Goal: Task Accomplishment & Management: Use online tool/utility

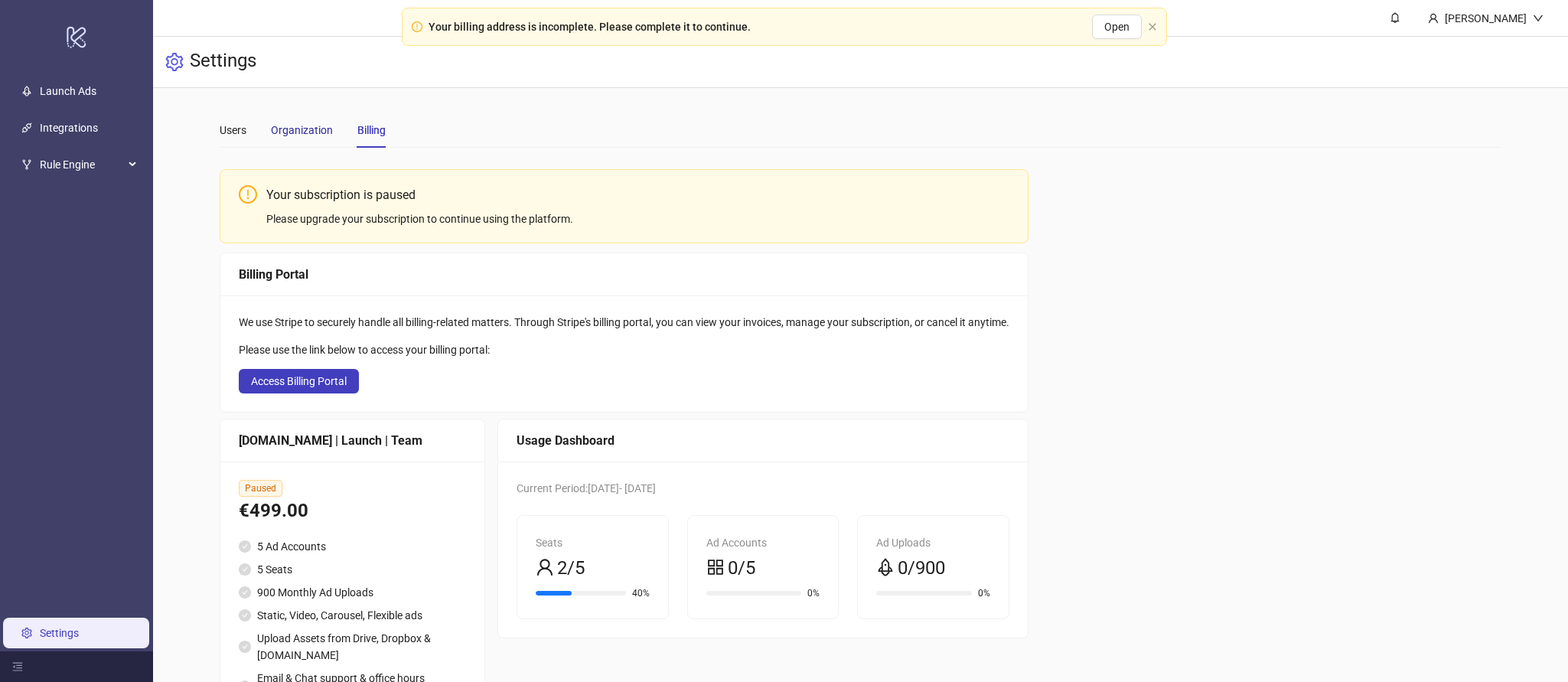
click at [297, 131] on div "Organization" at bounding box center [301, 129] width 62 height 17
click at [237, 115] on div "Users" at bounding box center [233, 130] width 26 height 35
click at [68, 177] on span "Rule Engine" at bounding box center [82, 164] width 84 height 30
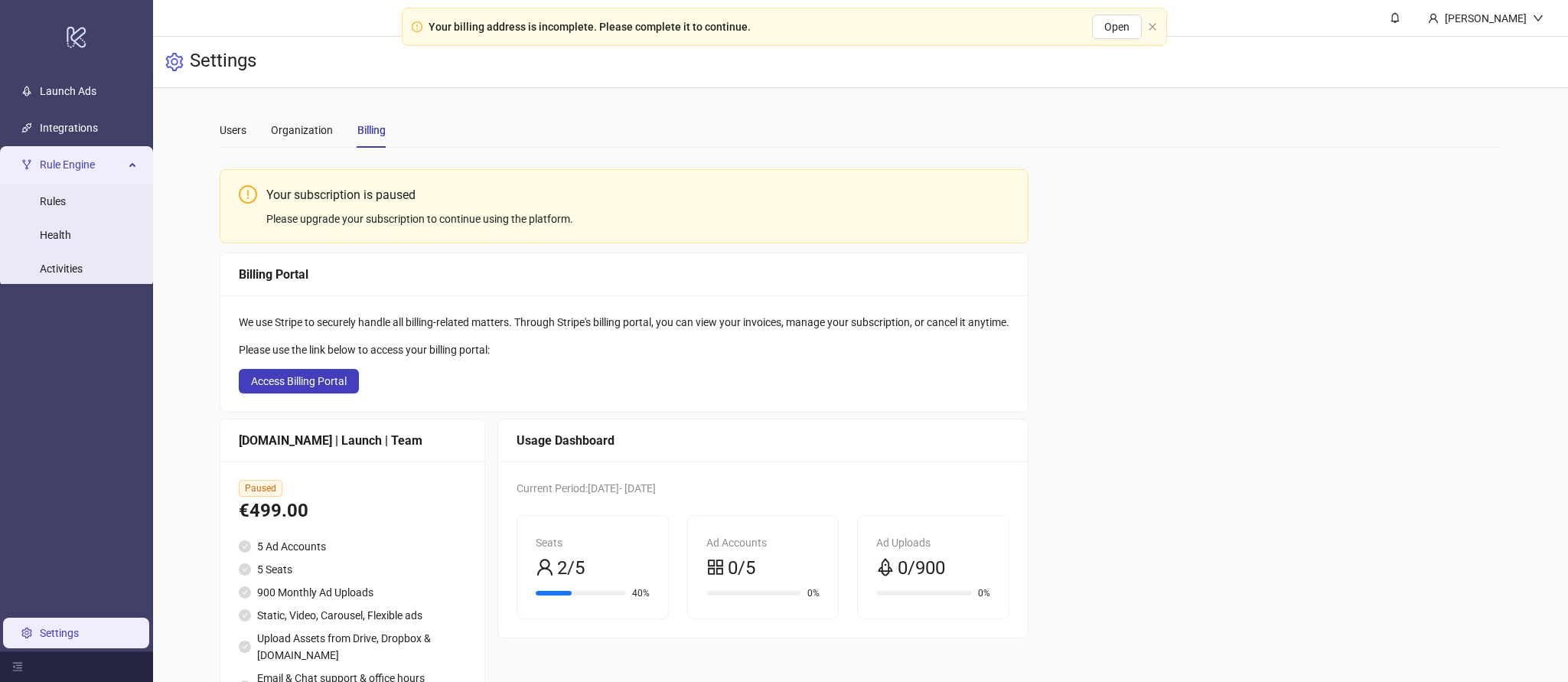
click at [560, 146] on div "Users Organization Billing" at bounding box center [860, 130] width 1282 height 35
click at [80, 125] on link "Integrations" at bounding box center [69, 127] width 59 height 13
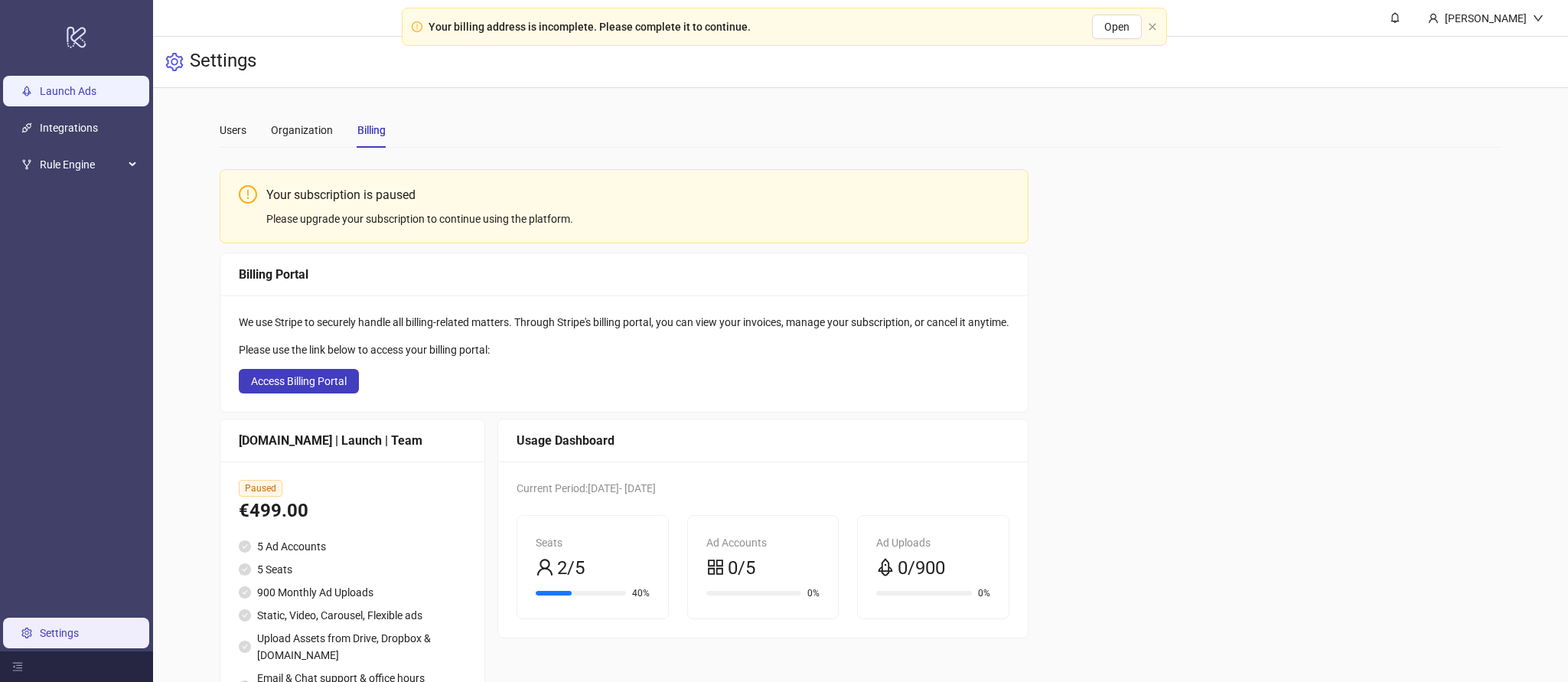
click at [77, 91] on link "Launch Ads" at bounding box center [68, 91] width 57 height 13
click at [97, 97] on link "Launch Ads" at bounding box center [68, 91] width 57 height 13
click at [1127, 26] on span "Open" at bounding box center [1117, 26] width 25 height 13
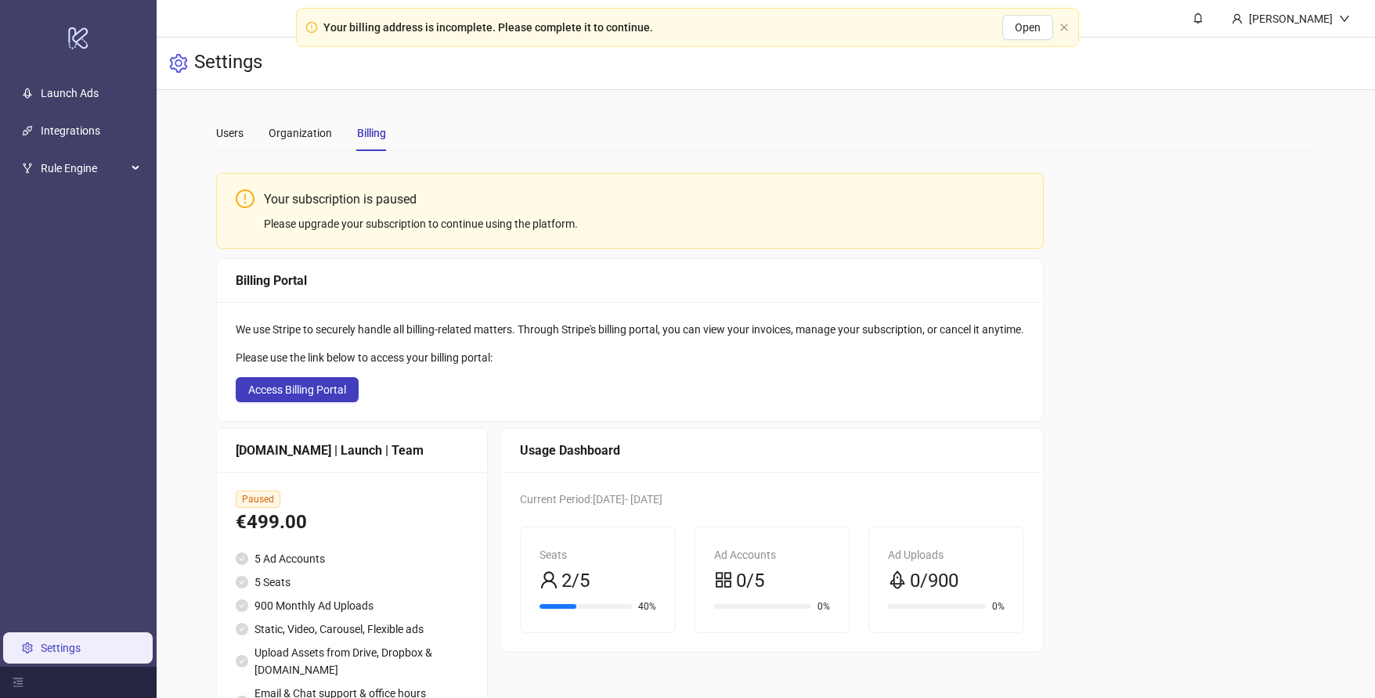
click at [59, 148] on ul "Launch Ads Integrations Rule Engine Rules Health Activities Settings" at bounding box center [78, 370] width 157 height 593
click at [63, 160] on span "Rule Engine" at bounding box center [84, 168] width 86 height 31
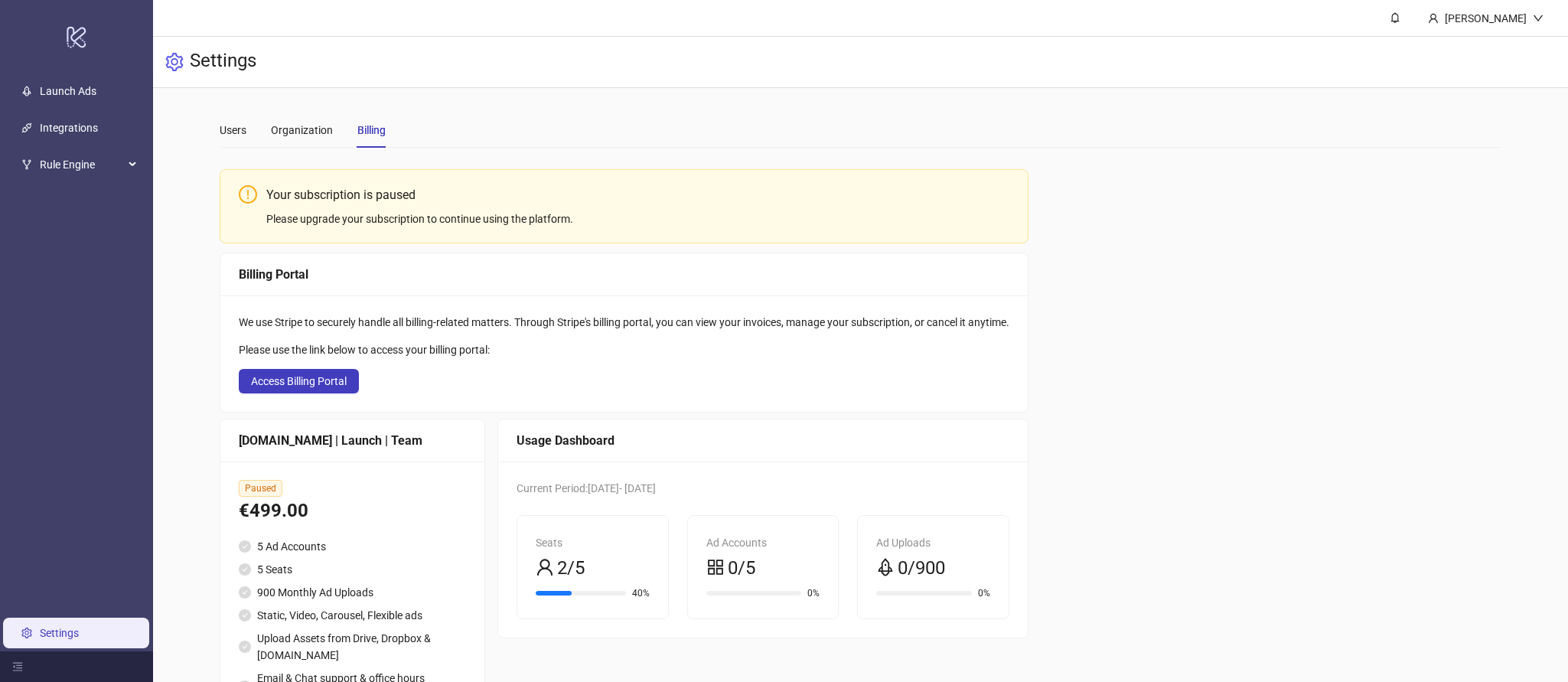
scroll to position [83, 0]
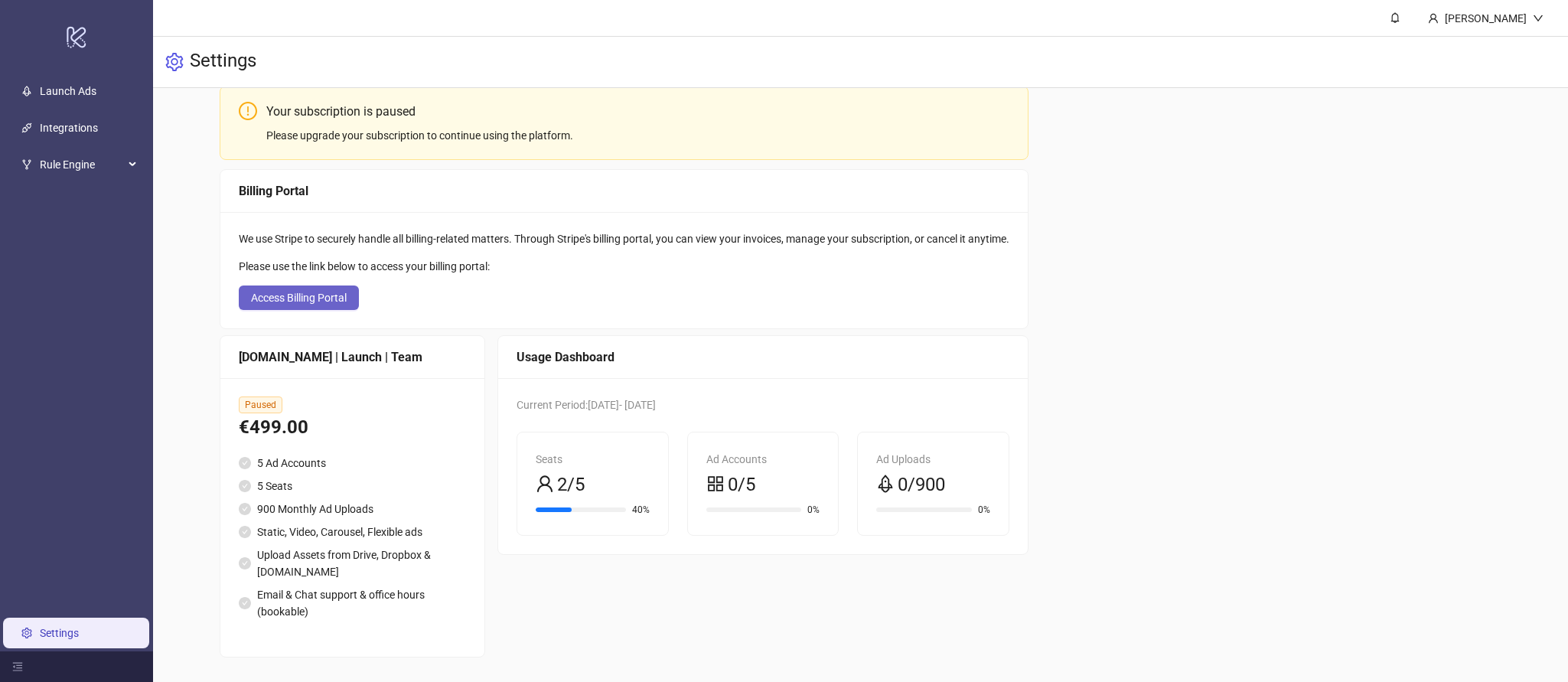
click at [336, 298] on span "Access Billing Portal" at bounding box center [299, 297] width 96 height 13
click at [84, 97] on link "Launch Ads" at bounding box center [68, 91] width 57 height 13
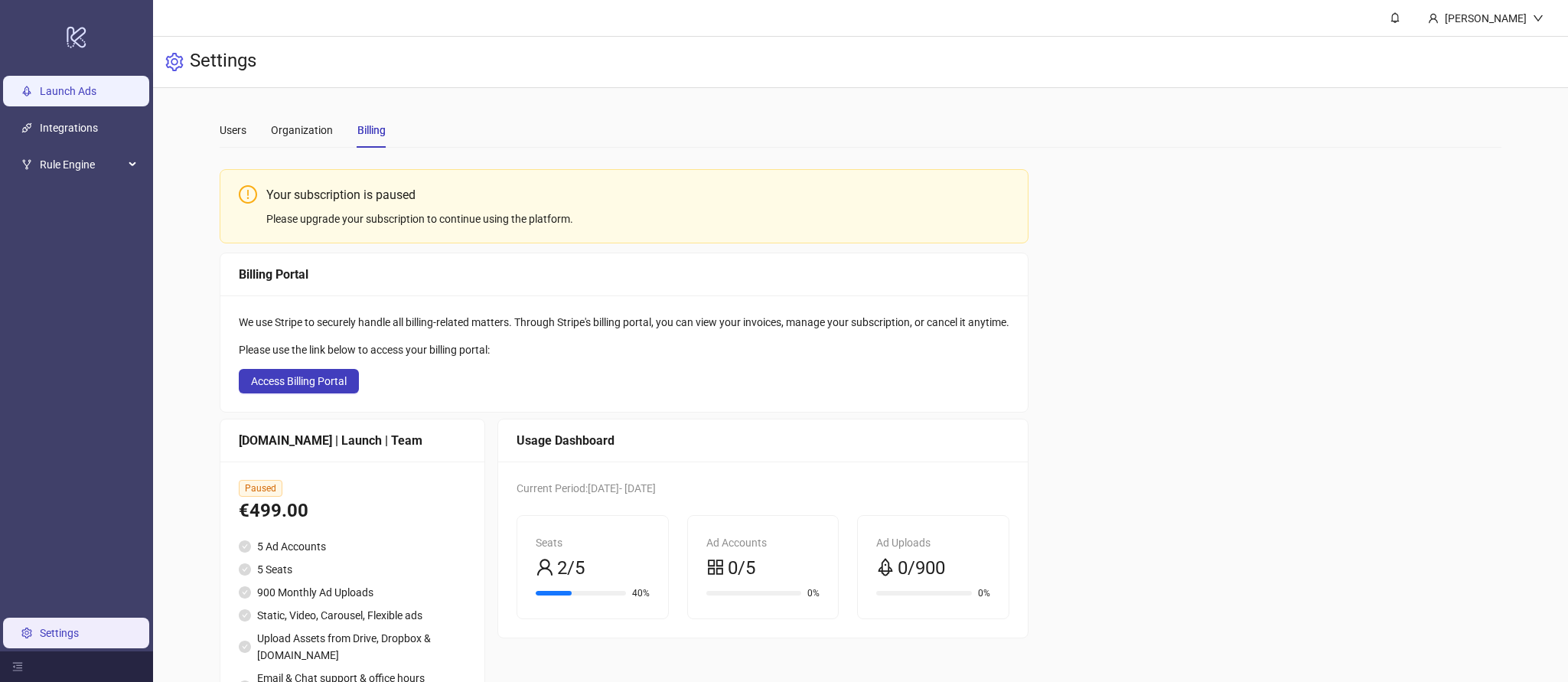
click at [84, 97] on link "Launch Ads" at bounding box center [68, 91] width 57 height 13
click at [86, 134] on link "Integrations" at bounding box center [69, 127] width 59 height 13
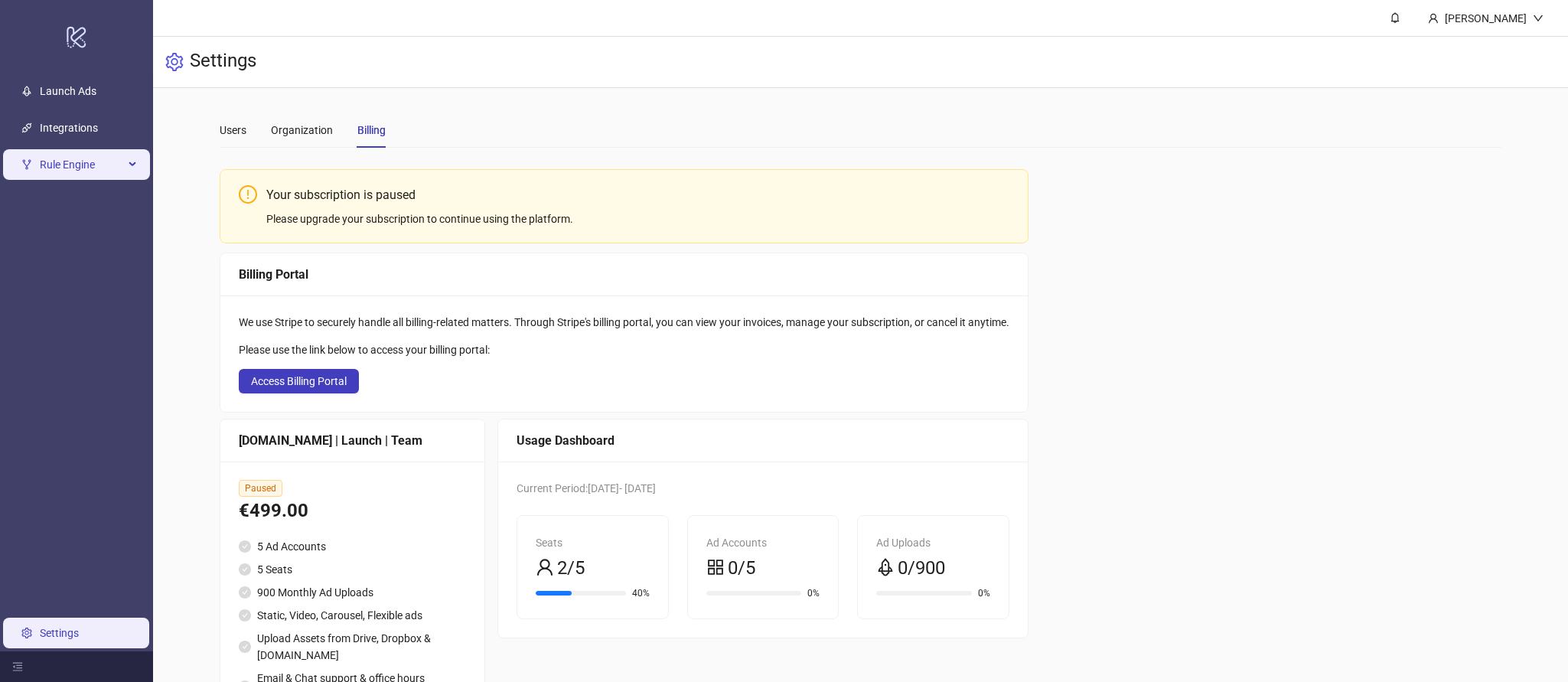
click at [87, 167] on span "Rule Engine" at bounding box center [82, 164] width 84 height 30
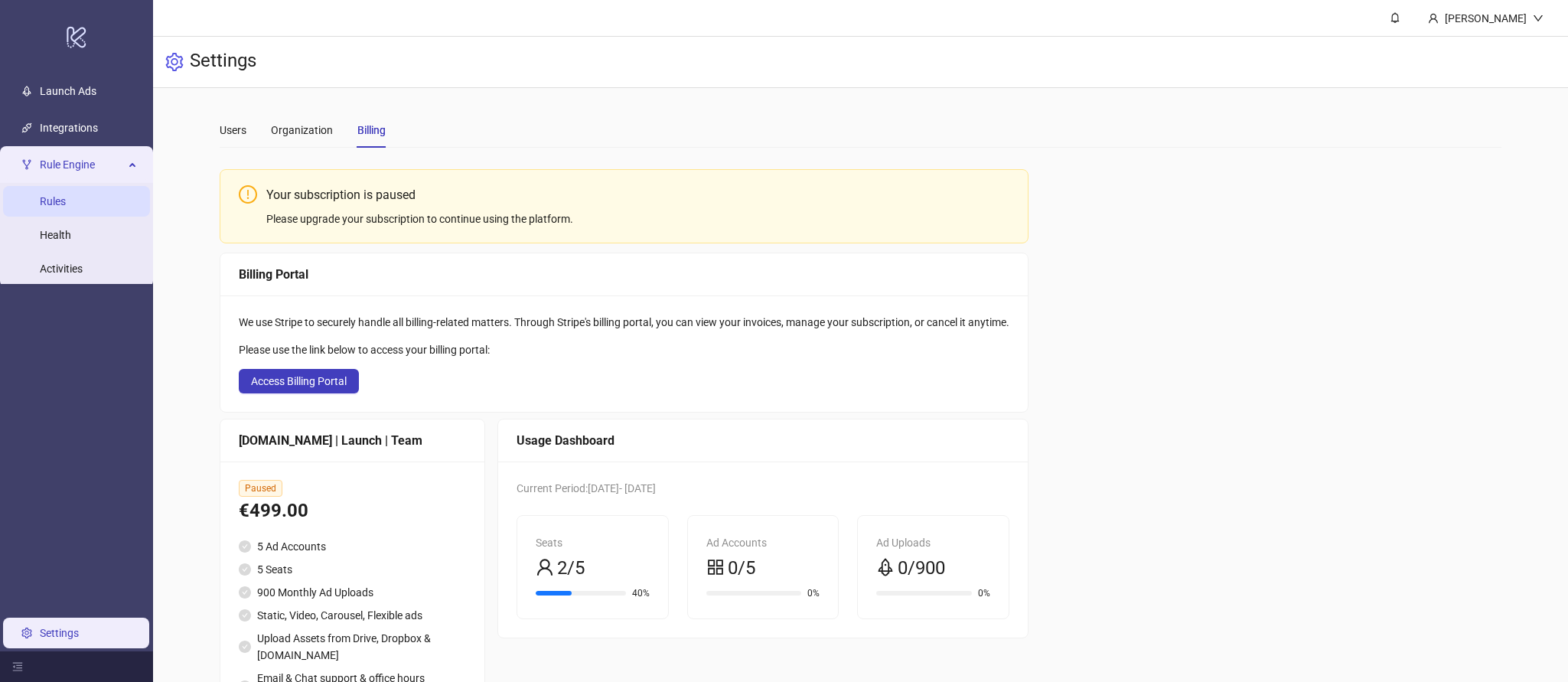
click at [65, 195] on link "Rules" at bounding box center [53, 201] width 26 height 13
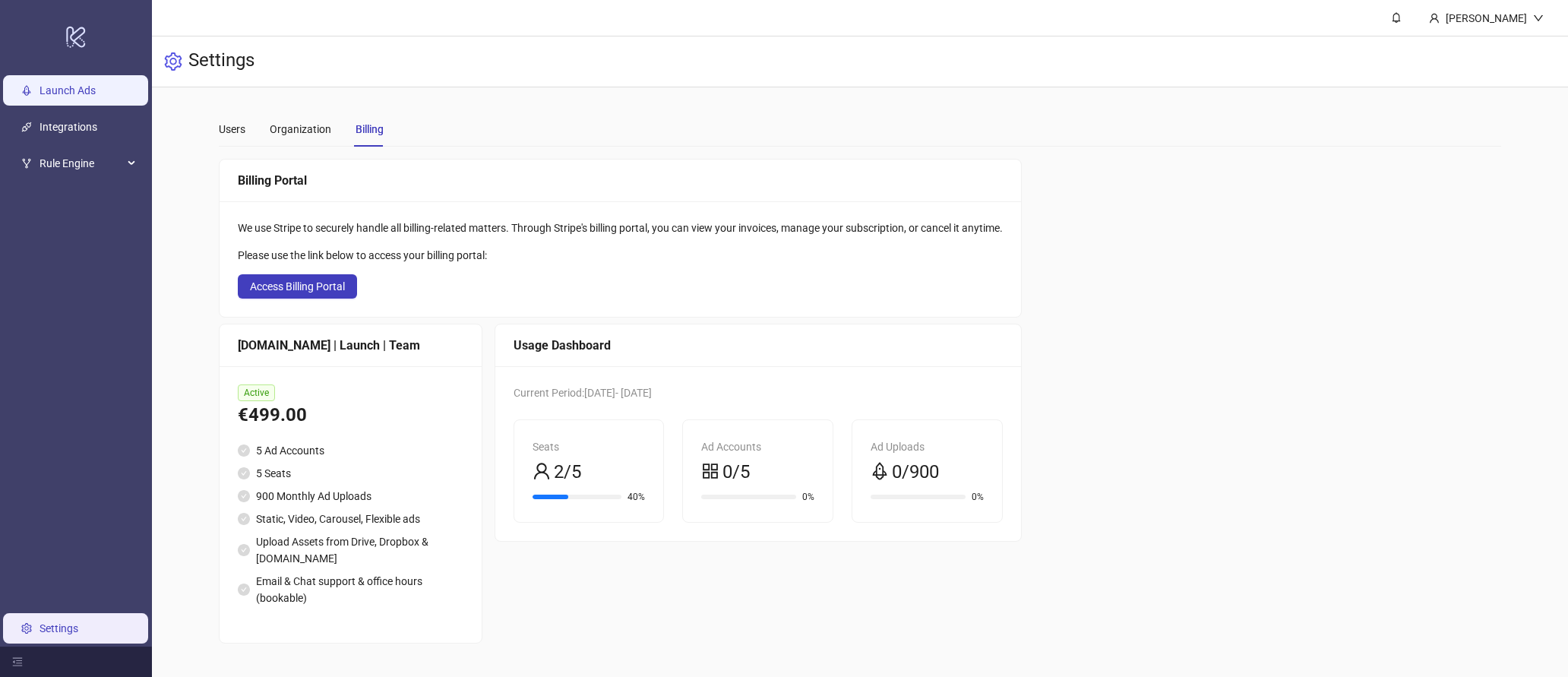
click at [96, 96] on link "Launch Ads" at bounding box center [68, 90] width 56 height 13
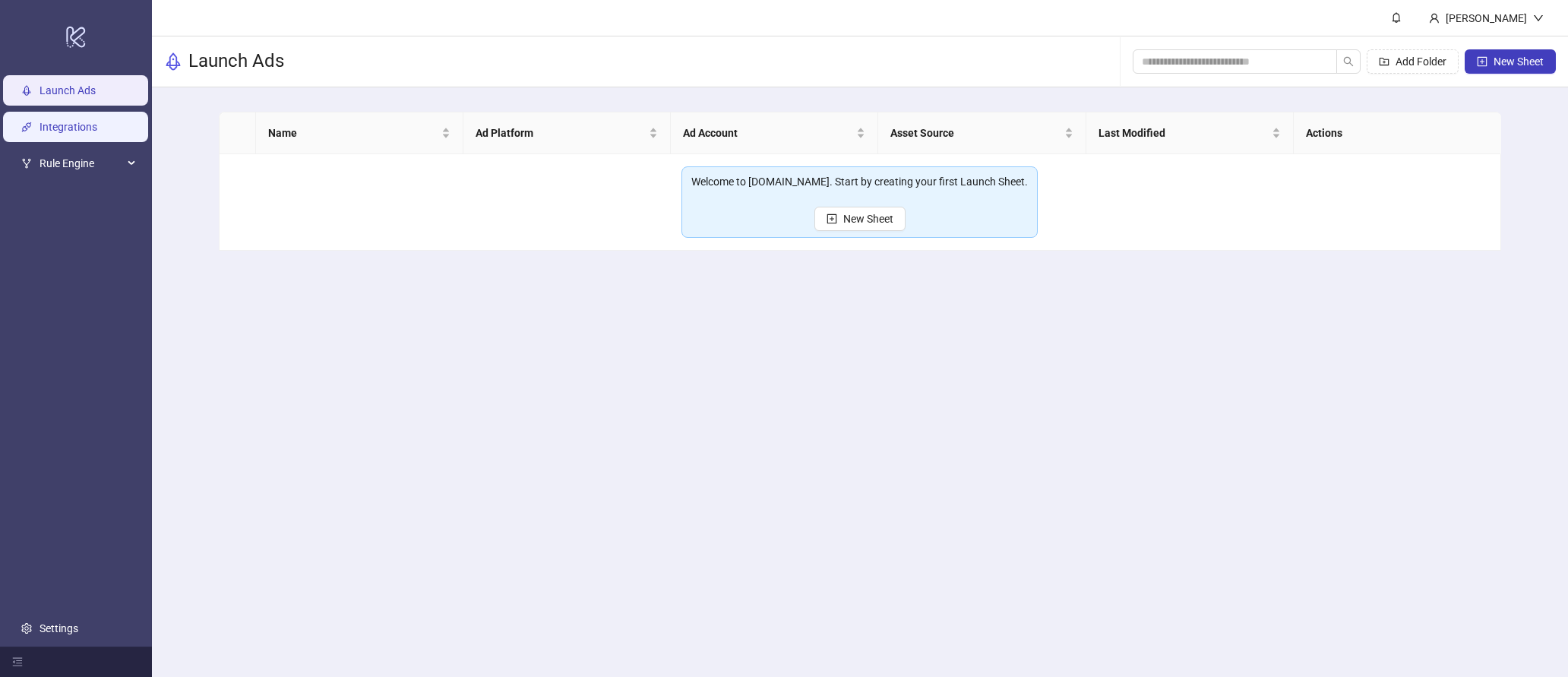
click at [96, 133] on link "Integrations" at bounding box center [69, 126] width 58 height 13
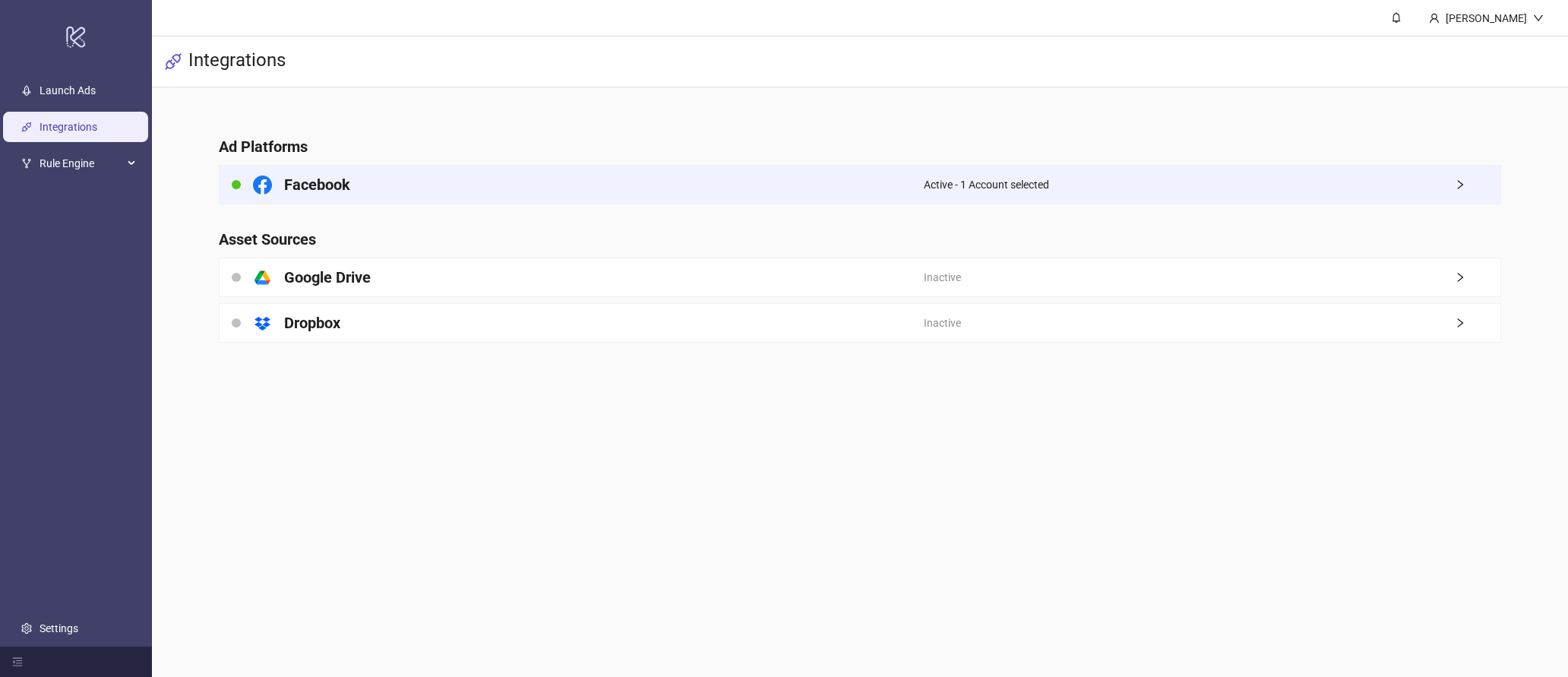
click at [573, 198] on div "Facebook" at bounding box center [572, 184] width 705 height 38
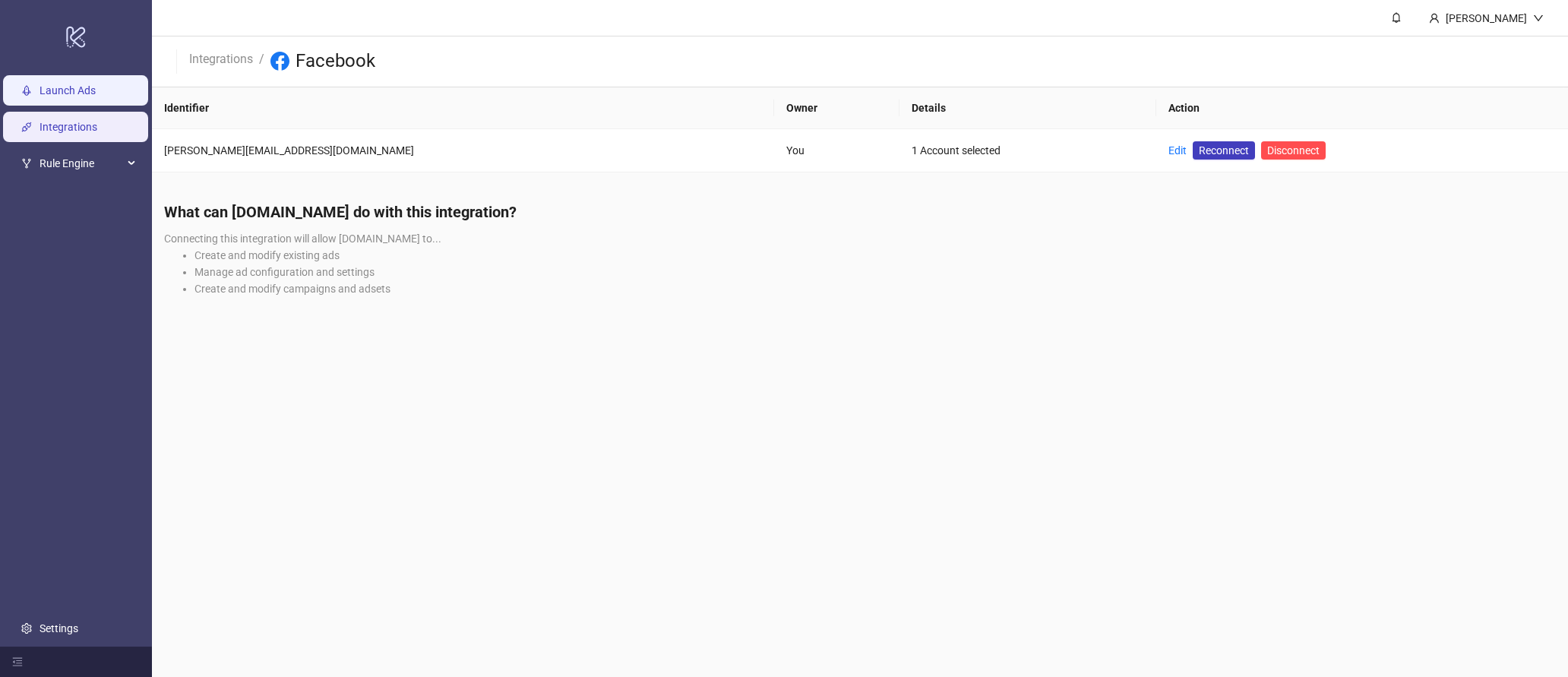
click at [96, 93] on link "Launch Ads" at bounding box center [68, 90] width 56 height 13
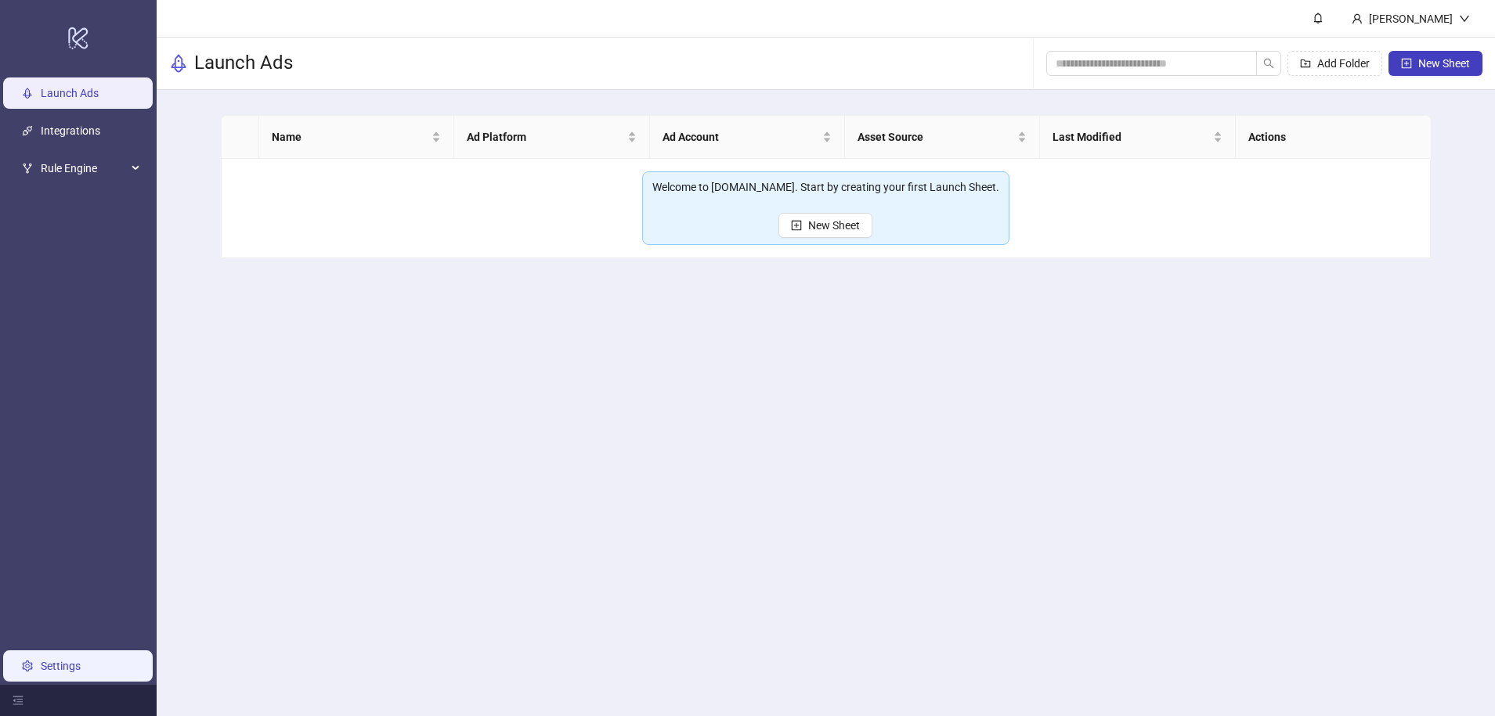
click at [63, 673] on link "Settings" at bounding box center [61, 666] width 40 height 13
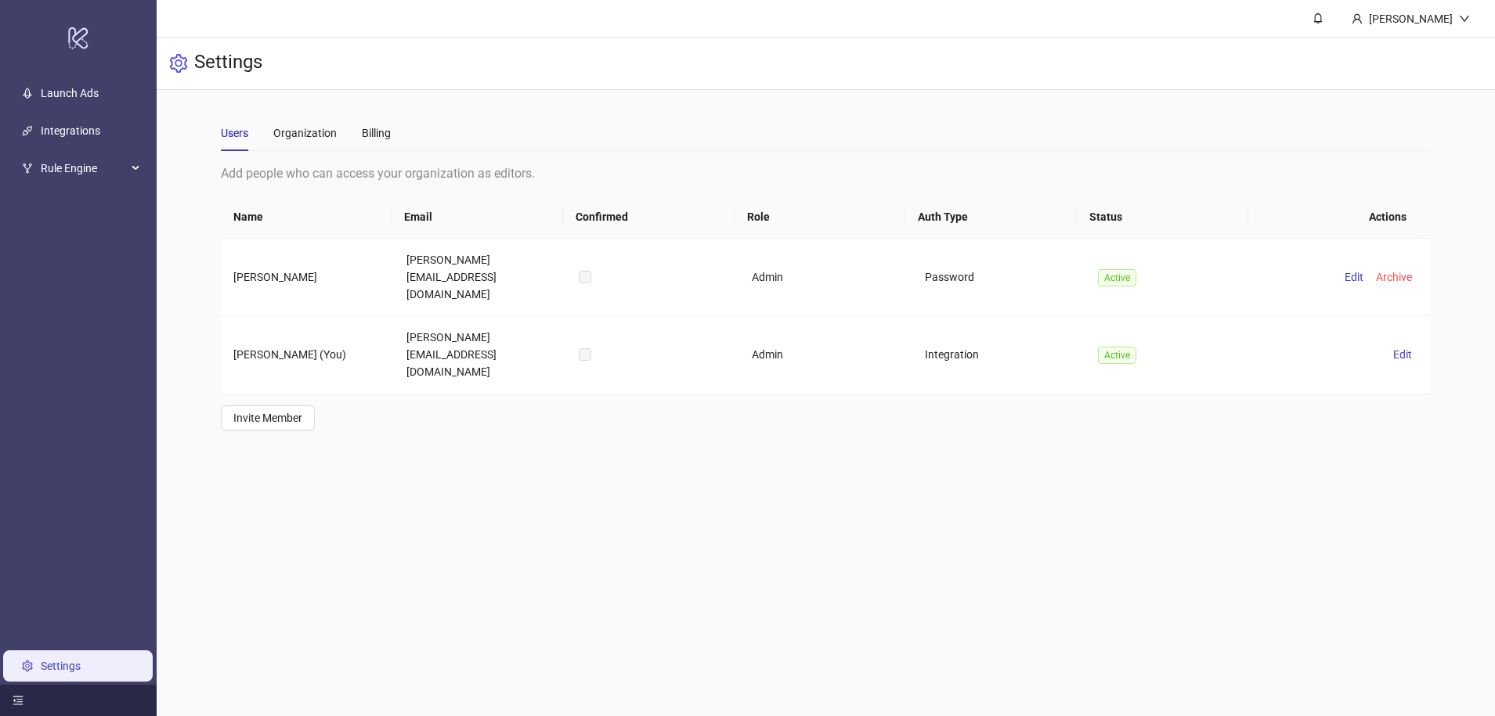
click at [26, 697] on div at bounding box center [78, 700] width 157 height 31
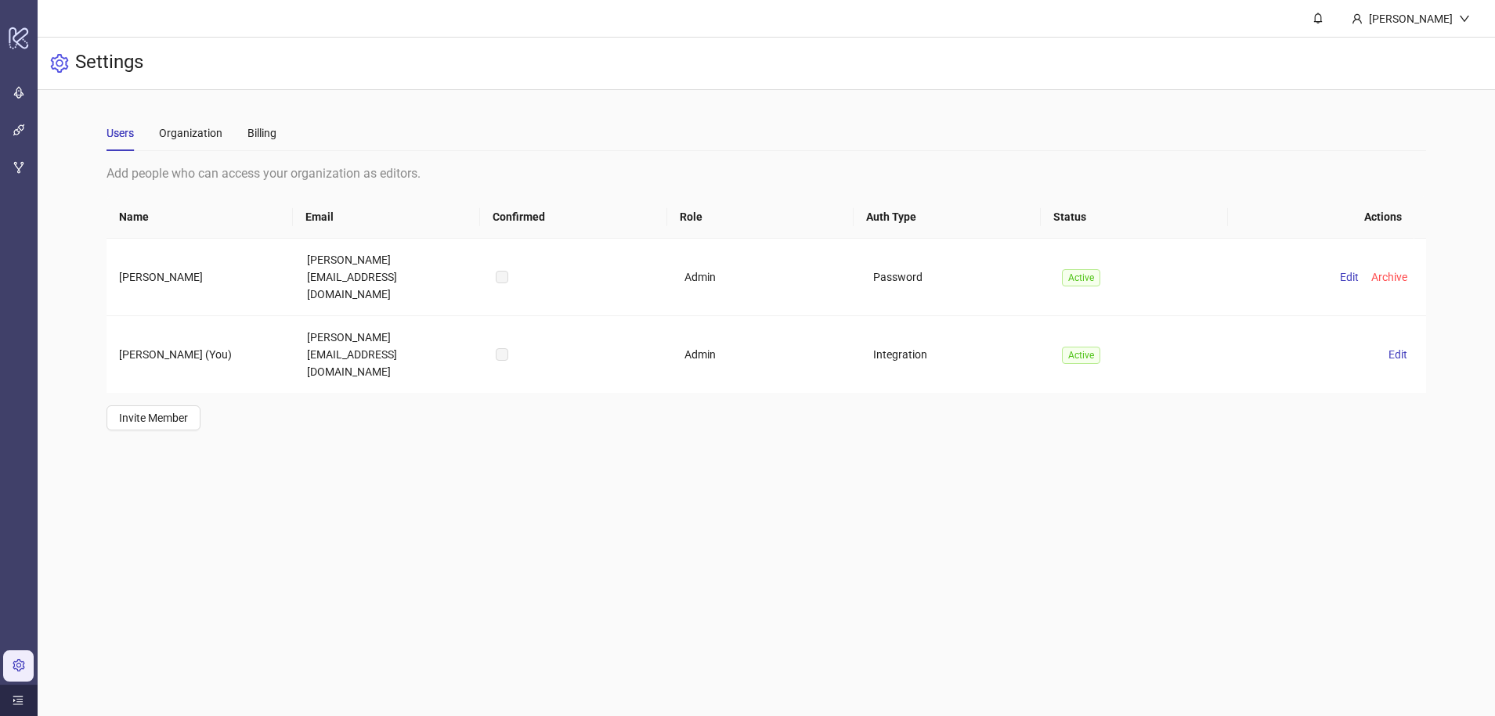
click at [26, 697] on div at bounding box center [19, 700] width 38 height 31
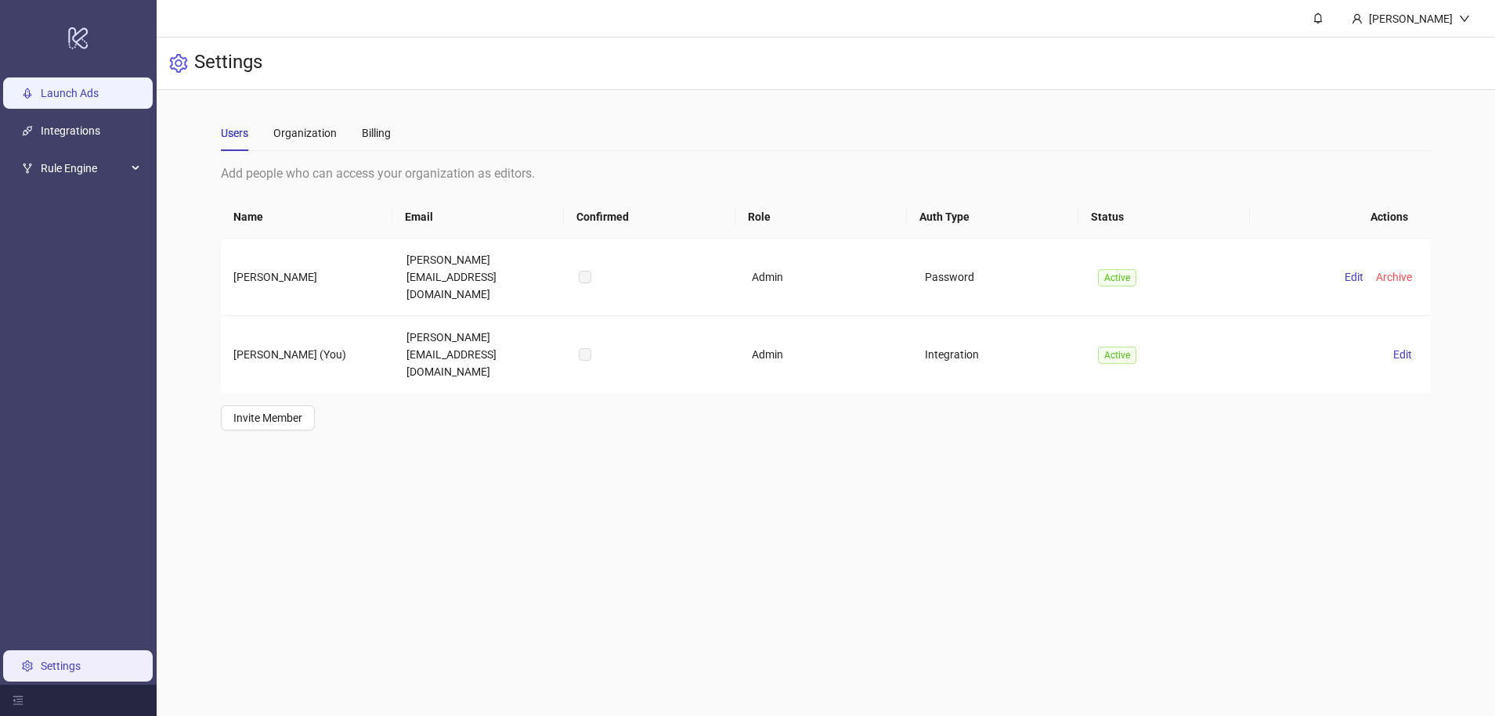
click at [93, 91] on link "Launch Ads" at bounding box center [70, 94] width 58 height 13
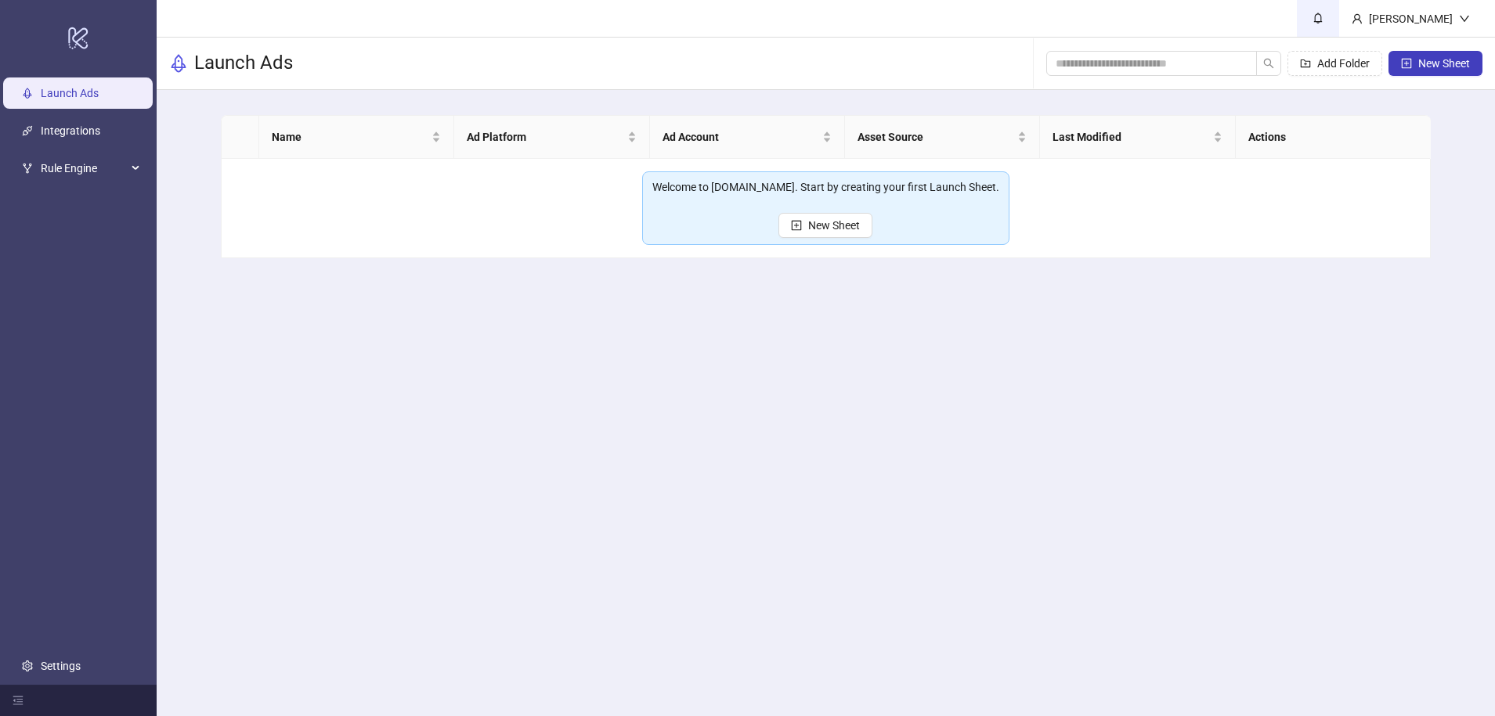
click at [1339, 23] on link at bounding box center [1318, 18] width 42 height 37
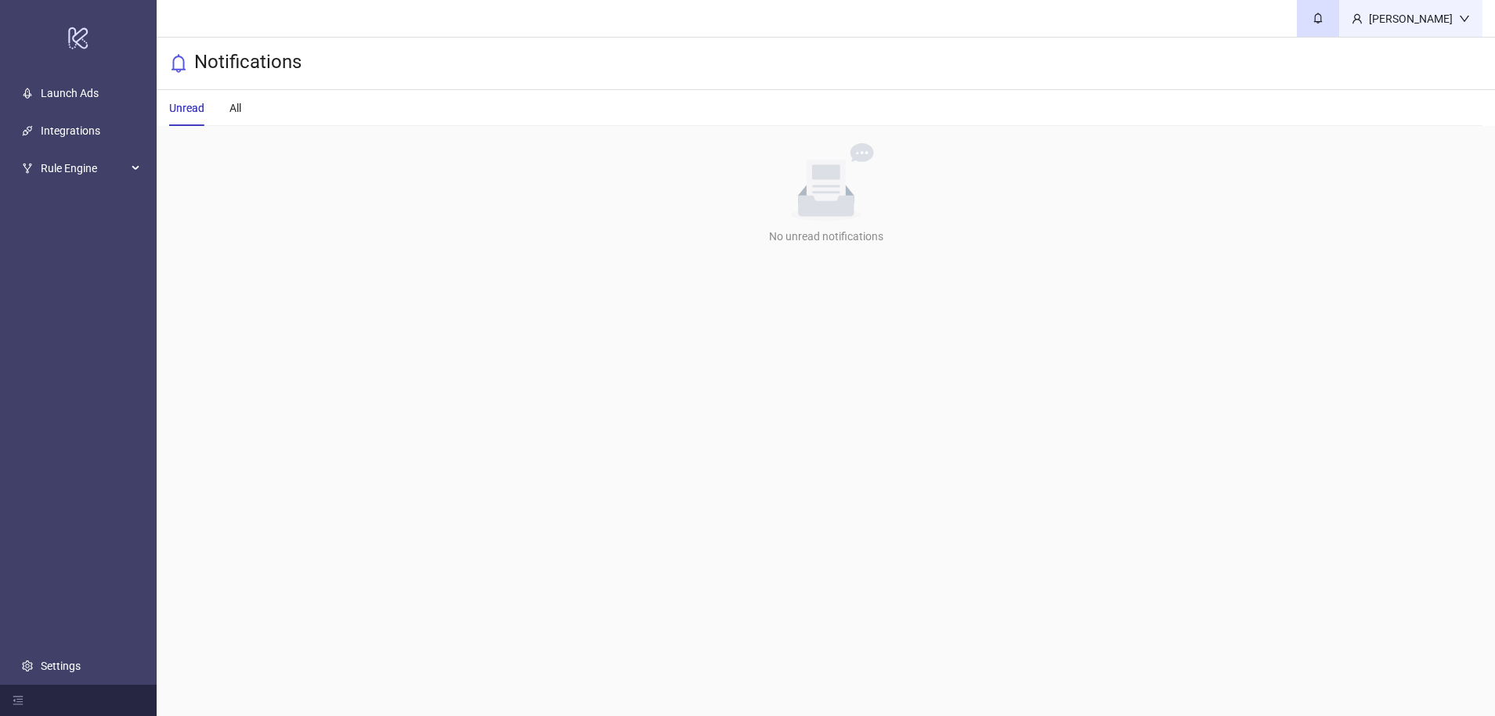
click at [1402, 21] on div "[PERSON_NAME]" at bounding box center [1410, 18] width 96 height 17
click at [725, 105] on div "Unread All" at bounding box center [825, 108] width 1313 height 36
click at [100, 136] on link "Integrations" at bounding box center [71, 131] width 60 height 13
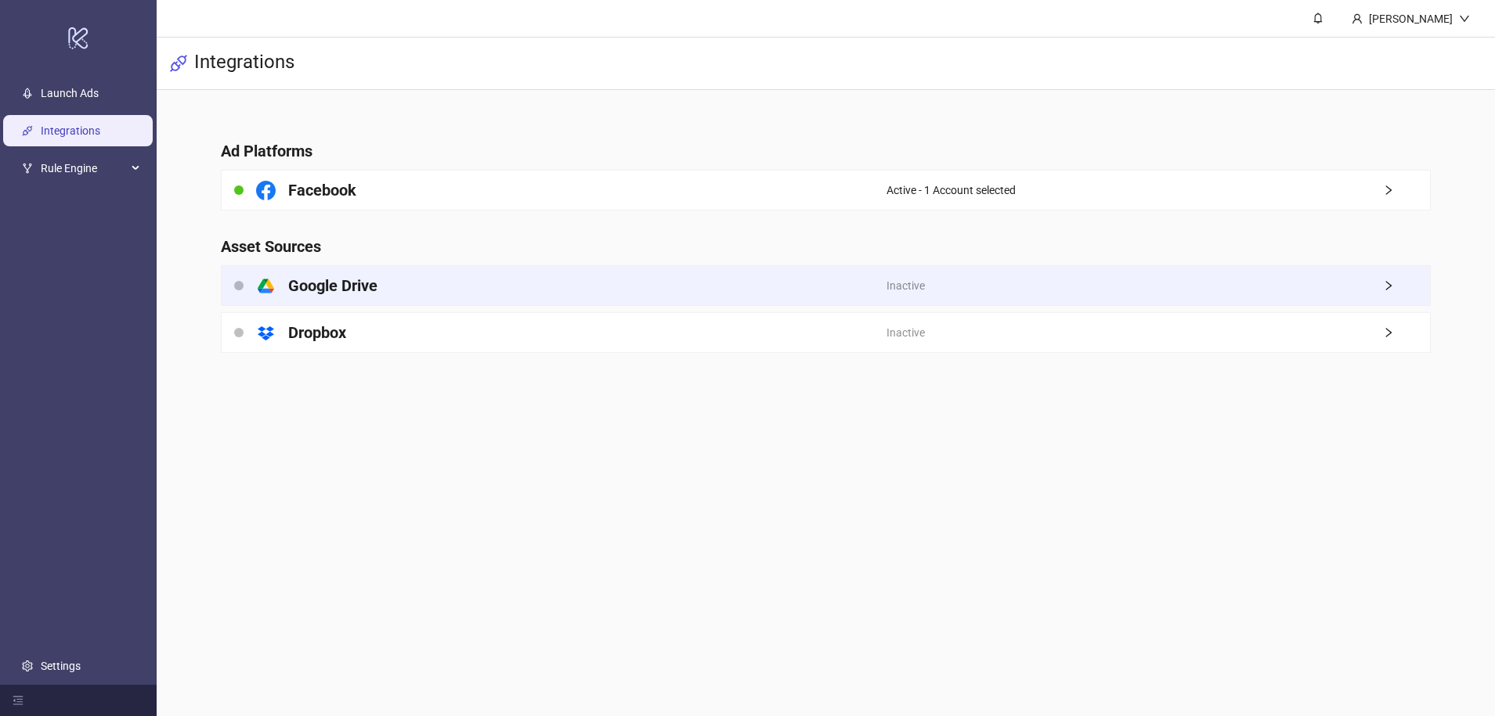
click at [749, 305] on div "platform/google_drive Google Drive" at bounding box center [554, 285] width 665 height 39
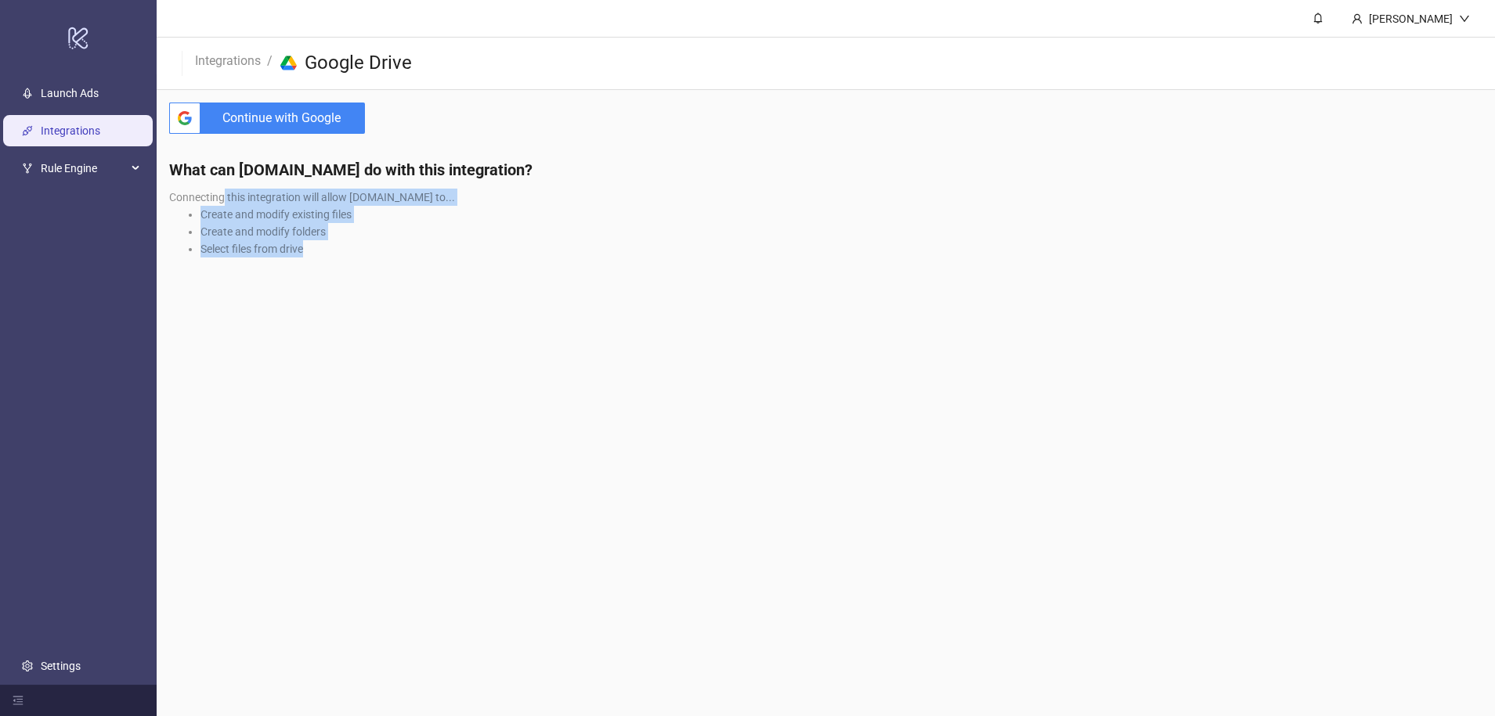
drag, startPoint x: 223, startPoint y: 200, endPoint x: 357, endPoint y: 259, distance: 146.2
click at [357, 259] on div "What can Kitchn.io do with this integration? Connecting this integration will a…" at bounding box center [826, 213] width 1338 height 135
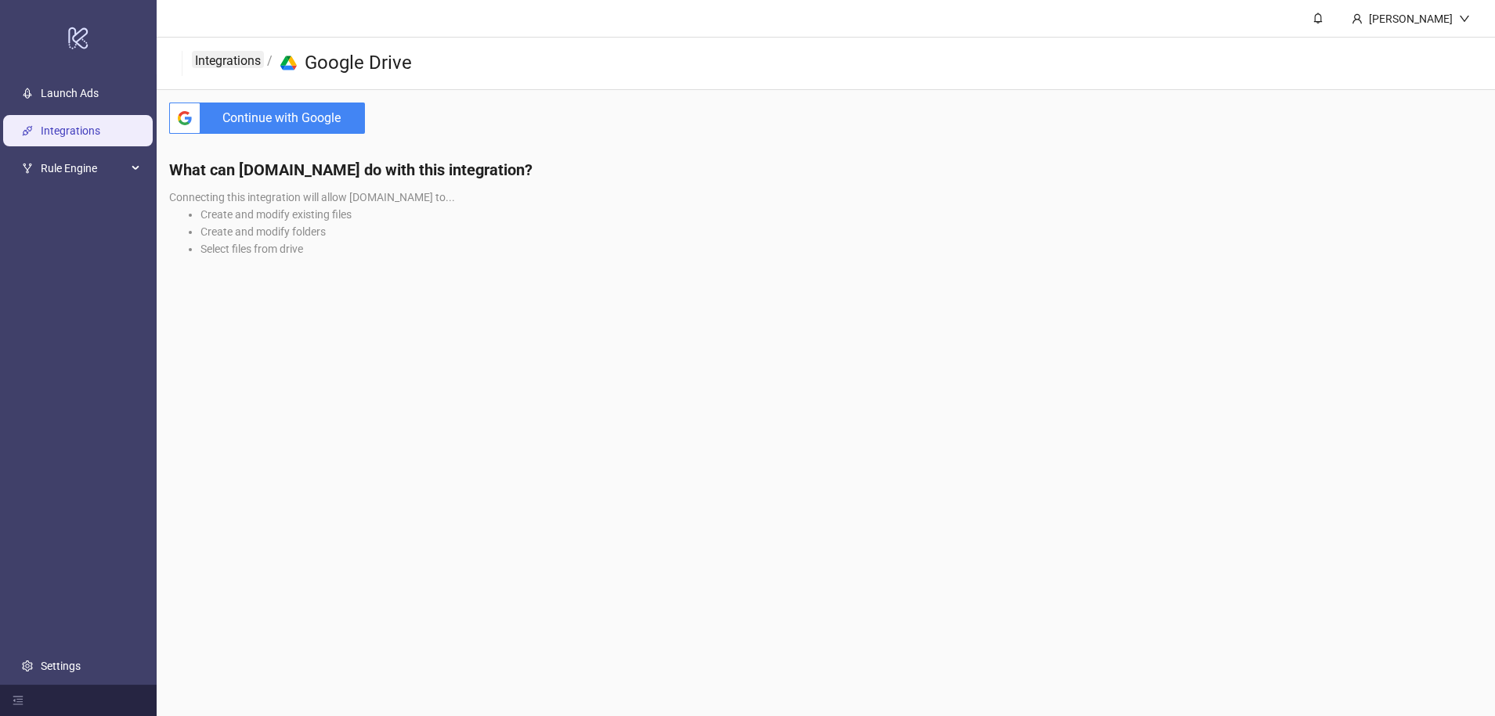
click at [226, 62] on link "Integrations" at bounding box center [228, 59] width 72 height 17
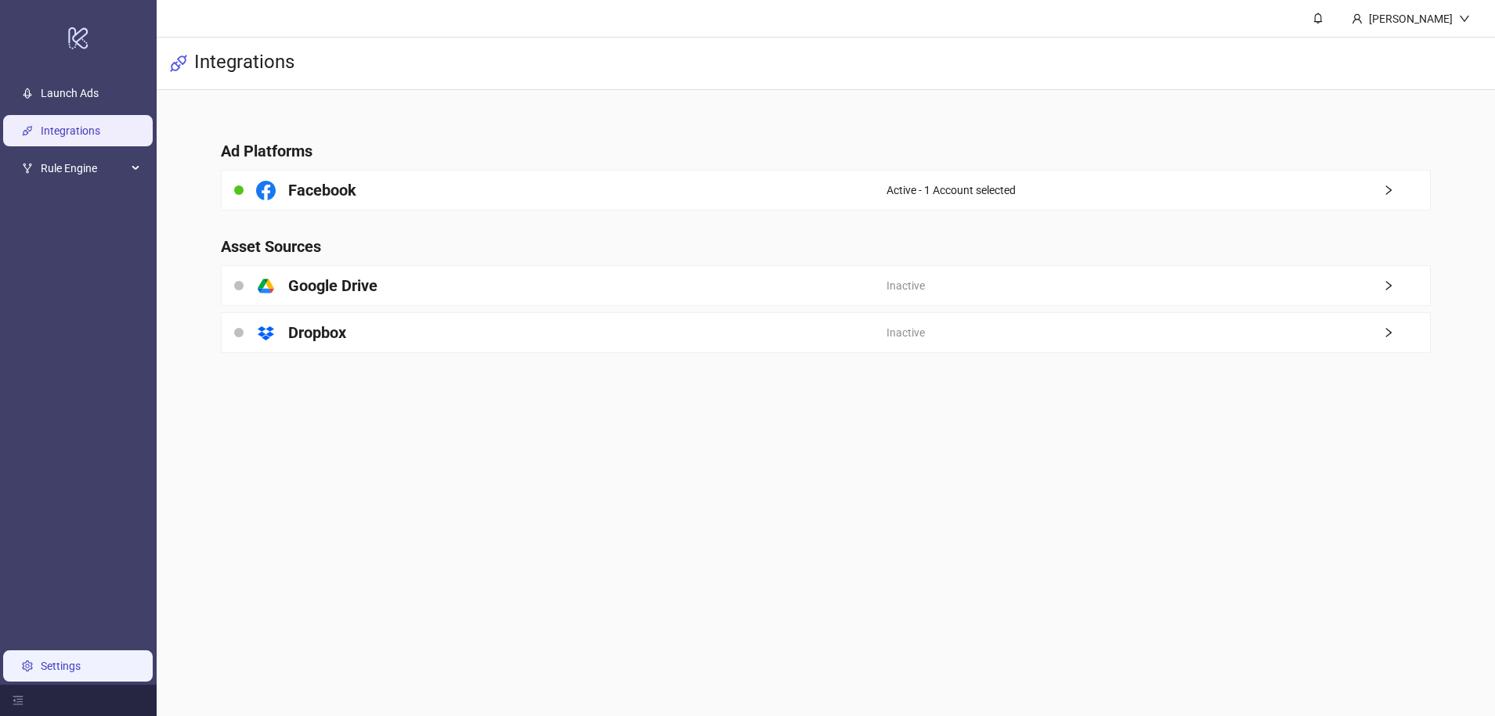
click at [41, 671] on link "Settings" at bounding box center [61, 666] width 40 height 13
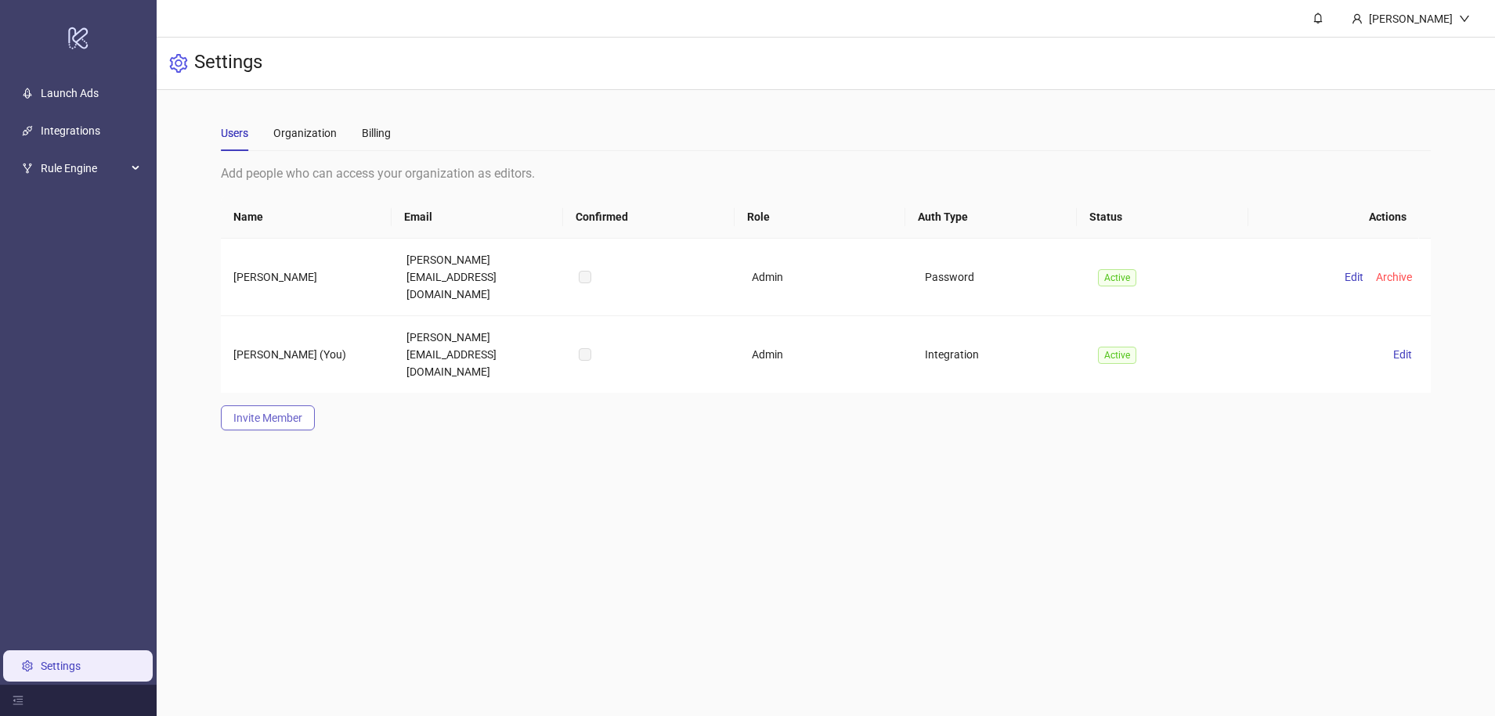
click at [234, 412] on span "Invite Member" at bounding box center [267, 418] width 69 height 13
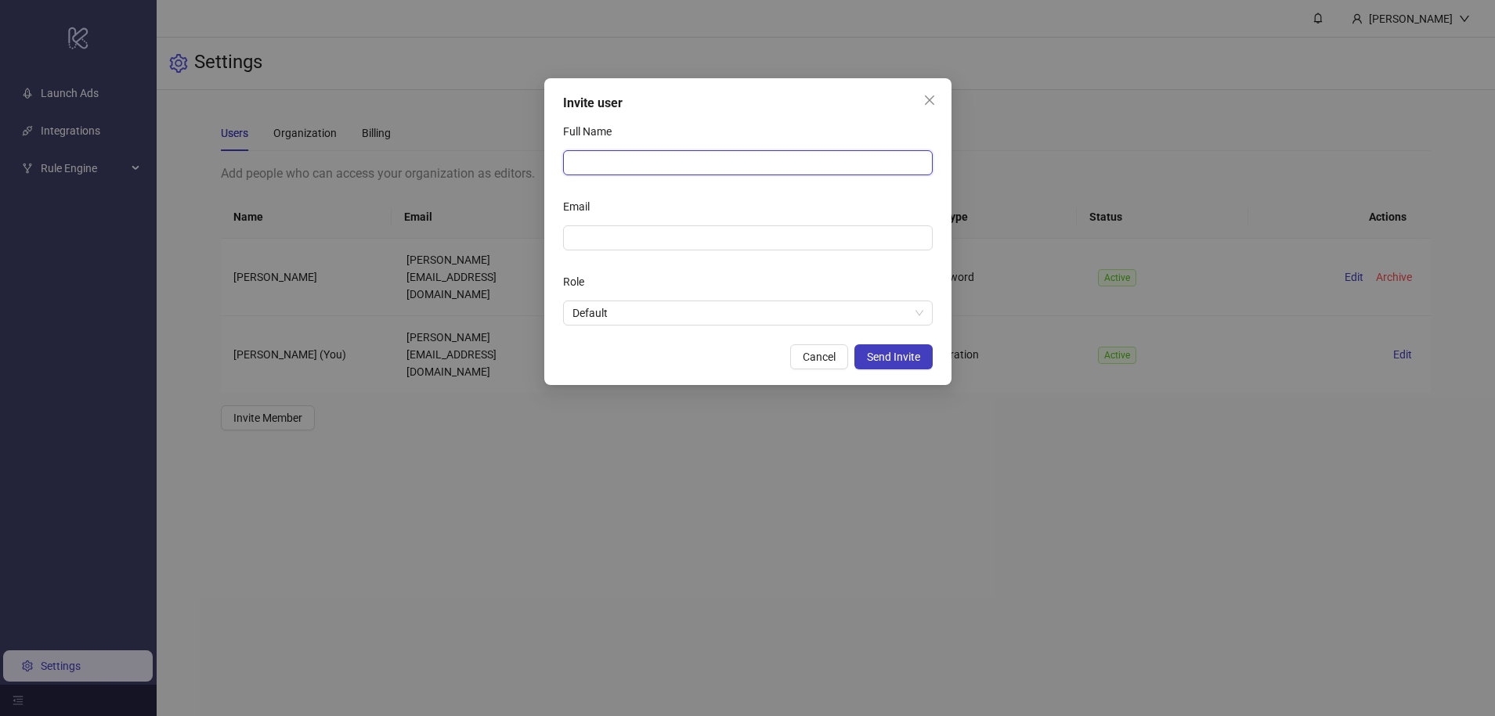
click at [640, 161] on input "Full Name" at bounding box center [748, 162] width 370 height 25
click at [706, 157] on input "****" at bounding box center [748, 162] width 370 height 25
type input "*"
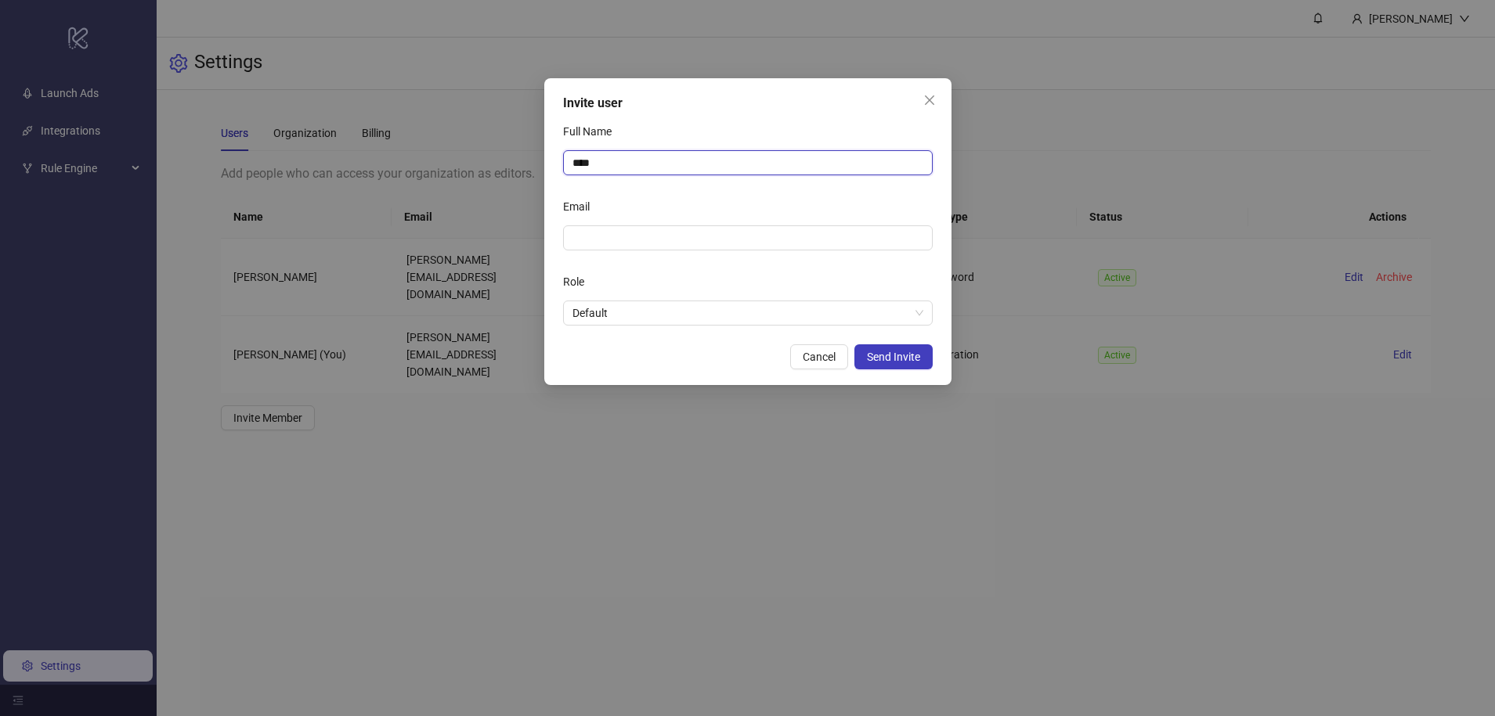
type input "****"
click at [730, 308] on span "Default" at bounding box center [747, 312] width 351 height 23
type input "**********"
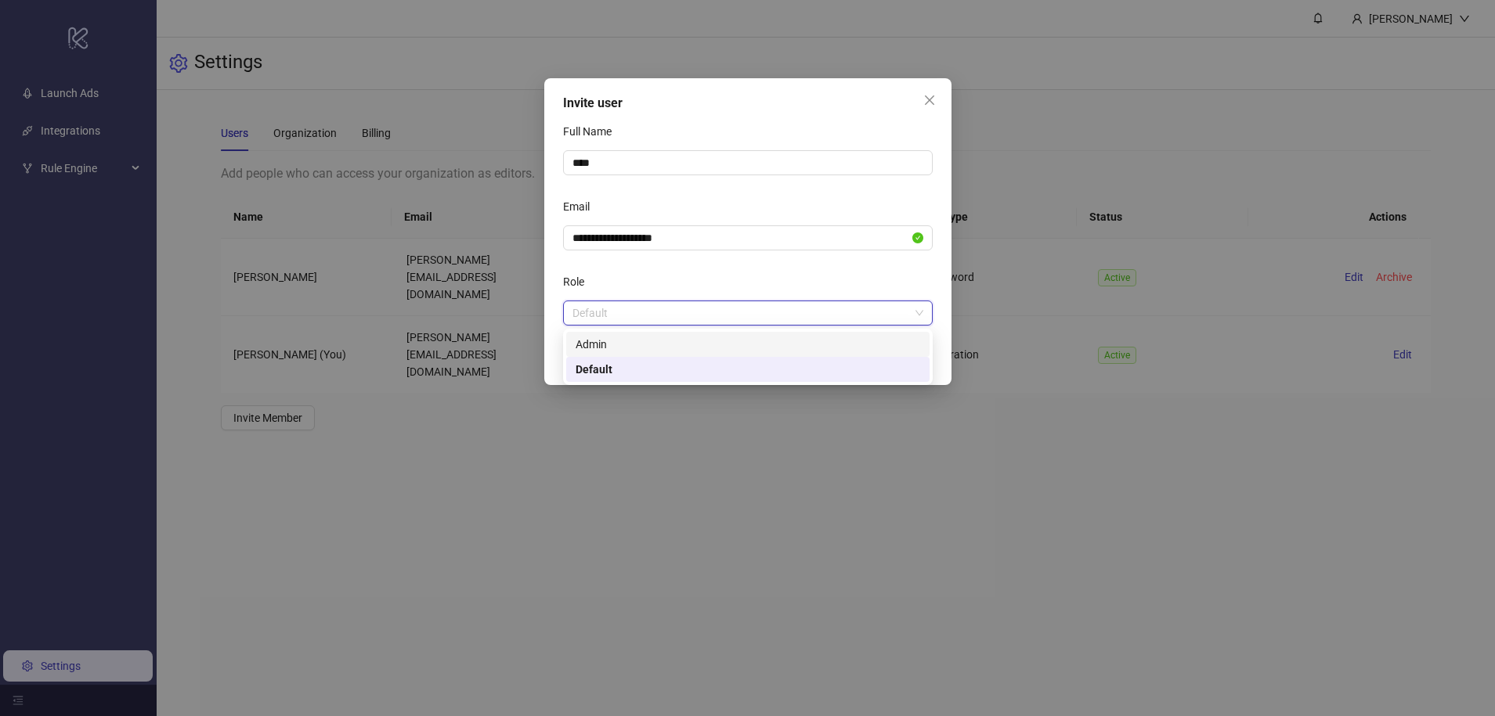
click at [718, 349] on div "Admin" at bounding box center [747, 344] width 345 height 17
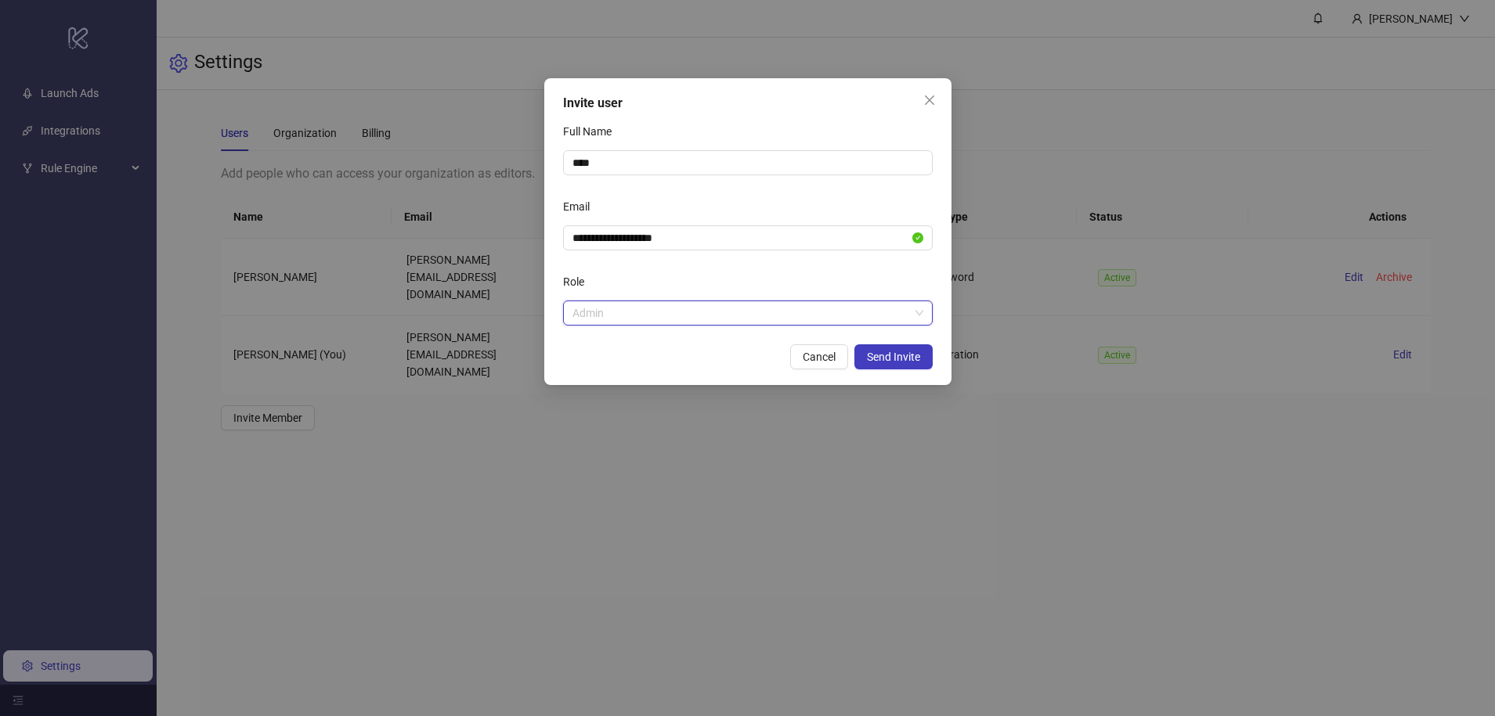
click at [702, 308] on span "Admin" at bounding box center [747, 312] width 351 height 23
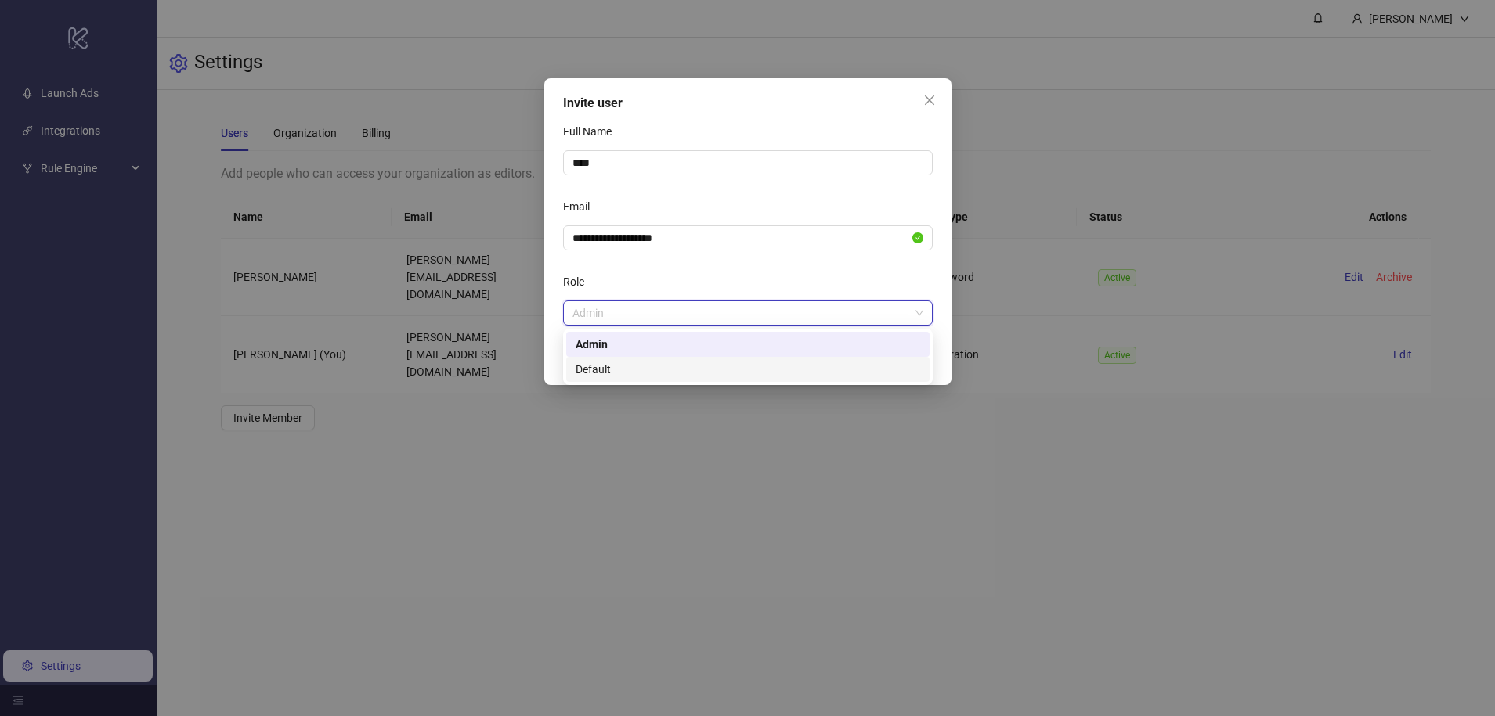
click at [689, 370] on div "Default" at bounding box center [747, 369] width 345 height 17
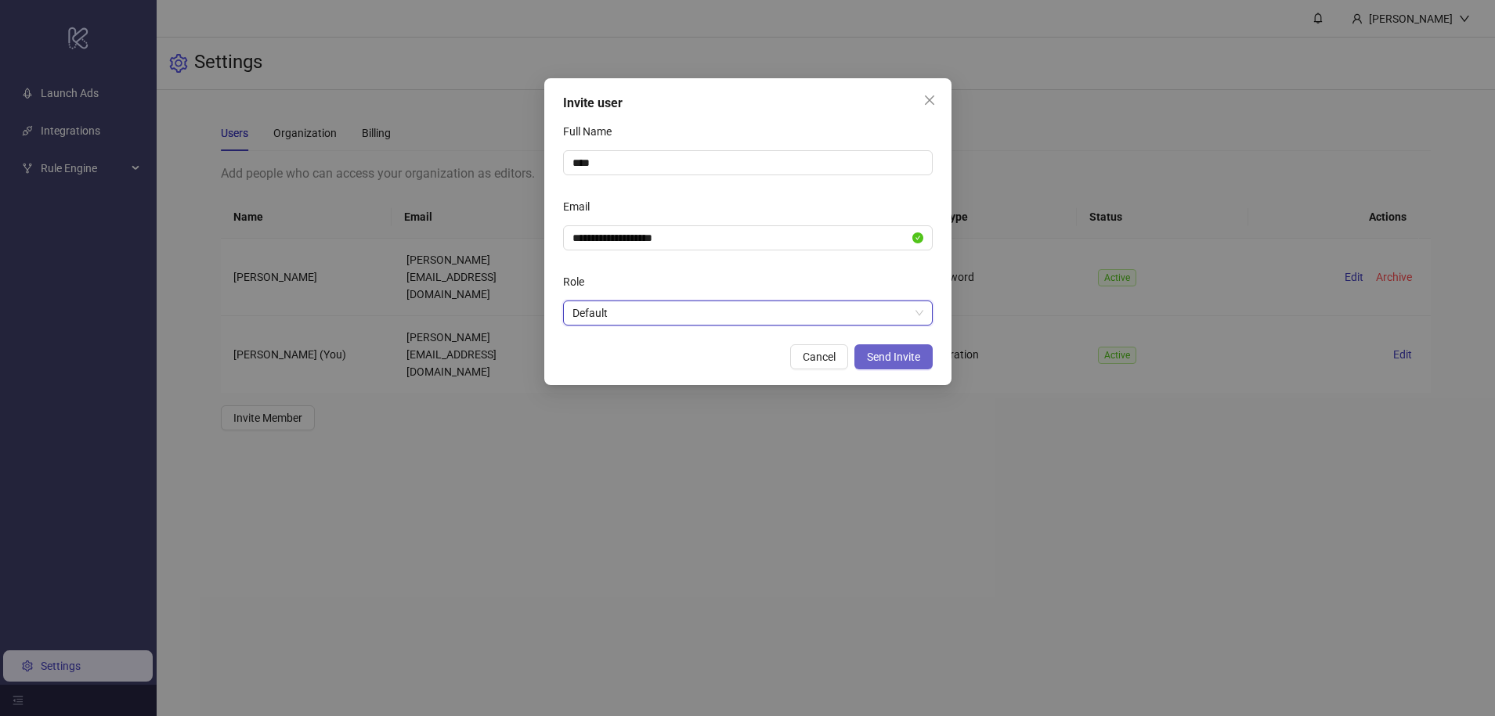
click at [909, 368] on button "Send Invite" at bounding box center [893, 357] width 78 height 25
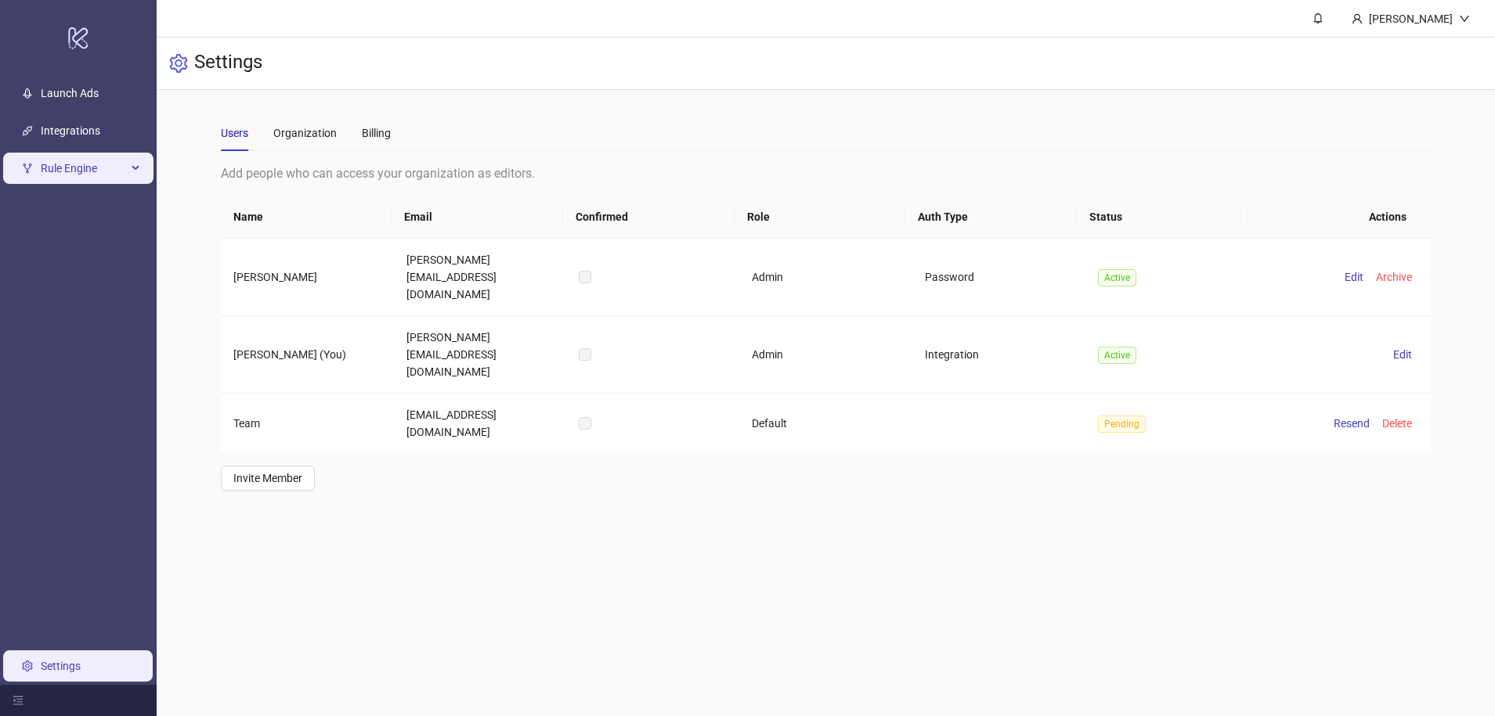
click at [103, 178] on span "Rule Engine" at bounding box center [84, 168] width 86 height 31
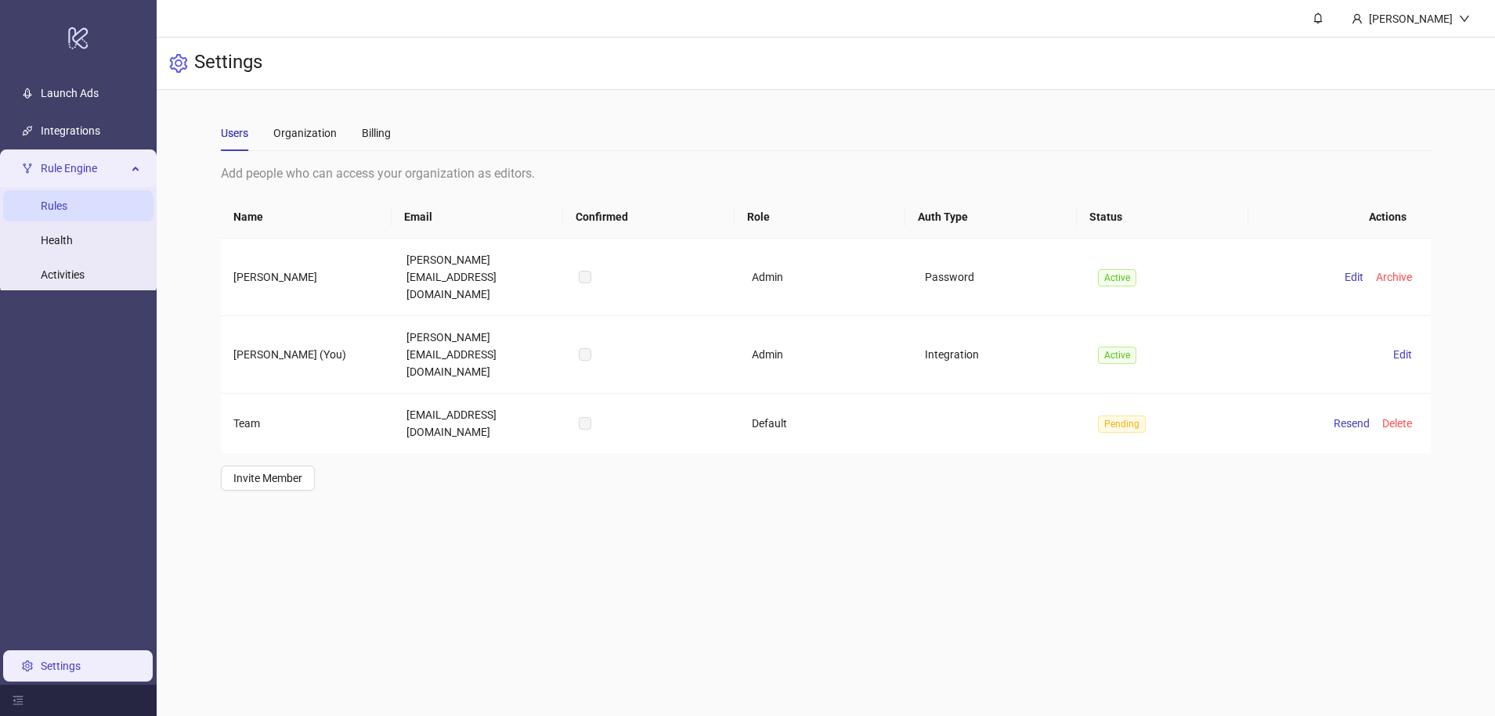
click at [67, 200] on link "Rules" at bounding box center [54, 206] width 27 height 13
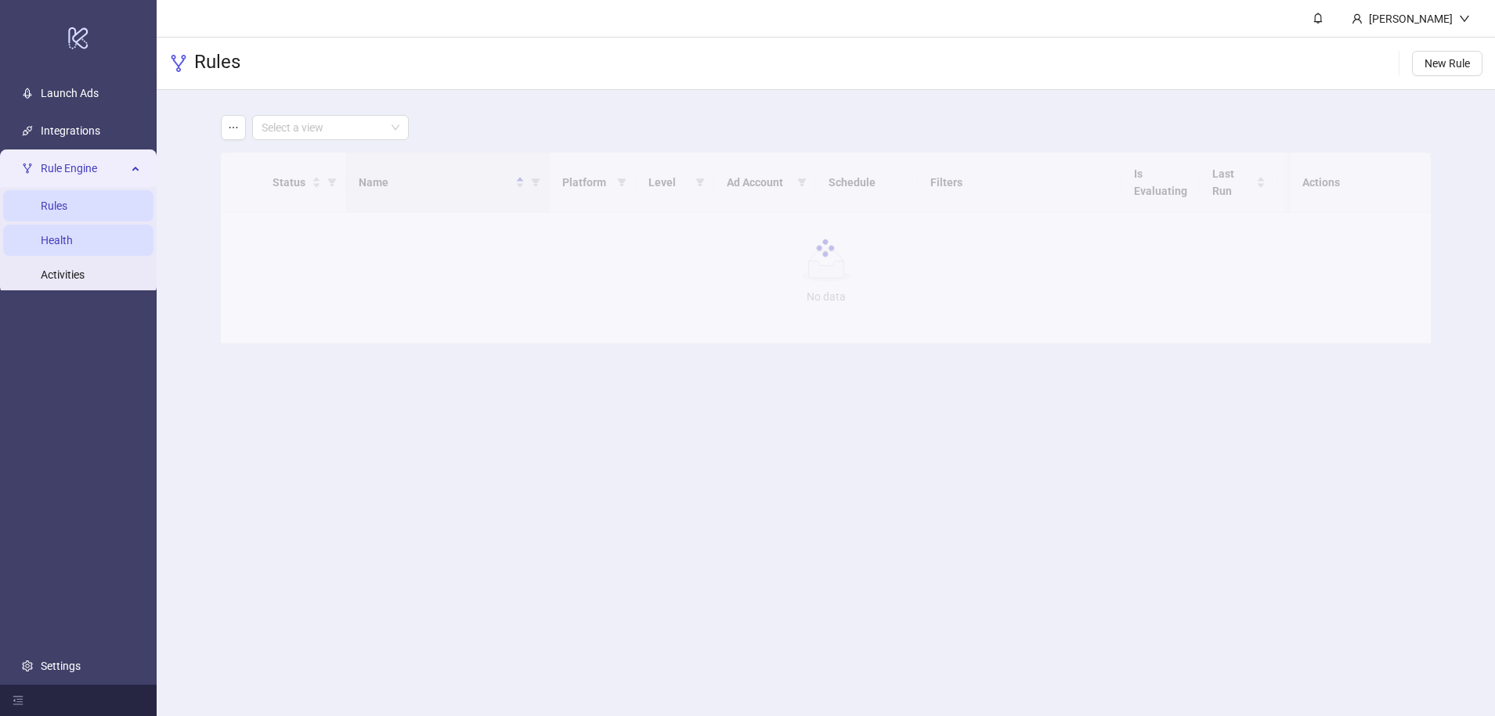
click at [73, 242] on link "Health" at bounding box center [57, 241] width 32 height 13
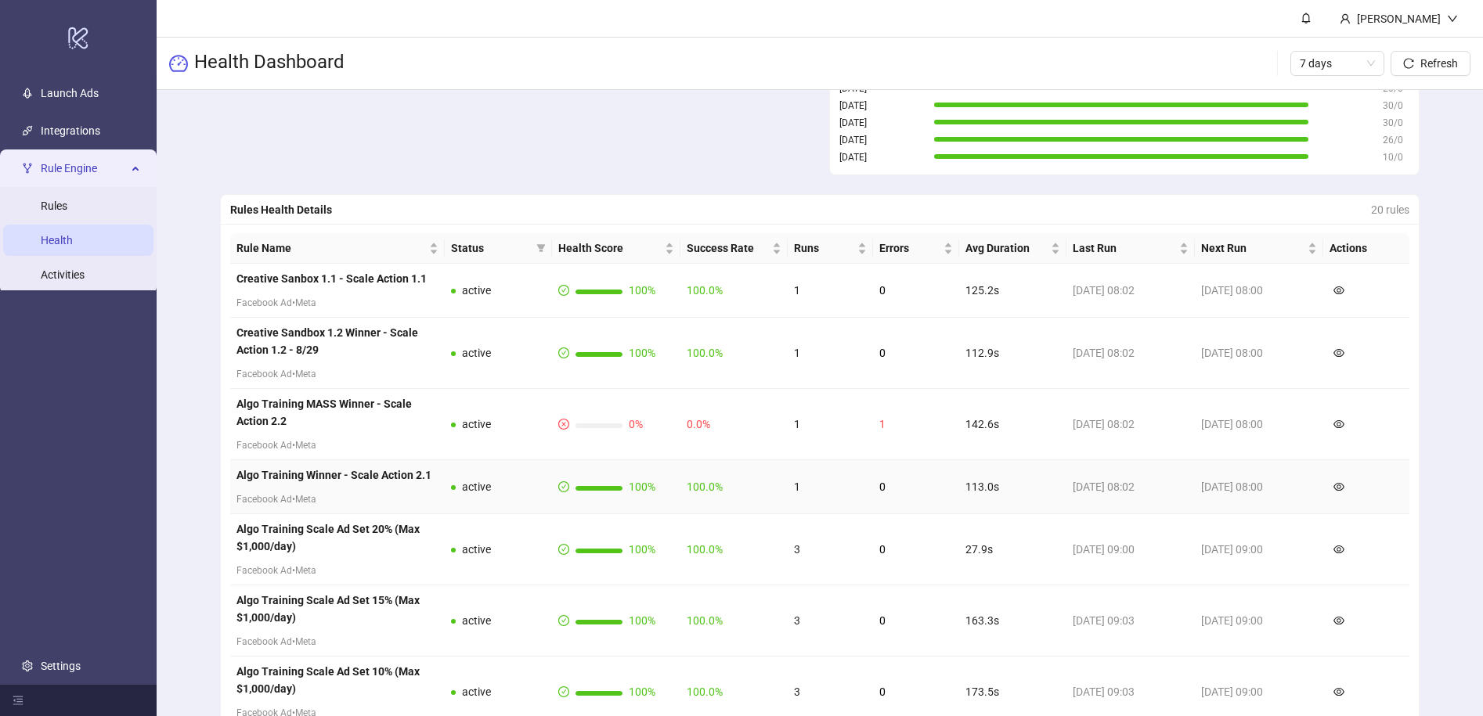
scroll to position [101, 0]
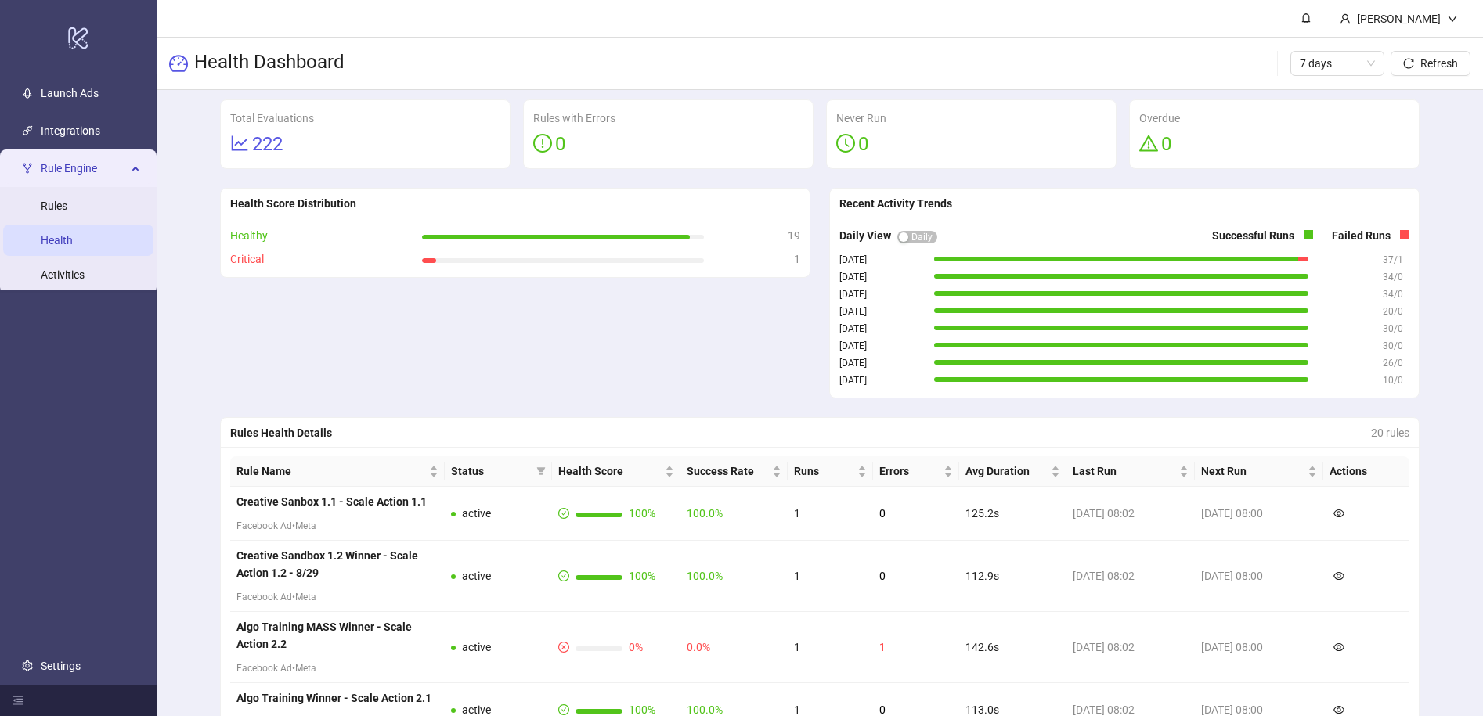
click at [460, 274] on div "Healthy 19 Critical 1" at bounding box center [515, 248] width 589 height 60
click at [400, 262] on div "Critical" at bounding box center [323, 259] width 192 height 17
click at [227, 258] on div "Critical" at bounding box center [323, 259] width 192 height 17
click at [748, 270] on div "Healthy 19 Critical 1" at bounding box center [515, 248] width 589 height 60
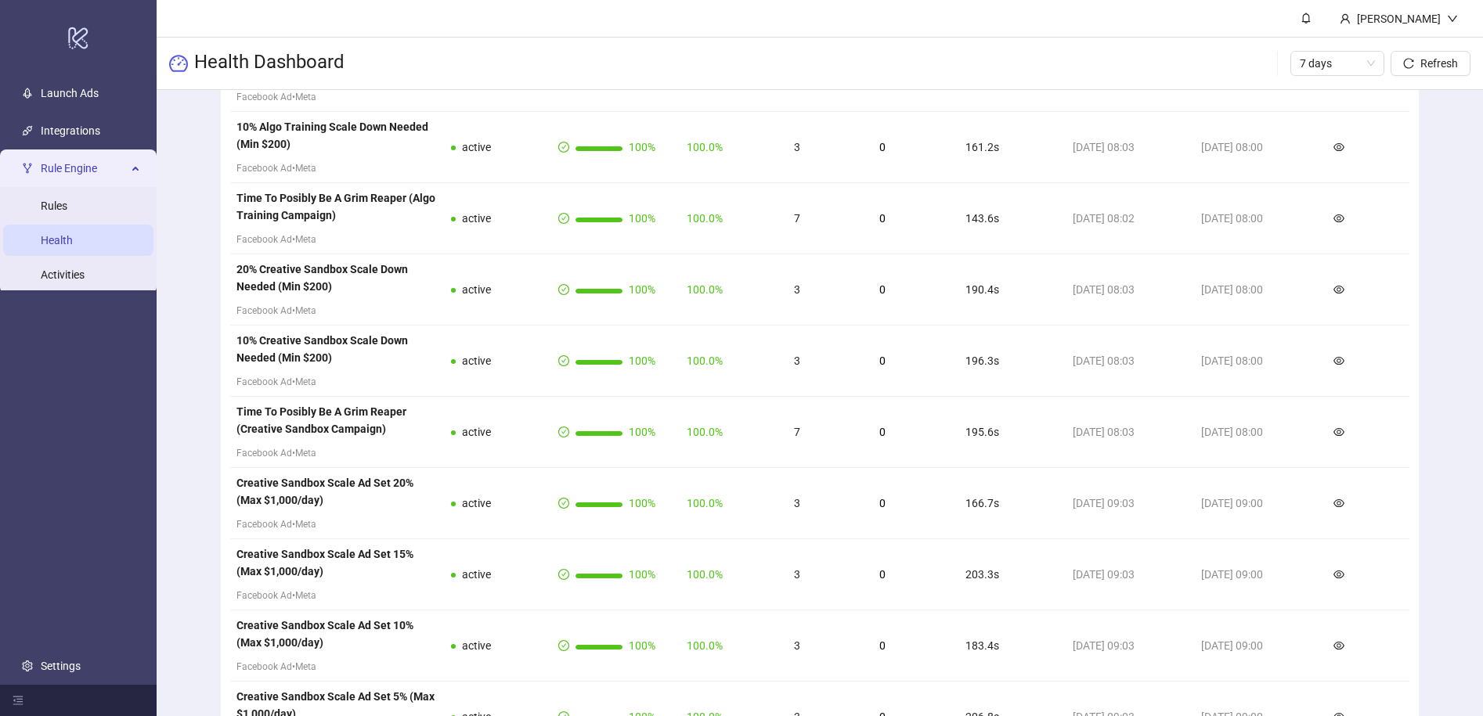
scroll to position [1377, 0]
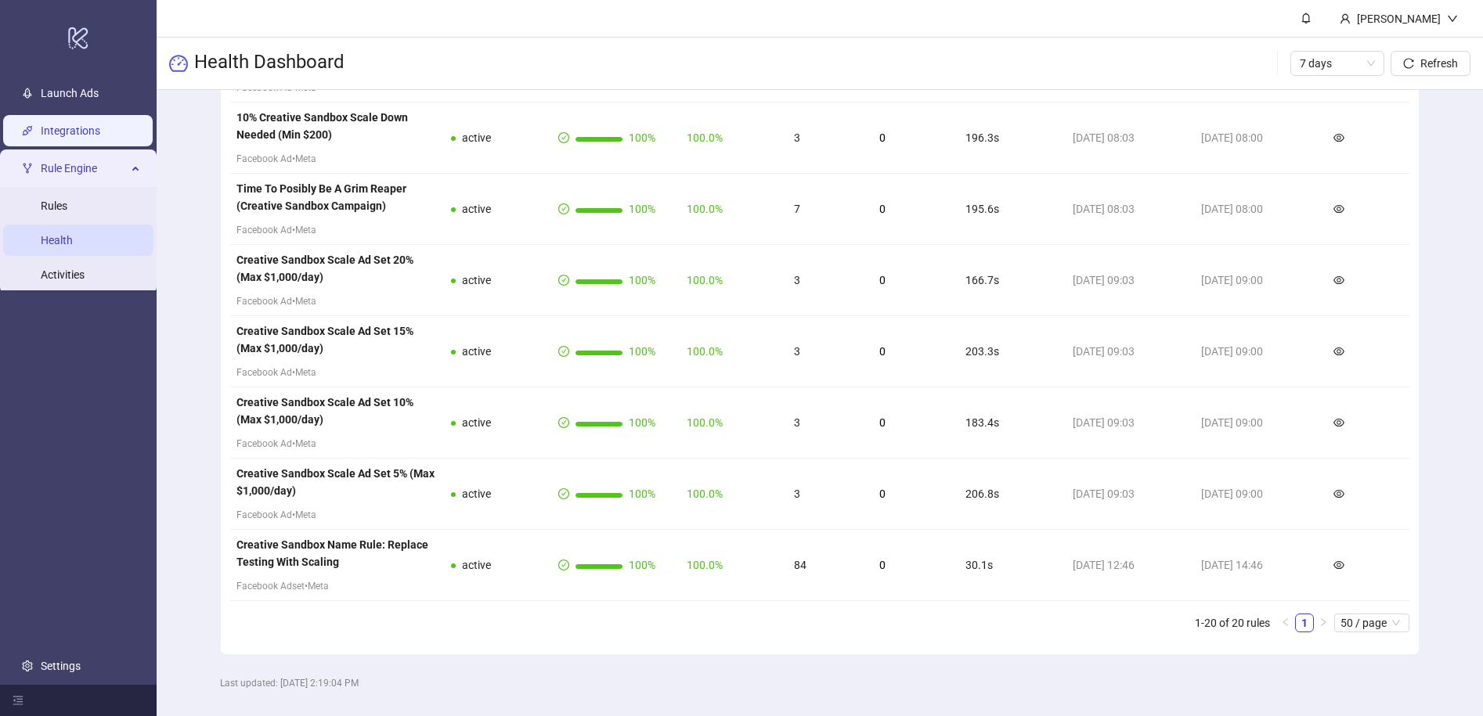
click at [83, 132] on link "Integrations" at bounding box center [71, 131] width 60 height 13
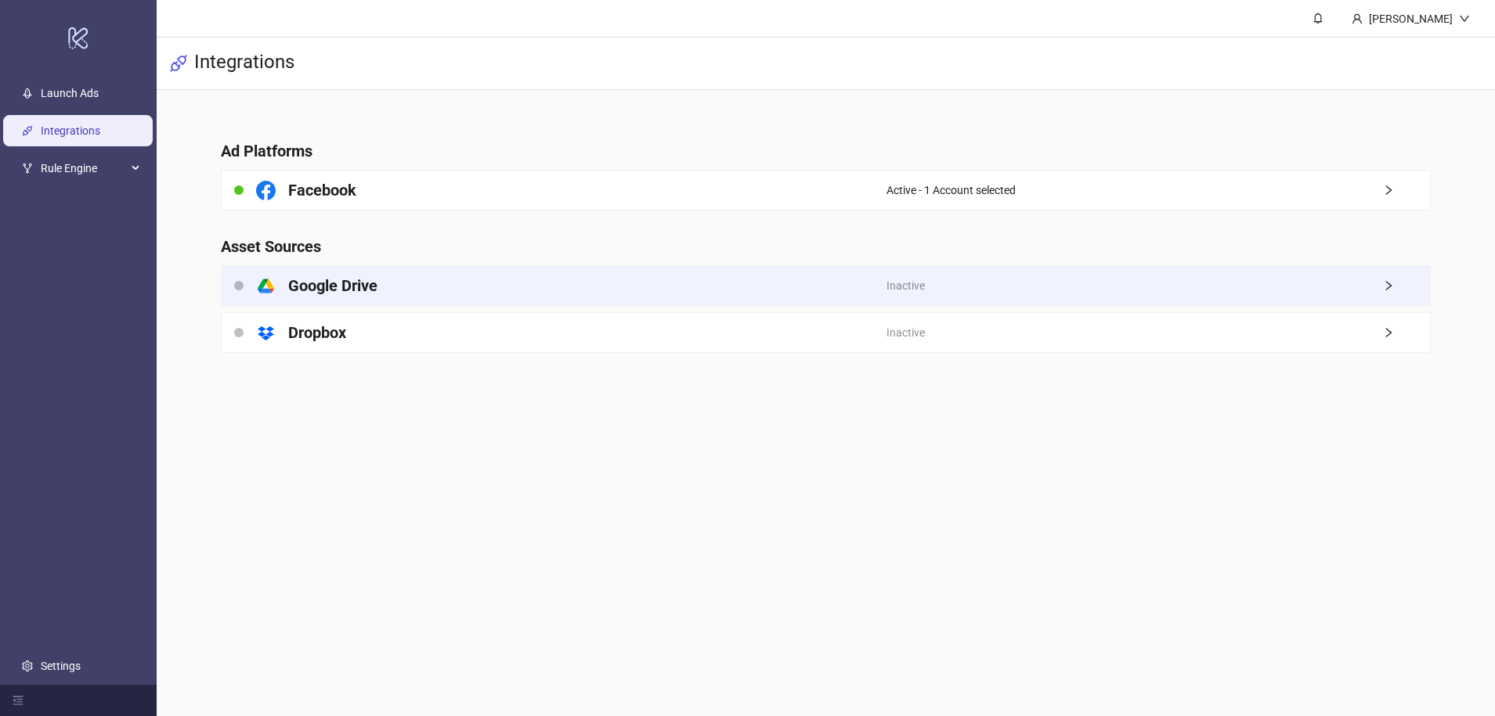
click at [347, 290] on h4 "Google Drive" at bounding box center [332, 286] width 89 height 22
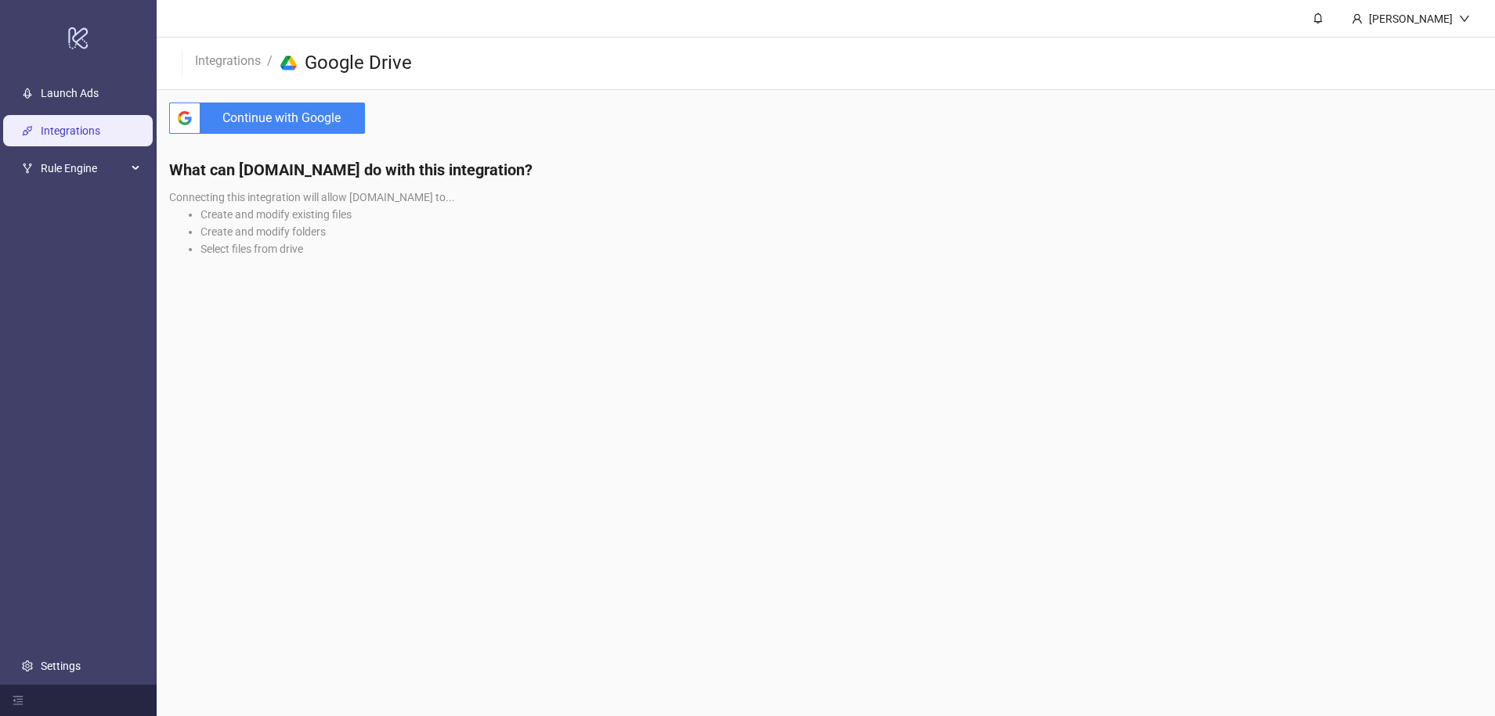
click at [297, 123] on span "Continue with Google" at bounding box center [286, 118] width 158 height 31
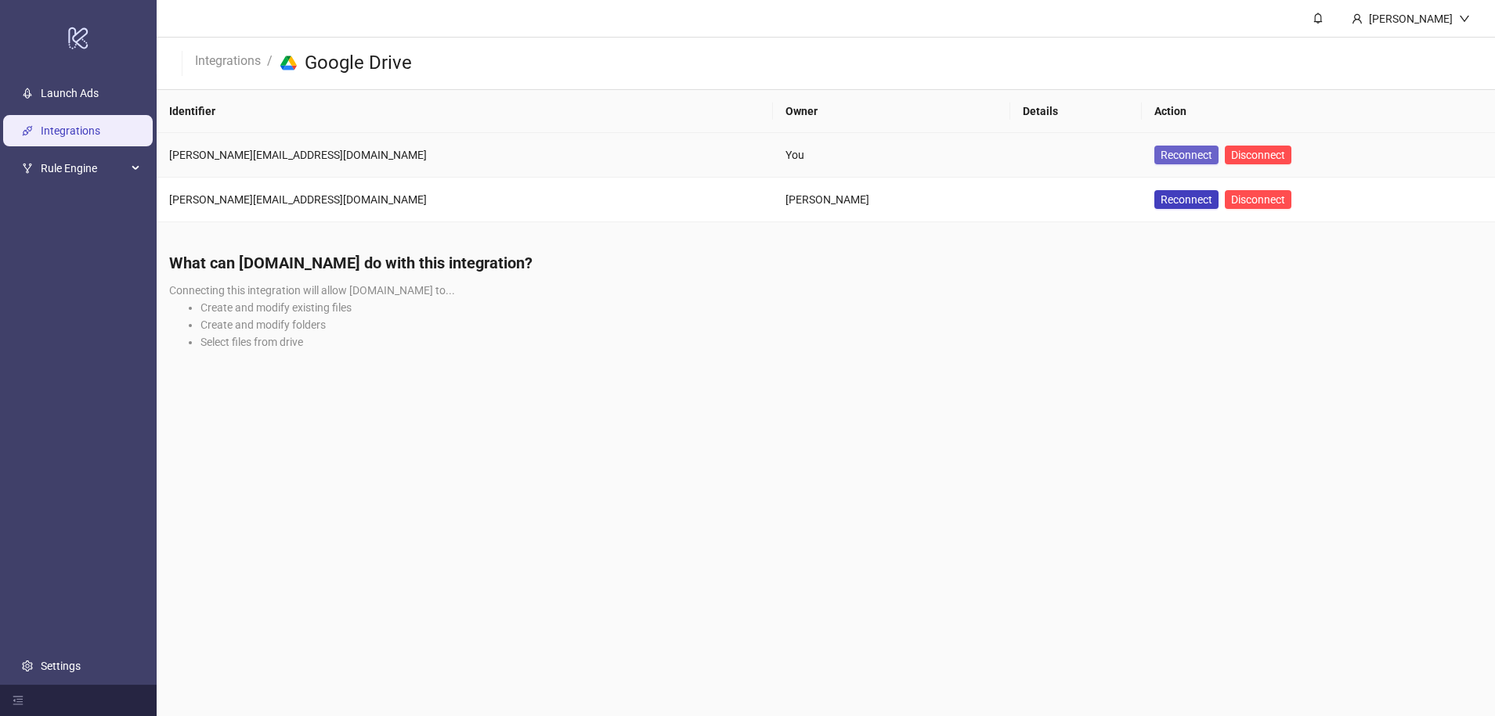
click at [1160, 156] on span "Reconnect" at bounding box center [1186, 155] width 52 height 13
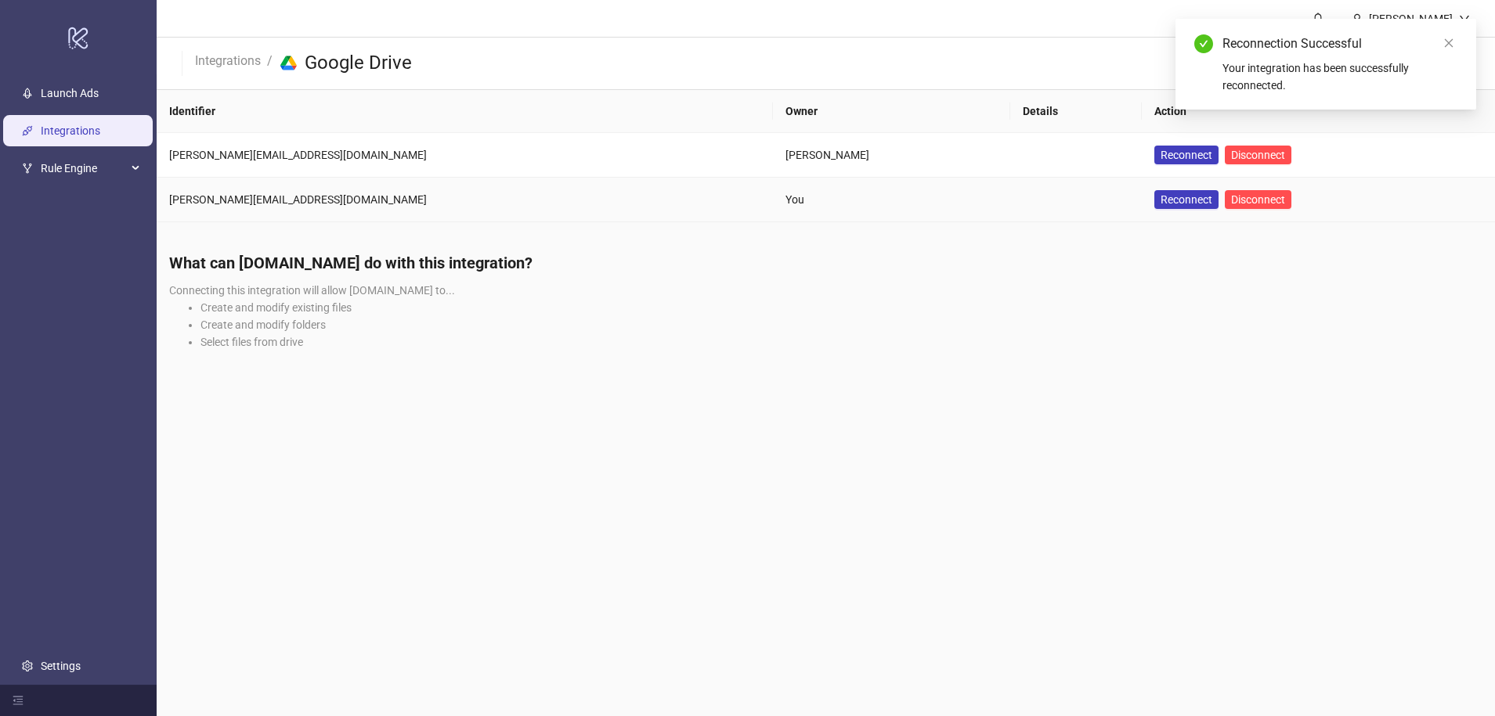
click at [1166, 185] on td "Reconnect Disconnect" at bounding box center [1318, 200] width 353 height 45
click at [1231, 193] on span "Disconnect" at bounding box center [1258, 199] width 54 height 13
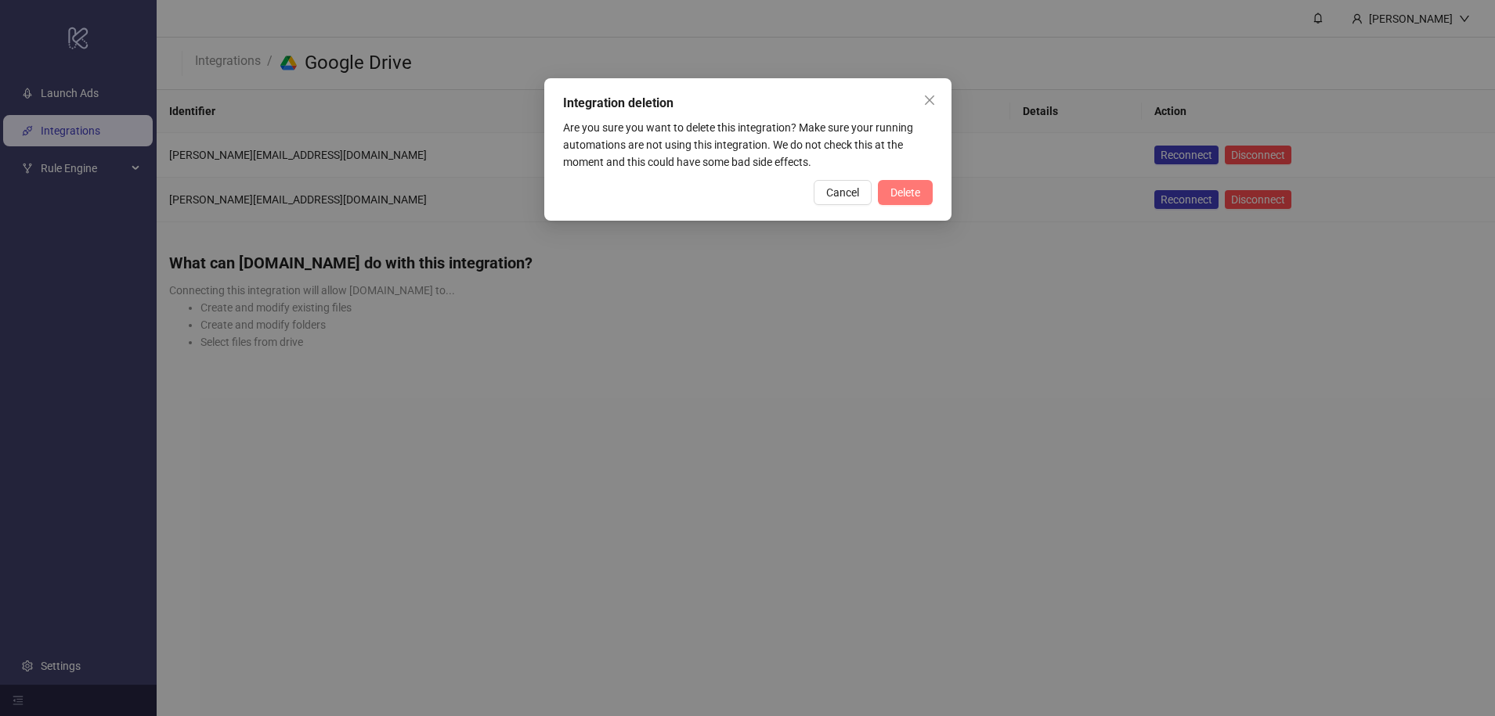
click at [901, 200] on button "Delete" at bounding box center [905, 192] width 55 height 25
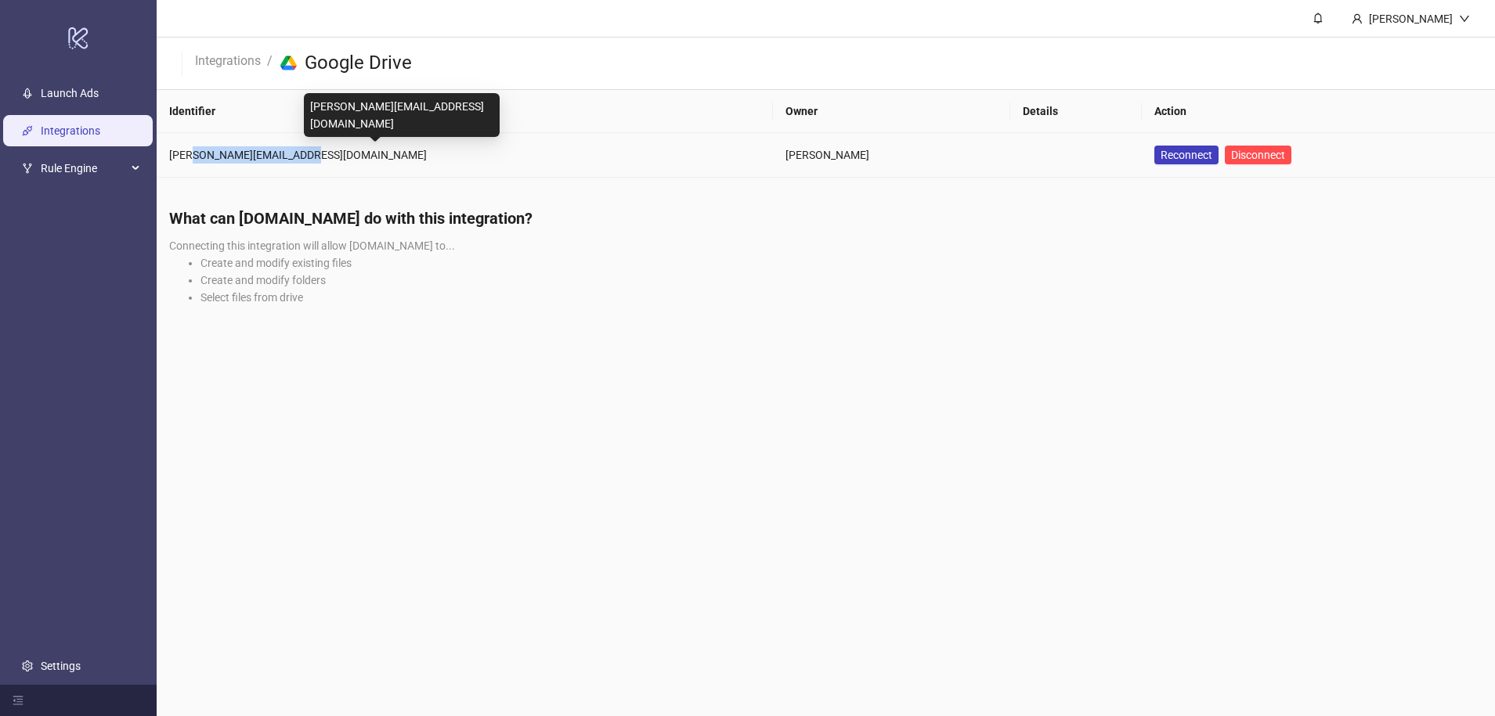
drag, startPoint x: 190, startPoint y: 157, endPoint x: 323, endPoint y: 149, distance: 132.6
click at [323, 149] on div "david@bkfenterprises.com" at bounding box center [464, 154] width 591 height 17
click at [324, 150] on div "david@bkfenterprises.com" at bounding box center [464, 154] width 591 height 17
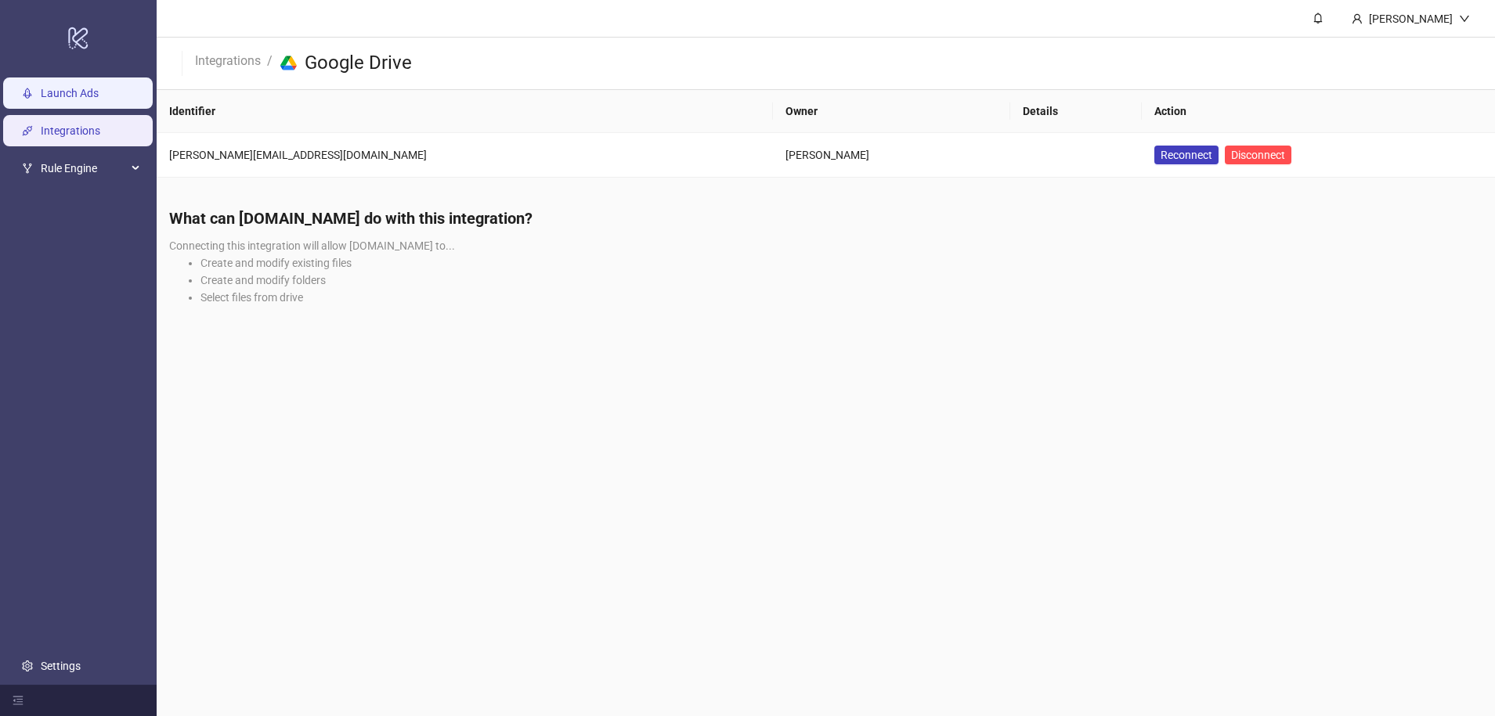
click at [99, 100] on link "Launch Ads" at bounding box center [70, 94] width 58 height 13
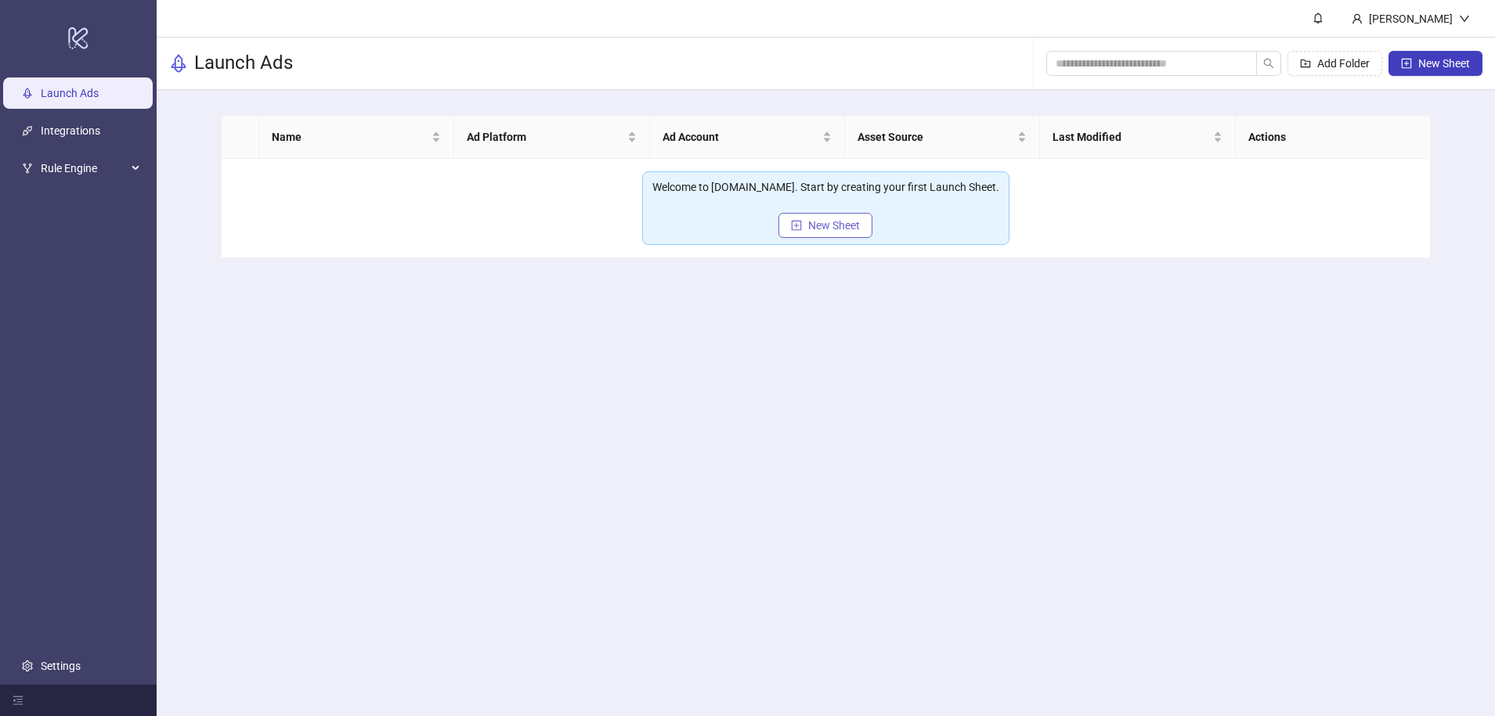
click at [850, 223] on span "New Sheet" at bounding box center [834, 225] width 52 height 13
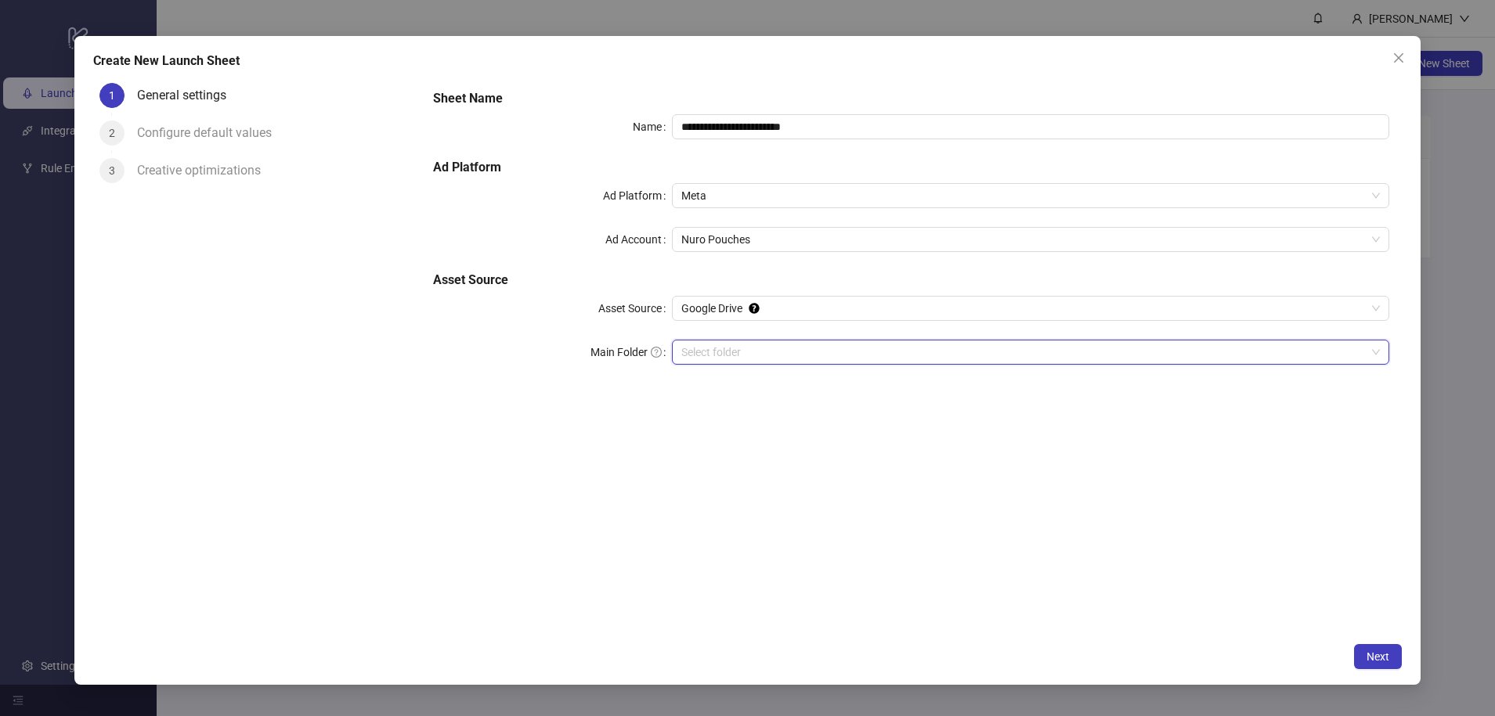
click at [732, 359] on input "Main Folder" at bounding box center [1023, 352] width 684 height 23
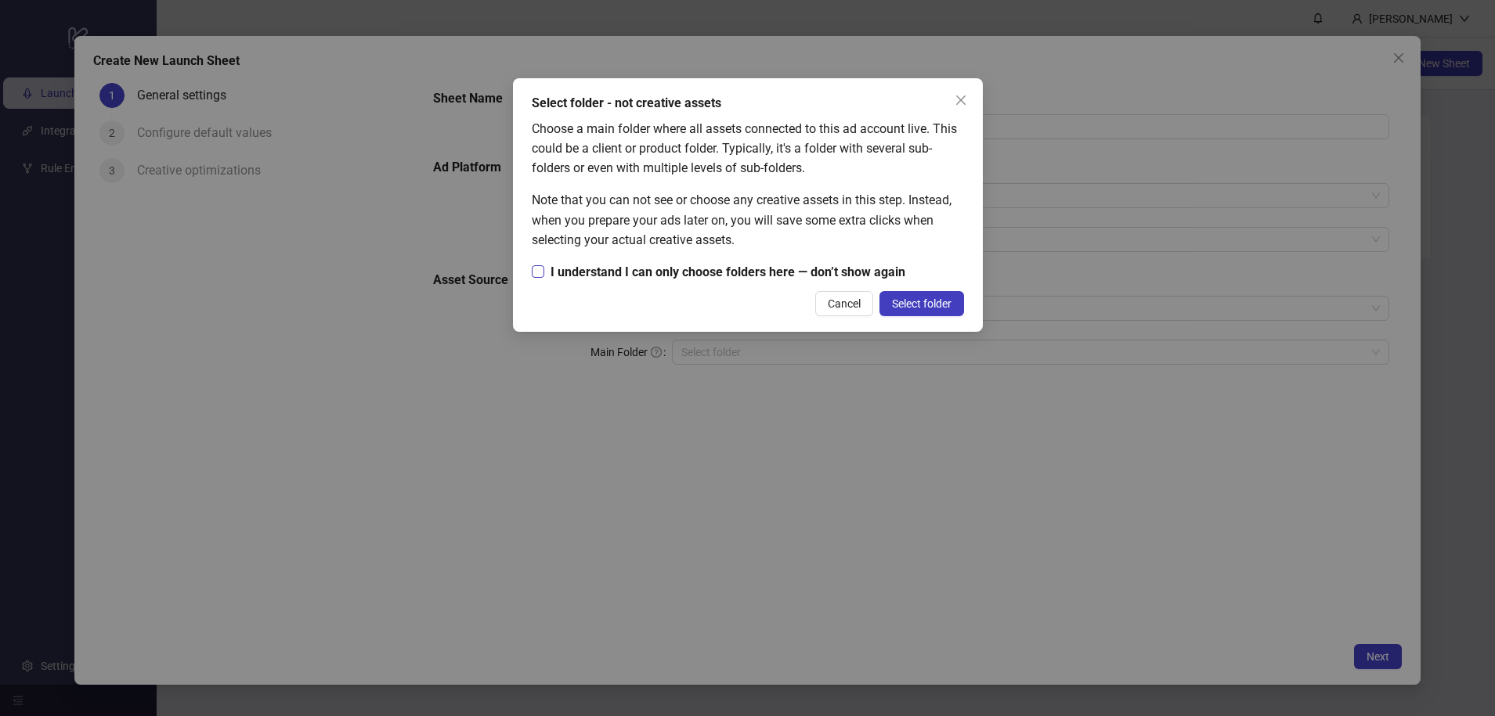
click at [572, 270] on span "I understand I can only choose folders here — don’t show again" at bounding box center [727, 272] width 367 height 20
click at [934, 305] on span "Select folder" at bounding box center [922, 304] width 60 height 13
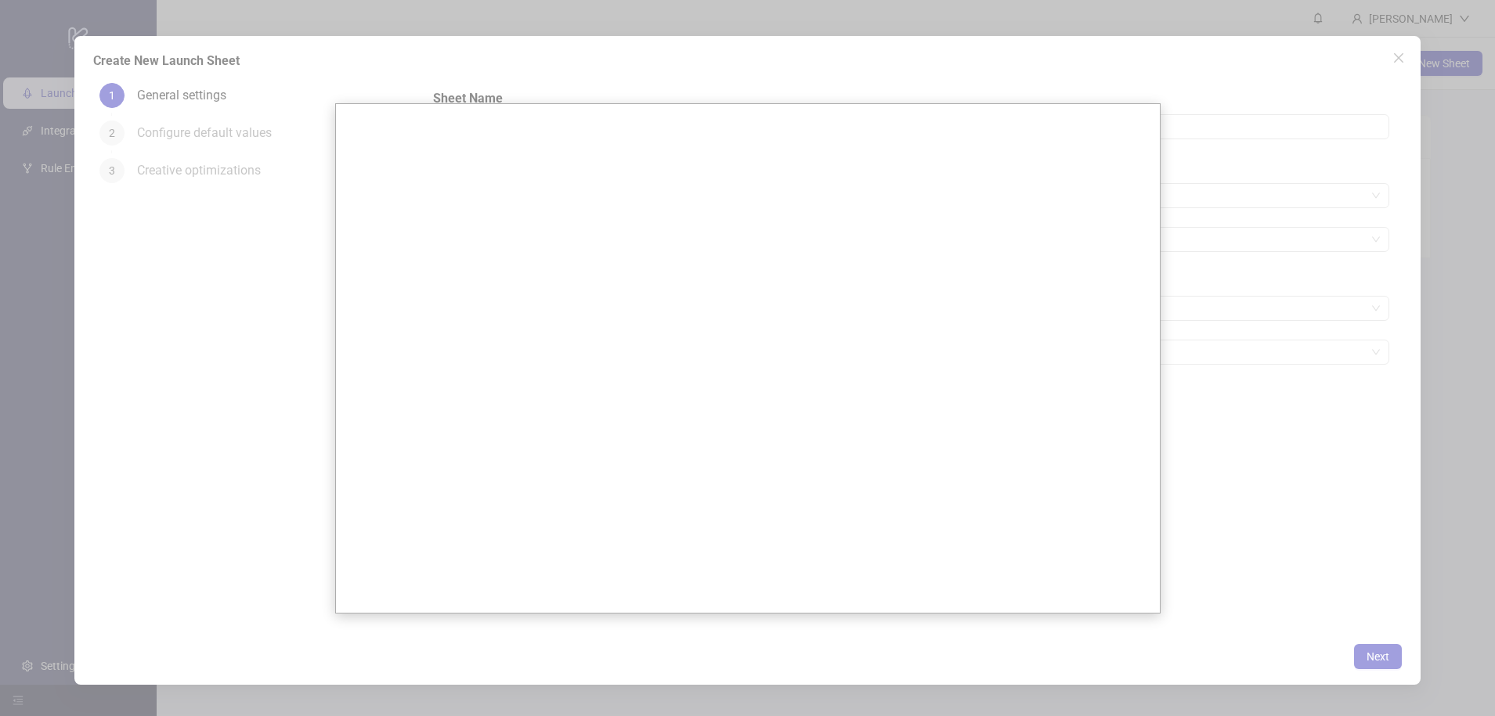
click at [290, 319] on div at bounding box center [747, 358] width 1495 height 716
click at [1089, 97] on div at bounding box center [747, 358] width 1495 height 716
click at [1352, 570] on div at bounding box center [747, 358] width 1495 height 716
click at [1387, 78] on div at bounding box center [747, 358] width 1495 height 716
click at [1415, 45] on div at bounding box center [747, 358] width 1495 height 716
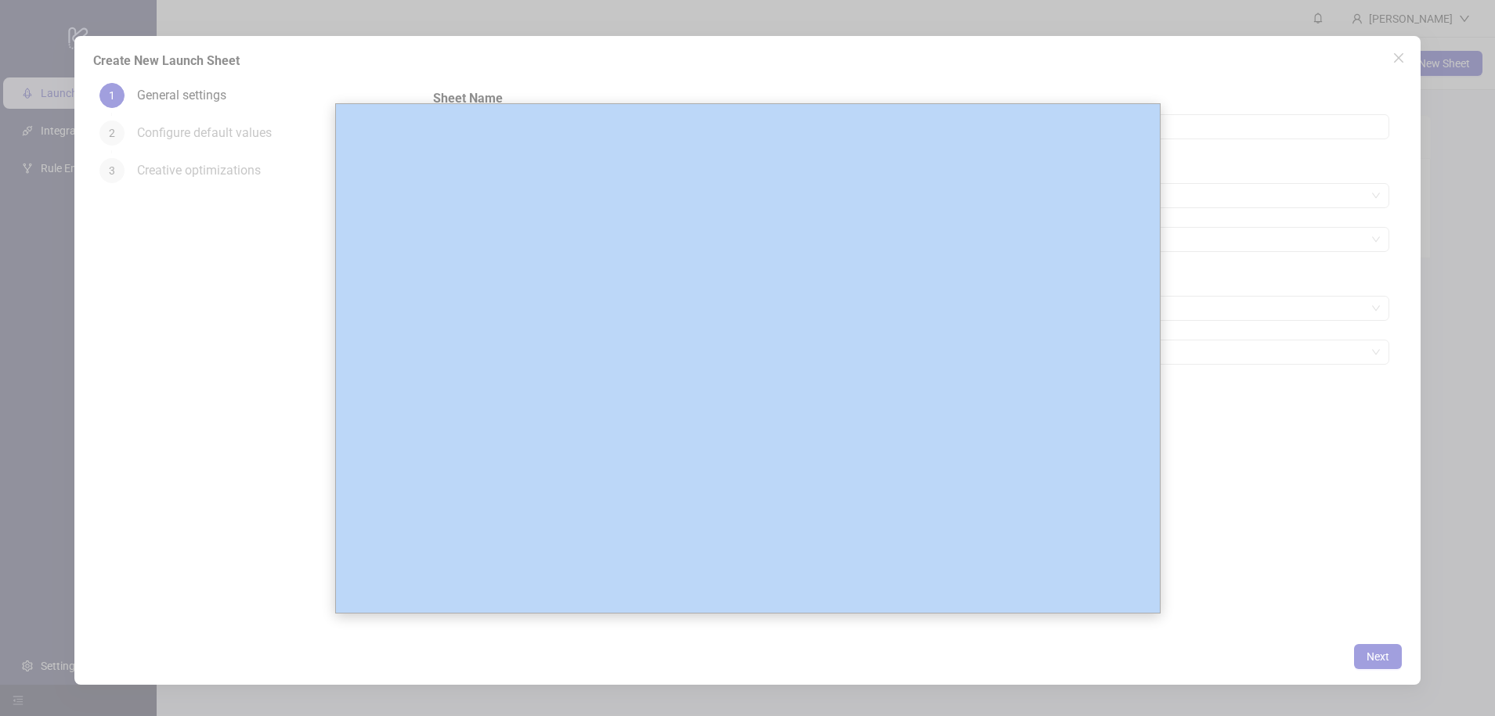
click at [1415, 45] on div at bounding box center [747, 358] width 1495 height 716
click at [1409, 57] on div at bounding box center [747, 358] width 1495 height 716
click at [283, 282] on div at bounding box center [747, 358] width 1495 height 716
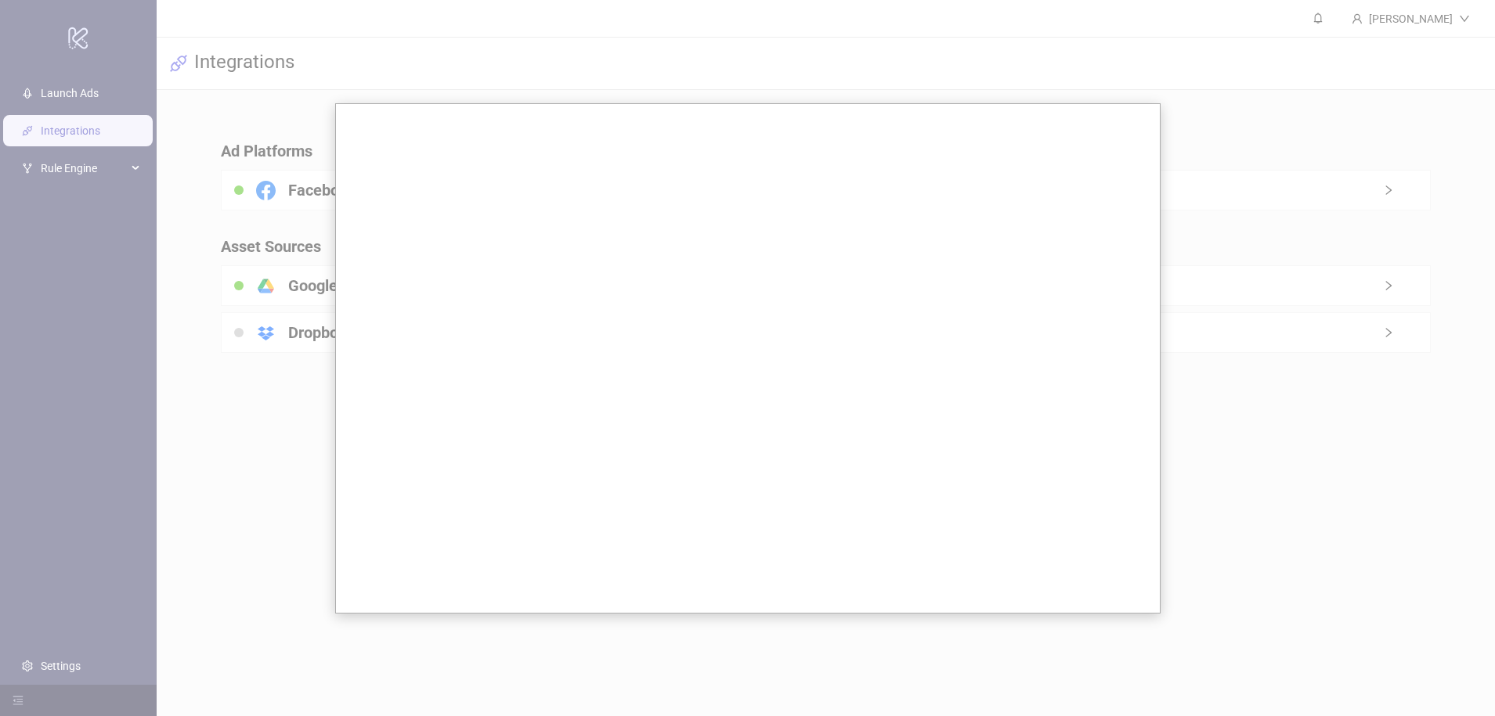
click at [358, 99] on div at bounding box center [747, 358] width 1495 height 716
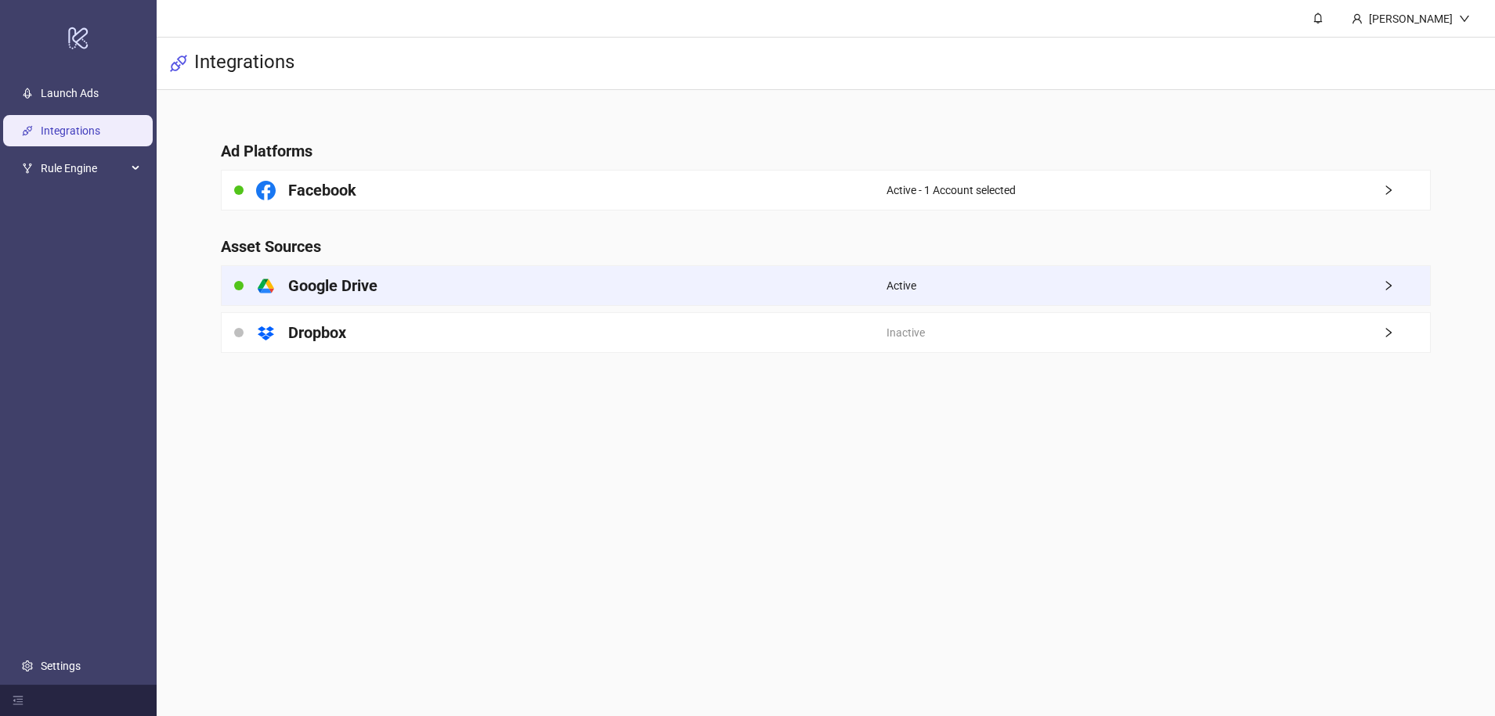
click at [803, 280] on div "platform/google_drive Google Drive" at bounding box center [554, 285] width 665 height 39
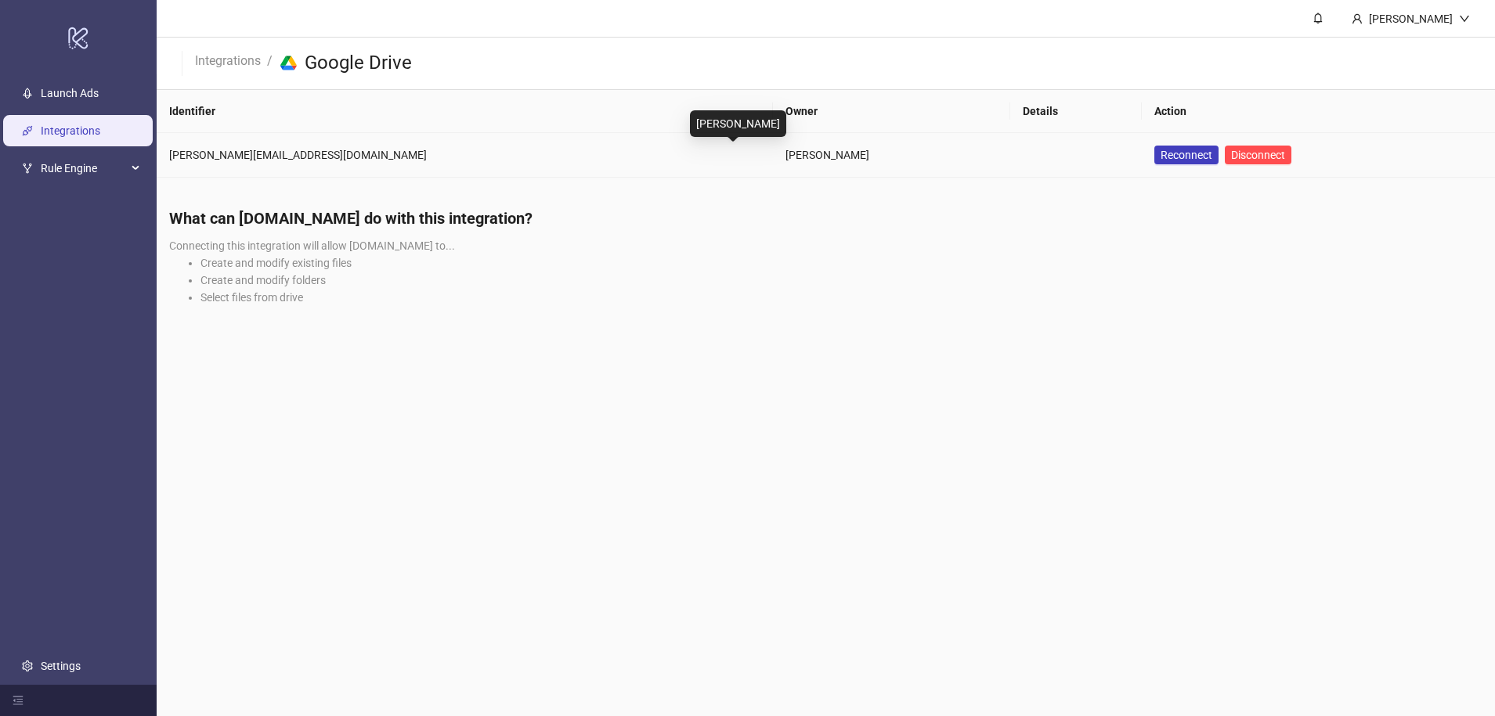
click at [785, 158] on div "[PERSON_NAME]" at bounding box center [891, 154] width 212 height 17
click at [230, 57] on link "Integrations" at bounding box center [228, 59] width 72 height 17
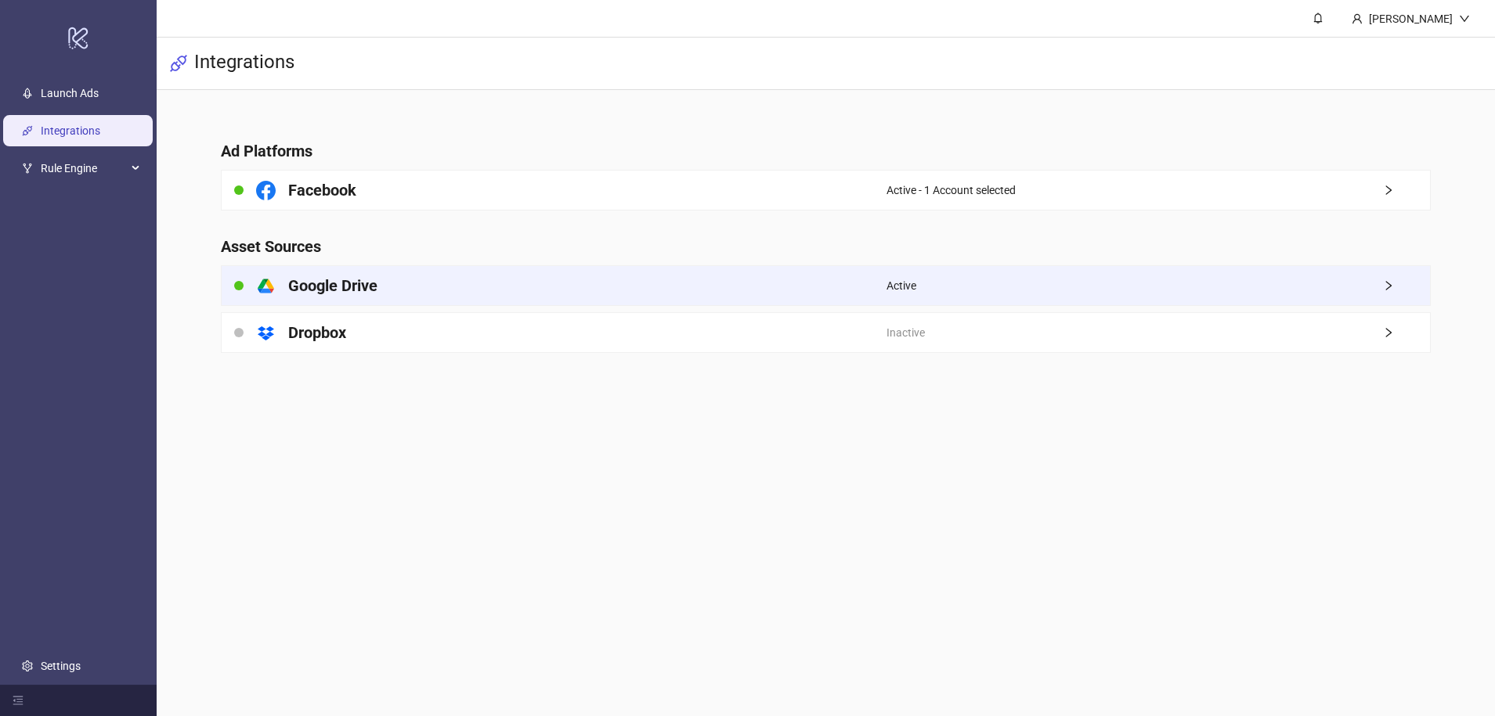
click at [302, 301] on div "platform/google_drive Google Drive" at bounding box center [554, 285] width 665 height 39
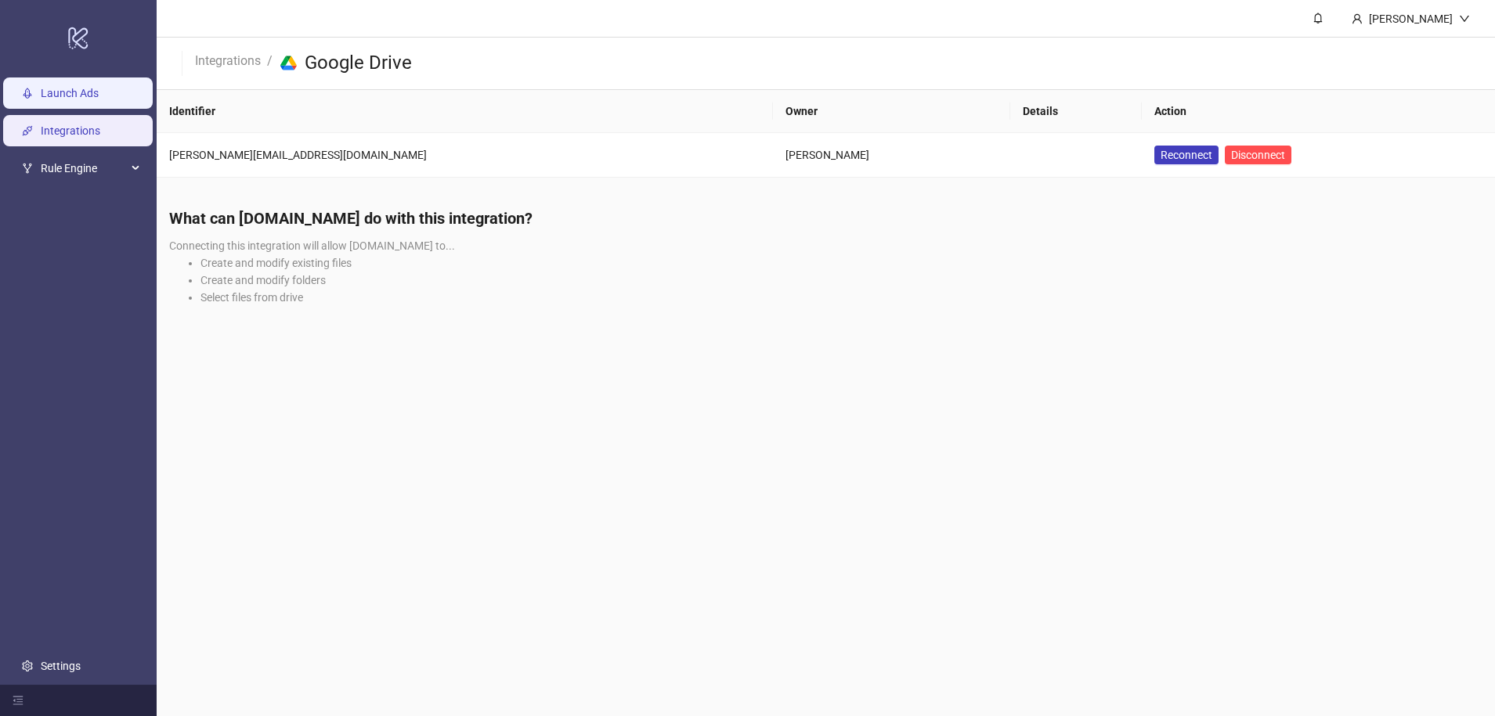
click at [83, 88] on link "Launch Ads" at bounding box center [70, 94] width 58 height 13
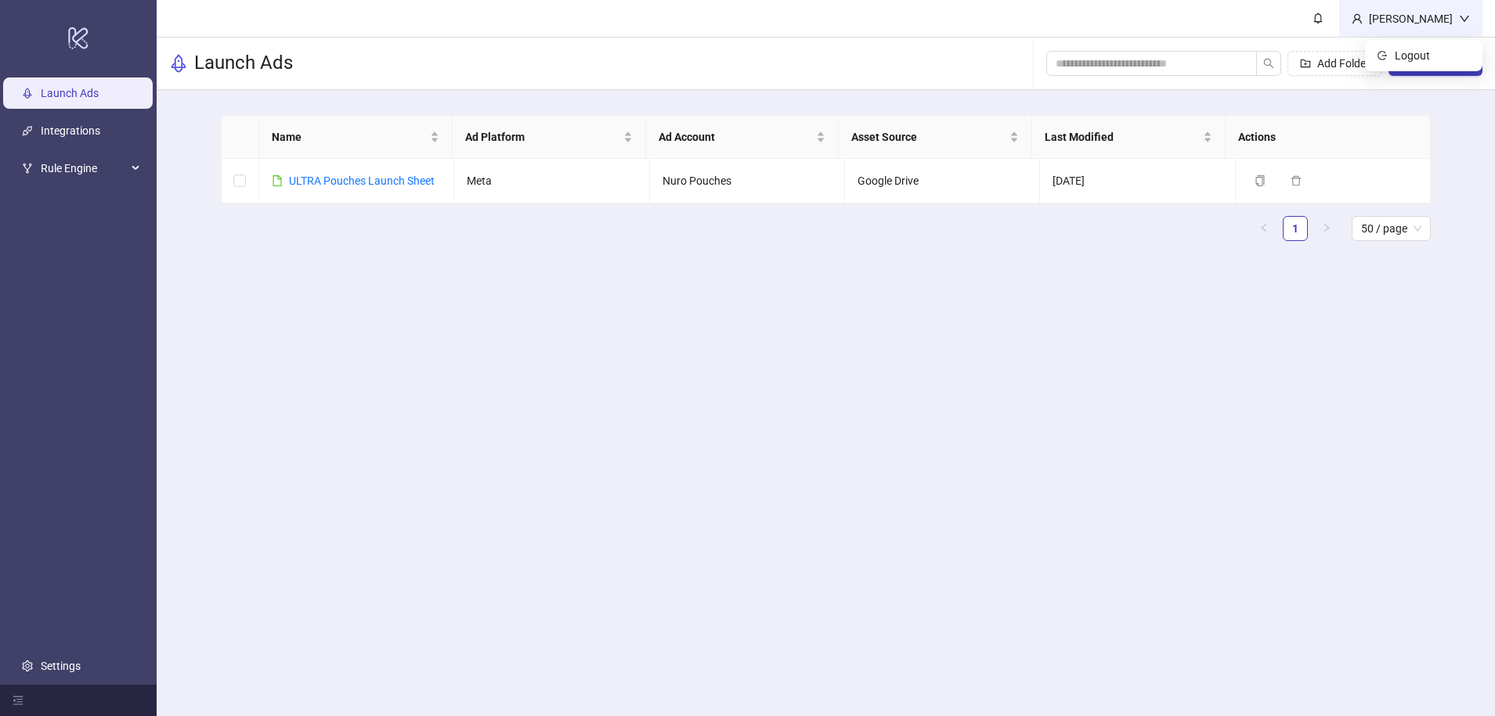
click at [1377, 28] on div "[PERSON_NAME]" at bounding box center [1410, 18] width 143 height 37
click at [543, 251] on div "Name Ad Platform Ad Account Asset Source Last Modified Actions ULTRA Pouches La…" at bounding box center [826, 184] width 1210 height 139
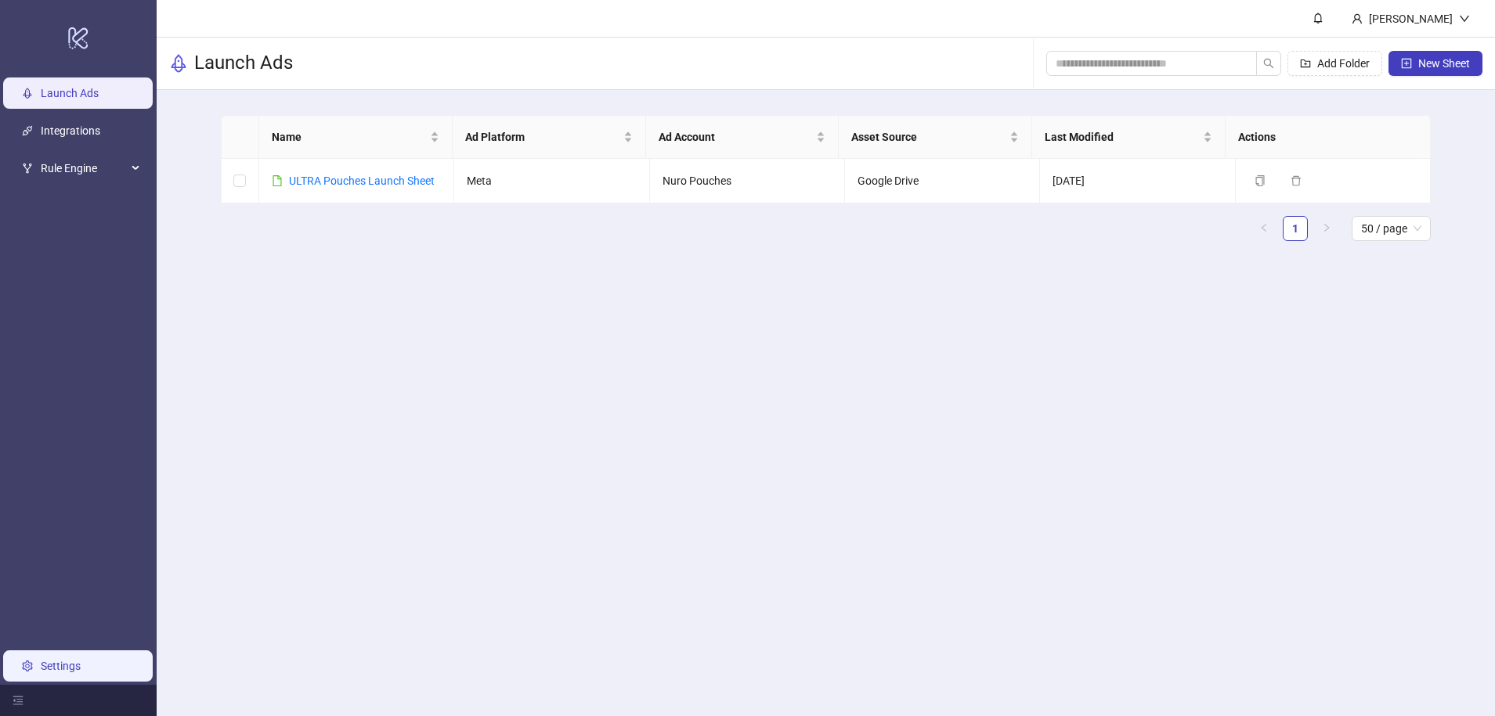
click at [67, 673] on link "Settings" at bounding box center [61, 666] width 40 height 13
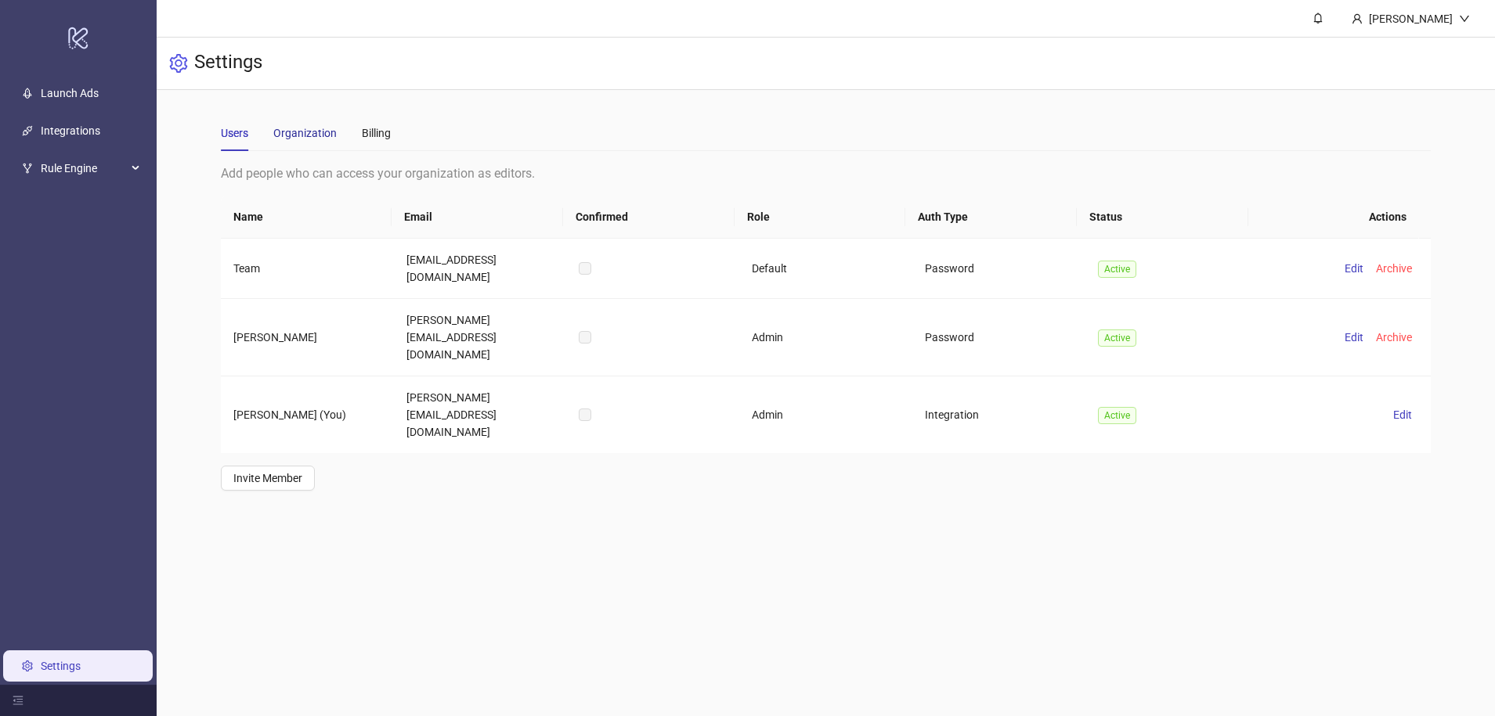
click at [319, 141] on div "Organization" at bounding box center [304, 132] width 63 height 17
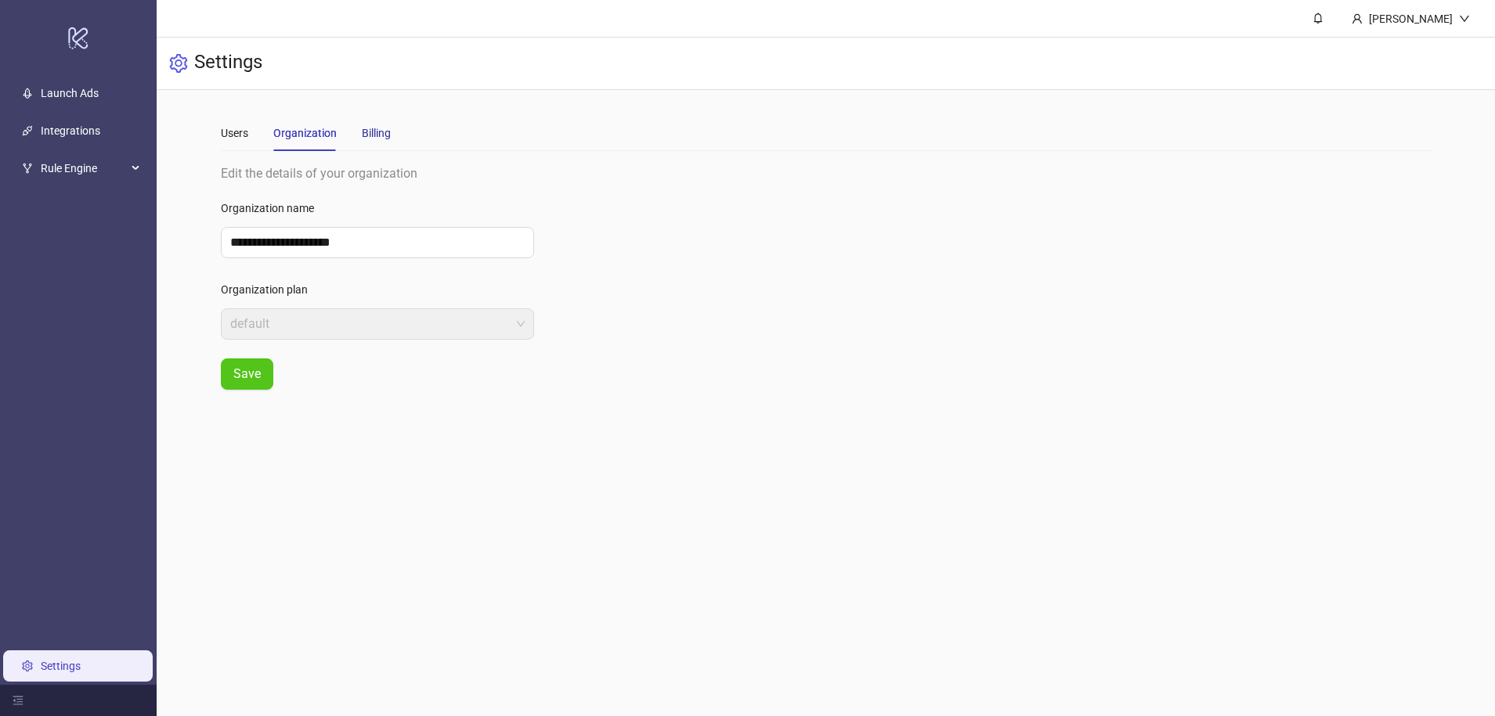
click at [363, 133] on div "Billing" at bounding box center [376, 132] width 29 height 17
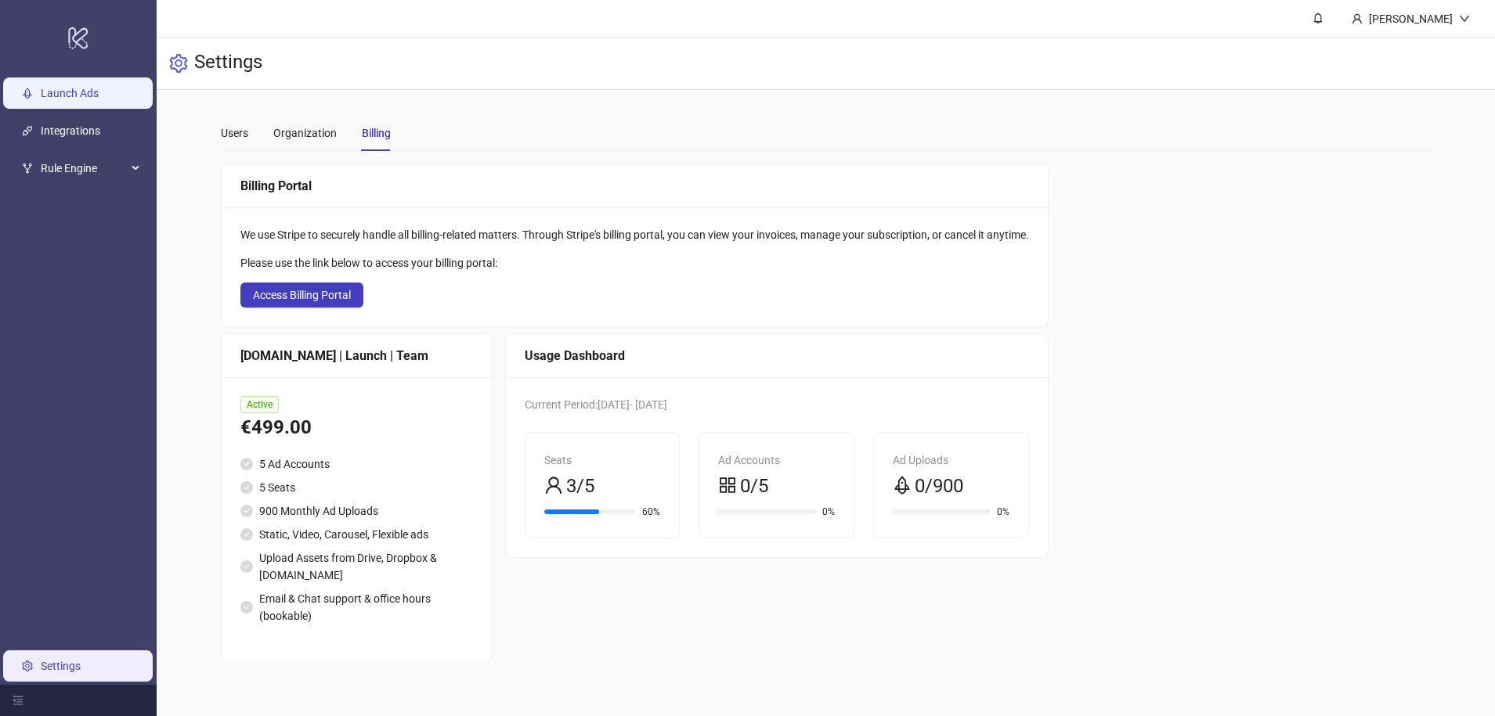
click at [73, 94] on link "Launch Ads" at bounding box center [70, 94] width 58 height 13
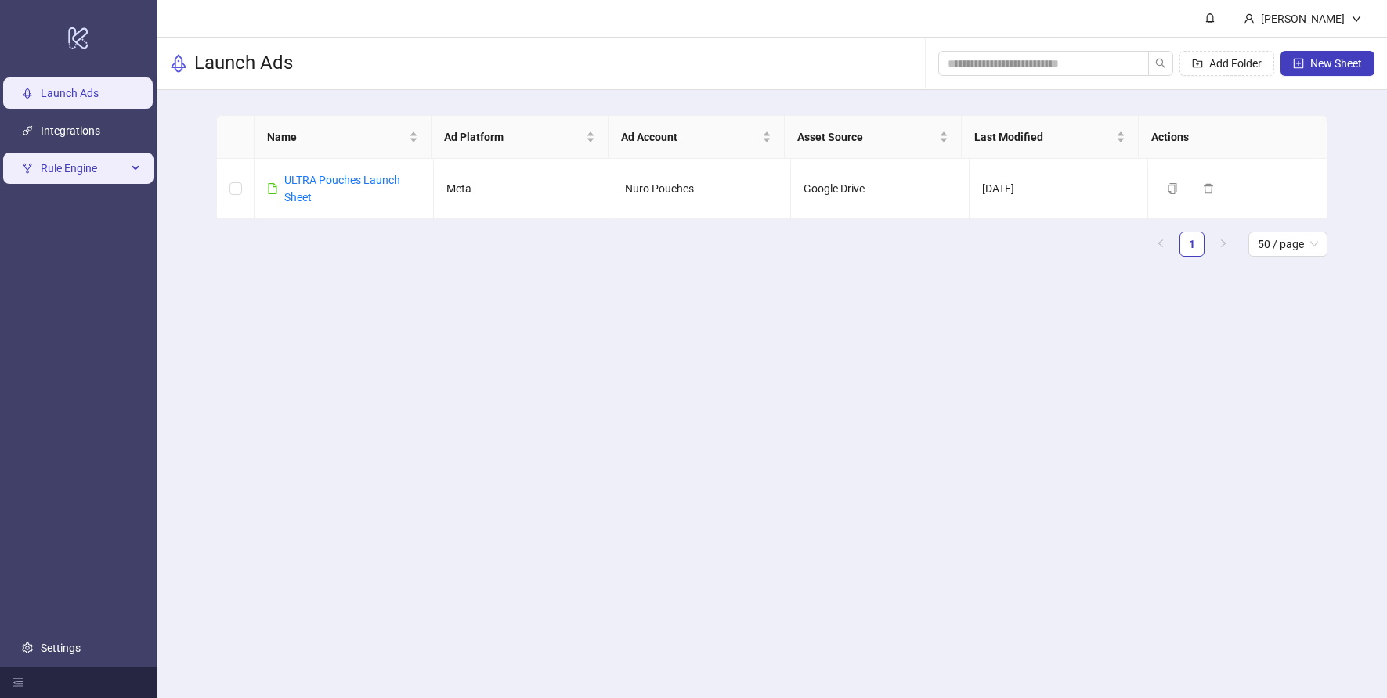
click at [128, 170] on div "Rule Engine" at bounding box center [78, 168] width 150 height 31
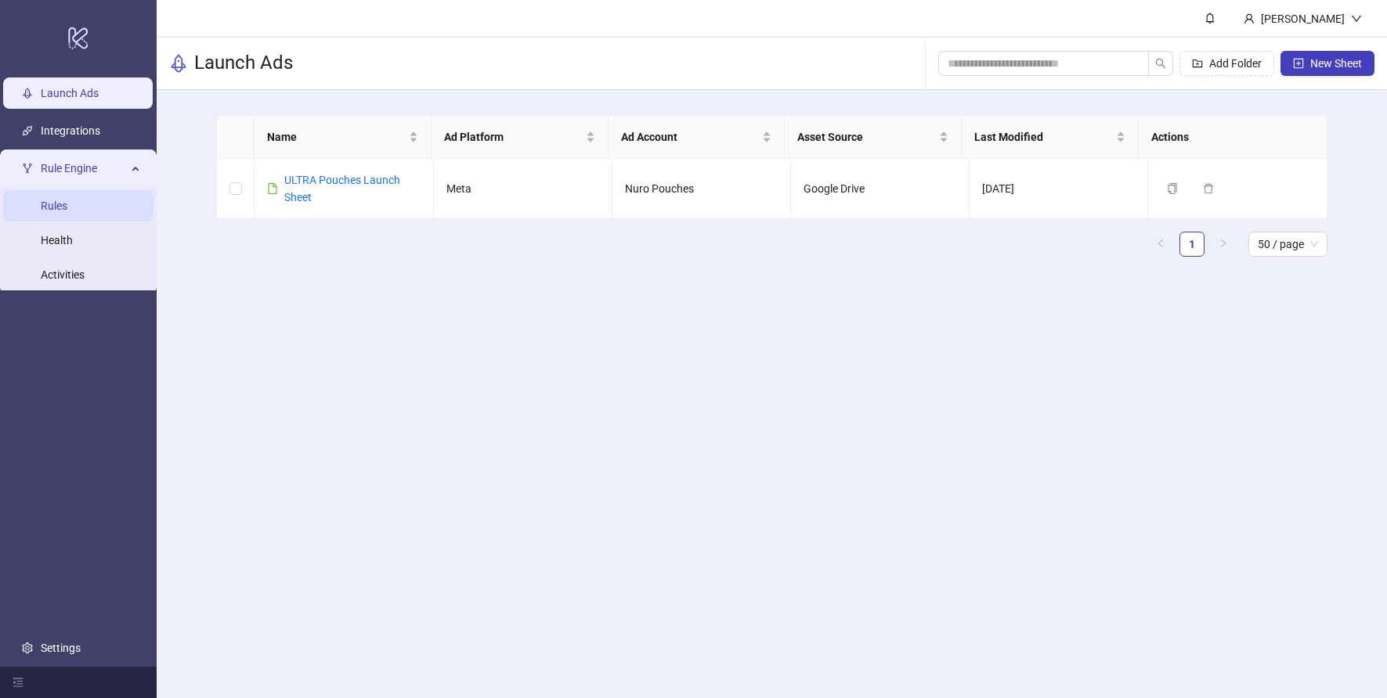
click at [67, 207] on link "Rules" at bounding box center [54, 206] width 27 height 13
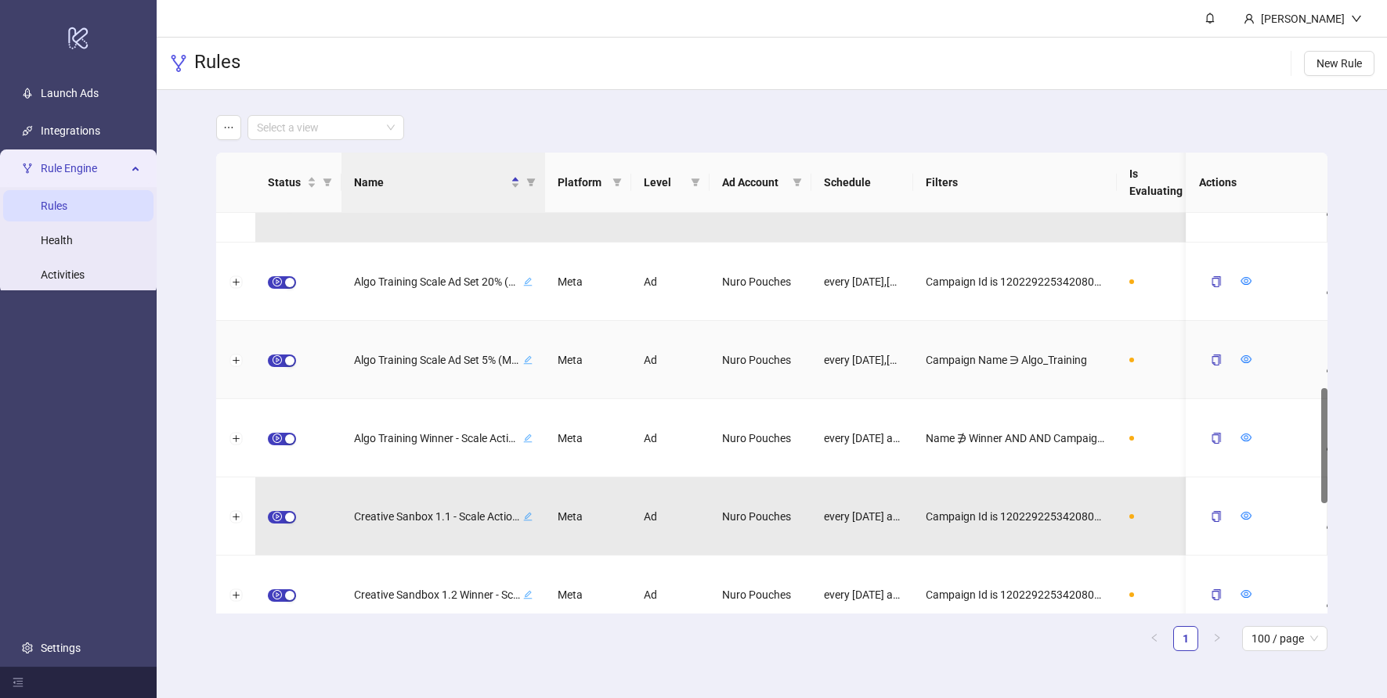
scroll to position [1165, 0]
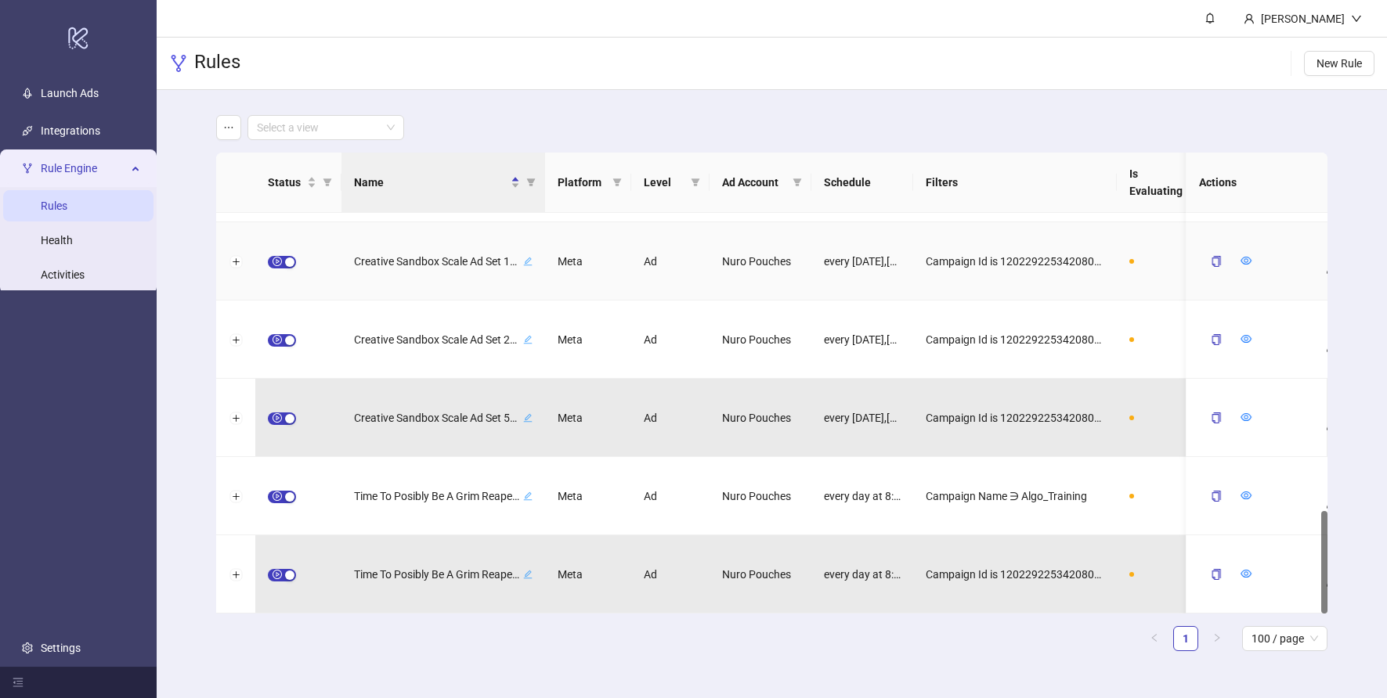
click at [1132, 262] on span at bounding box center [1131, 261] width 5 height 5
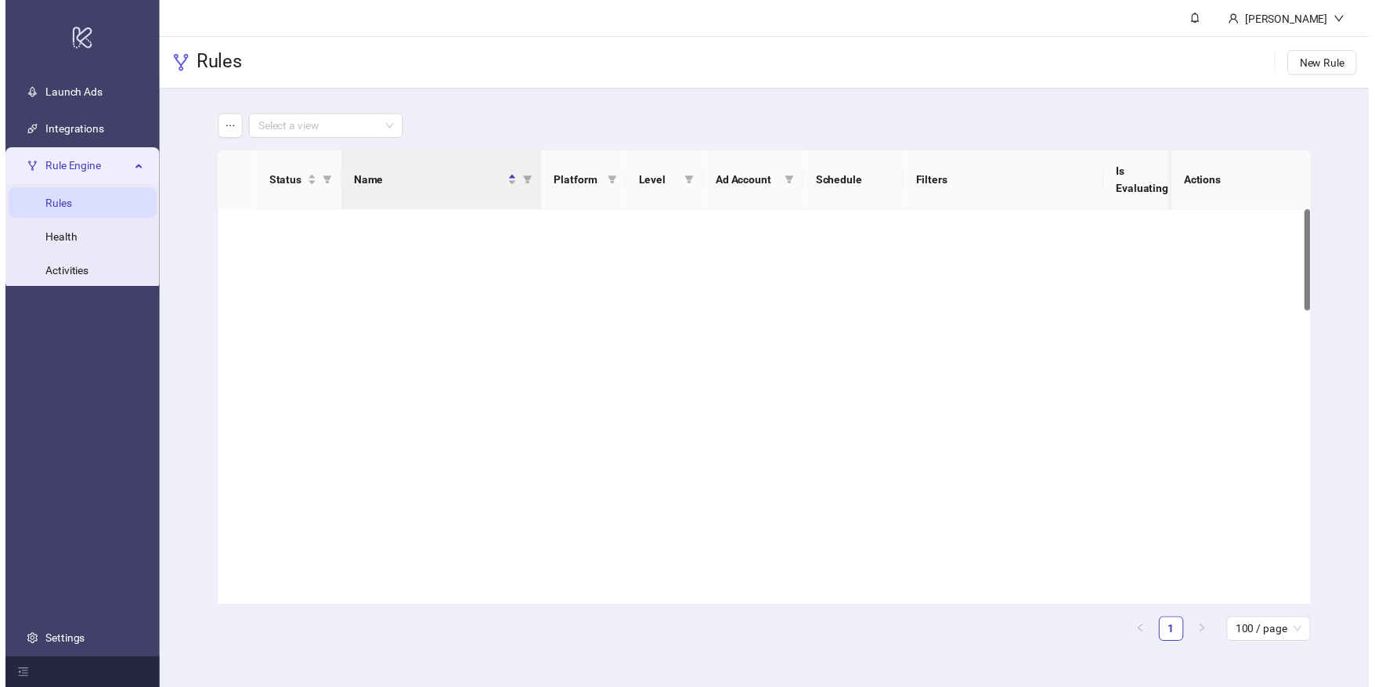
scroll to position [0, 0]
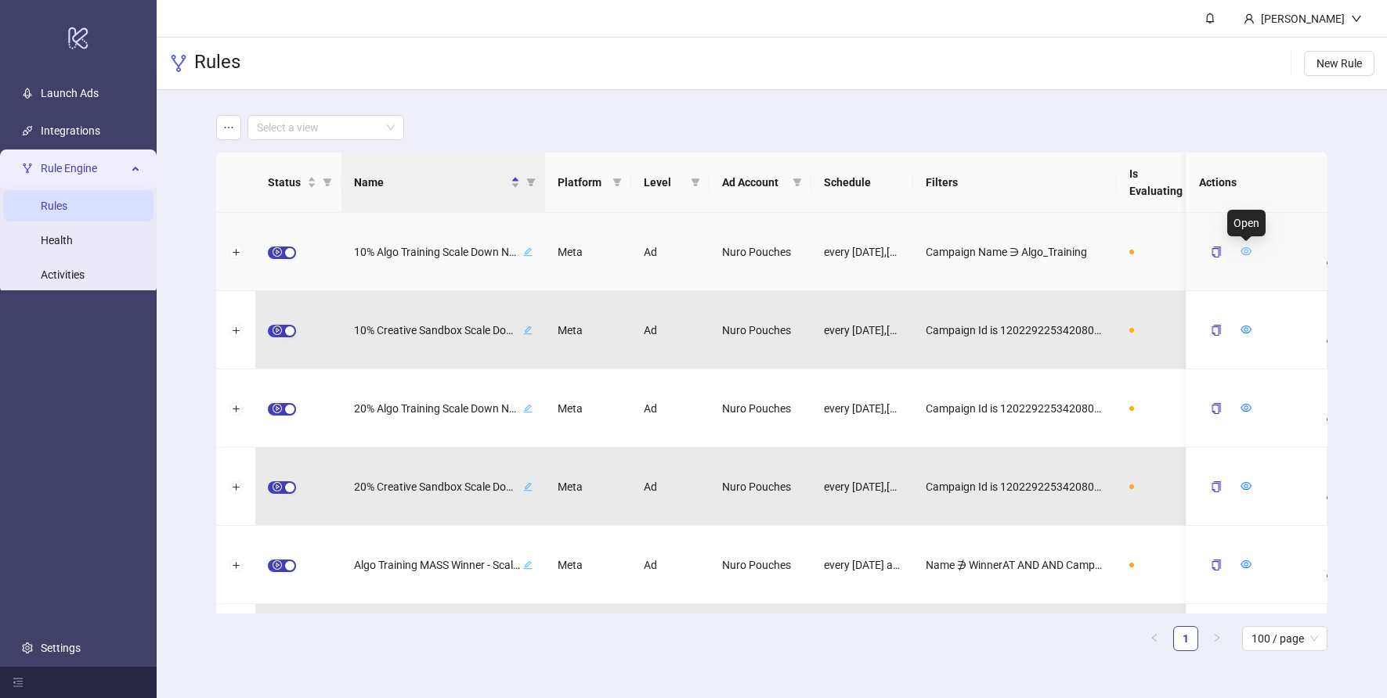
click at [1245, 251] on icon "eye" at bounding box center [1246, 251] width 11 height 11
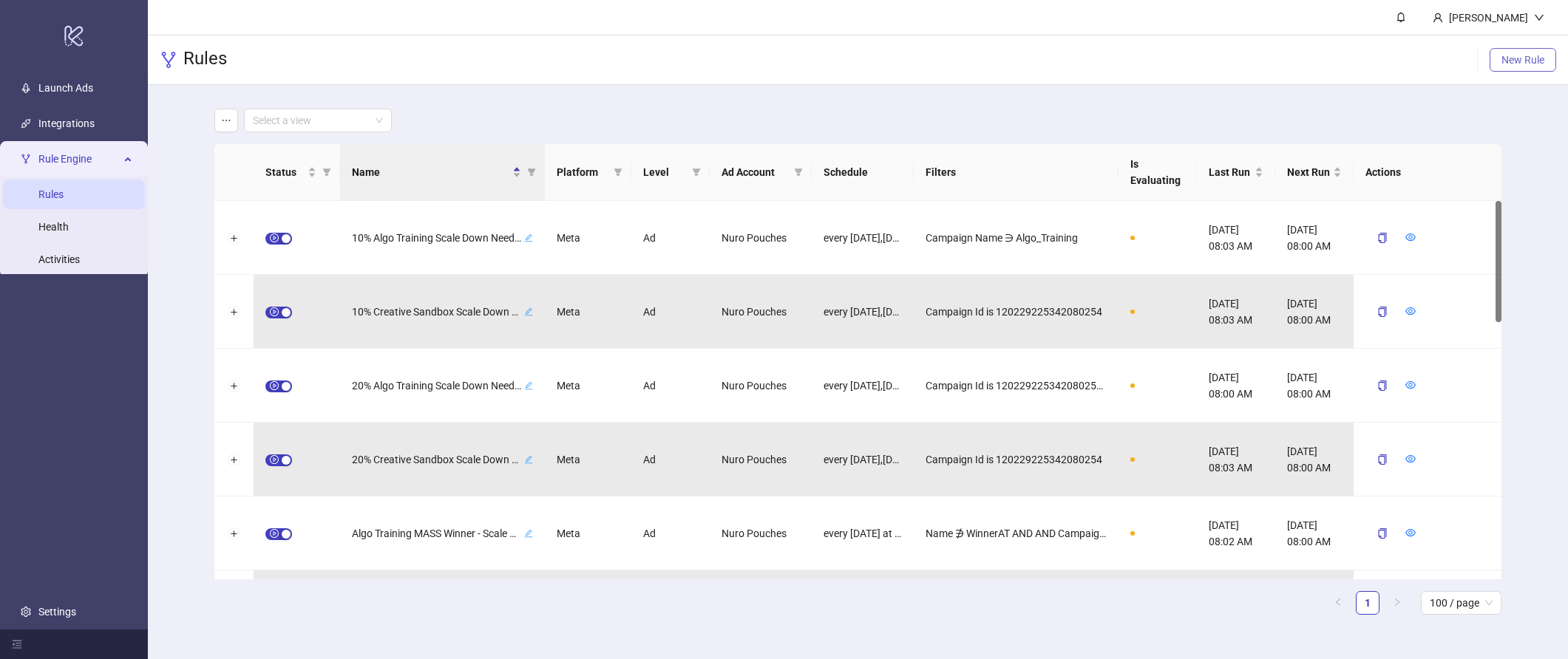
click at [1399, 48] on button "New Rule" at bounding box center [1523, 59] width 66 height 24
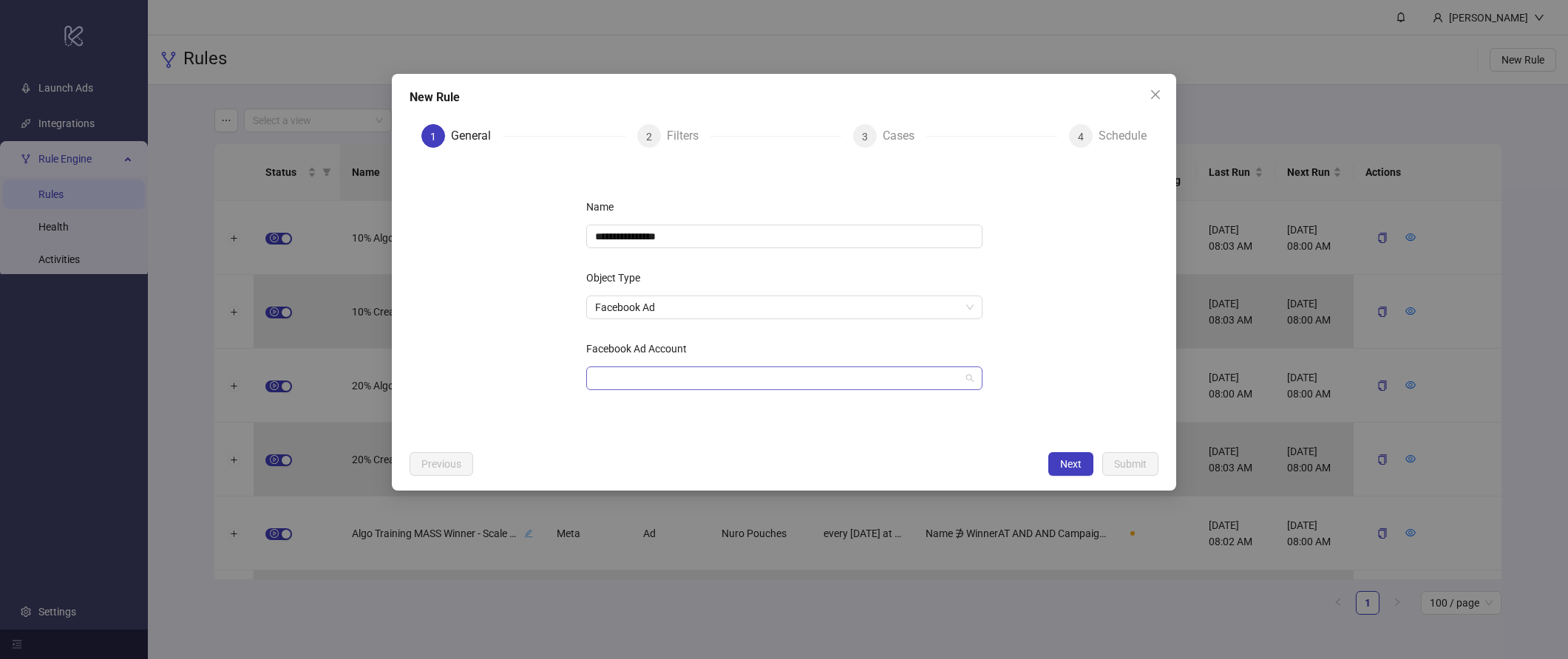
click at [648, 386] on input "Facebook Ad Account" at bounding box center [777, 378] width 365 height 22
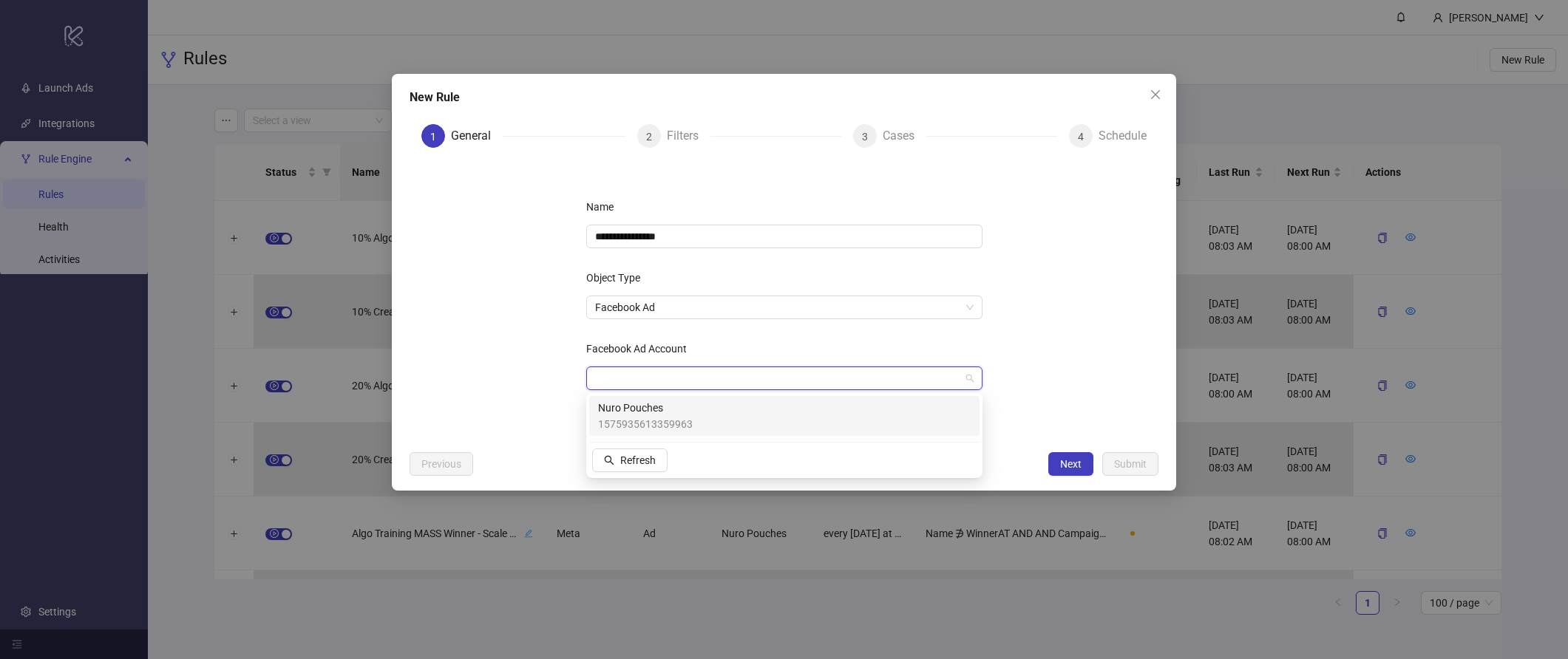
click at [648, 412] on span "Nuro Pouches" at bounding box center [645, 408] width 94 height 16
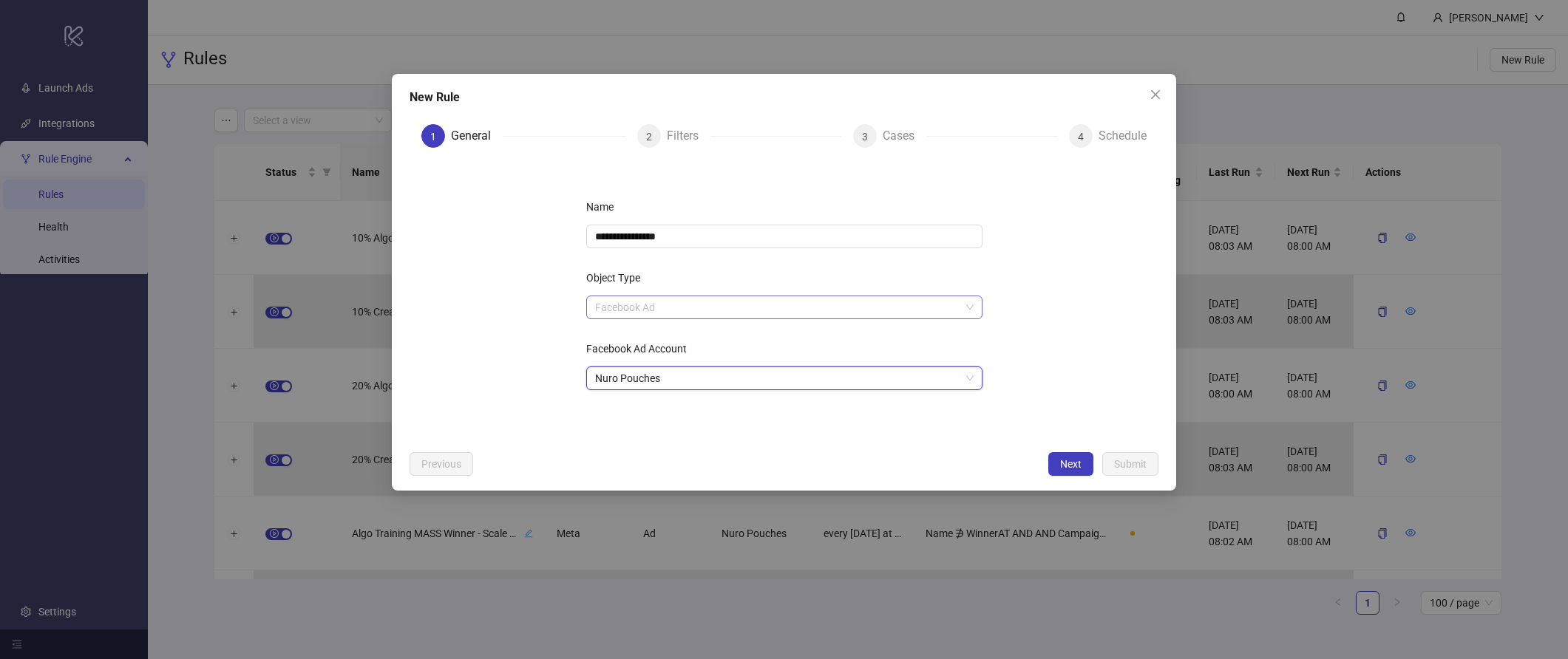
click at [801, 307] on span "Facebook Ad" at bounding box center [784, 307] width 379 height 22
click at [776, 379] on div "Facebook Adset" at bounding box center [784, 384] width 373 height 16
click at [1067, 448] on div "**********" at bounding box center [784, 282] width 784 height 417
click at [1068, 455] on button "Next" at bounding box center [1071, 464] width 45 height 24
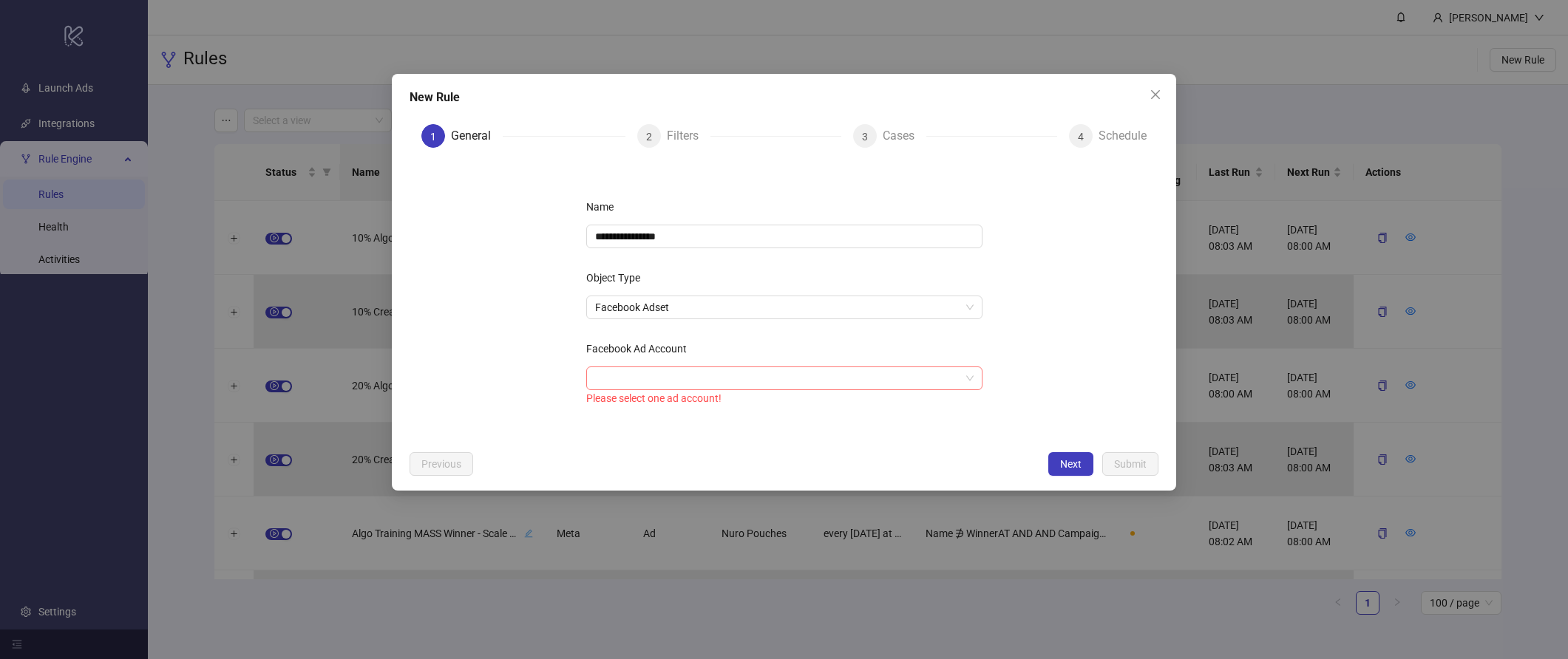
click at [681, 382] on input "Facebook Ad Account" at bounding box center [777, 378] width 365 height 22
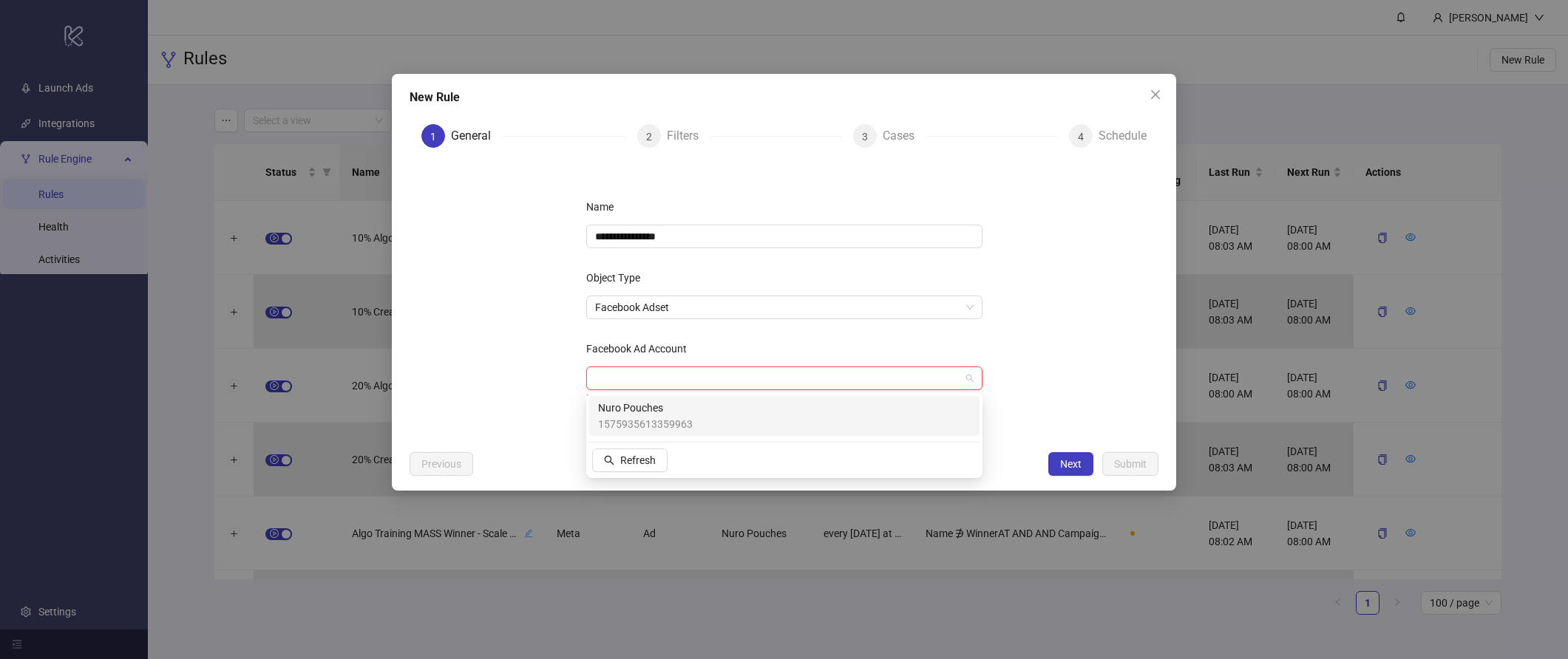
click at [677, 428] on span "1575935613359963" at bounding box center [645, 424] width 94 height 16
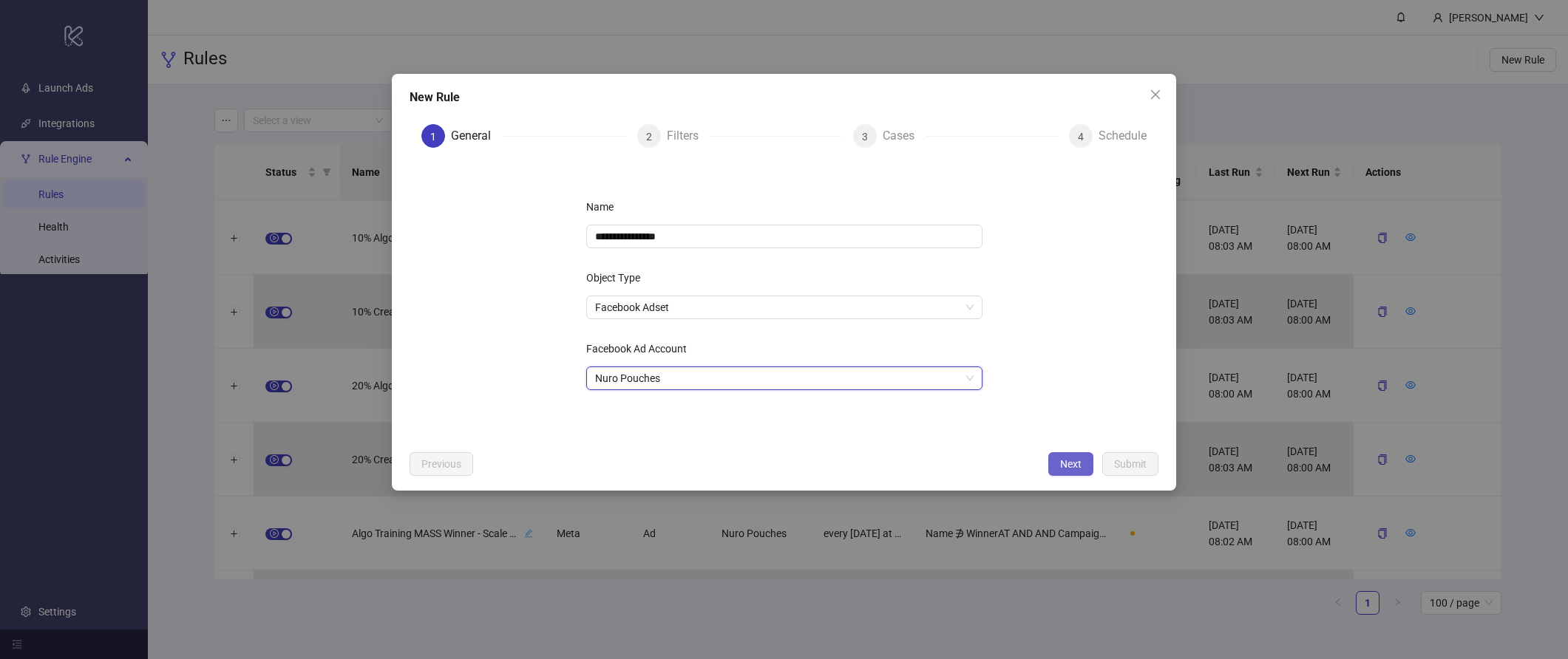
click at [1061, 462] on span "Next" at bounding box center [1071, 464] width 22 height 12
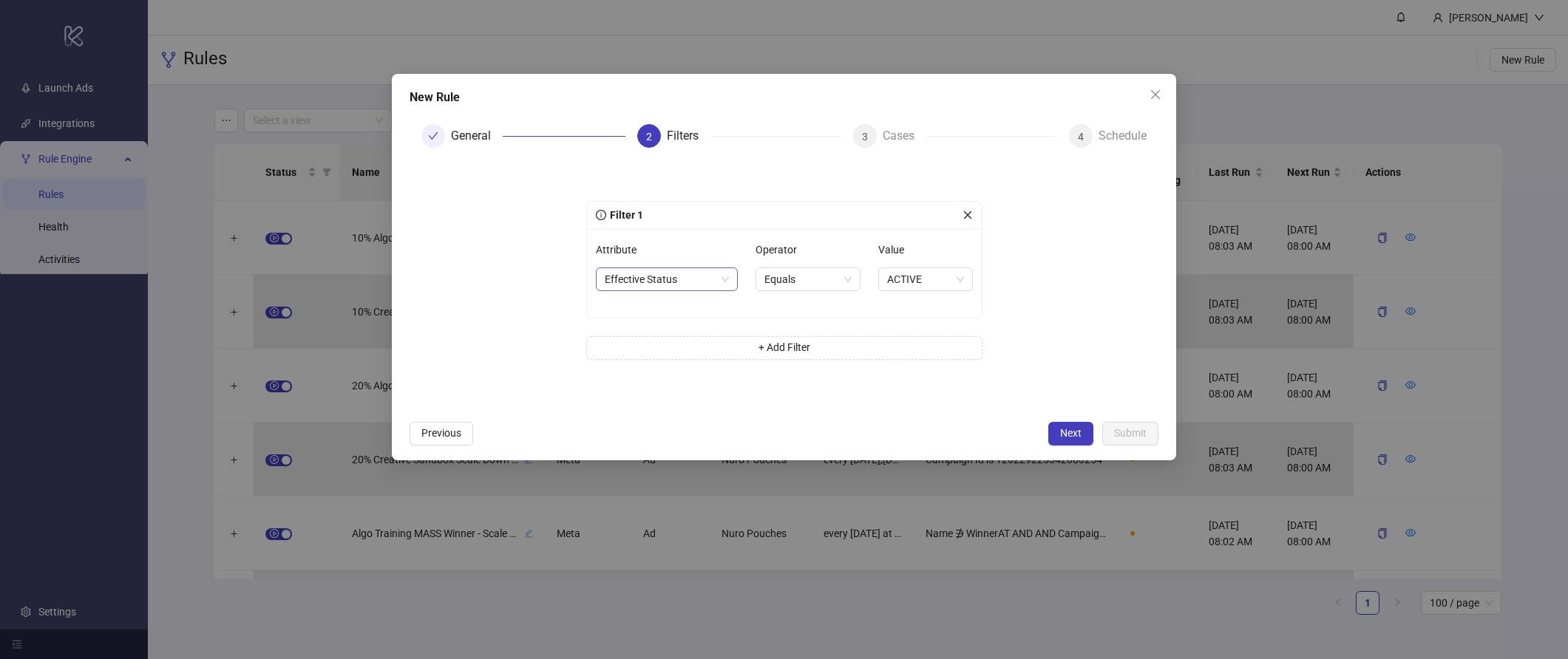
click at [673, 273] on span "Effective Status" at bounding box center [666, 279] width 125 height 22
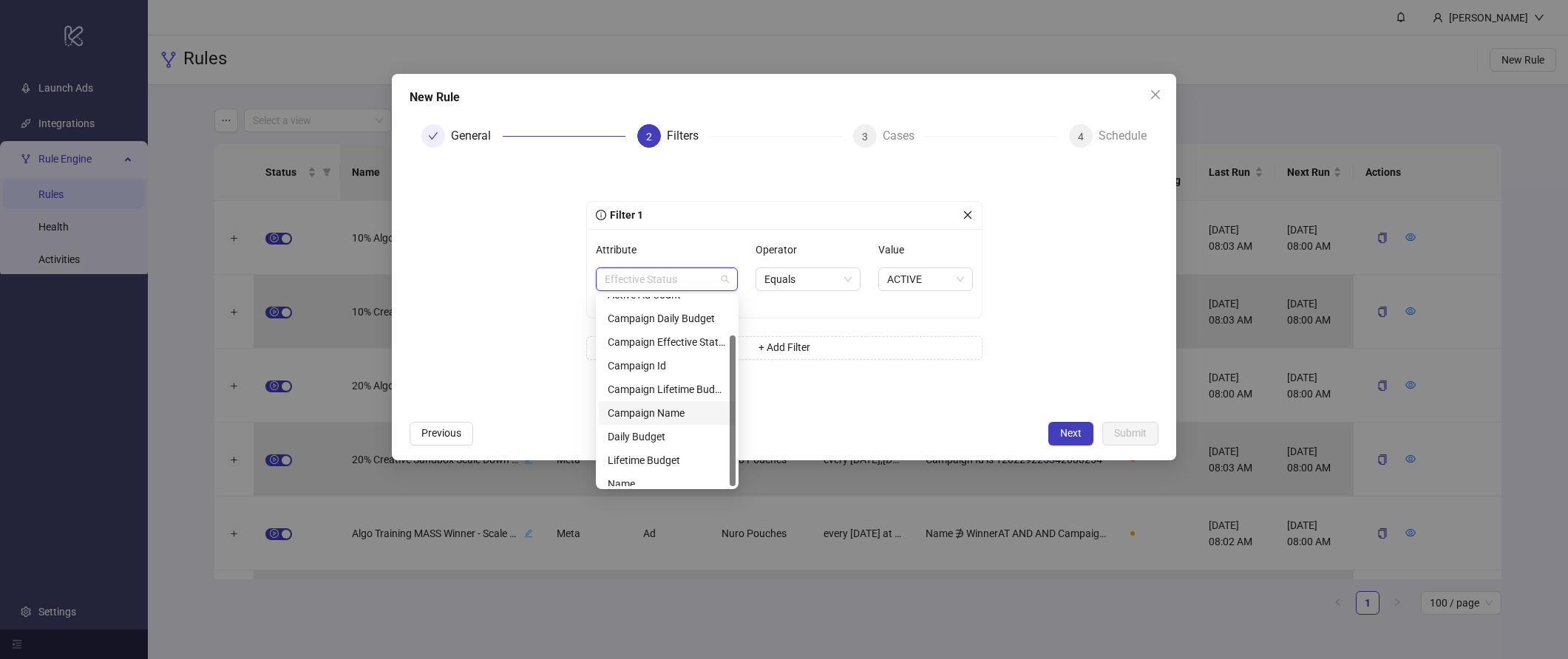
scroll to position [47, 0]
click at [673, 430] on div "Daily Budget" at bounding box center [667, 427] width 119 height 16
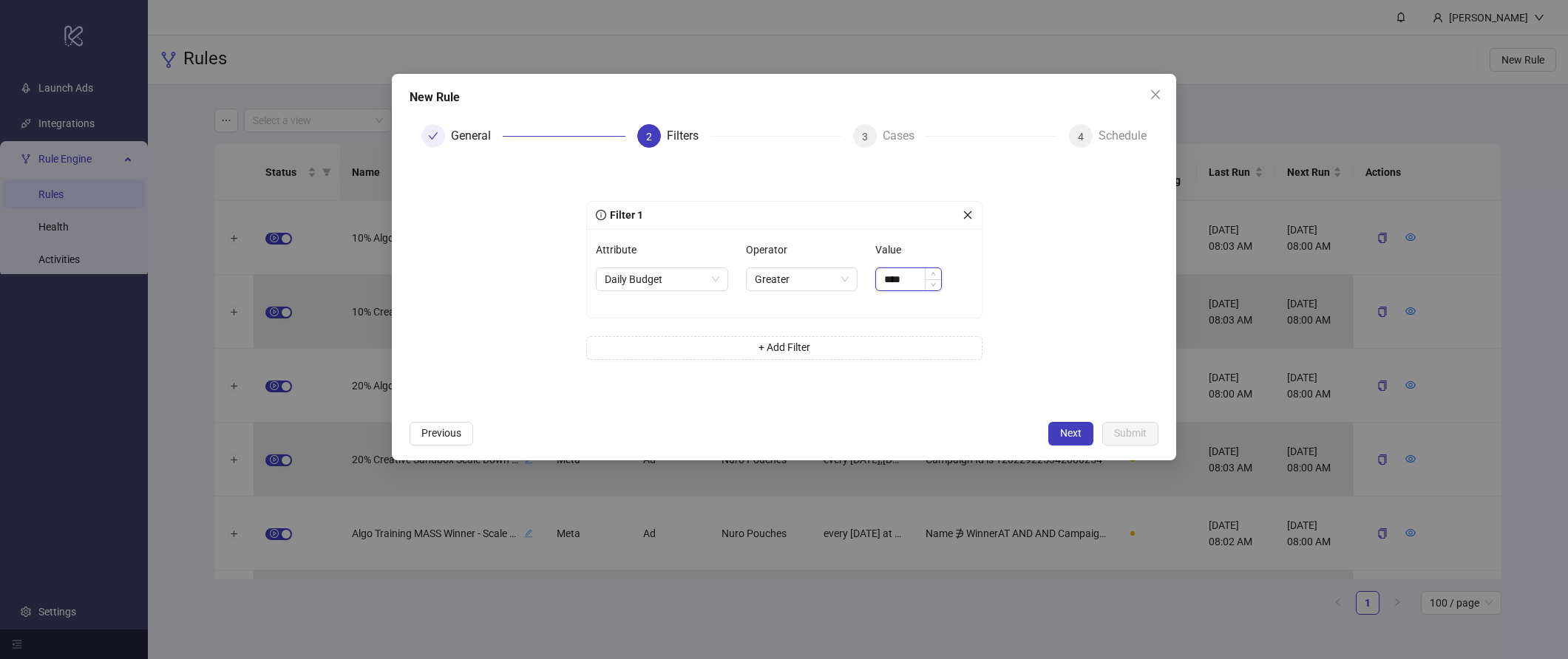
click at [898, 278] on input "****" at bounding box center [908, 279] width 65 height 22
click at [802, 273] on span "Greater" at bounding box center [801, 279] width 93 height 22
type input "******"
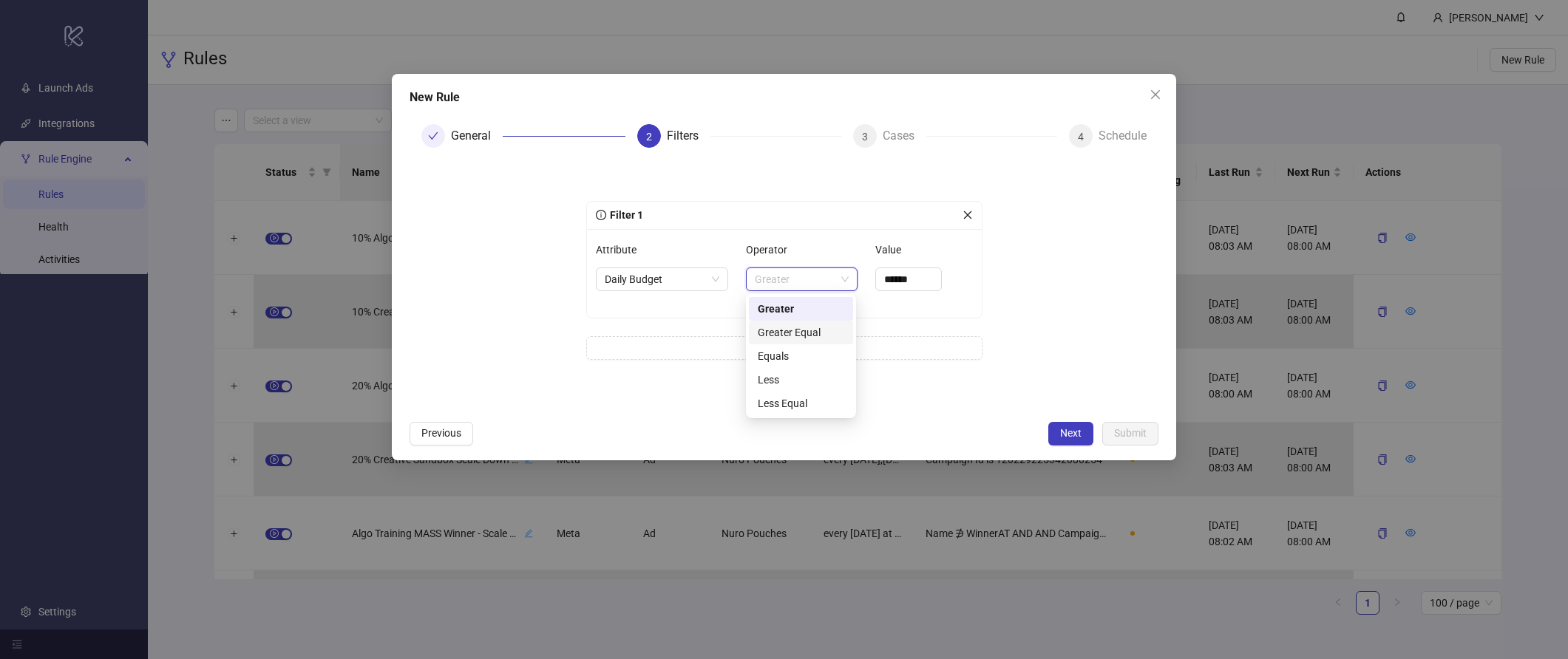
click at [834, 329] on div "Greater Equal" at bounding box center [801, 332] width 87 height 16
click at [835, 279] on span "Greater Equal" at bounding box center [800, 279] width 110 height 22
click at [826, 360] on div "Equals" at bounding box center [800, 356] width 104 height 16
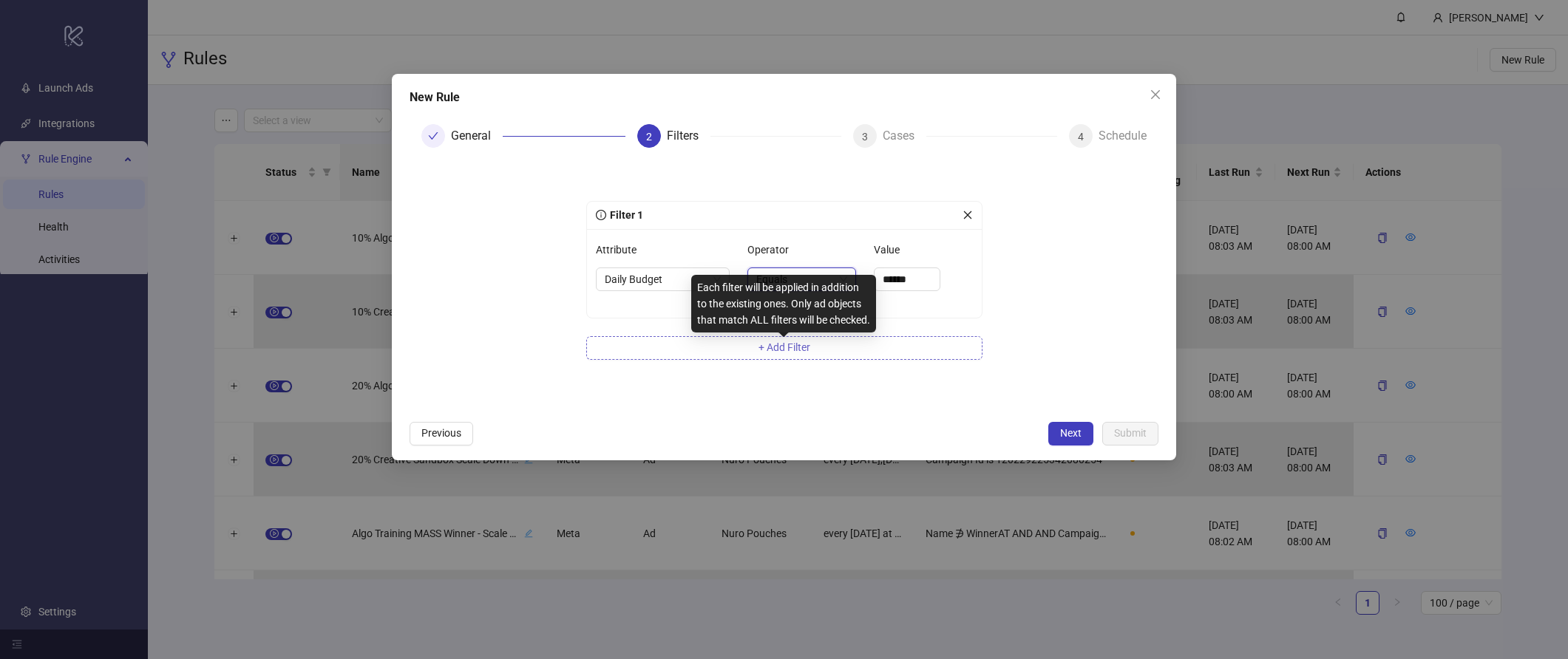
click at [793, 351] on span "+ Add Filter" at bounding box center [784, 347] width 52 height 12
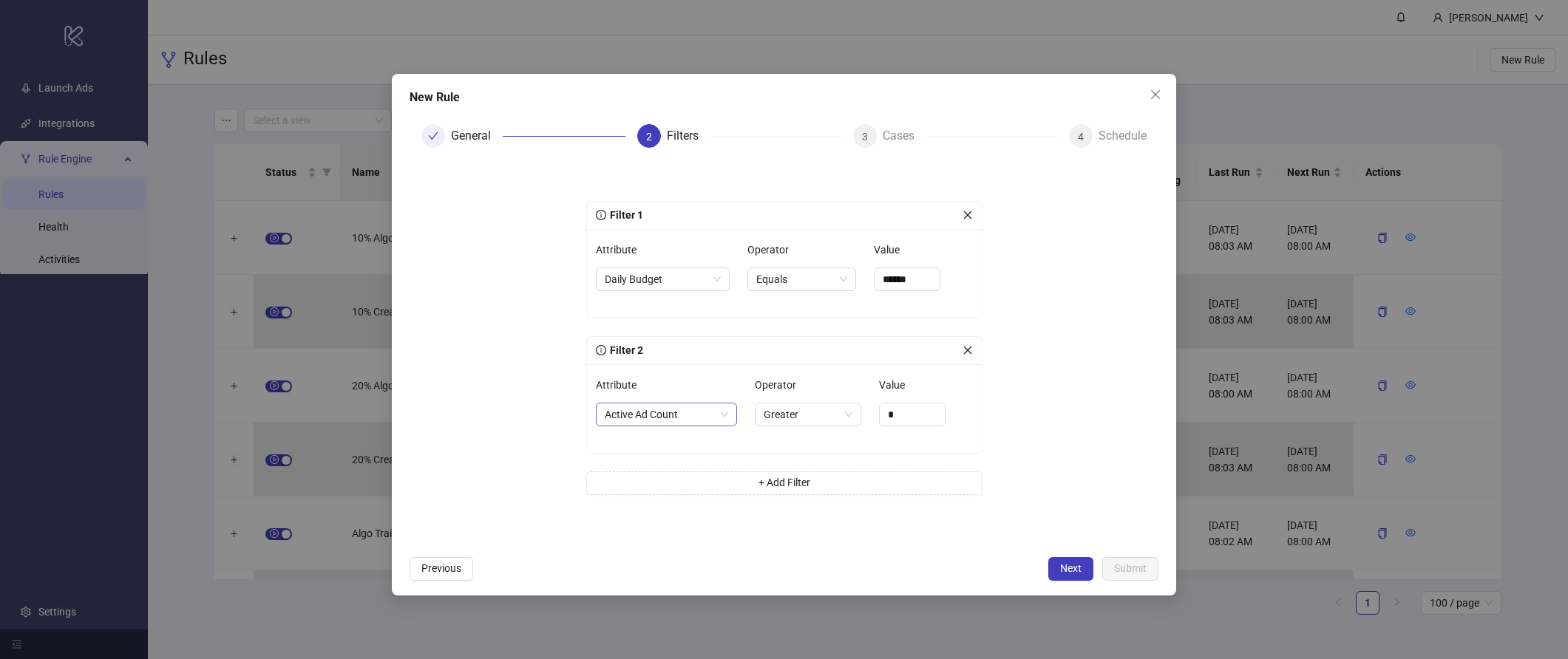
click at [669, 414] on span "Active Ad Count" at bounding box center [666, 414] width 124 height 22
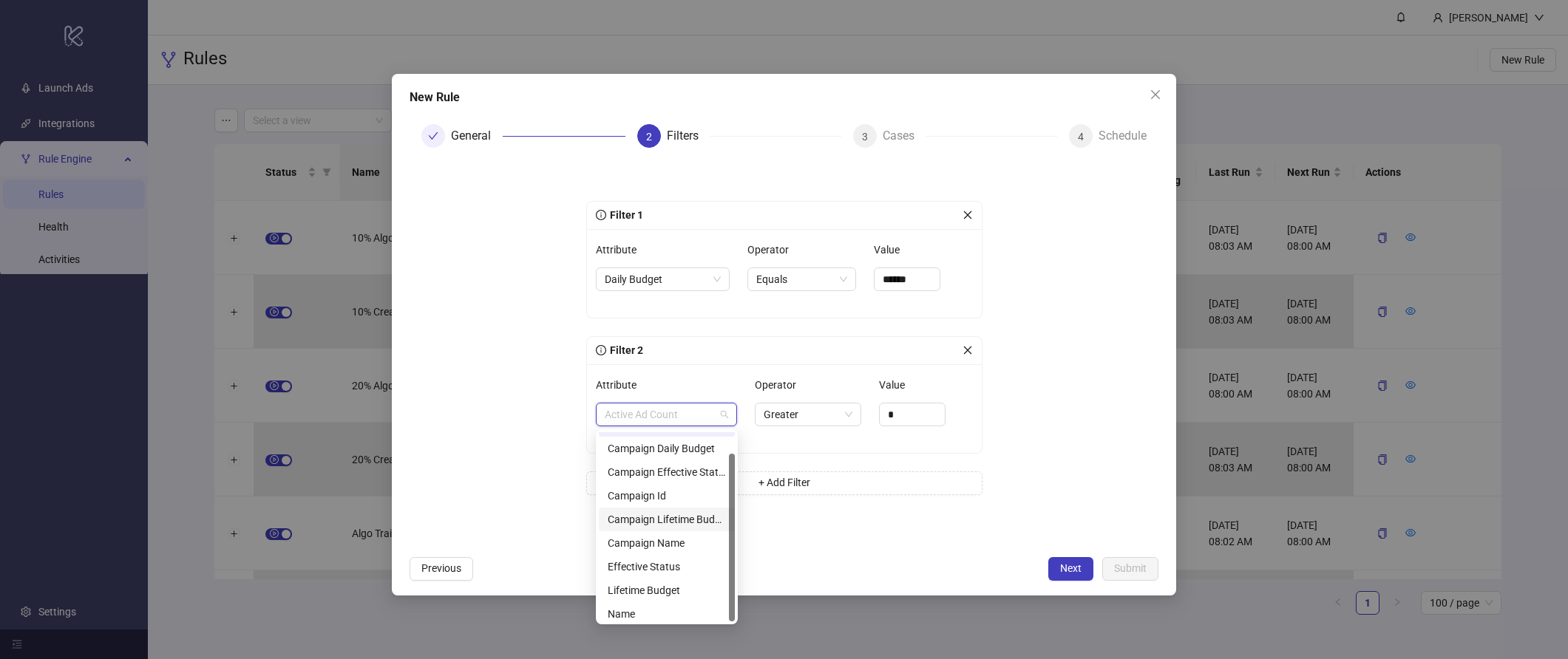
scroll to position [24, 0]
click at [876, 562] on div "Previous Next Submit" at bounding box center [784, 568] width 749 height 24
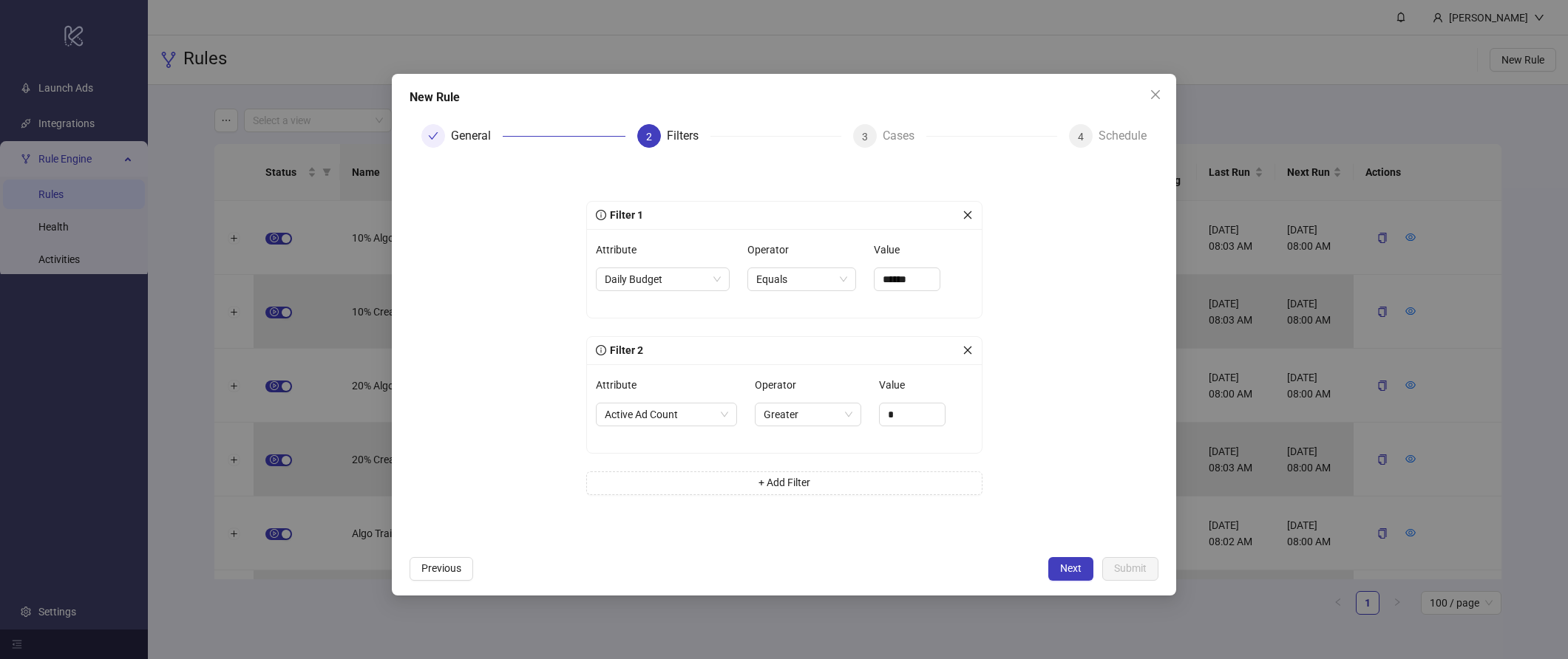
click at [972, 349] on div "Filter 2" at bounding box center [784, 351] width 395 height 28
click at [969, 350] on icon "close" at bounding box center [967, 350] width 10 height 10
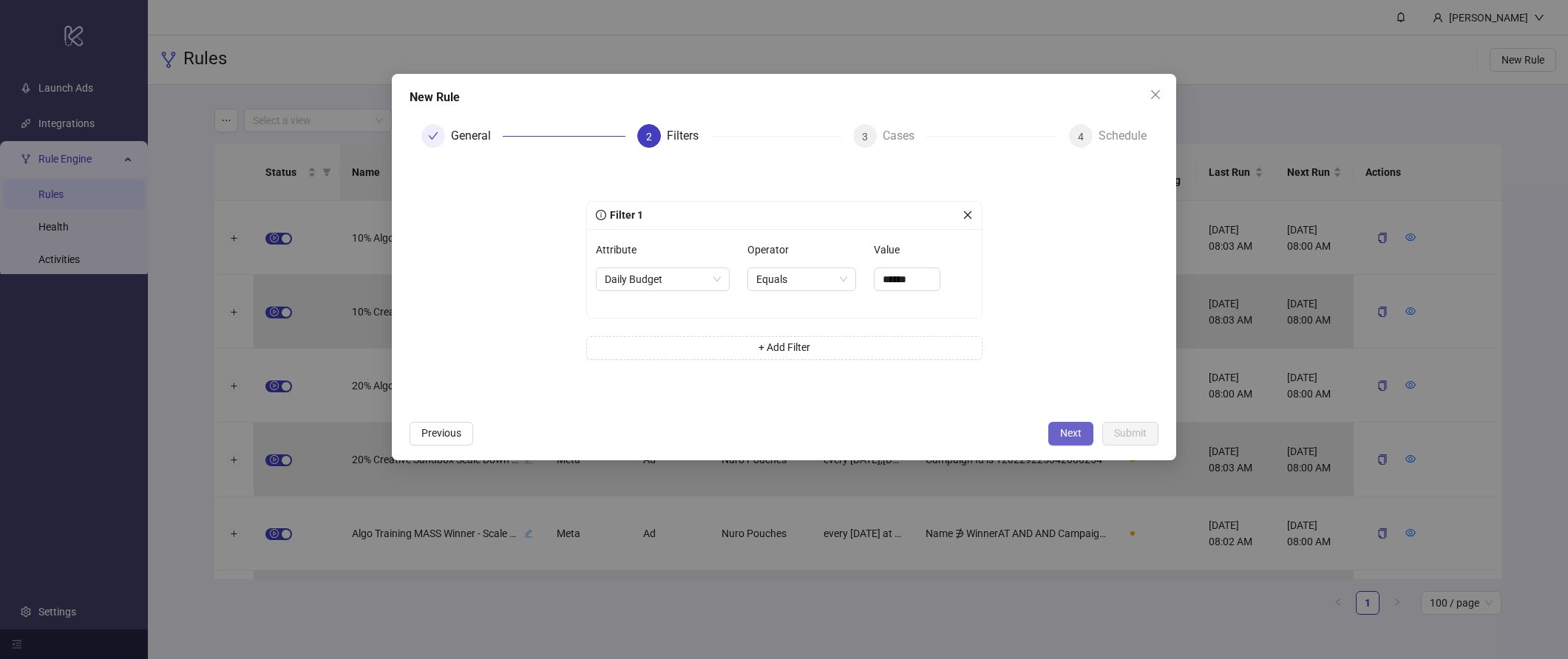
click at [1063, 434] on span "Next" at bounding box center [1071, 433] width 22 height 12
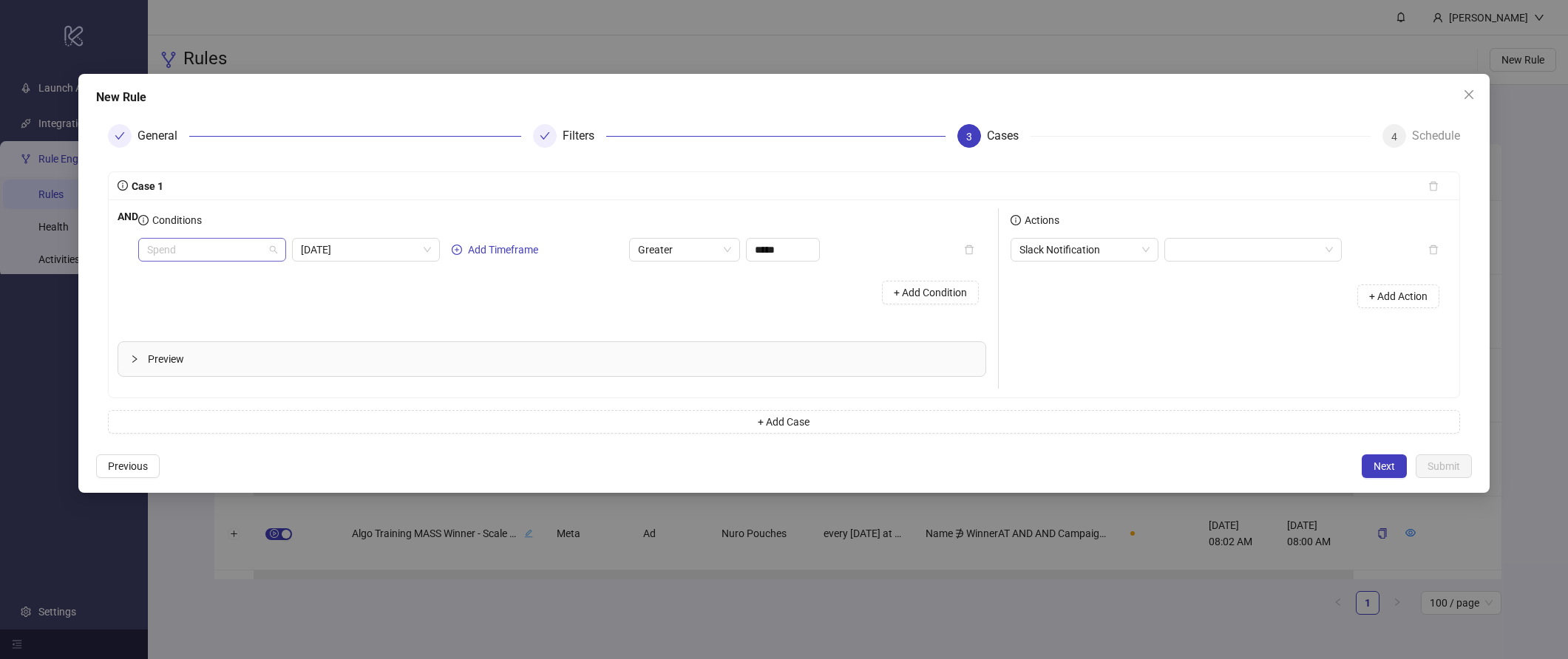
scroll to position [1301, 0]
click at [250, 245] on span "Spend" at bounding box center [212, 249] width 130 height 22
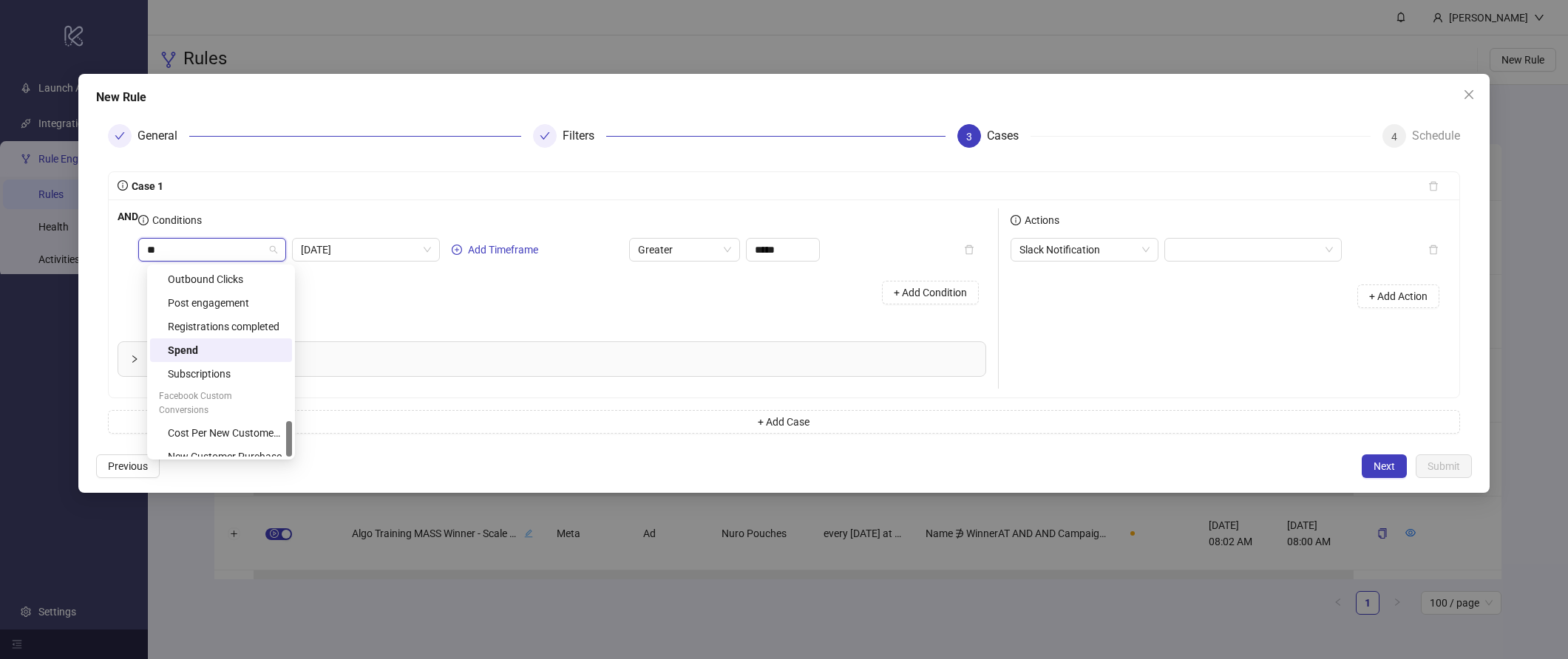
scroll to position [0, 0]
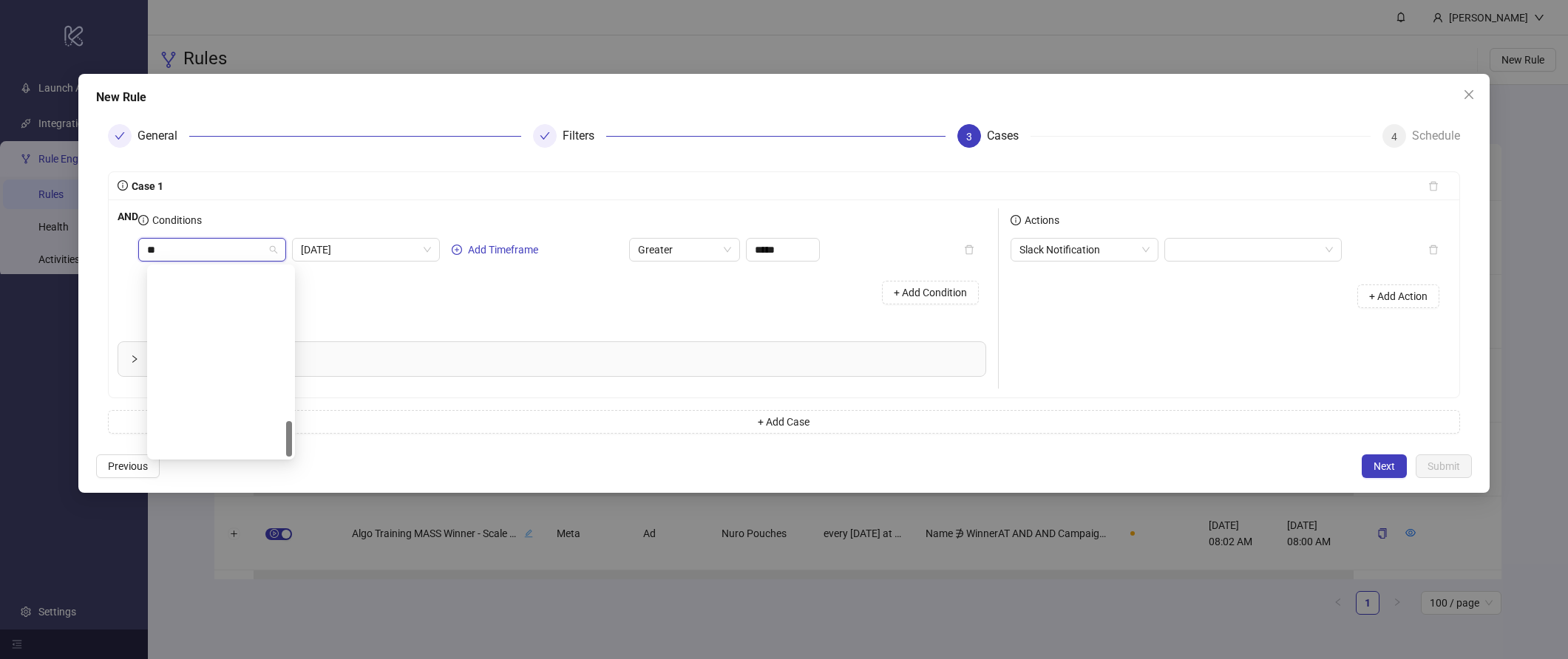
type input "***"
click at [237, 330] on div "New Customer Purchase" at bounding box center [226, 338] width 115 height 16
type input "**"
click at [416, 254] on span "Today" at bounding box center [366, 249] width 130 height 22
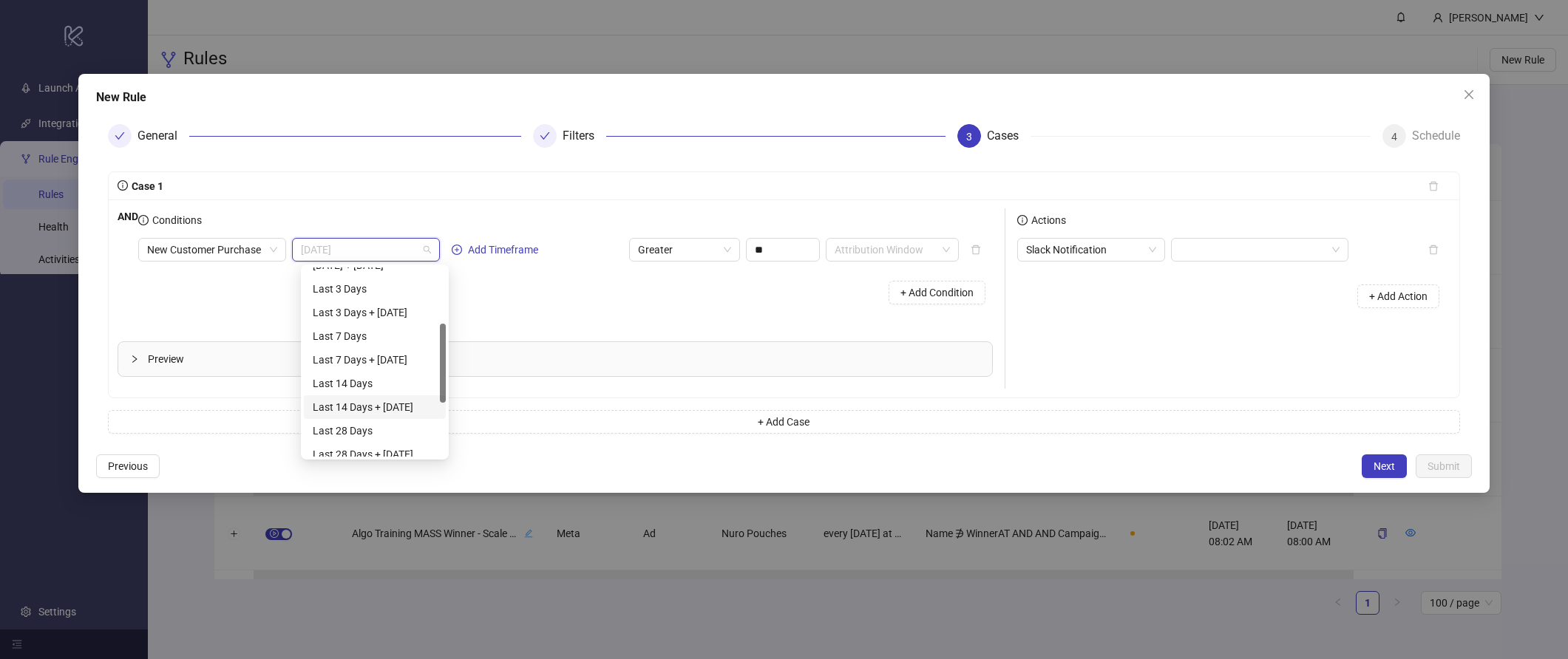
scroll to position [152, 0]
click at [400, 428] on div "Last 28 Days + Today" at bounding box center [375, 435] width 125 height 16
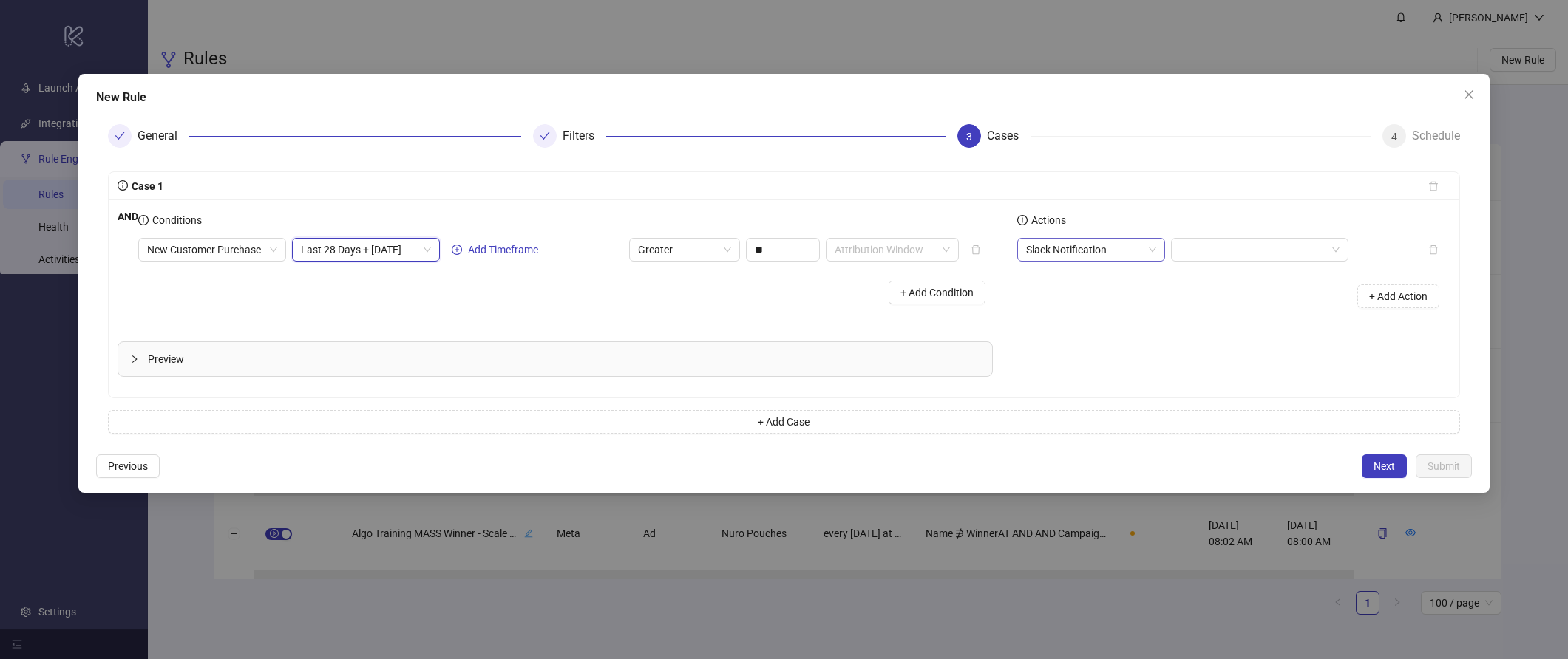
click at [1110, 245] on span "Slack Notification" at bounding box center [1091, 249] width 130 height 22
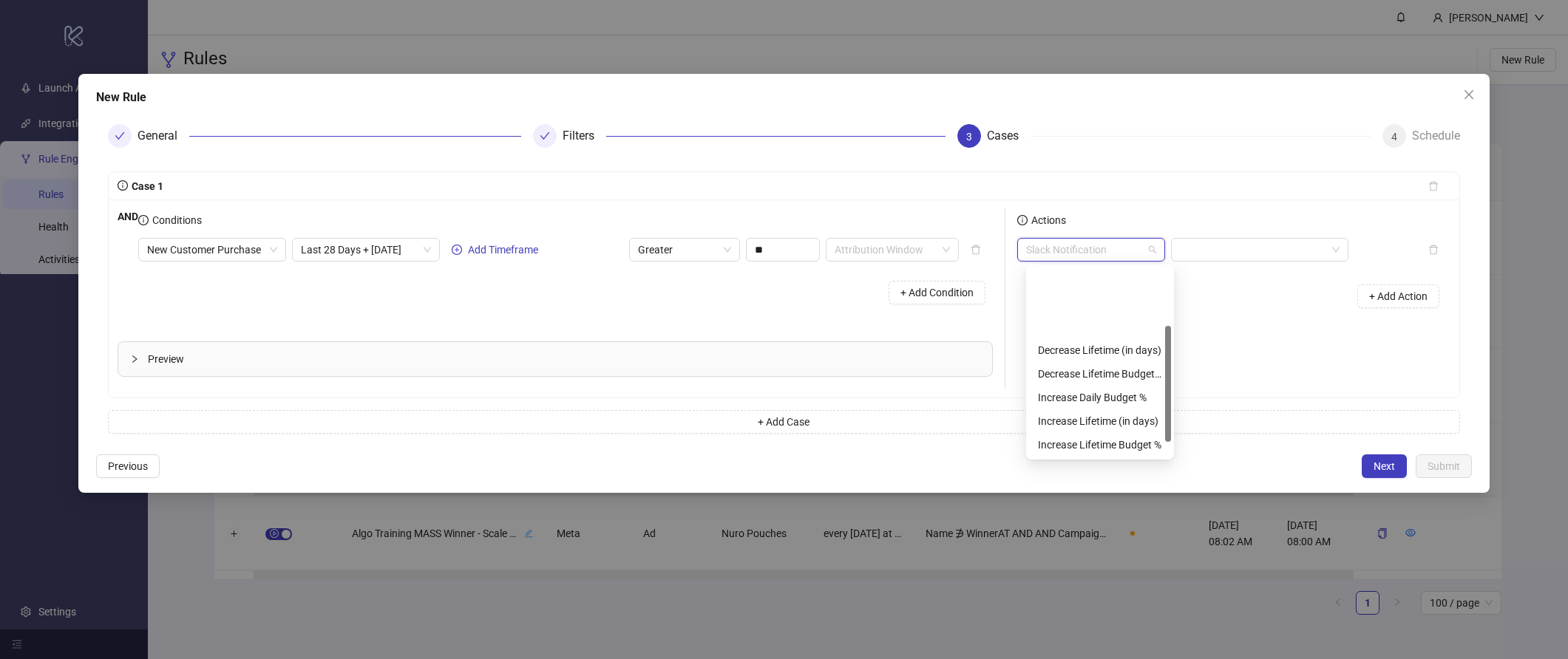
scroll to position [94, 0]
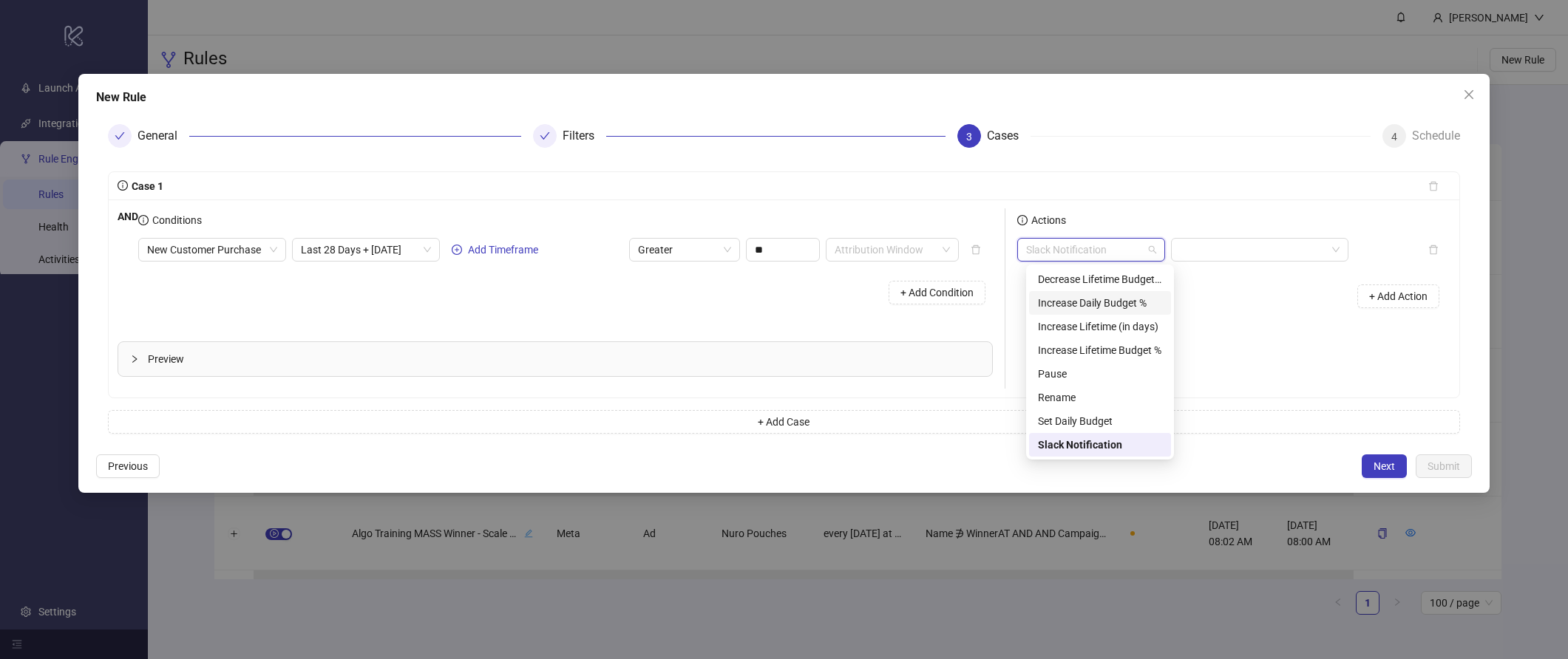
click at [1110, 308] on div "Increase Daily Budget %" at bounding box center [1100, 302] width 125 height 16
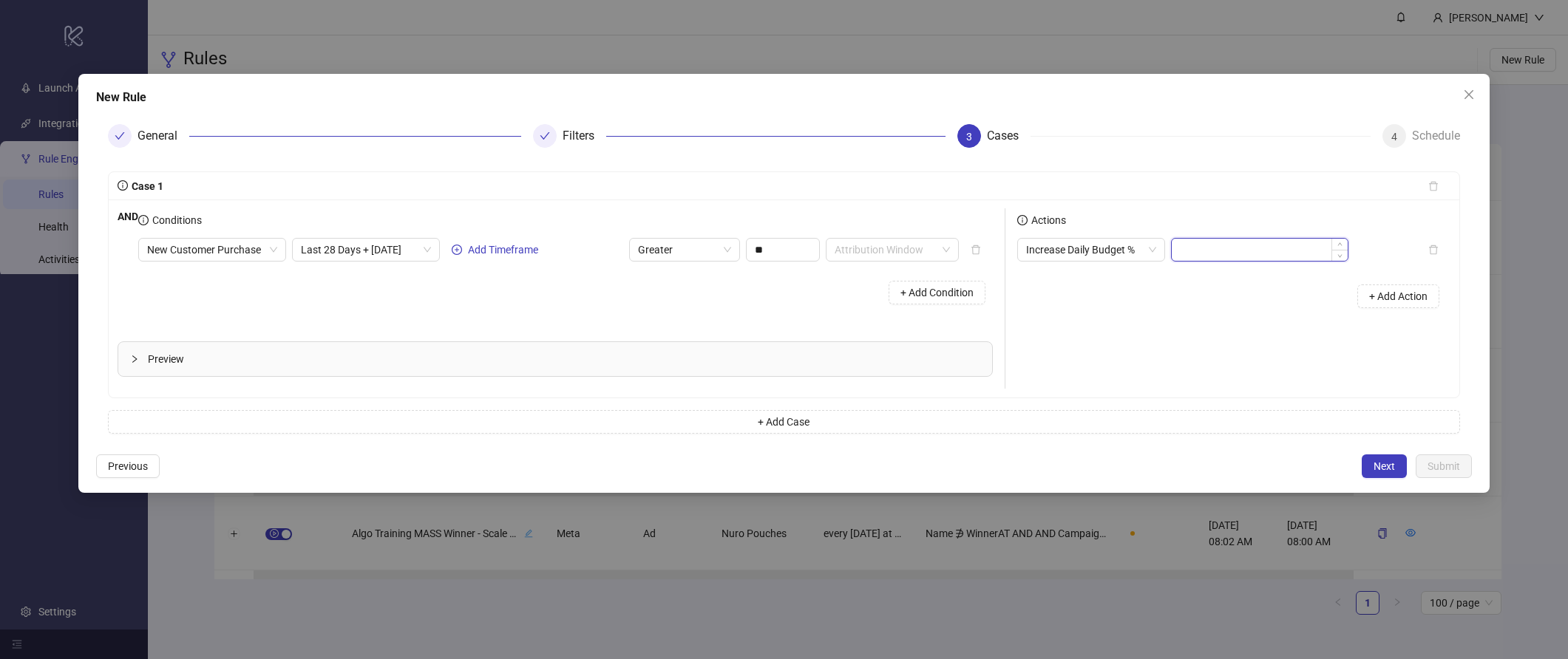
click at [1206, 247] on input at bounding box center [1259, 249] width 176 height 22
type input "**"
click at [1164, 318] on div "+ Add Action" at bounding box center [1233, 296] width 433 height 46
click at [935, 287] on span "+ Add Condition" at bounding box center [937, 293] width 74 height 12
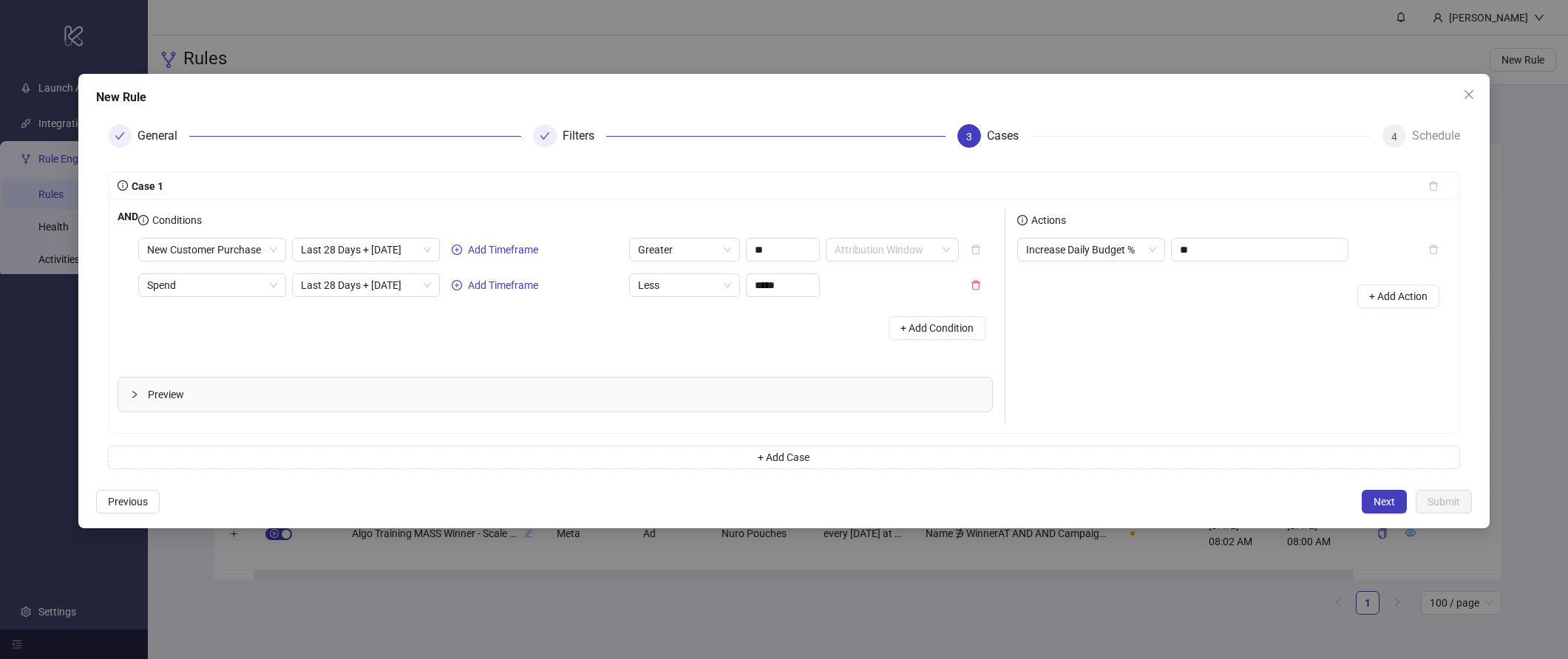
click at [241, 301] on div "New Customer Purchase Last 28 Days + Today Add Timeframe Greater ** Attribution…" at bounding box center [565, 293] width 854 height 110
click at [237, 288] on span "Spend" at bounding box center [212, 284] width 130 height 22
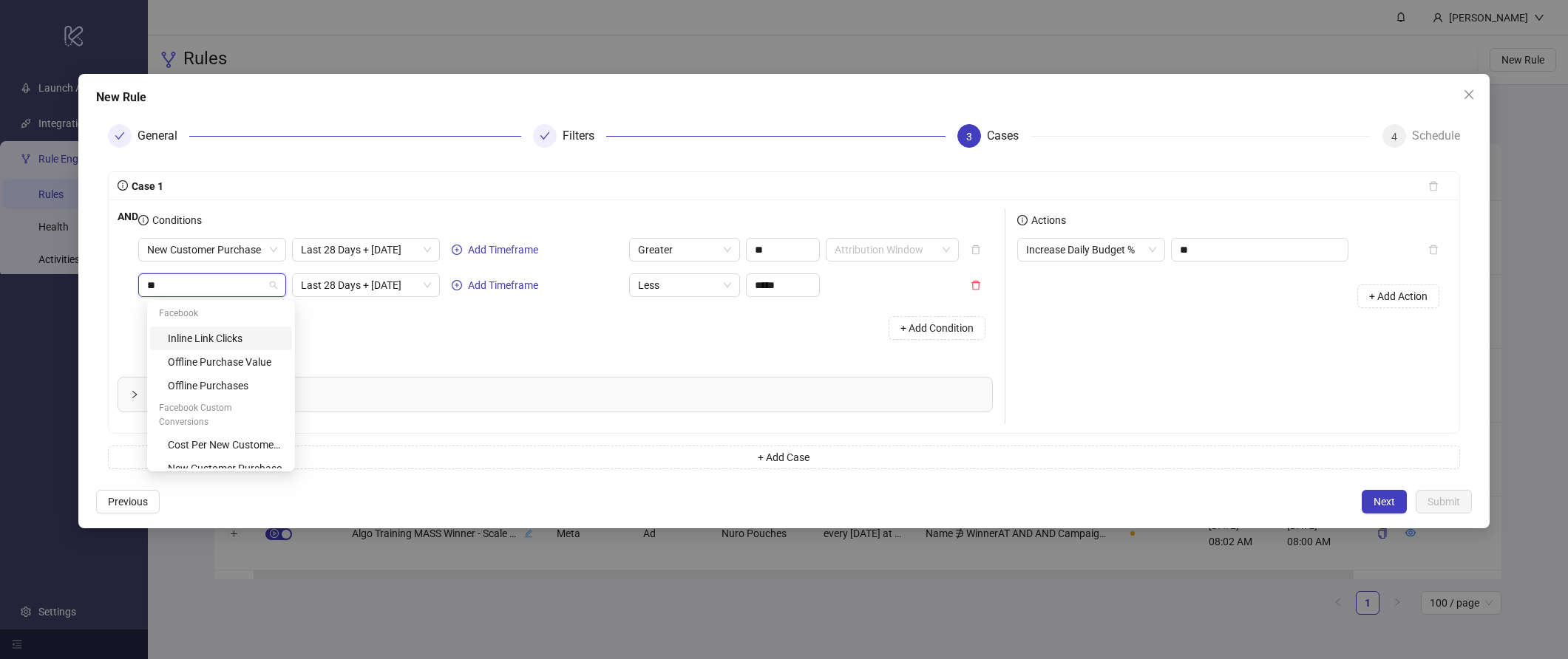
scroll to position [0, 0]
type input "***"
click at [244, 343] on div "Cost Per New Customer Purchase" at bounding box center [226, 350] width 115 height 16
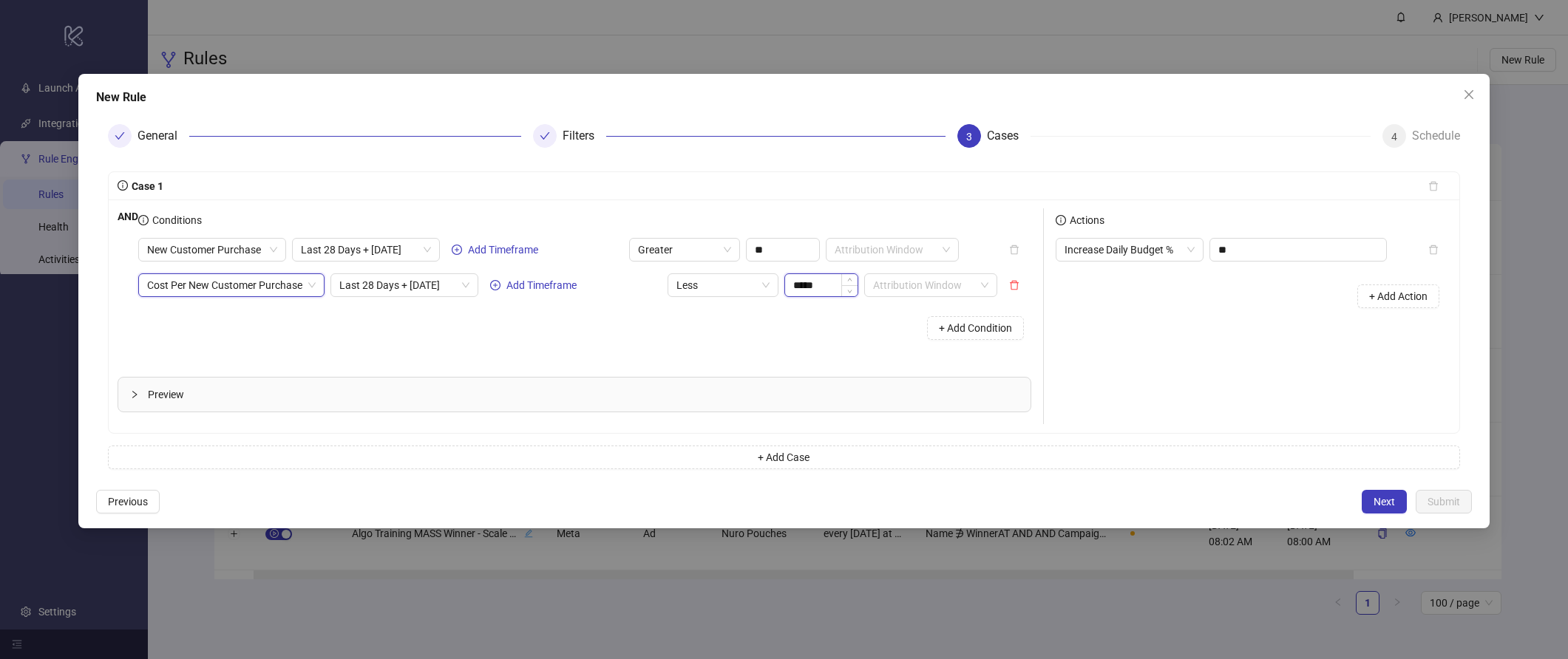
click at [838, 288] on input "*****" at bounding box center [821, 284] width 73 height 22
type input "*****"
click at [856, 333] on div "+ Add Condition" at bounding box center [584, 328] width 893 height 39
click at [1138, 249] on span "Increase Daily Budget %" at bounding box center [1129, 249] width 130 height 22
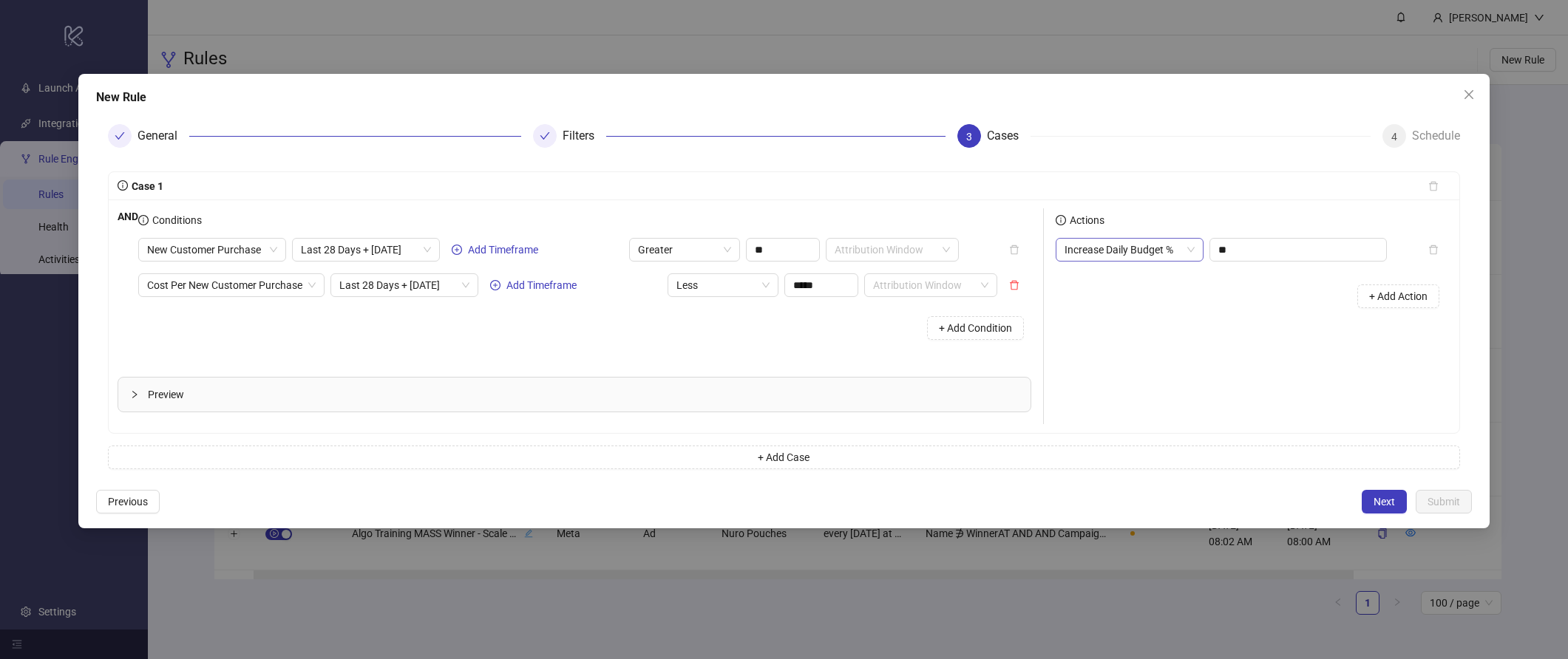
scroll to position [24, 0]
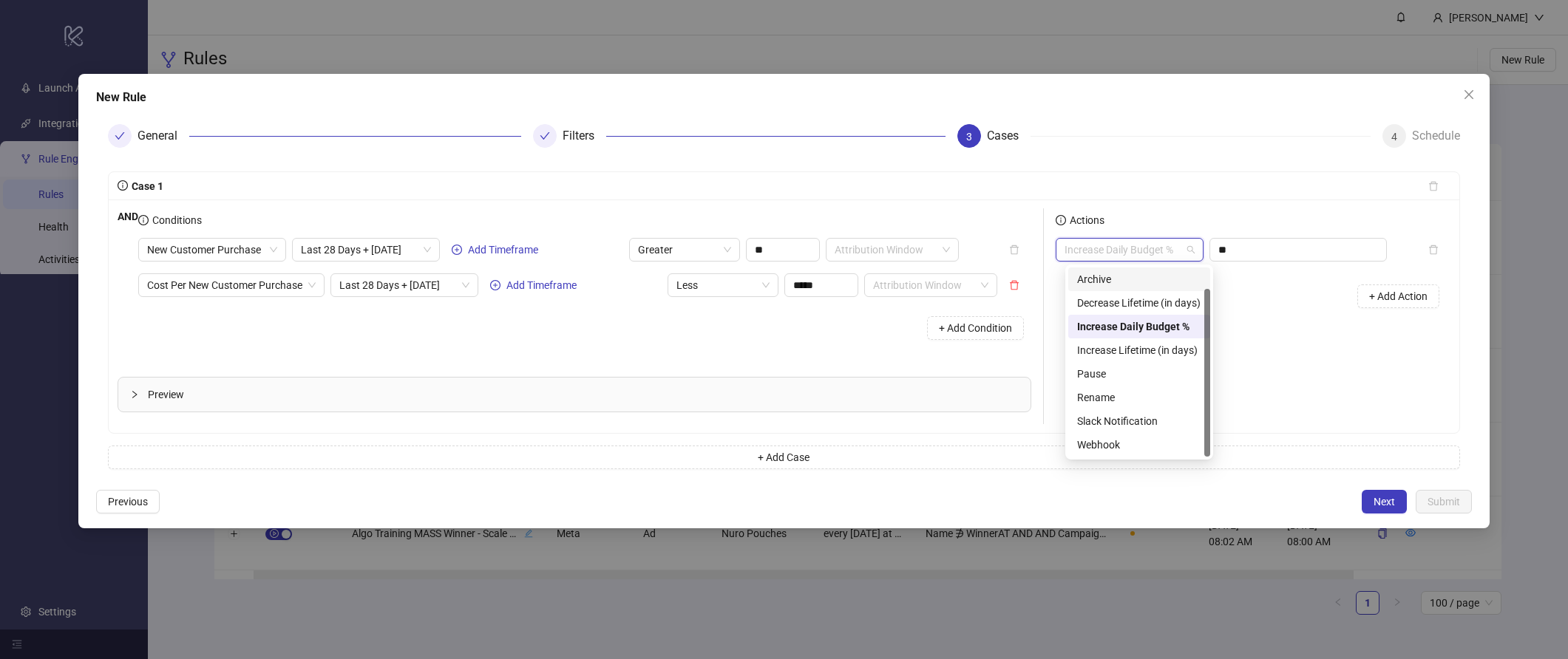
click at [1267, 327] on div "Actions Increase Daily Budget % ** + Add Action" at bounding box center [1247, 316] width 407 height 216
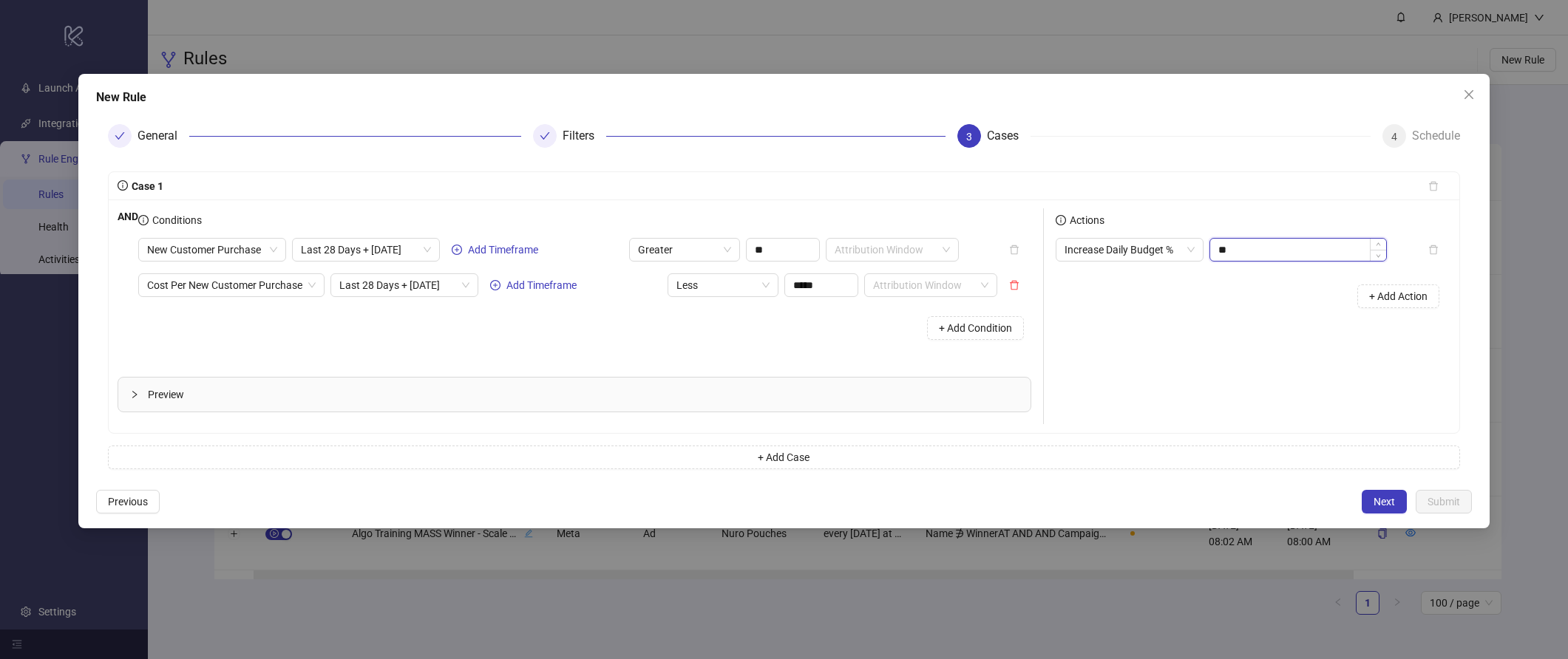
click at [1279, 249] on input "**" at bounding box center [1298, 249] width 176 height 22
type input "**"
click at [1284, 313] on div "+ Add Action" at bounding box center [1253, 296] width 395 height 46
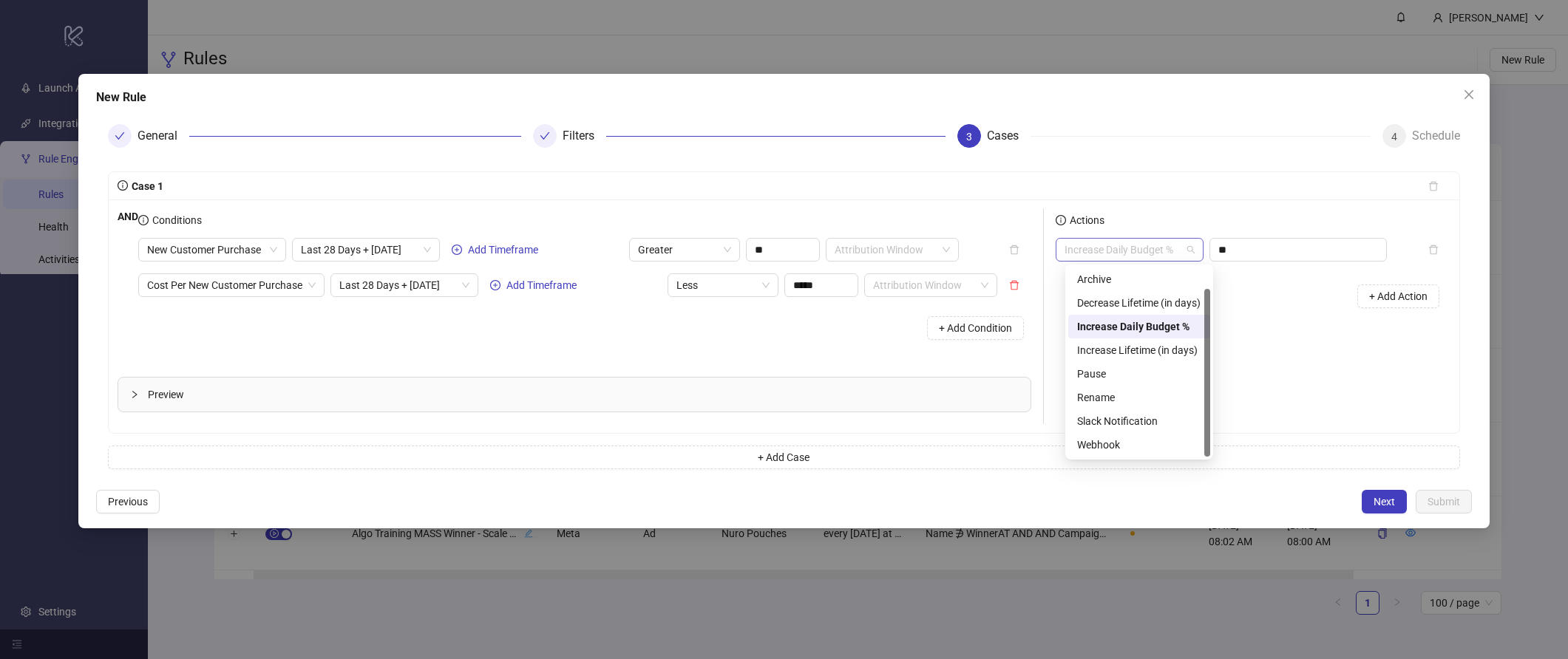
click at [1174, 247] on span "Increase Daily Budget %" at bounding box center [1129, 249] width 130 height 22
click at [1308, 368] on div "Actions Increase Daily Budget % ** + Add Action" at bounding box center [1247, 316] width 407 height 216
click at [1173, 247] on span "Increase Daily Budget %" at bounding box center [1129, 249] width 130 height 22
click at [1301, 350] on div "Actions Increase Daily Budget % ** + Add Action" at bounding box center [1247, 316] width 407 height 216
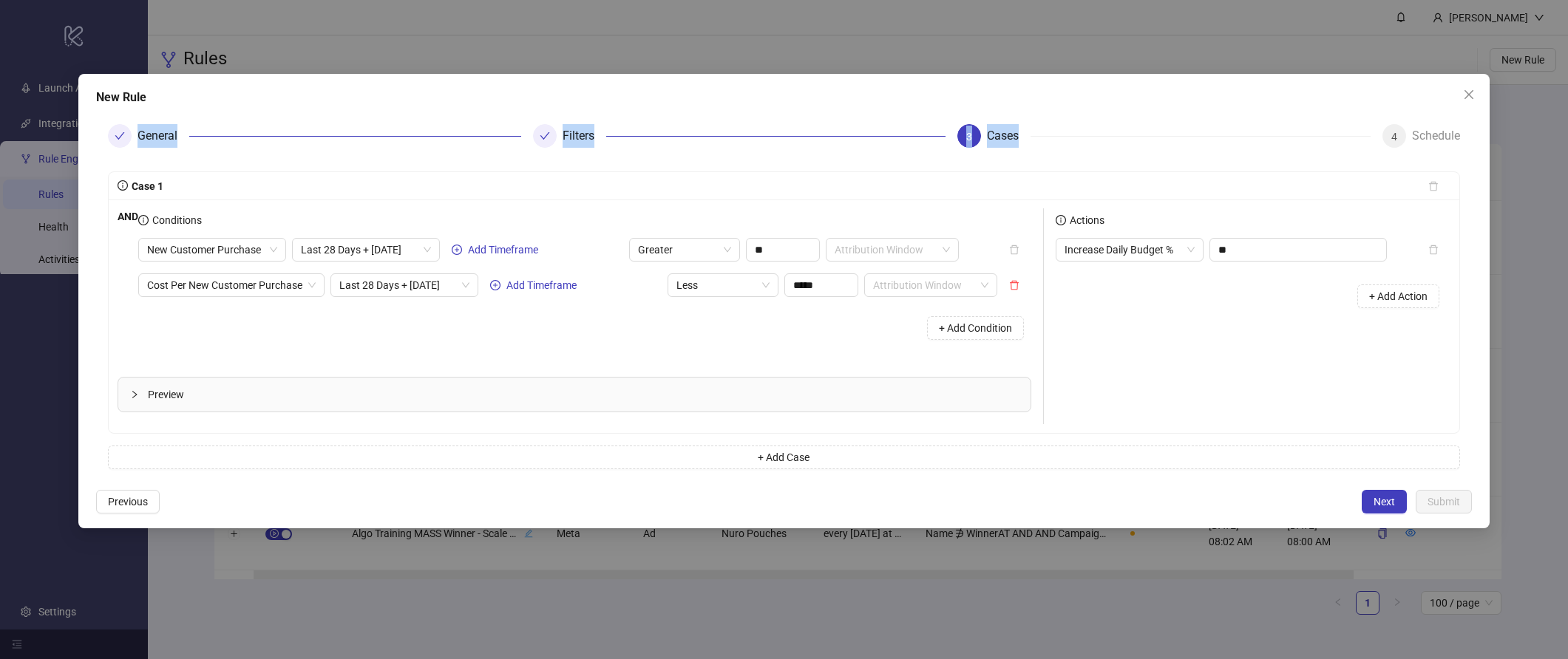
drag, startPoint x: 934, startPoint y: 90, endPoint x: 1001, endPoint y: 158, distance: 95.5
click at [1001, 158] on div "New Rule General Filters 3 Cases 4 Schedule Case 1 AND Conditions New Customer …" at bounding box center [784, 301] width 1411 height 455
click at [1399, 102] on button "Close" at bounding box center [1468, 94] width 24 height 24
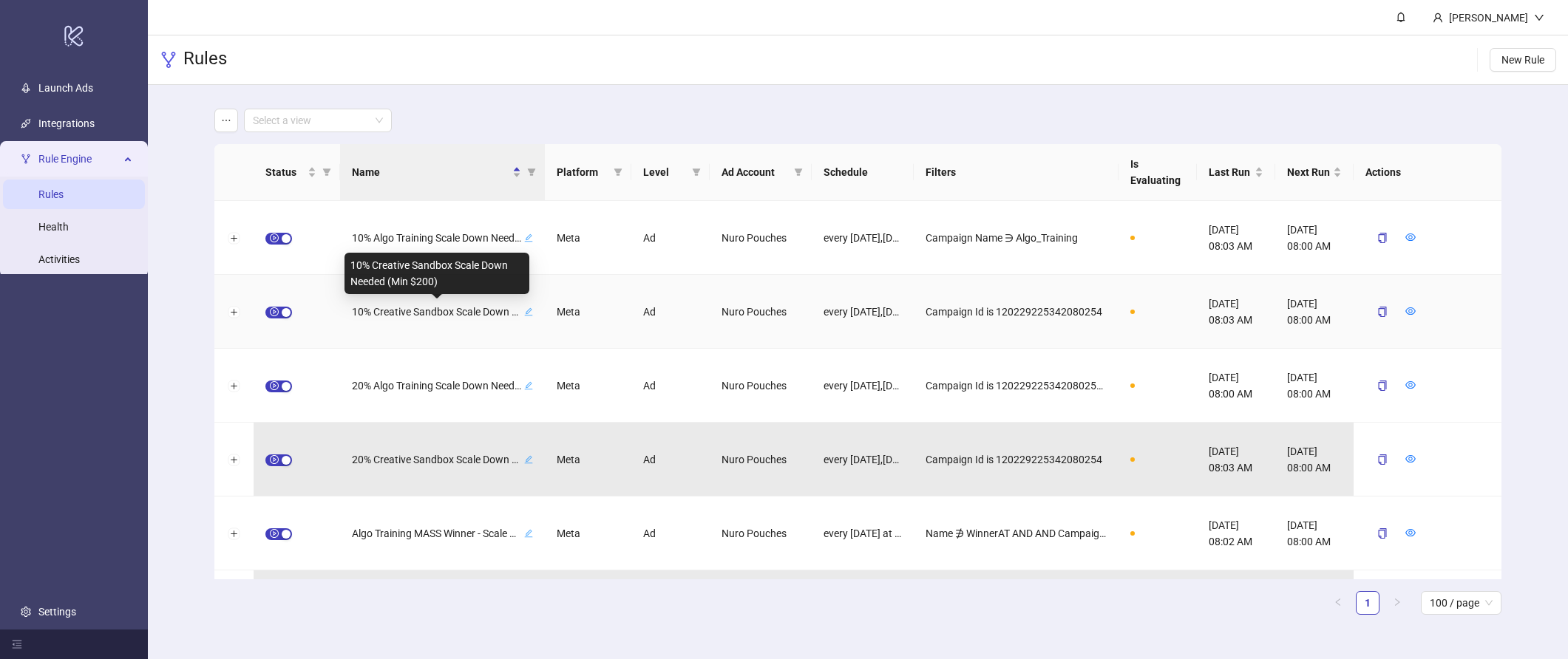
click at [443, 312] on span "10% Creative Sandbox Scale Down Needed (Min $200)" at bounding box center [436, 312] width 169 height 16
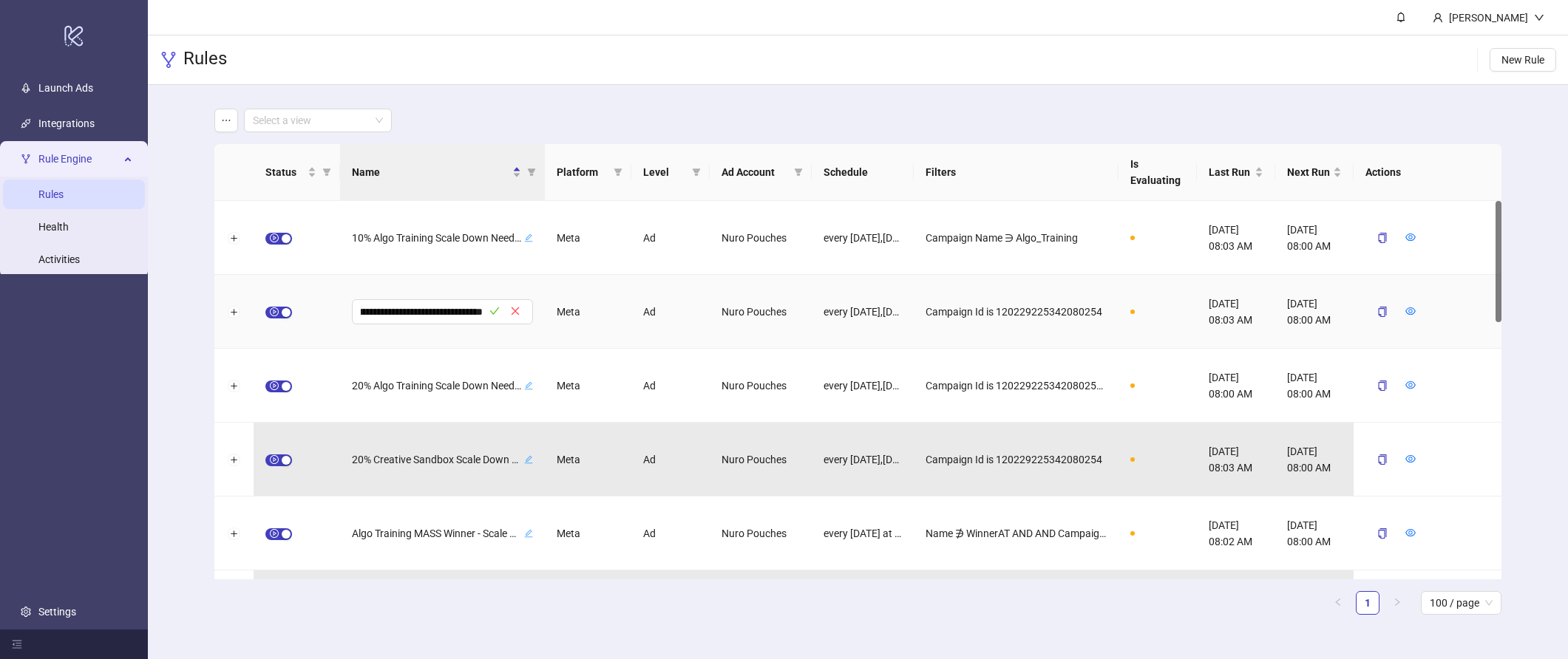
scroll to position [0, 0]
click at [226, 310] on div at bounding box center [233, 312] width 39 height 74
click at [231, 312] on button "Expand row" at bounding box center [234, 313] width 12 height 12
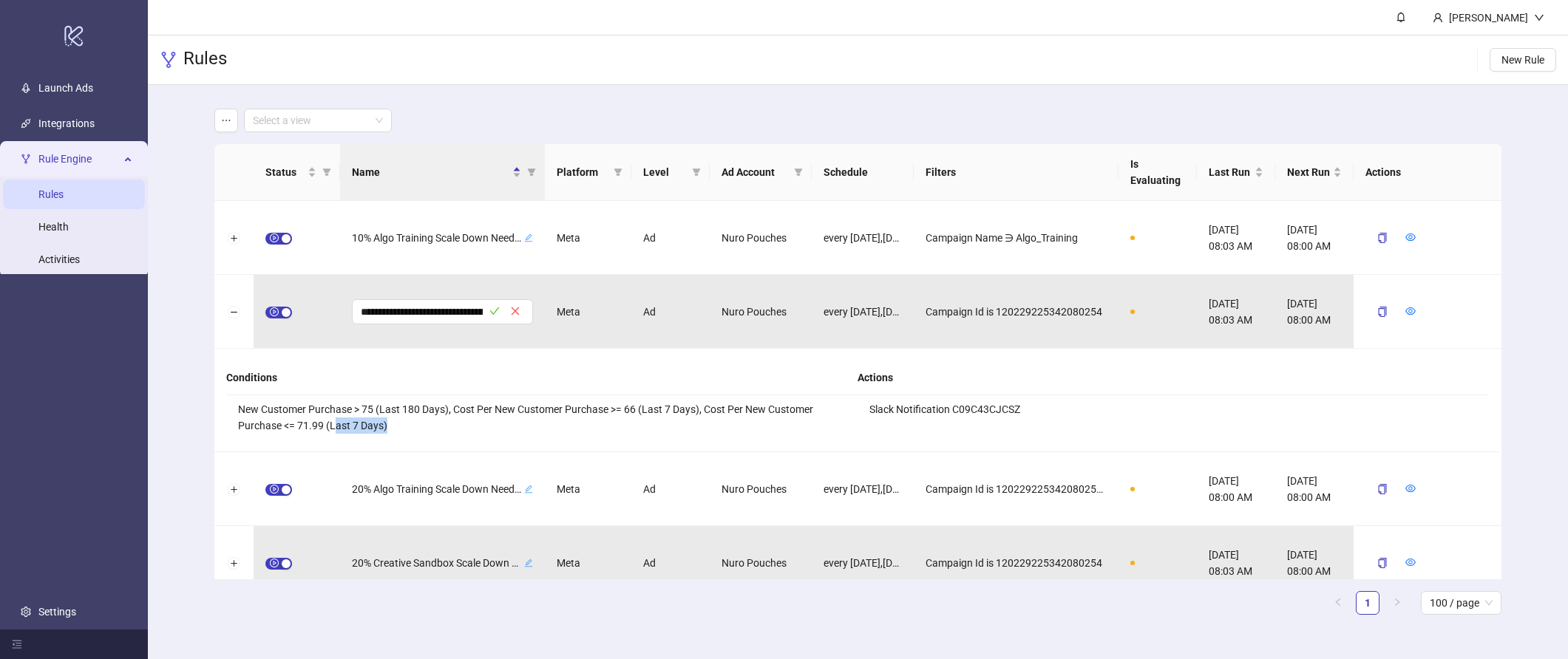
drag, startPoint x: 332, startPoint y: 427, endPoint x: 556, endPoint y: 429, distance: 224.0
click at [556, 429] on li "New Customer Purchase > 75 (Last 180 Days), Cost Per New Customer Purchase >= 6…" at bounding box center [542, 417] width 632 height 44
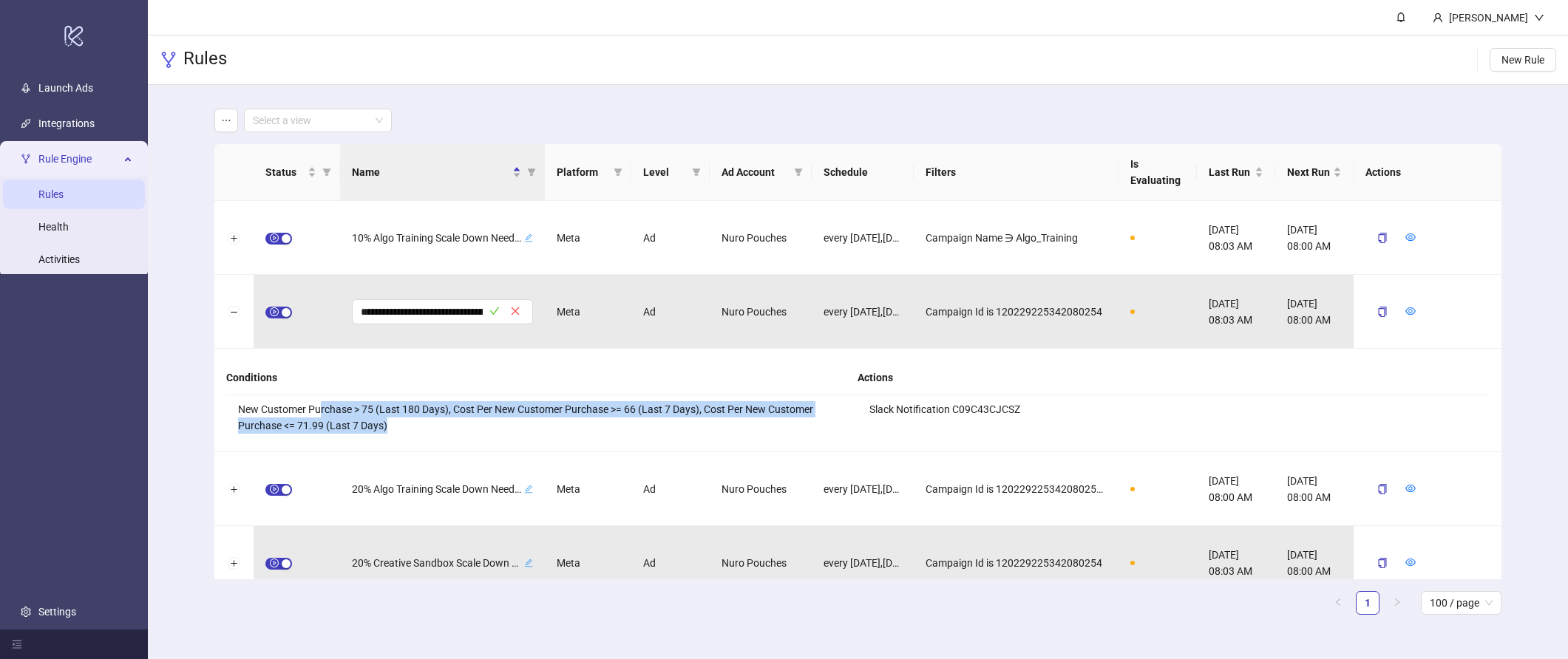
drag, startPoint x: 320, startPoint y: 407, endPoint x: 691, endPoint y: 430, distance: 371.7
click at [691, 430] on li "New Customer Purchase > 75 (Last 180 Days), Cost Per New Customer Purchase >= 6…" at bounding box center [542, 417] width 632 height 44
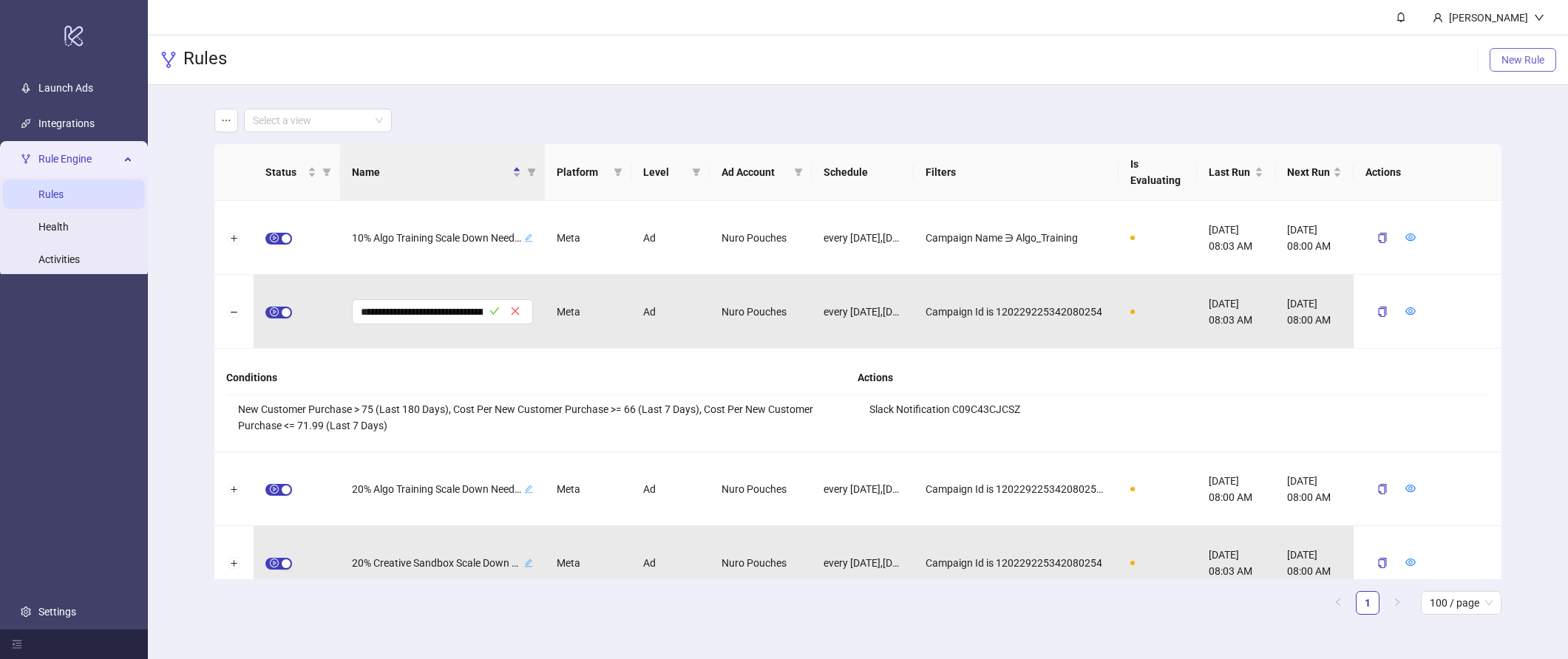
click at [1399, 58] on span "New Rule" at bounding box center [1522, 59] width 42 height 12
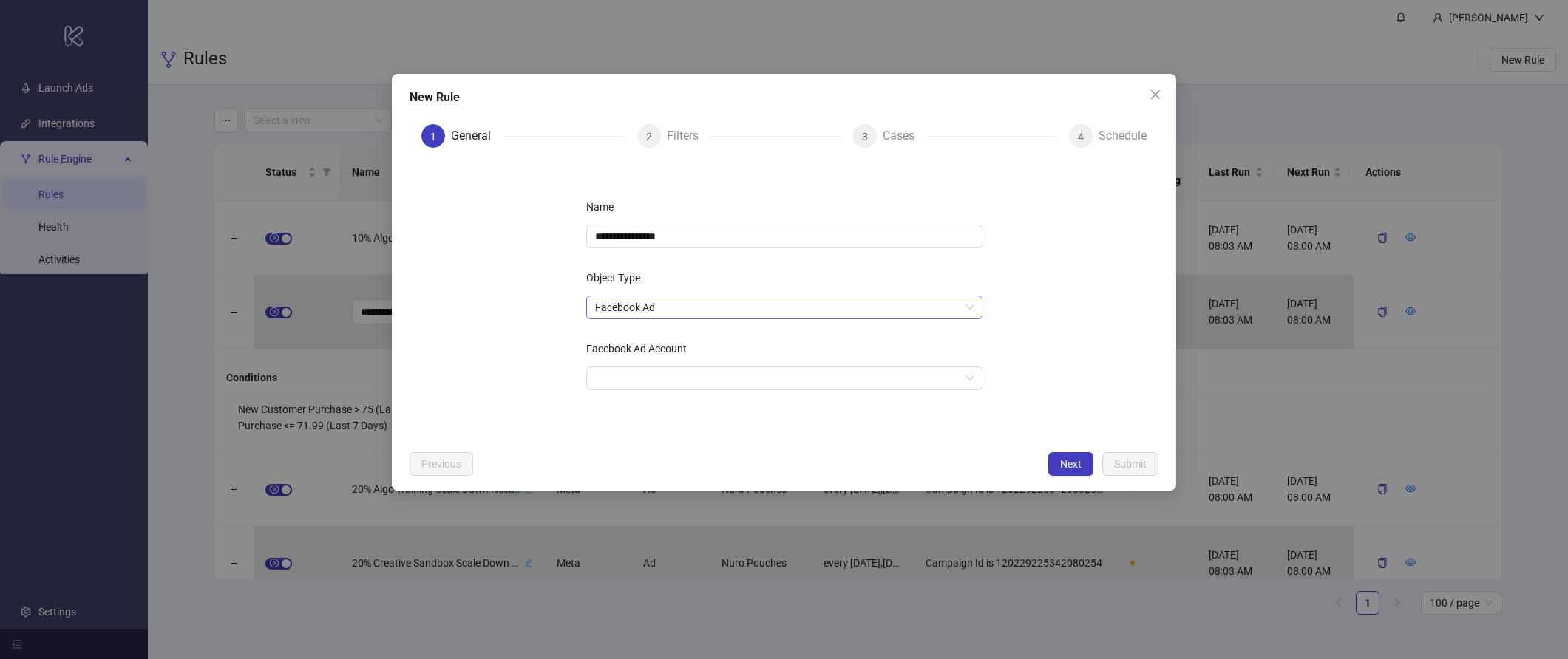
click at [676, 299] on span "Facebook Ad" at bounding box center [784, 307] width 379 height 22
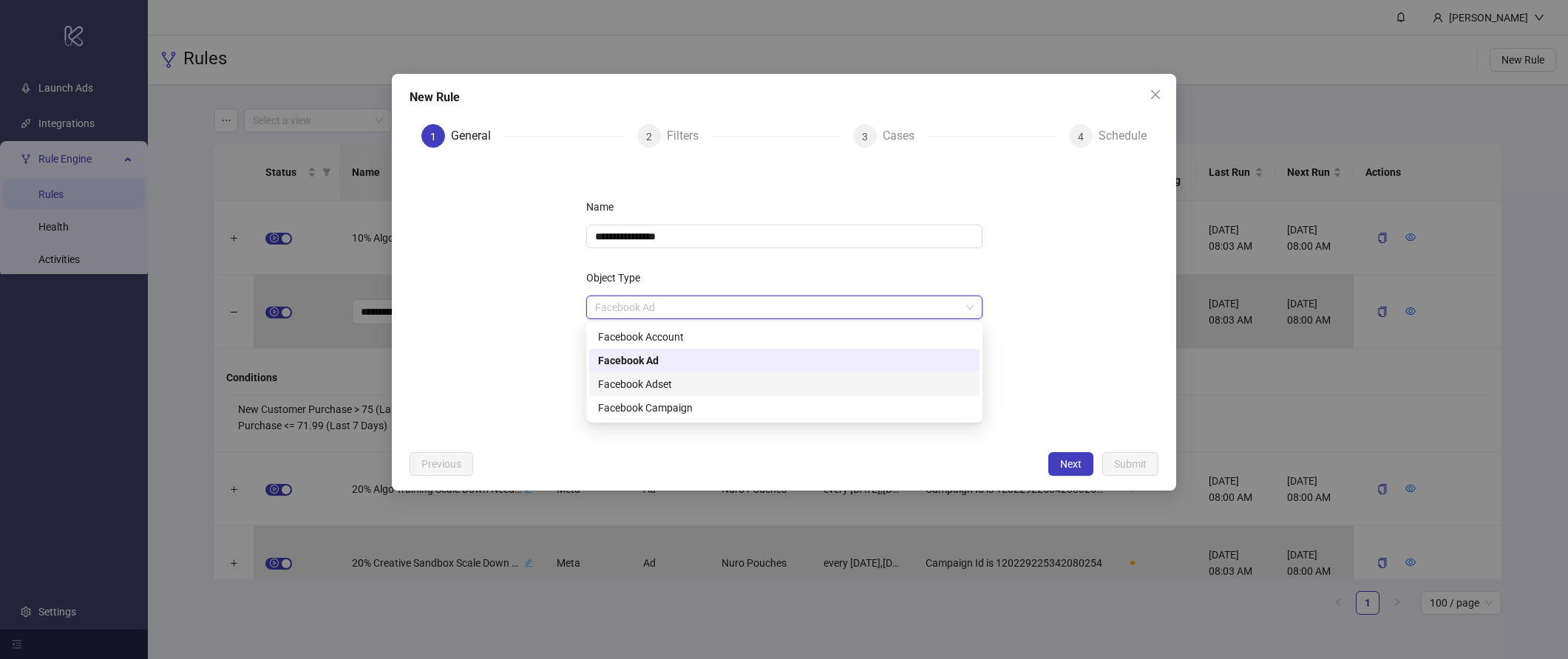
click at [695, 384] on div "Facebook Adset" at bounding box center [784, 384] width 373 height 16
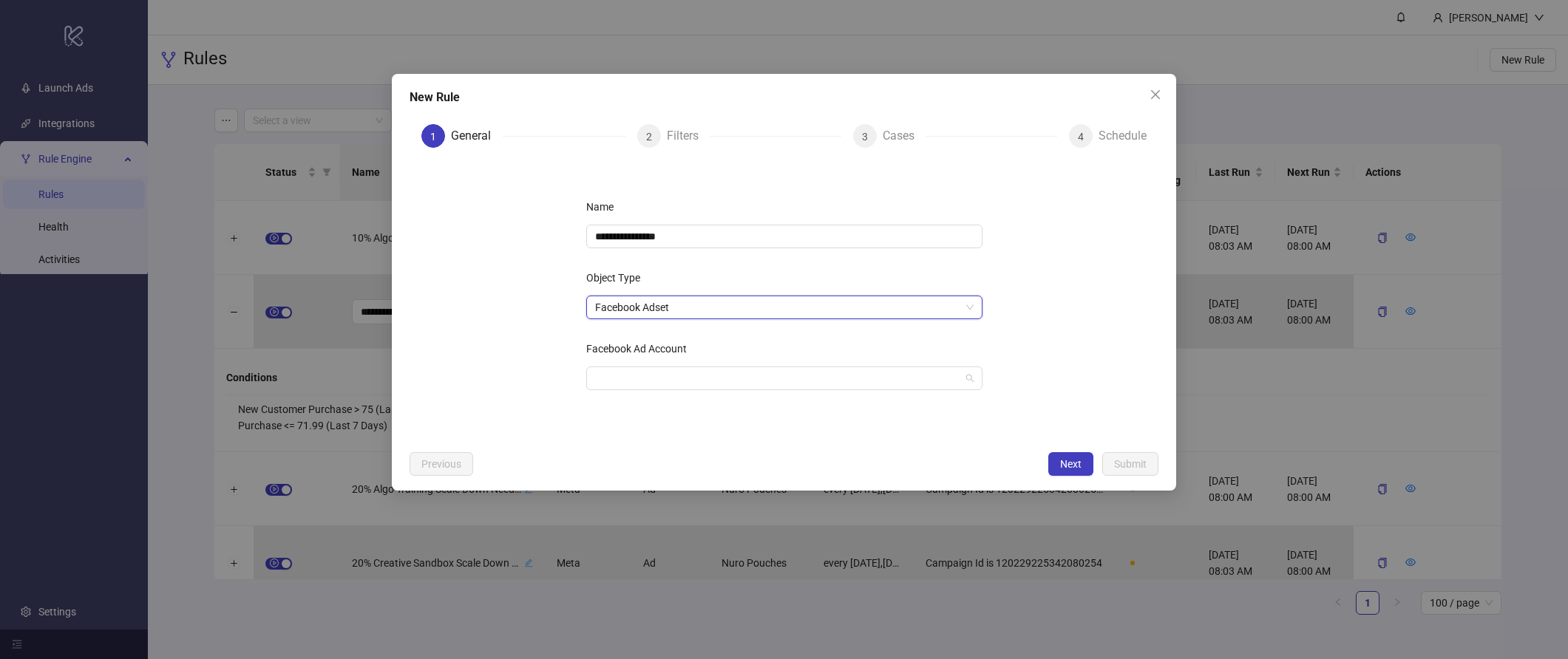
click at [695, 384] on input "Facebook Ad Account" at bounding box center [777, 378] width 365 height 22
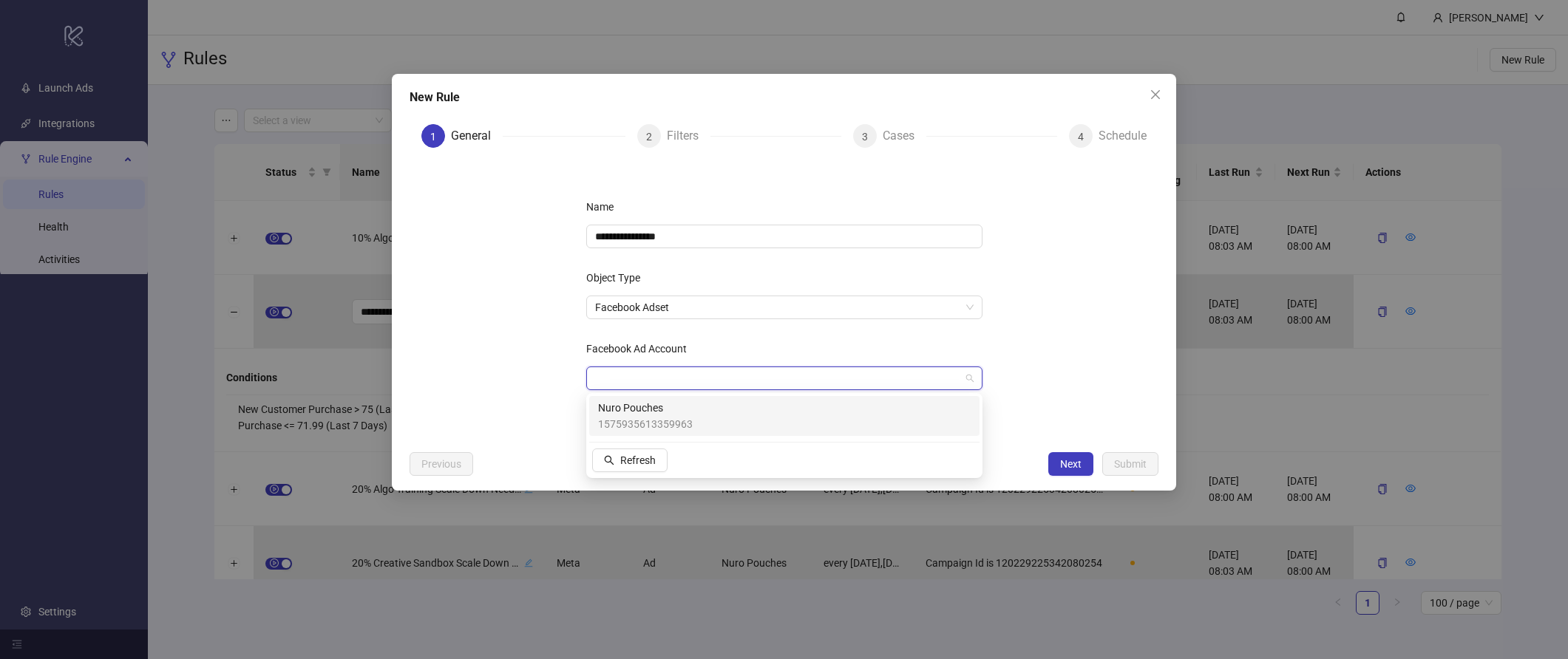
click at [695, 414] on div "Nuro Pouches 1575935613359963" at bounding box center [784, 416] width 373 height 32
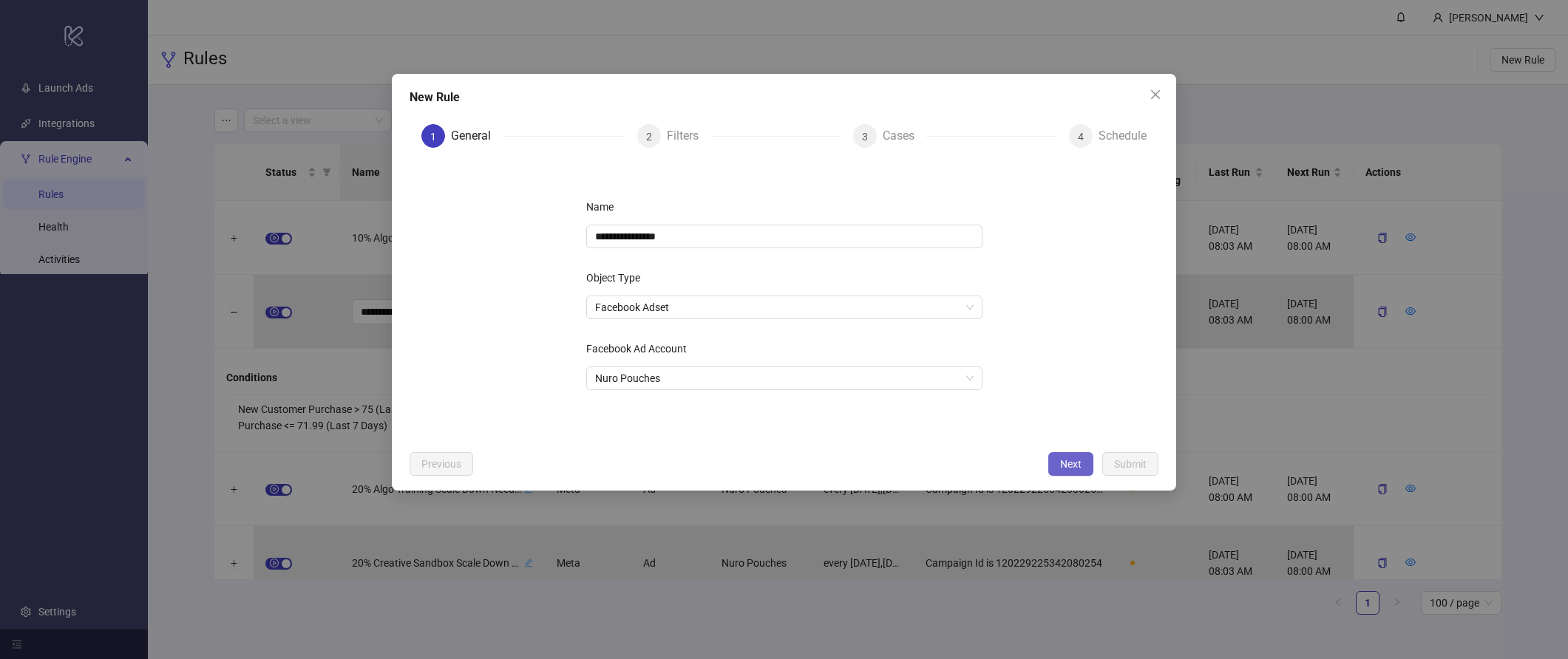
click at [1083, 465] on button "Next" at bounding box center [1071, 464] width 45 height 24
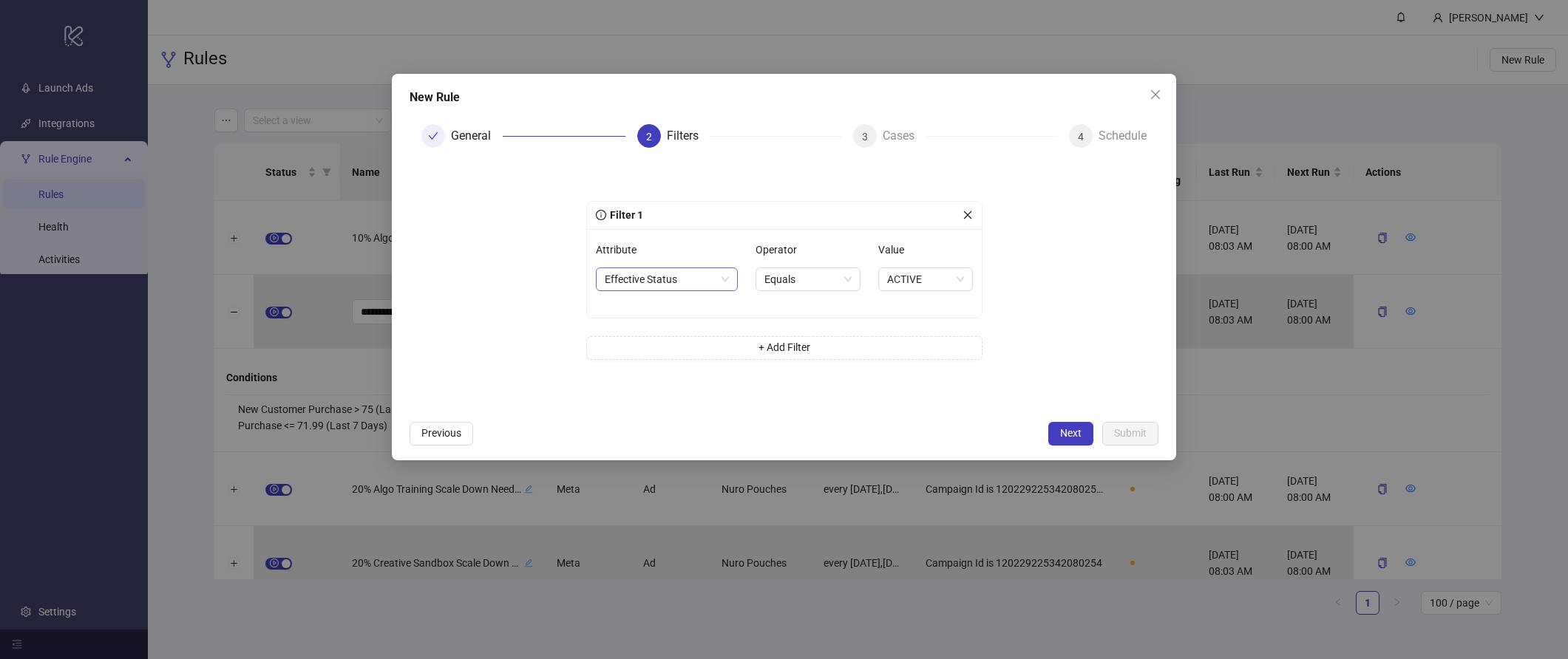
click at [678, 279] on span "Effective Status" at bounding box center [666, 279] width 125 height 22
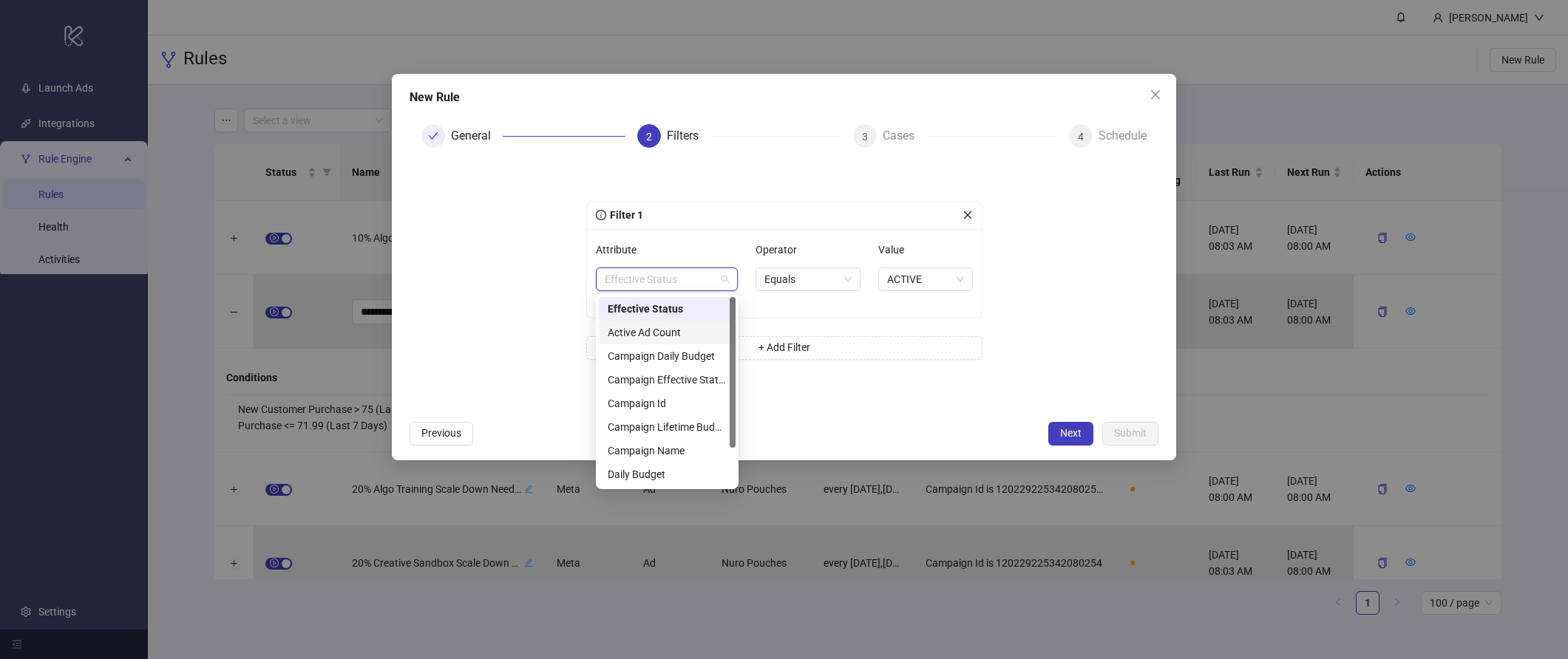
click at [845, 329] on div "Filter 1 Attribute Effective Status Operator Equals Value ACTIVE + Add Filter" at bounding box center [784, 289] width 396 height 177
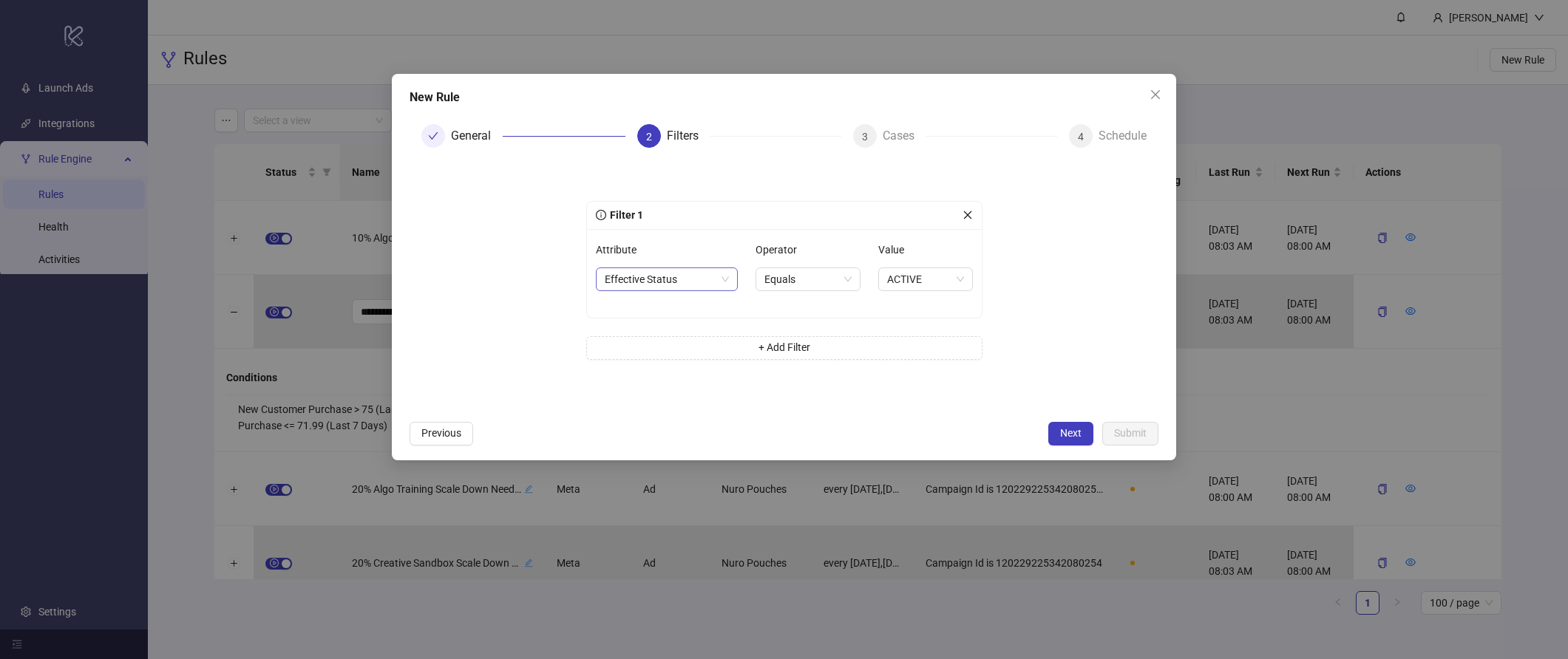
click at [687, 280] on span "Effective Status" at bounding box center [666, 279] width 125 height 22
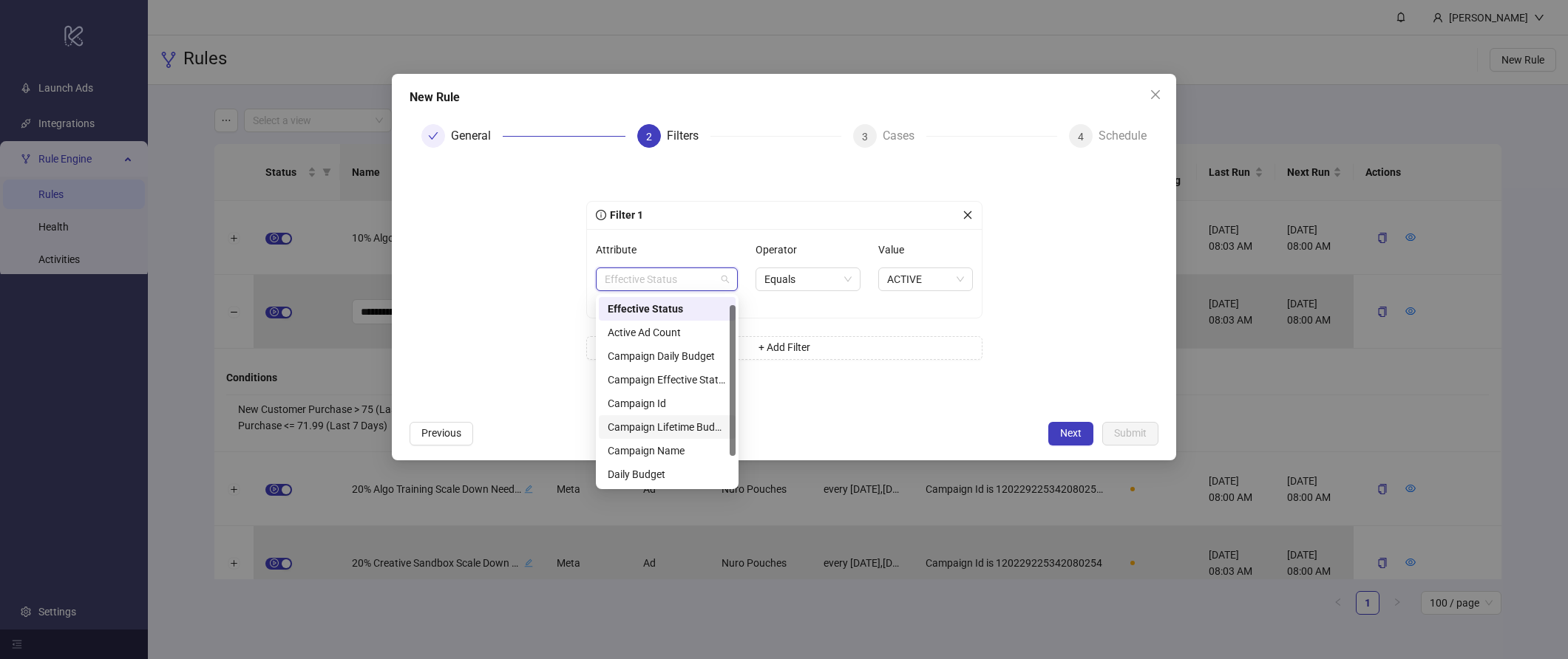
scroll to position [47, 0]
click at [668, 470] on div "Name" at bounding box center [667, 474] width 119 height 16
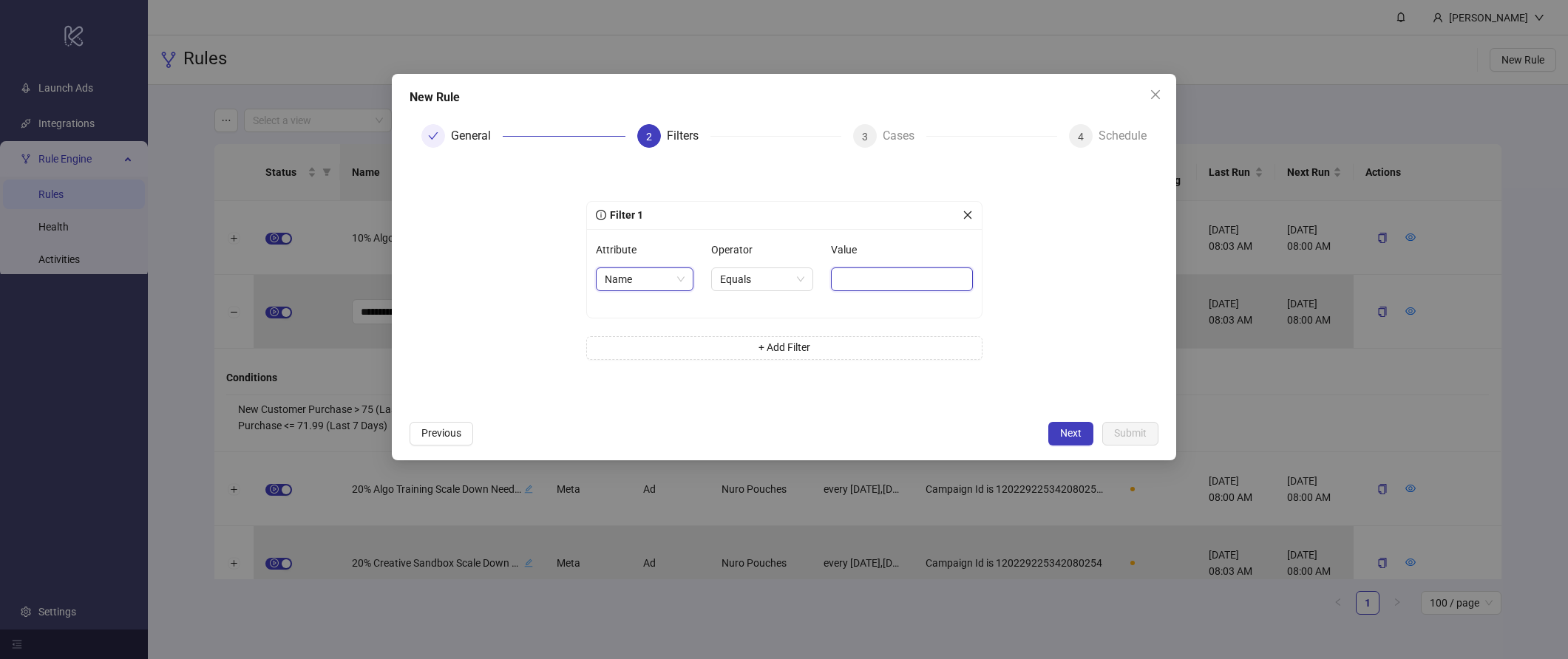
click at [856, 279] on input "Value" at bounding box center [902, 279] width 142 height 24
type input "*******"
click at [1018, 317] on form "Filter 1 Attribute Name Operator Equals Value ******* + Add Filter" at bounding box center [784, 286] width 749 height 254
click at [1071, 433] on span "Next" at bounding box center [1071, 433] width 22 height 12
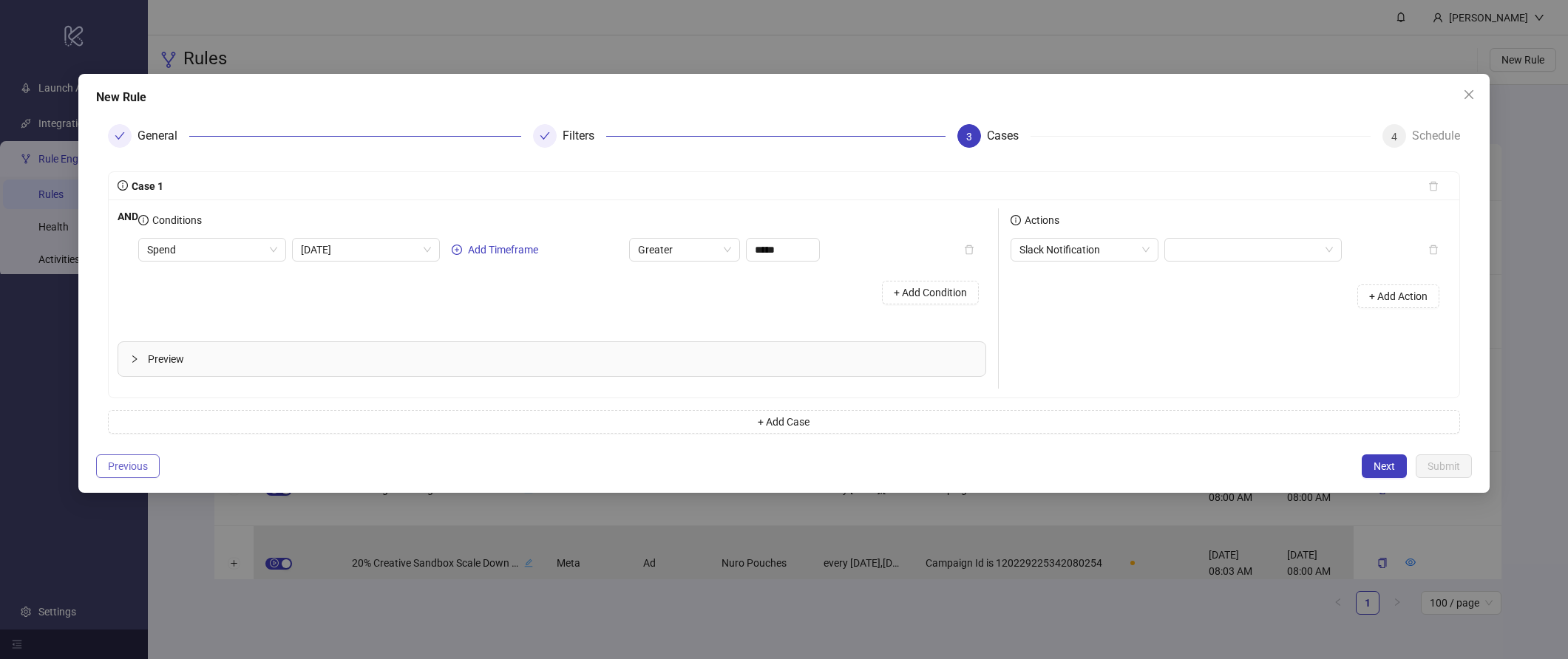
click at [114, 461] on span "Previous" at bounding box center [127, 466] width 40 height 12
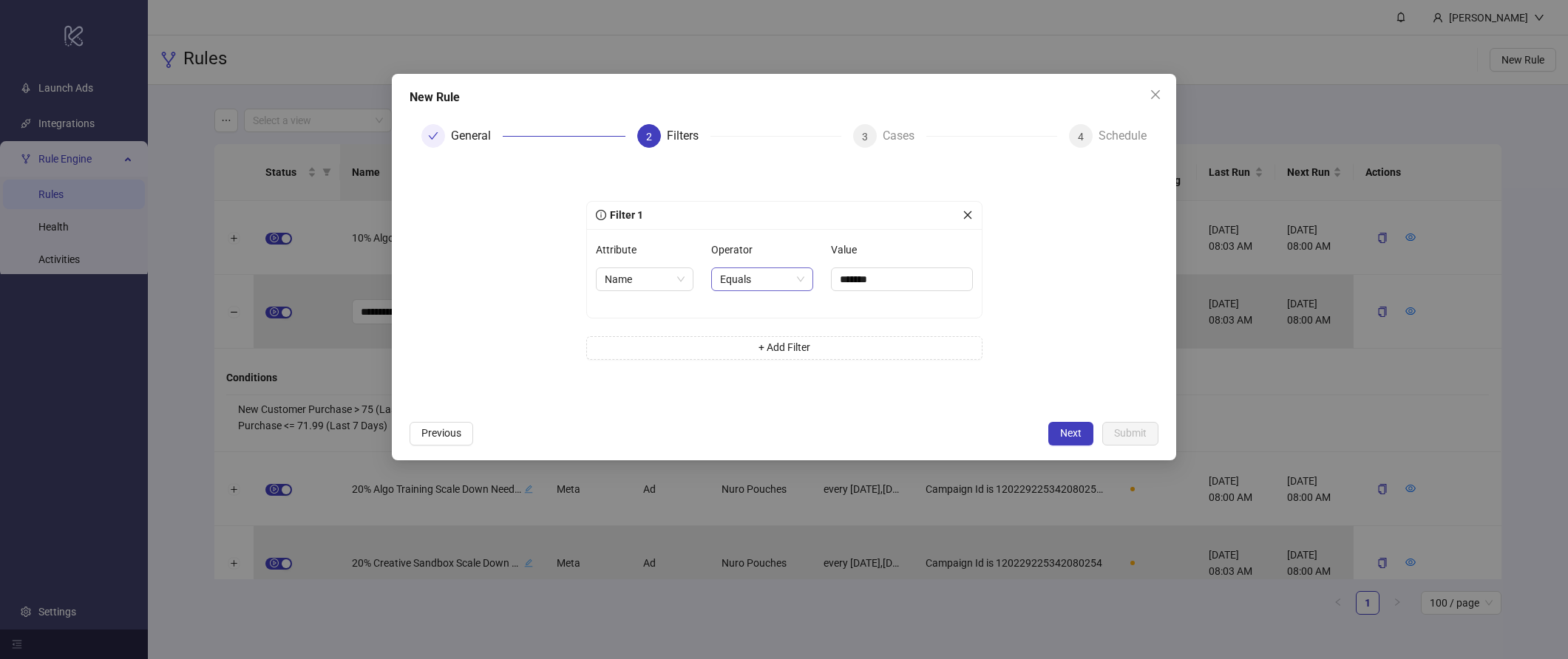
click at [749, 291] on div "Equals" at bounding box center [762, 279] width 102 height 24
click at [767, 355] on div "Contains" at bounding box center [760, 356] width 76 height 16
click at [1069, 441] on button "Next" at bounding box center [1071, 433] width 45 height 24
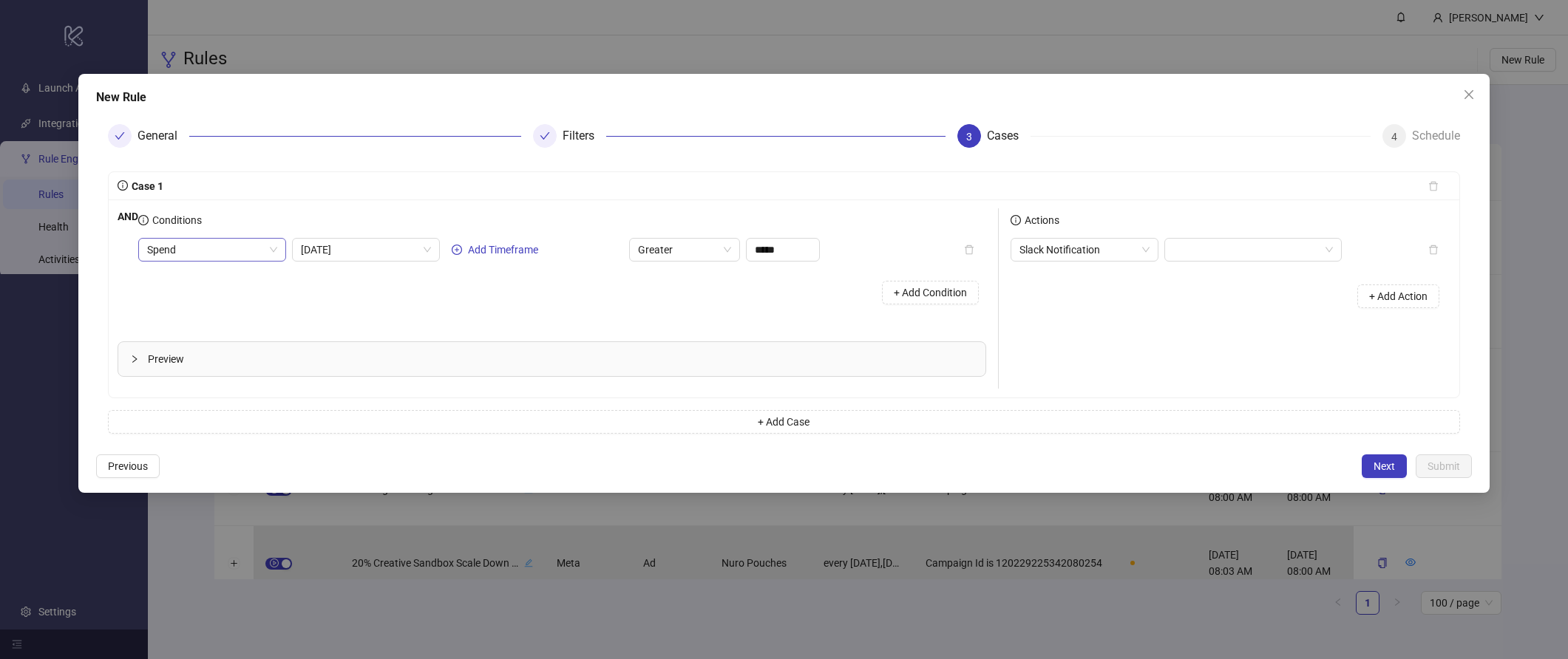
click at [230, 249] on span "Spend" at bounding box center [212, 249] width 130 height 22
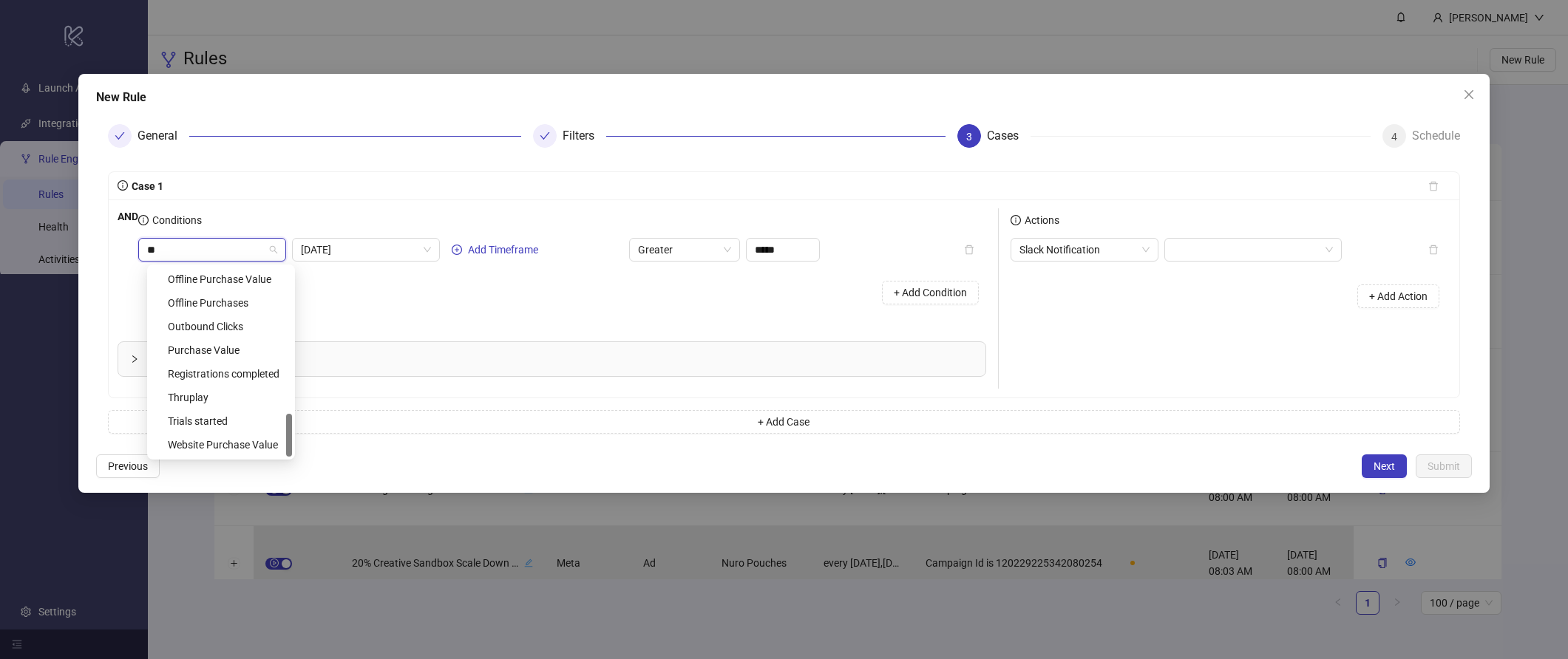
scroll to position [165, 0]
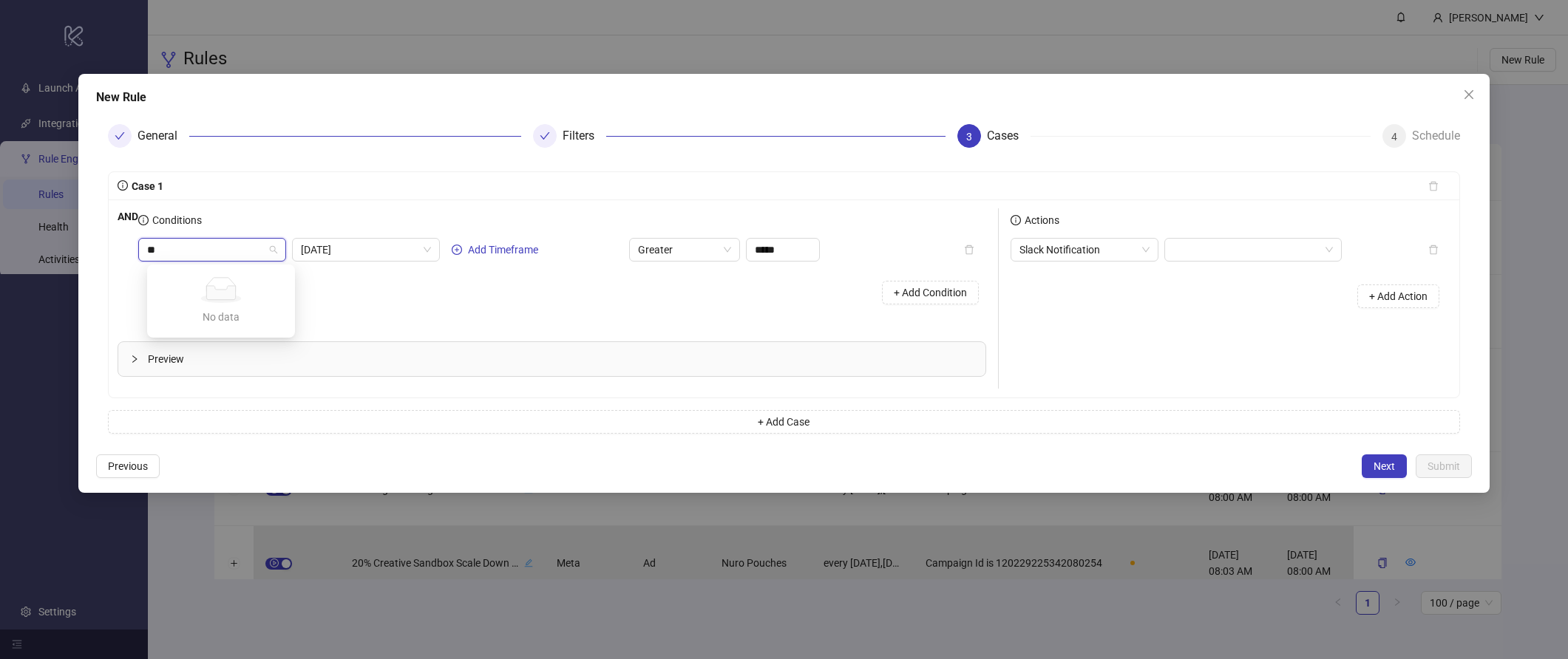
type input "*"
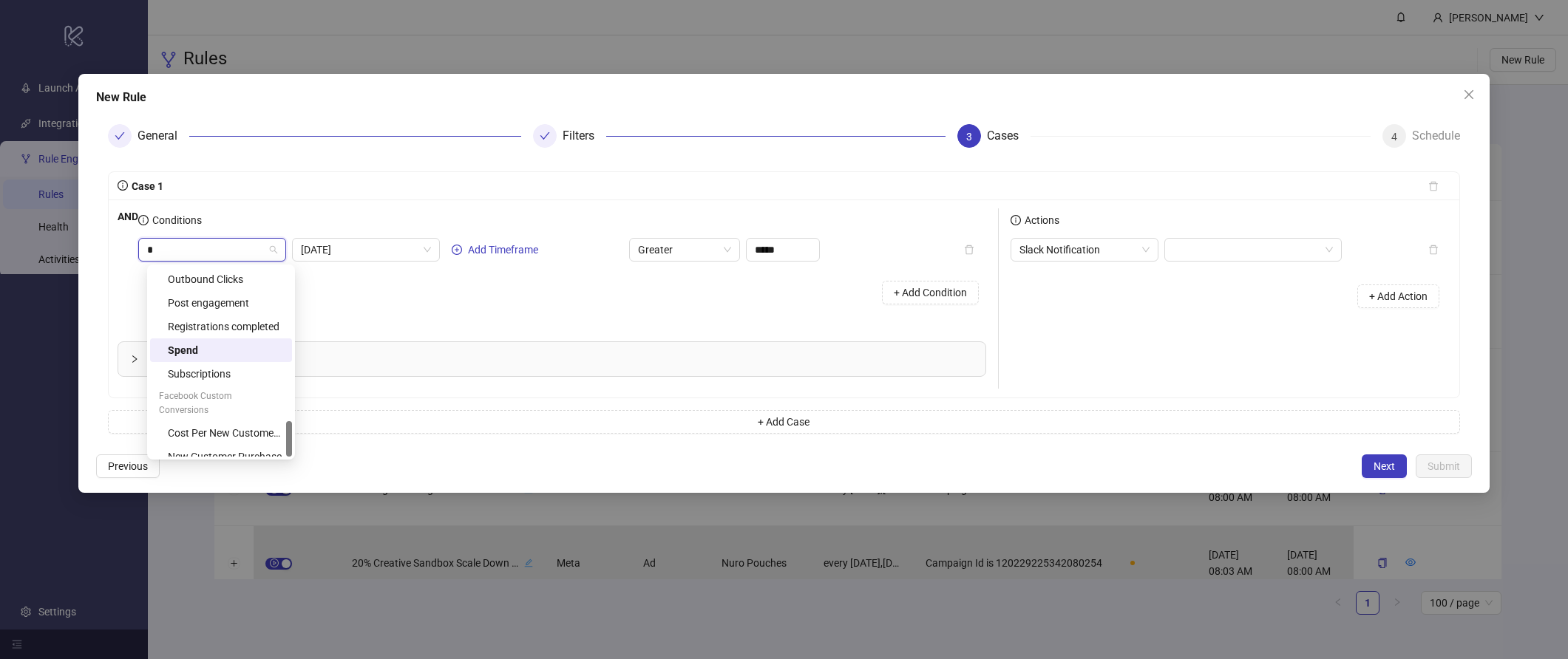
scroll to position [0, 0]
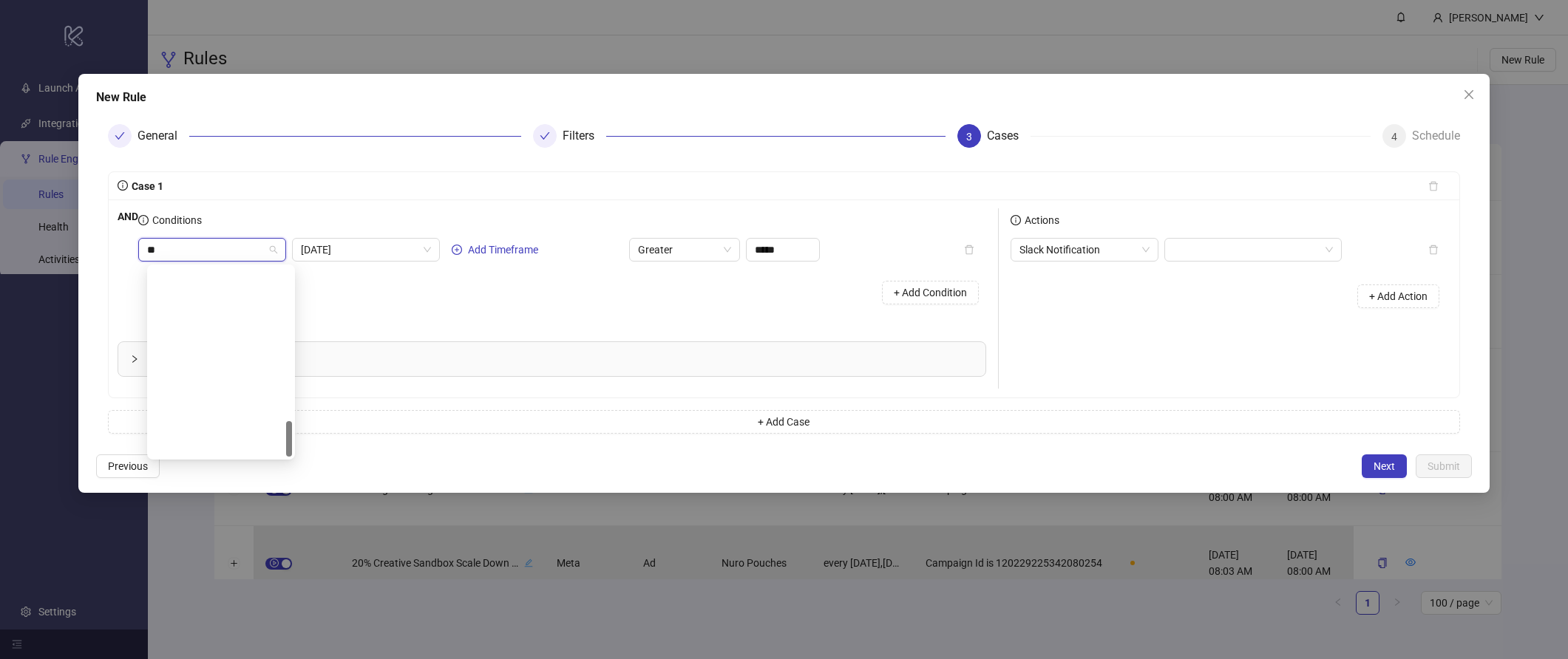
type input "***"
click at [228, 330] on div "New Customer Purchase" at bounding box center [226, 338] width 115 height 16
type input "**"
click at [379, 257] on span "Today" at bounding box center [366, 249] width 130 height 22
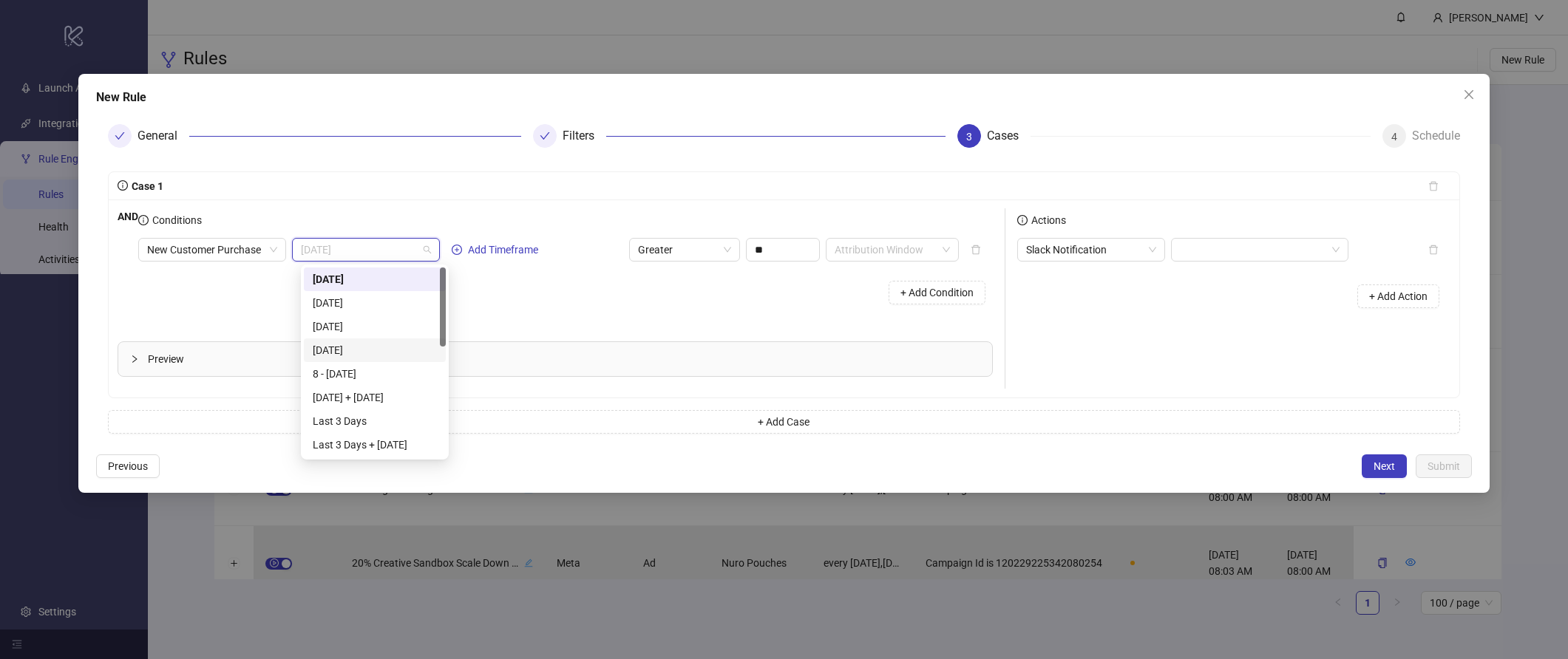
click at [595, 299] on div "+ Add Condition" at bounding box center [565, 293] width 854 height 39
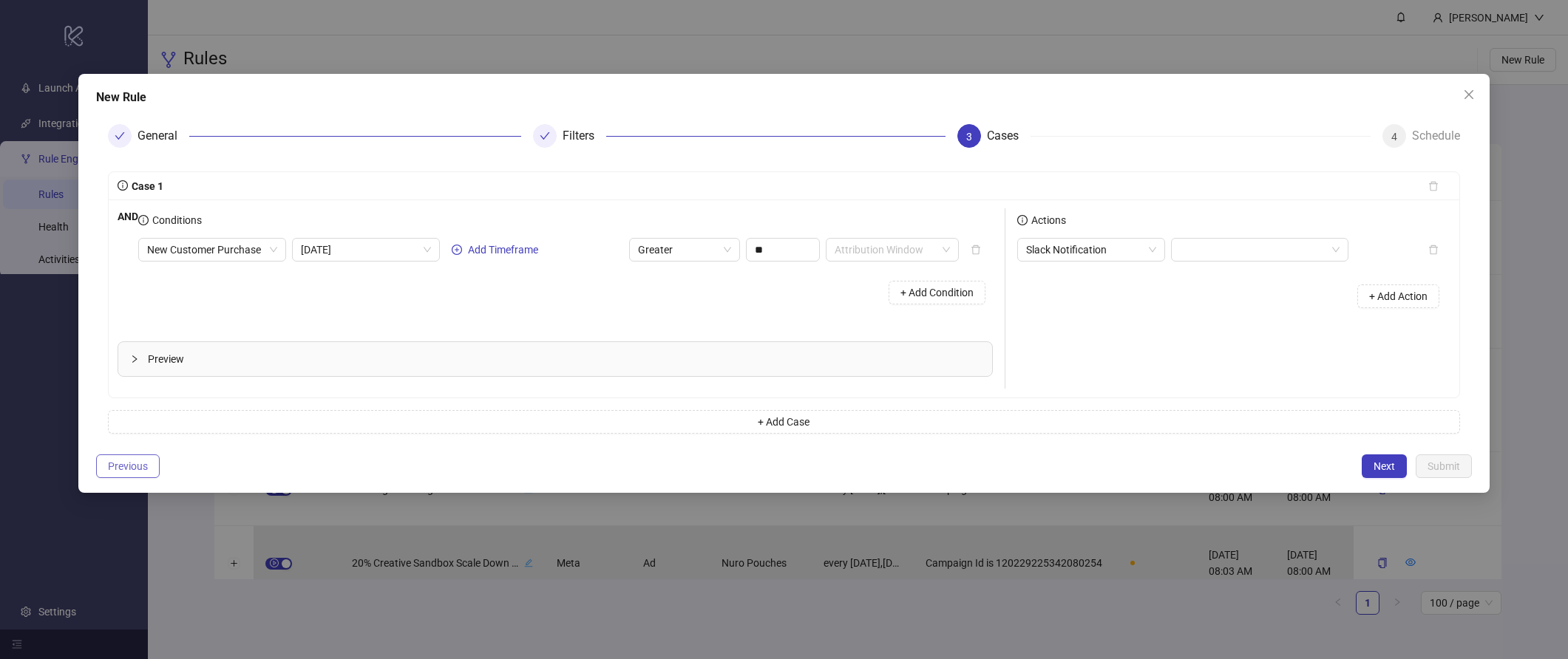
click at [131, 465] on span "Previous" at bounding box center [127, 466] width 40 height 12
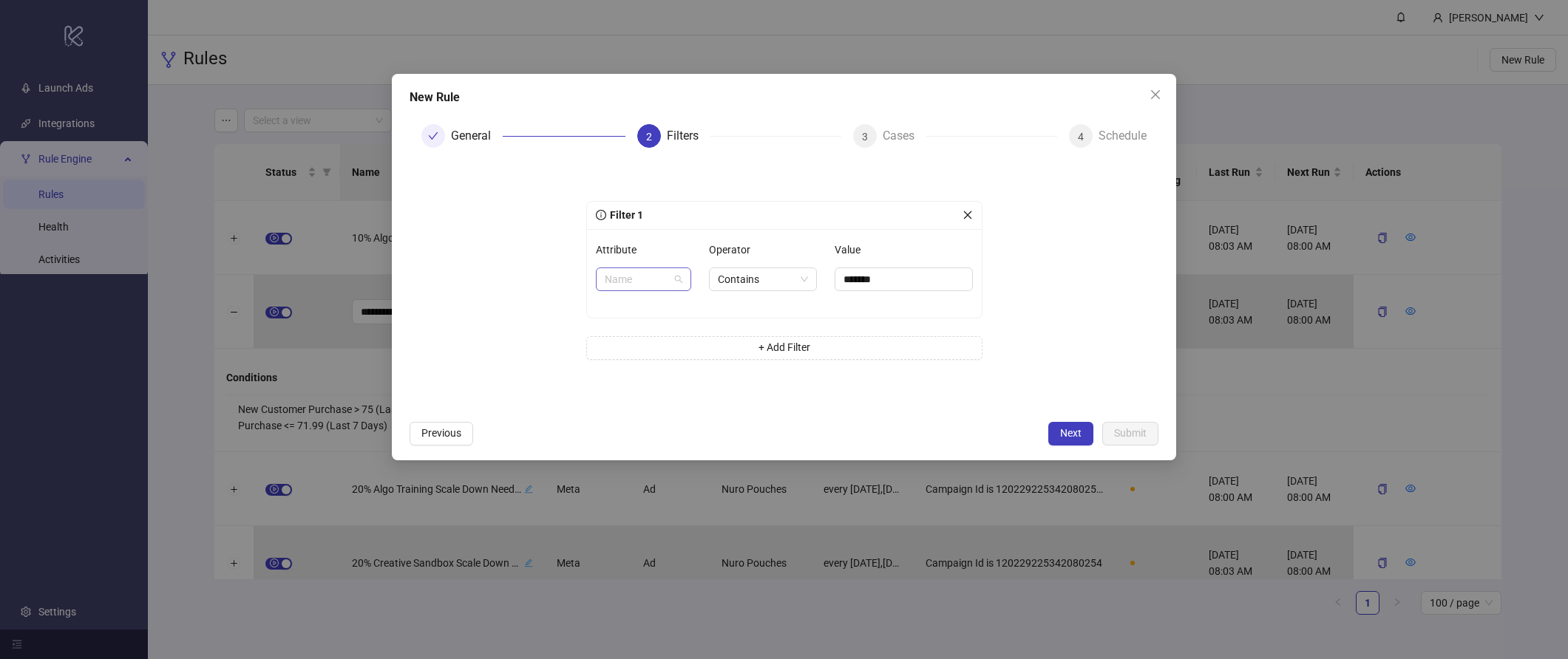
click at [626, 286] on span "Name" at bounding box center [643, 279] width 77 height 22
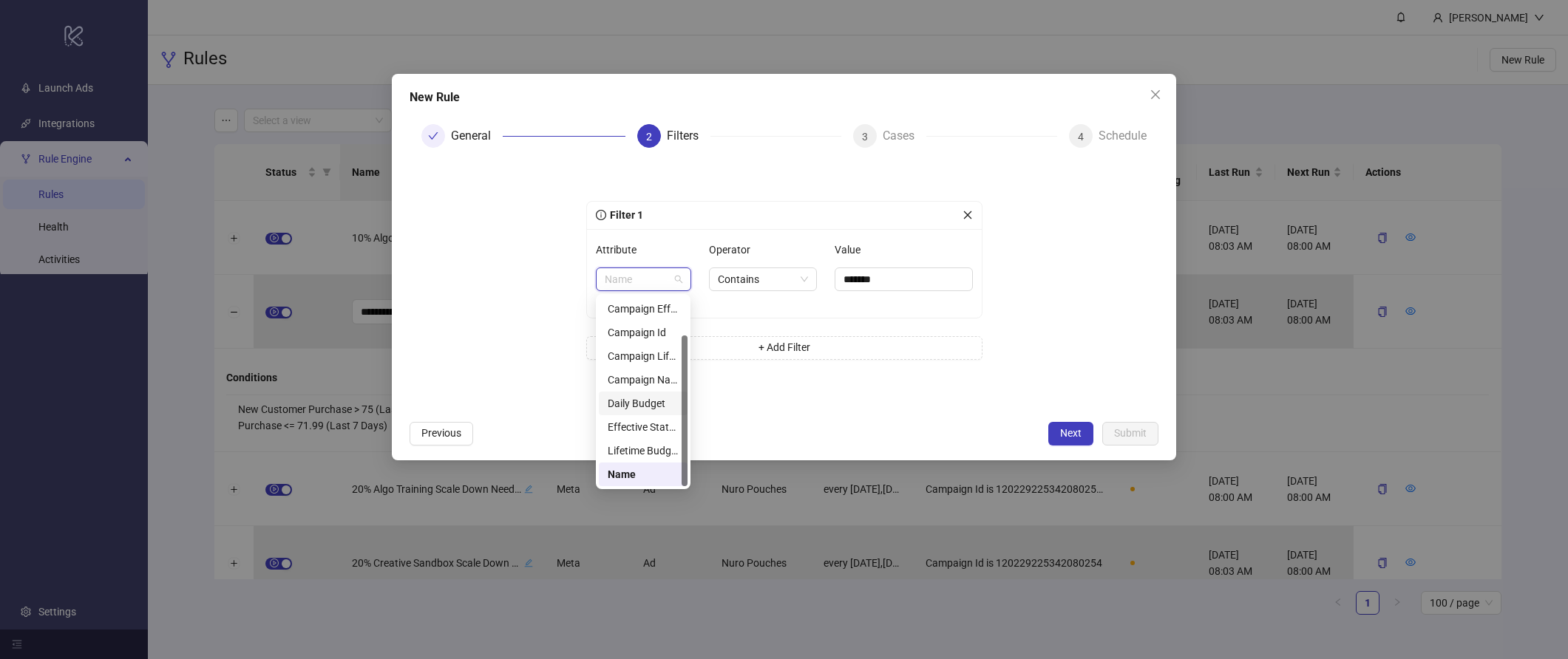
click at [641, 400] on div "Daily Budget" at bounding box center [643, 403] width 71 height 16
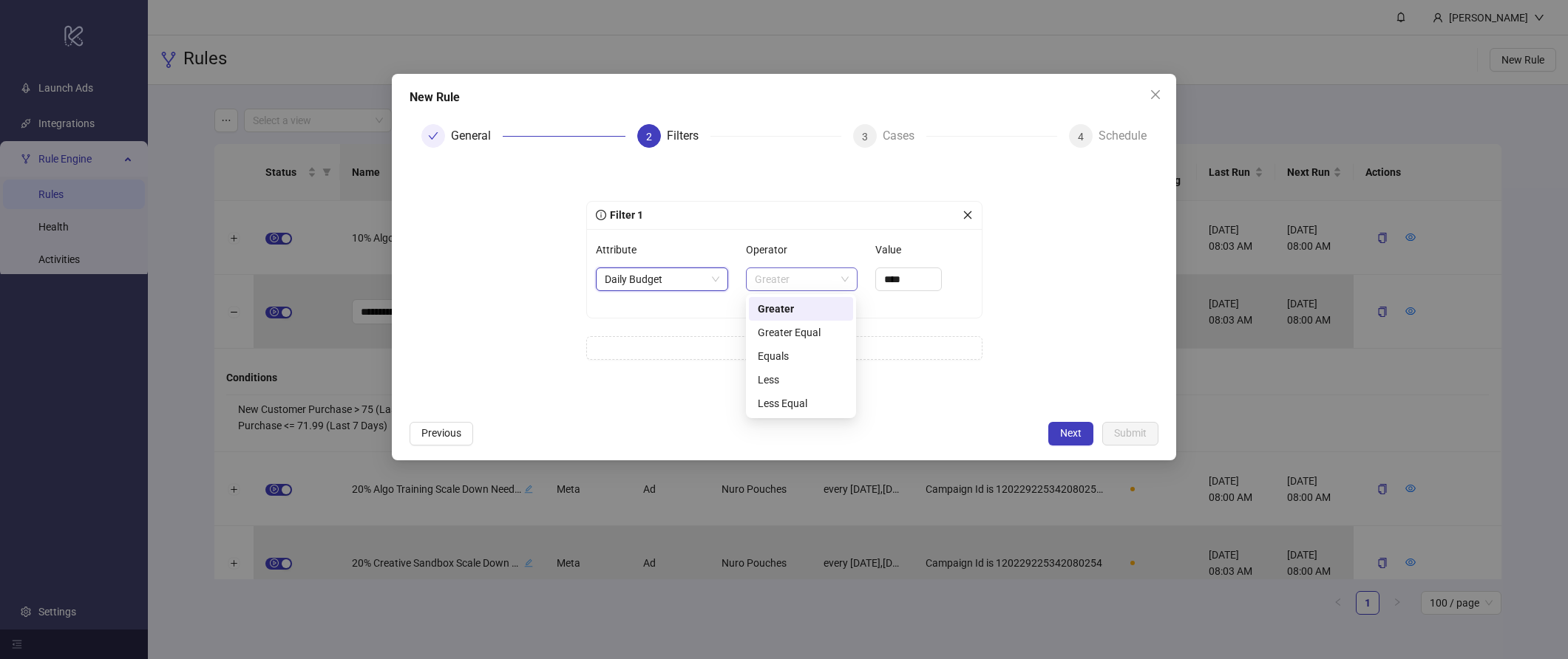
click at [758, 273] on span "Greater" at bounding box center [801, 279] width 93 height 22
drag, startPoint x: 779, startPoint y: 351, endPoint x: 795, endPoint y: 339, distance: 20.0
click at [779, 352] on div "Equals" at bounding box center [801, 356] width 87 height 16
click at [893, 281] on input "****" at bounding box center [906, 279] width 65 height 22
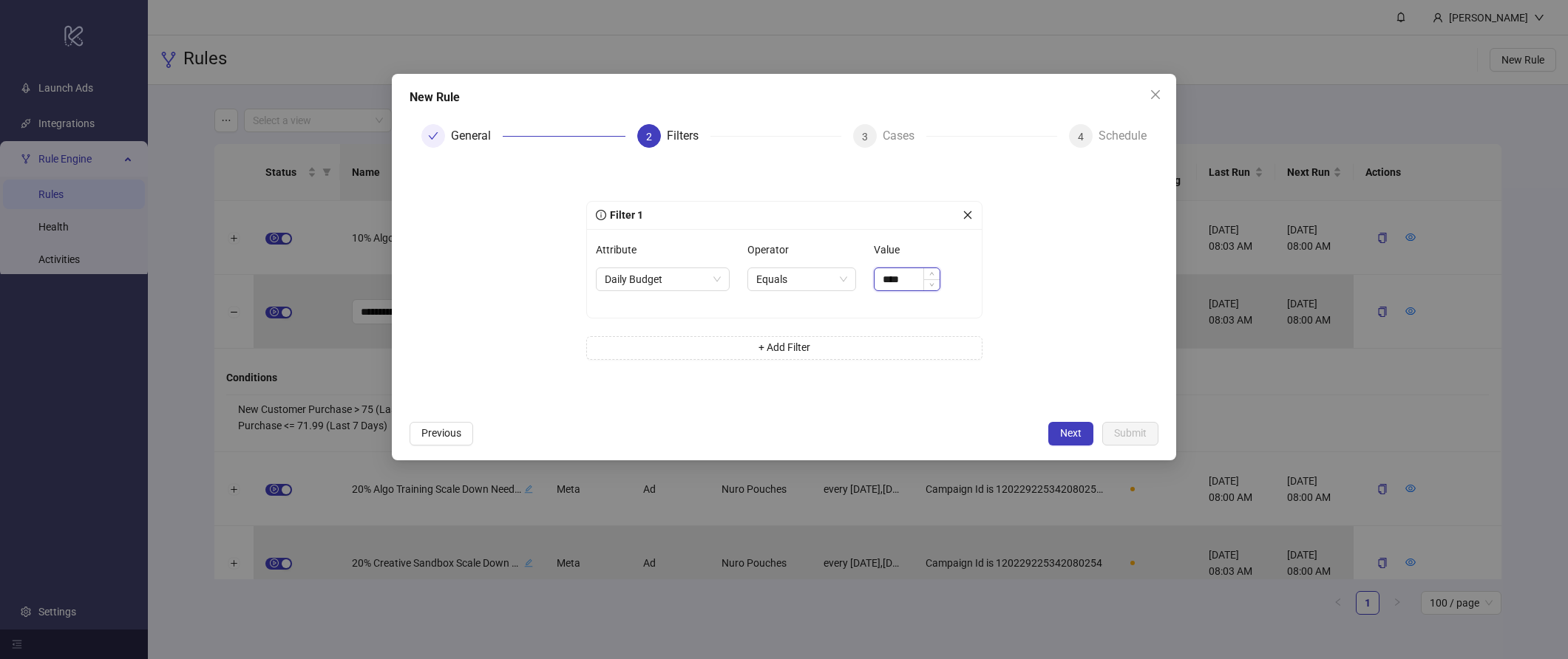
click at [893, 281] on input "****" at bounding box center [906, 279] width 65 height 22
type input "******"
click at [1068, 438] on span "Next" at bounding box center [1071, 433] width 22 height 12
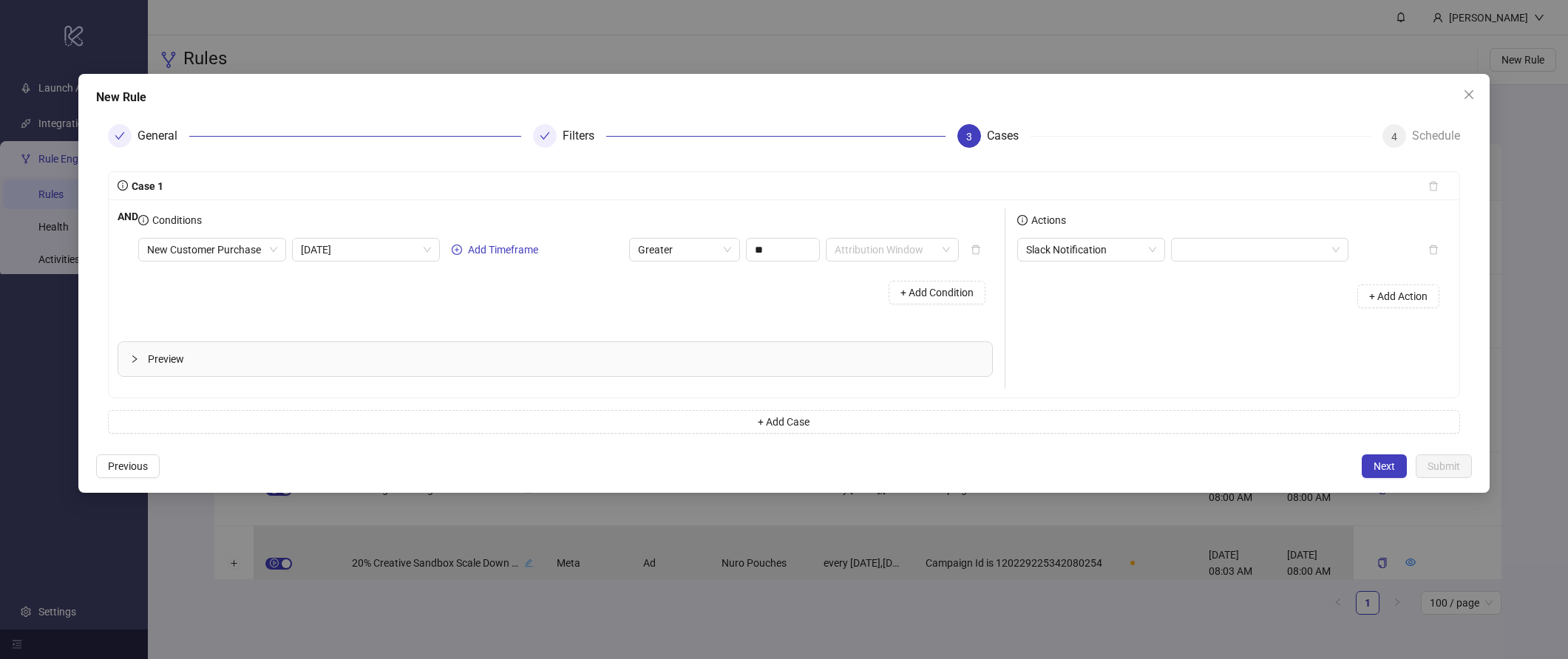
click at [526, 285] on div "+ Add Condition" at bounding box center [565, 293] width 854 height 39
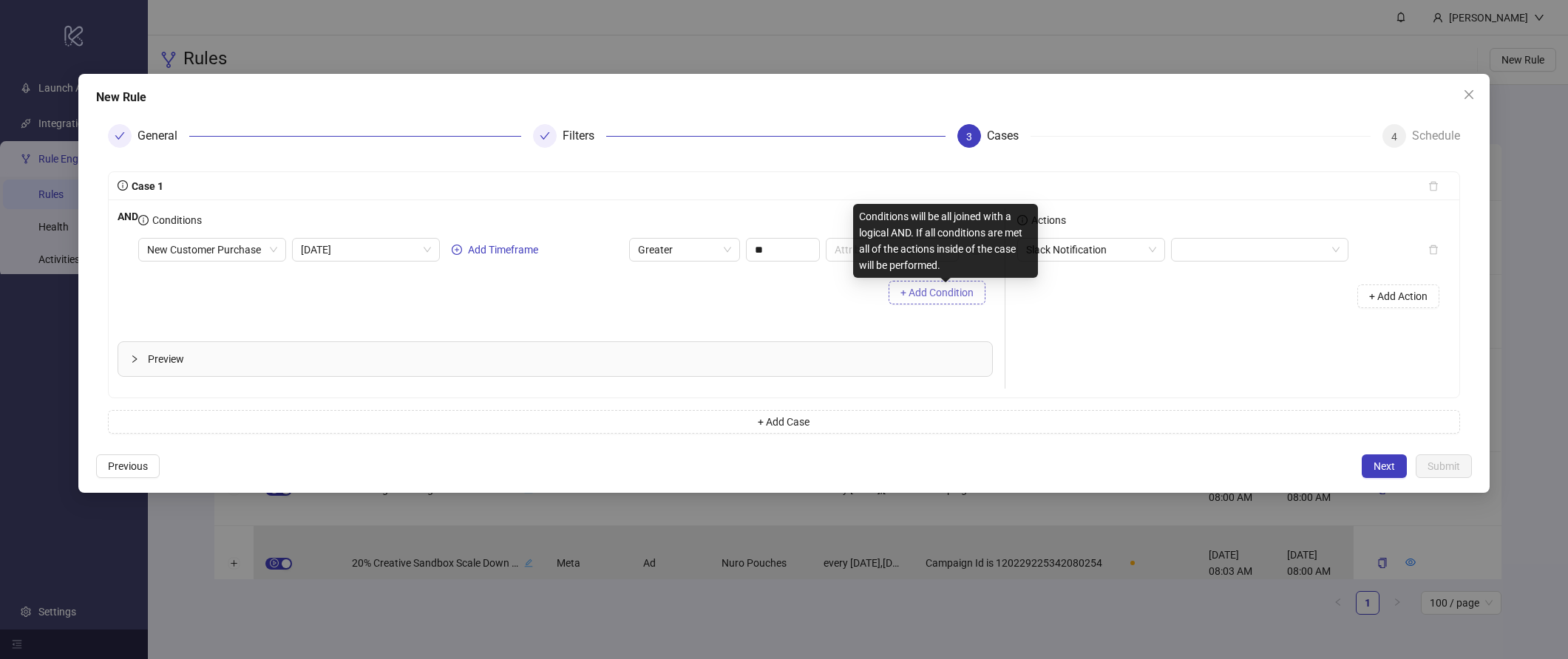
click at [945, 297] on span "+ Add Condition" at bounding box center [937, 293] width 74 height 12
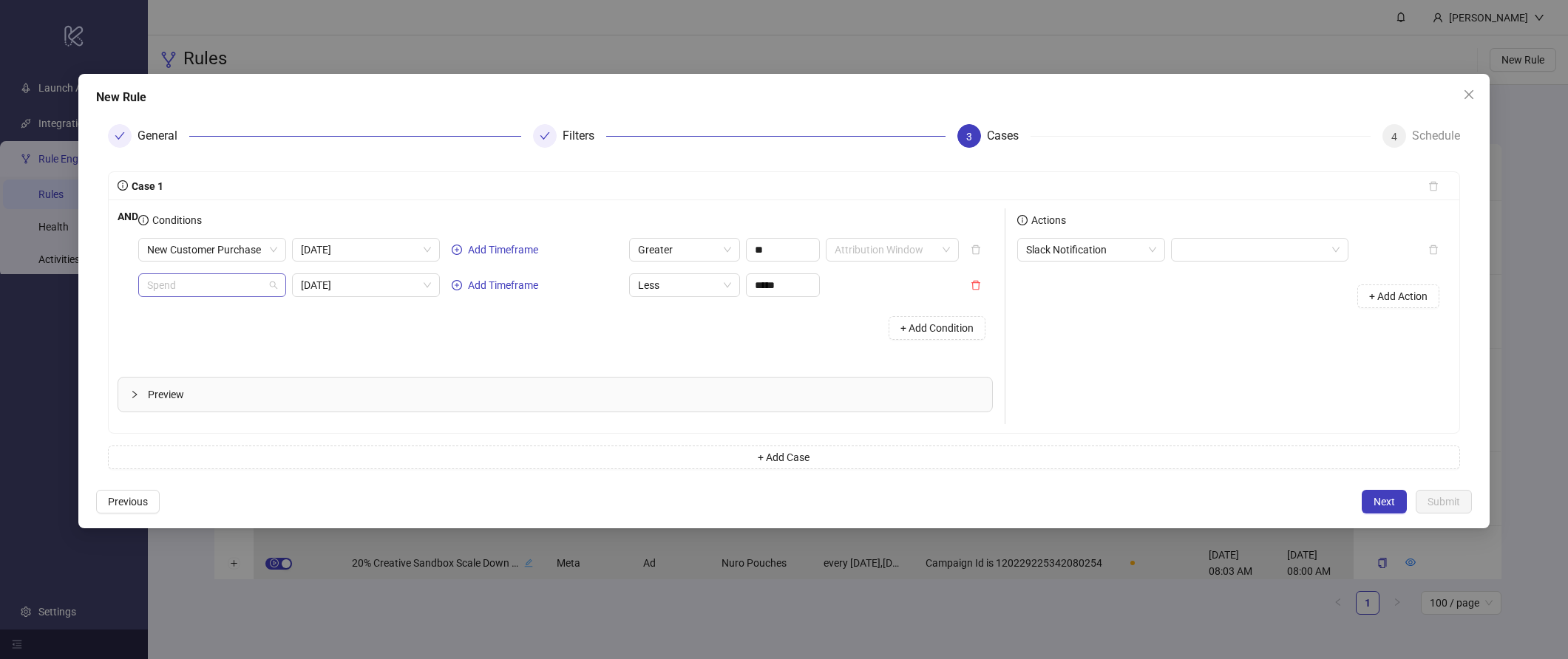
click at [221, 289] on span "Spend" at bounding box center [212, 284] width 130 height 22
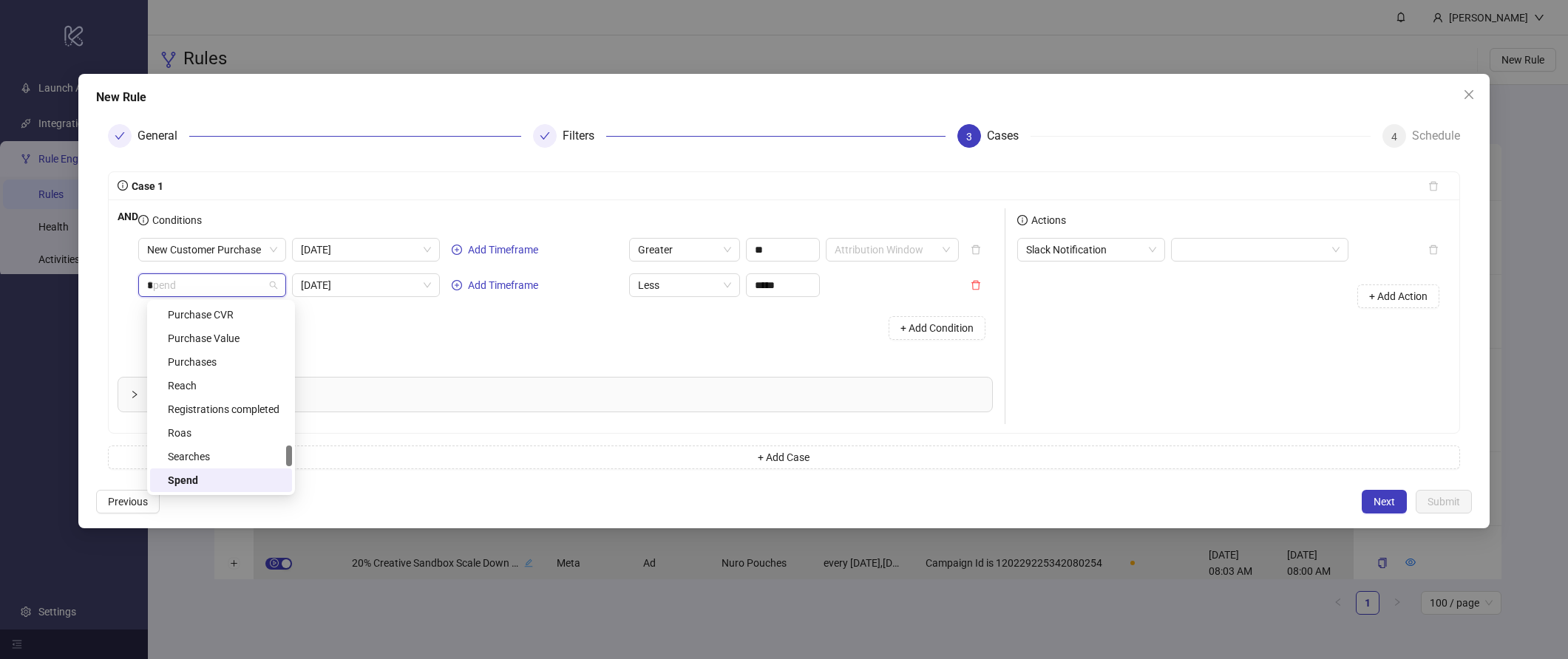
scroll to position [0, 0]
type input "***"
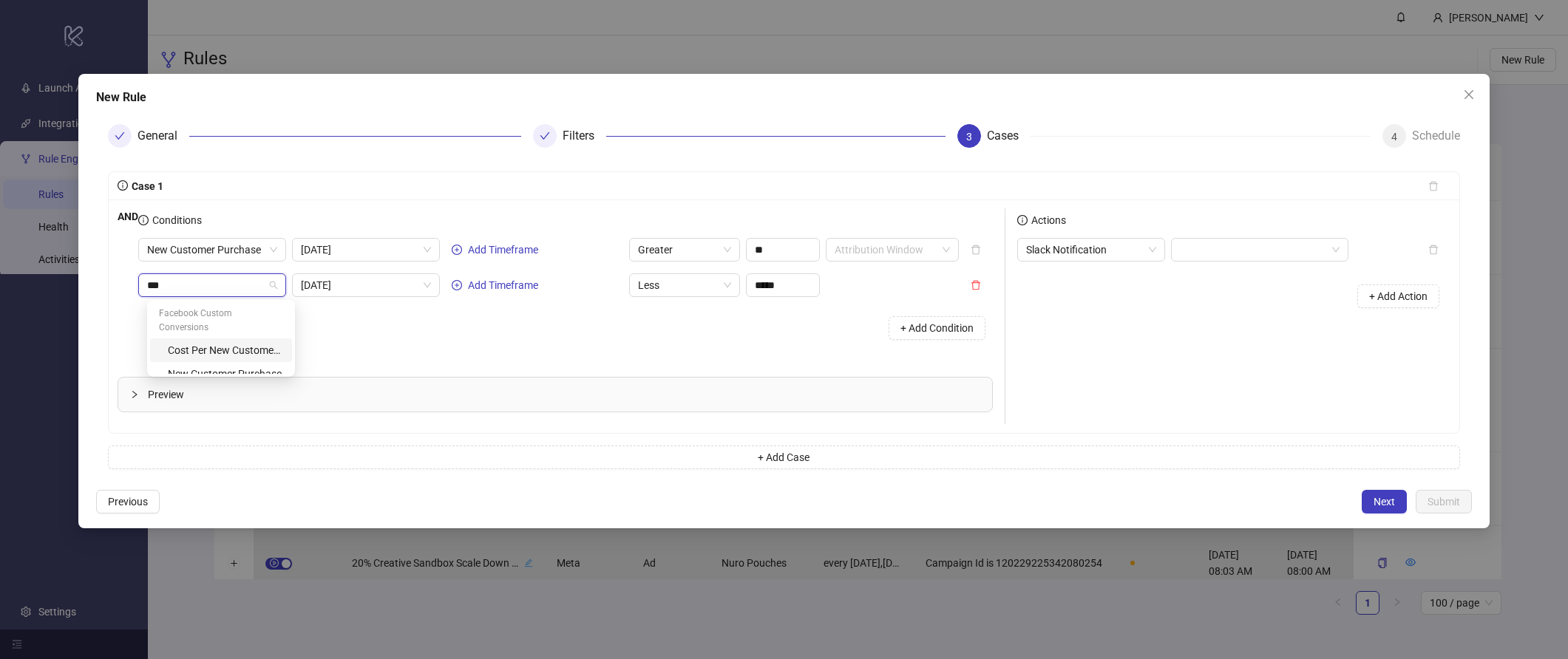
click at [214, 347] on div "Cost Per New Customer Purchase" at bounding box center [221, 350] width 142 height 24
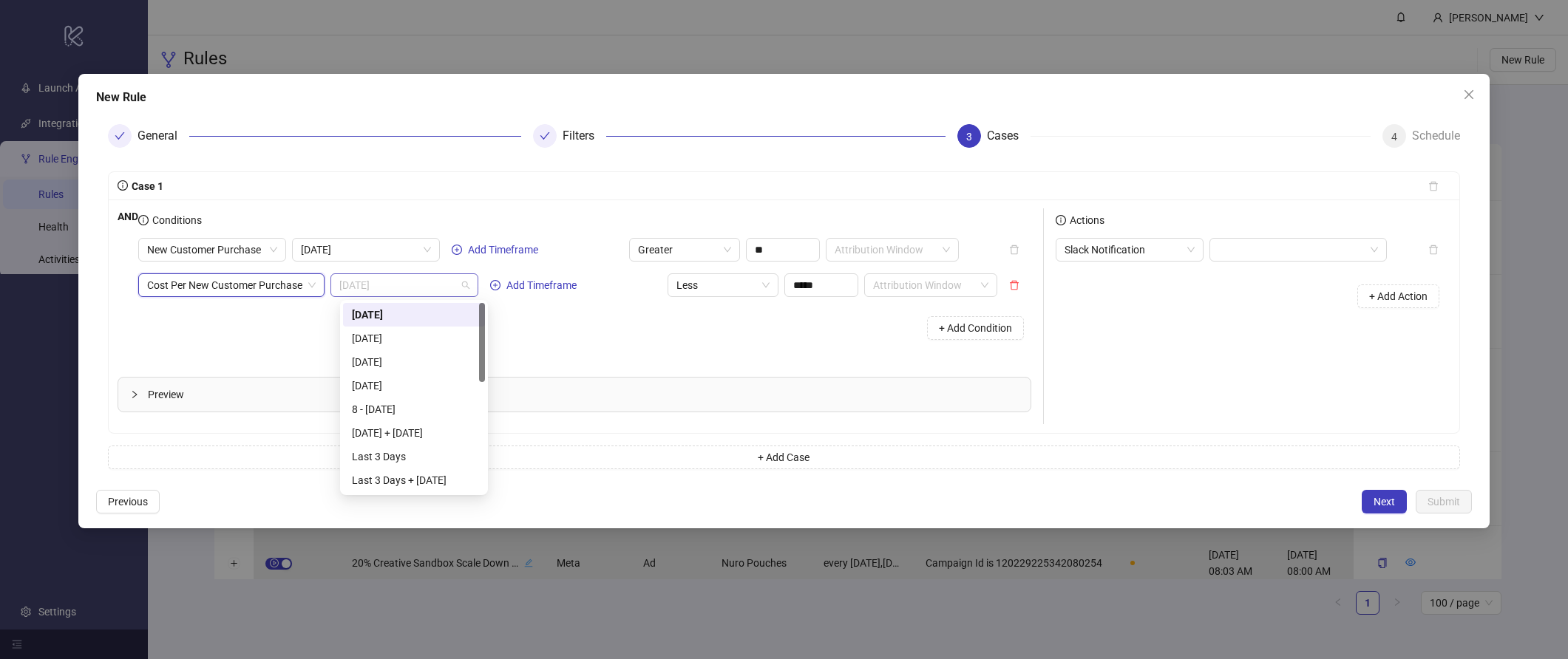
click at [413, 281] on span "Today" at bounding box center [404, 284] width 130 height 22
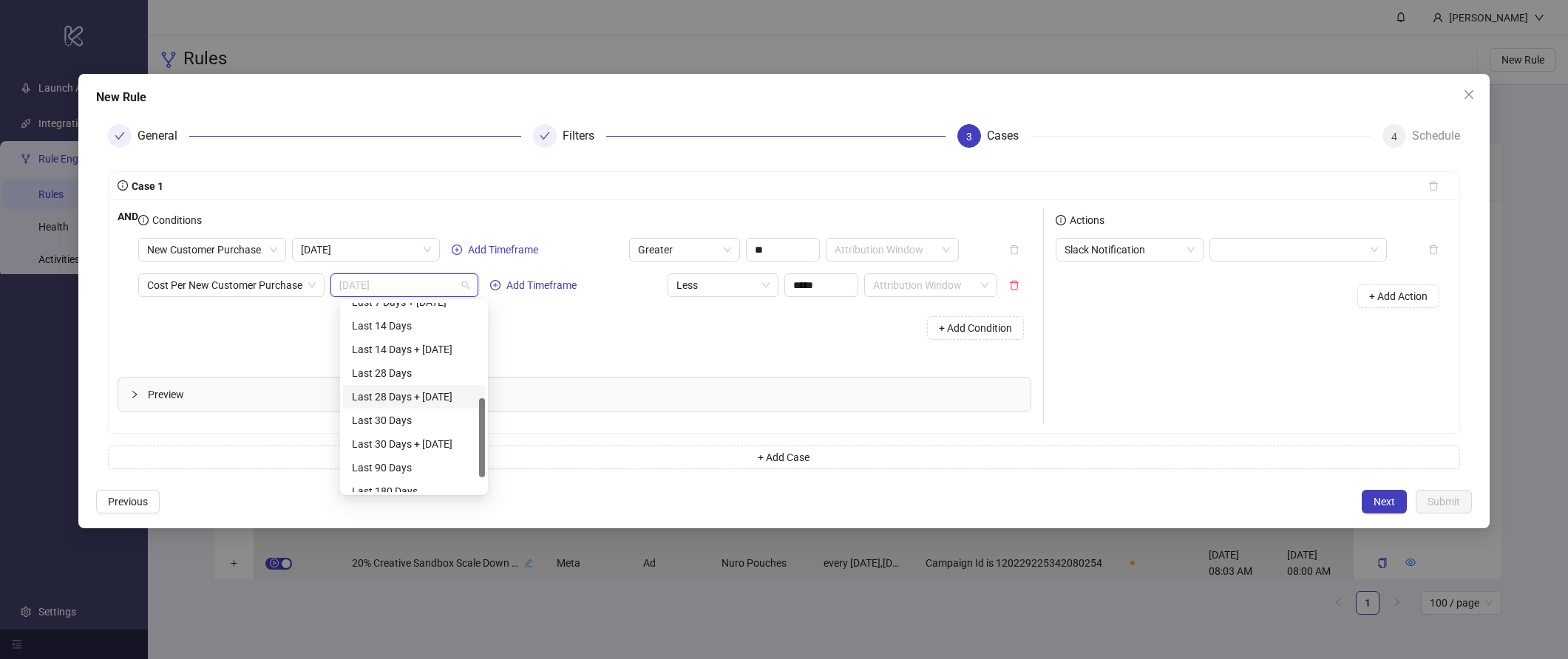
click at [430, 397] on div "Last 28 Days + Today" at bounding box center [414, 397] width 125 height 16
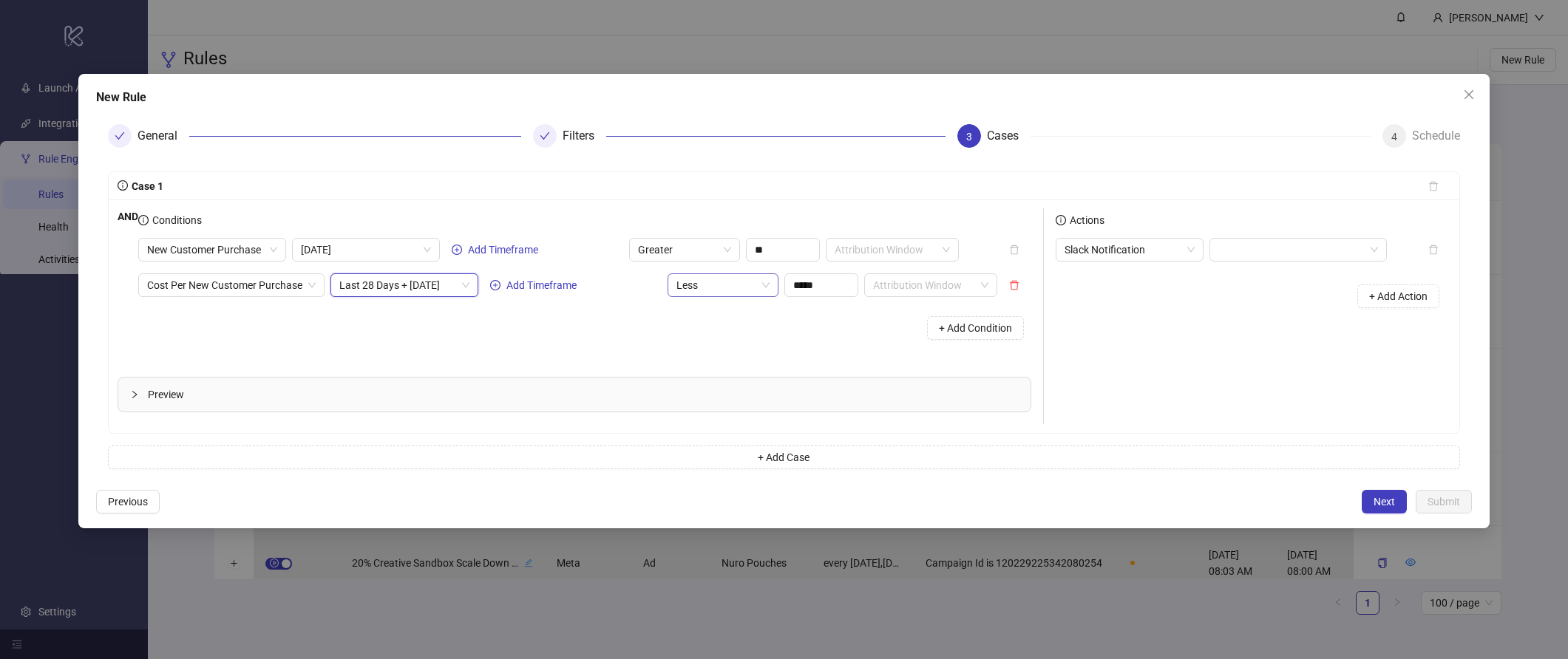
click at [769, 288] on span "Less" at bounding box center [722, 284] width 93 height 22
click at [833, 281] on input "*****" at bounding box center [821, 284] width 73 height 22
click at [829, 349] on div "Conditions New Customer Purchase Today Add Timeframe Greater ** Attribution Win…" at bounding box center [590, 287] width 904 height 157
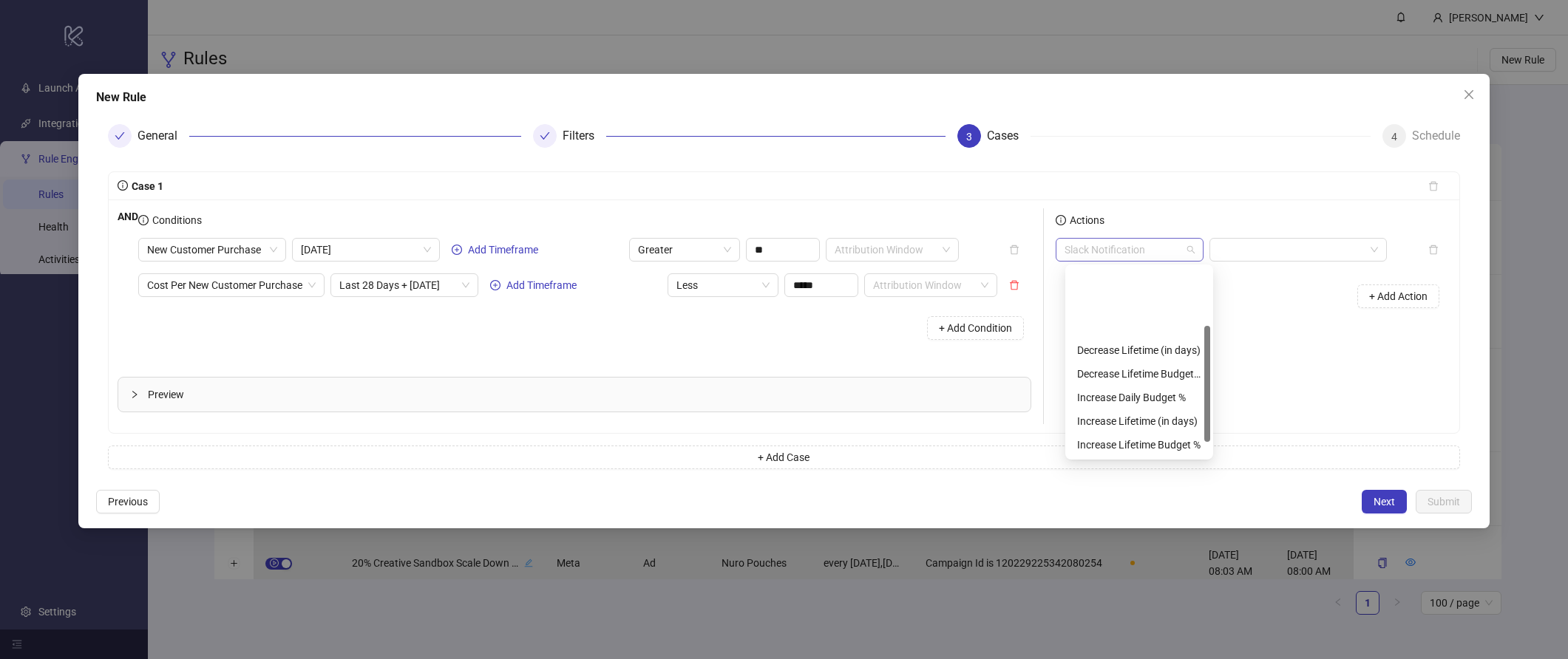
click at [1184, 258] on span "Slack Notification" at bounding box center [1129, 249] width 130 height 22
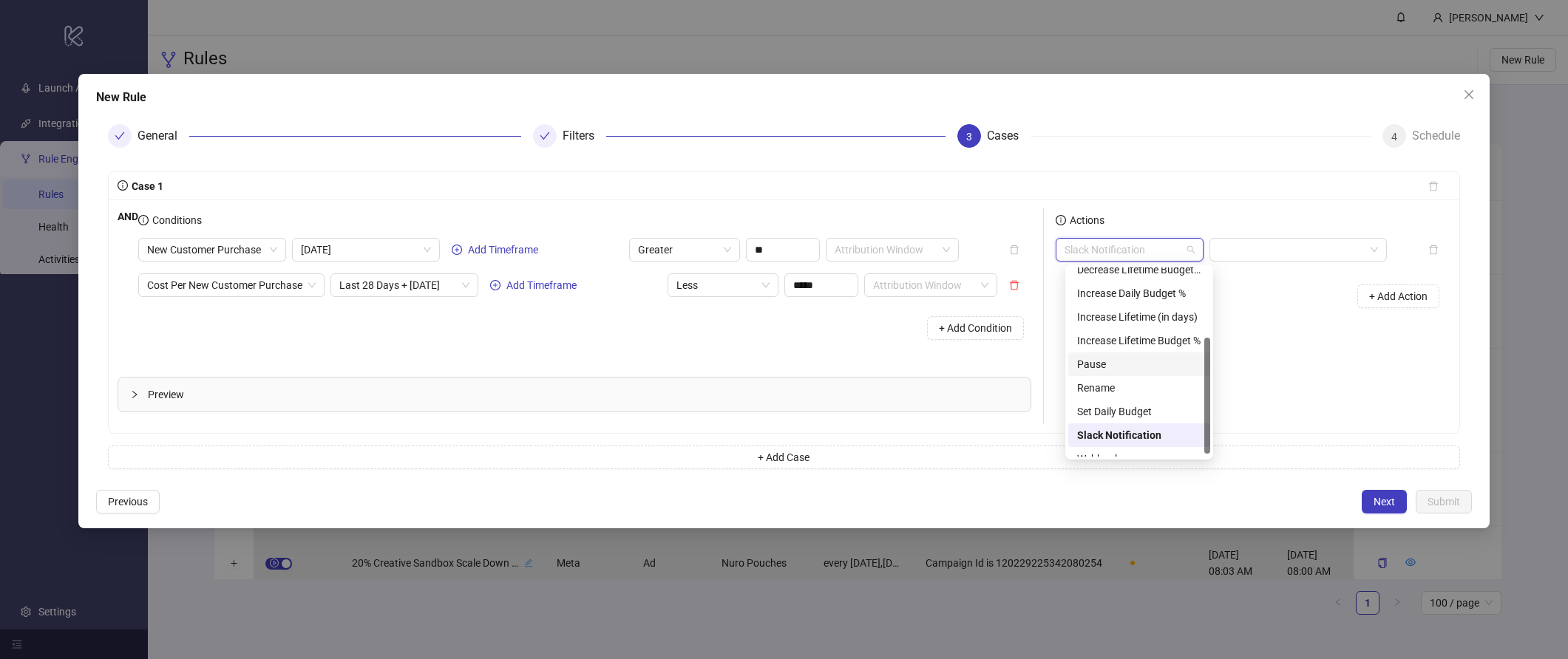
scroll to position [118, 0]
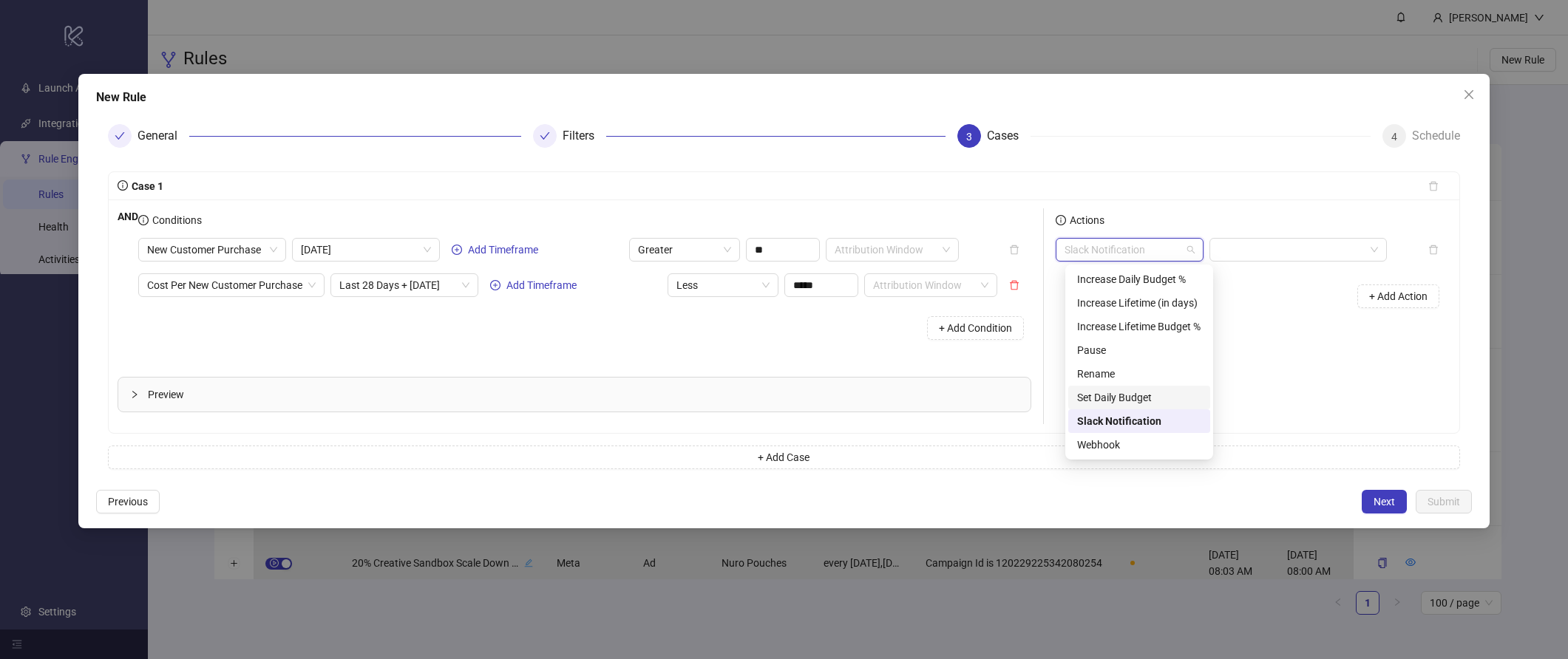
click at [819, 331] on div "+ Add Condition" at bounding box center [584, 328] width 893 height 39
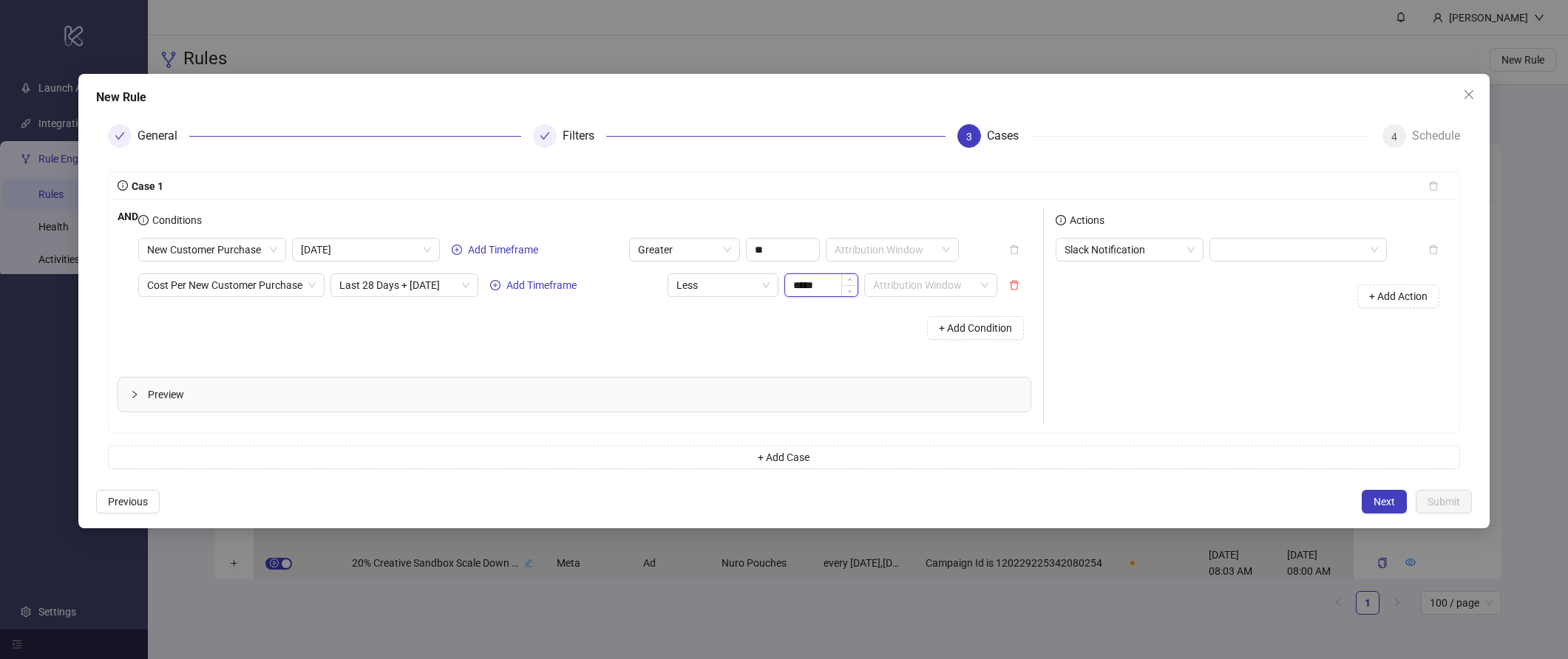
drag, startPoint x: 807, startPoint y: 285, endPoint x: 797, endPoint y: 287, distance: 10.2
click at [797, 287] on input "*****" at bounding box center [821, 284] width 73 height 22
type input "*****"
click at [842, 333] on div "+ Add Condition" at bounding box center [584, 328] width 893 height 39
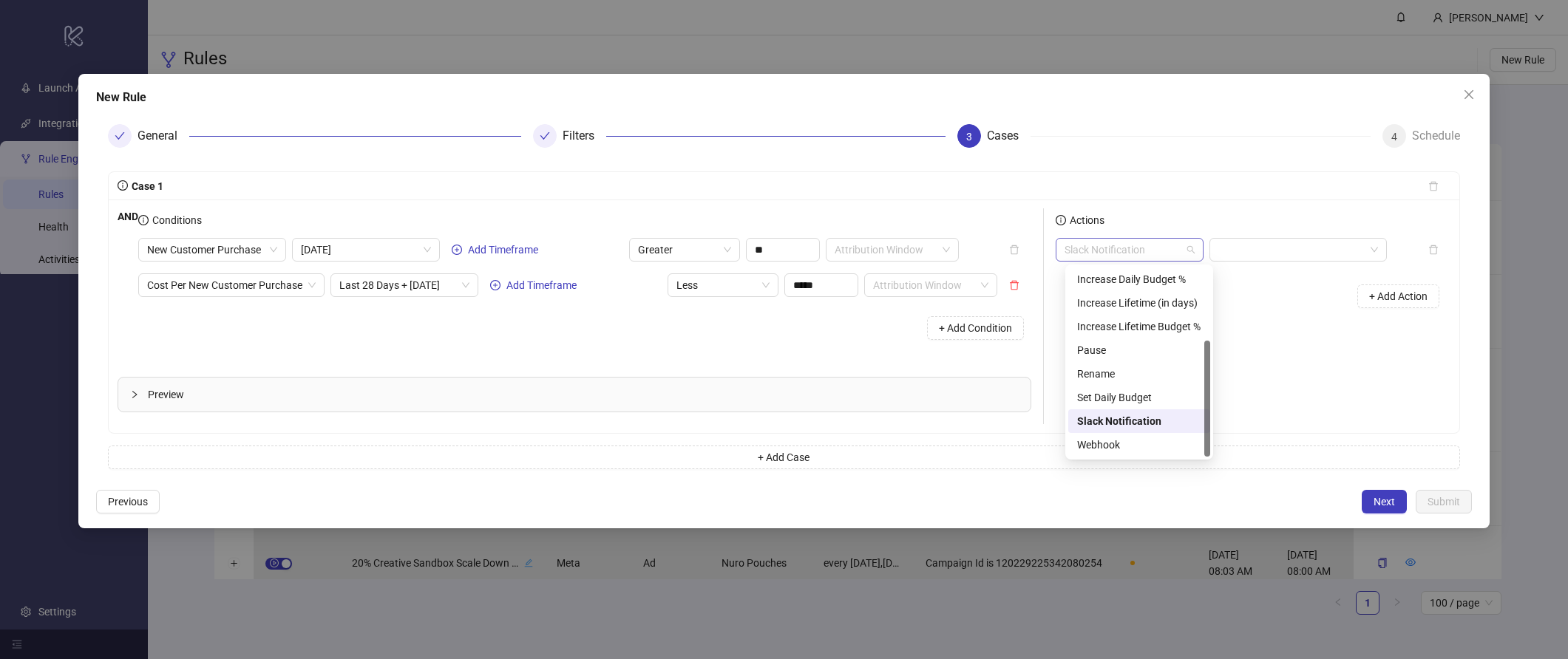
click at [1120, 245] on span "Slack Notification" at bounding box center [1129, 249] width 130 height 22
click at [1140, 397] on div "Set Daily Budget" at bounding box center [1139, 397] width 125 height 16
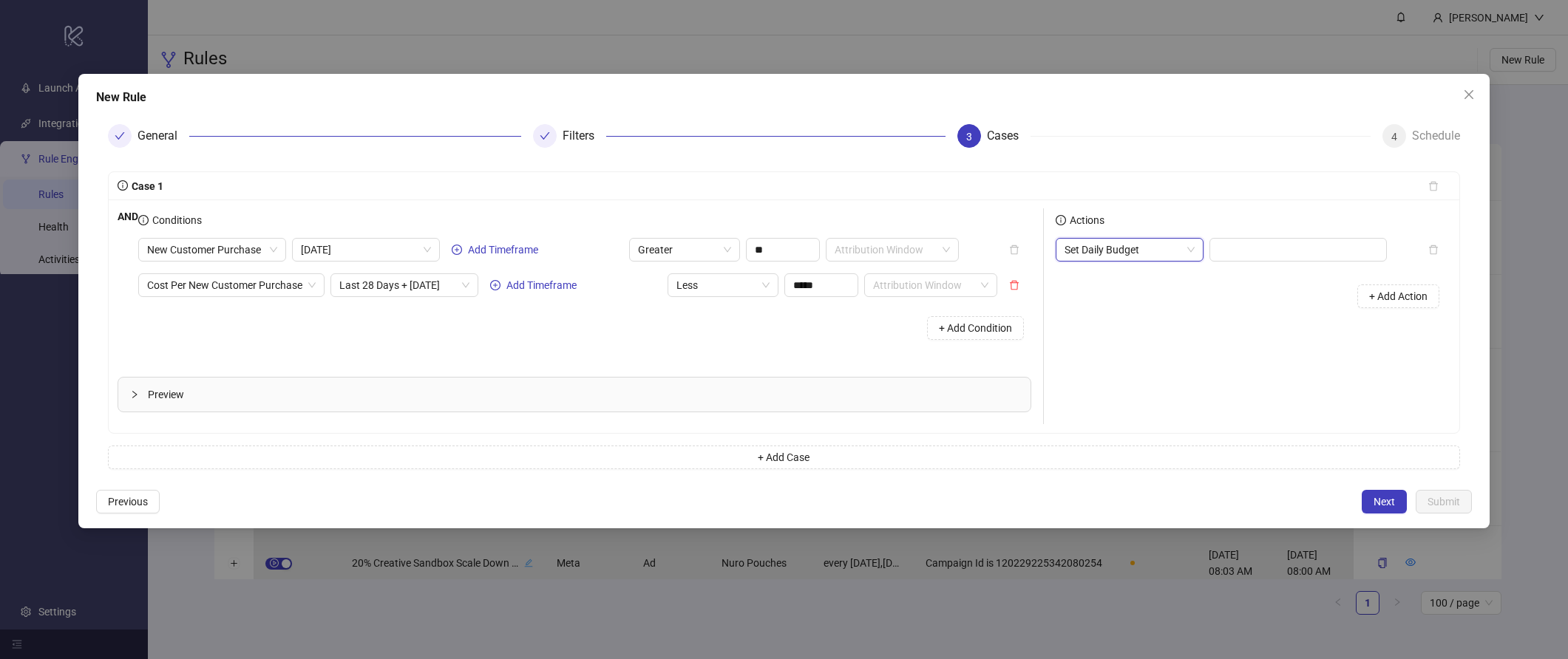
click at [1238, 274] on div "+ Add Action" at bounding box center [1253, 296] width 395 height 46
click at [1247, 238] on div at bounding box center [1298, 249] width 177 height 24
click at [1241, 248] on input at bounding box center [1298, 249] width 176 height 22
type input "******"
click at [1233, 325] on div "Actions Set Daily Budget ****** + Add Action" at bounding box center [1247, 316] width 407 height 216
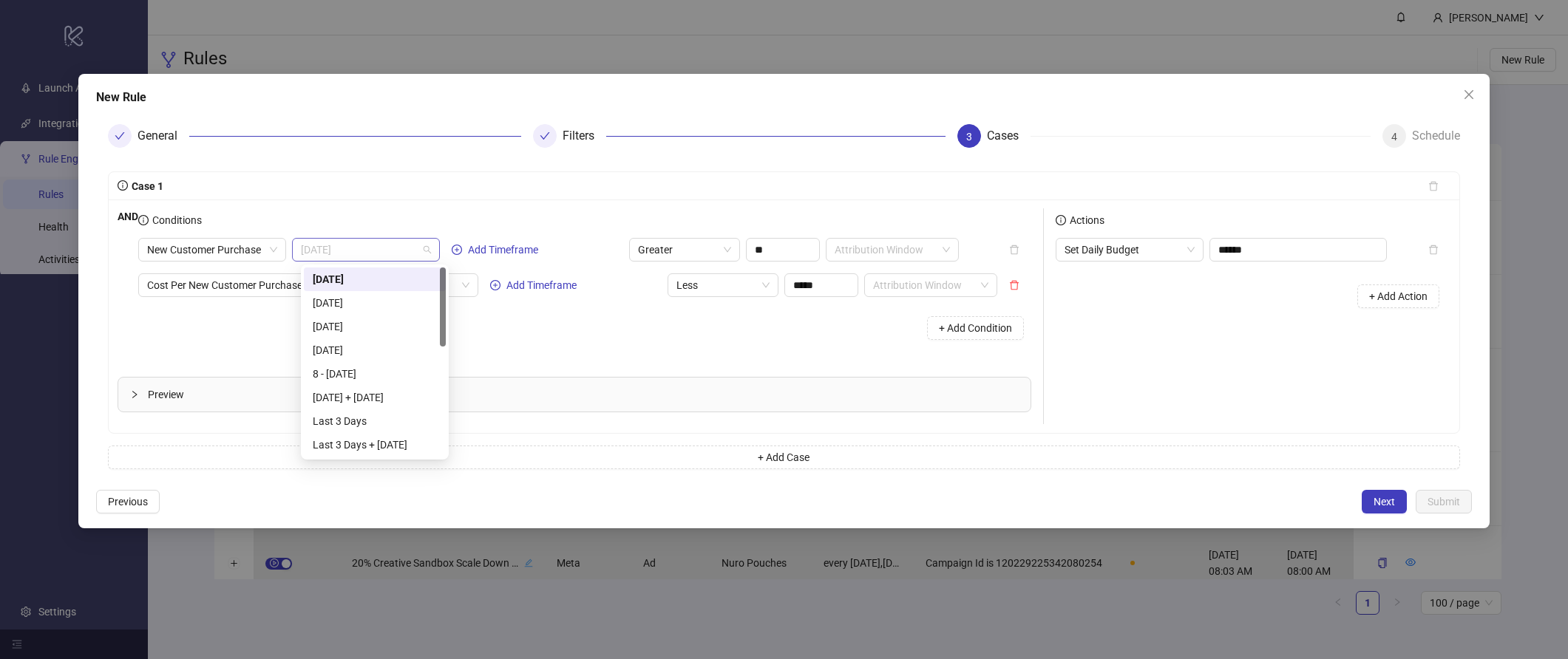
click at [414, 260] on span "Today" at bounding box center [366, 249] width 130 height 22
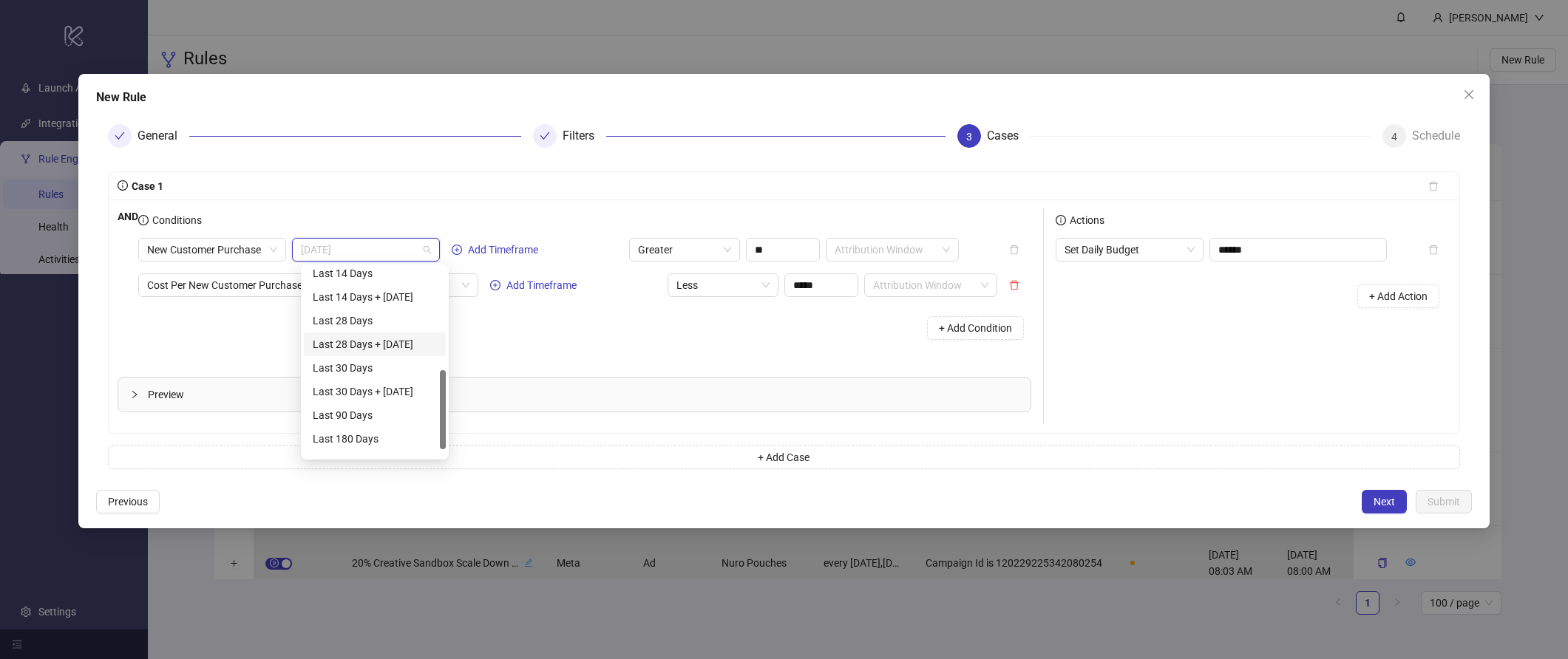
click at [399, 345] on div "Last 28 Days + Today" at bounding box center [375, 344] width 125 height 16
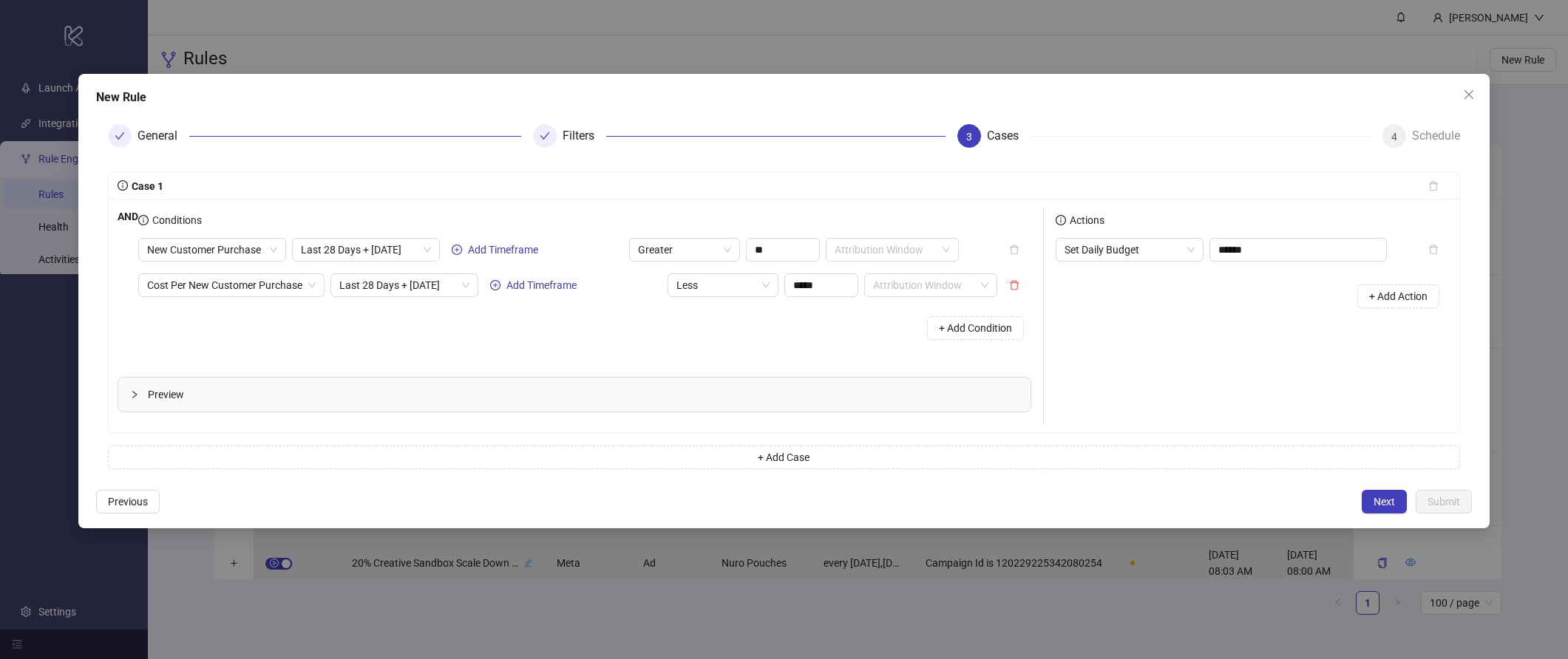
click at [399, 345] on div "+ Add Condition" at bounding box center [584, 328] width 893 height 39
click at [142, 509] on button "Previous" at bounding box center [127, 501] width 63 height 24
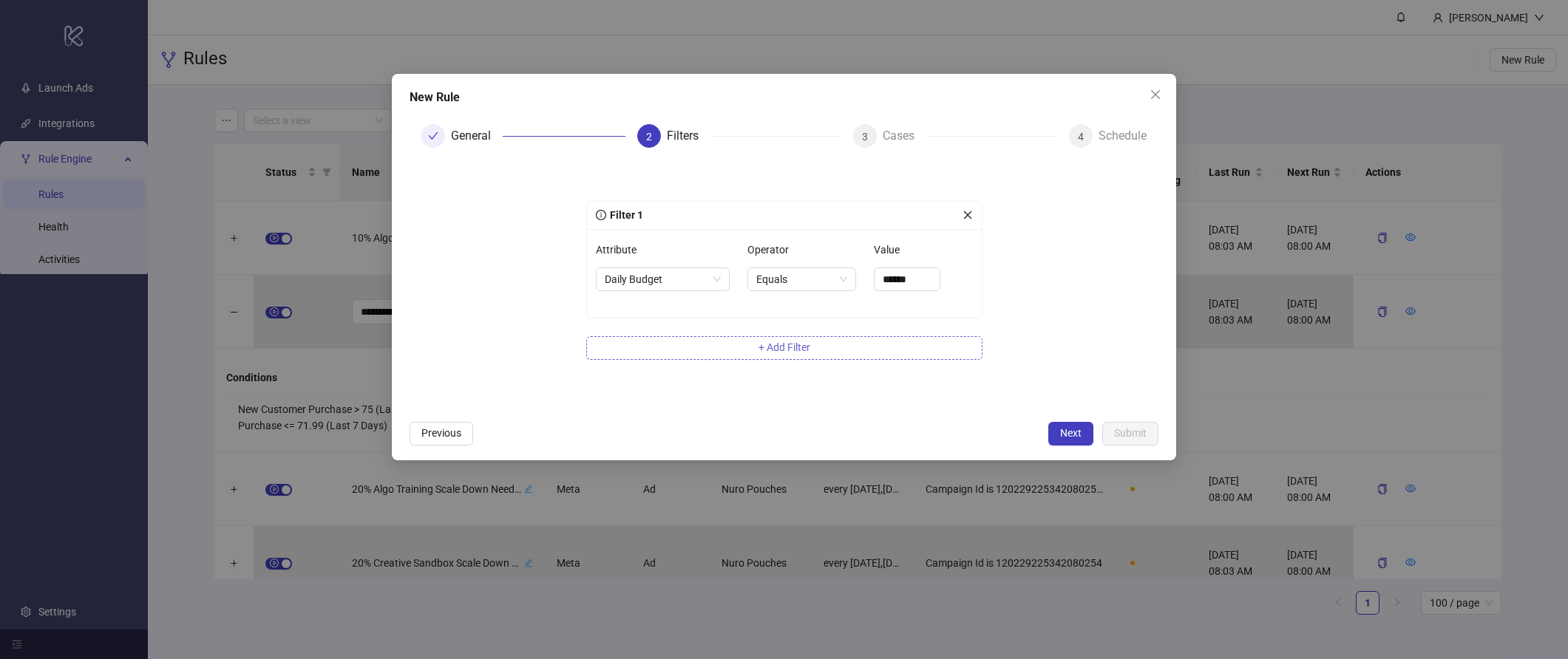
click at [764, 353] on button "+ Add Filter" at bounding box center [784, 347] width 396 height 24
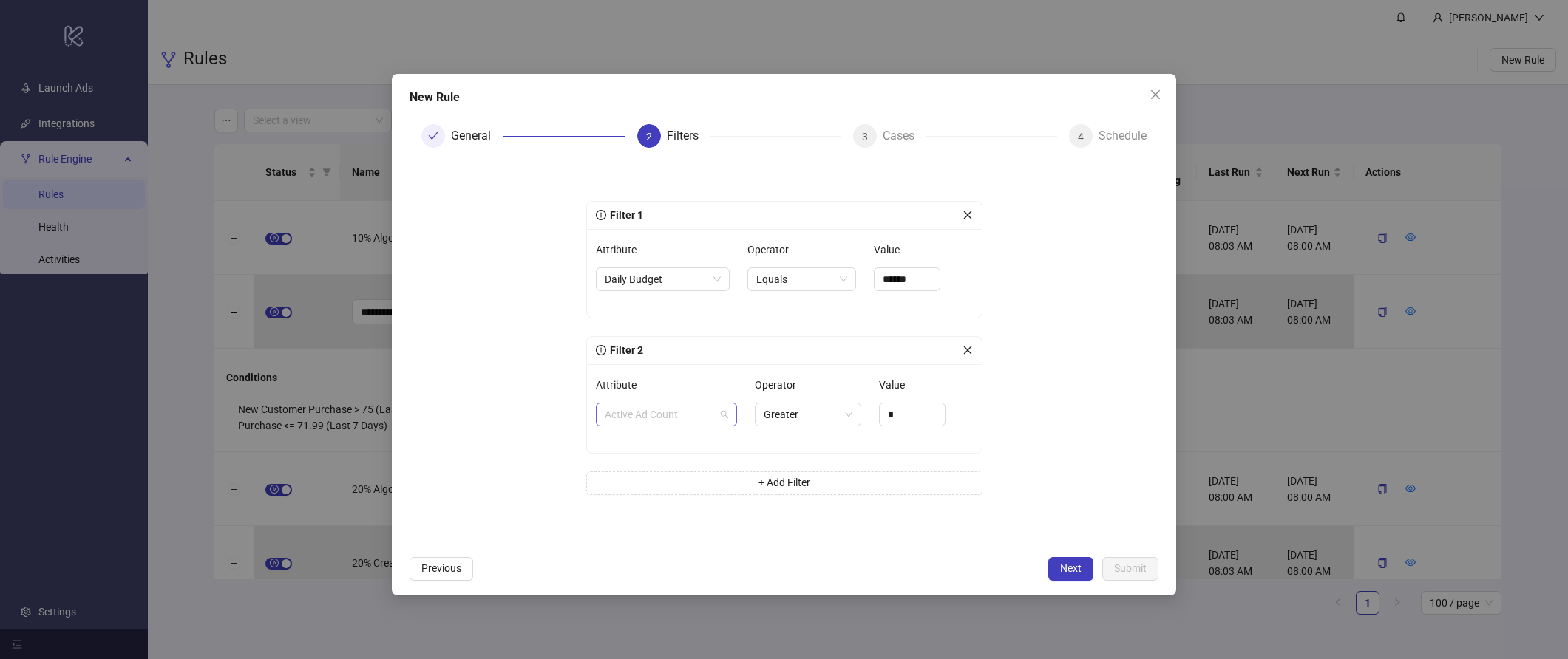
click at [668, 414] on span "Active Ad Count" at bounding box center [666, 414] width 124 height 22
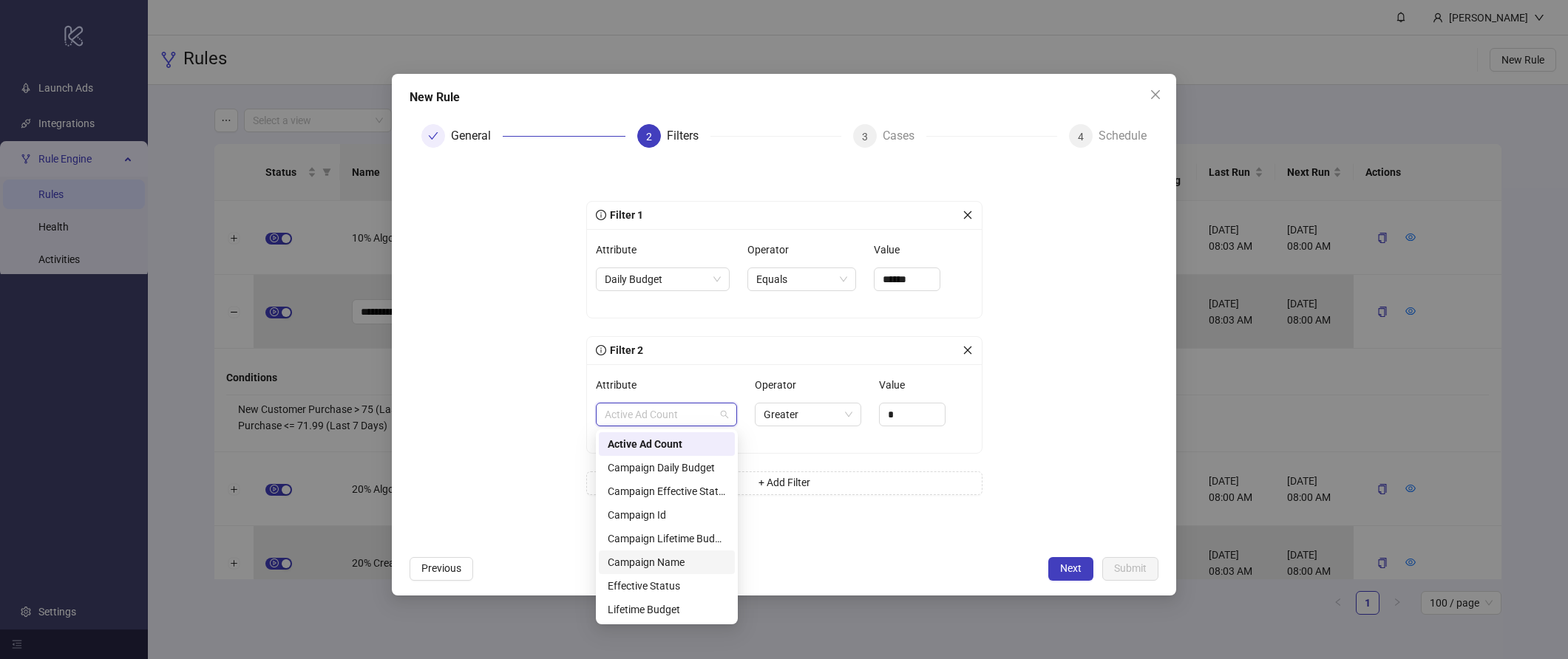
click at [673, 559] on div "Campaign Name" at bounding box center [666, 562] width 118 height 16
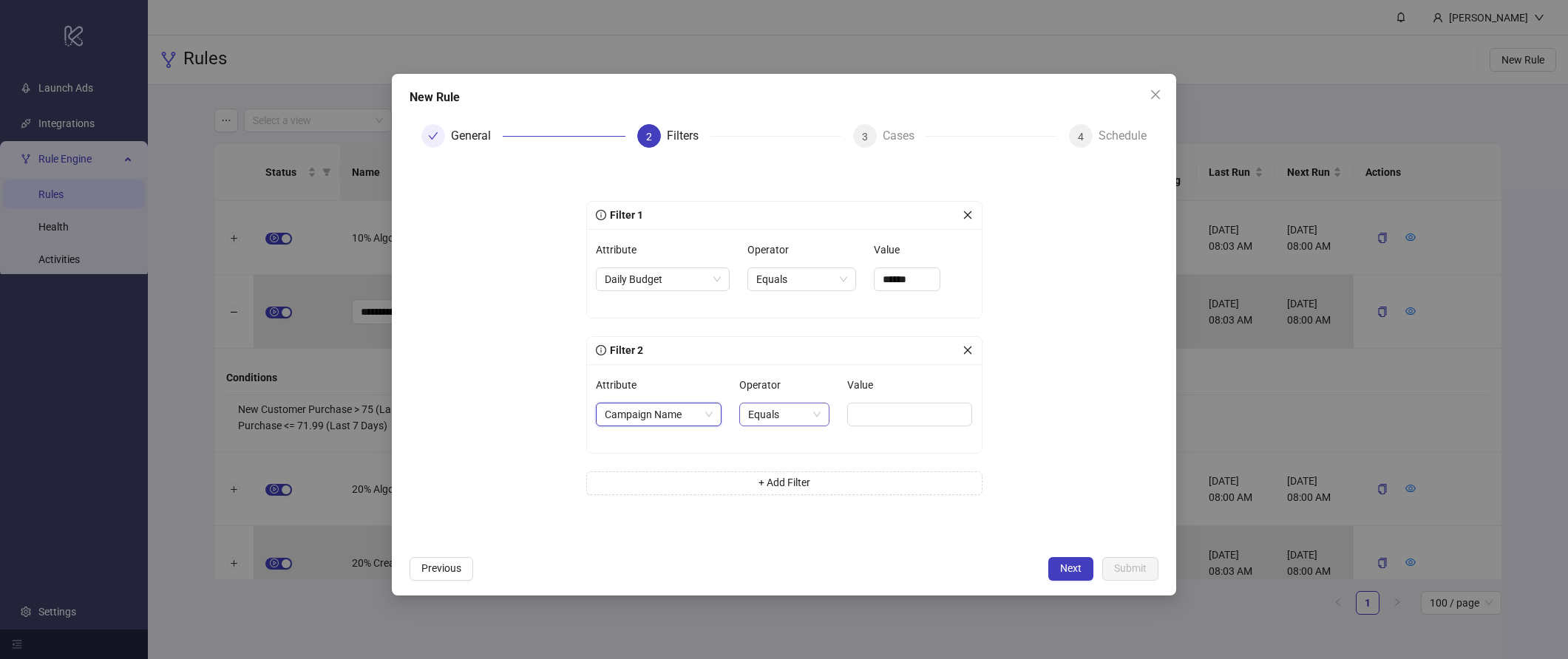
click at [813, 404] on span "Equals" at bounding box center [784, 414] width 73 height 22
click at [801, 489] on div "Contains" at bounding box center [783, 491] width 65 height 16
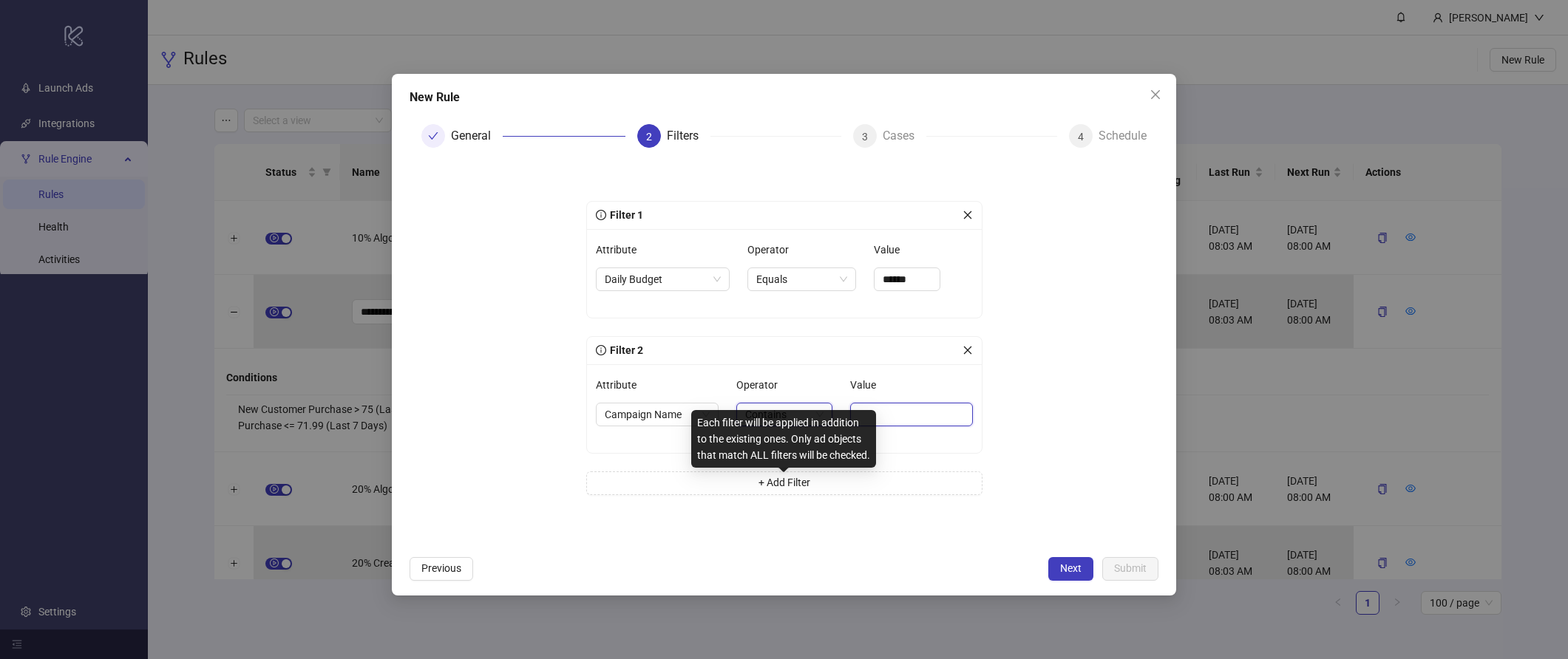
click at [904, 411] on input "Value" at bounding box center [910, 414] width 122 height 24
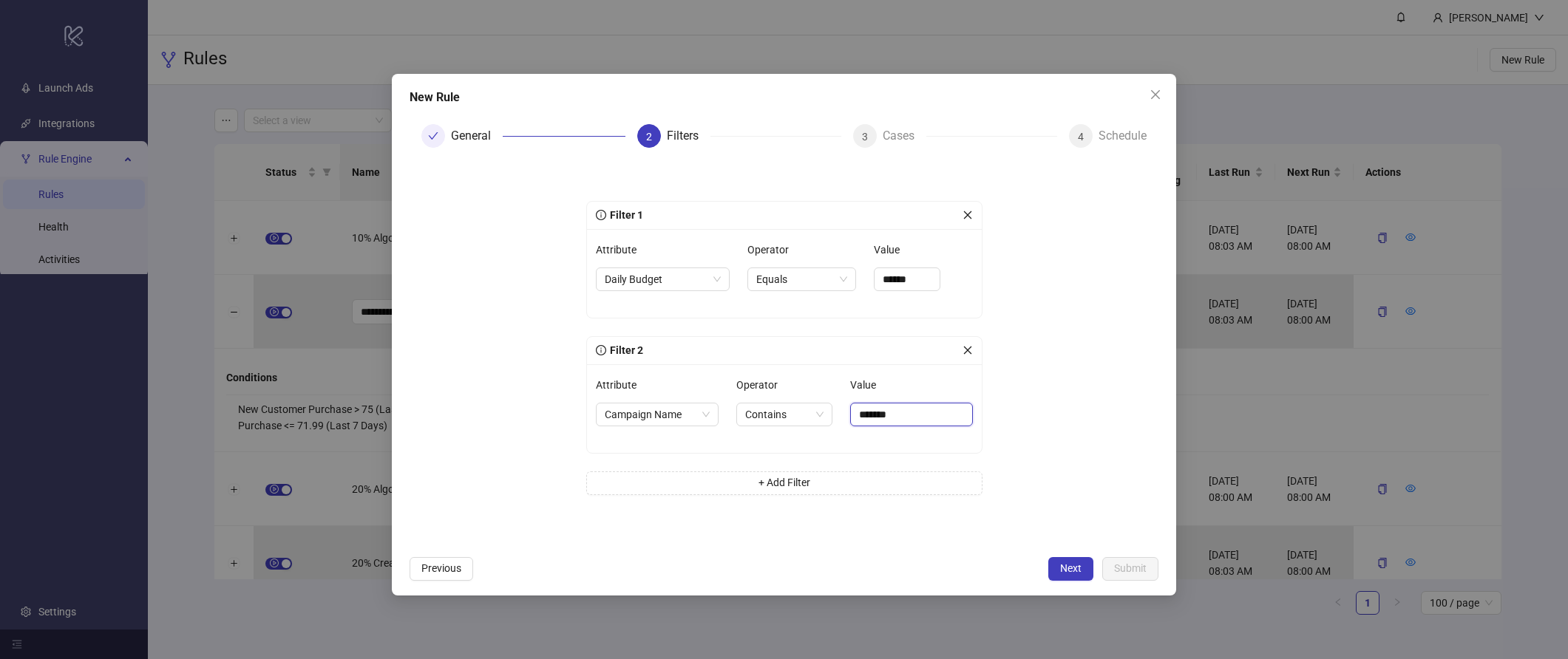
type input "*******"
click at [1054, 458] on form "Filter 1 Attribute Daily Budget Operator Equals Value ****** Filter 2 Attribute…" at bounding box center [784, 354] width 749 height 389
click at [1078, 571] on span "Next" at bounding box center [1071, 568] width 22 height 12
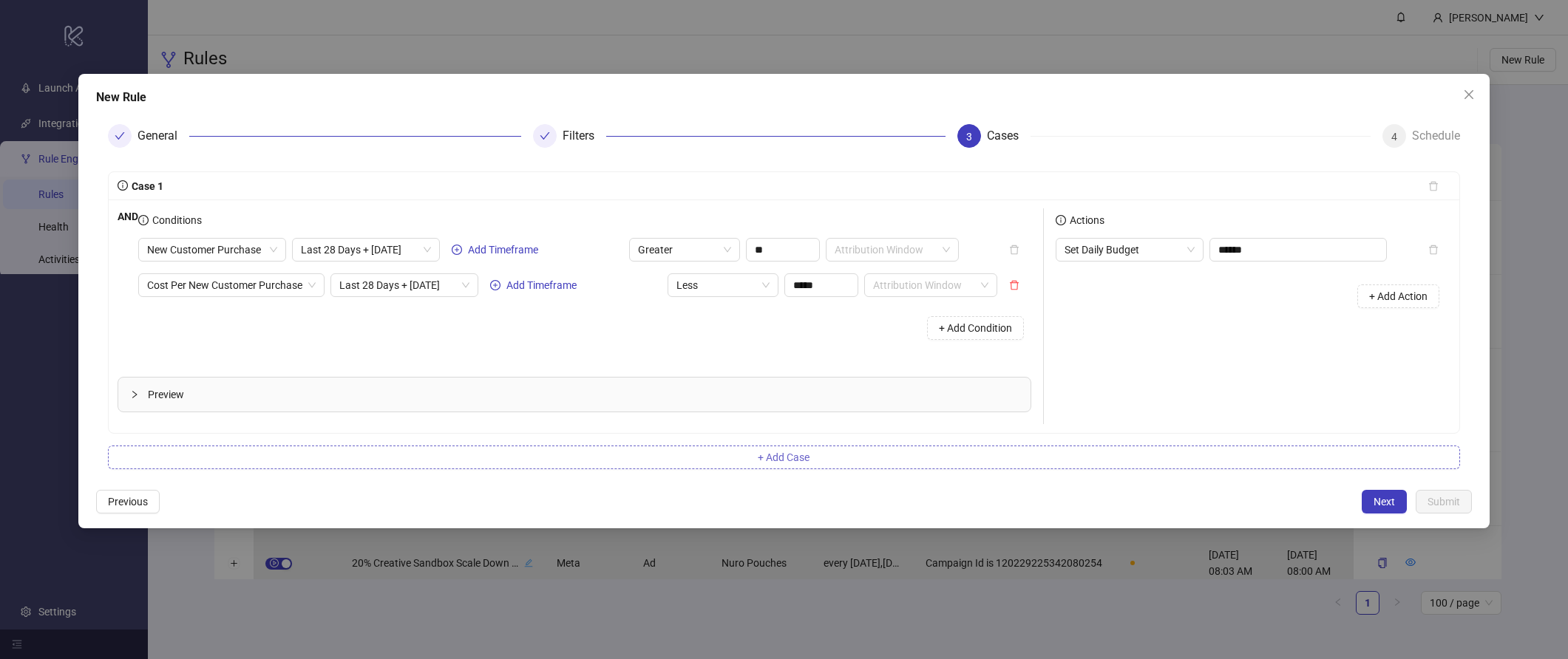
click at [712, 457] on button "+ Add Case" at bounding box center [784, 457] width 1352 height 24
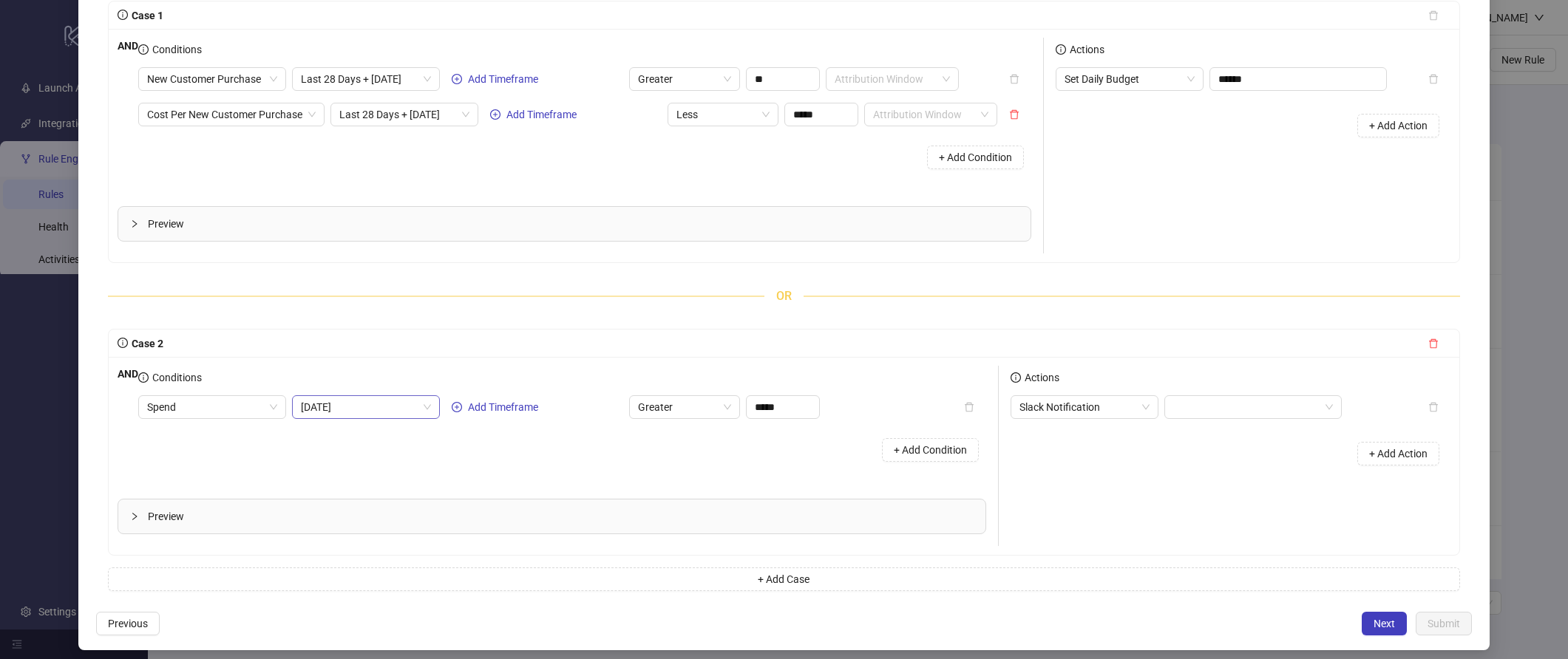
scroll to position [161, 0]
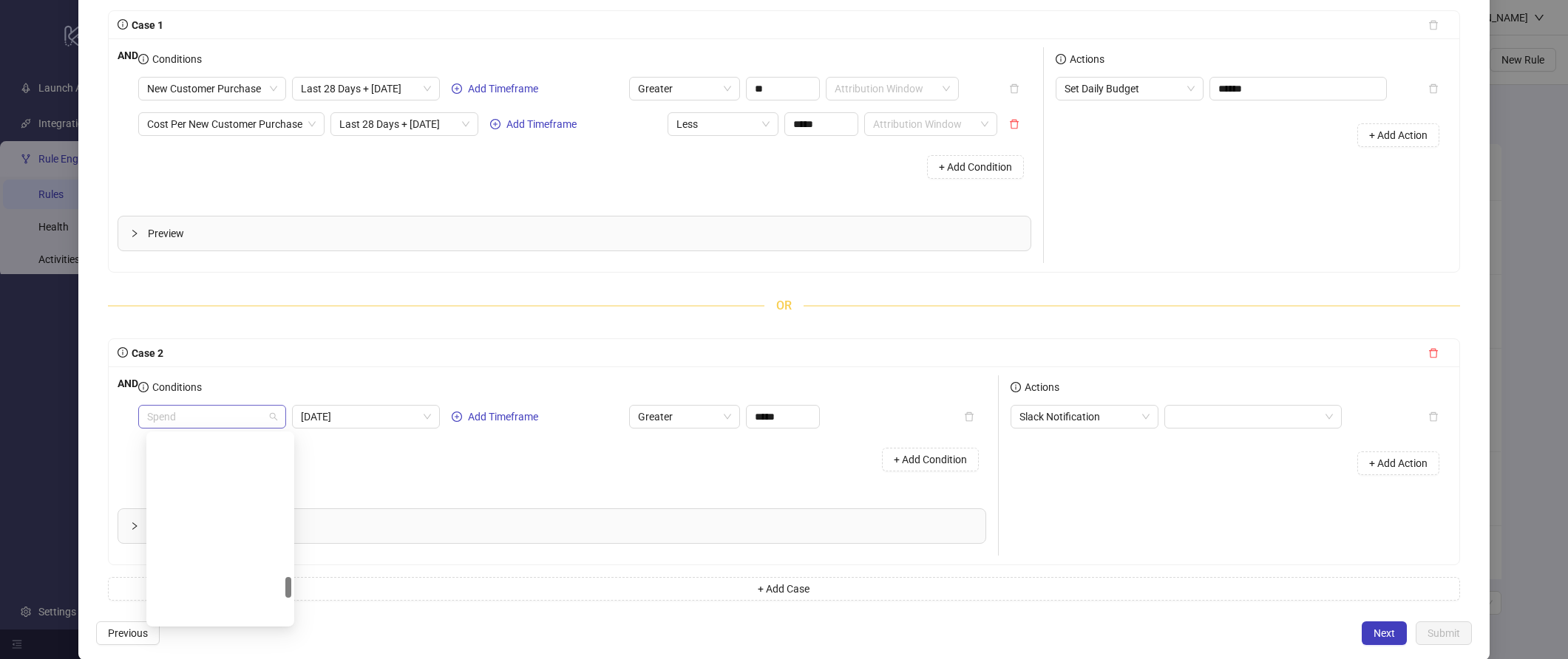
click at [211, 420] on span "Spend" at bounding box center [212, 416] width 130 height 22
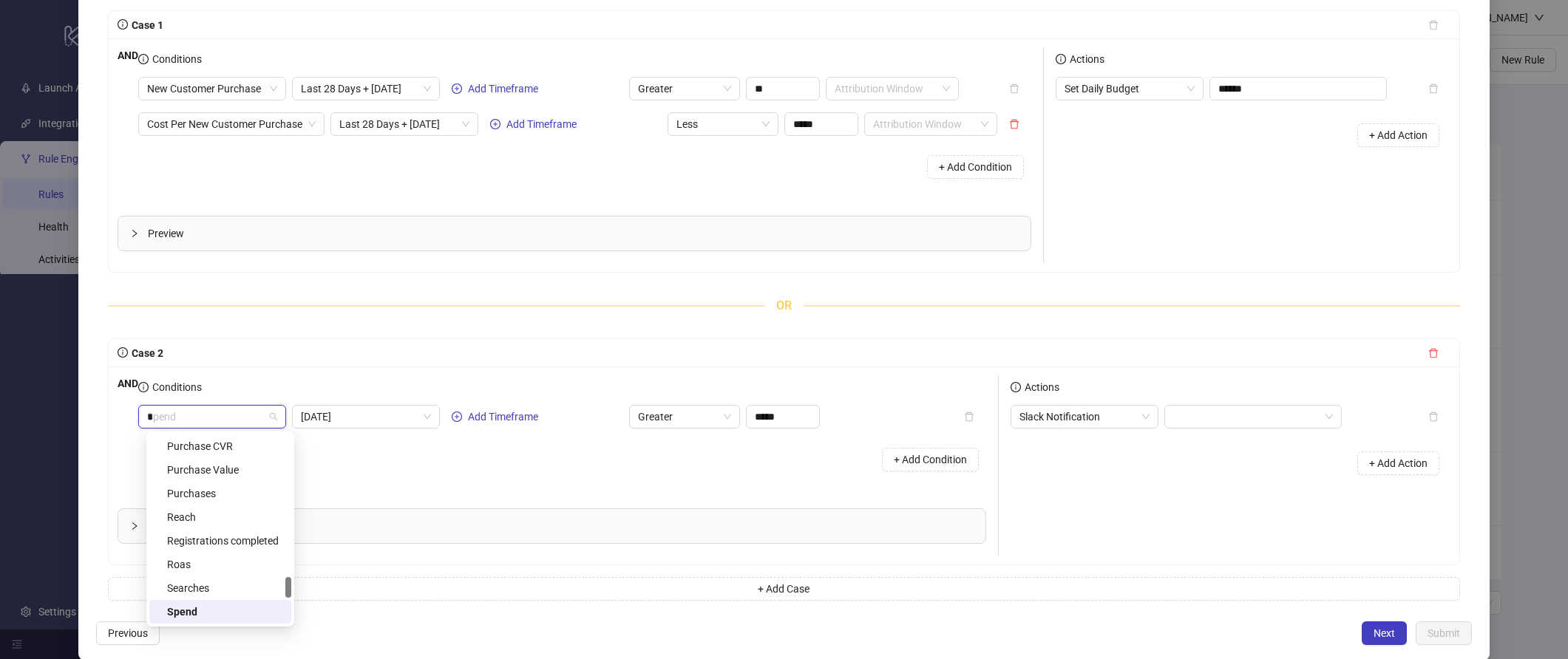
scroll to position [0, 0]
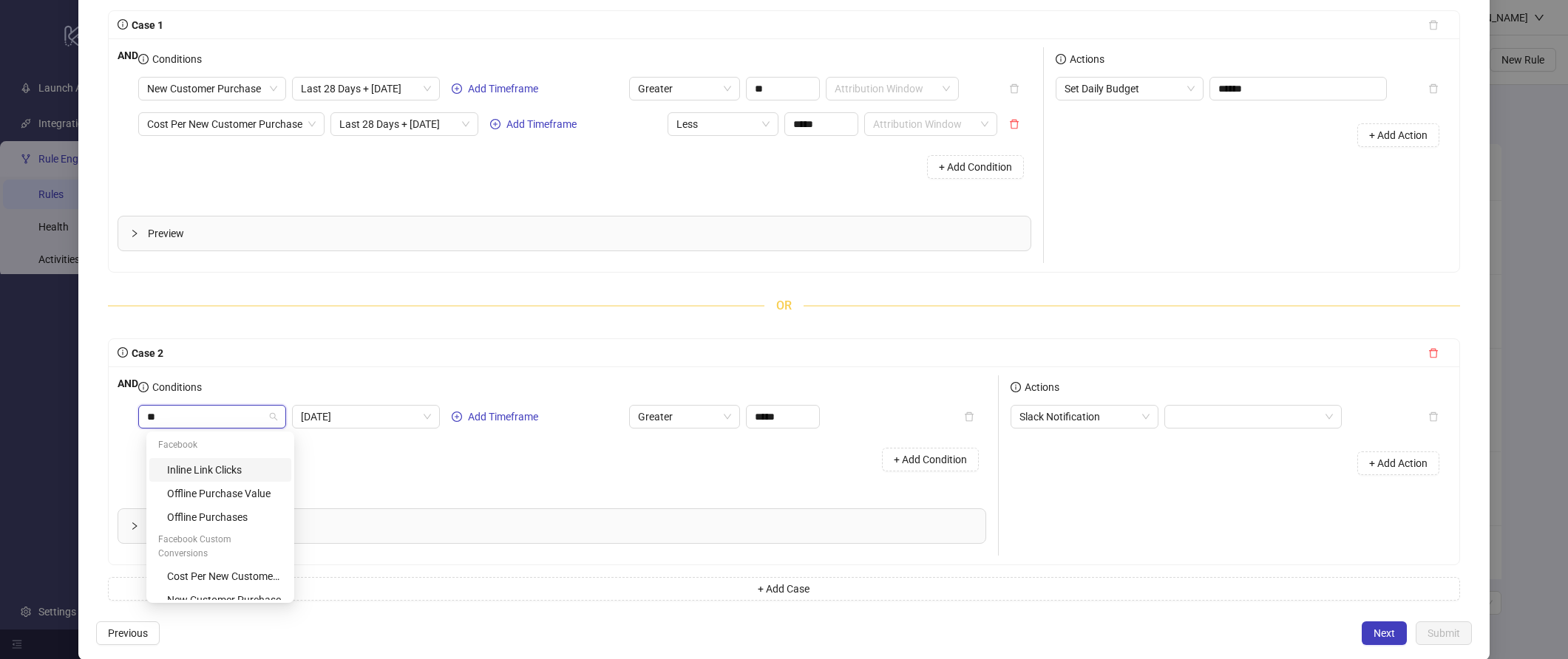
type input "***"
click at [210, 498] on div "New Customer Purchase" at bounding box center [225, 505] width 115 height 16
type input "**"
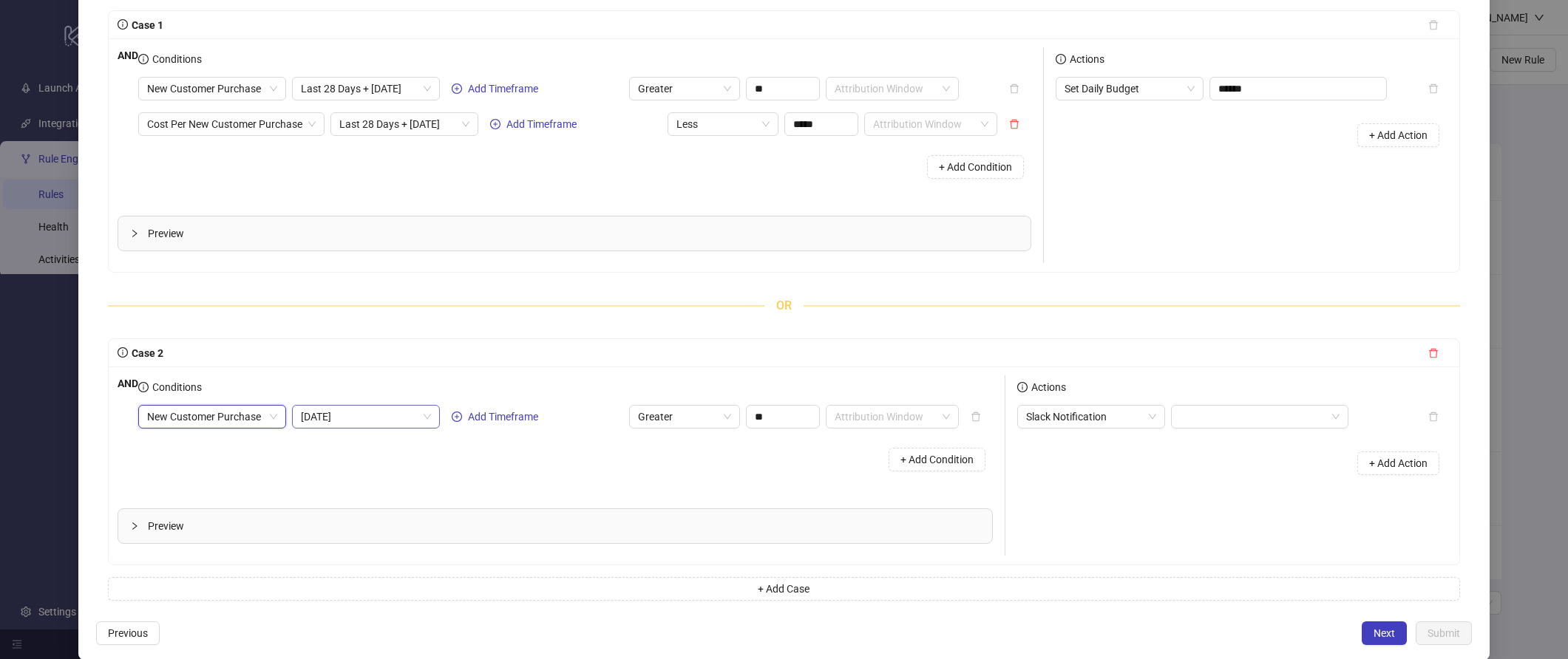
click at [357, 414] on span "Today" at bounding box center [366, 416] width 130 height 22
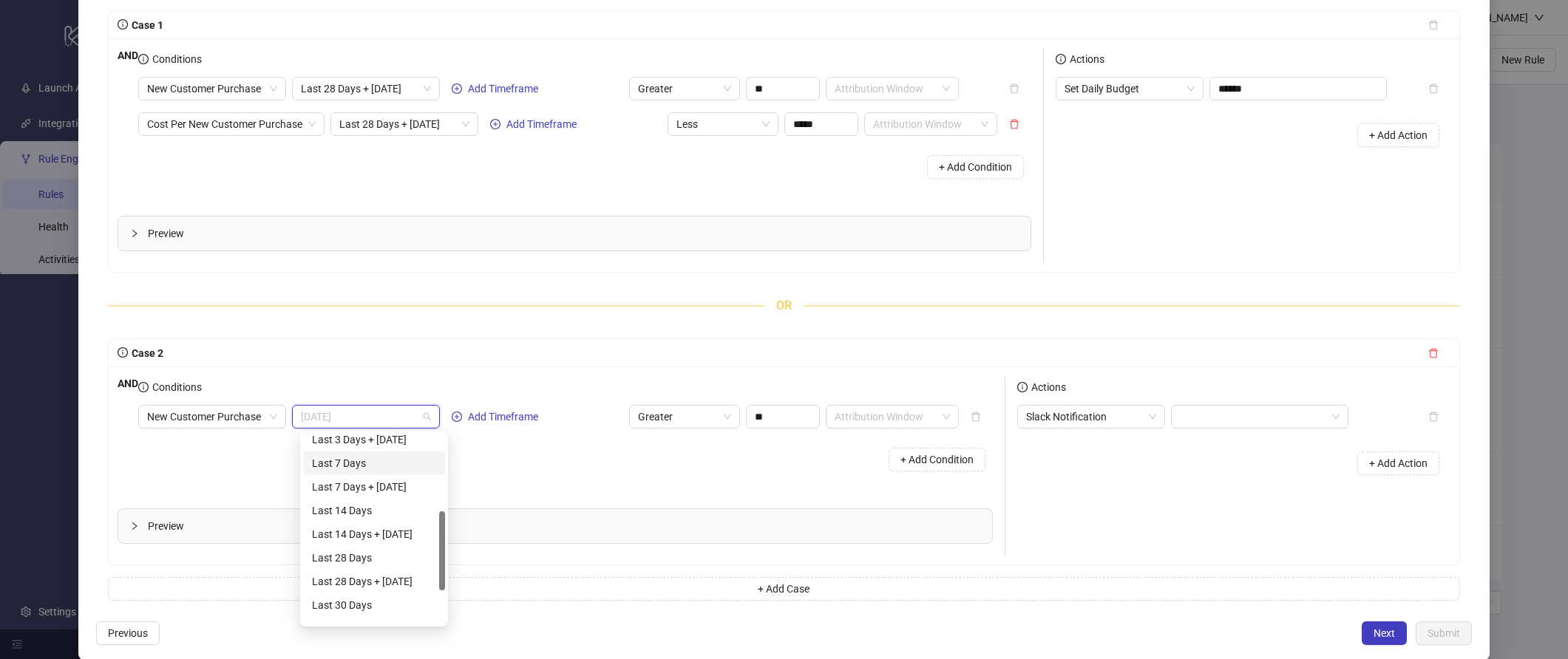
scroll to position [192, 0]
click at [383, 566] on div "Last 28 Days + Today" at bounding box center [374, 562] width 125 height 16
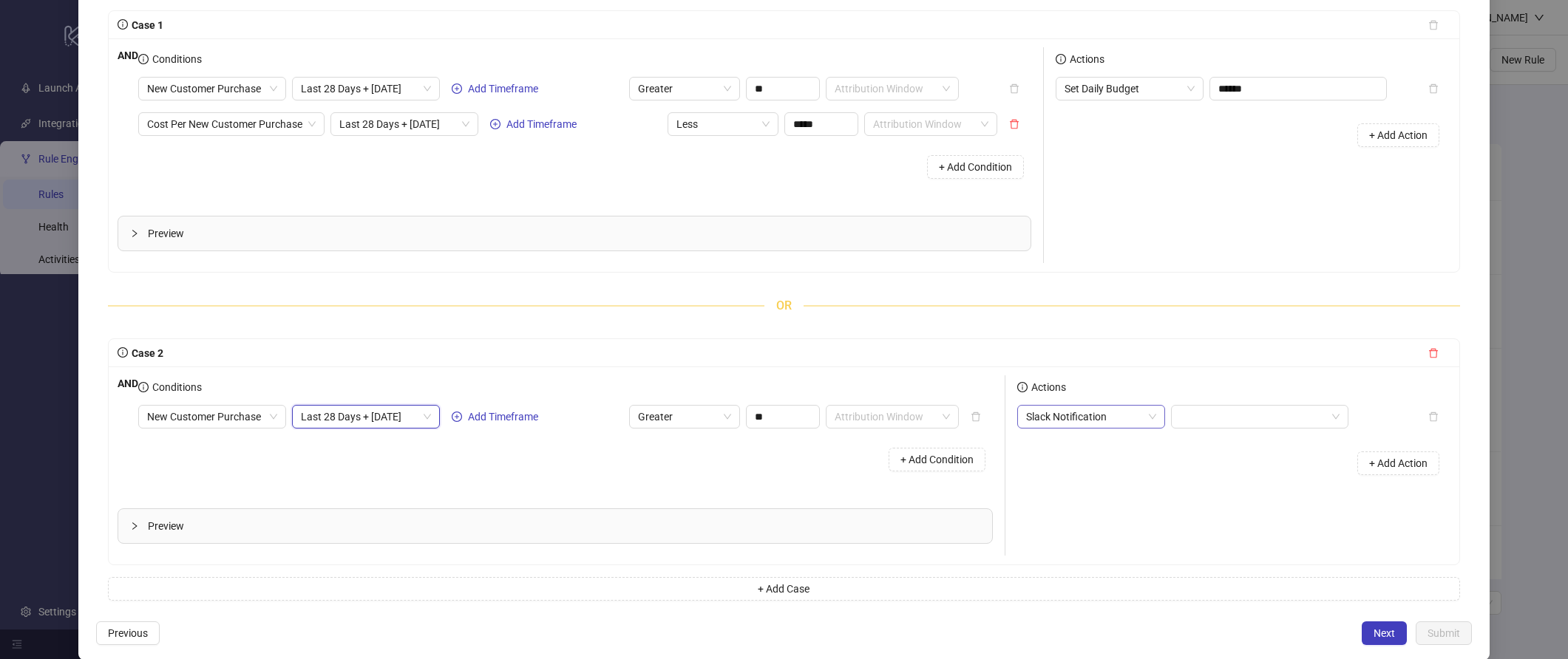
click at [1113, 414] on span "Slack Notification" at bounding box center [1091, 416] width 130 height 22
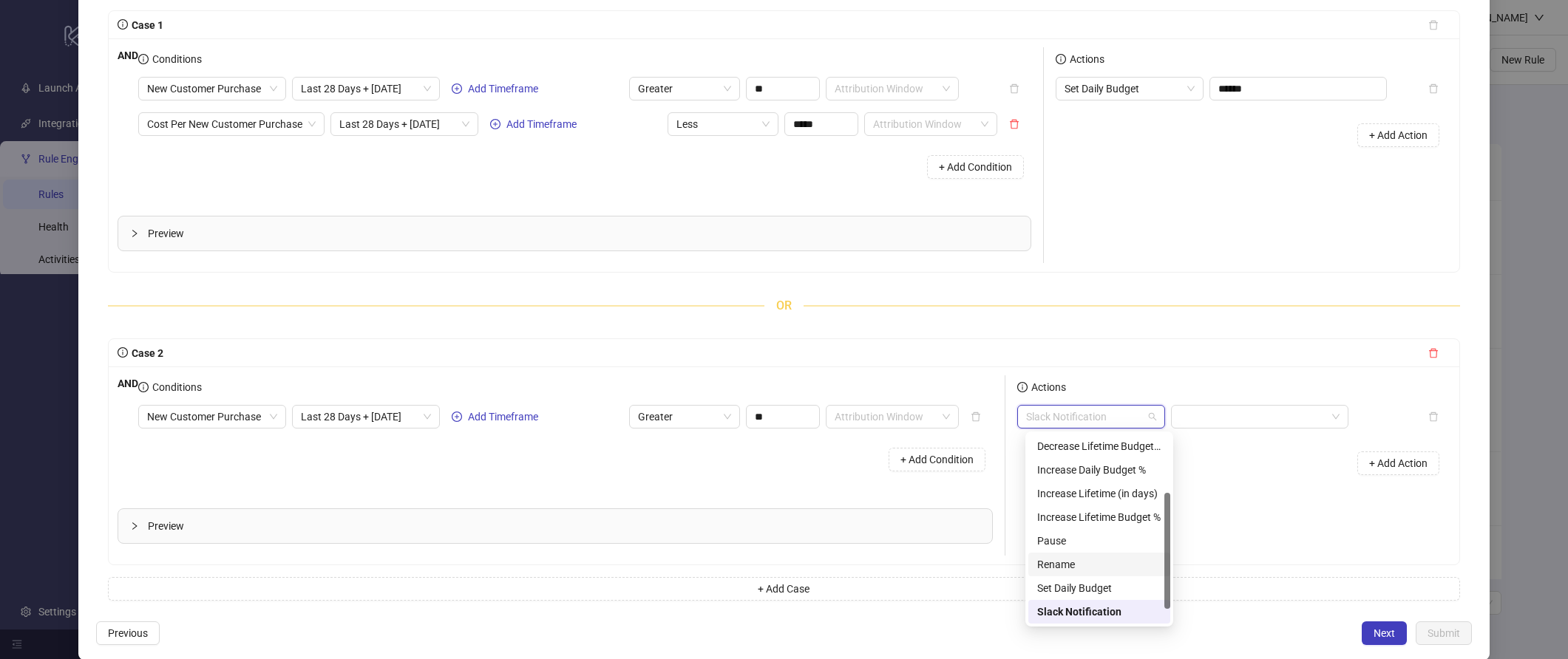
scroll to position [104, 0]
click at [1095, 577] on div "Set Daily Budget" at bounding box center [1100, 578] width 125 height 16
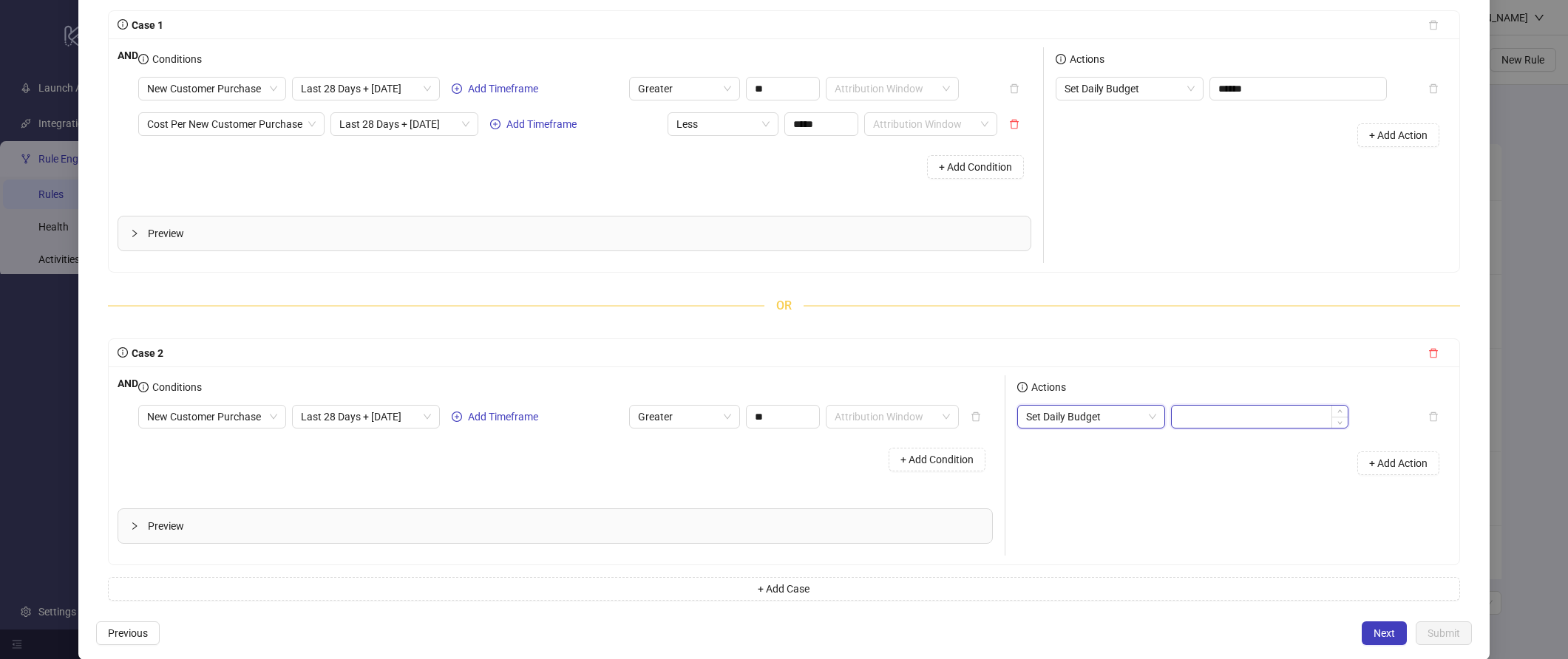
click at [1211, 406] on input at bounding box center [1259, 416] width 176 height 22
click at [1215, 423] on input "***" at bounding box center [1259, 416] width 176 height 22
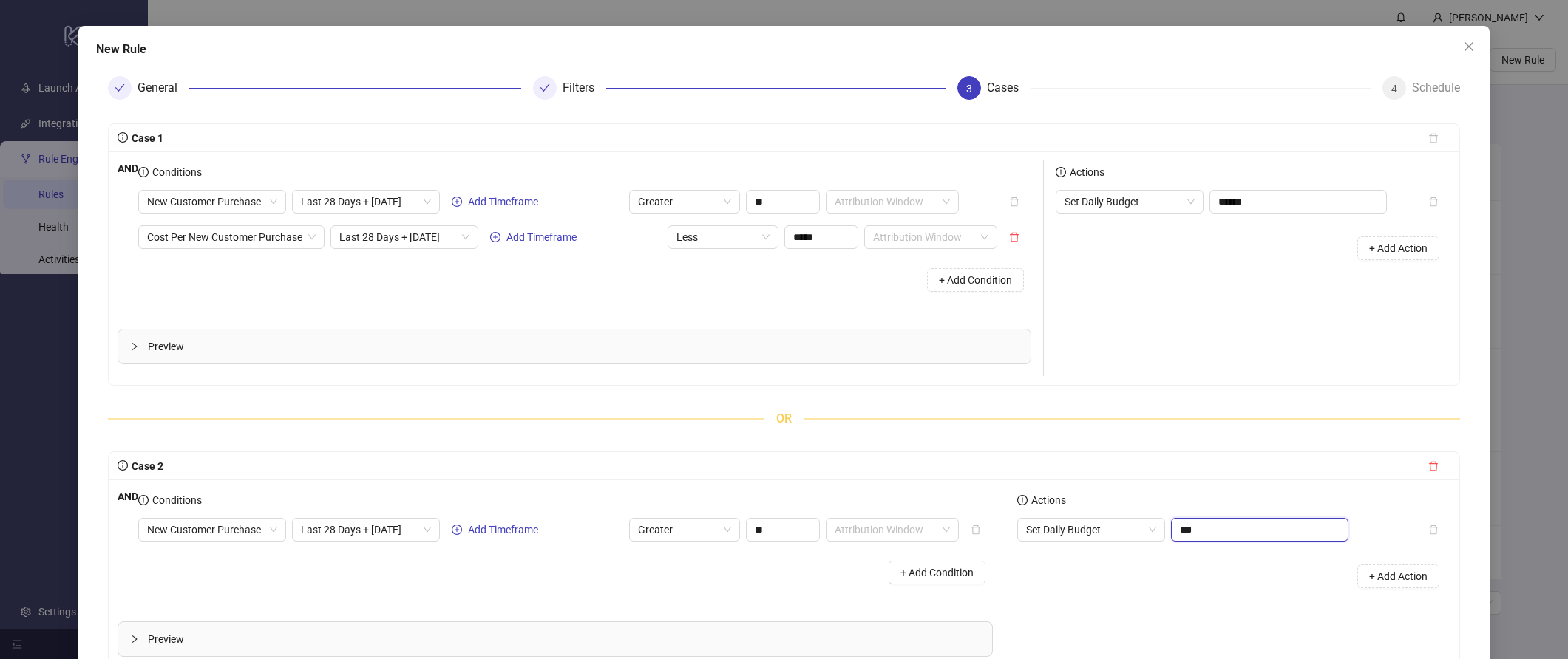
scroll to position [29, 0]
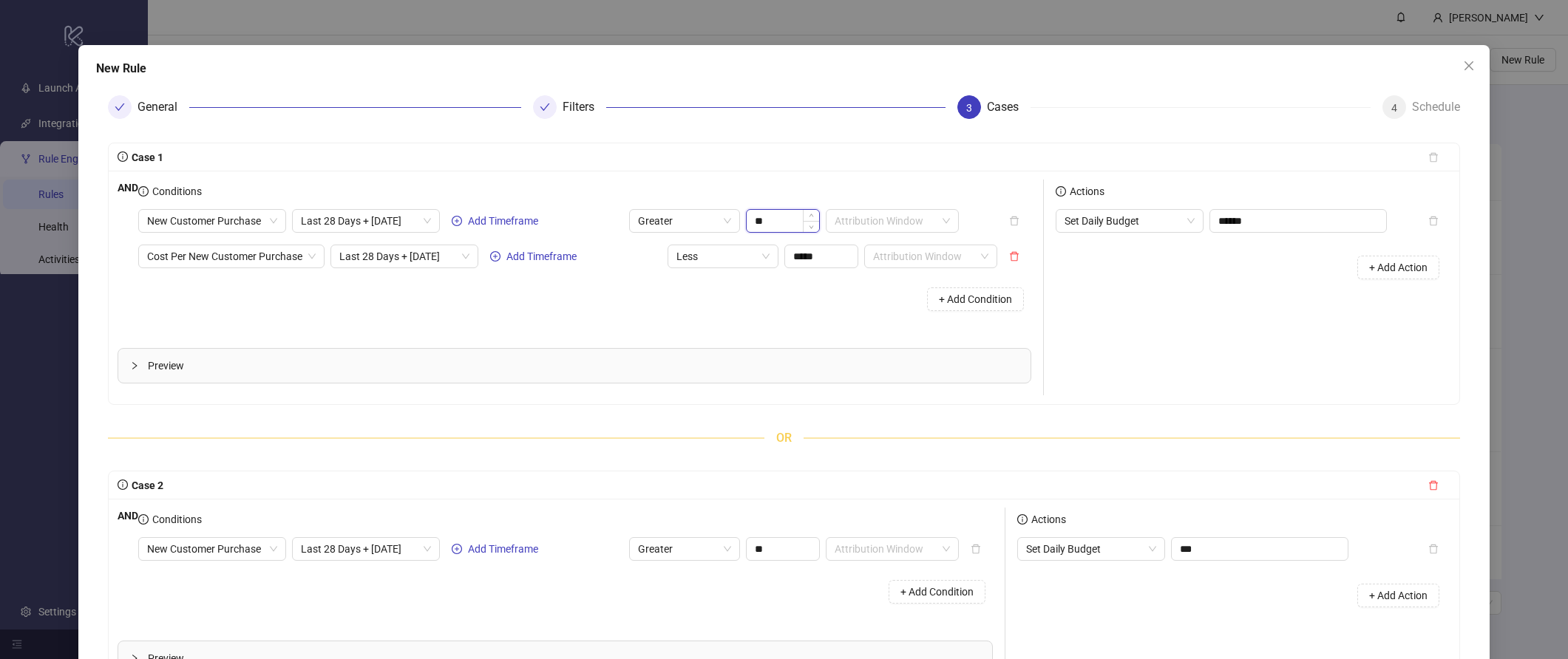
type input "******"
drag, startPoint x: 762, startPoint y: 219, endPoint x: 775, endPoint y: 220, distance: 13.0
click at [775, 220] on input "**" at bounding box center [783, 220] width 73 height 22
click at [533, 112] on div at bounding box center [545, 107] width 24 height 24
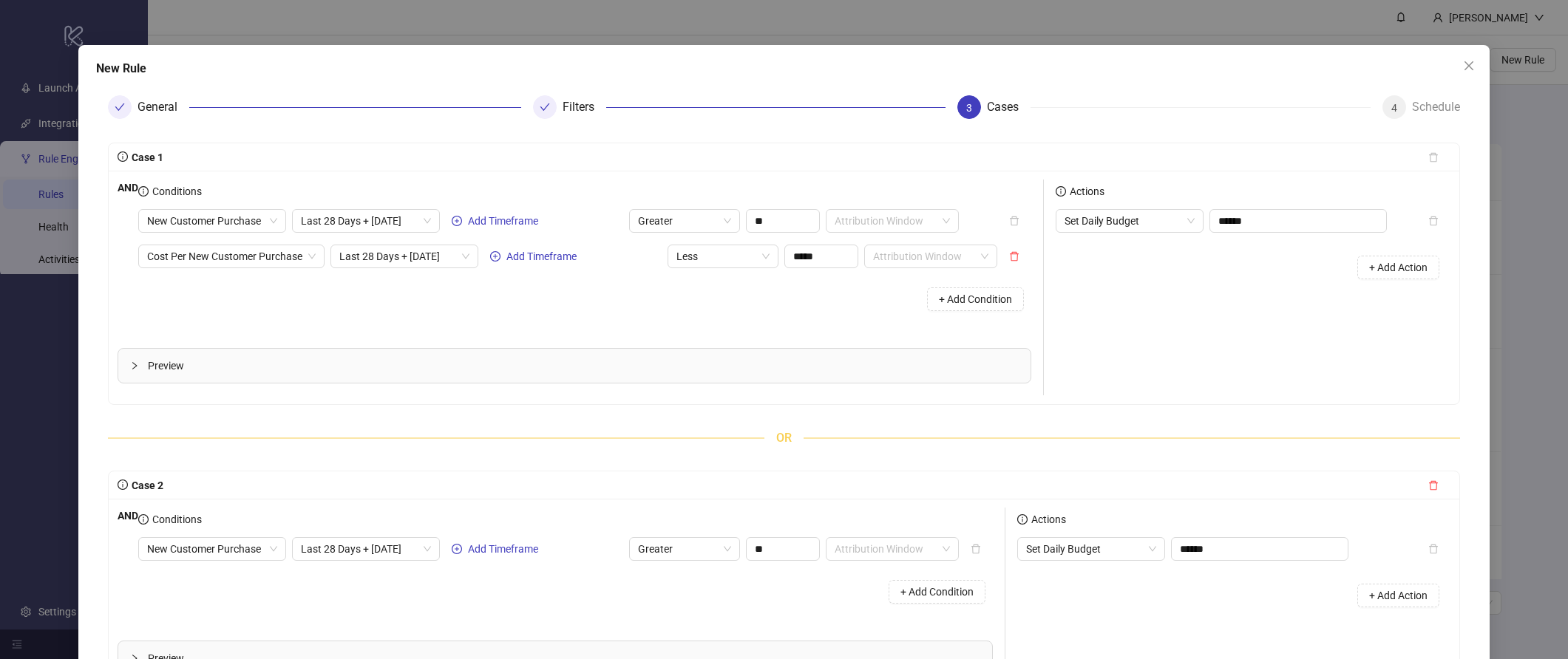
scroll to position [179, 0]
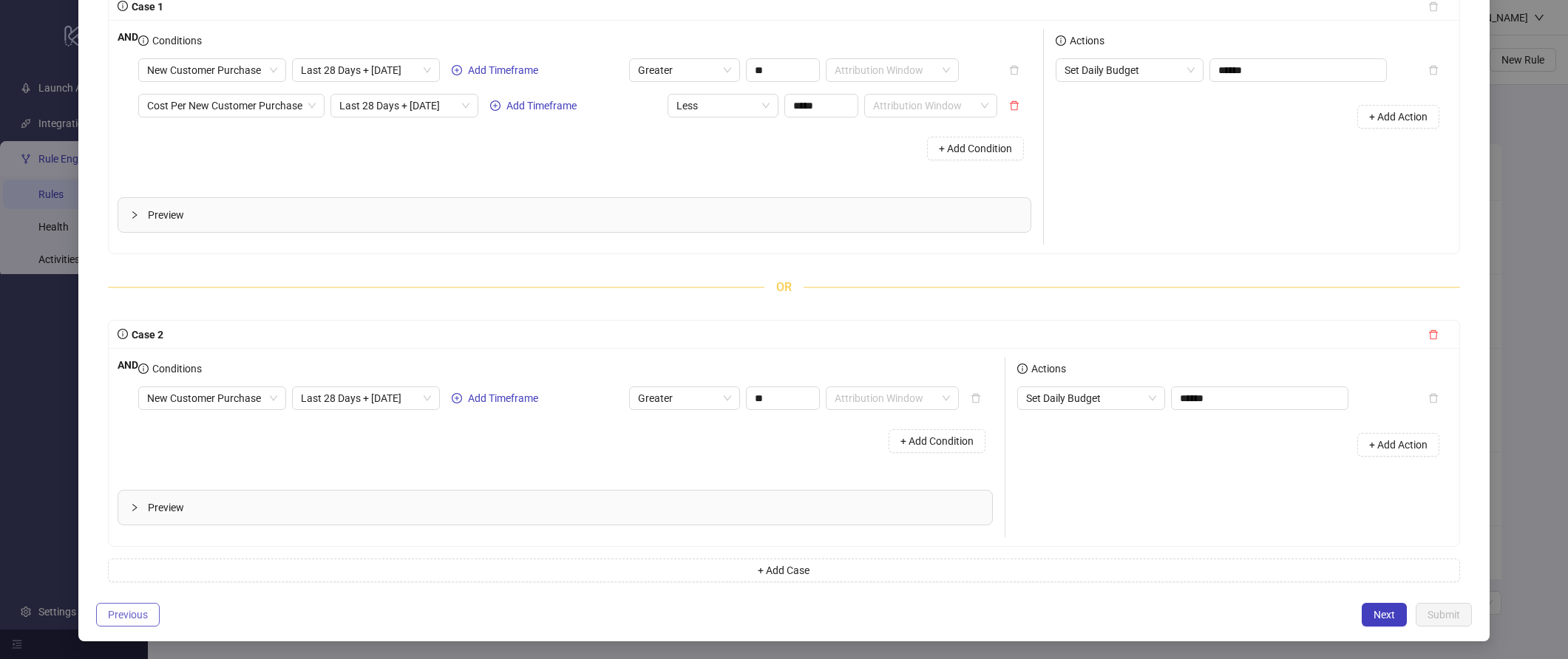
click at [126, 626] on button "Previous" at bounding box center [127, 615] width 63 height 24
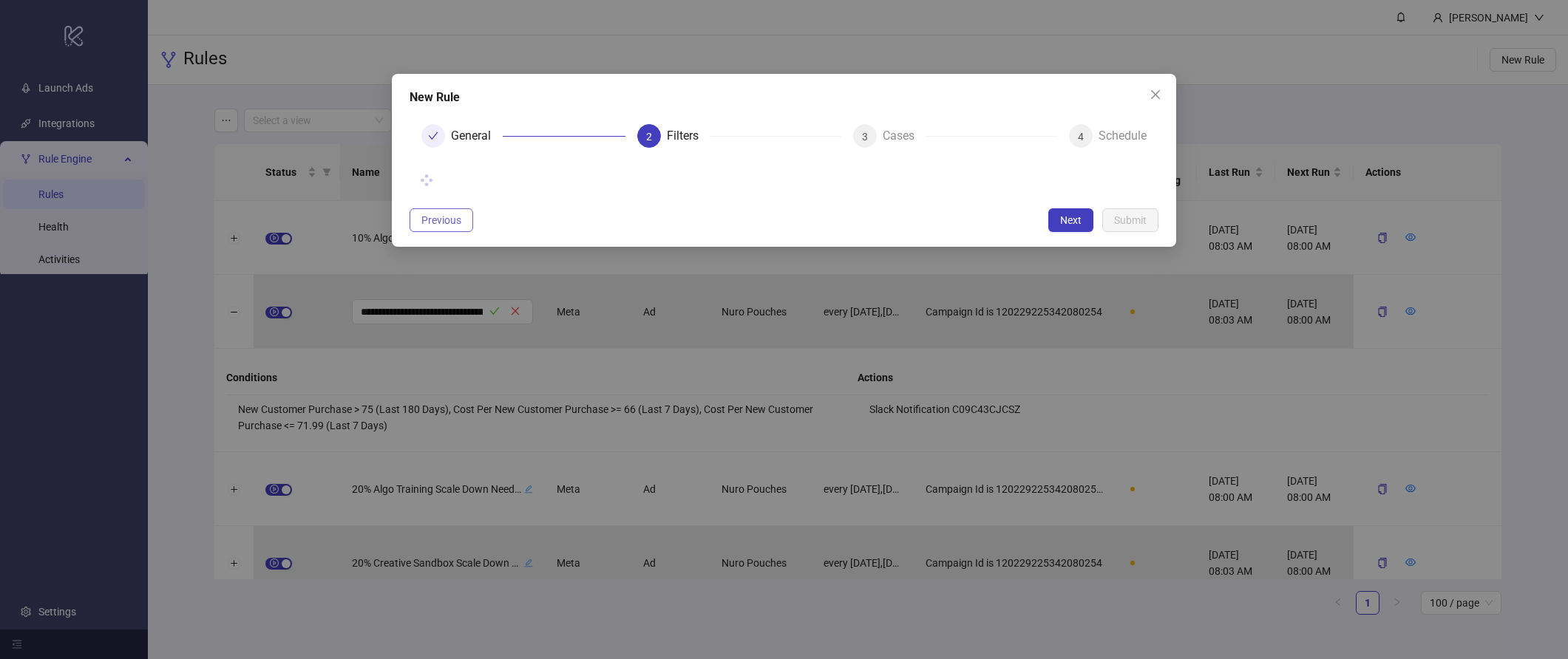
click at [433, 217] on div "New Rule General 2 Filters 3 Cases 4 Schedule Previous Next Submit" at bounding box center [784, 160] width 784 height 173
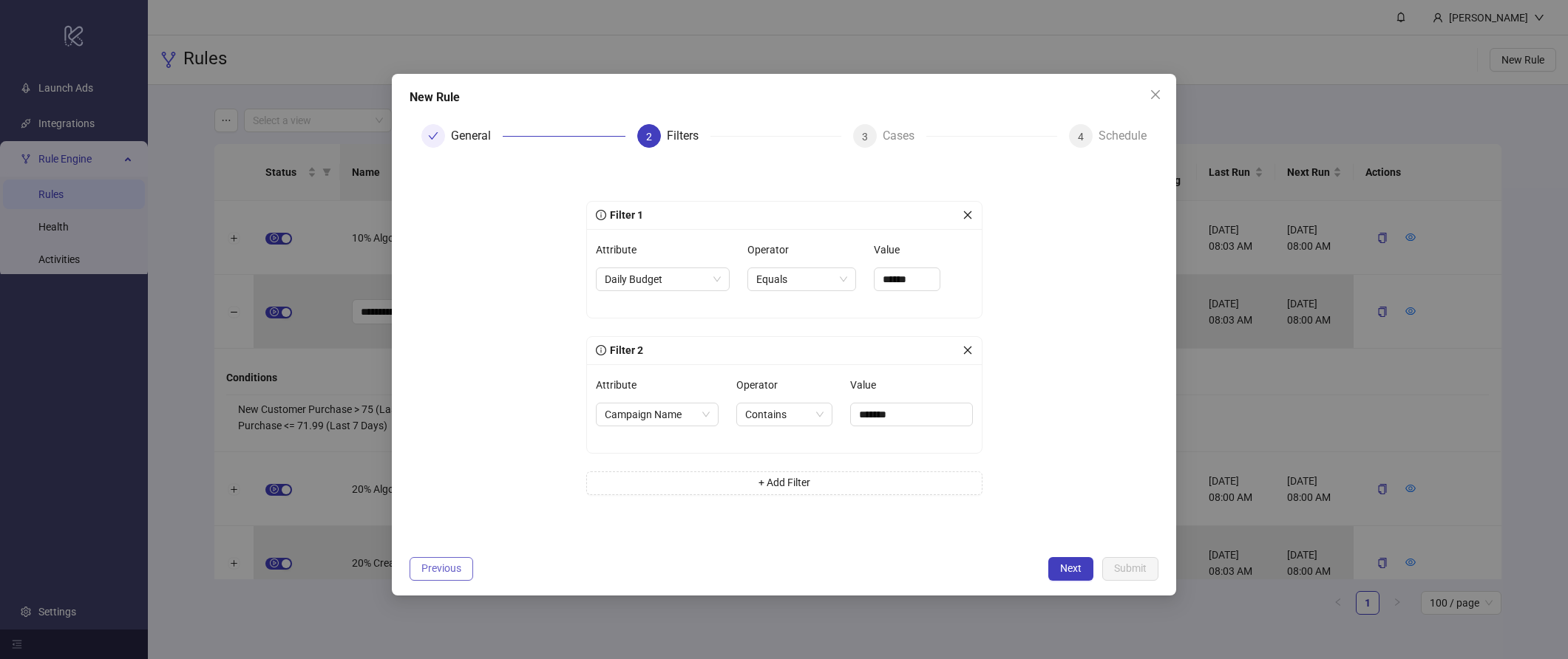
click at [445, 577] on button "Previous" at bounding box center [441, 568] width 63 height 24
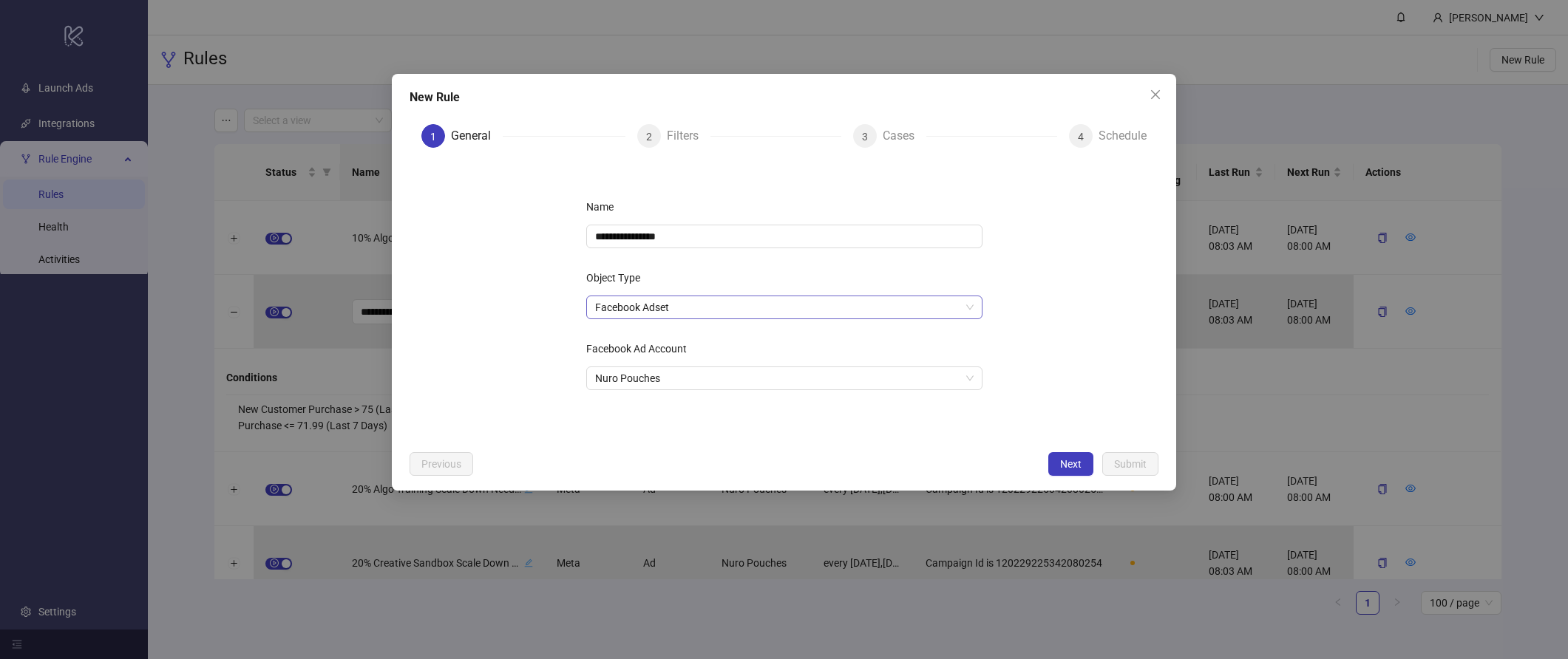
click at [667, 301] on span "Facebook Adset" at bounding box center [784, 307] width 379 height 22
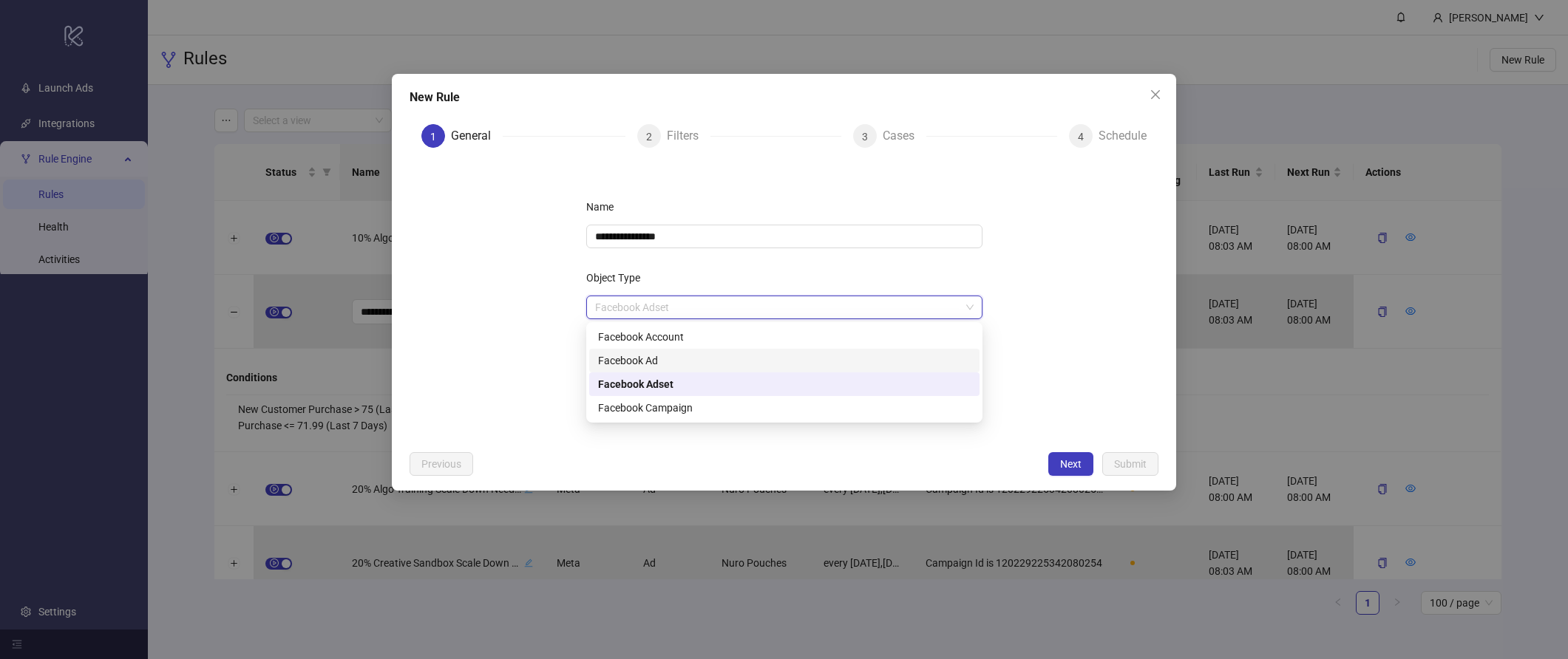
click at [677, 366] on div "Facebook Ad" at bounding box center [784, 360] width 373 height 16
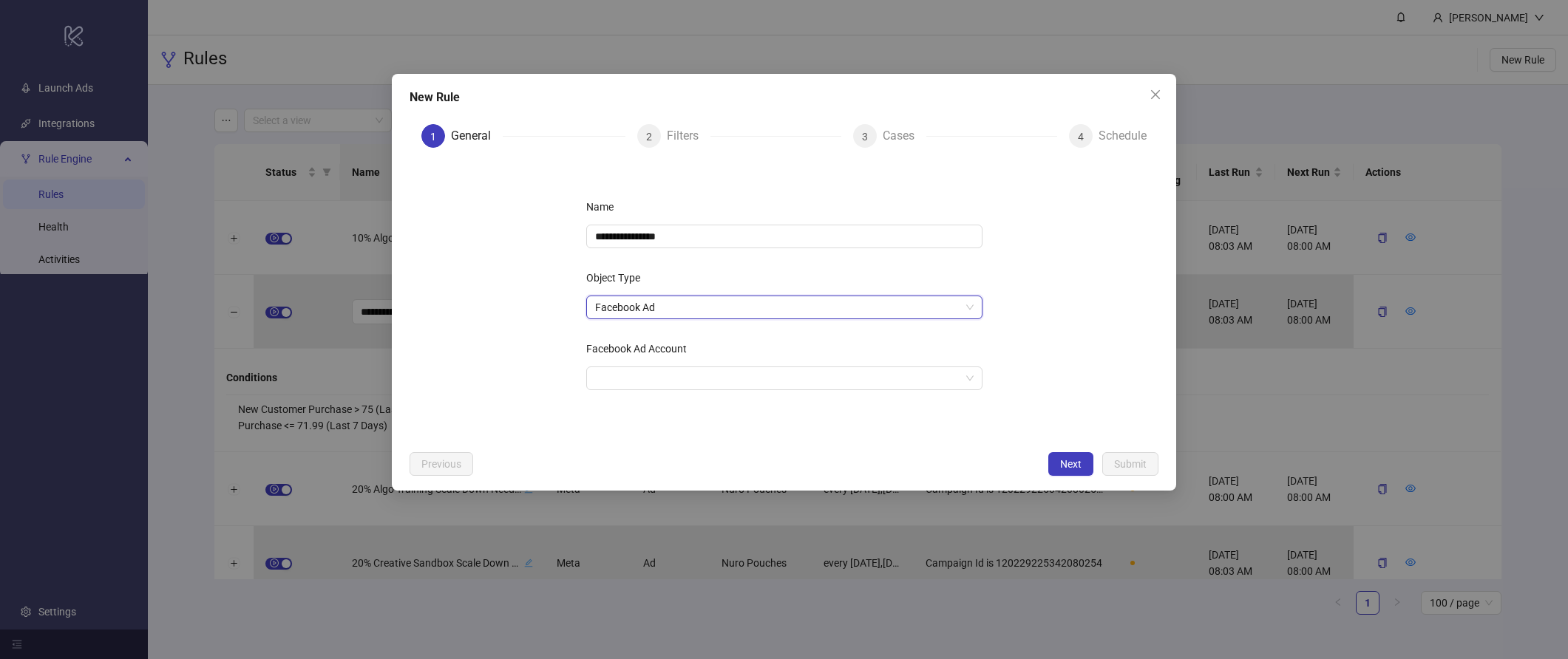
click at [766, 395] on div "**********" at bounding box center [784, 302] width 444 height 261
click at [760, 379] on input "Facebook Ad Account" at bounding box center [777, 378] width 365 height 22
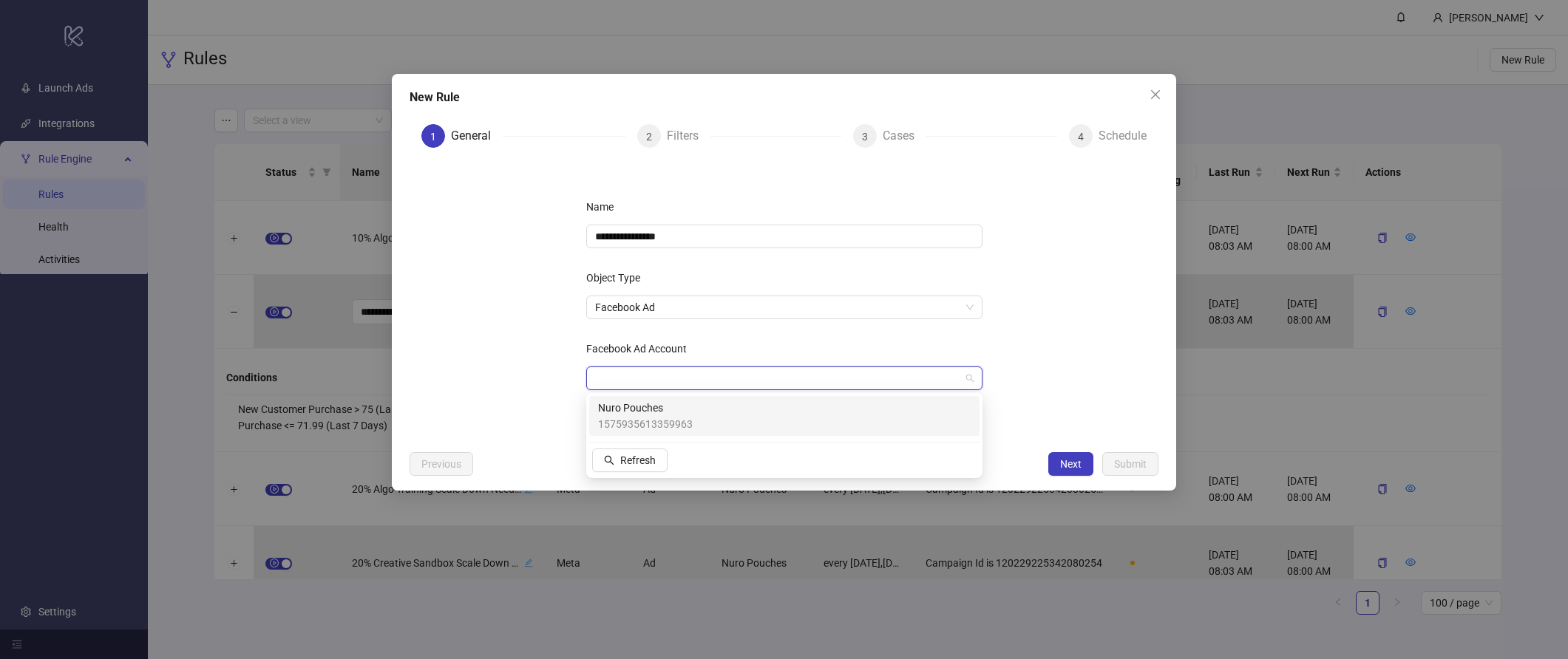
click at [755, 426] on div "Nuro Pouches 1575935613359963" at bounding box center [784, 416] width 373 height 32
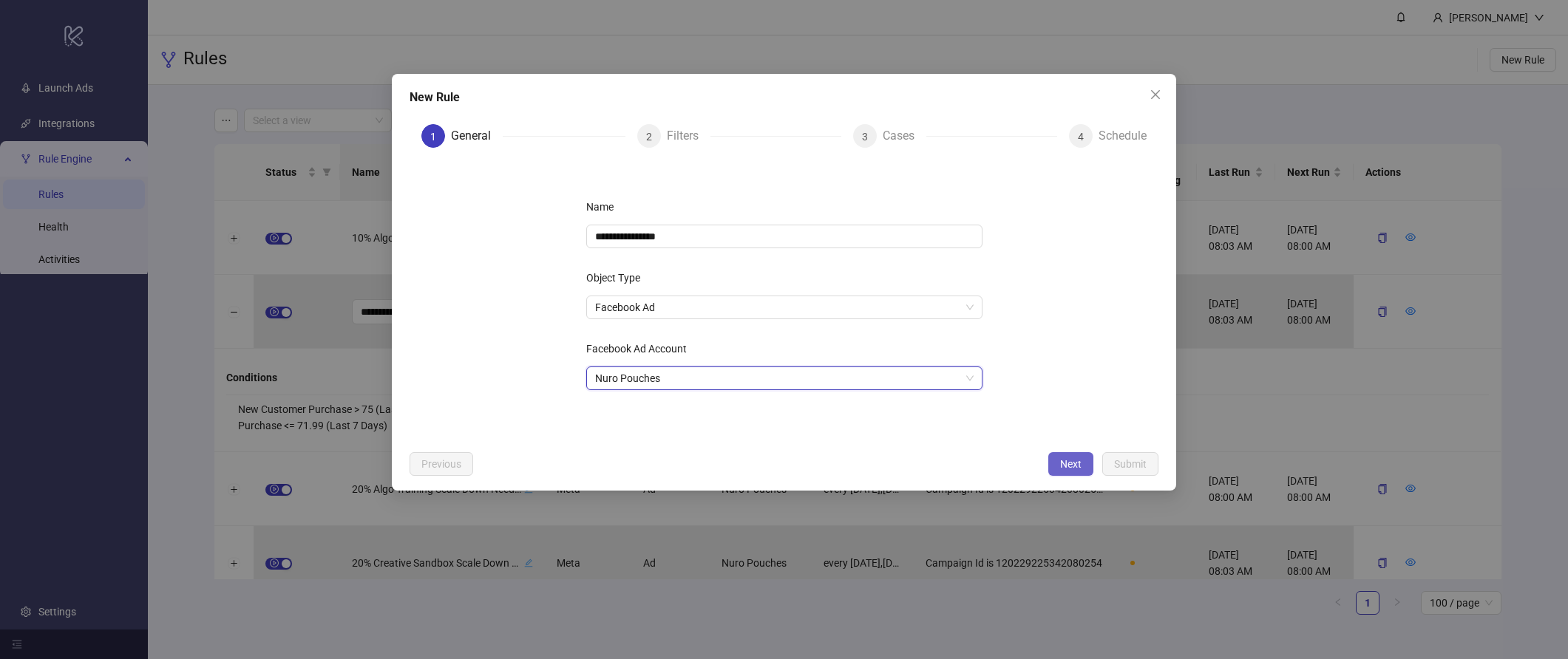
click at [1071, 464] on span "Next" at bounding box center [1071, 464] width 22 height 12
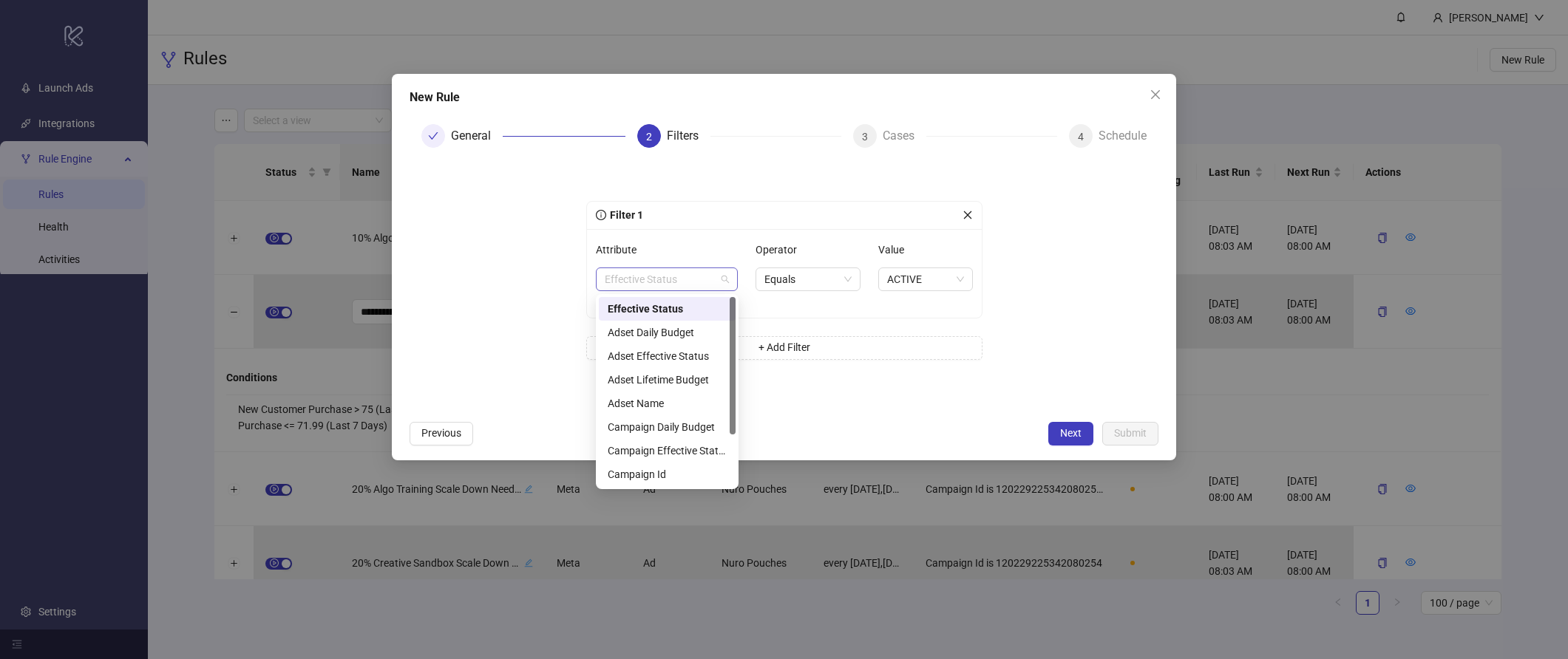
click at [635, 275] on span "Effective Status" at bounding box center [666, 279] width 125 height 22
click at [673, 335] on div "Adset Daily Budget" at bounding box center [667, 332] width 119 height 16
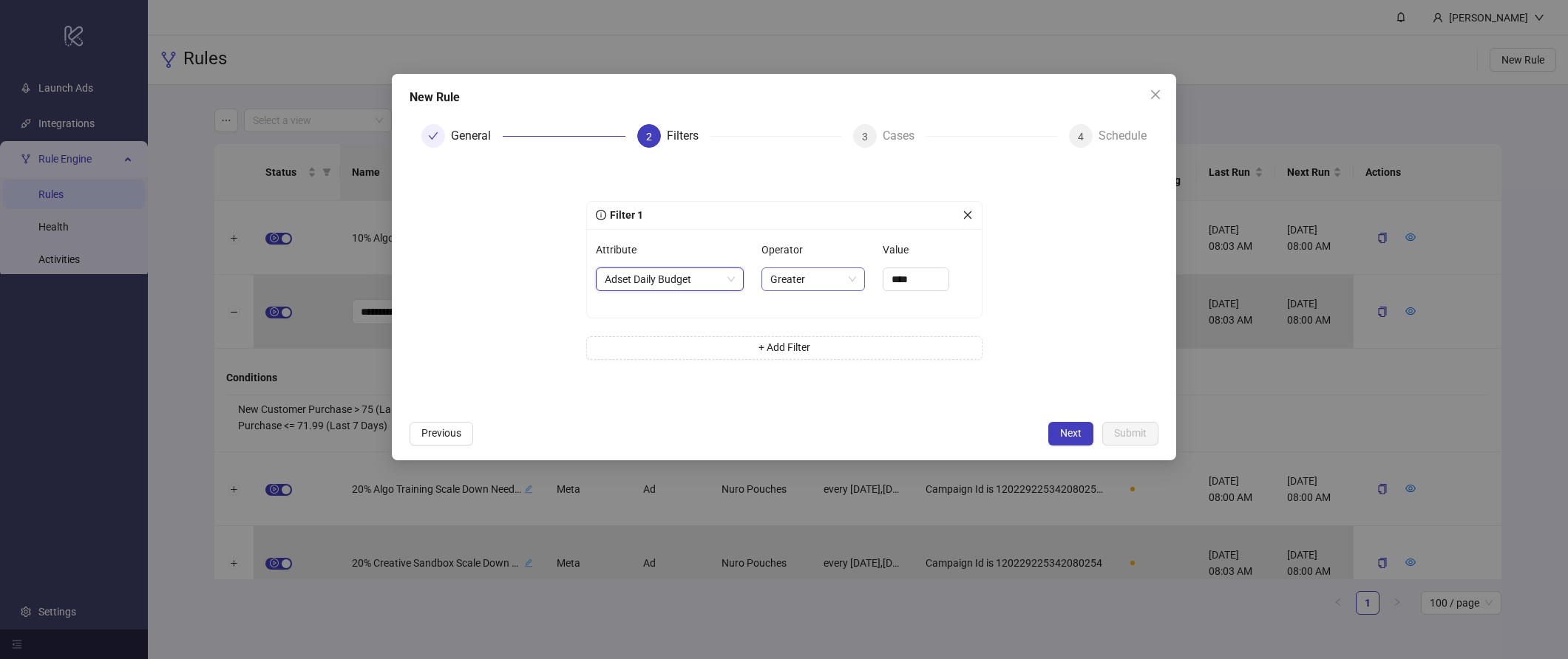
click at [826, 279] on span "Greater" at bounding box center [813, 279] width 86 height 22
click at [827, 356] on div "Equals" at bounding box center [813, 356] width 78 height 16
click at [894, 278] on input "****" at bounding box center [914, 279] width 65 height 22
type input "******"
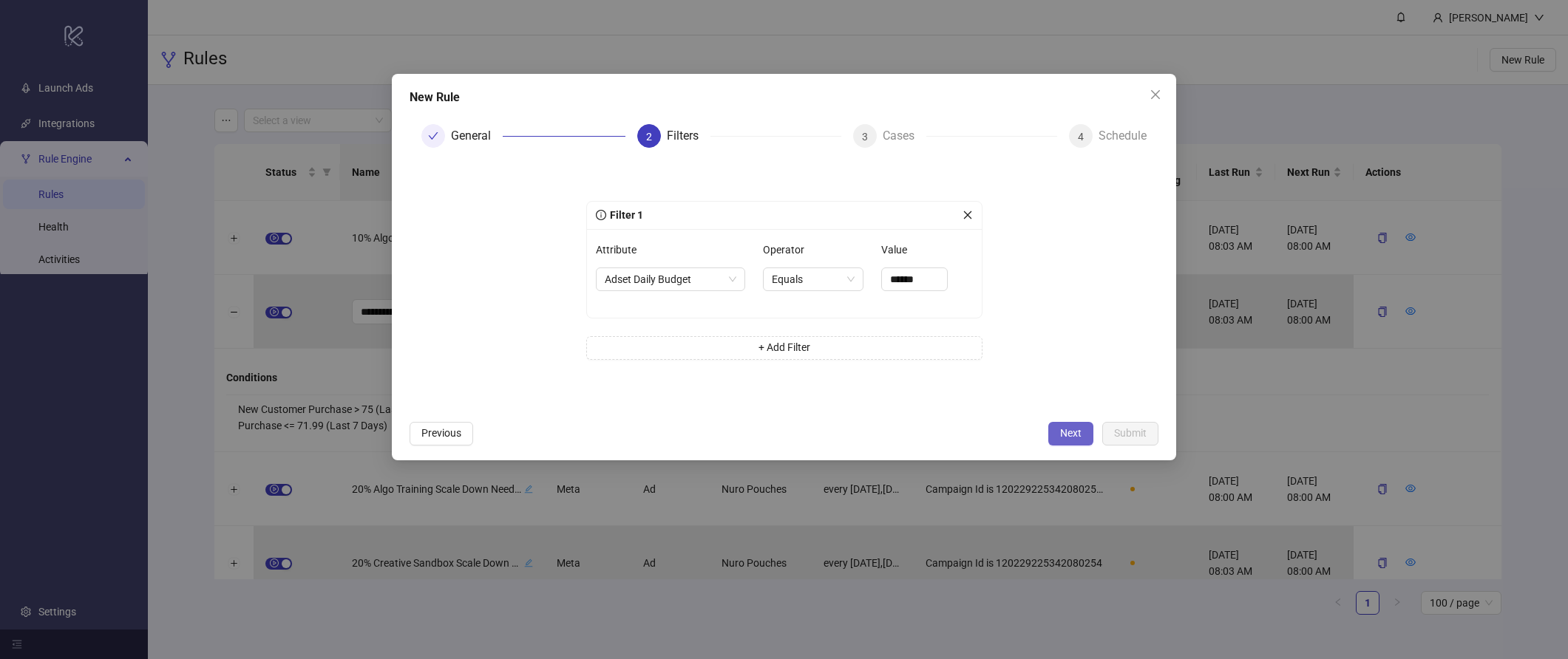
click at [1081, 438] on span "Next" at bounding box center [1071, 433] width 22 height 12
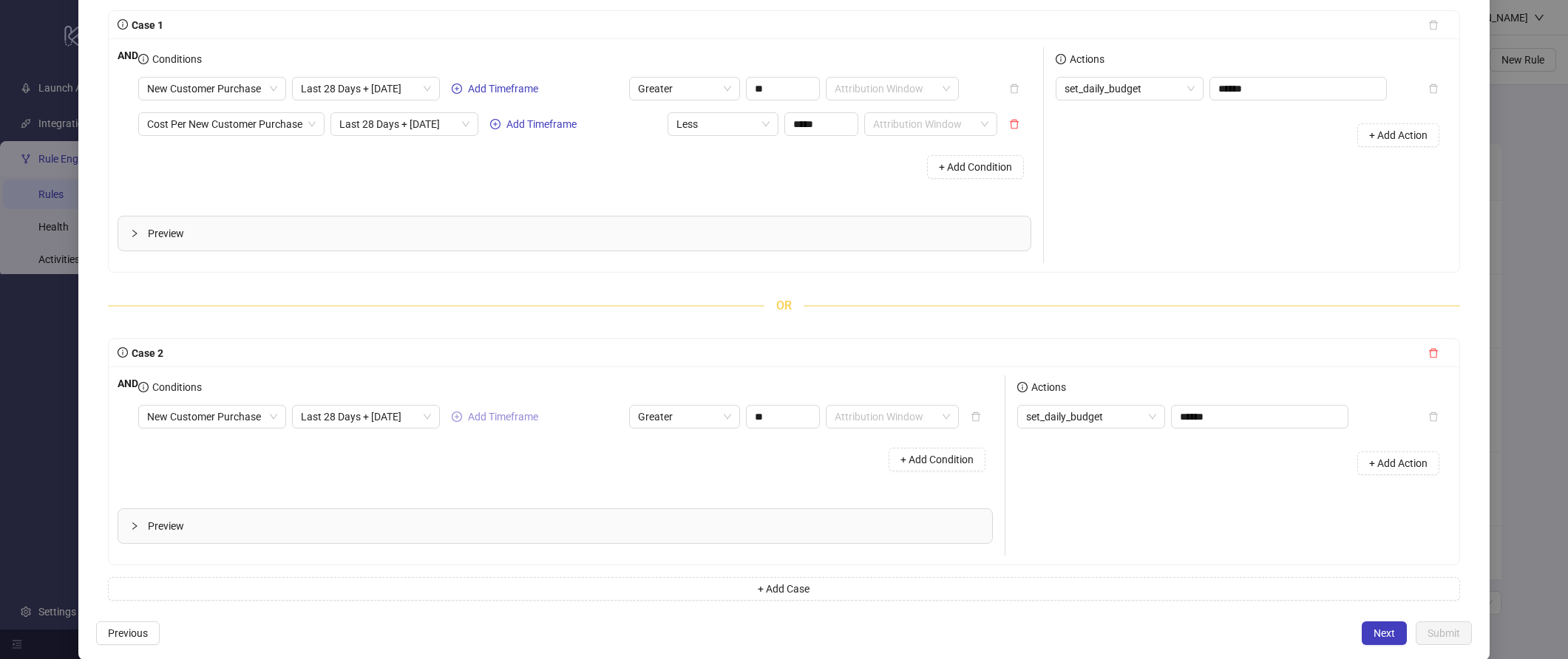
scroll to position [152, 0]
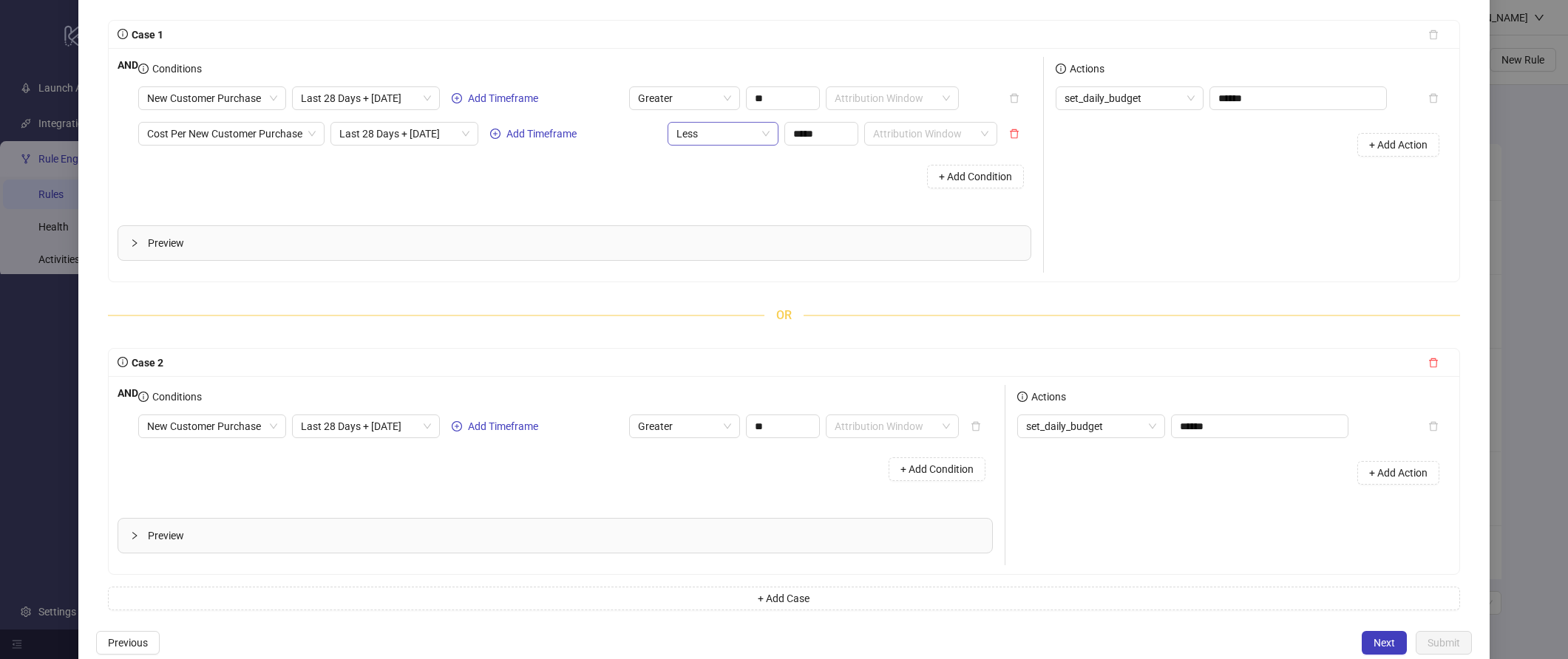
click at [753, 138] on span "Less" at bounding box center [722, 133] width 93 height 22
click at [737, 257] on div "Less Equal" at bounding box center [732, 258] width 87 height 16
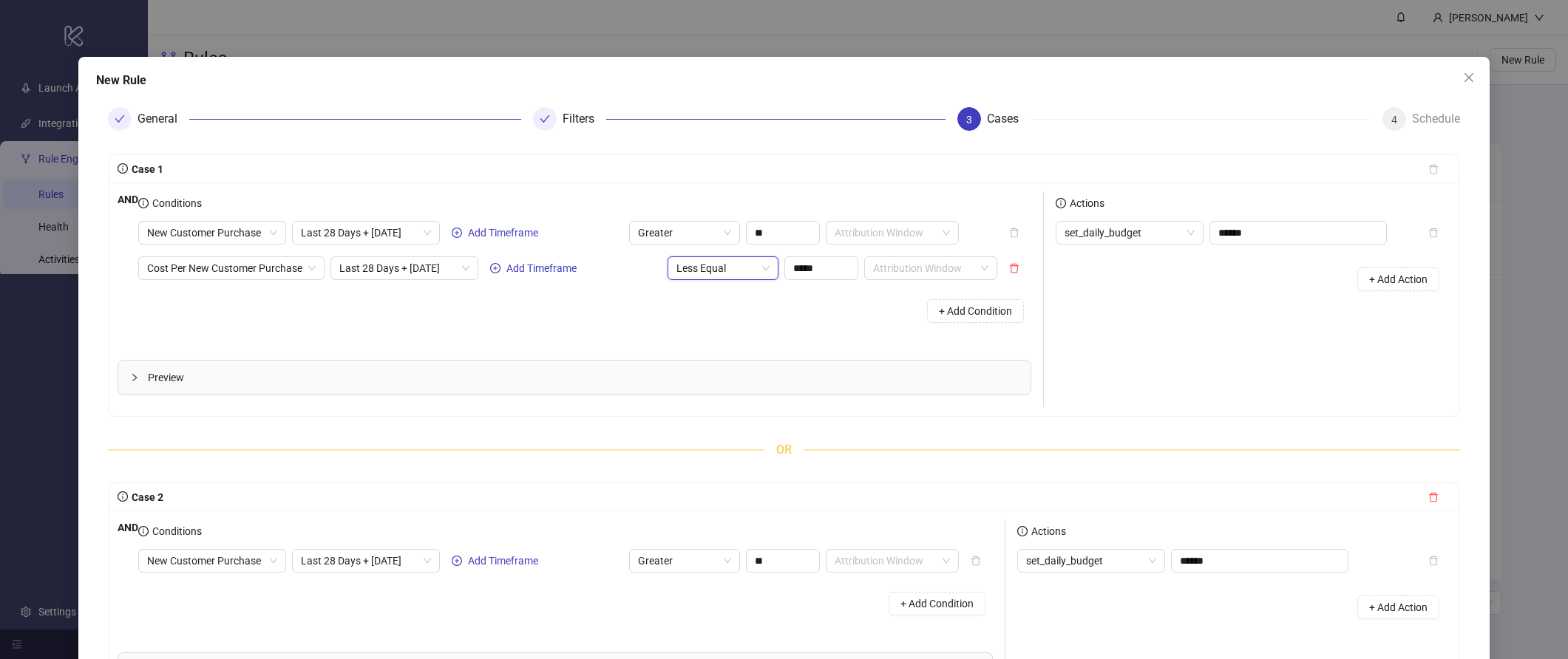
scroll to position [179, 0]
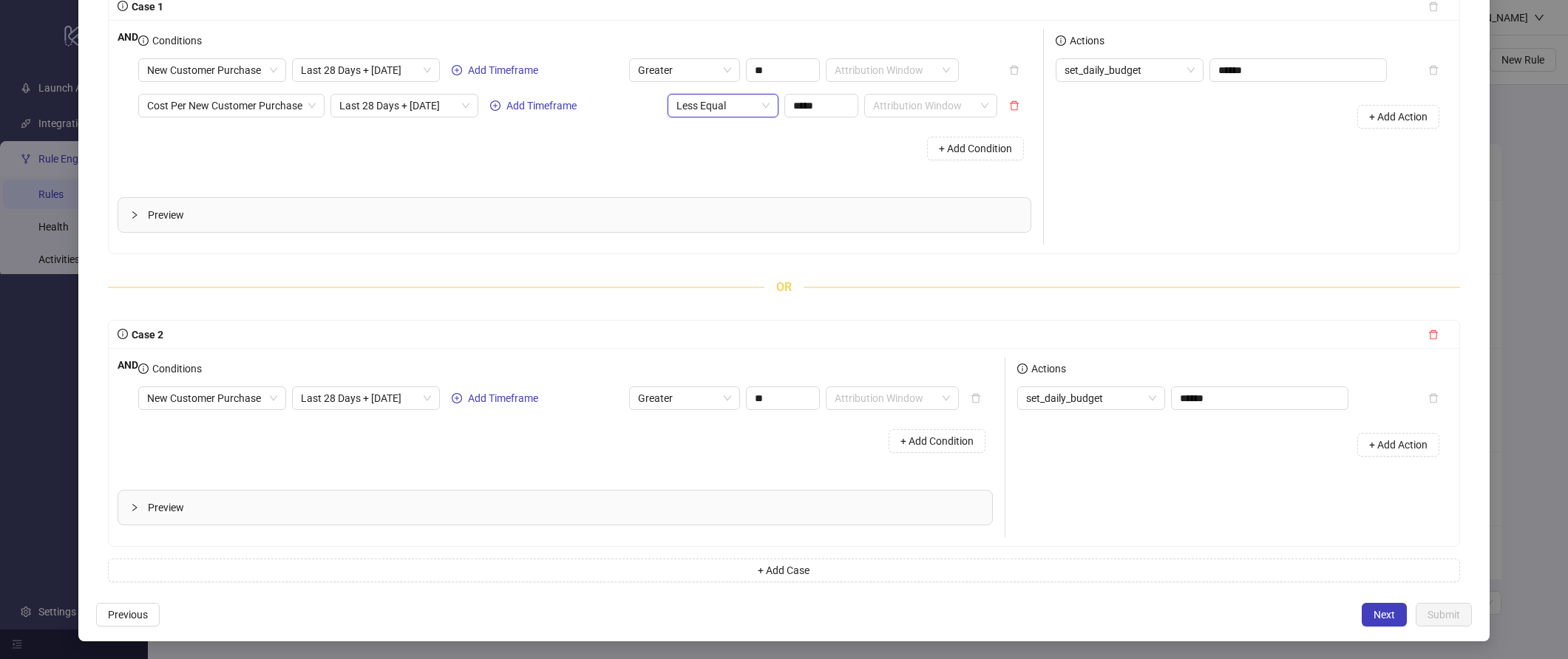
click at [142, 598] on div "New Rule General Filters 3 Cases 4 Schedule Case 1 AND Conditions New Customer …" at bounding box center [784, 268] width 1411 height 748
click at [139, 609] on span "Previous" at bounding box center [127, 615] width 40 height 12
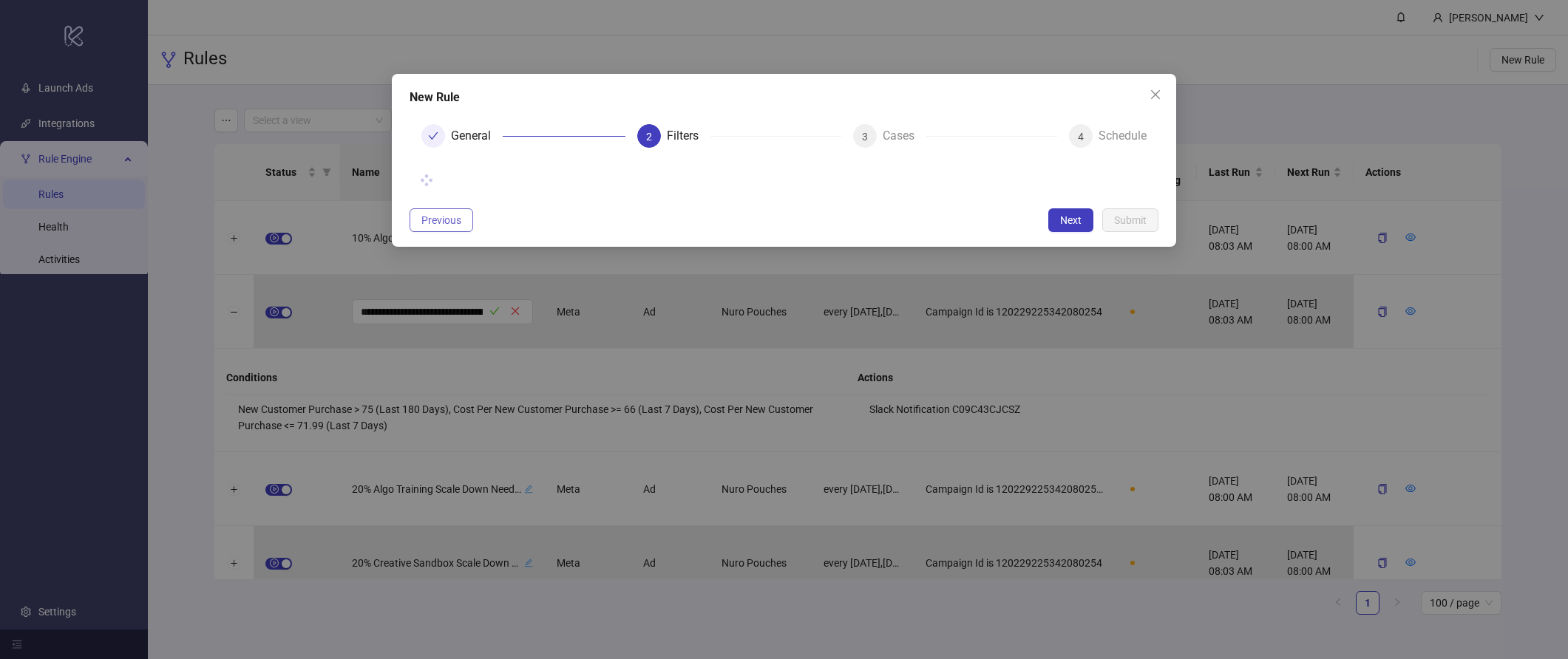
scroll to position [0, 0]
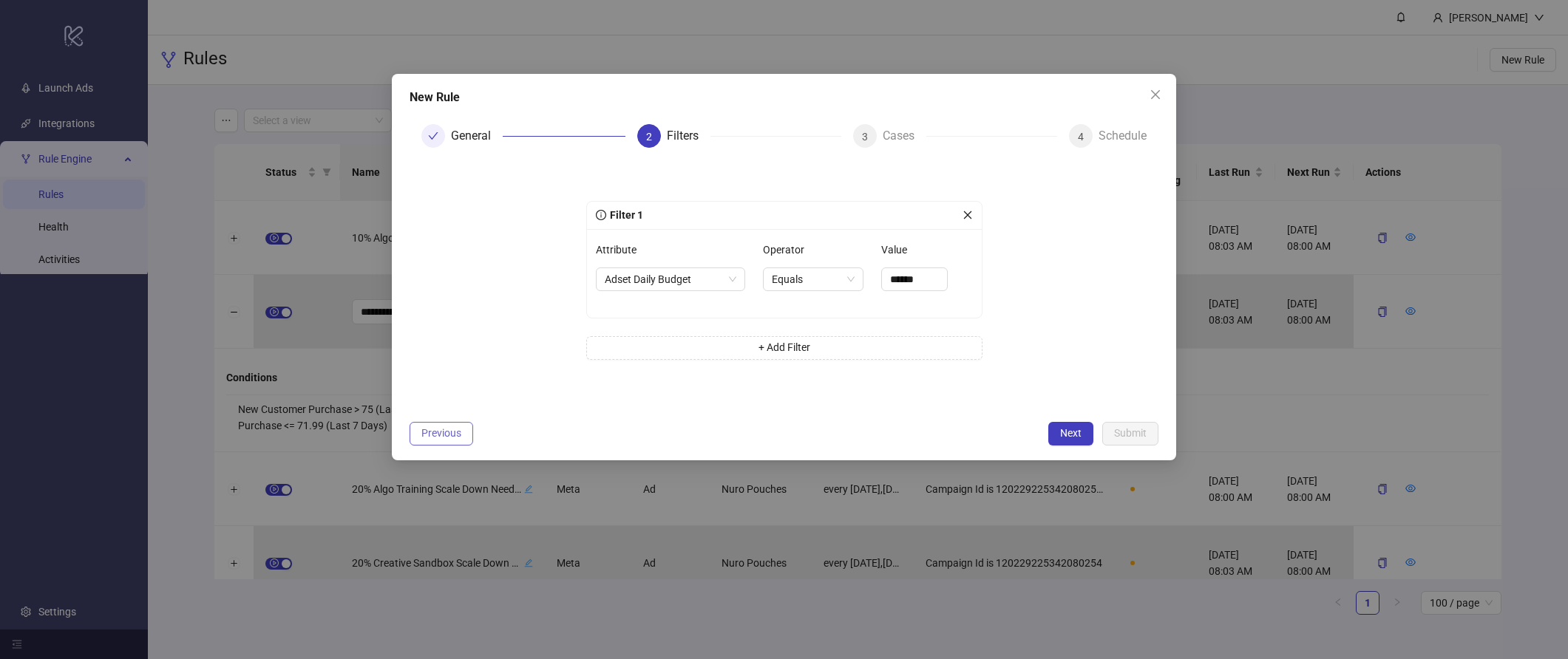
click at [446, 444] on button "Previous" at bounding box center [441, 433] width 63 height 24
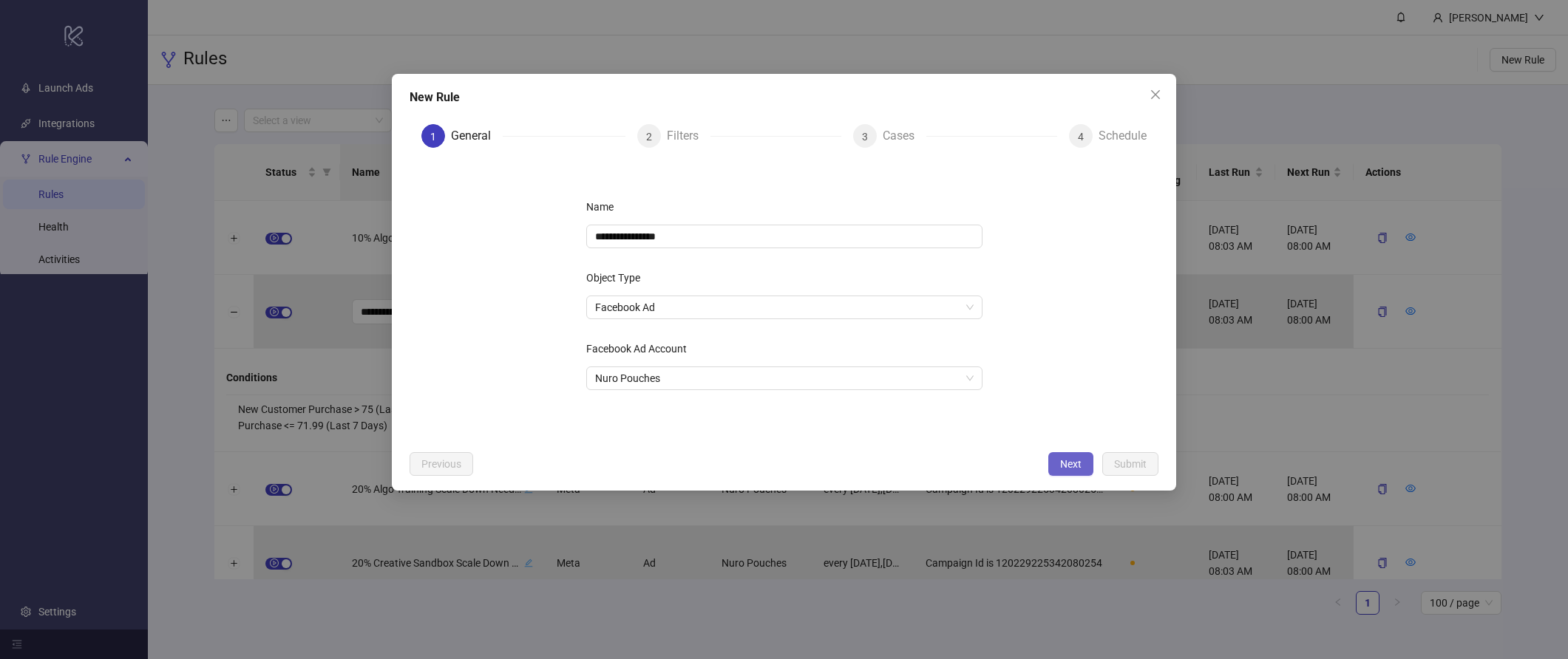
click at [1065, 465] on span "Next" at bounding box center [1071, 464] width 22 height 12
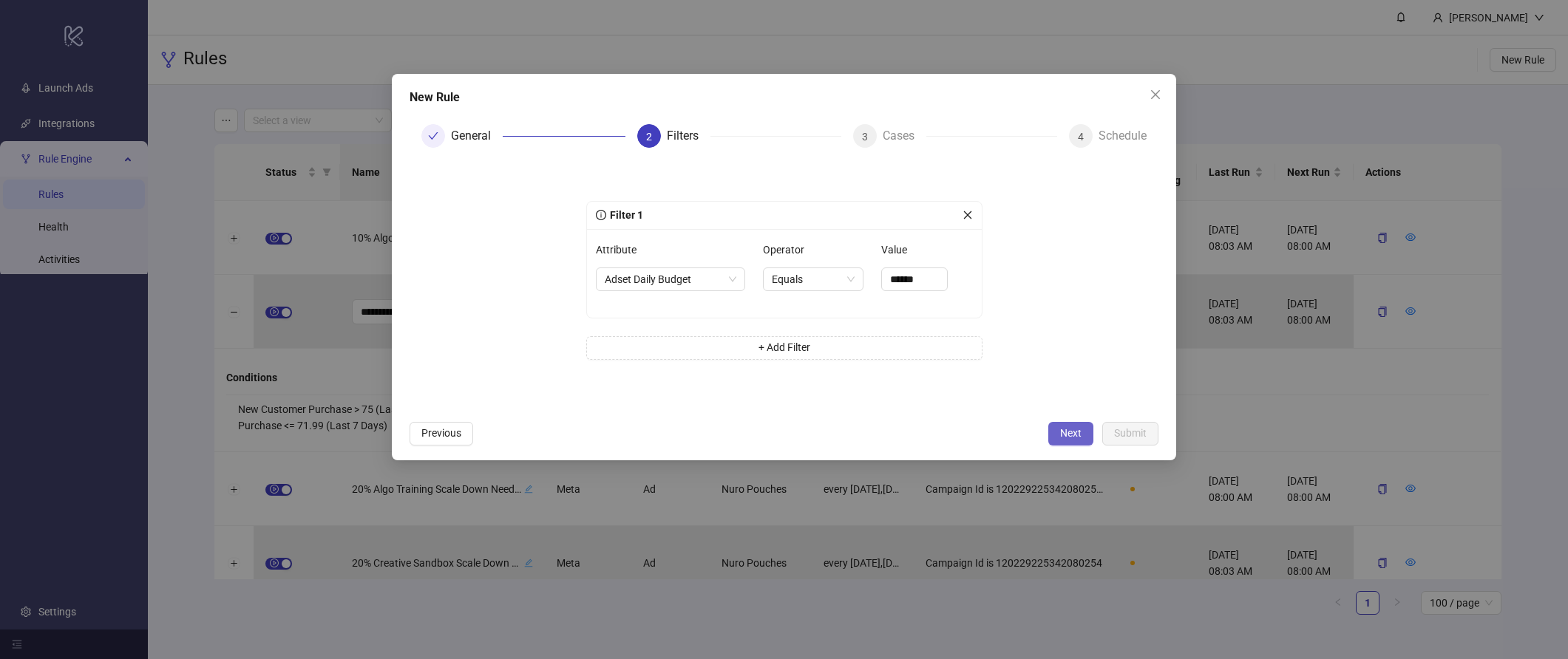
click at [1056, 428] on button "Next" at bounding box center [1071, 433] width 45 height 24
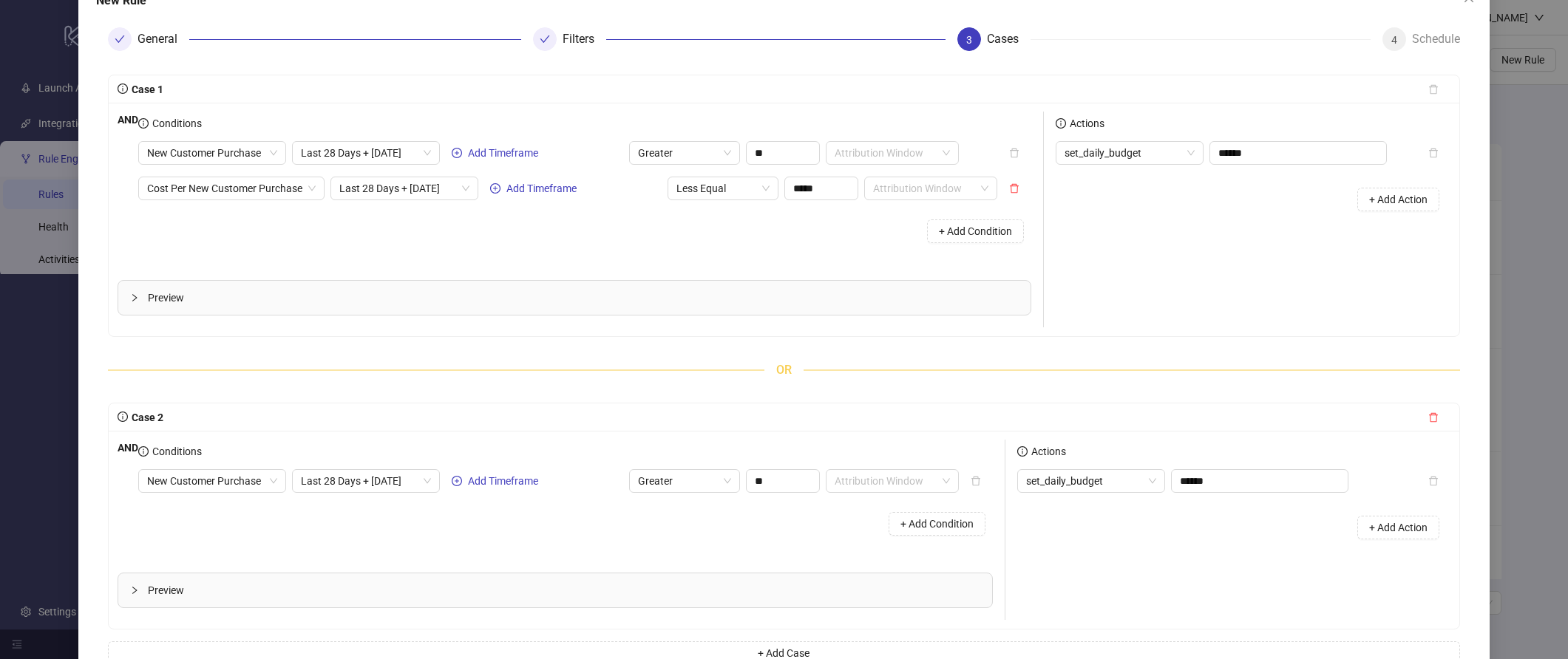
scroll to position [179, 0]
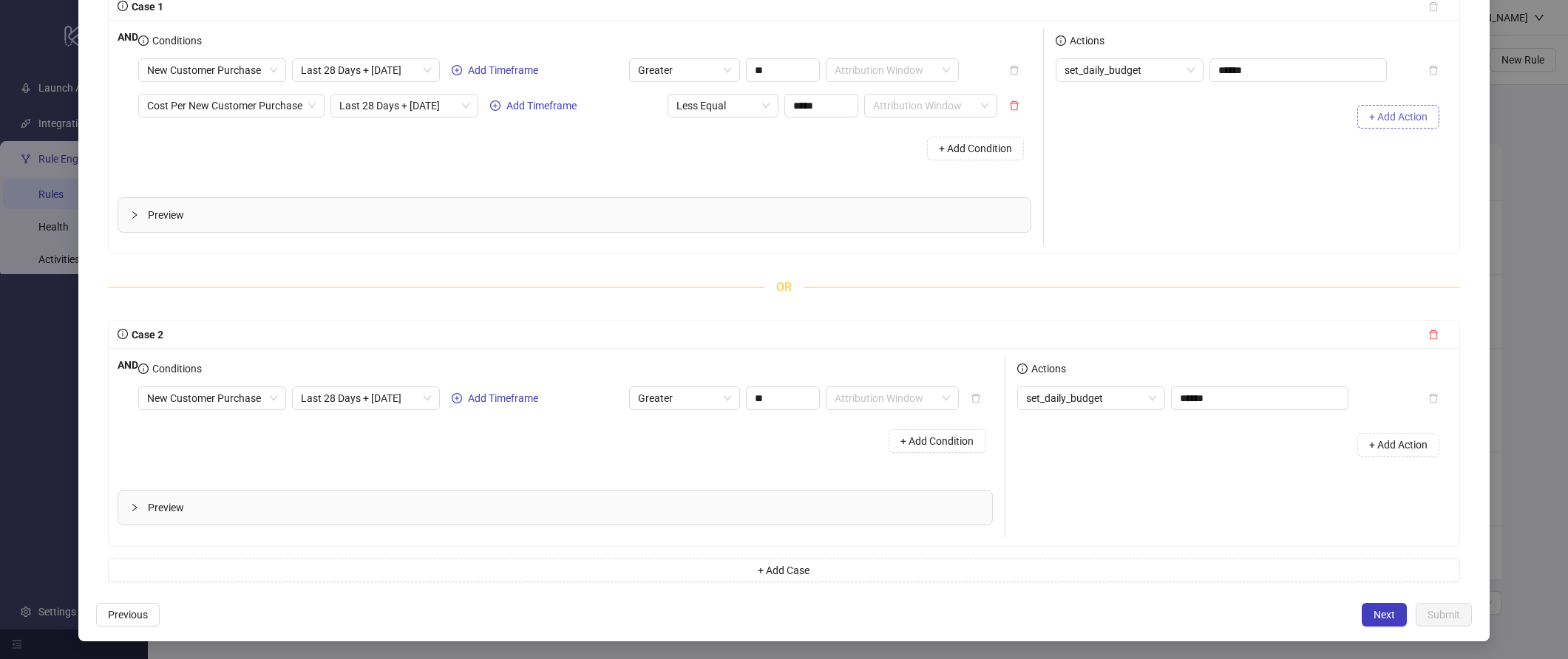
click at [1389, 110] on span "+ Add Action" at bounding box center [1398, 116] width 59 height 12
click at [1289, 109] on input "search" at bounding box center [1290, 105] width 146 height 22
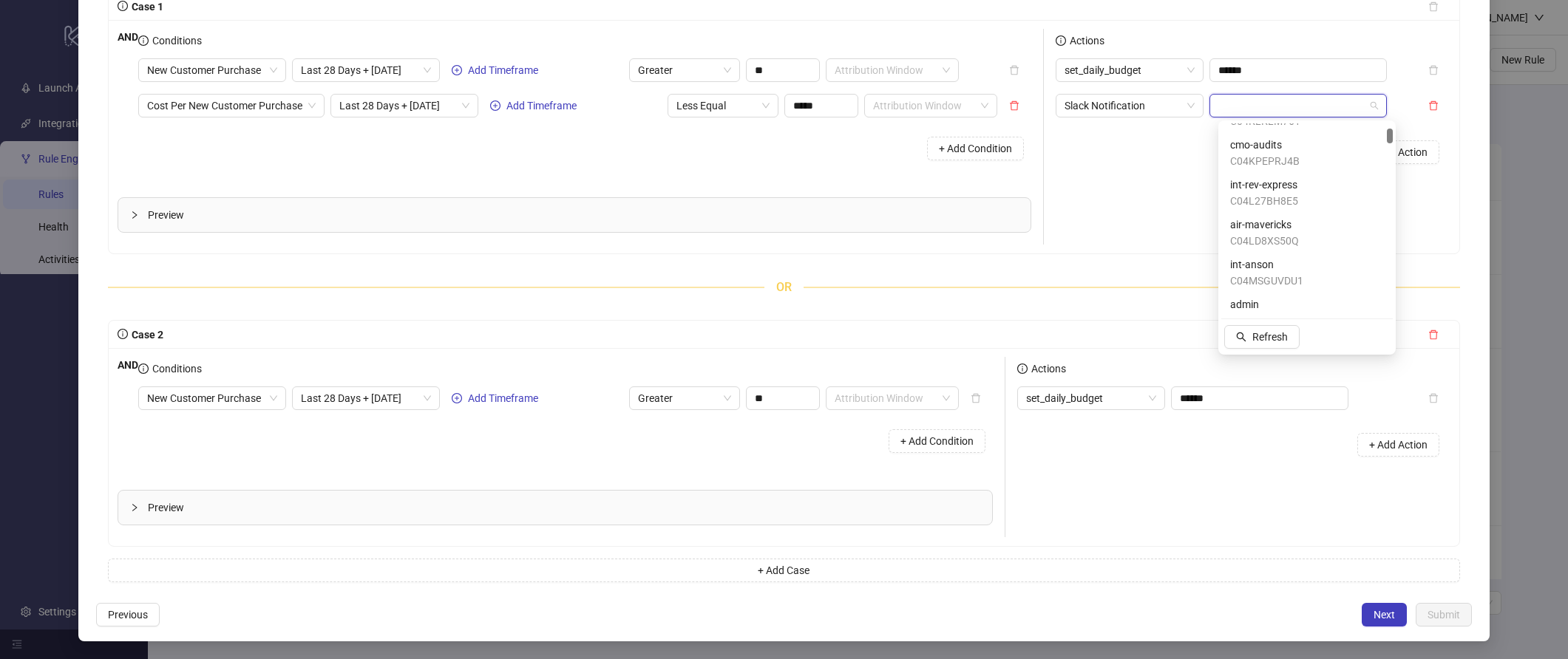
scroll to position [0, 0]
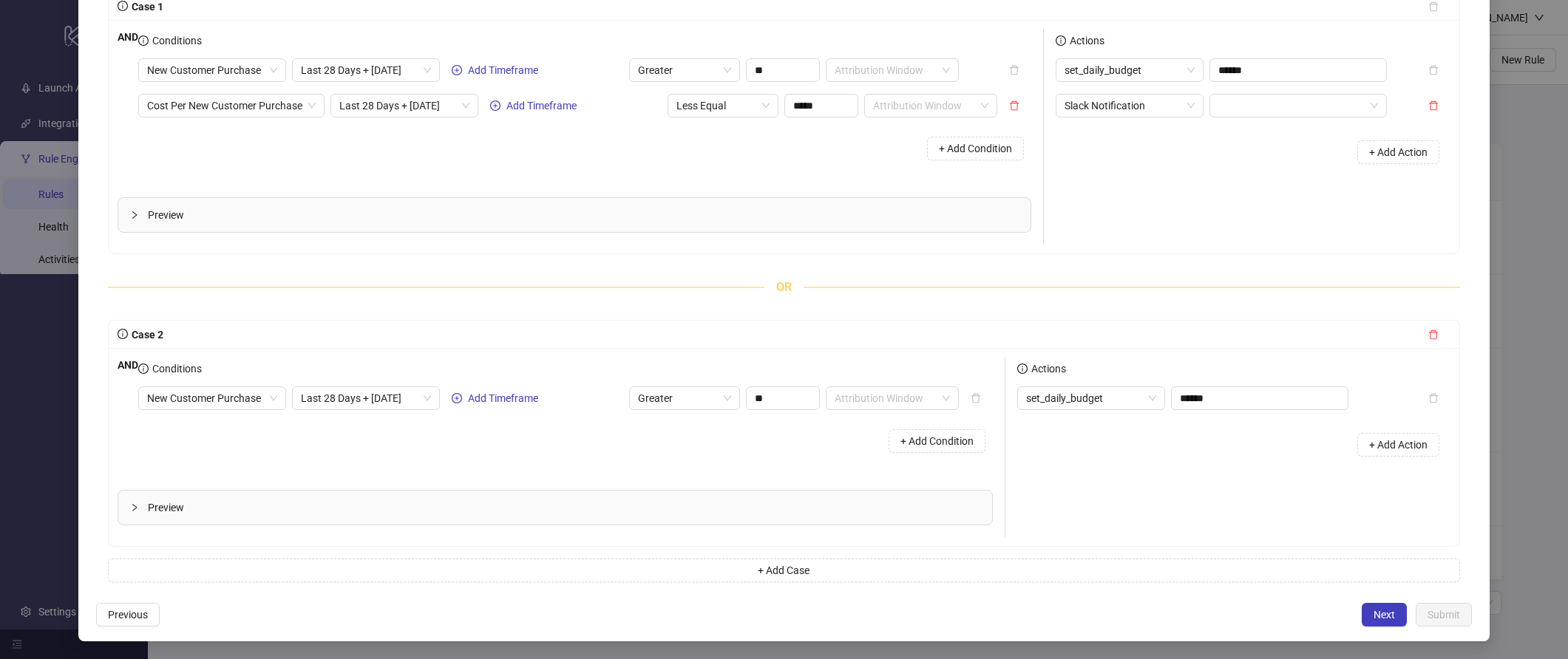
click at [1122, 182] on div "Actions set_daily_budget ****** Slack Notification + Add Action" at bounding box center [1247, 137] width 407 height 216
click at [1399, 99] on button "button" at bounding box center [1433, 105] width 34 height 24
click at [956, 438] on span "+ Add Condition" at bounding box center [937, 441] width 74 height 12
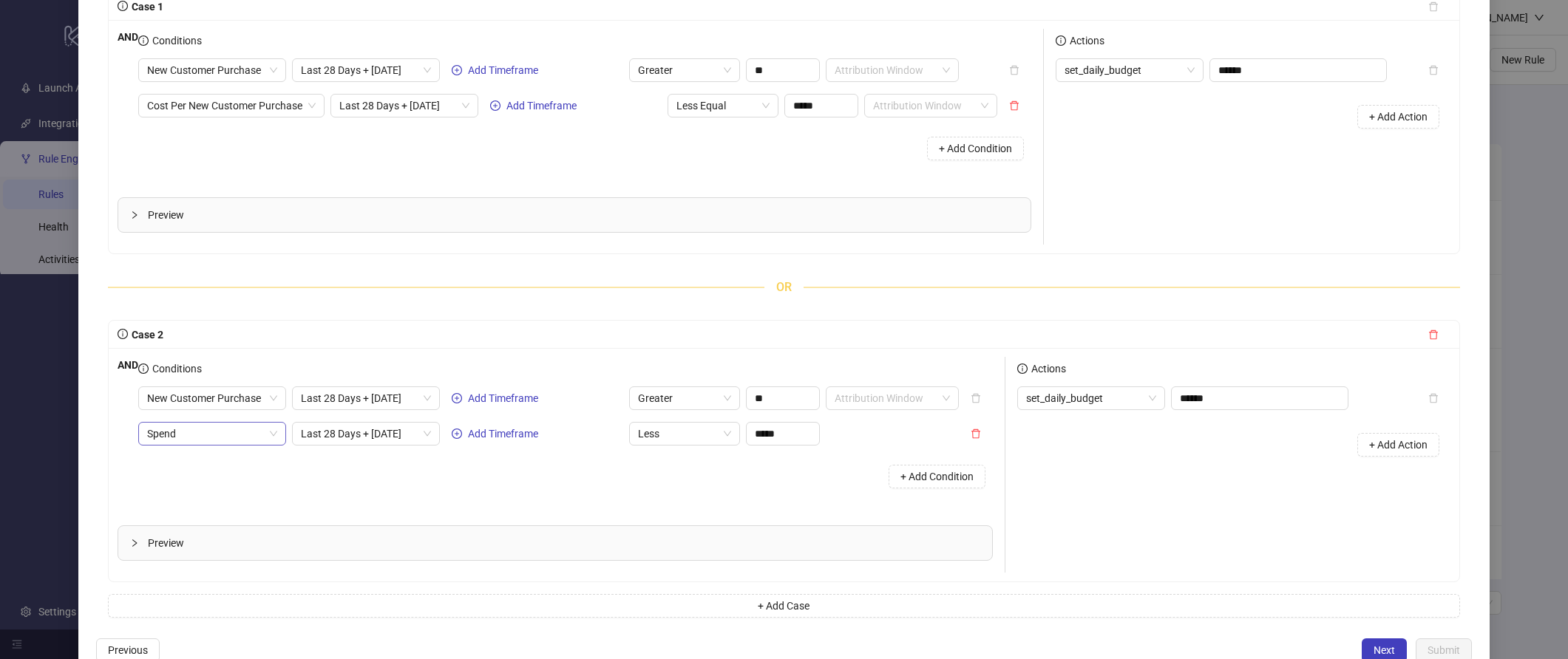
click at [195, 434] on span "Spend" at bounding box center [212, 433] width 130 height 22
type input "***"
click at [193, 491] on div "Cost Per New Customer Purchase" at bounding box center [225, 498] width 115 height 16
click at [727, 438] on span "Less" at bounding box center [722, 433] width 93 height 22
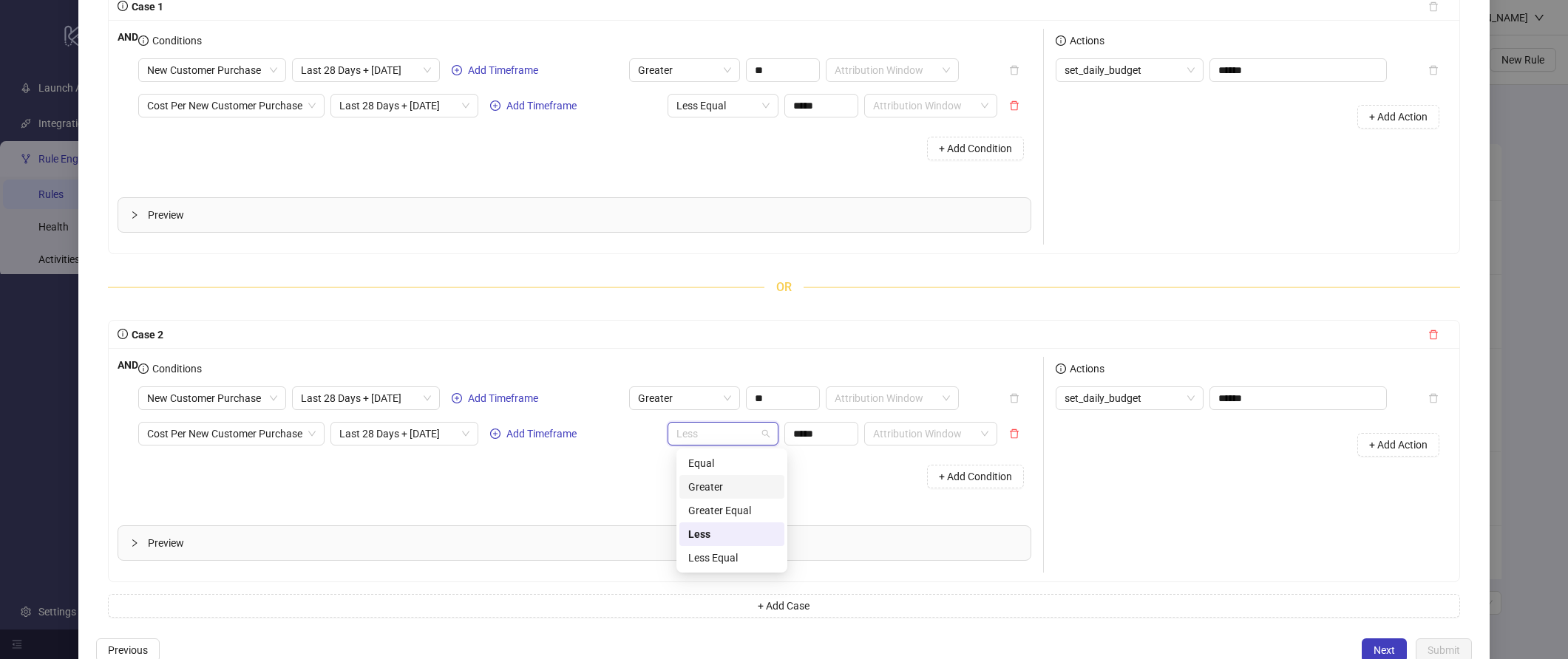
click at [727, 493] on div "Greater" at bounding box center [732, 486] width 87 height 16
click at [811, 438] on input "*****" at bounding box center [821, 433] width 73 height 22
type input "*****"
click at [817, 478] on div "+ Add Condition" at bounding box center [584, 477] width 893 height 39
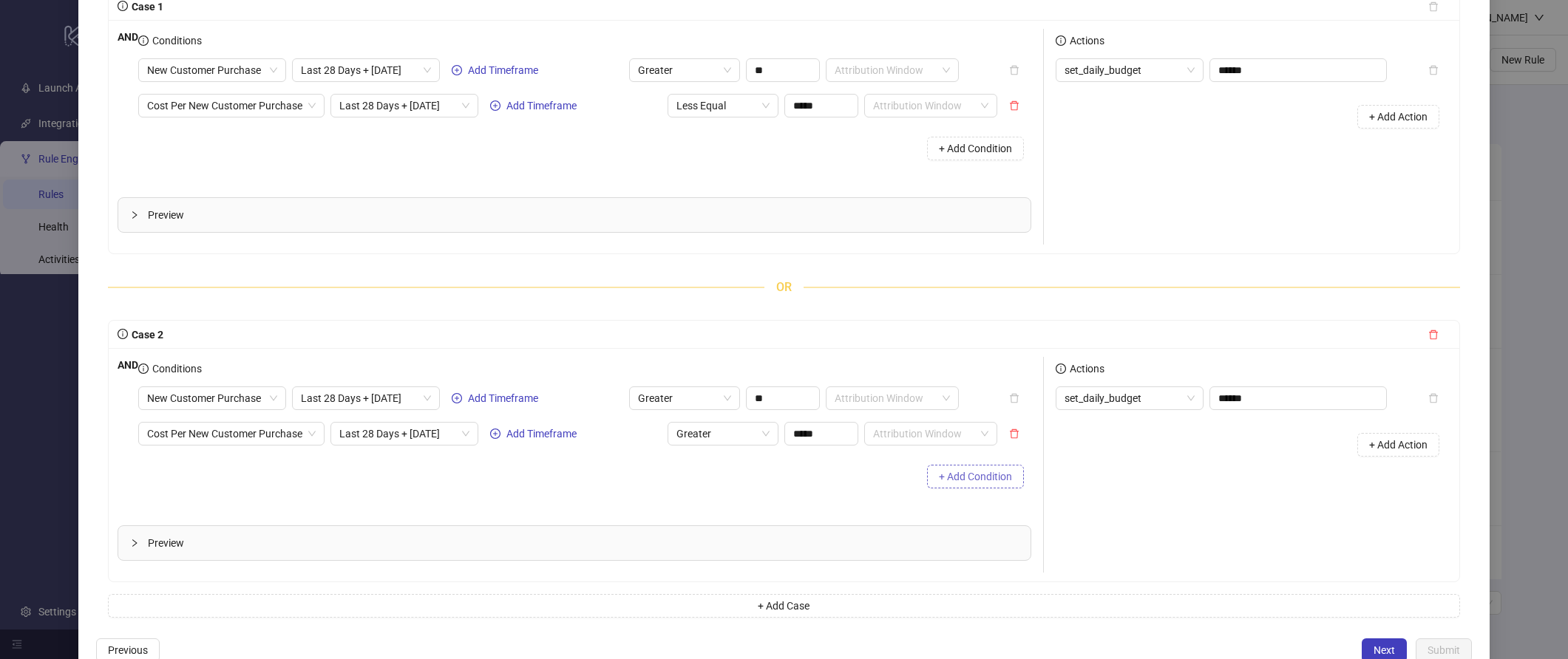
click at [972, 485] on button "+ Add Condition" at bounding box center [975, 476] width 97 height 24
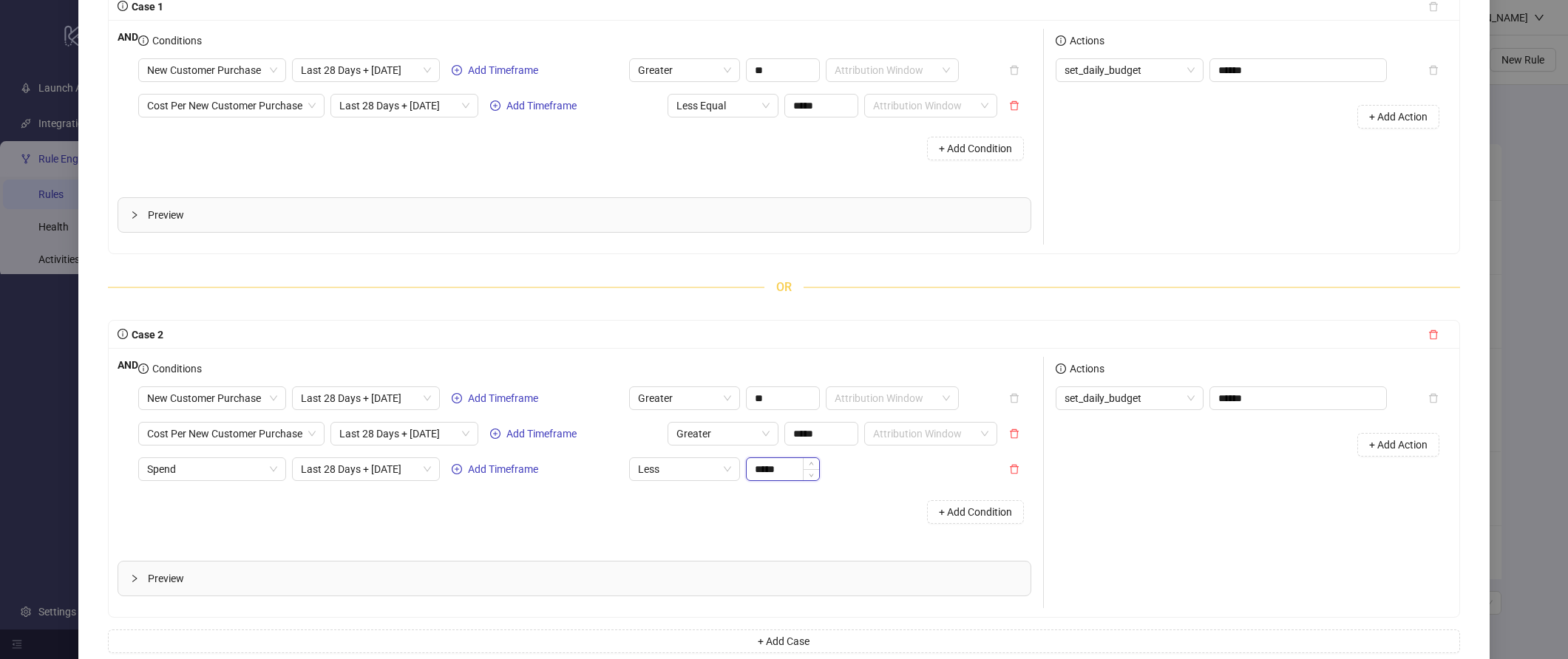
click at [765, 470] on input "*****" at bounding box center [783, 468] width 73 height 22
type input "*****"
click at [845, 488] on div "New Customer Purchase Last 28 Days + Today Add Timeframe Greater ** Attribution…" at bounding box center [584, 458] width 893 height 144
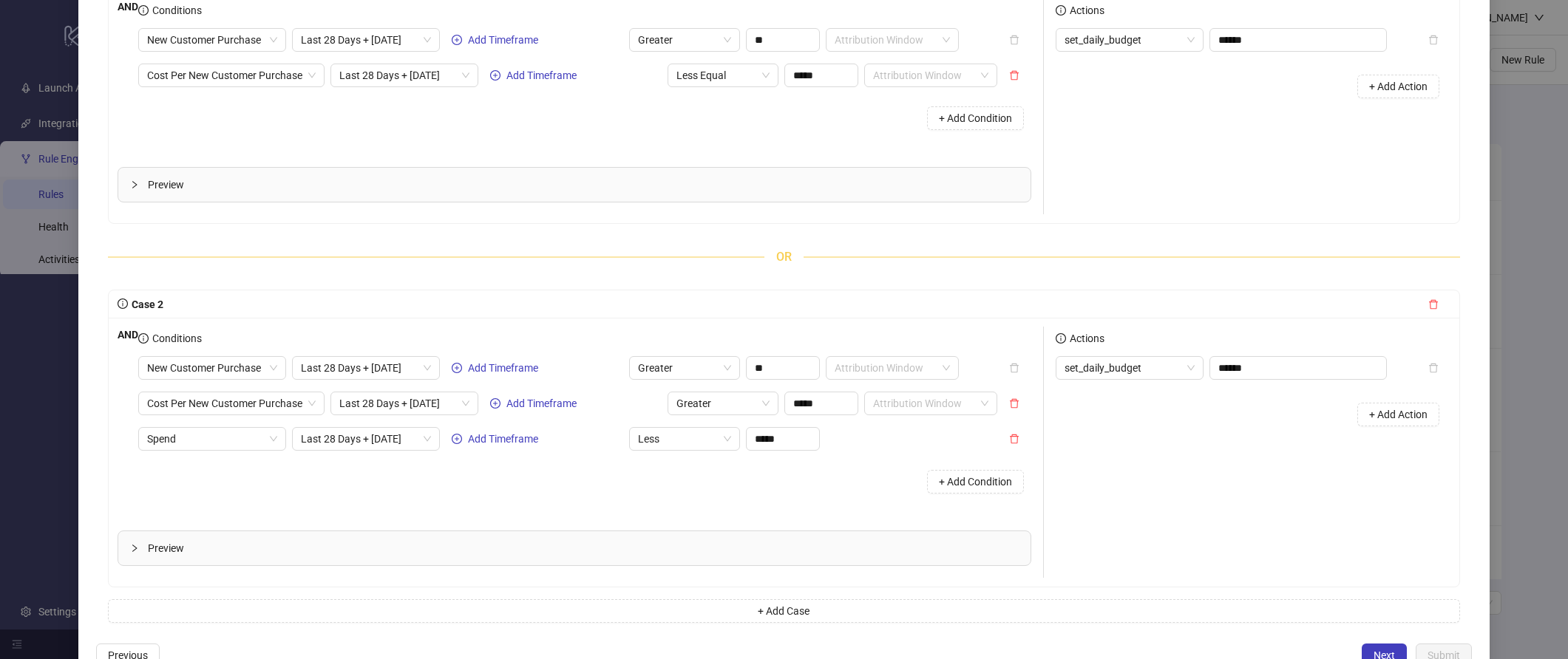
scroll to position [229, 0]
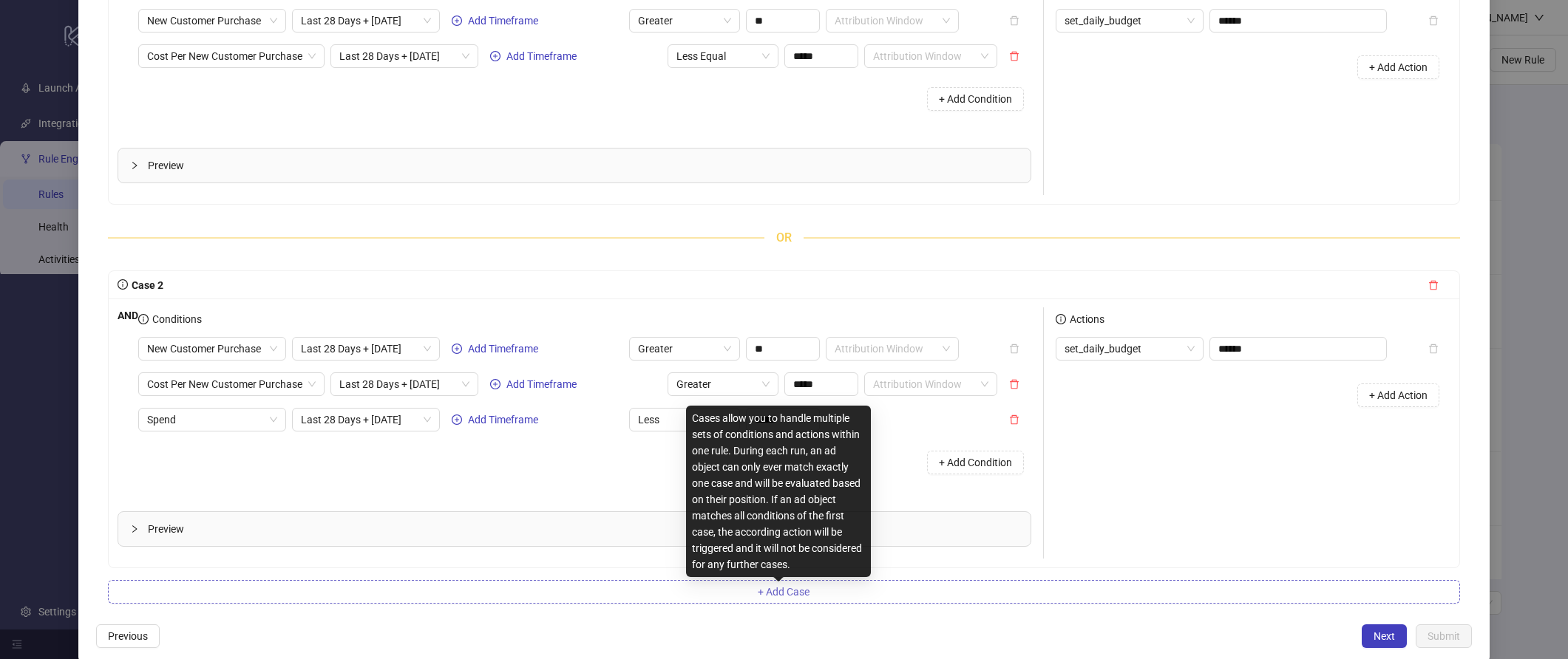
click at [793, 591] on span "+ Add Case" at bounding box center [784, 592] width 52 height 12
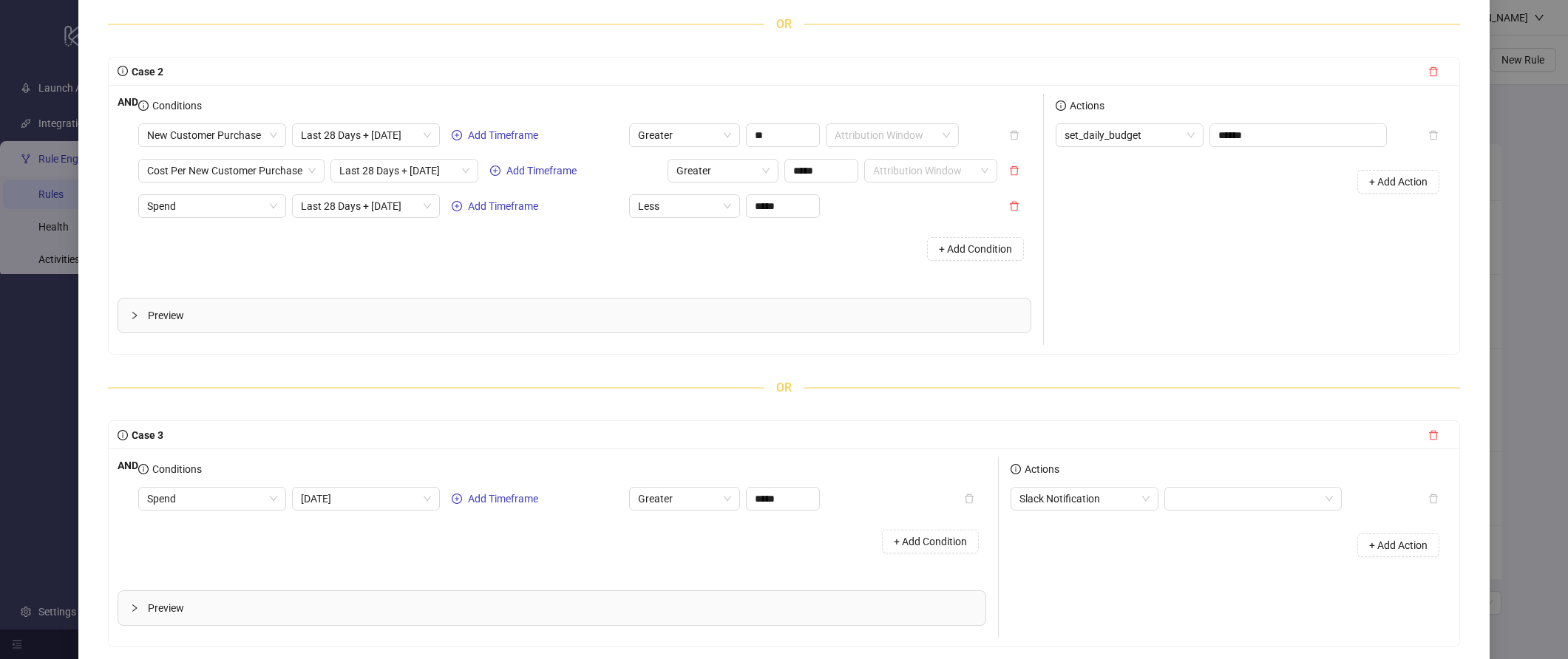
scroll to position [519, 0]
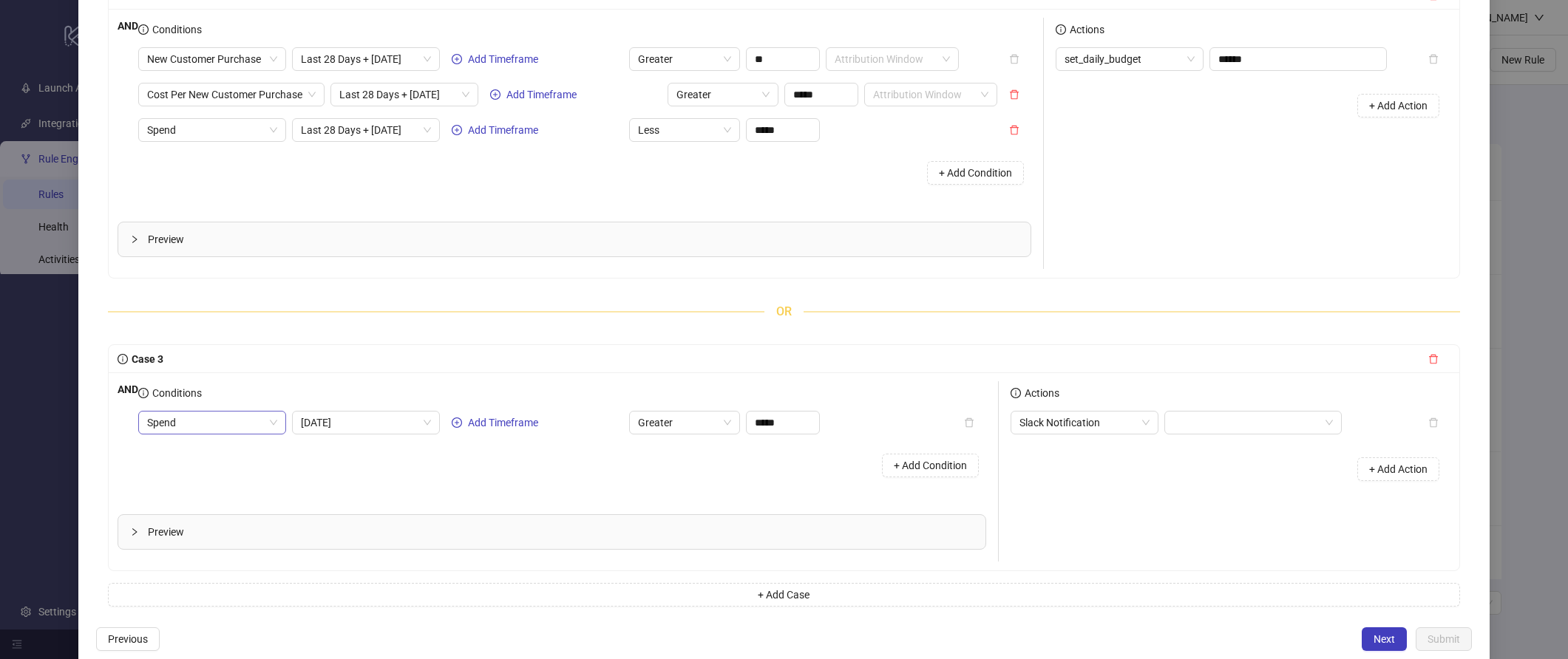
click at [151, 421] on div "Spend" at bounding box center [211, 422] width 148 height 24
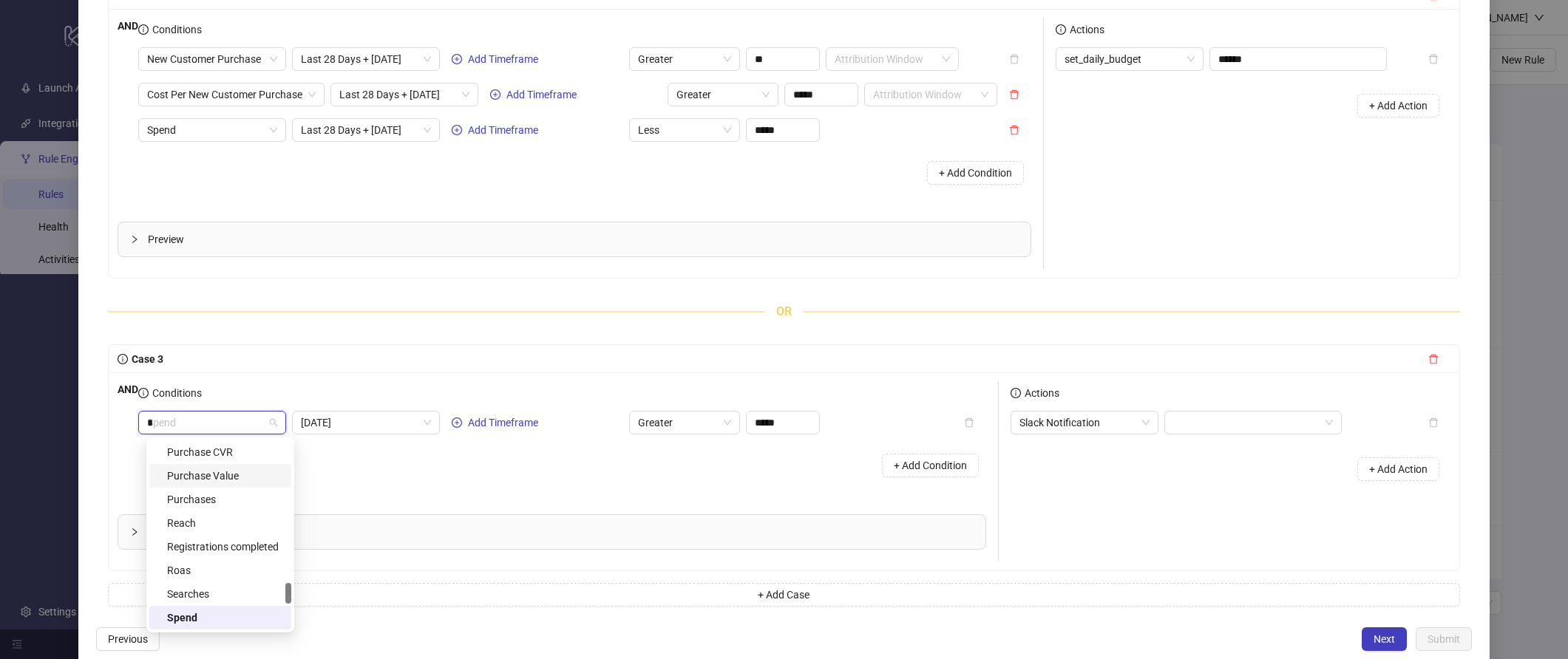
scroll to position [804, 0]
type input "***"
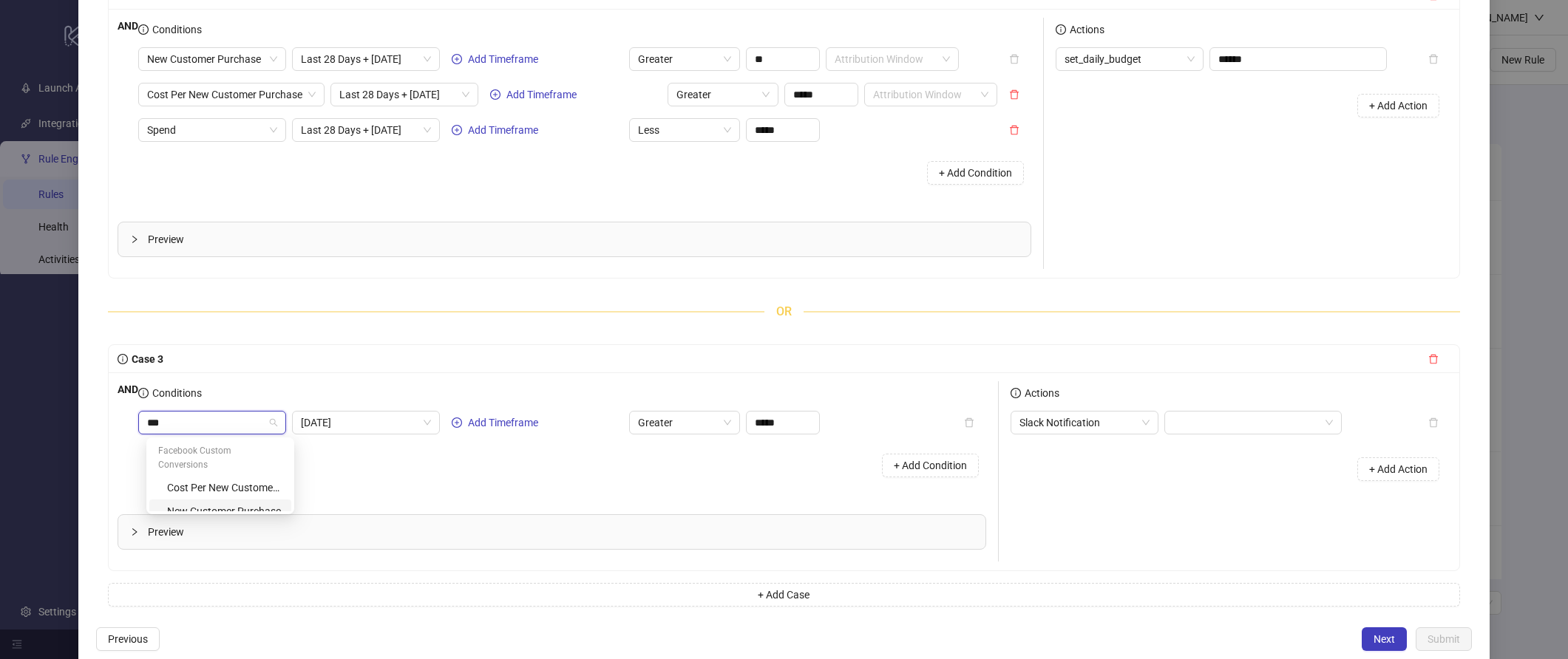
click at [237, 508] on div "New Customer Purchase" at bounding box center [220, 511] width 142 height 24
type input "**"
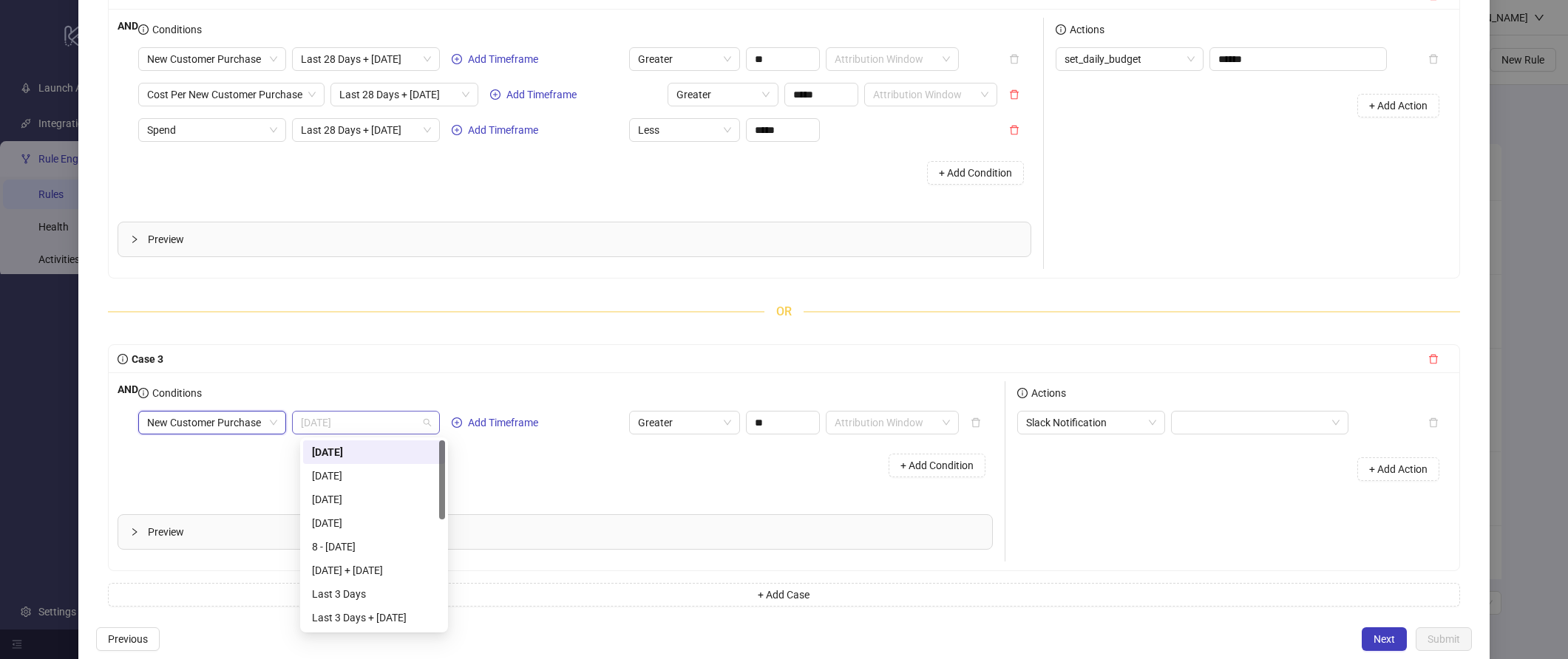
click at [369, 420] on span "Today" at bounding box center [366, 422] width 130 height 22
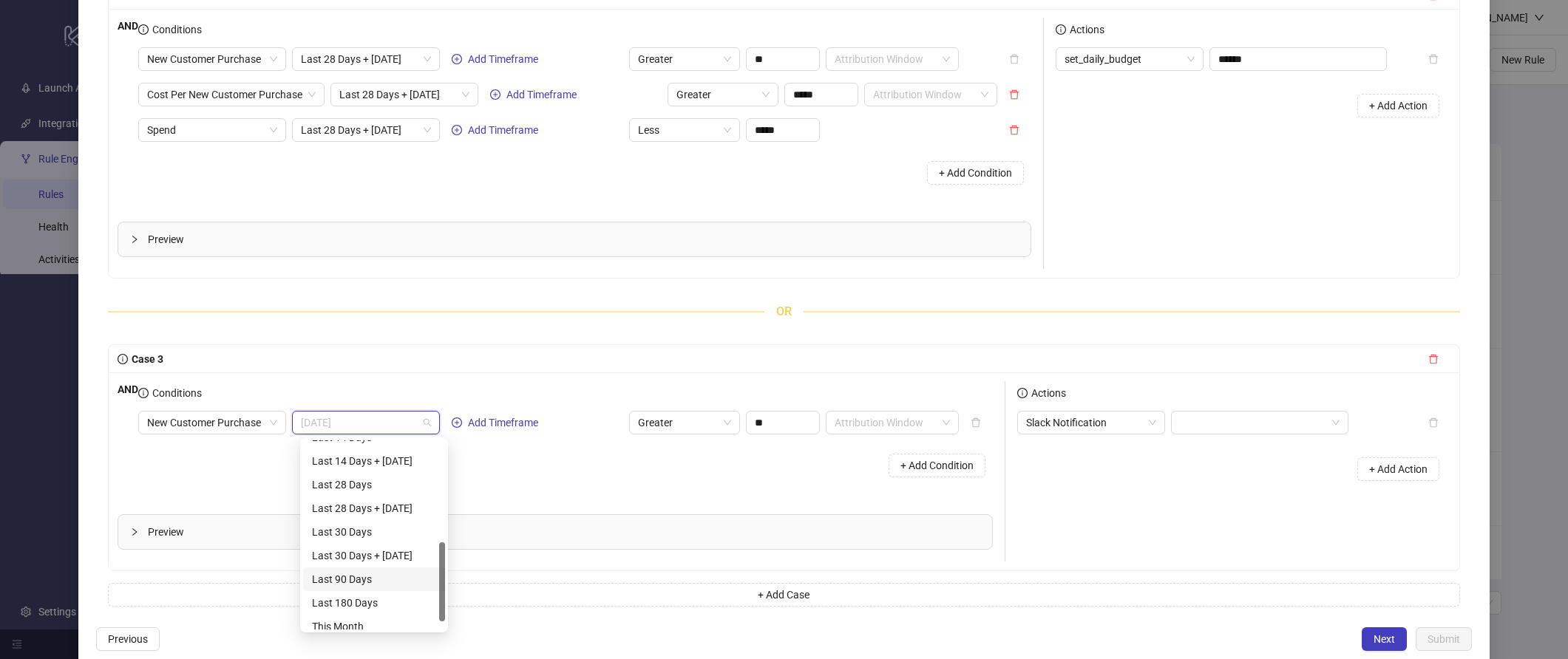
scroll to position [242, 0]
click at [383, 524] on div "Last 28 Days + Today" at bounding box center [374, 517] width 125 height 16
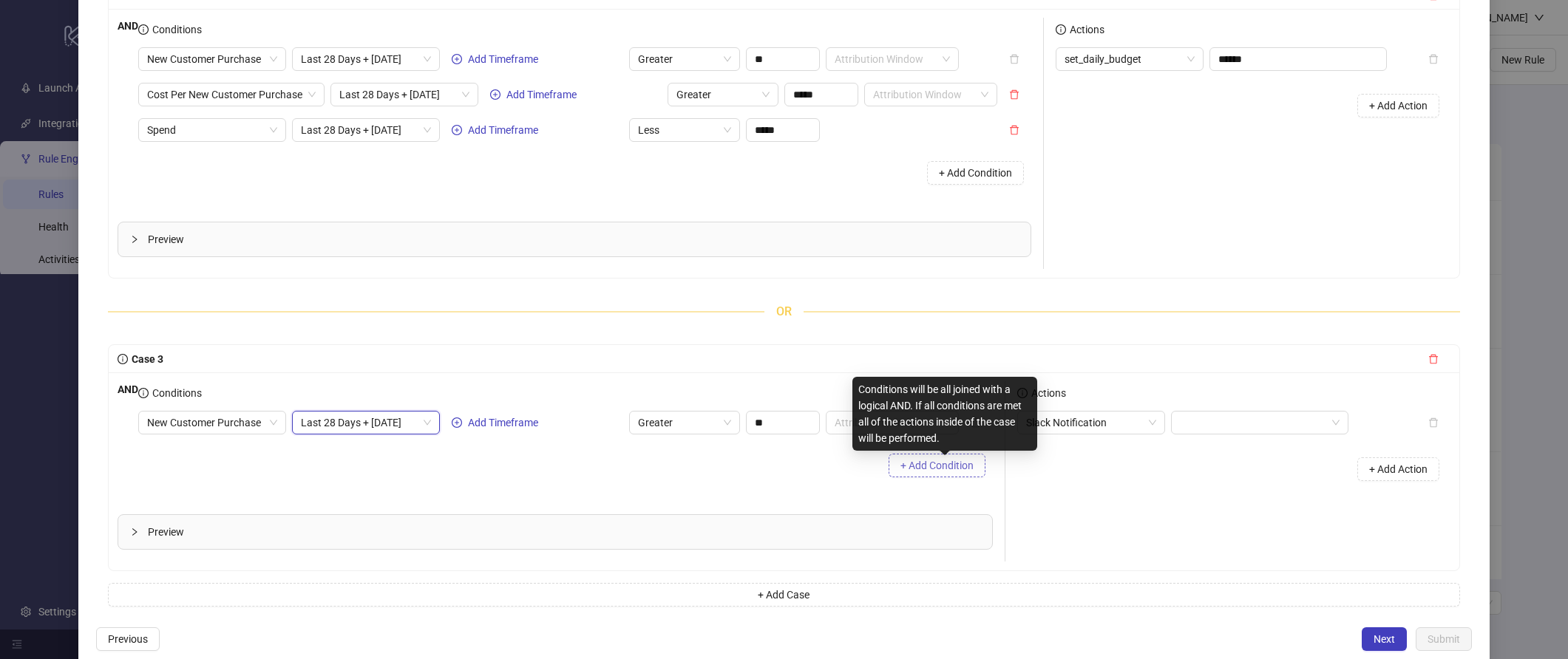
click at [941, 467] on span "+ Add Condition" at bounding box center [937, 465] width 74 height 12
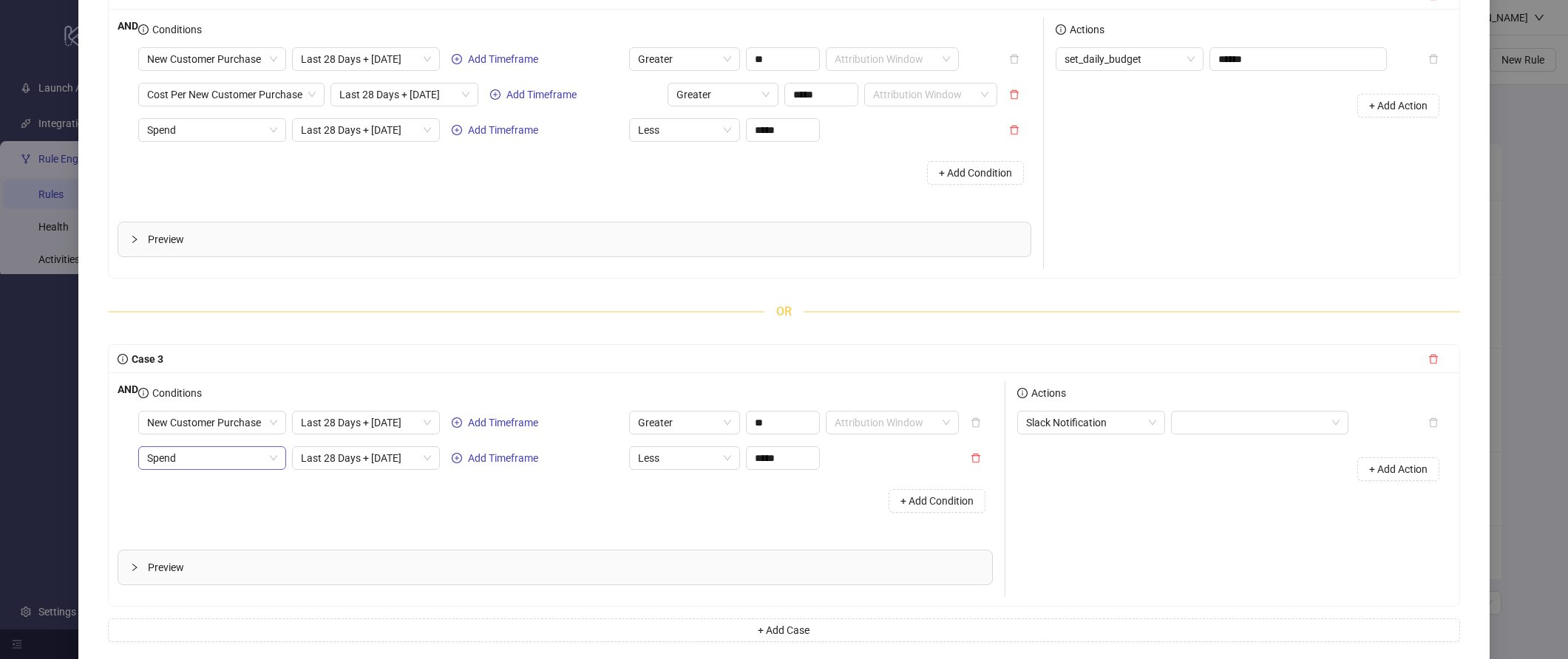
click at [184, 449] on span "Spend" at bounding box center [212, 458] width 130 height 22
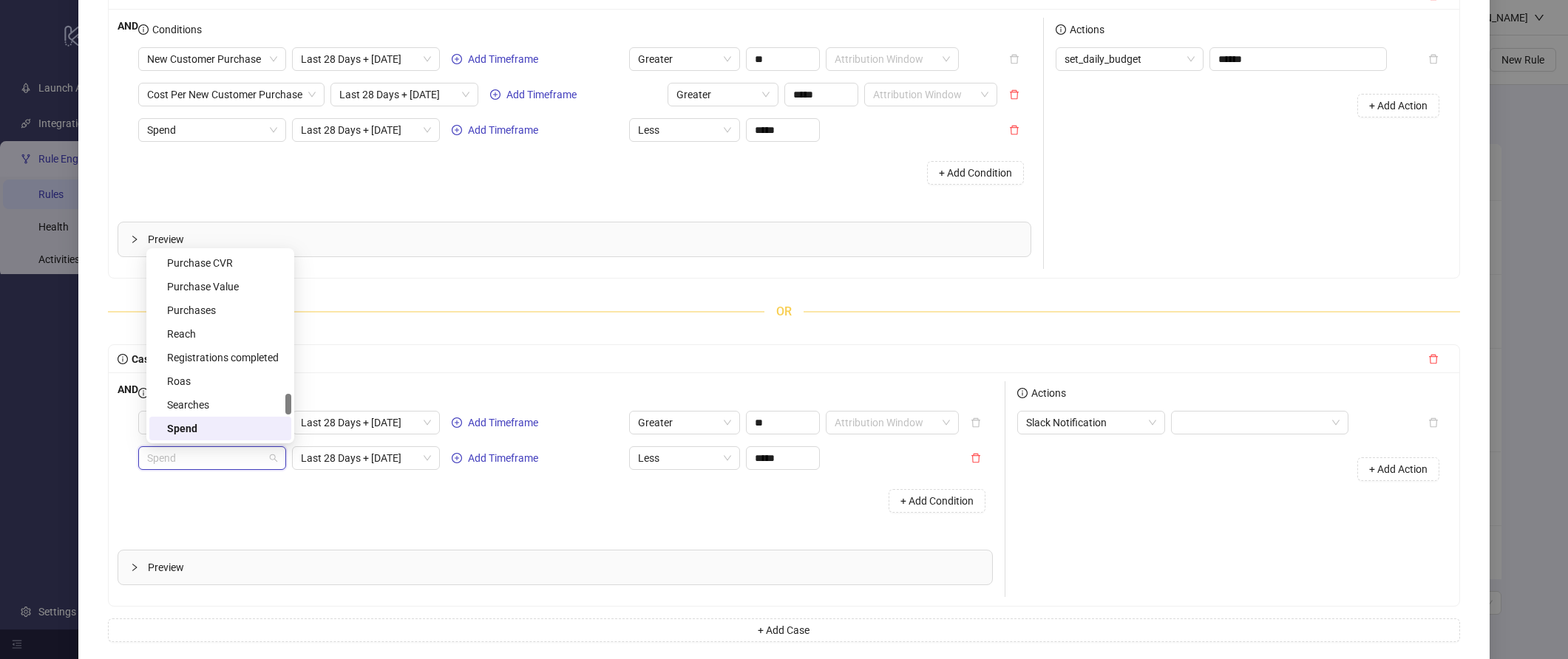
click at [358, 510] on div "+ Add Condition" at bounding box center [565, 500] width 854 height 39
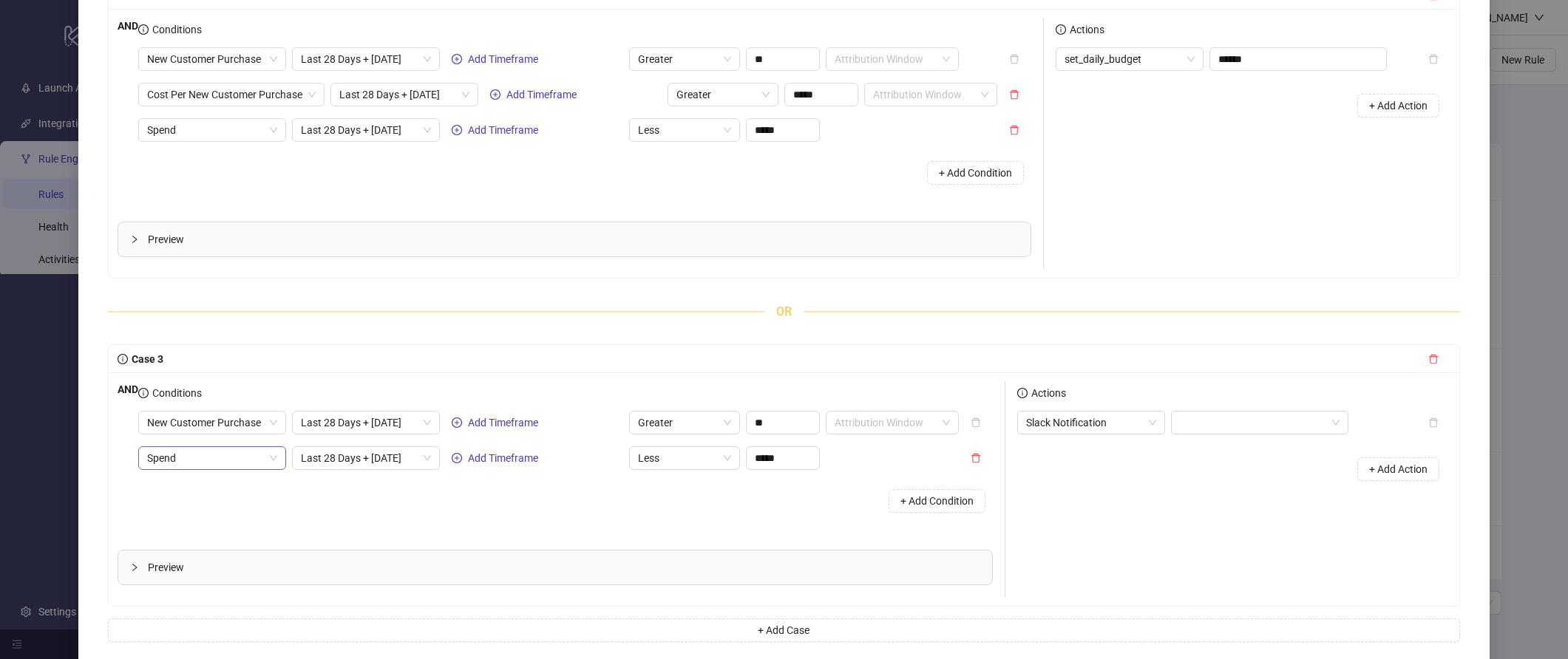
click at [262, 458] on span "Spend" at bounding box center [212, 458] width 130 height 22
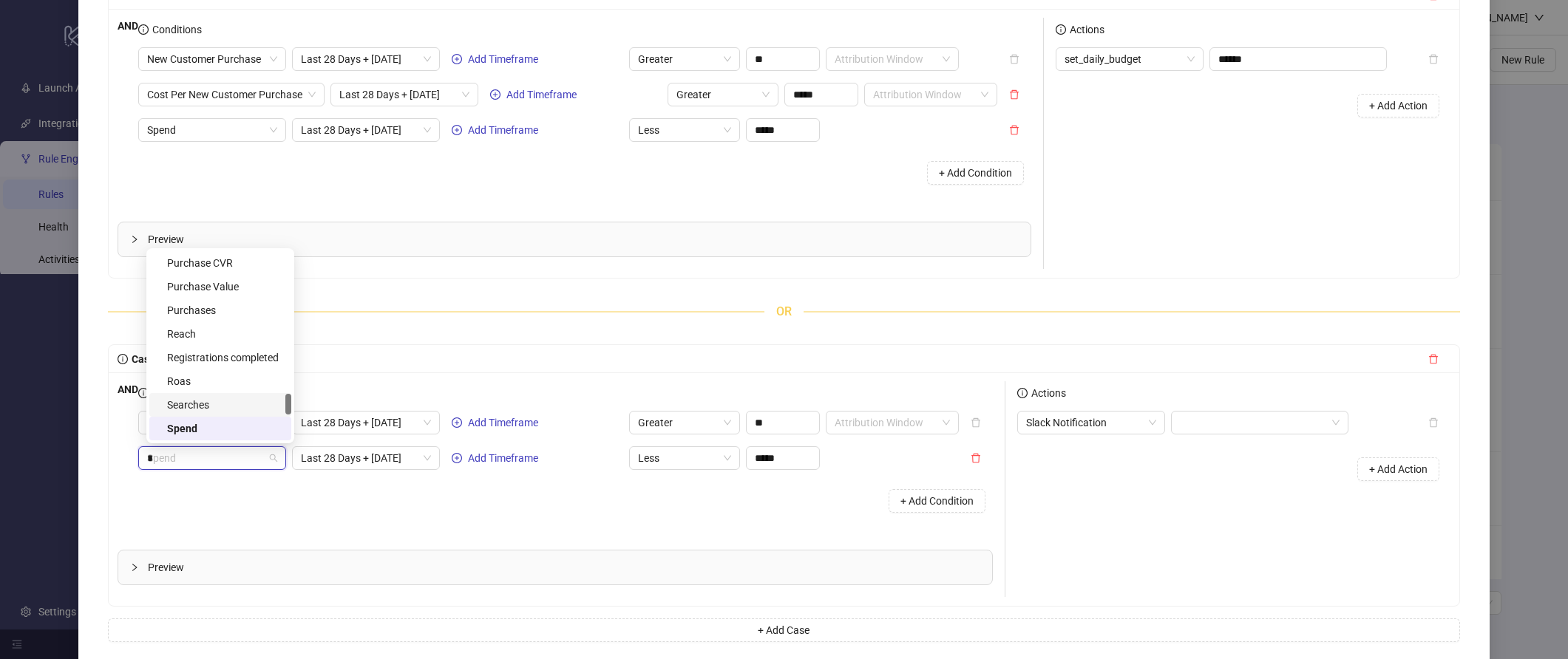
scroll to position [0, 0]
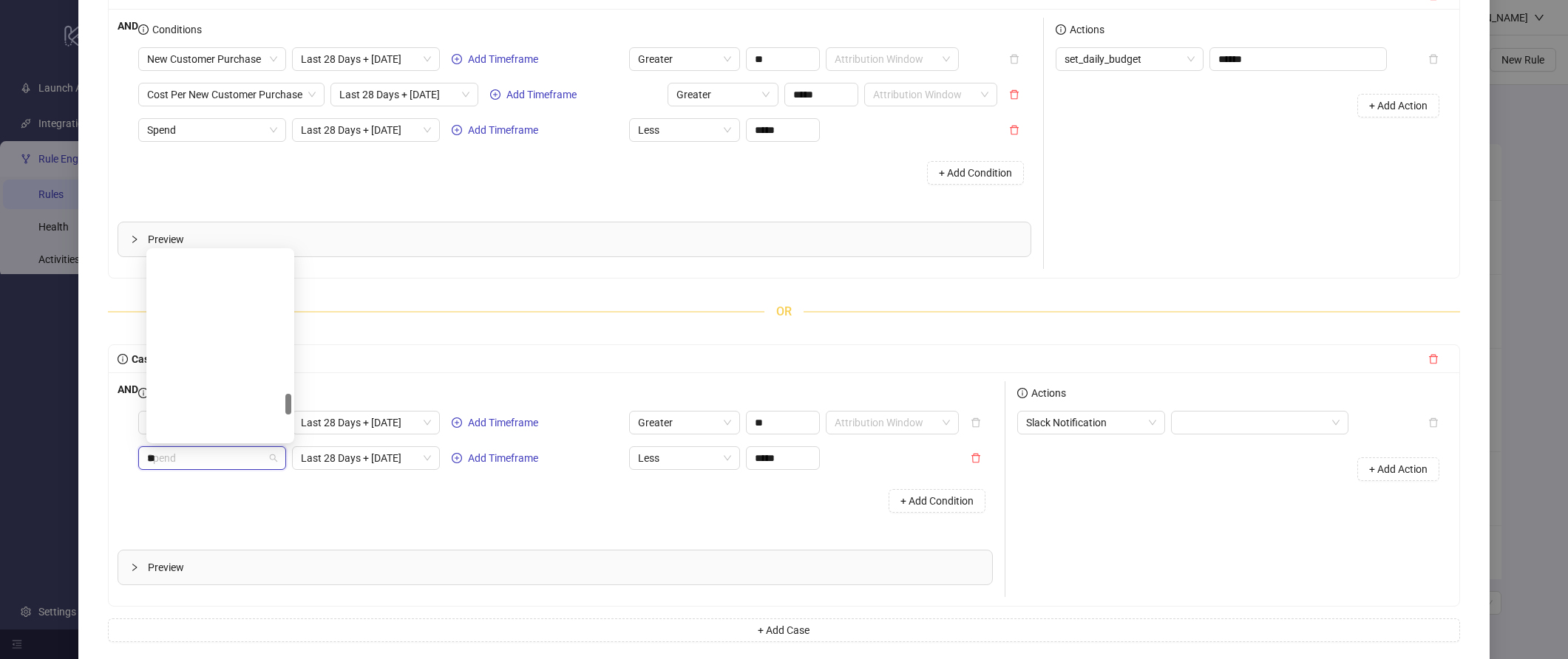
type input "***"
click at [233, 432] on div "New Customer Purchase" at bounding box center [225, 440] width 115 height 16
type input "**"
click at [244, 463] on span "New Customer Purchase" at bounding box center [212, 458] width 130 height 22
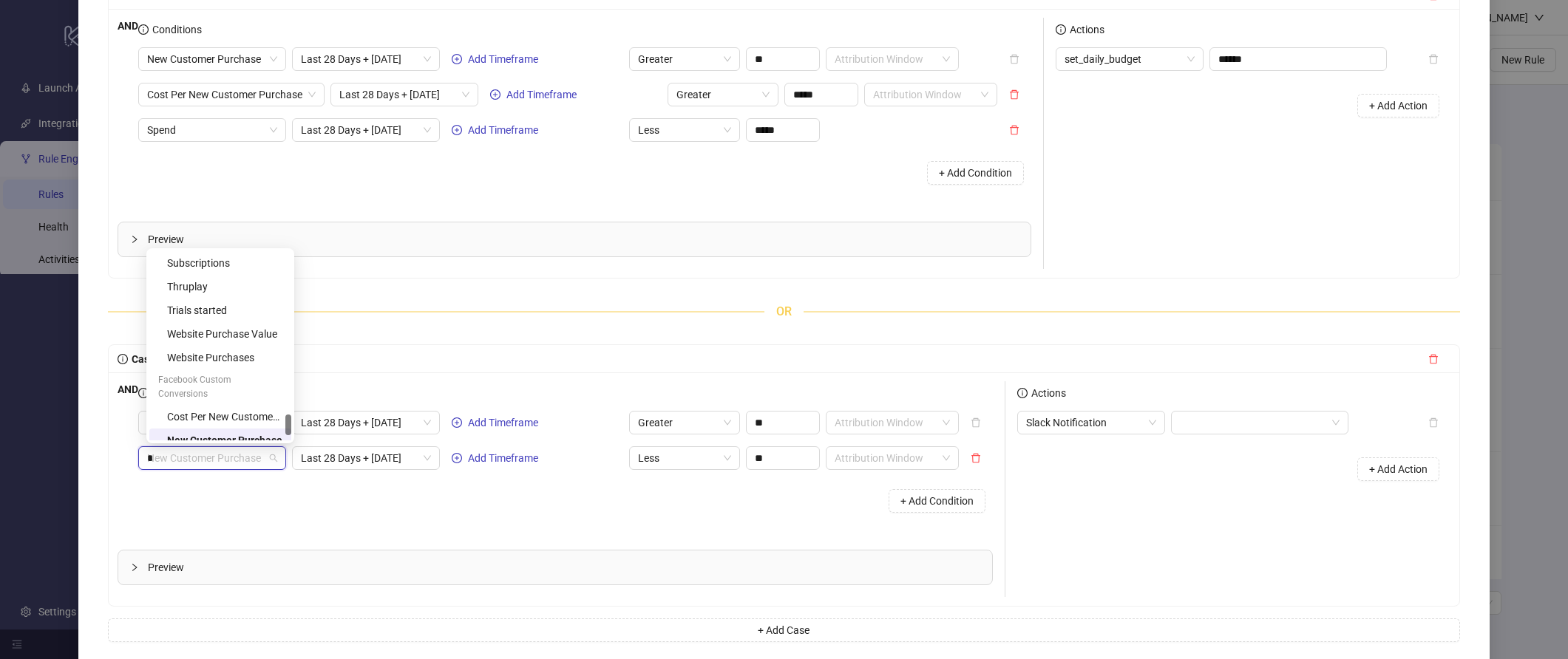
scroll to position [1136, 0]
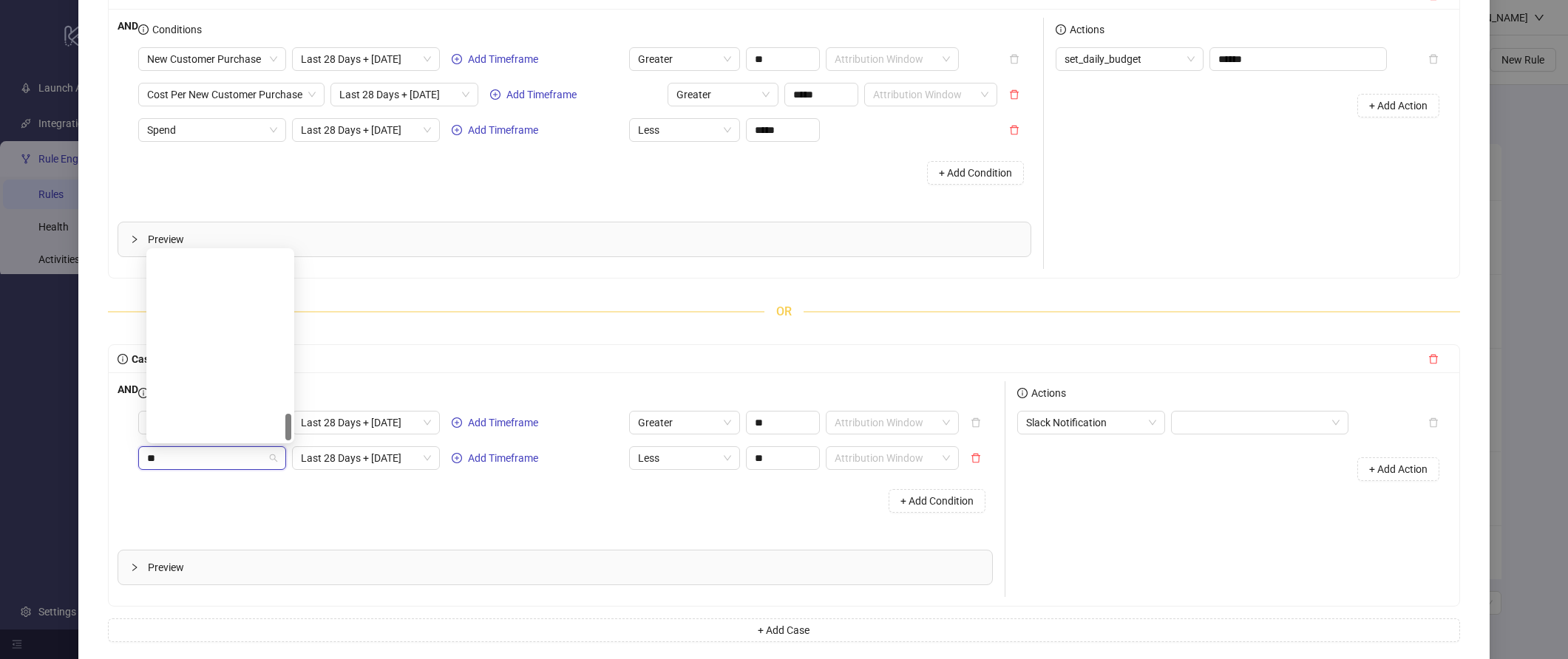
type input "***"
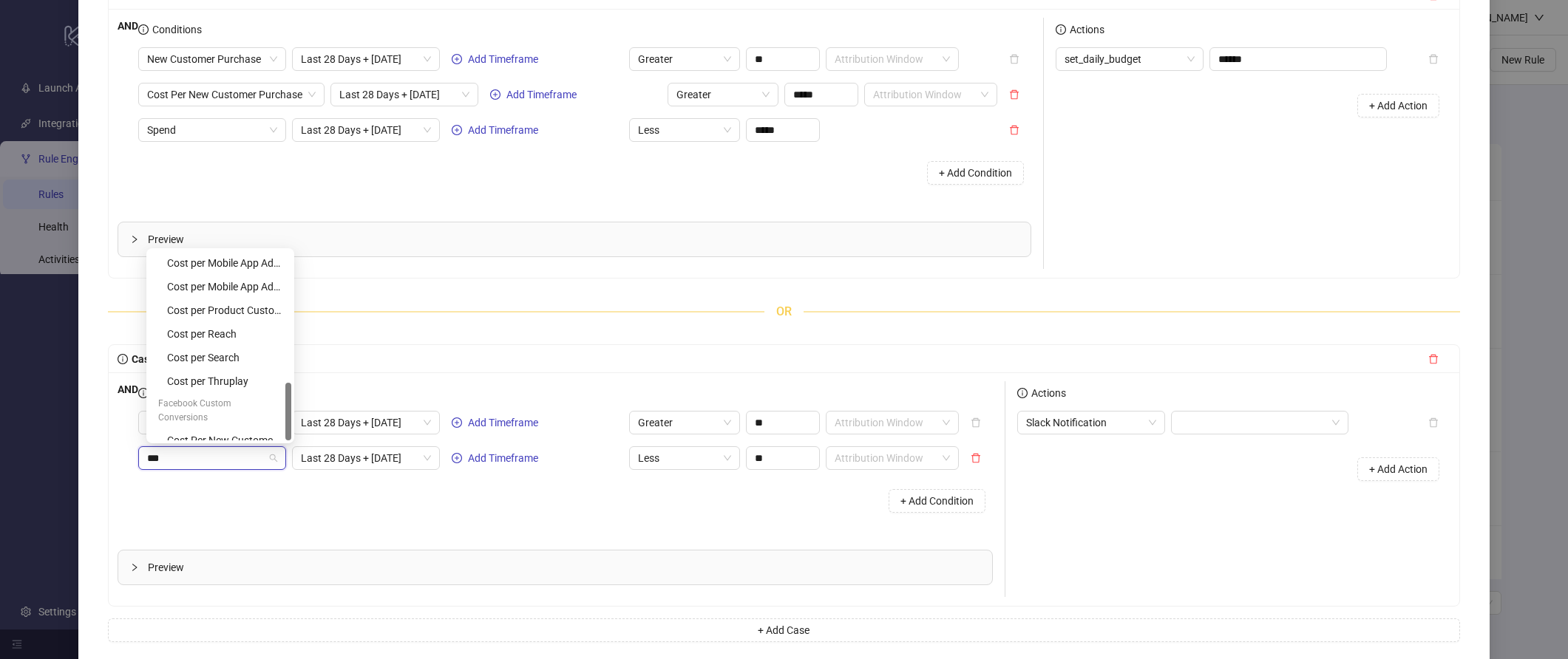
scroll to position [426, 0]
click at [212, 432] on div "Cost Per New Customer Purchase" at bounding box center [225, 440] width 115 height 16
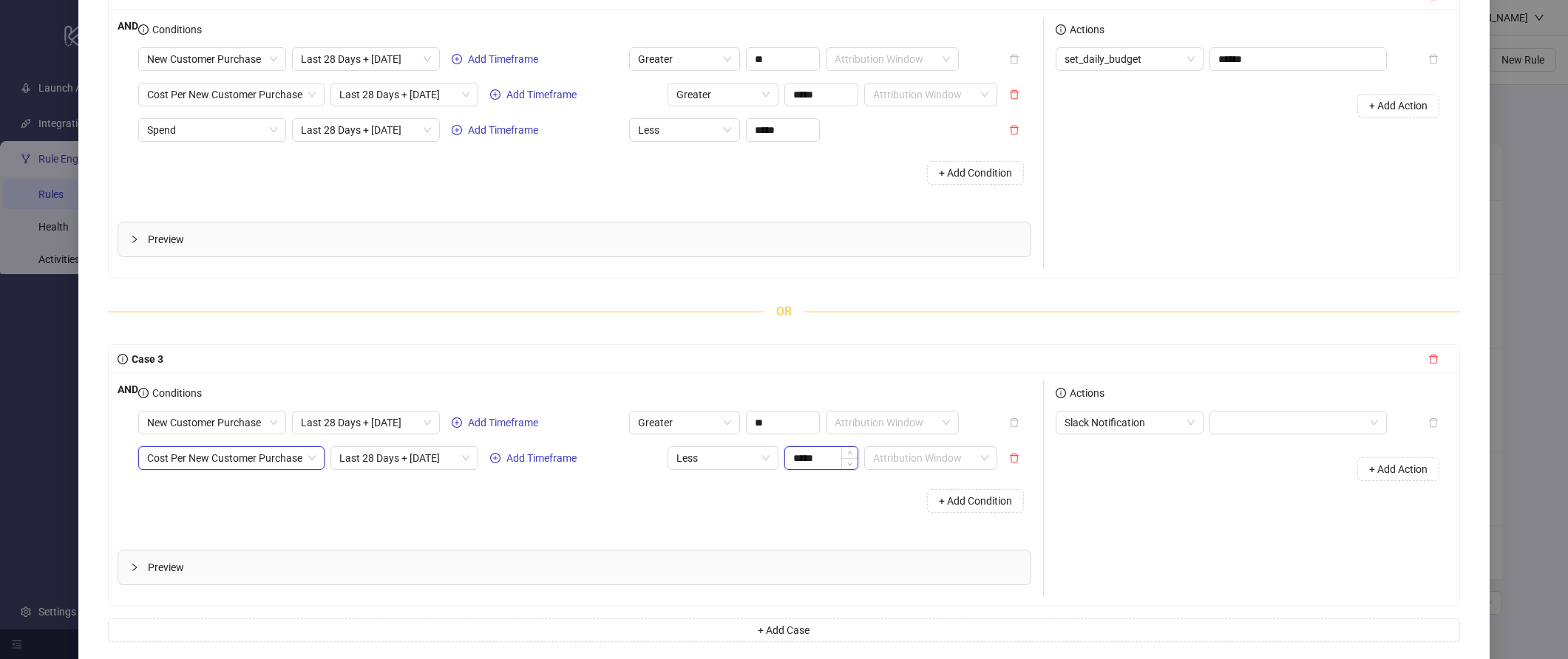
click at [833, 460] on input "*****" at bounding box center [821, 458] width 73 height 22
type input "*****"
click at [840, 515] on div "+ Add Condition" at bounding box center [584, 500] width 893 height 39
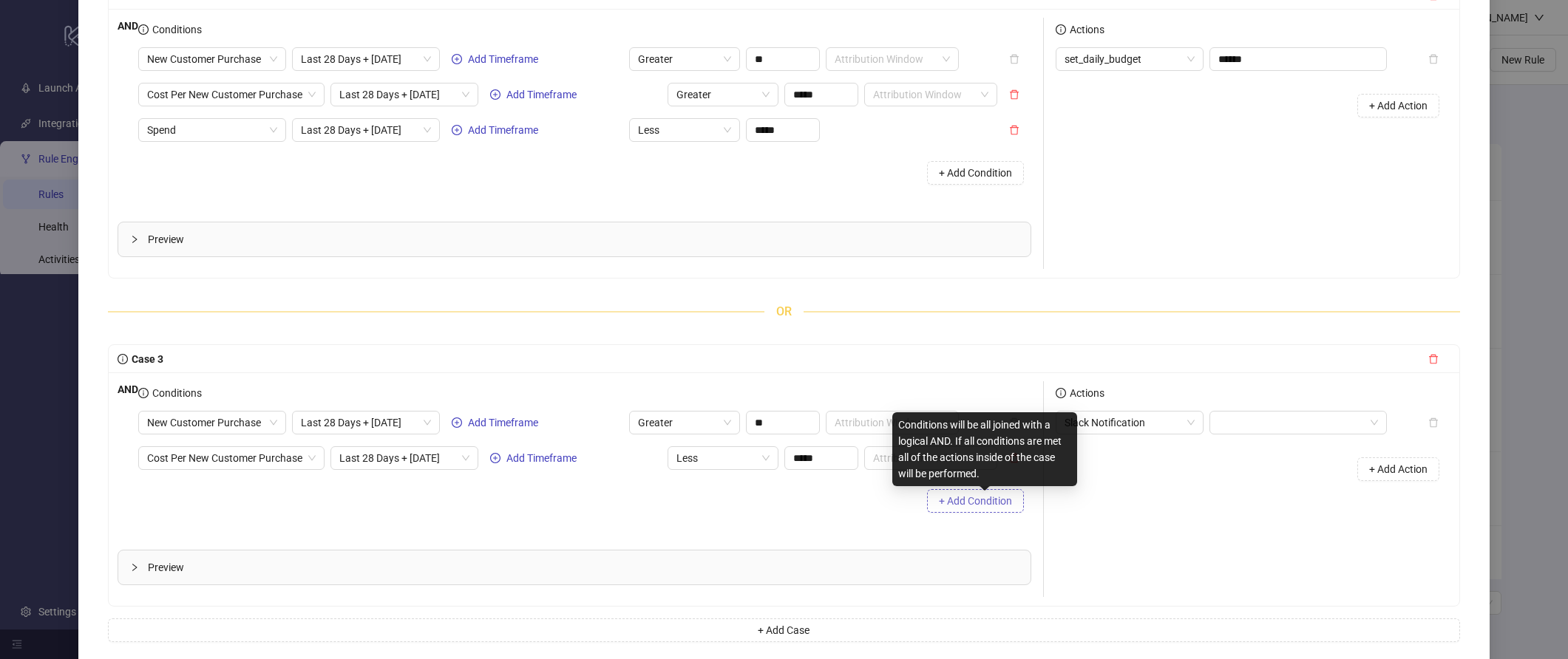
click at [966, 503] on span "+ Add Condition" at bounding box center [975, 501] width 74 height 12
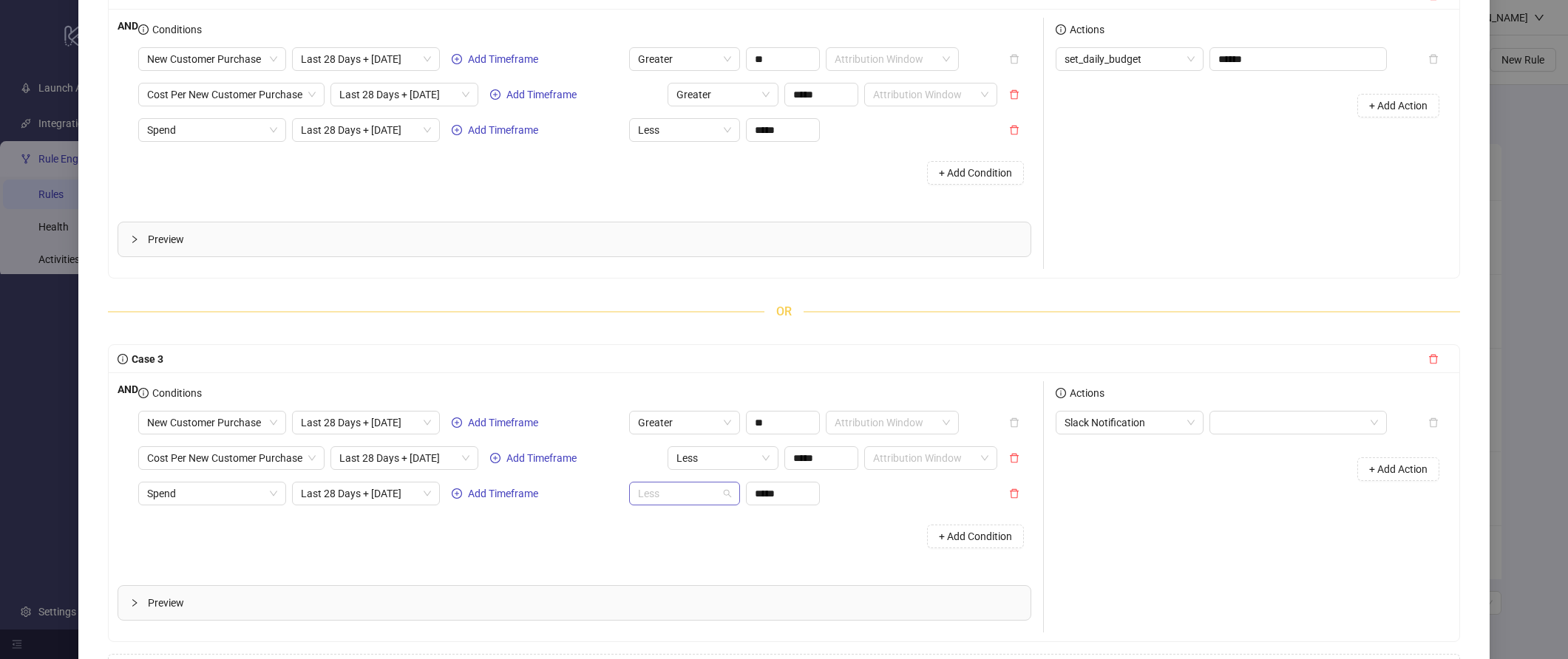
click at [650, 502] on span "Less" at bounding box center [684, 493] width 93 height 22
click at [683, 543] on div "Greater" at bounding box center [692, 547] width 87 height 16
click at [779, 493] on input "*****" at bounding box center [783, 493] width 73 height 22
type input "*****"
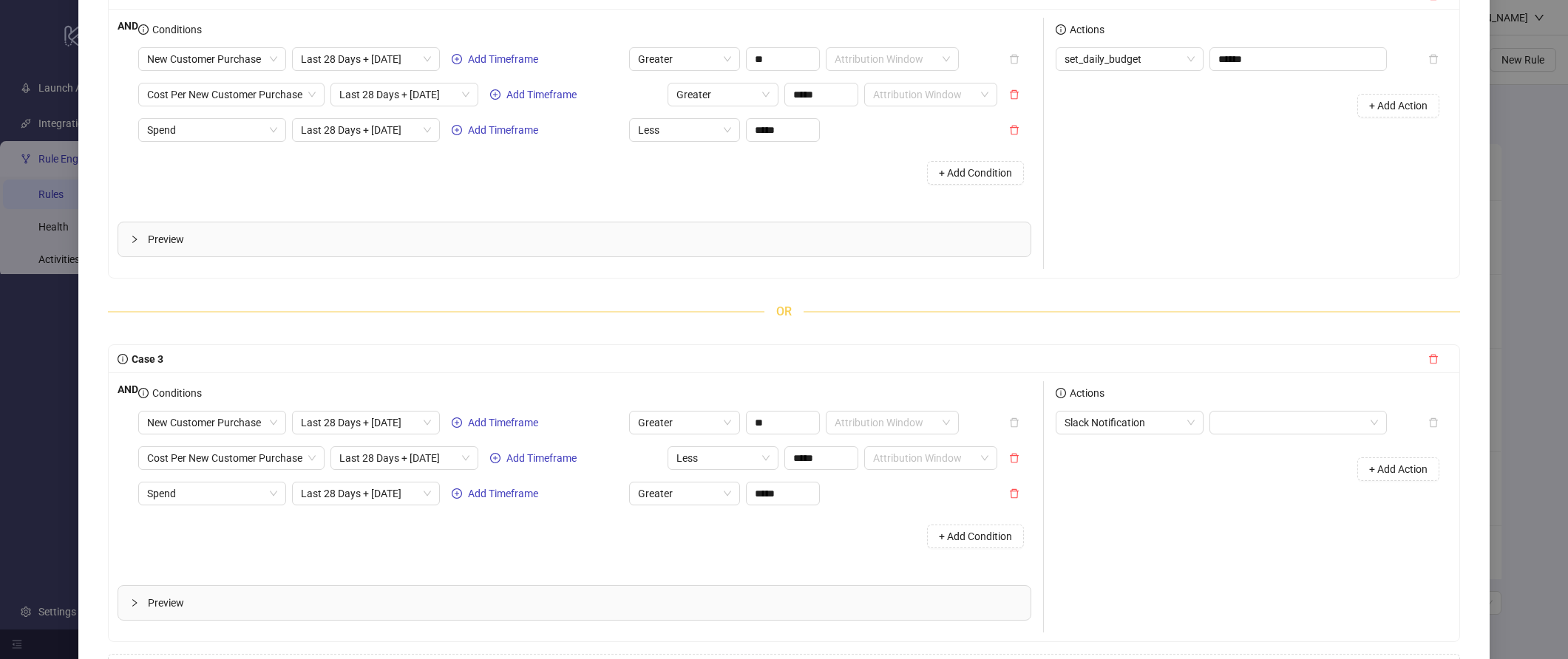
click at [821, 521] on div "+ Add Condition" at bounding box center [584, 536] width 893 height 39
click at [256, 503] on span "Spend" at bounding box center [212, 493] width 130 height 22
type input "***"
click at [217, 445] on div "Cost Per New Customer Purchase" at bounding box center [225, 452] width 115 height 16
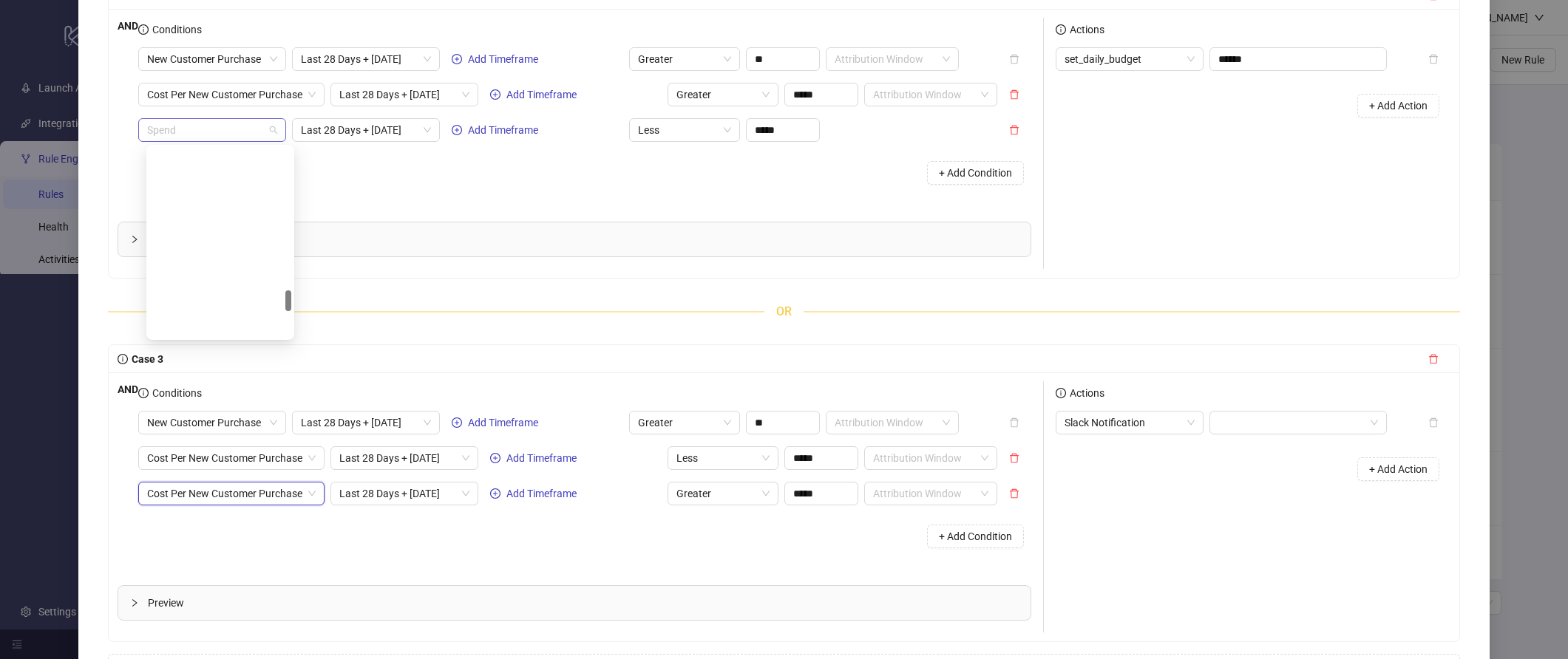
click at [216, 131] on span "Spend" at bounding box center [212, 129] width 130 height 22
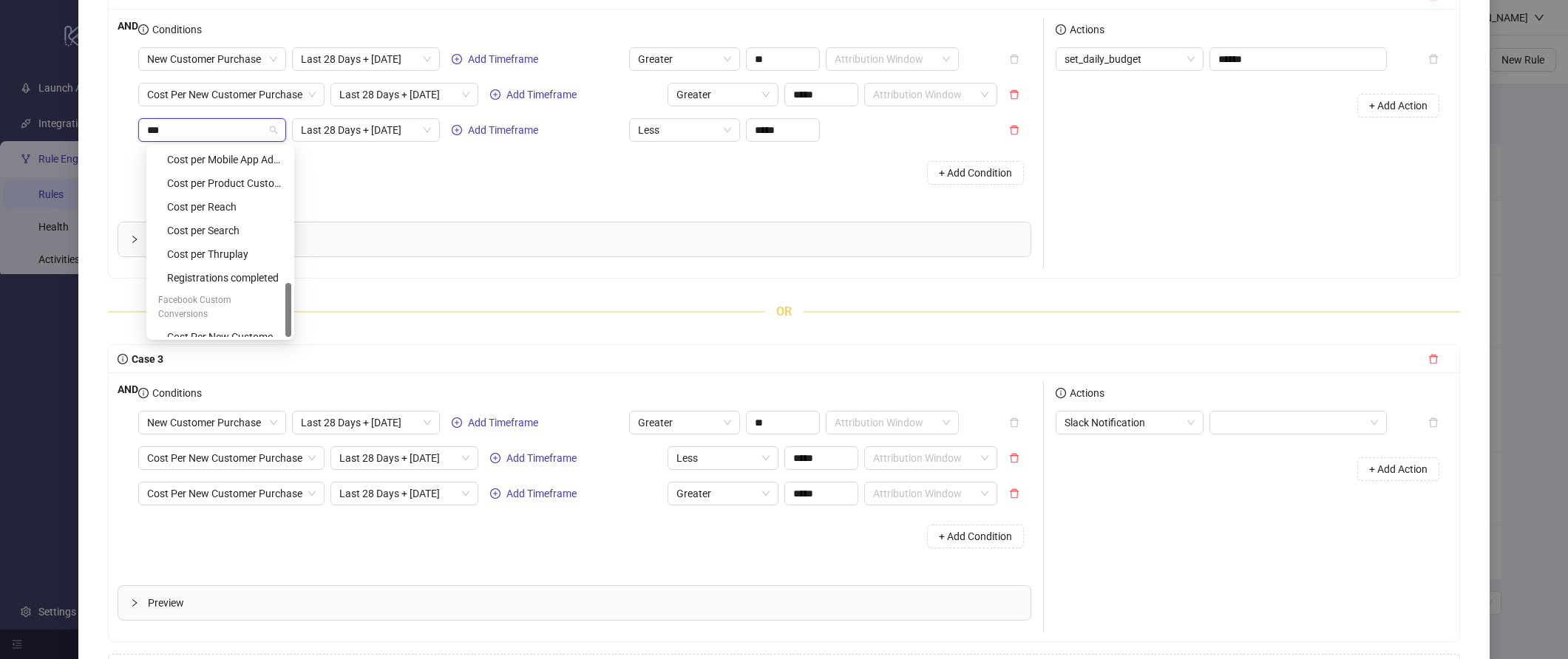
scroll to position [426, 0]
type input "****"
click at [231, 329] on div "Cost Per New Customer Purchase" at bounding box center [225, 336] width 115 height 16
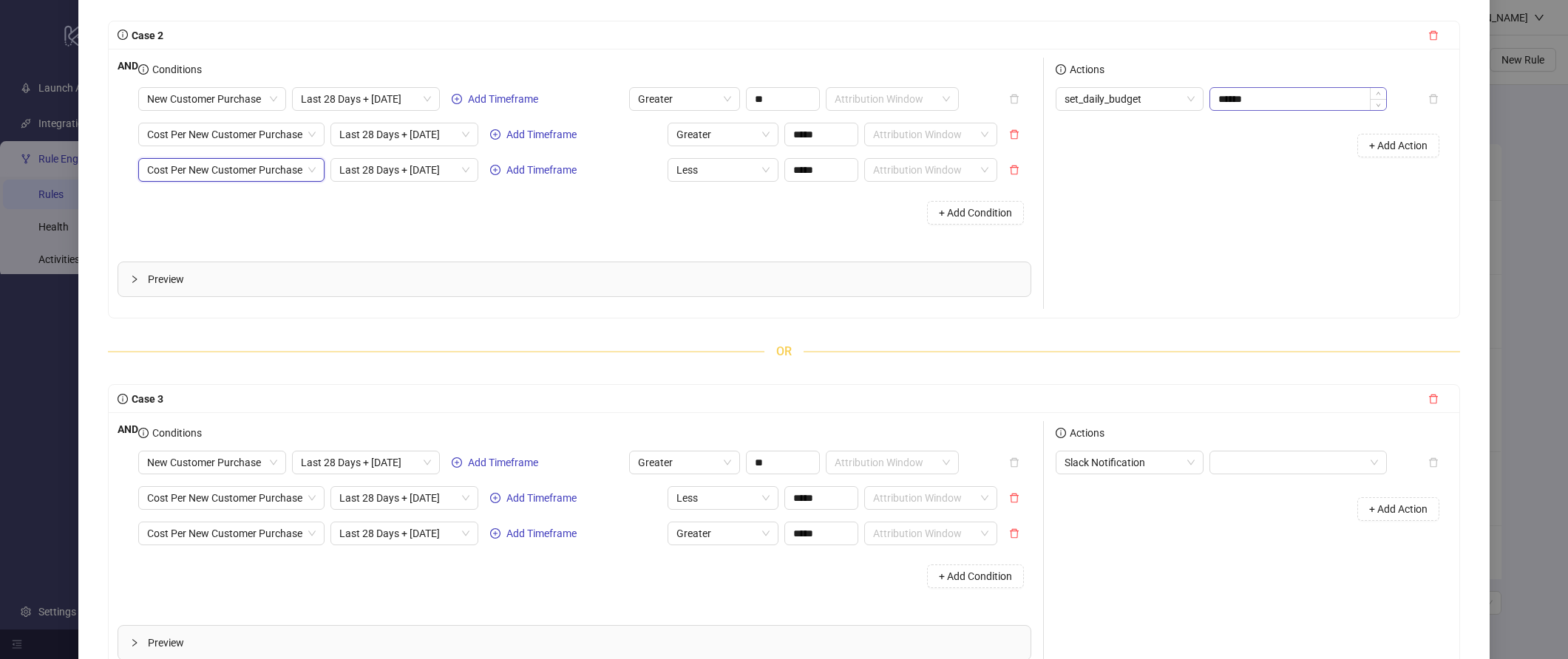
scroll to position [489, 0]
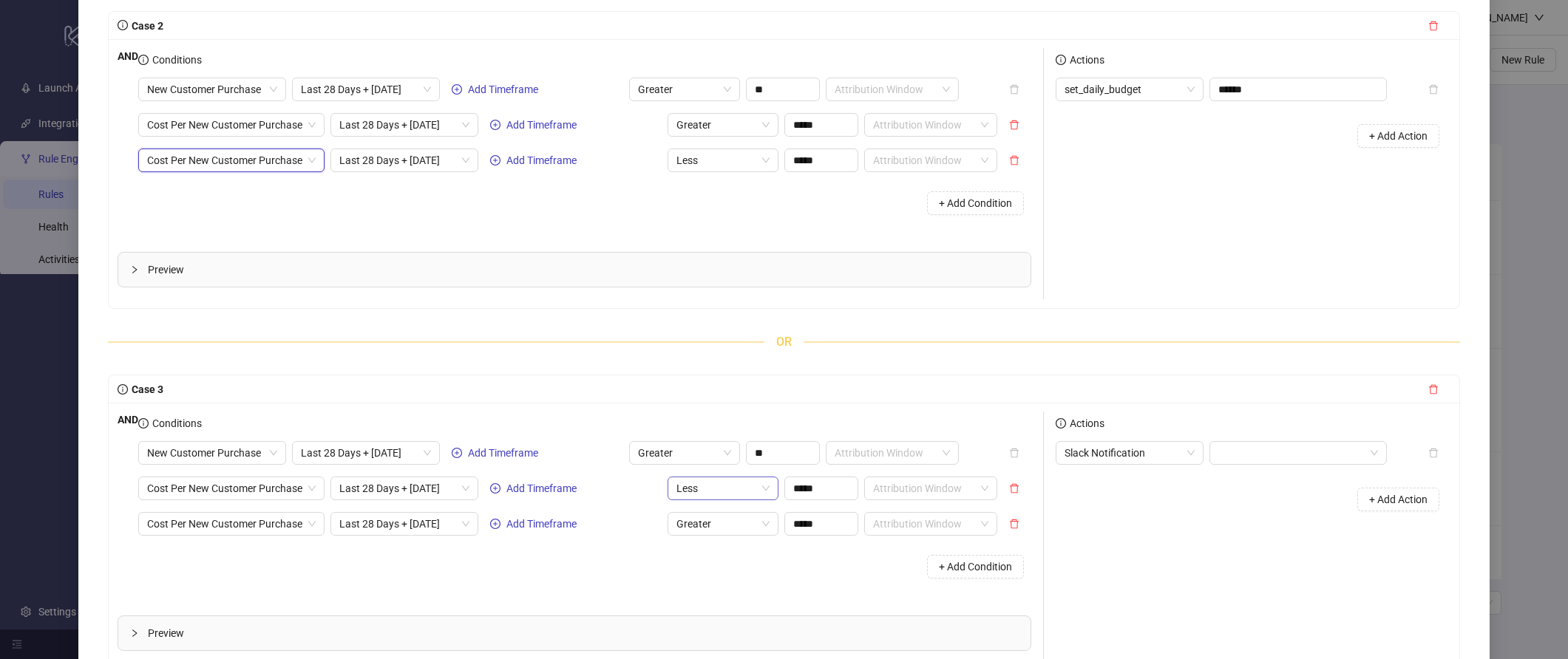
click at [740, 485] on span "Less" at bounding box center [722, 488] width 93 height 22
click at [734, 615] on div "Less Equal" at bounding box center [732, 612] width 87 height 16
click at [744, 523] on span "Greater" at bounding box center [722, 523] width 93 height 22
click at [744, 441] on div "Greater Equal" at bounding box center [732, 447] width 87 height 16
click at [1158, 456] on span "Slack Notification" at bounding box center [1129, 452] width 130 height 22
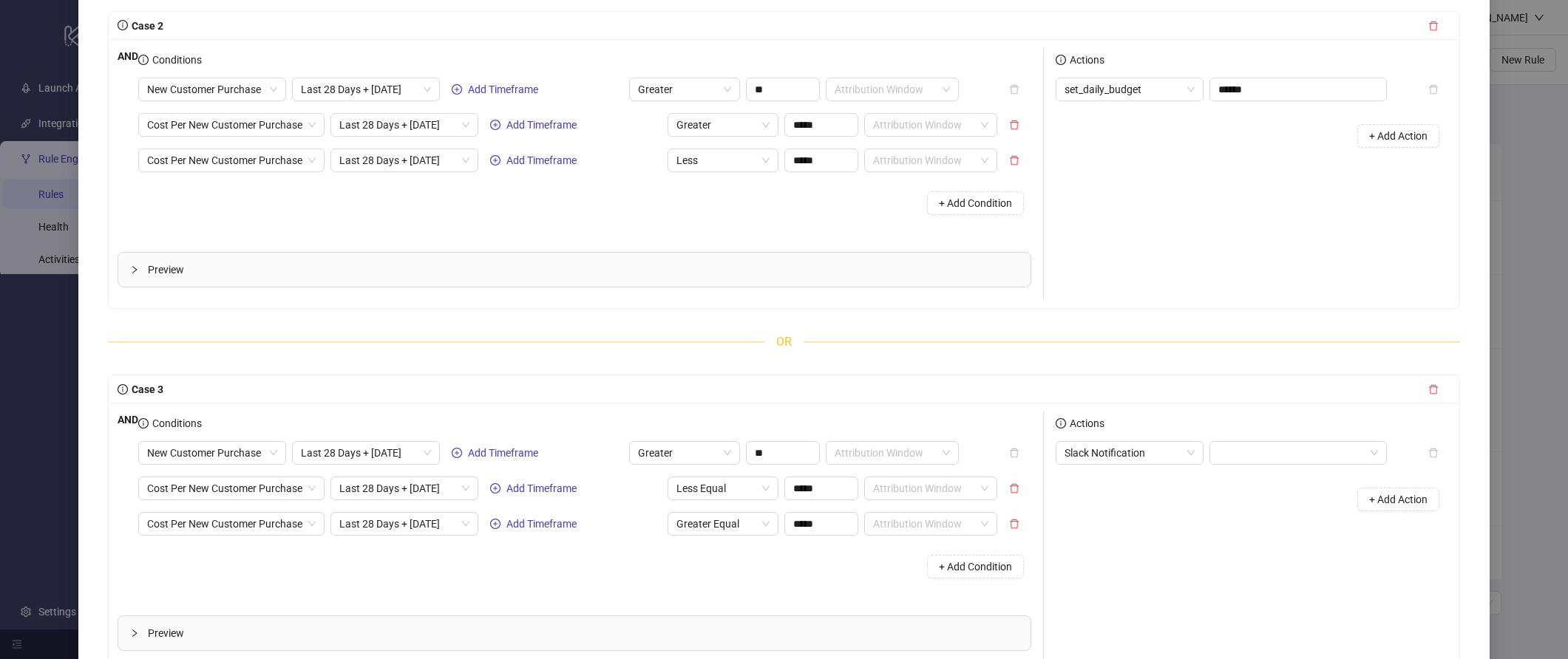
click at [1310, 496] on div "+ Add Action" at bounding box center [1253, 499] width 395 height 46
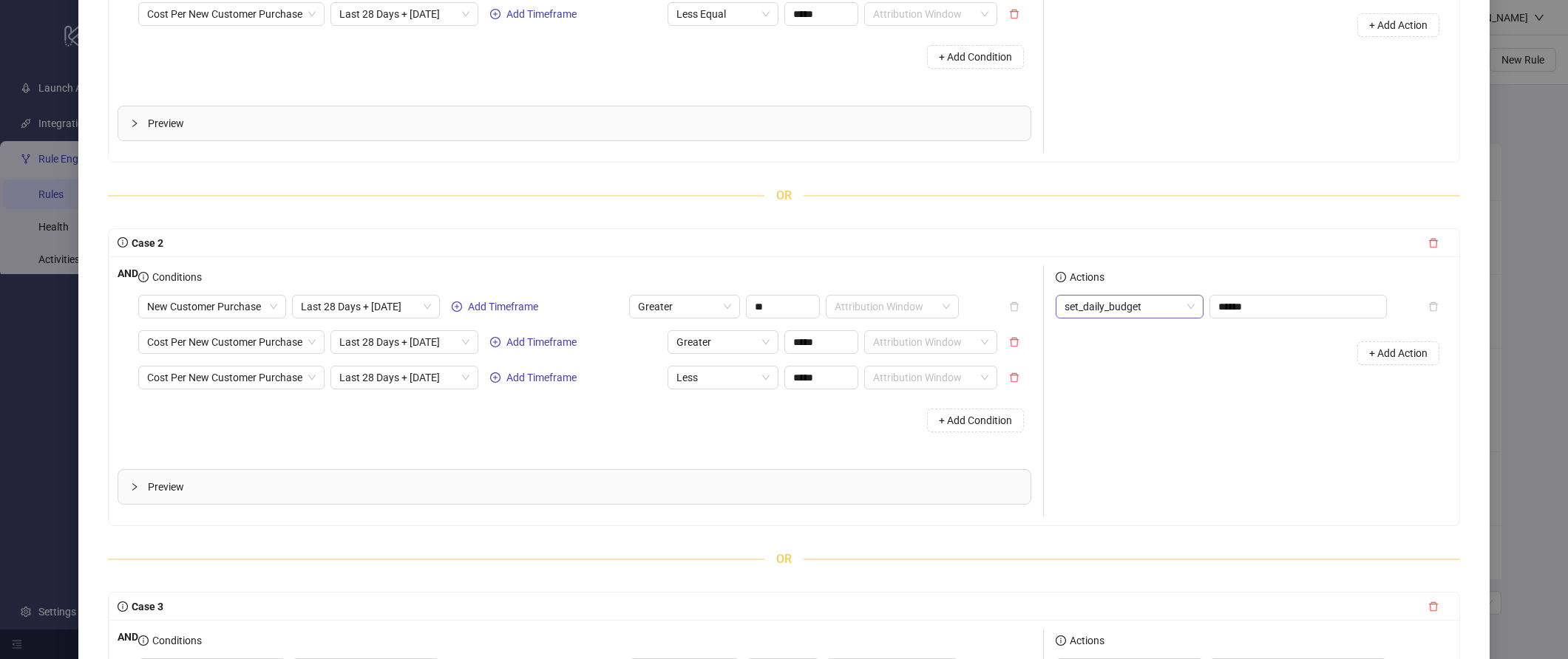
click at [1159, 310] on span "set_daily_budget" at bounding box center [1129, 306] width 130 height 22
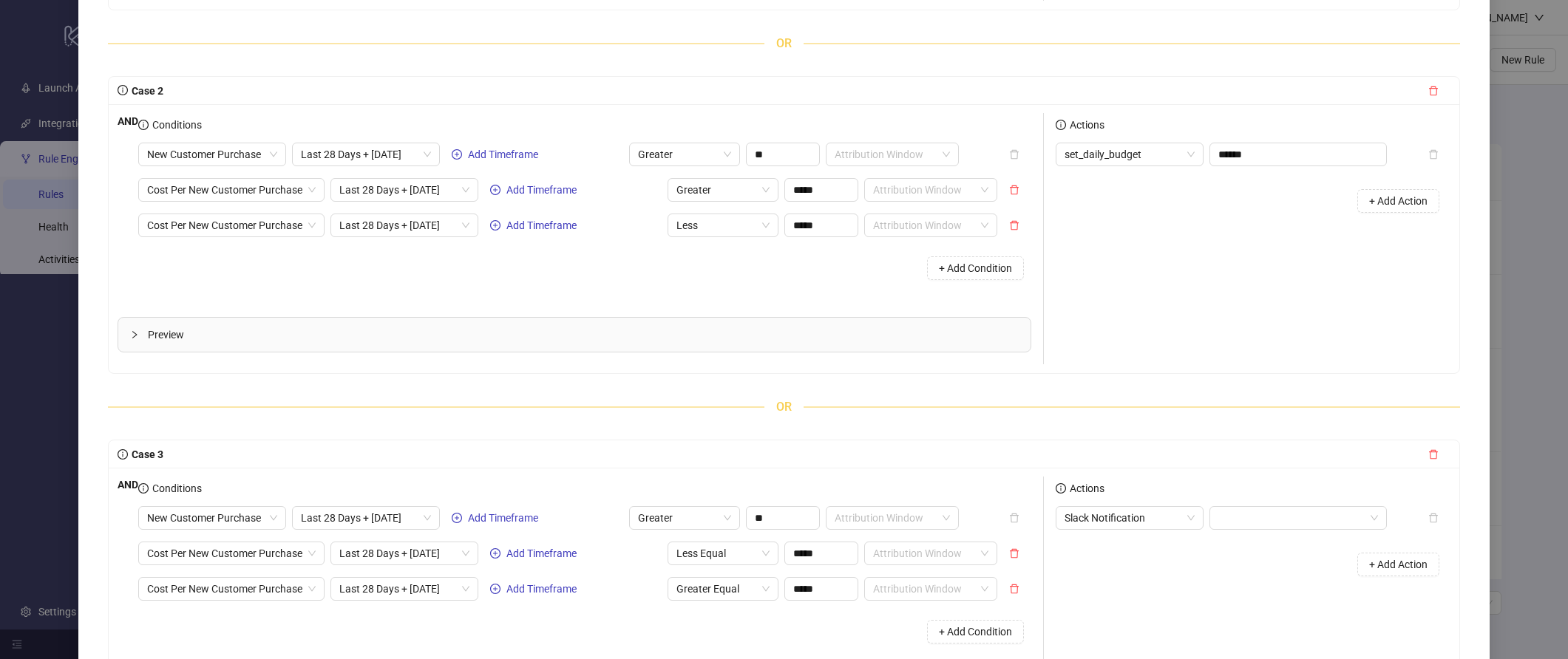
click at [1254, 322] on div "Actions set_daily_budget ****** + Add Action" at bounding box center [1247, 239] width 407 height 251
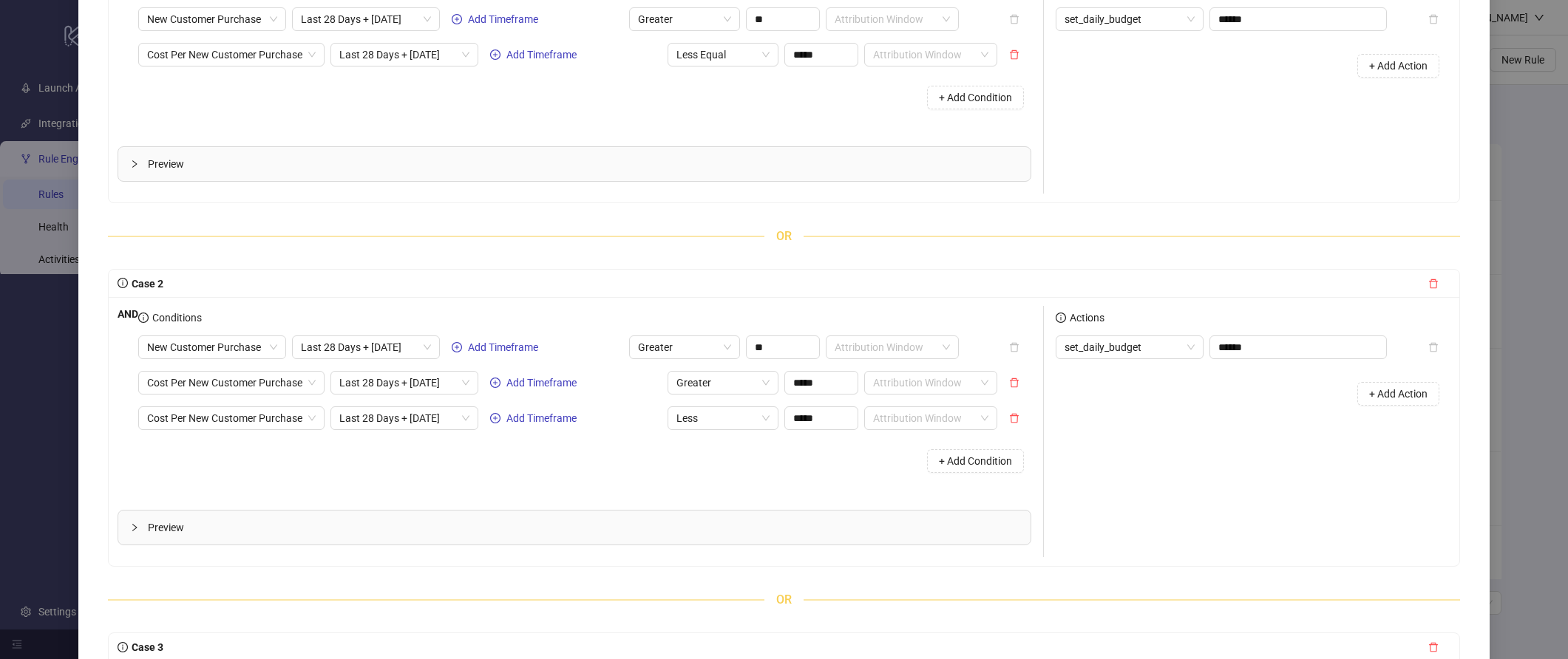
scroll to position [93, 0]
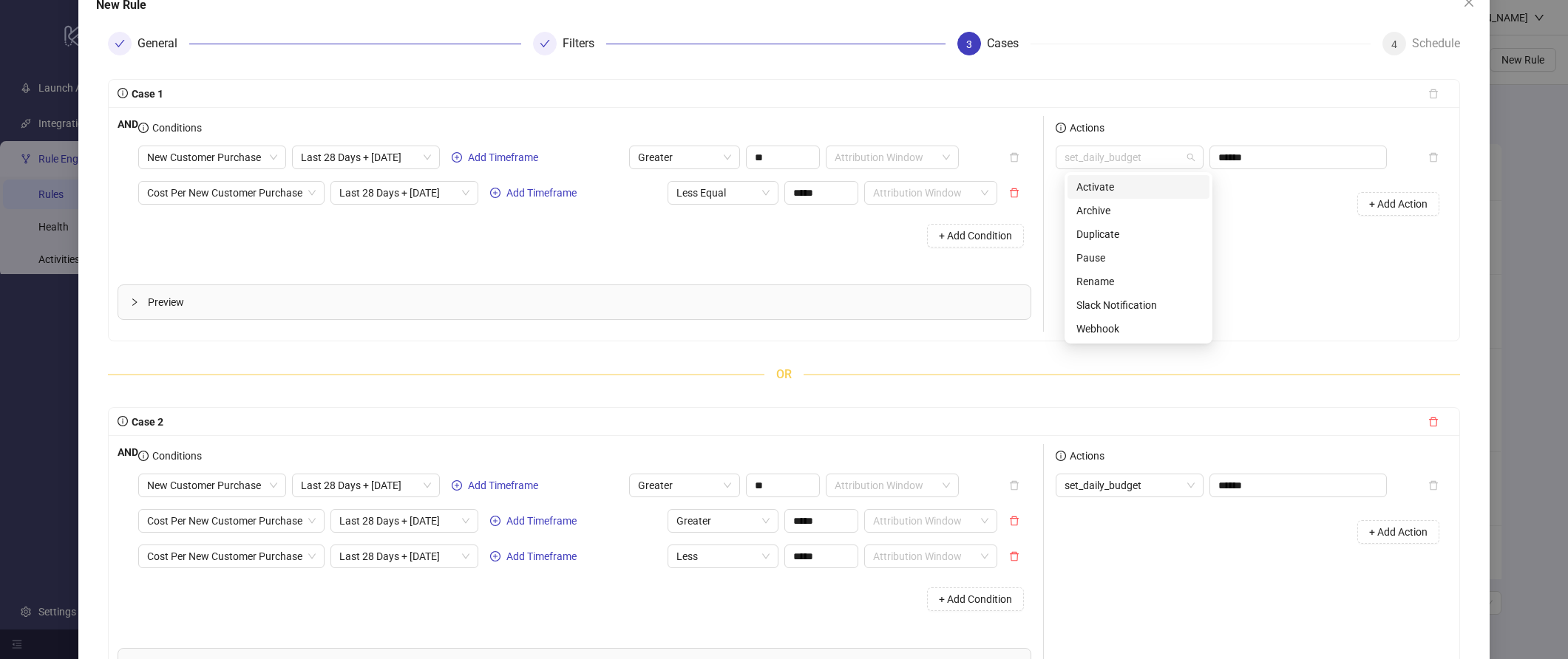
drag, startPoint x: 1142, startPoint y: 163, endPoint x: 1058, endPoint y: 157, distance: 84.2
click at [1058, 157] on div "Actions set_daily_budget ****** + Add Action" at bounding box center [1247, 224] width 407 height 216
click at [1312, 278] on div "Actions set_daily_budget ****** + Add Action" at bounding box center [1247, 224] width 407 height 216
click at [1193, 175] on div "set_daily_budget ****** + Add Action" at bounding box center [1253, 186] width 395 height 81
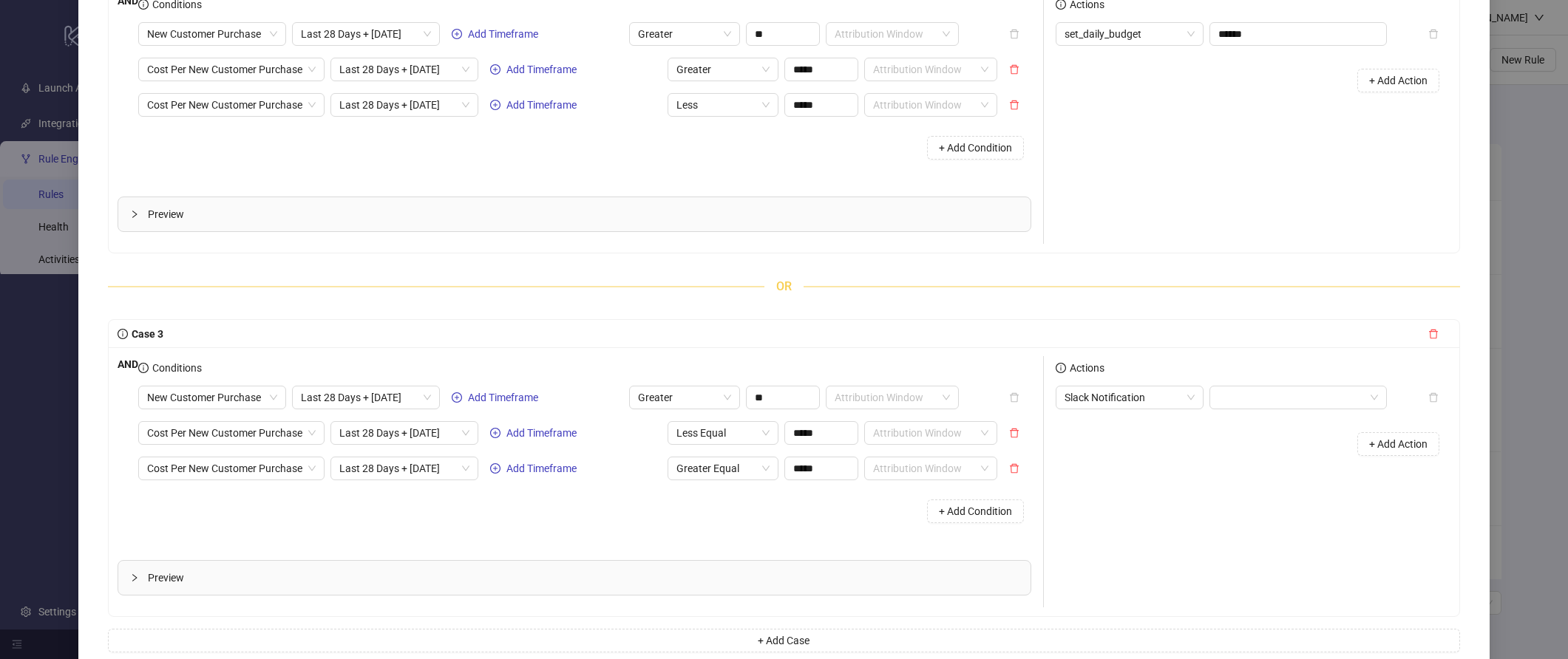
scroll to position [615, 0]
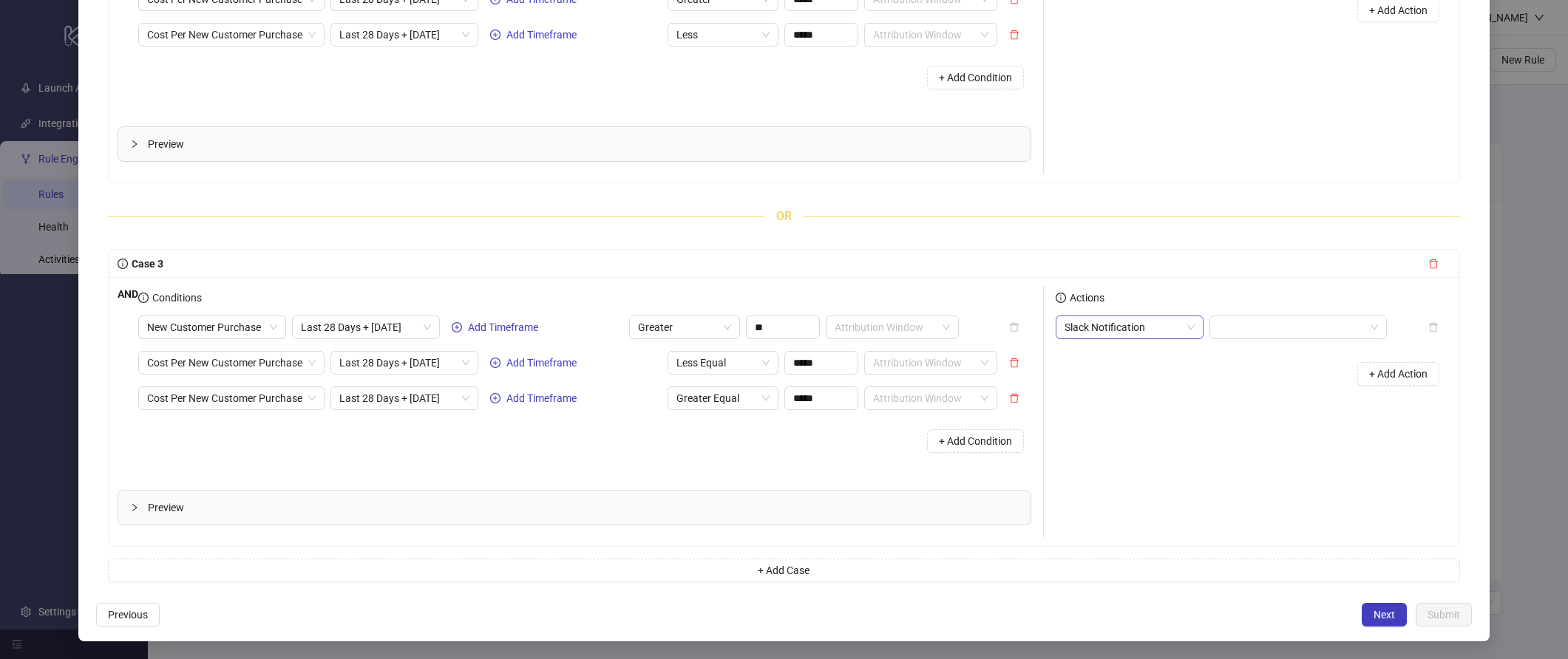
click at [1169, 334] on span "Slack Notification" at bounding box center [1129, 327] width 130 height 22
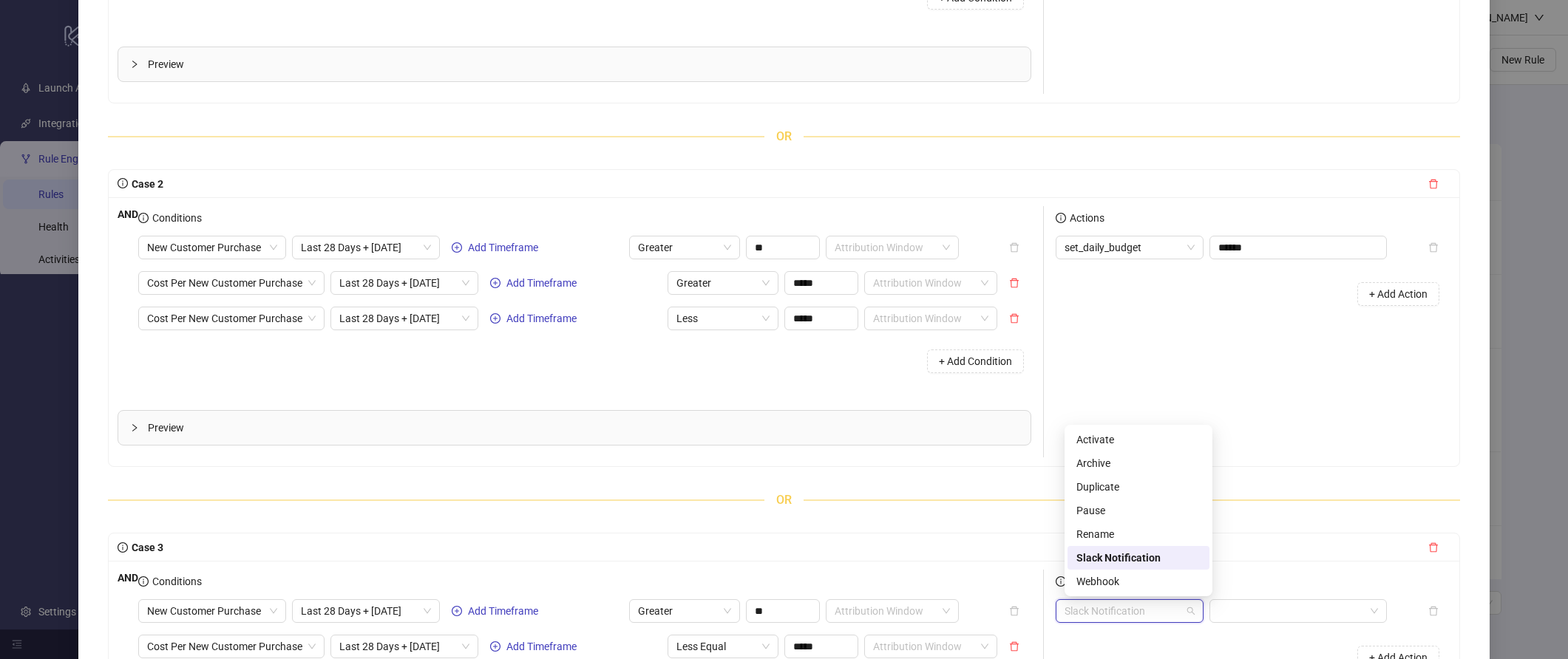
scroll to position [312, 0]
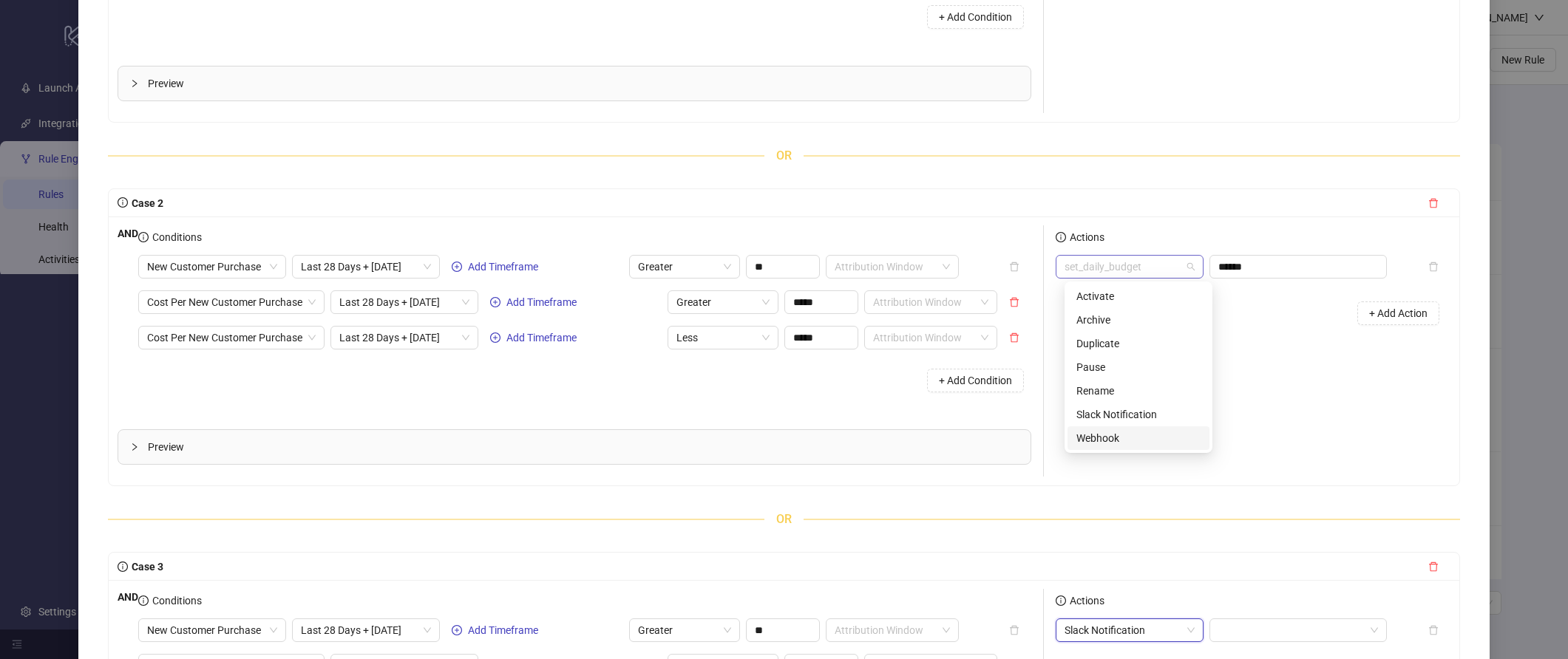
drag, startPoint x: 1155, startPoint y: 265, endPoint x: 1139, endPoint y: 267, distance: 16.1
click at [988, 270] on div "AND Conditions New Customer Purchase Last 28 Days + Today Add Timeframe Greater…" at bounding box center [784, 351] width 1333 height 251
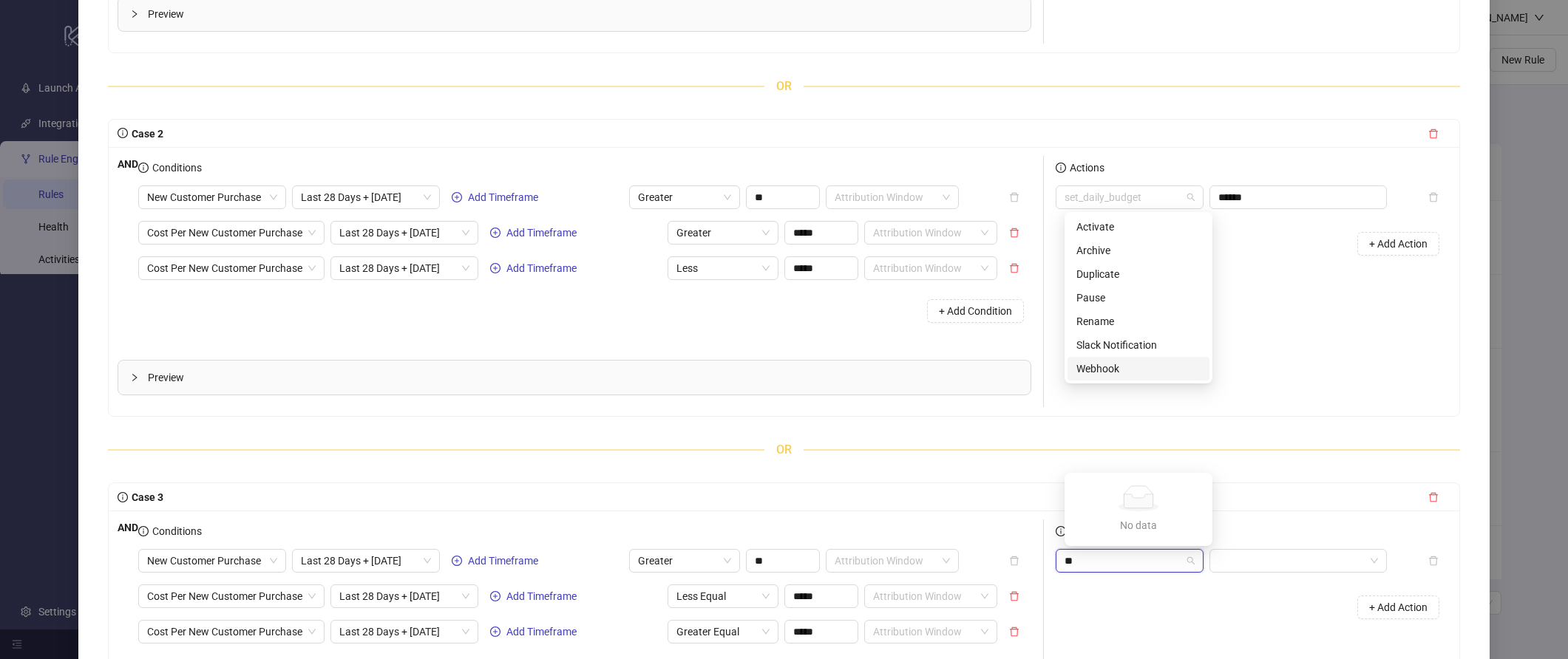
type input "*"
type input "**********"
click at [1173, 598] on div "+ Add Action" at bounding box center [1253, 607] width 395 height 46
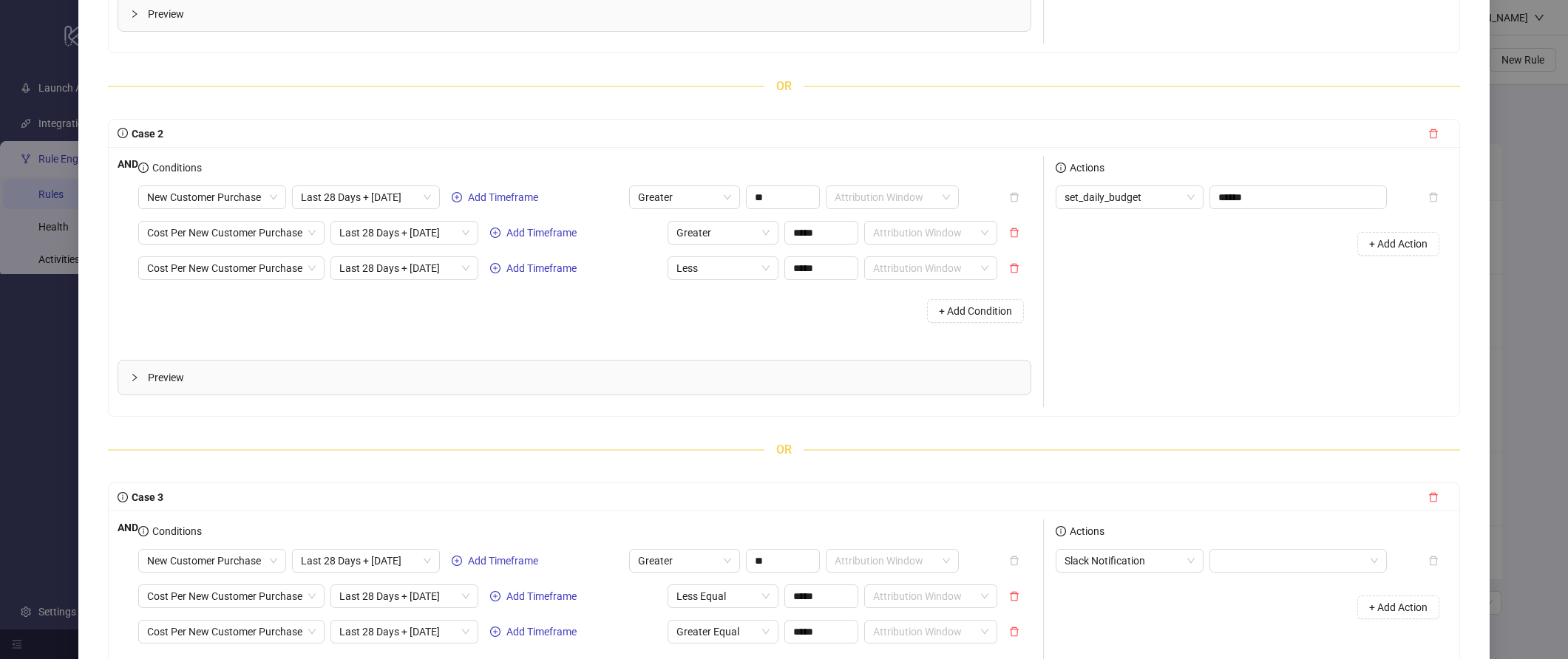
scroll to position [598, 0]
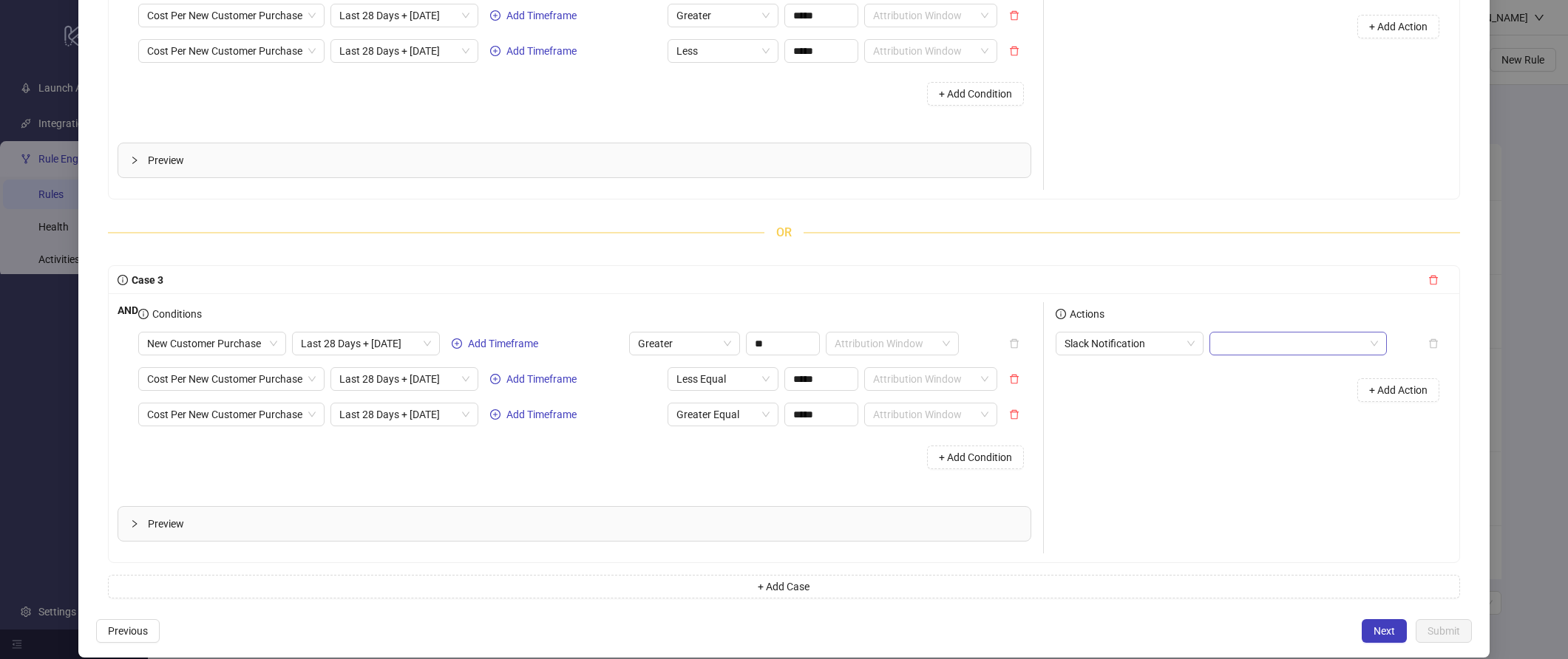
click at [1319, 335] on input "search" at bounding box center [1290, 343] width 146 height 22
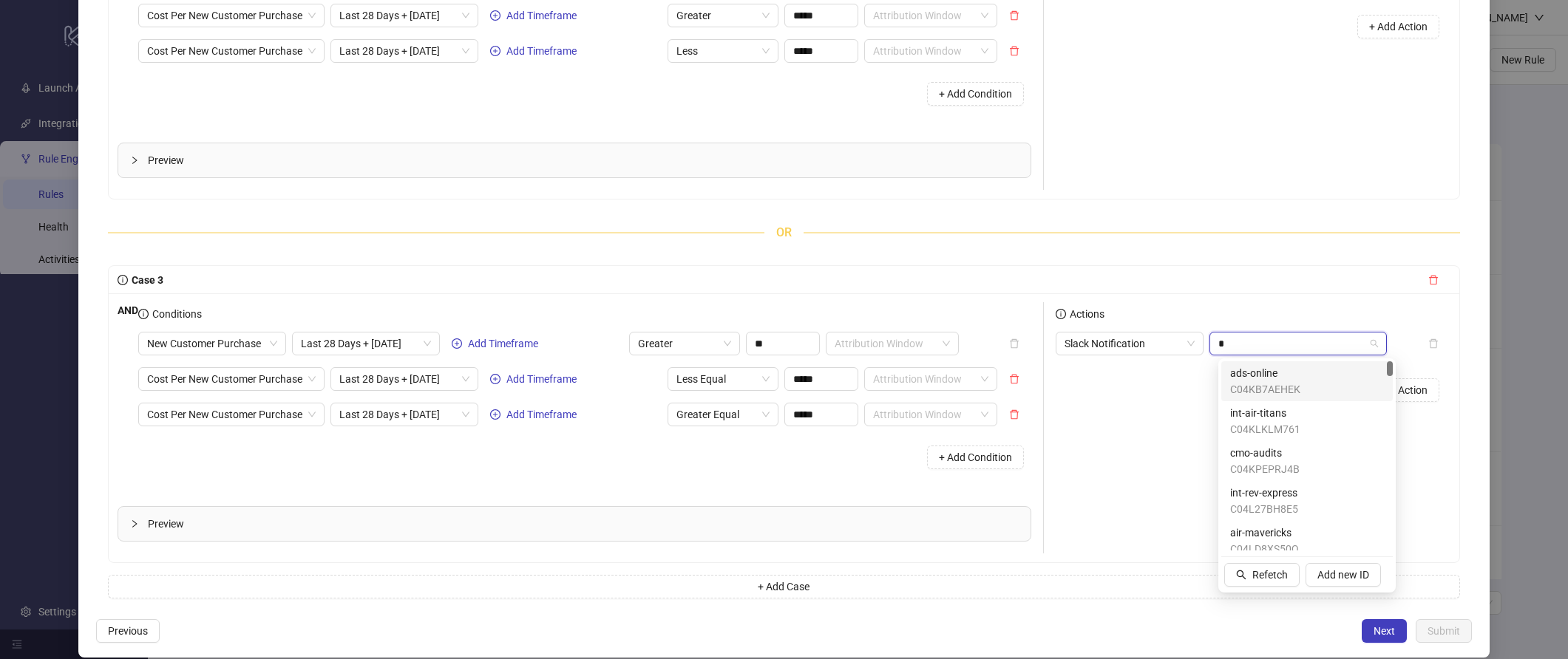
type input "**"
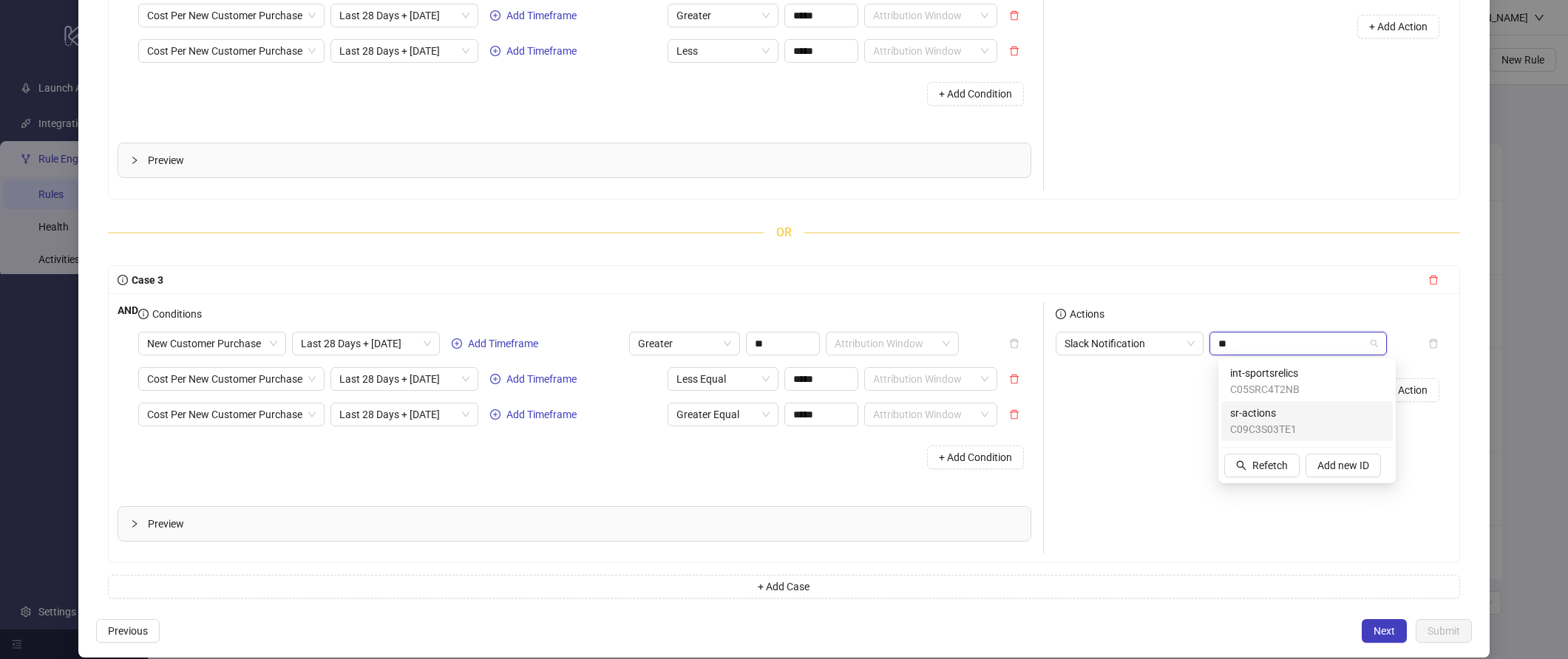
click at [1292, 409] on span "sr-actions" at bounding box center [1263, 413] width 66 height 16
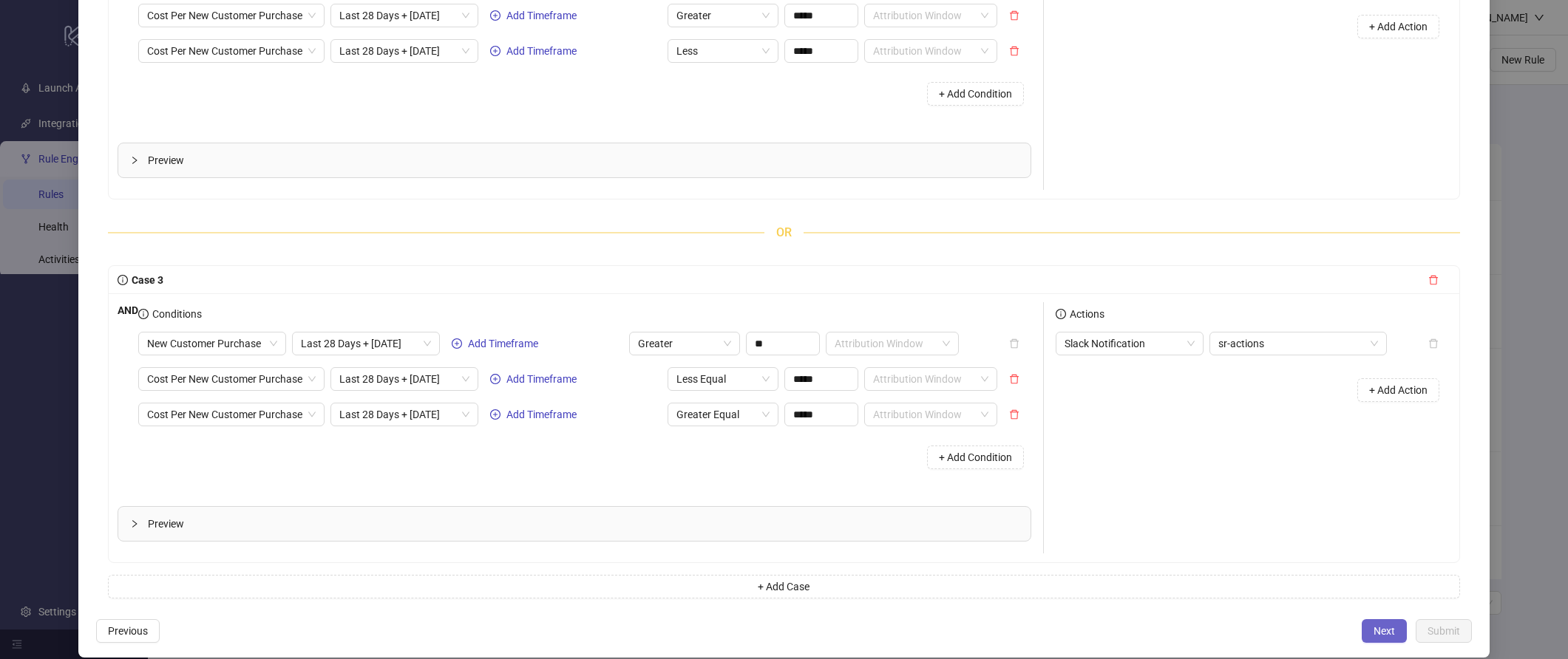
click at [1374, 633] on span "Next" at bounding box center [1384, 631] width 22 height 12
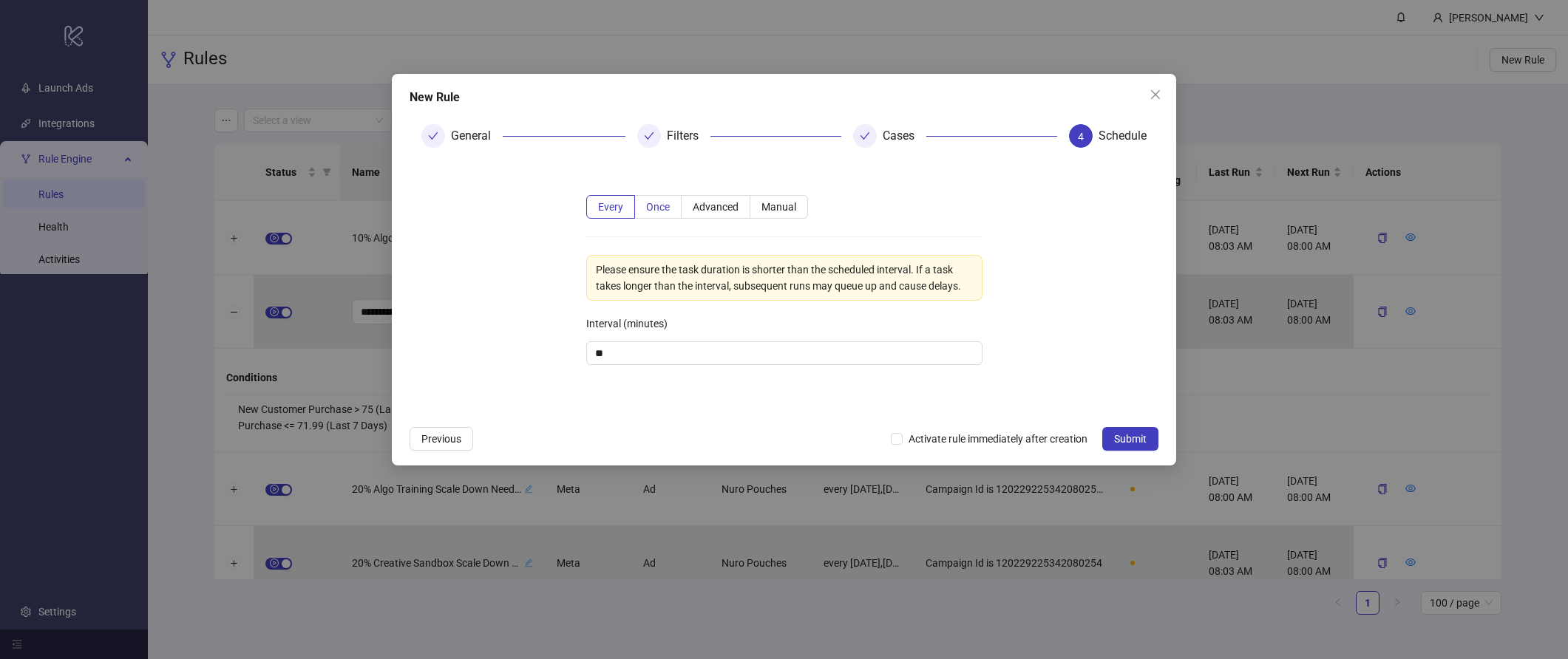
click at [670, 212] on label "Once" at bounding box center [658, 207] width 46 height 24
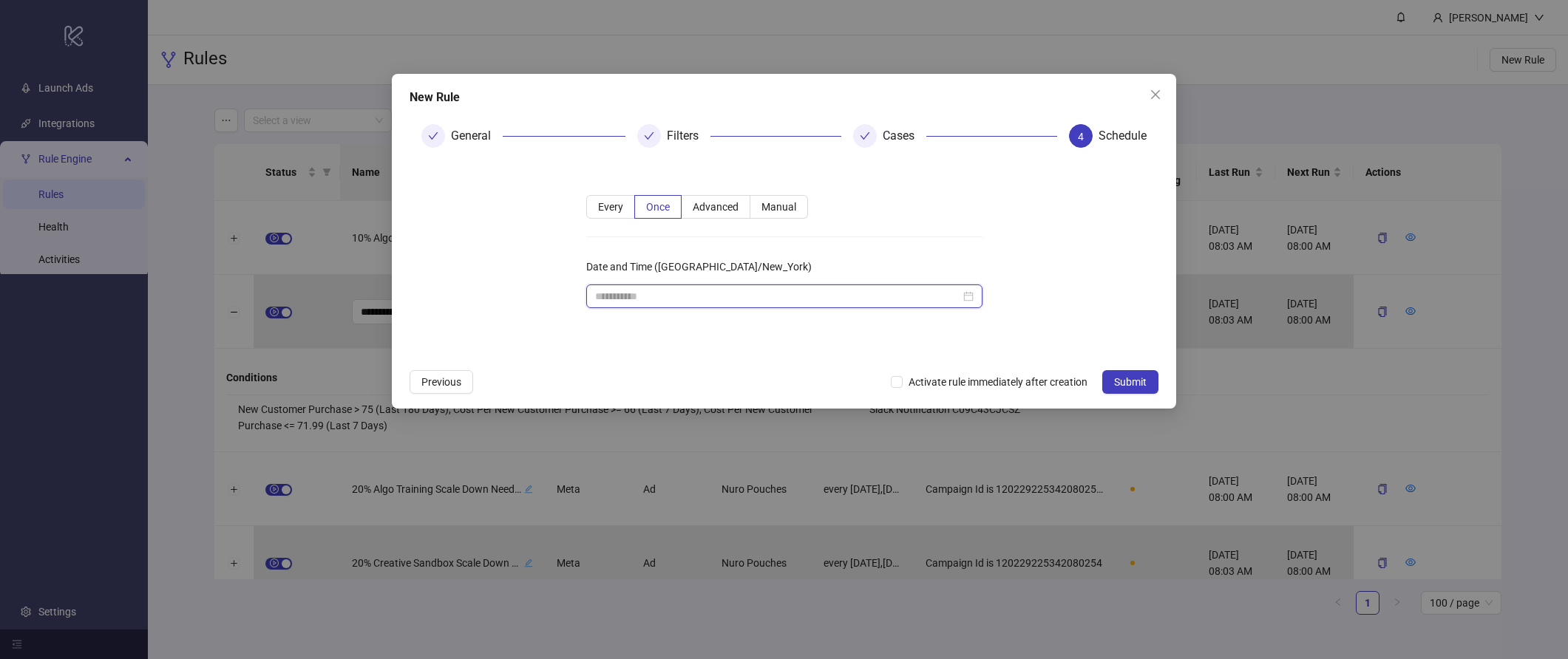
click at [675, 295] on input "Date and Time (America/New_York)" at bounding box center [777, 296] width 365 height 16
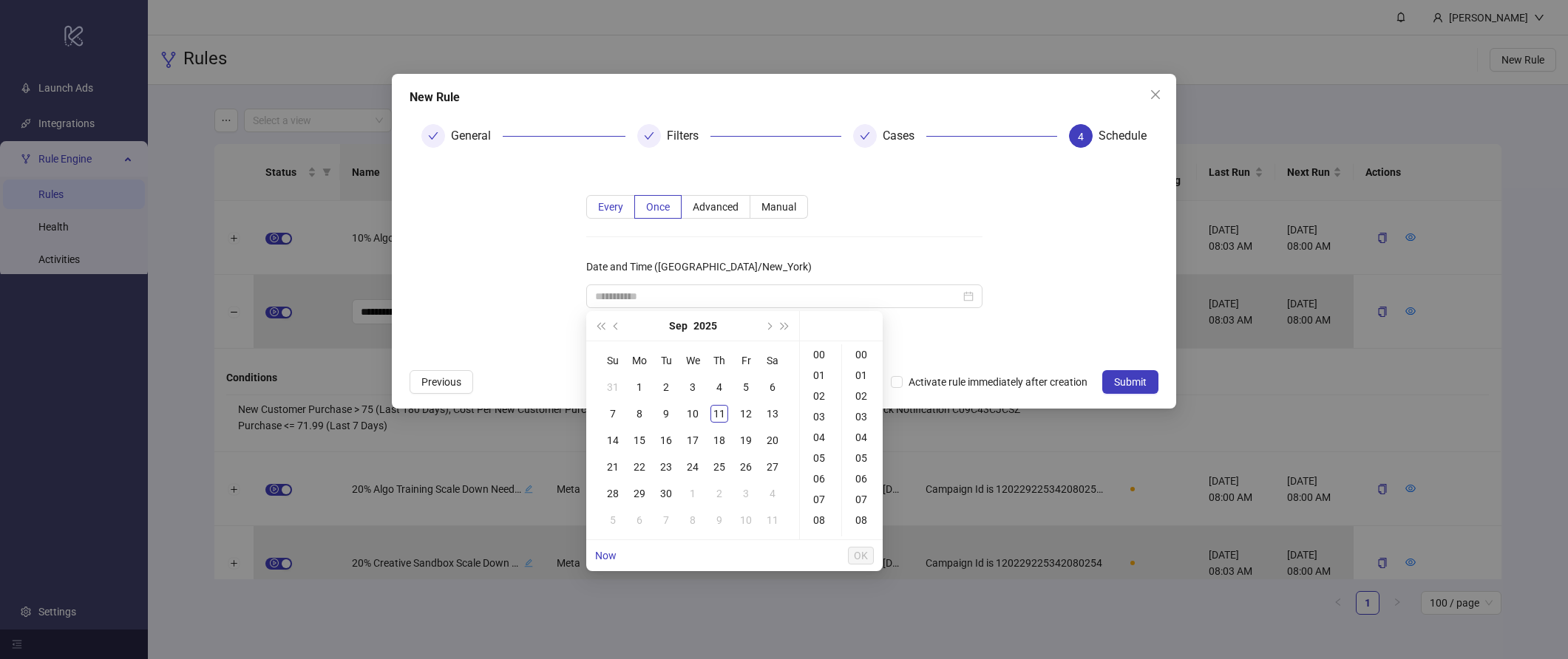
click at [591, 210] on label "Every" at bounding box center [611, 207] width 49 height 24
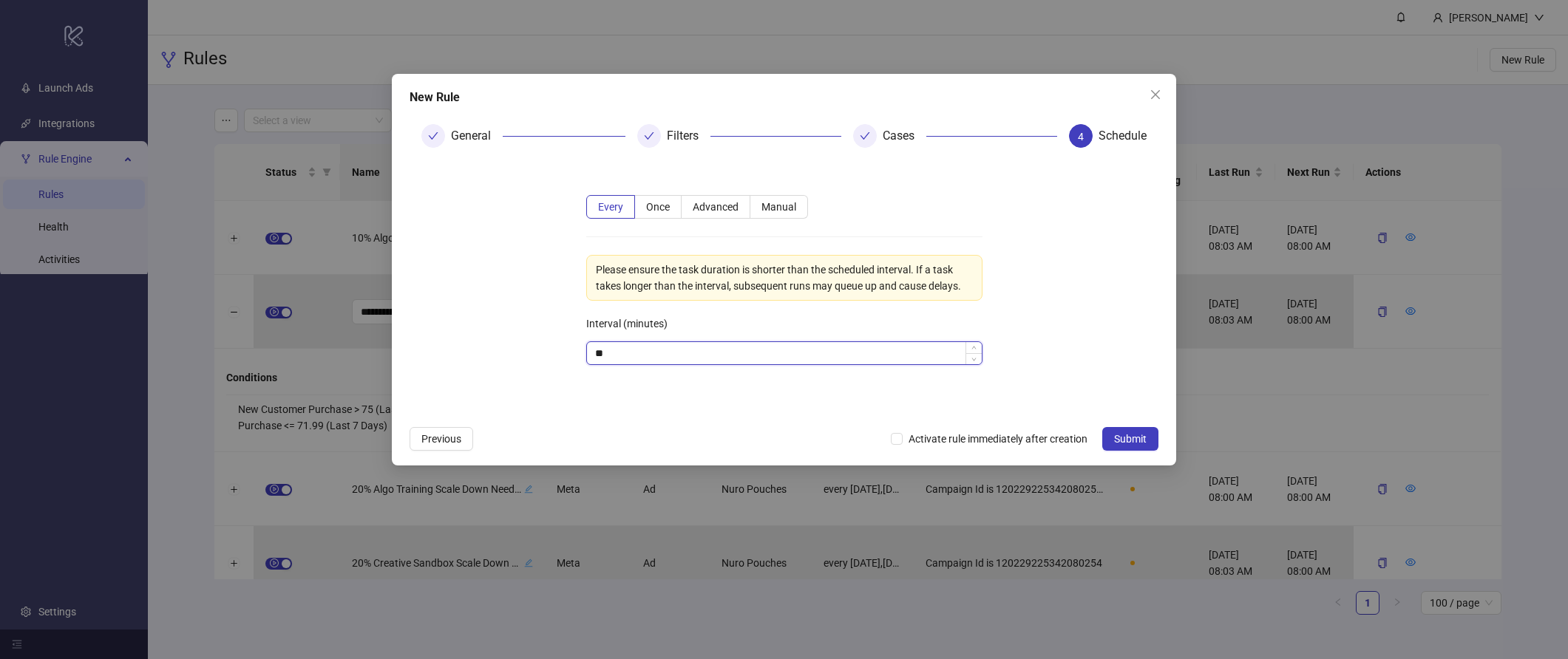
click at [720, 353] on input "**" at bounding box center [784, 353] width 395 height 22
type input "**"
click at [1085, 318] on form "Every Once Advanced Manual Please ensure the task duration is shorter than the …" at bounding box center [784, 289] width 749 height 259
click at [1131, 434] on span "Submit" at bounding box center [1130, 439] width 32 height 12
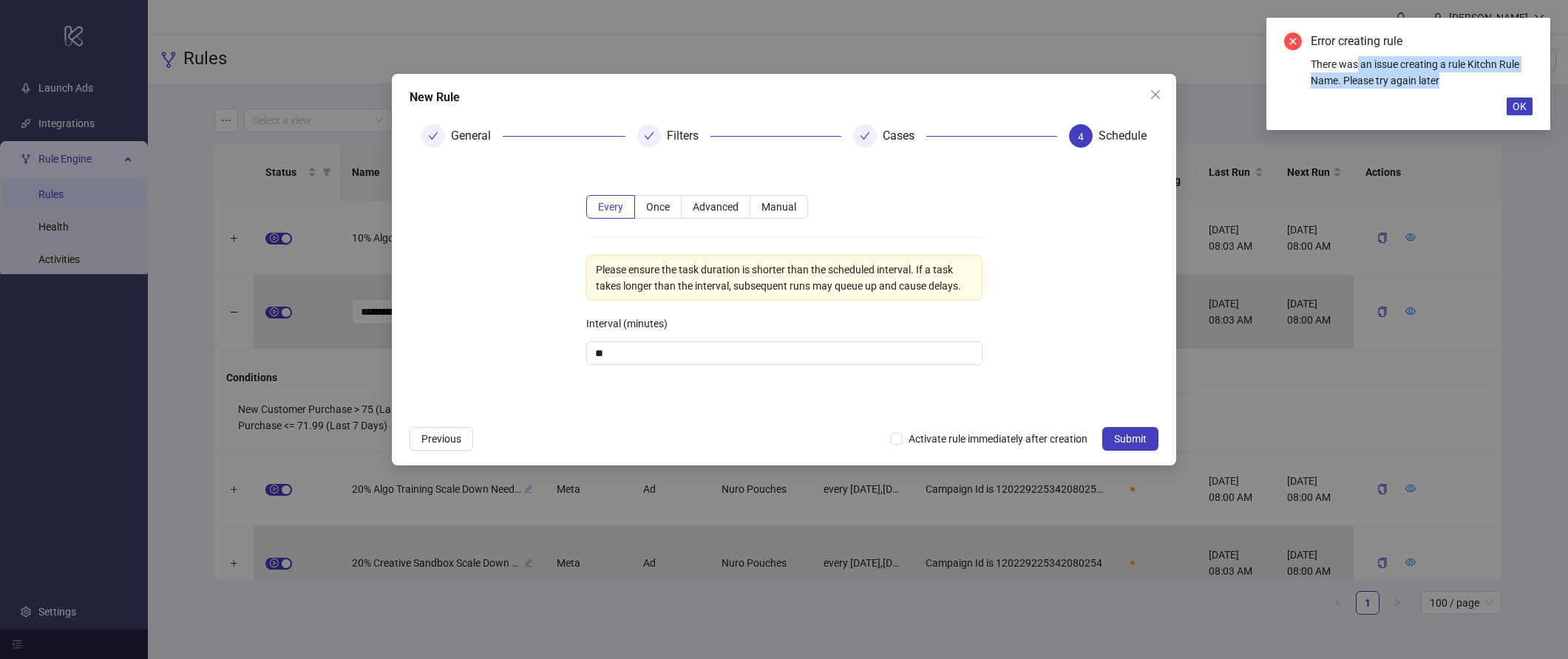
drag, startPoint x: 1357, startPoint y: 63, endPoint x: 1337, endPoint y: 91, distance: 34.4
click at [1399, 76] on div "There was an issue creating a rule Kitchn Rule Name. Please try again later" at bounding box center [1421, 73] width 222 height 32
click at [1309, 92] on div "Error creating rule There was an issue creating a rule Kitchn Rule Name. Please…" at bounding box center [1408, 74] width 284 height 112
click at [835, 144] on div "Filters" at bounding box center [739, 136] width 204 height 24
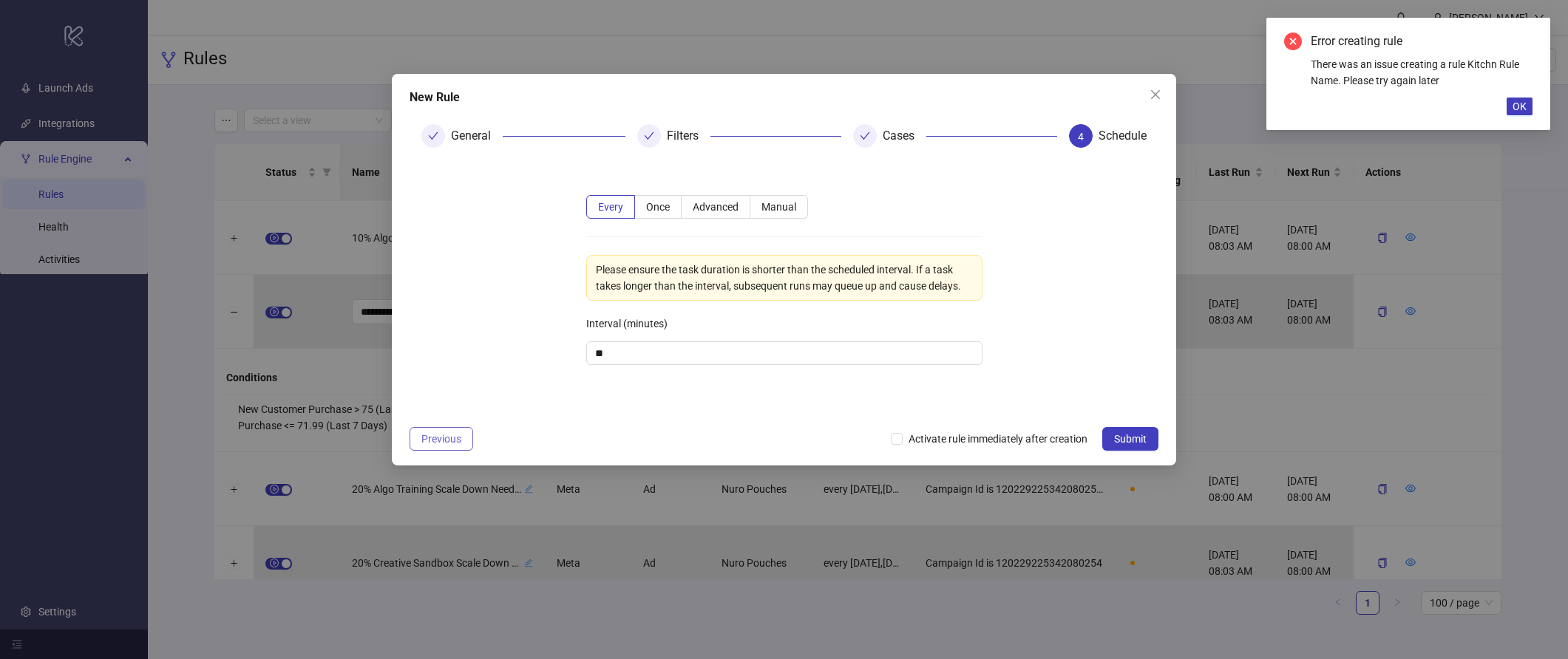
click at [445, 441] on span "Previous" at bounding box center [441, 439] width 40 height 12
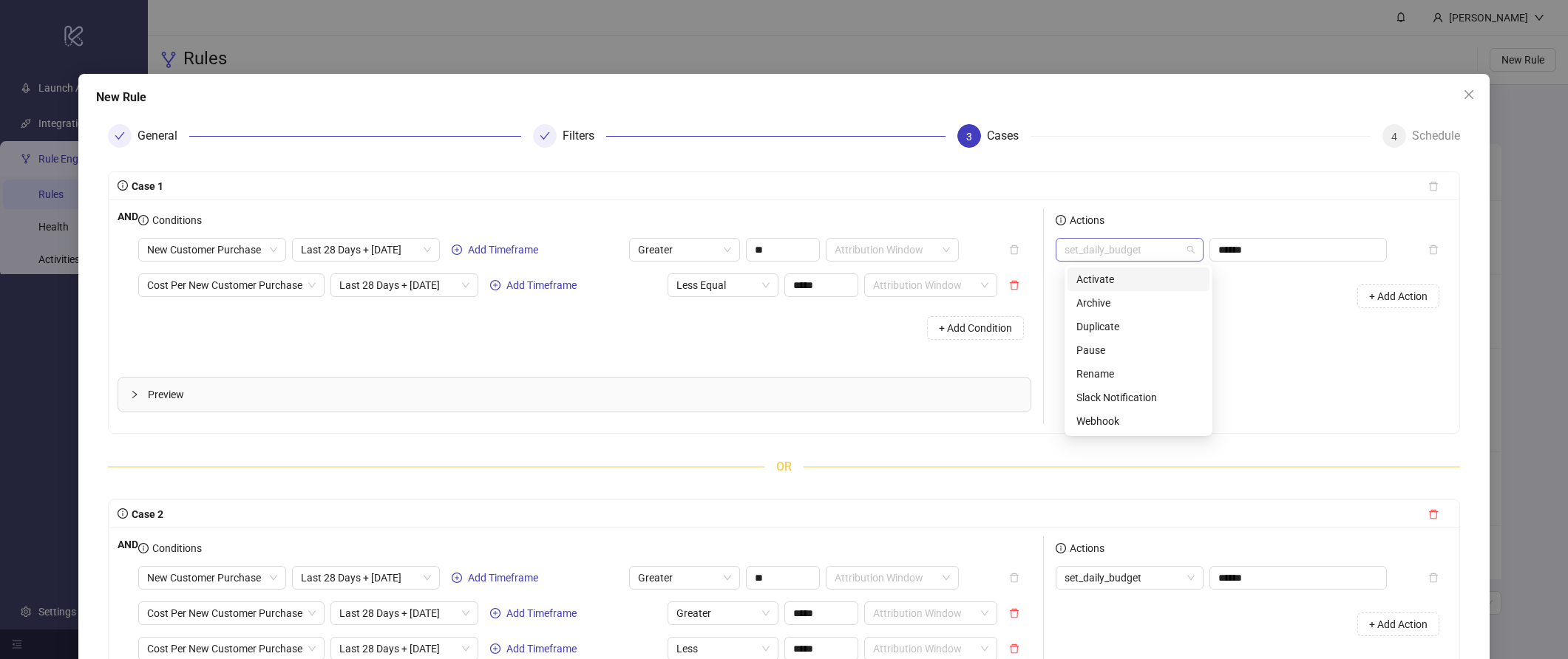
click at [1194, 256] on span "set_daily_budget" at bounding box center [1129, 249] width 130 height 22
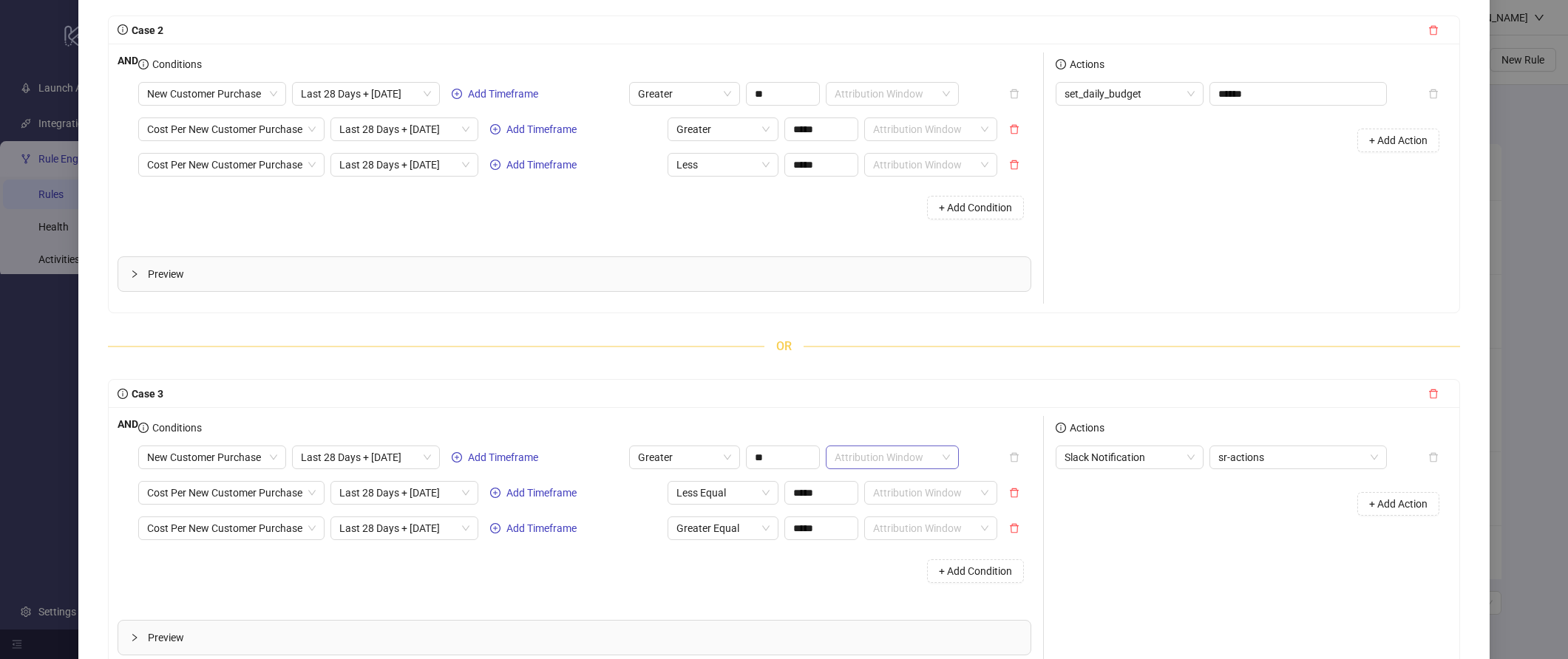
scroll to position [615, 0]
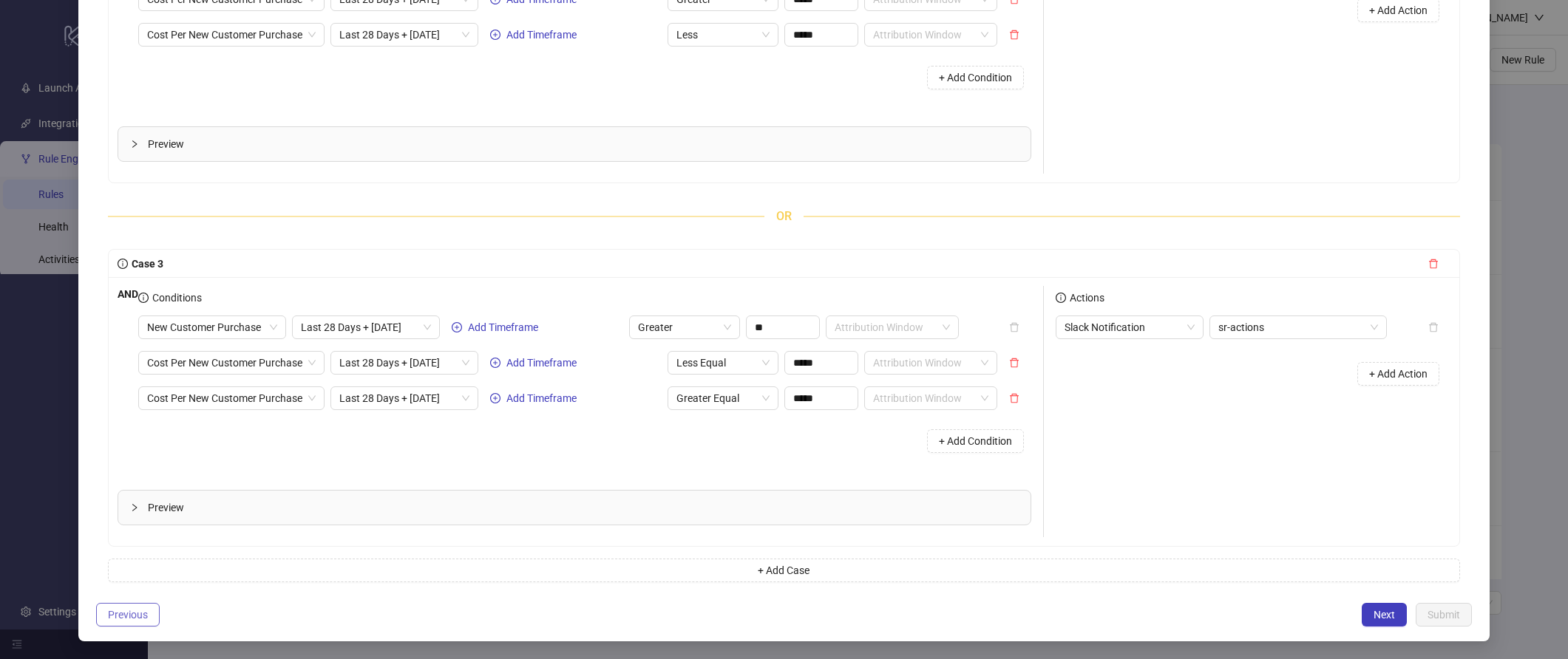
click at [135, 617] on span "Previous" at bounding box center [127, 615] width 40 height 12
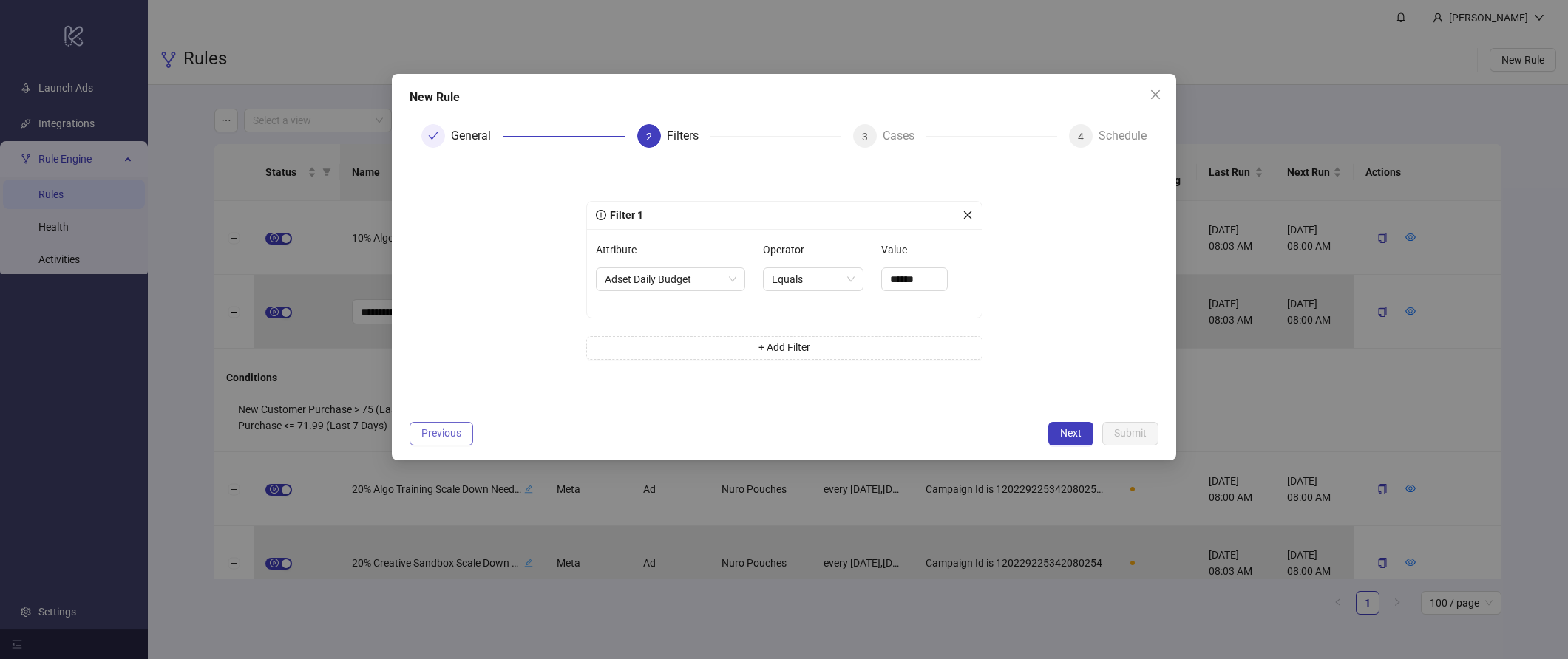
click at [452, 426] on button "Previous" at bounding box center [441, 433] width 63 height 24
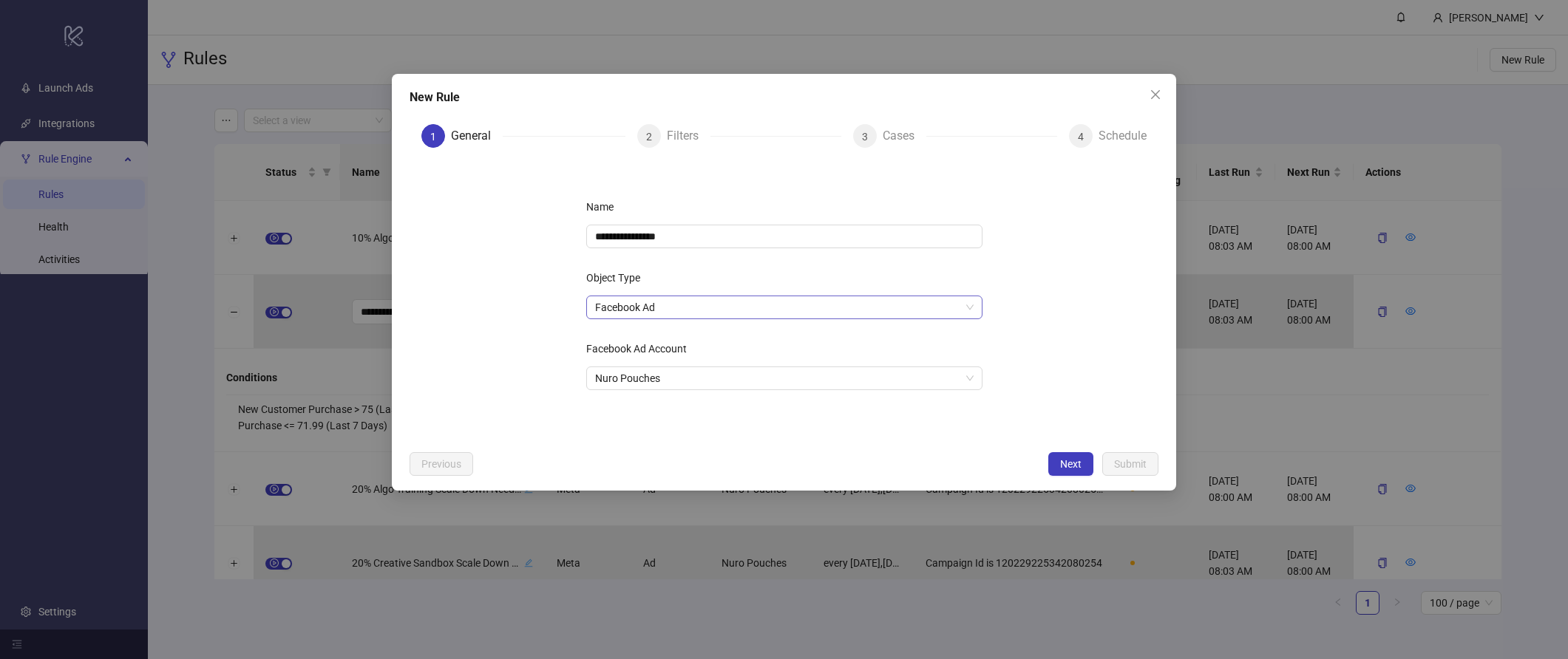
click at [629, 302] on span "Facebook Ad" at bounding box center [784, 307] width 379 height 22
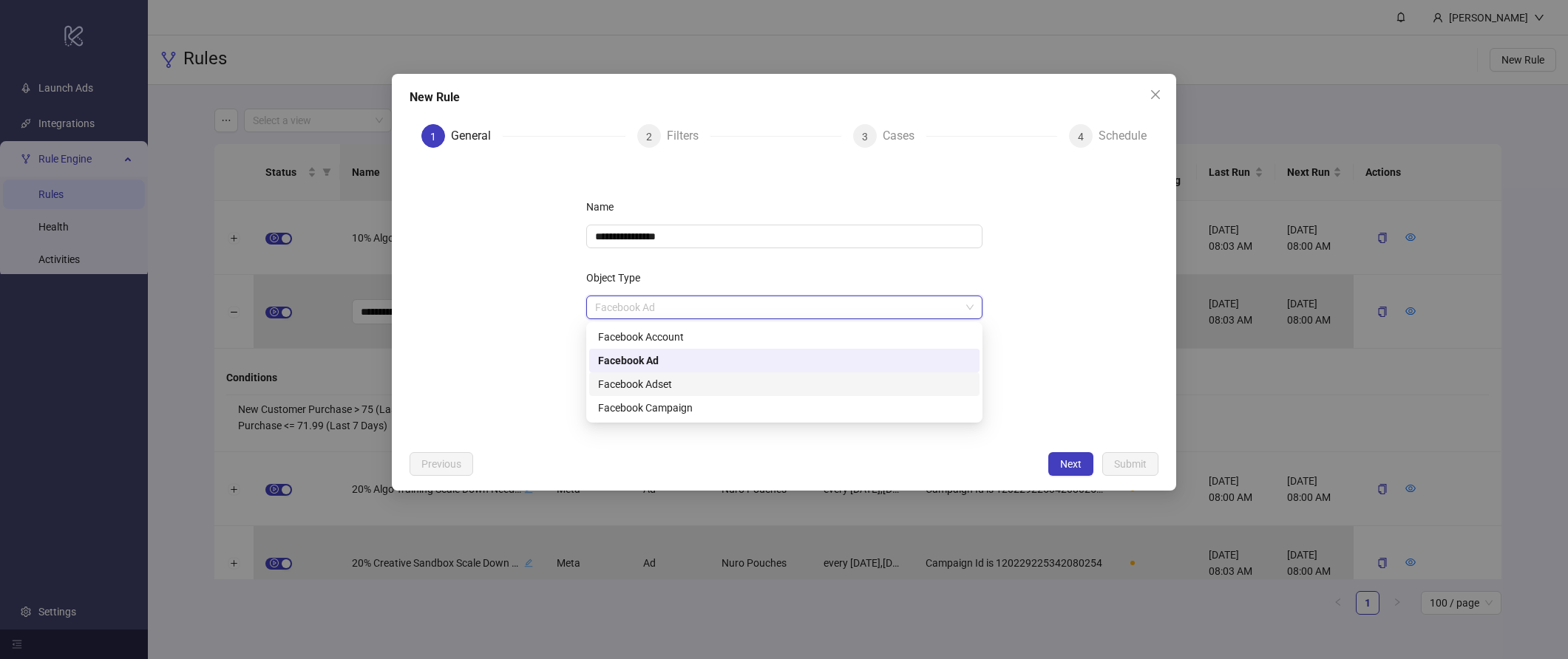
click at [664, 385] on div "Facebook Adset" at bounding box center [784, 384] width 373 height 16
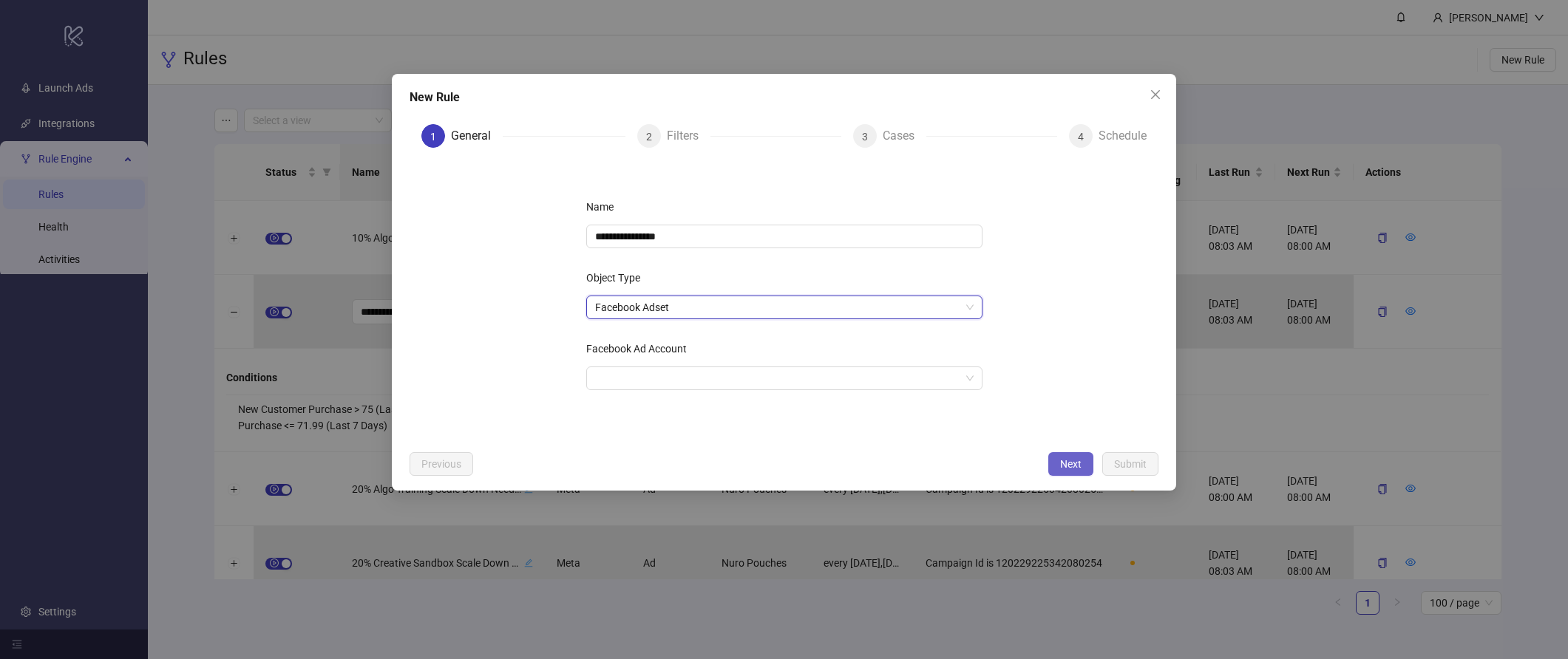
click at [1077, 461] on span "Next" at bounding box center [1071, 464] width 22 height 12
click at [699, 381] on input "Facebook Ad Account" at bounding box center [777, 378] width 365 height 22
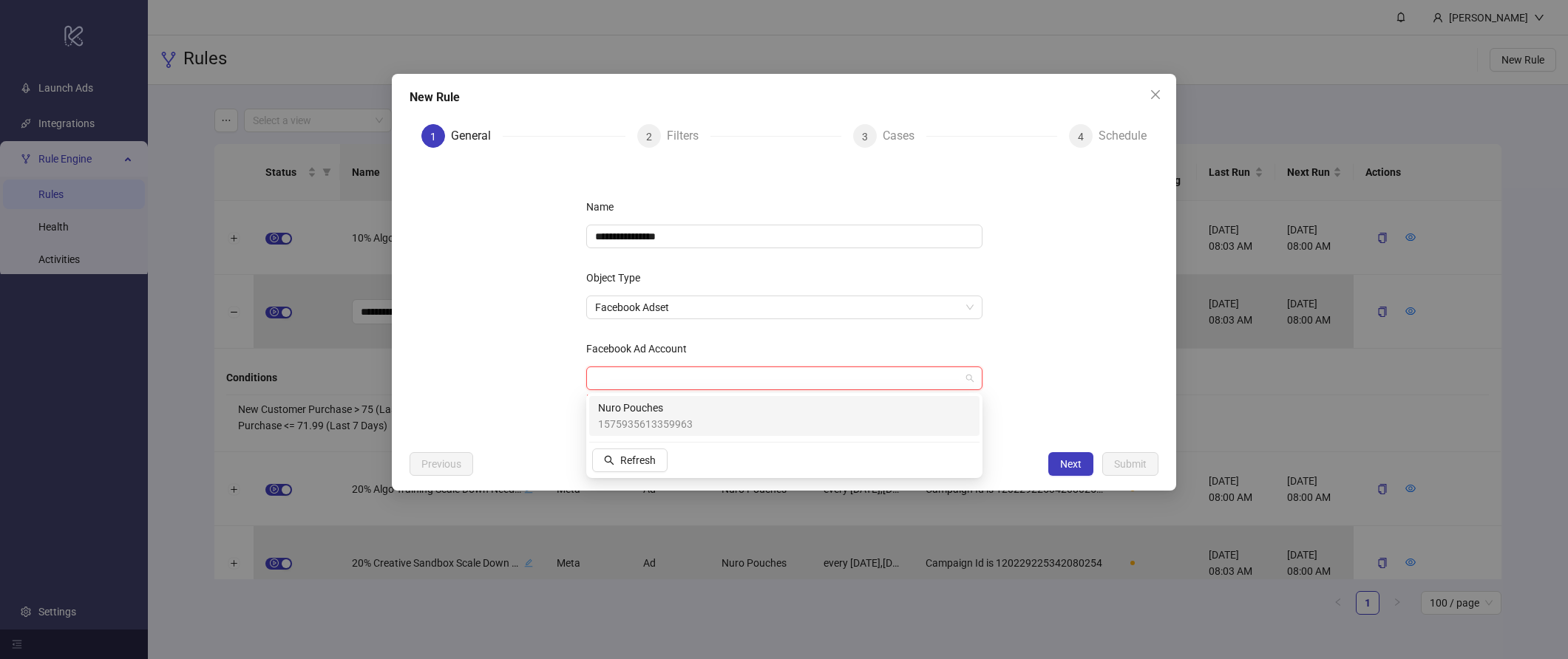
click at [721, 423] on div "Nuro Pouches 1575935613359963" at bounding box center [784, 416] width 373 height 32
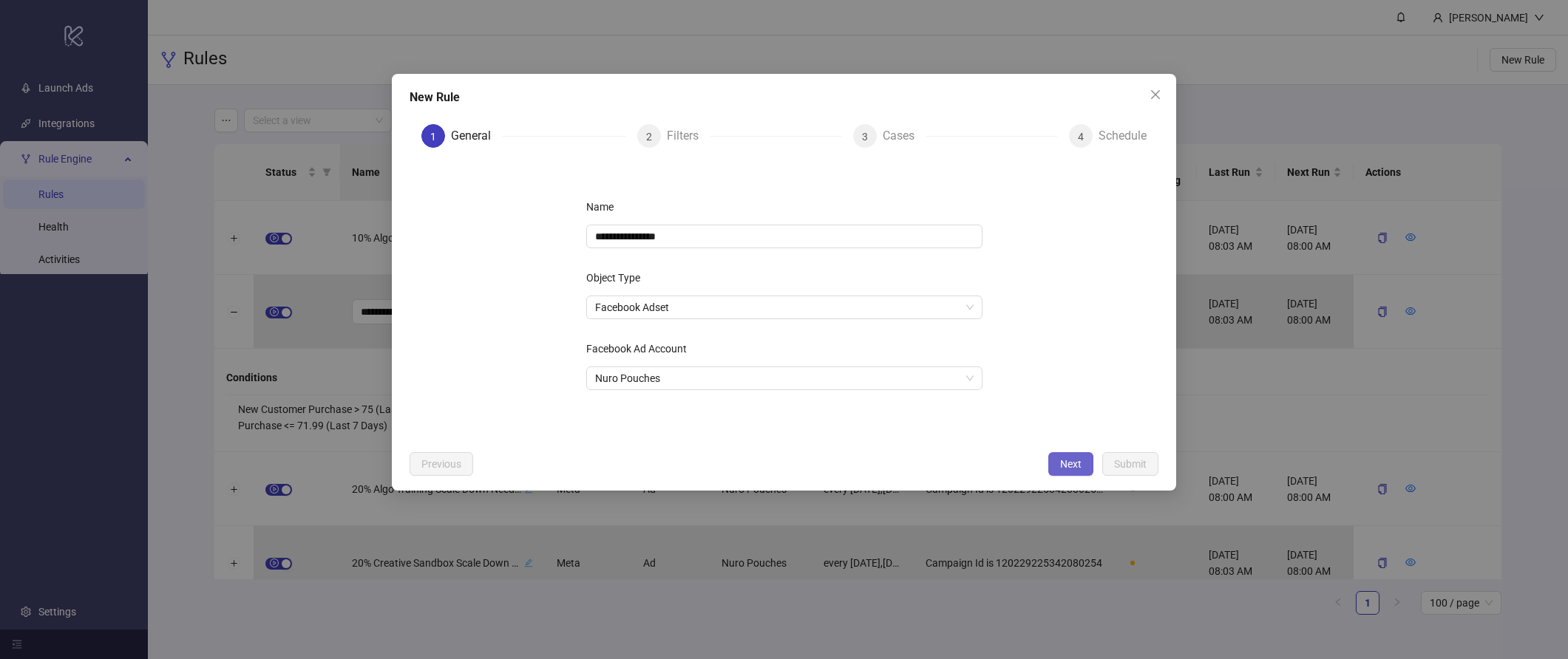
click at [1056, 465] on button "Next" at bounding box center [1071, 464] width 45 height 24
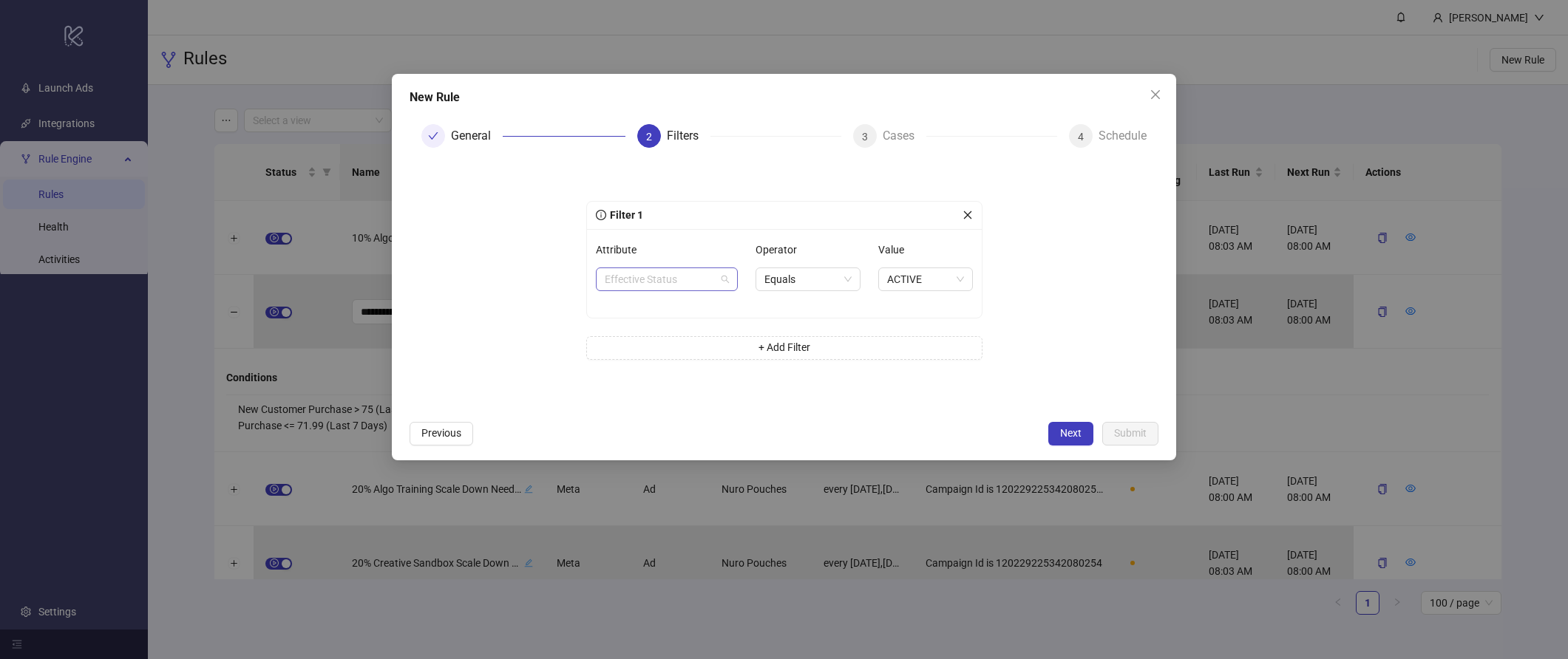
click at [669, 291] on div "Effective Status" at bounding box center [666, 279] width 143 height 24
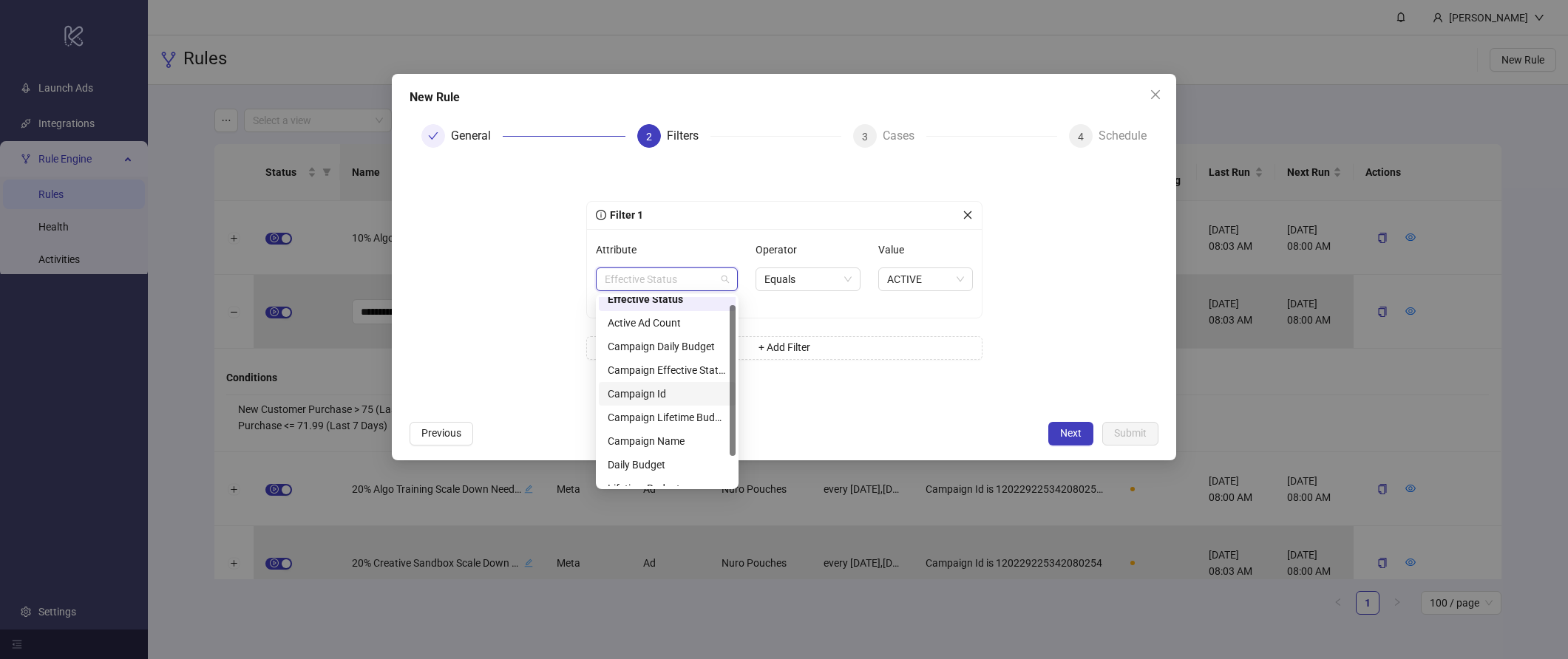
scroll to position [19, 0]
click at [676, 447] on div "Daily Budget" at bounding box center [666, 455] width 137 height 24
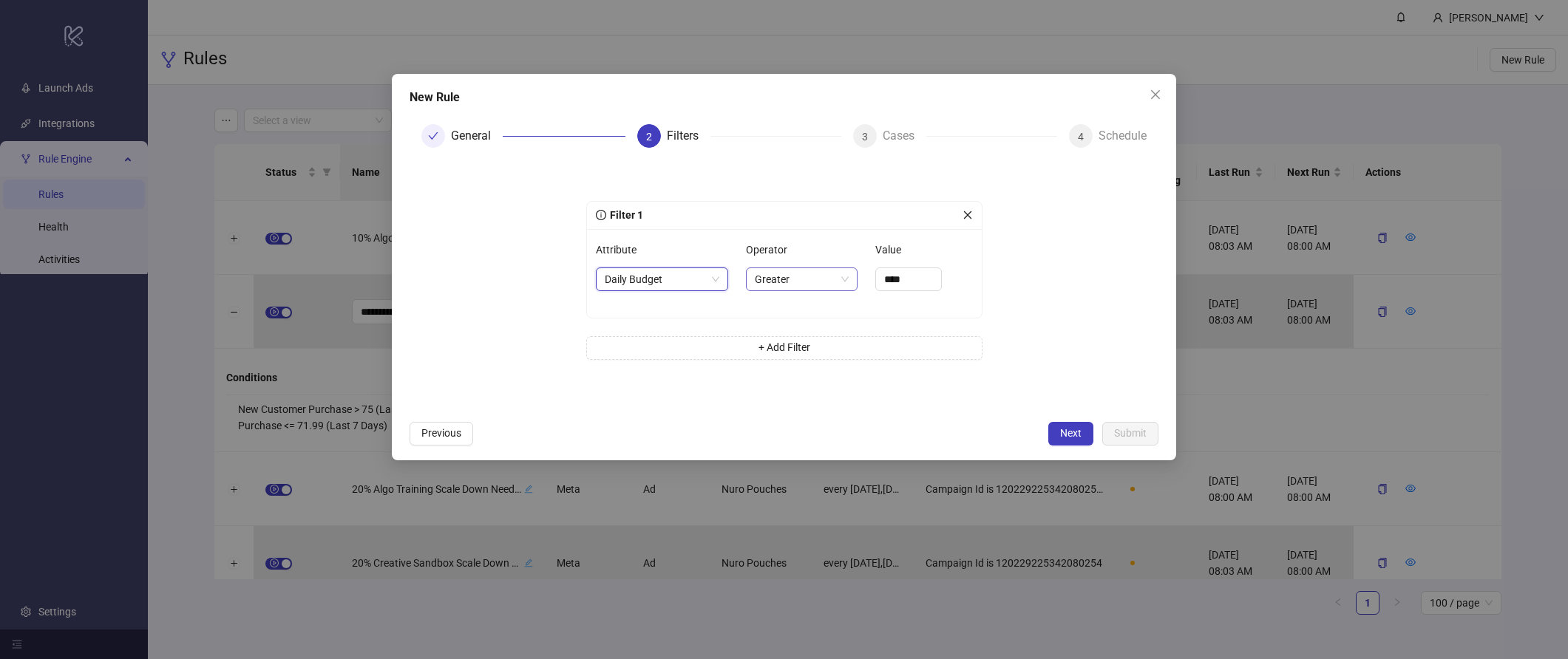
click at [794, 281] on span "Greater" at bounding box center [801, 279] width 93 height 22
click at [801, 363] on div "Equals" at bounding box center [801, 356] width 87 height 16
click at [894, 275] on input "****" at bounding box center [906, 279] width 65 height 22
type input "******"
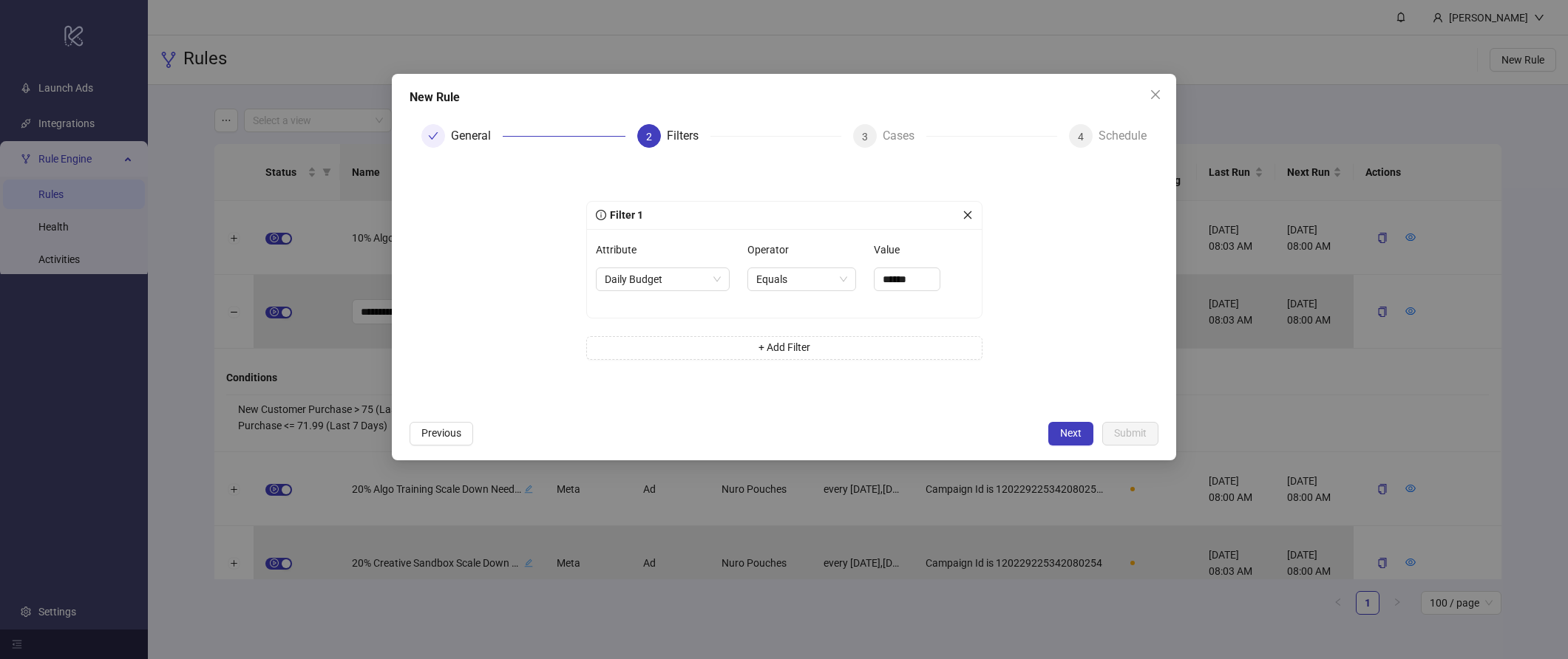
click at [1100, 301] on form "Filter 1 Attribute Daily Budget Operator Equals Value ****** + Add Filter" at bounding box center [784, 286] width 749 height 254
click at [751, 357] on button "+ Add Filter" at bounding box center [784, 347] width 396 height 24
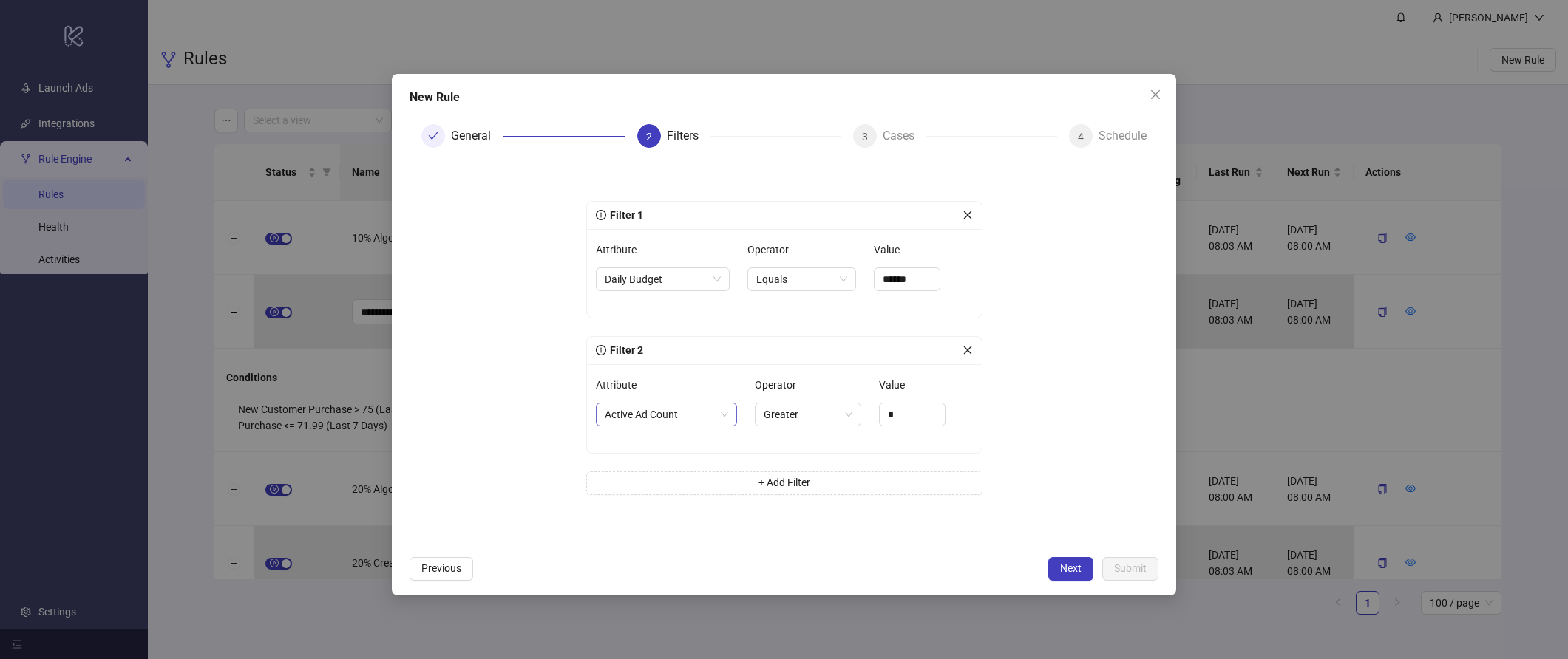
click at [678, 414] on span "Active Ad Count" at bounding box center [666, 414] width 124 height 22
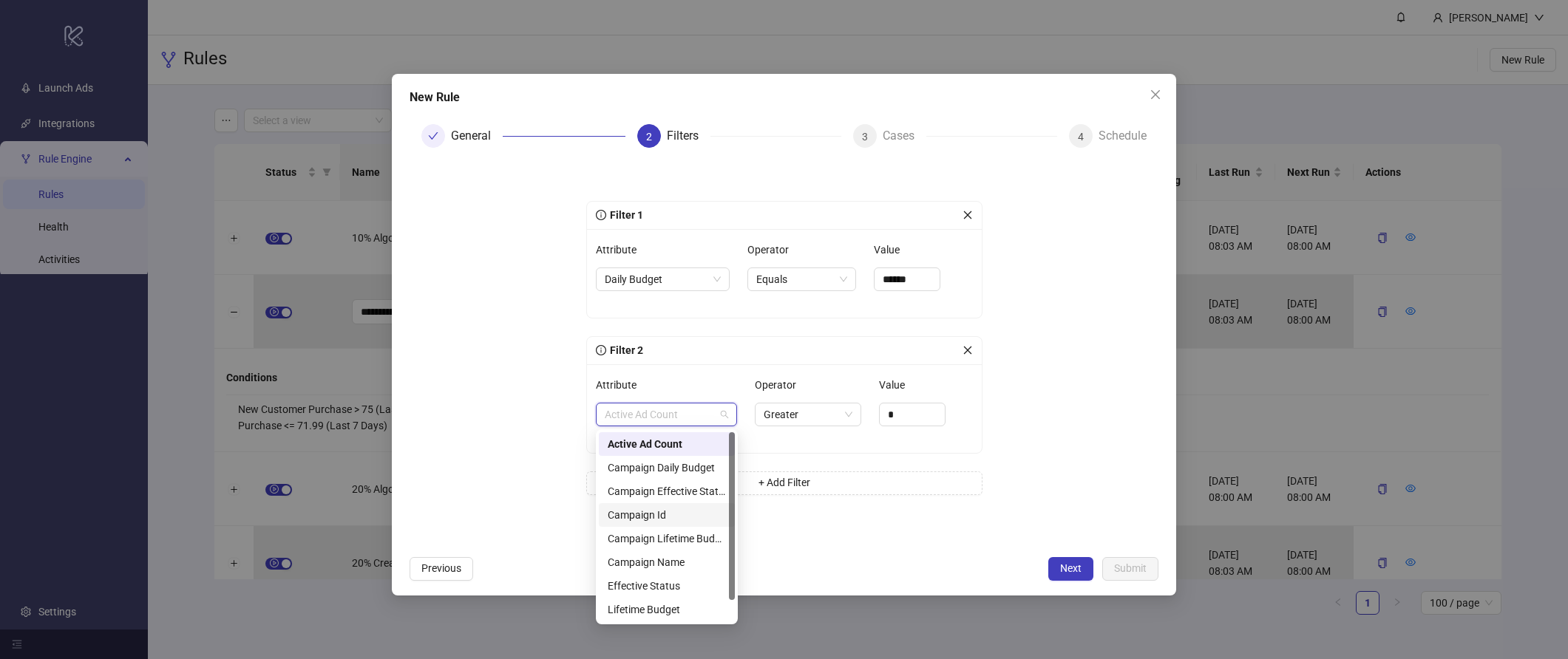
click at [666, 514] on div "Campaign Id" at bounding box center [666, 515] width 118 height 16
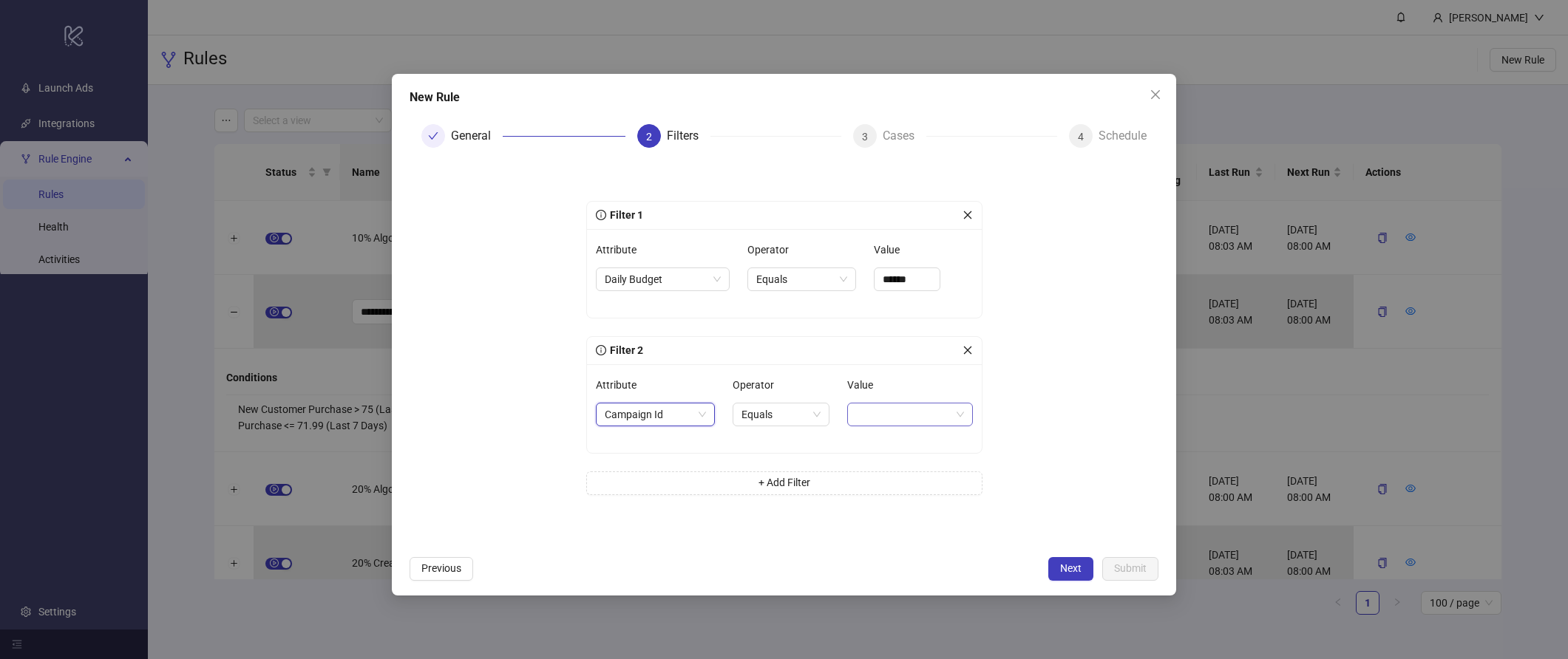
click at [909, 417] on span at bounding box center [910, 414] width 108 height 22
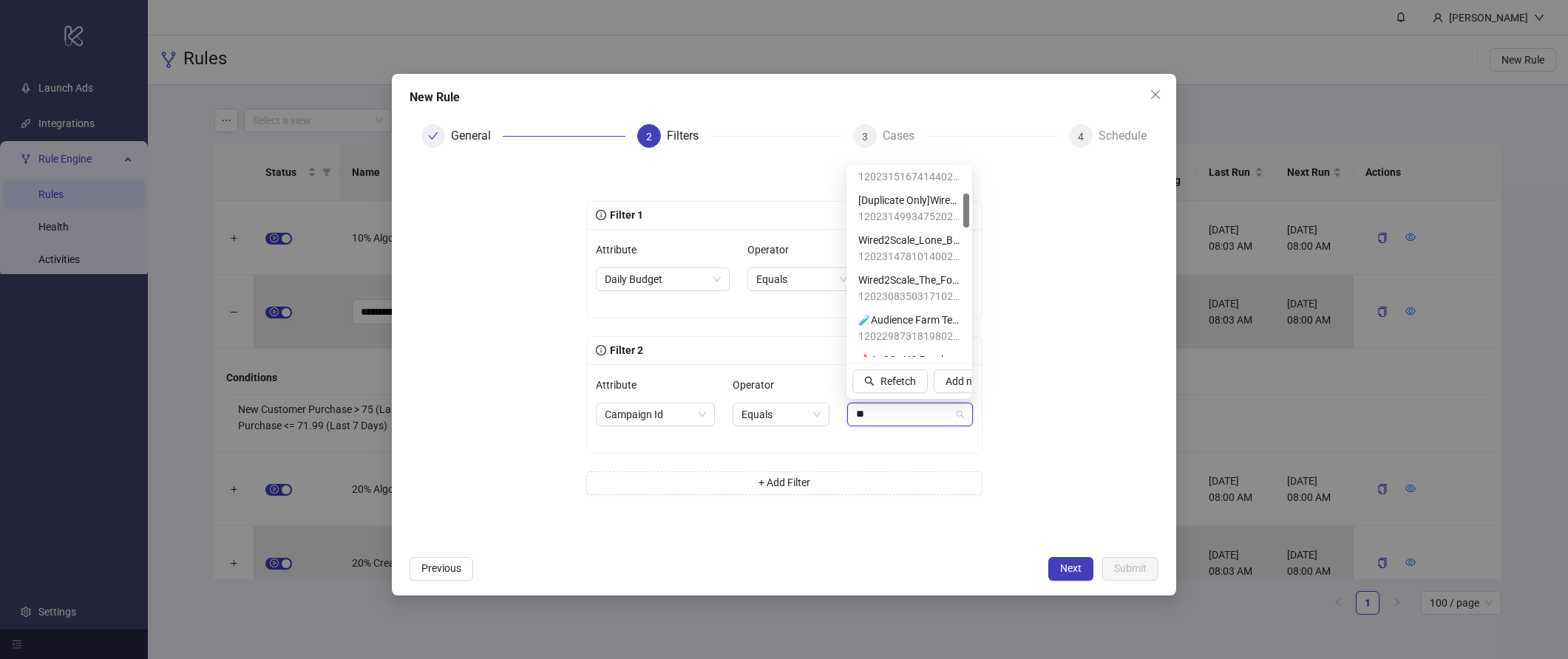
scroll to position [0, 0]
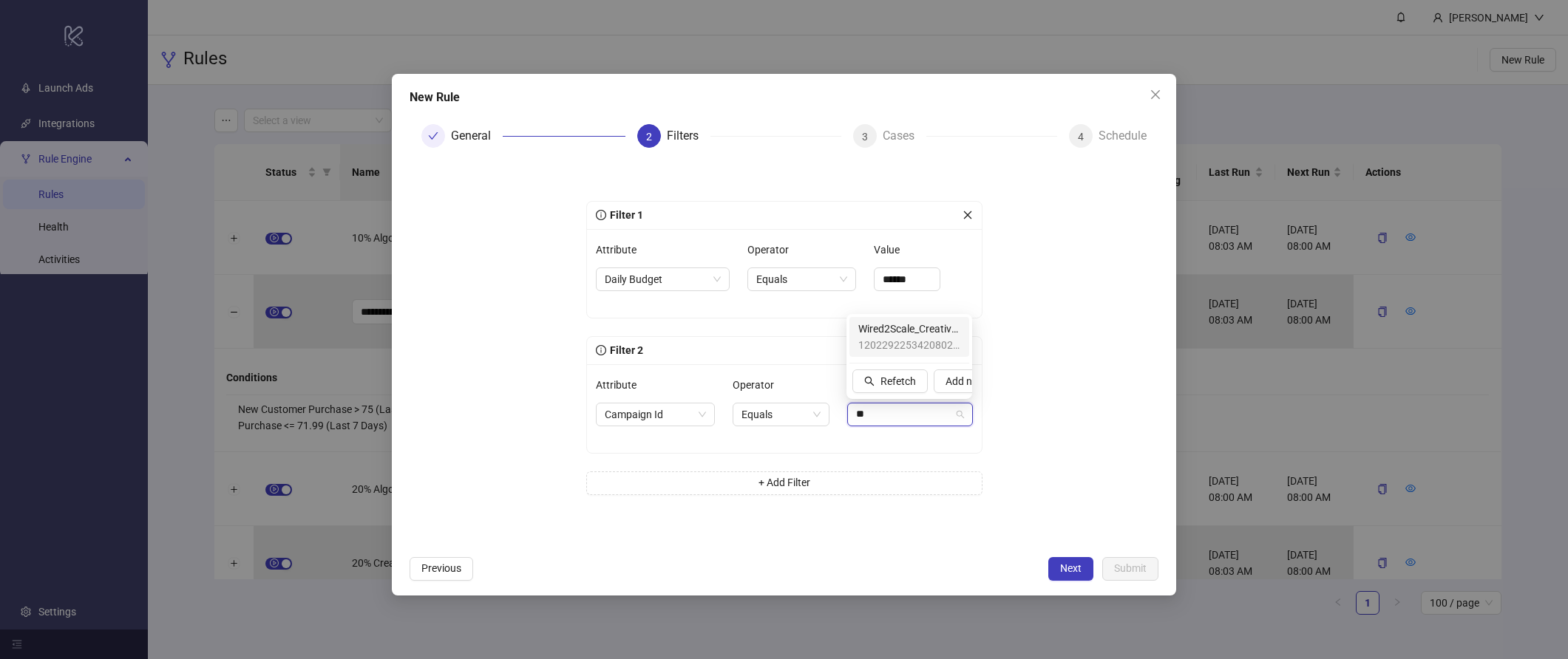
type input "***"
click at [926, 335] on span "Wired2Scale_Creative_Sandbox" at bounding box center [909, 329] width 102 height 16
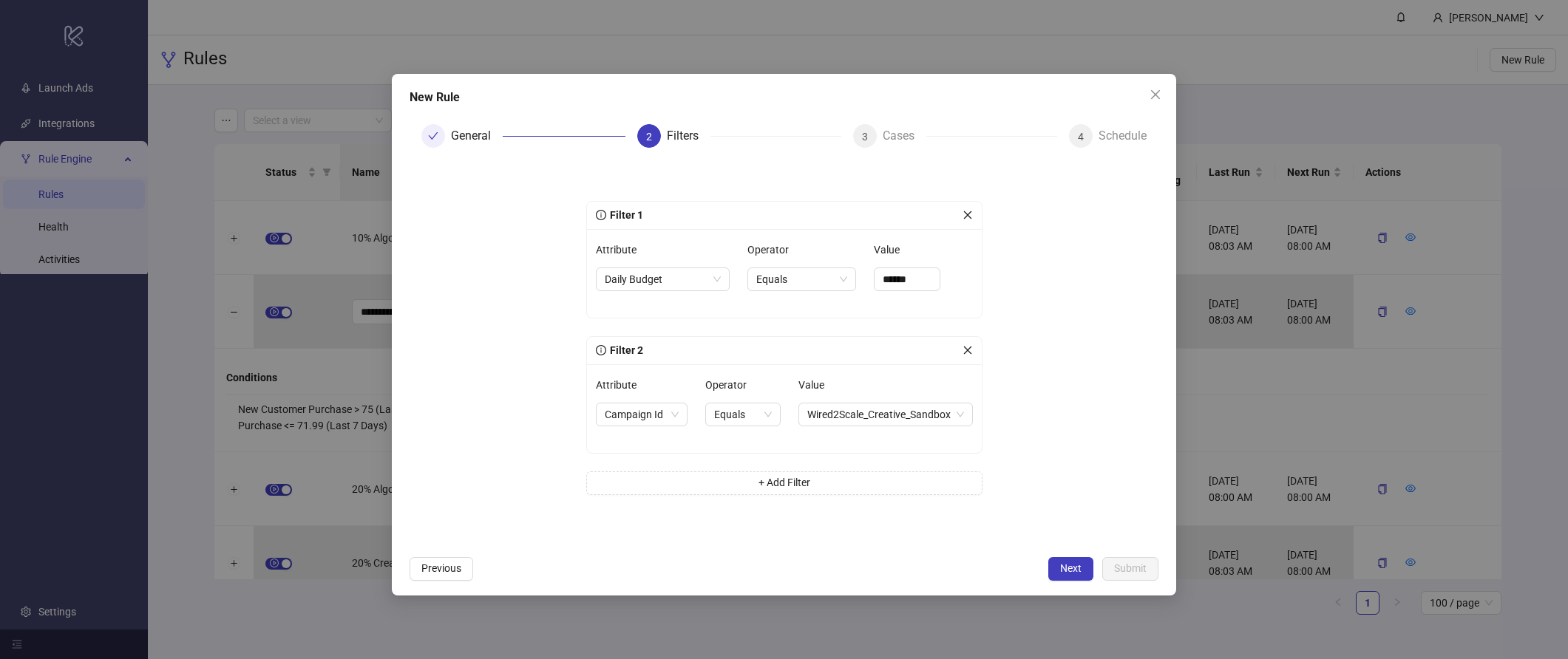
click at [1085, 432] on form "Filter 1 Attribute Daily Budget Operator Equals Value ****** Filter 2 Attribute…" at bounding box center [784, 354] width 749 height 389
click at [1056, 568] on button "Next" at bounding box center [1071, 568] width 45 height 24
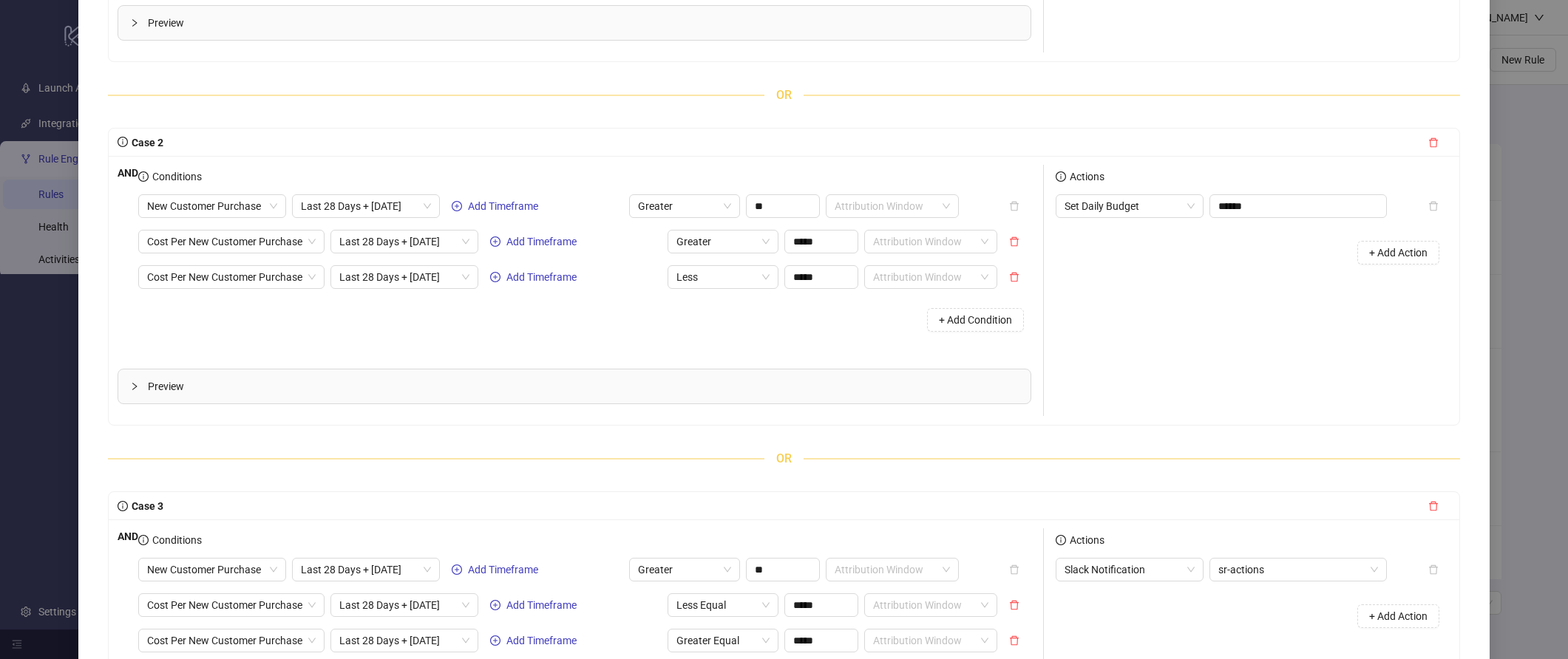
scroll to position [615, 0]
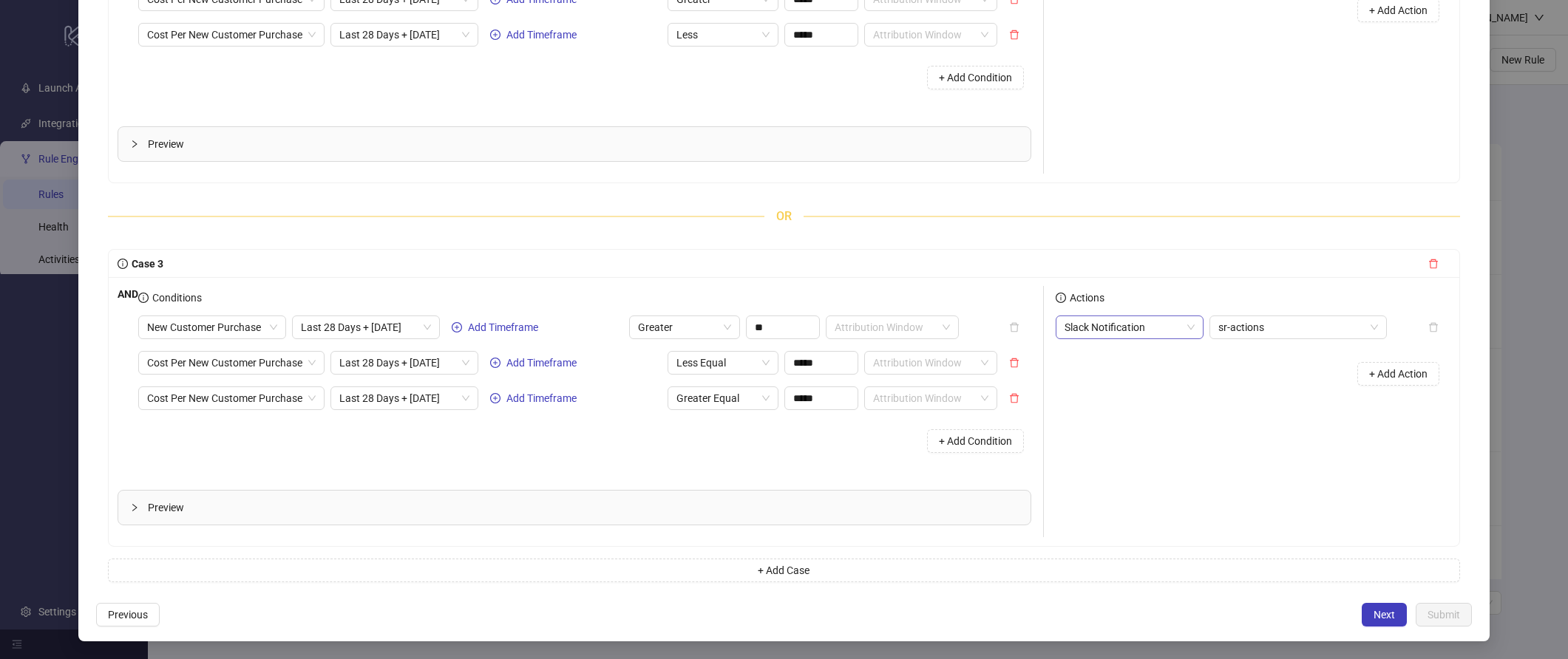
click at [1158, 328] on span "Slack Notification" at bounding box center [1129, 327] width 130 height 22
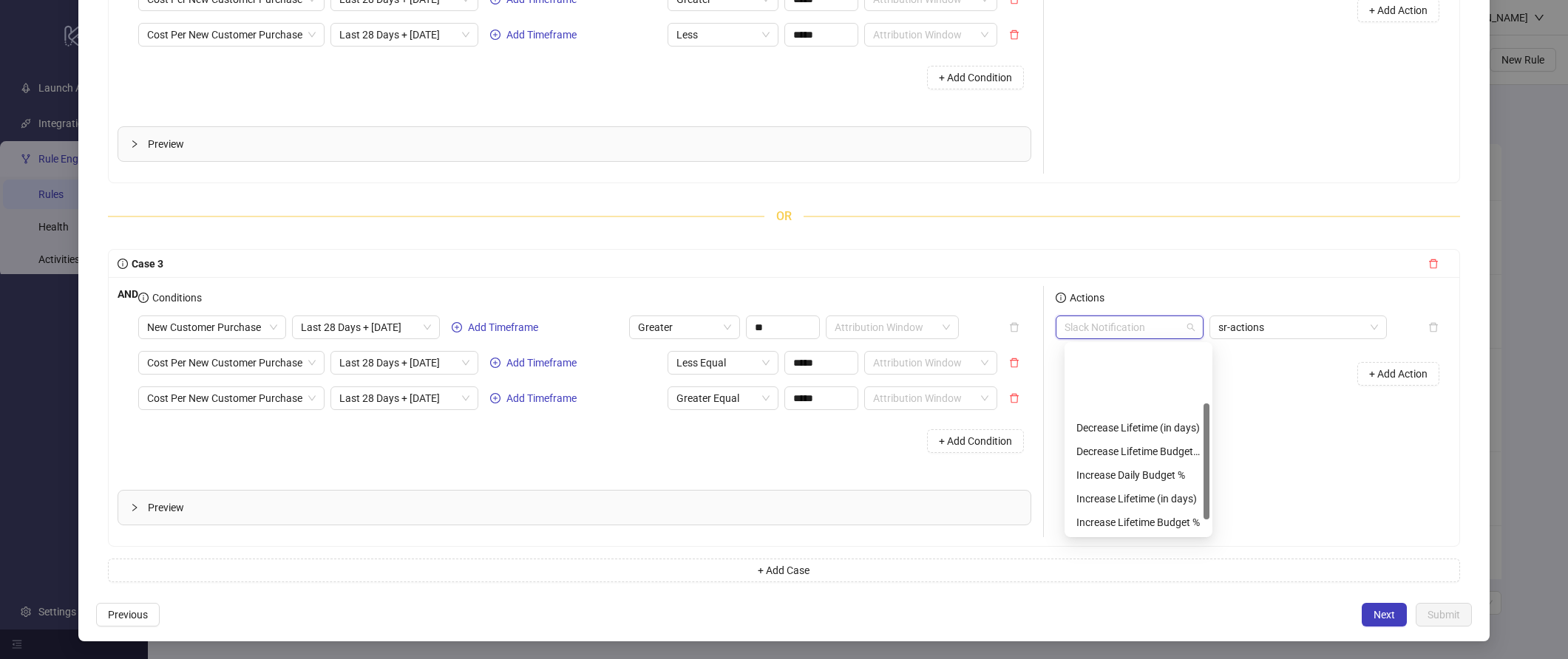
scroll to position [94, 0]
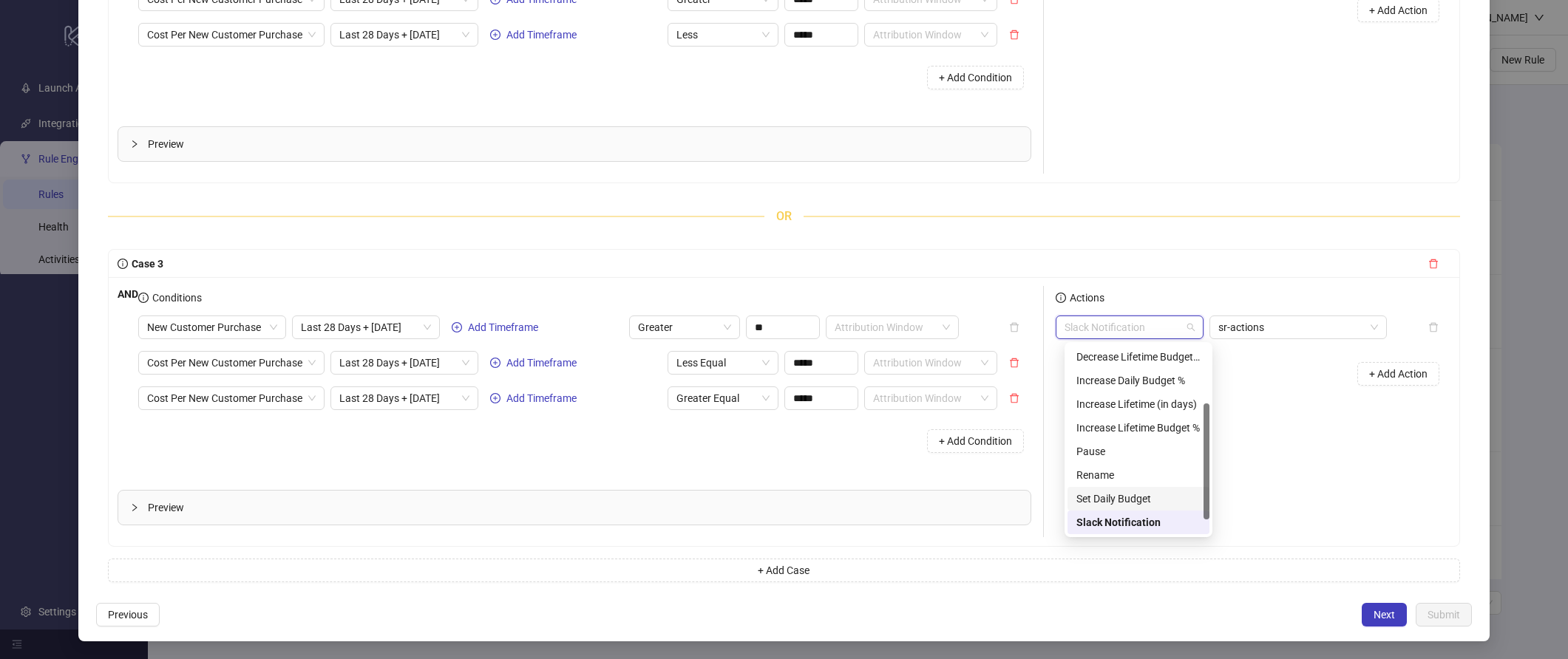
click at [1139, 502] on div "Set Daily Budget" at bounding box center [1138, 498] width 125 height 16
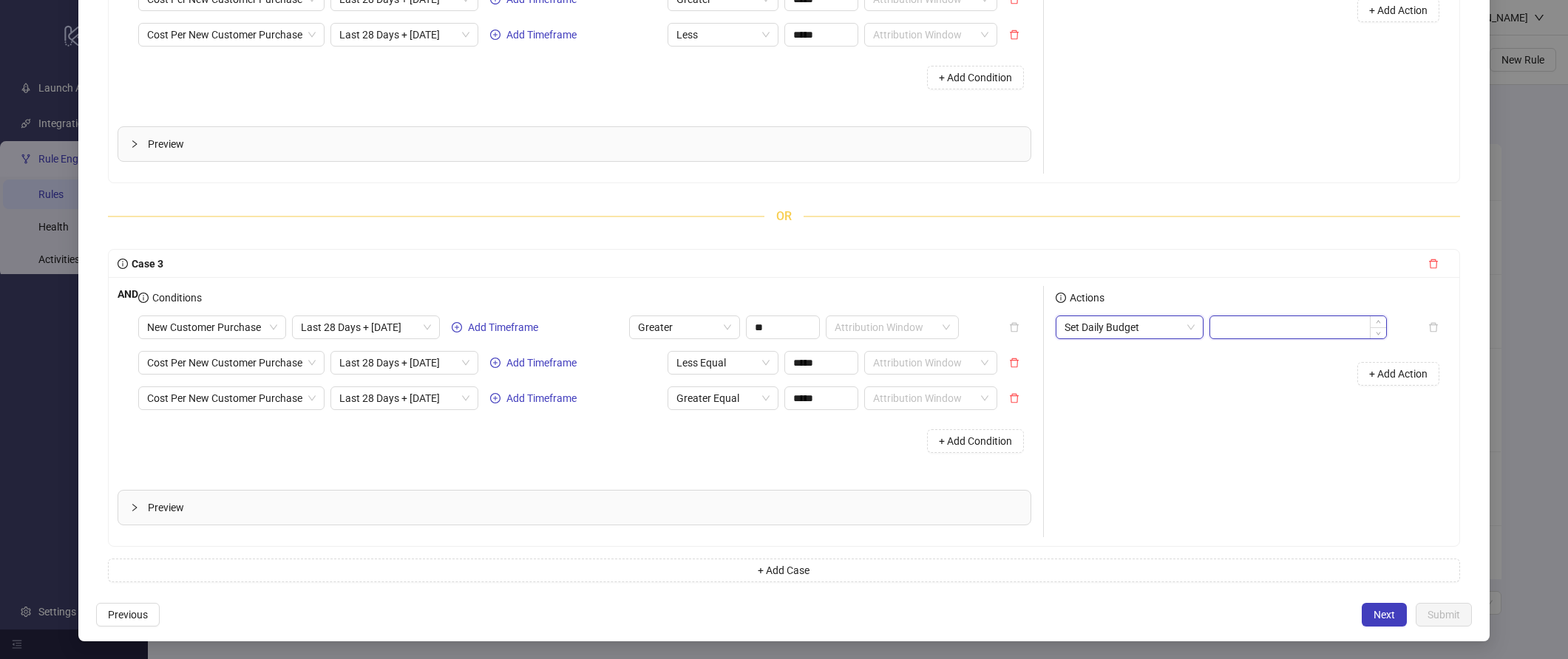
click at [1259, 328] on input at bounding box center [1298, 327] width 176 height 22
type input "******"
click at [1212, 405] on div "Actions Set Daily Budget ****** + Add Action" at bounding box center [1247, 412] width 407 height 251
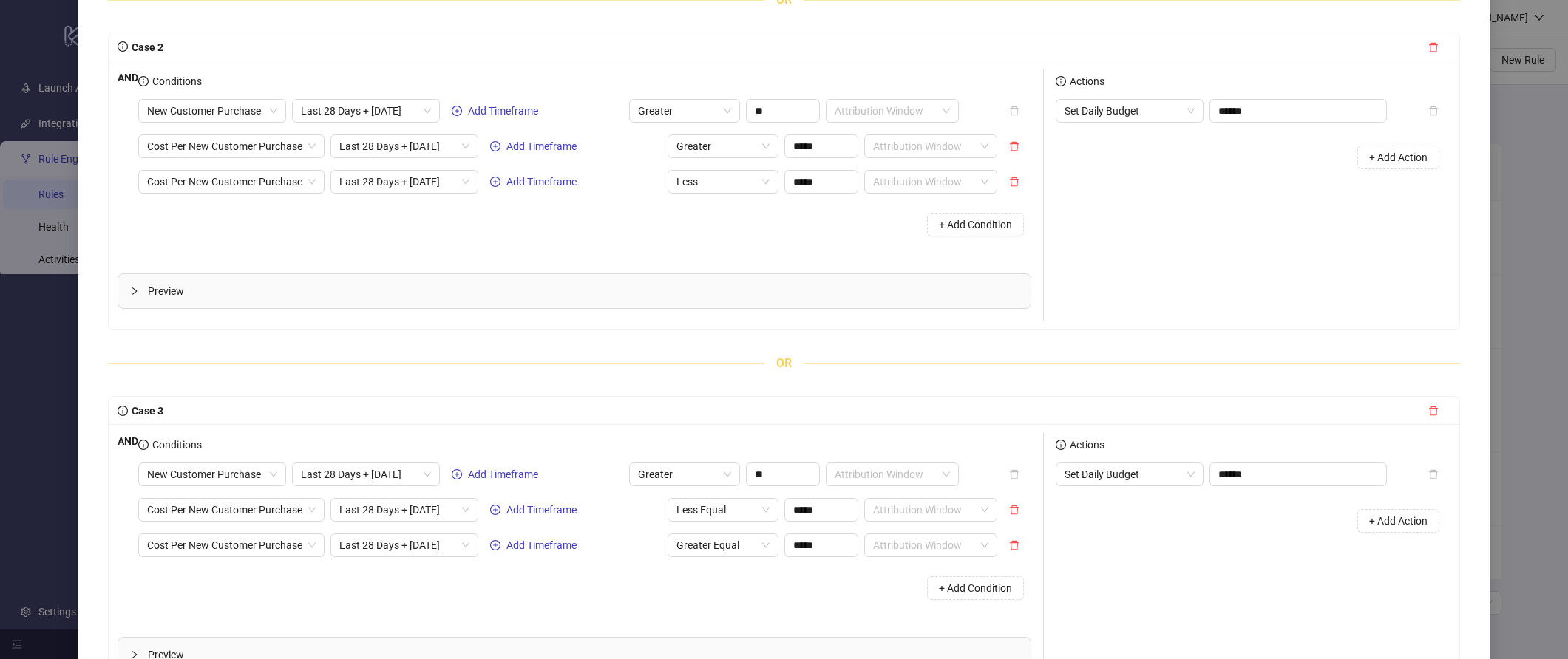
scroll to position [253, 0]
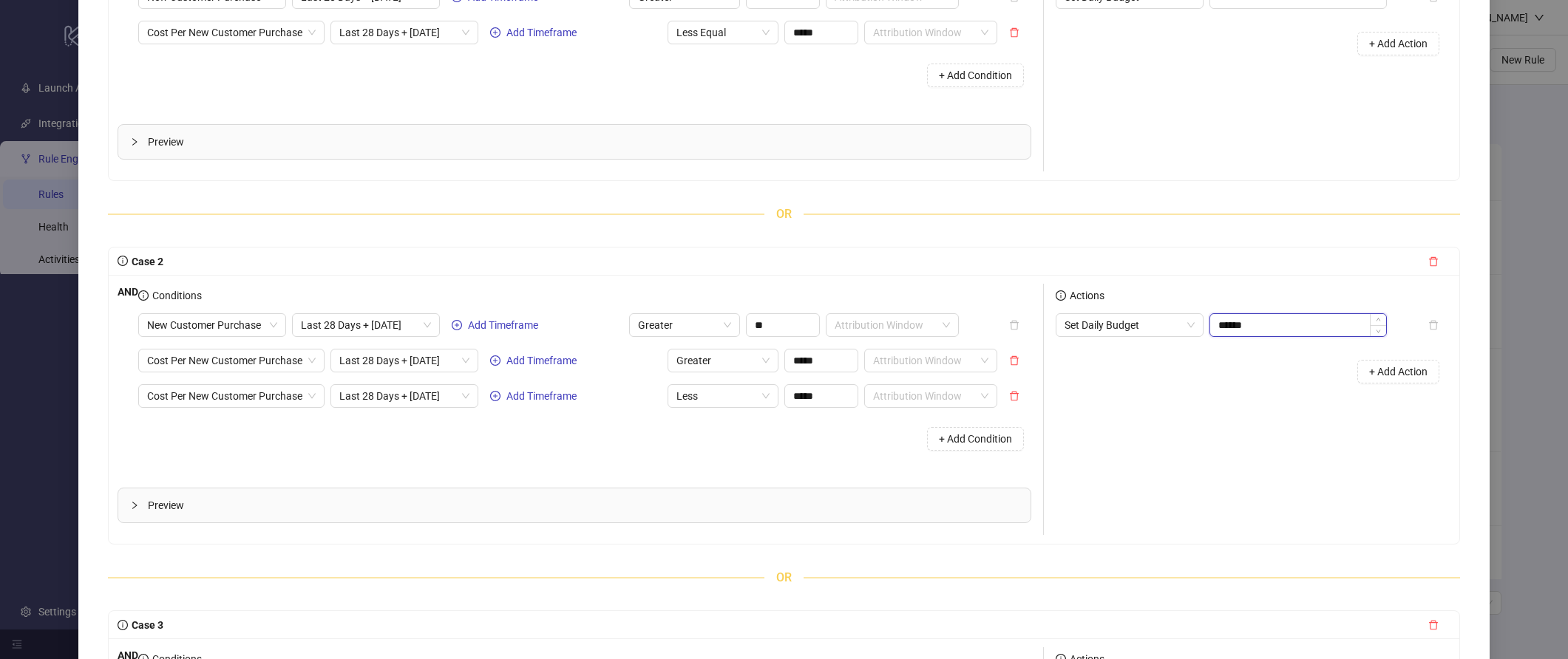
drag, startPoint x: 1267, startPoint y: 324, endPoint x: 1219, endPoint y: 322, distance: 48.0
click at [1219, 322] on input "******" at bounding box center [1298, 325] width 176 height 22
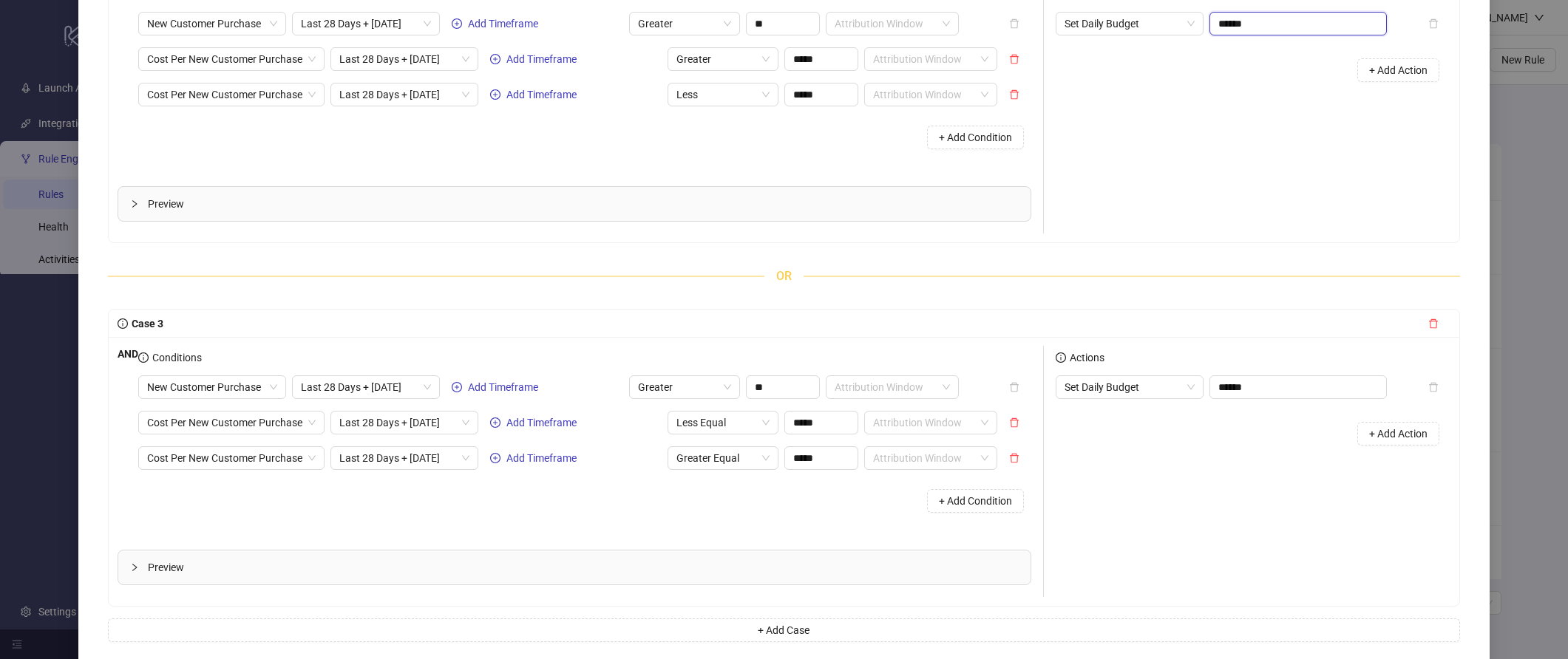
scroll to position [615, 0]
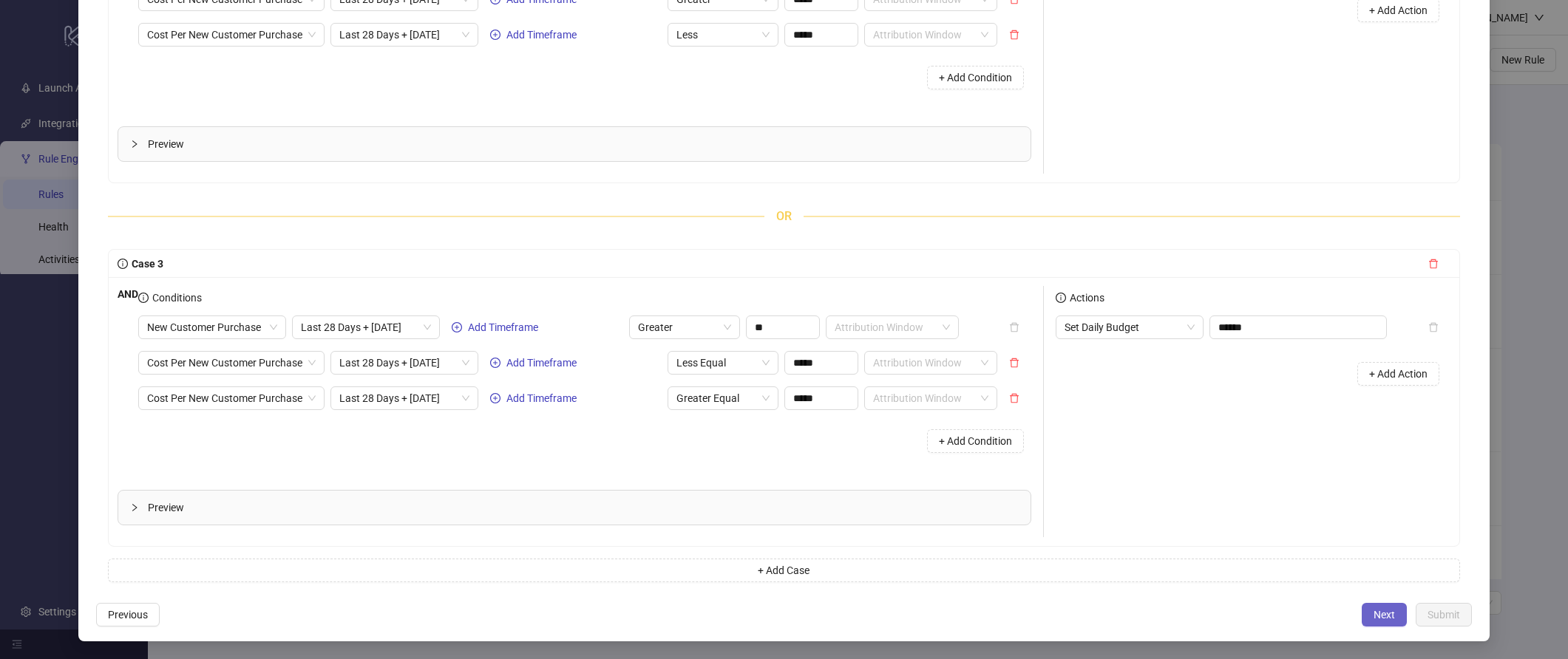
drag, startPoint x: 1347, startPoint y: 606, endPoint x: 1356, endPoint y: 615, distance: 12.7
click at [1348, 607] on div "Previous Next Submit" at bounding box center [784, 615] width 1375 height 24
drag, startPoint x: 1363, startPoint y: 621, endPoint x: 1369, endPoint y: 628, distance: 9.2
click at [1363, 621] on button "Next" at bounding box center [1384, 615] width 45 height 24
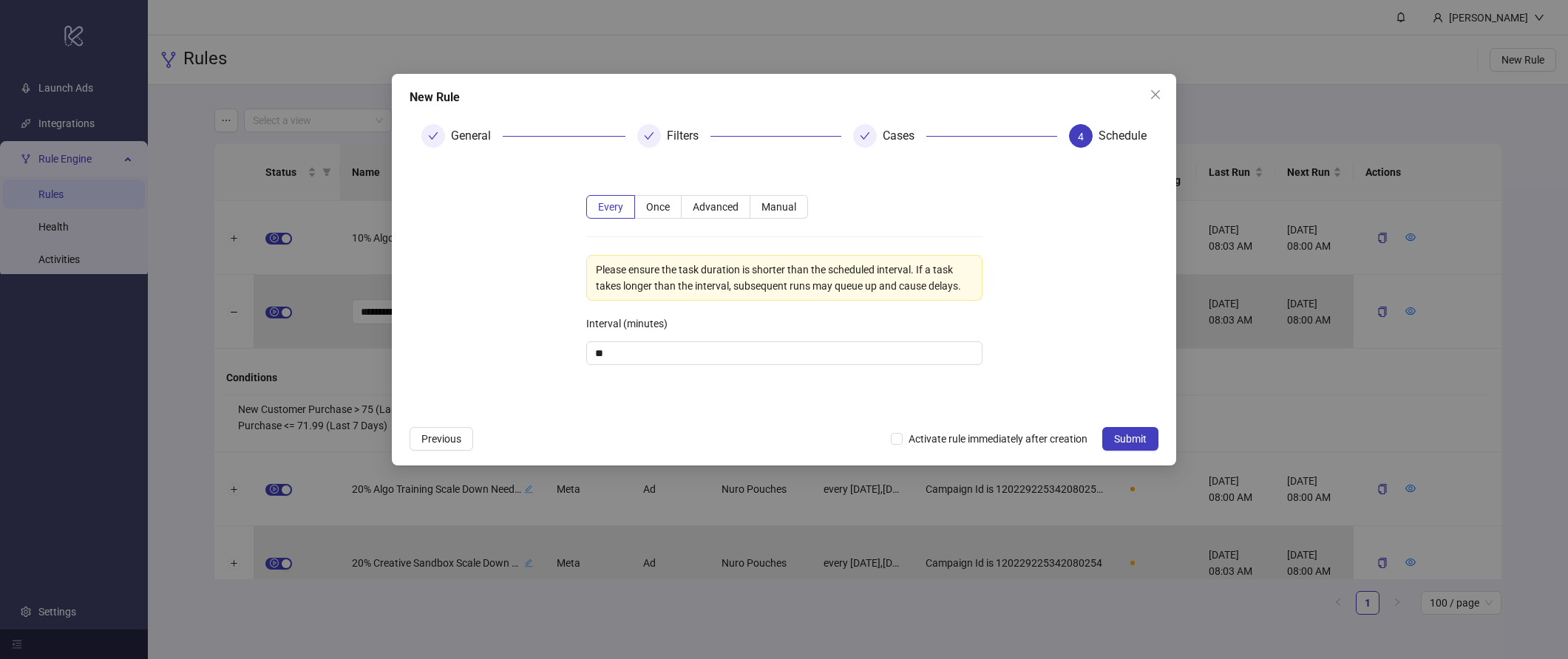
scroll to position [0, 0]
click at [651, 195] on label "Once" at bounding box center [658, 207] width 46 height 24
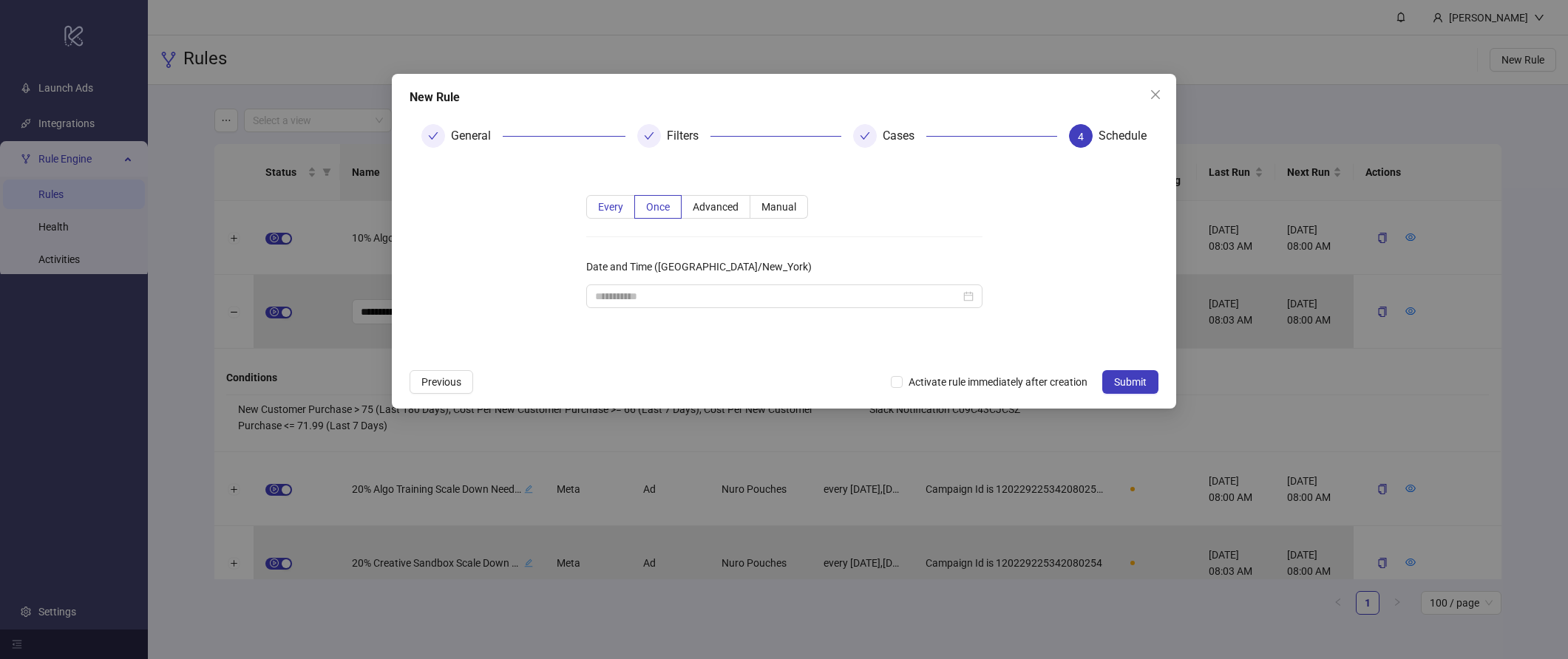
click at [604, 210] on span "Every" at bounding box center [610, 207] width 25 height 12
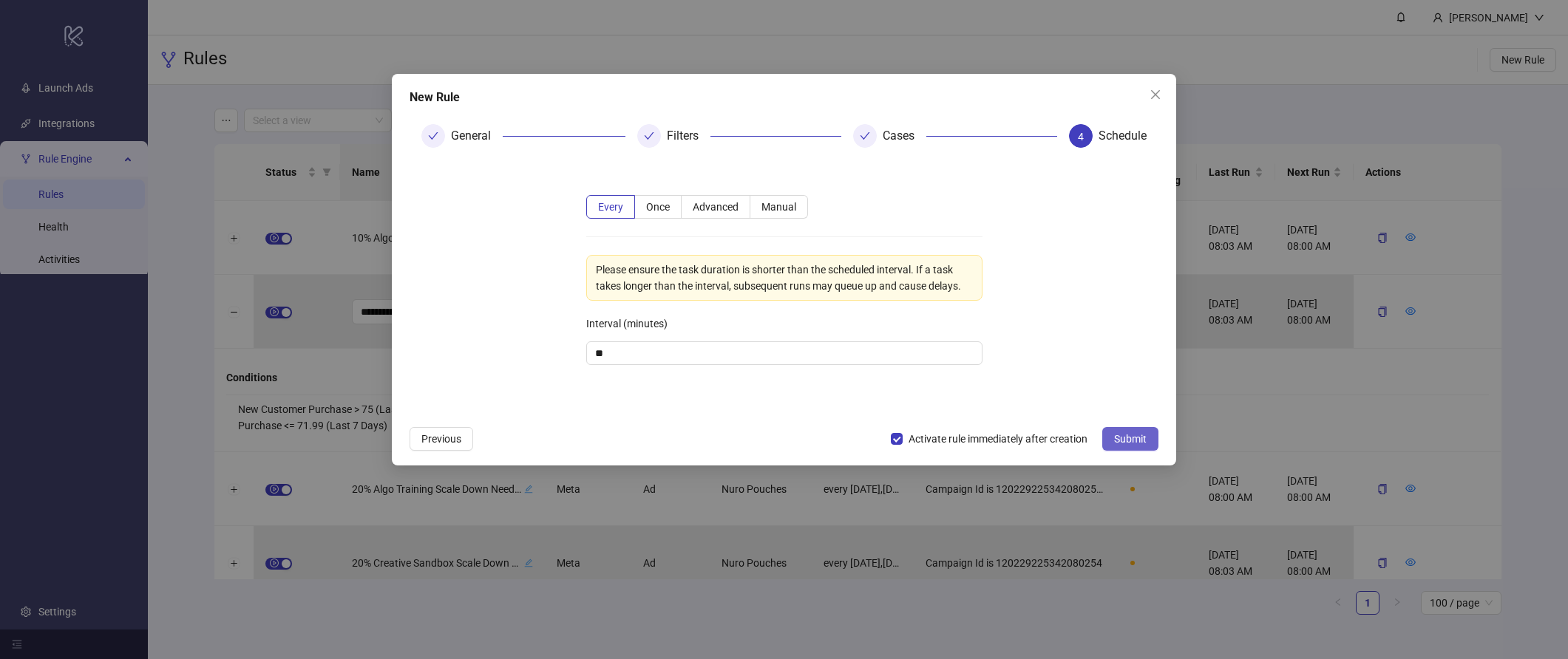
click at [1108, 447] on button "Submit" at bounding box center [1130, 439] width 57 height 24
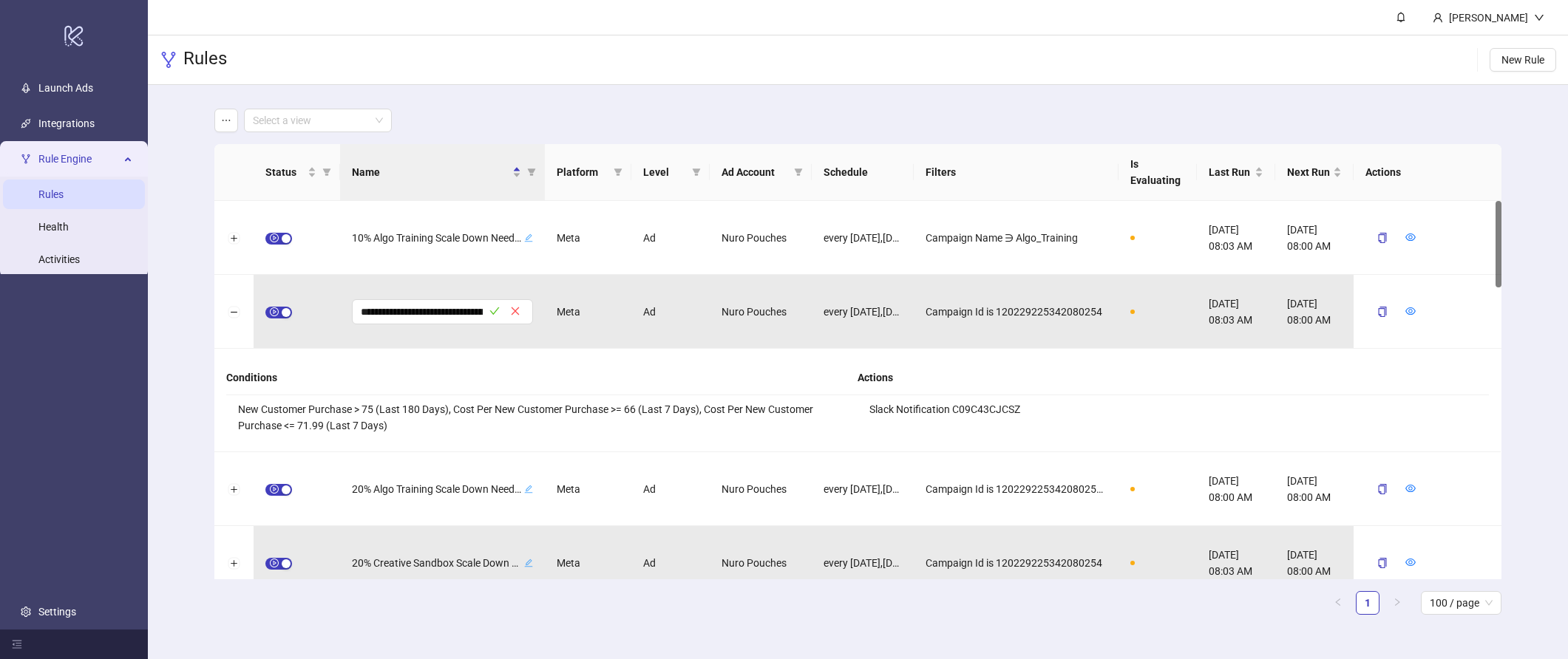
click at [403, 407] on li "New Customer Purchase > 75 (Last 180 Days), Cost Per New Customer Purchase >= 6…" at bounding box center [542, 417] width 632 height 44
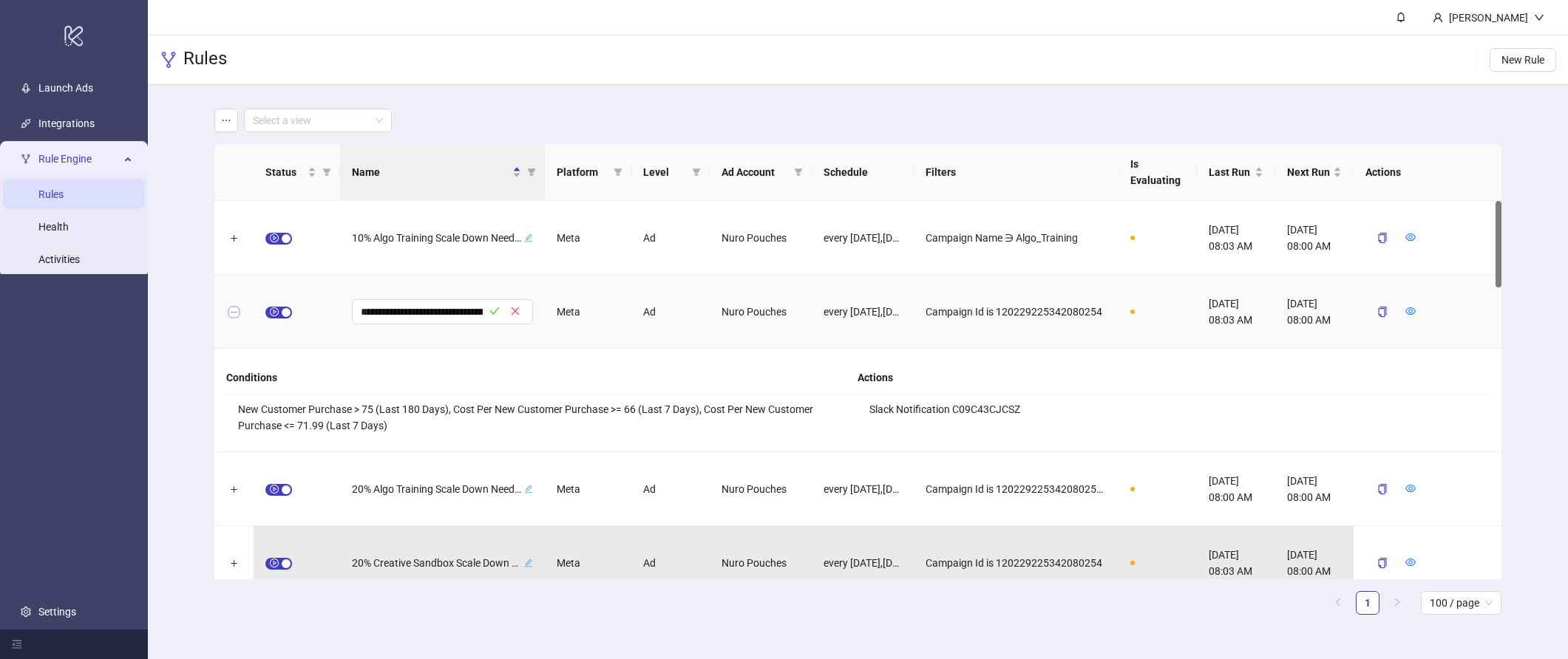
click at [237, 313] on button "Collapse row" at bounding box center [234, 313] width 12 height 12
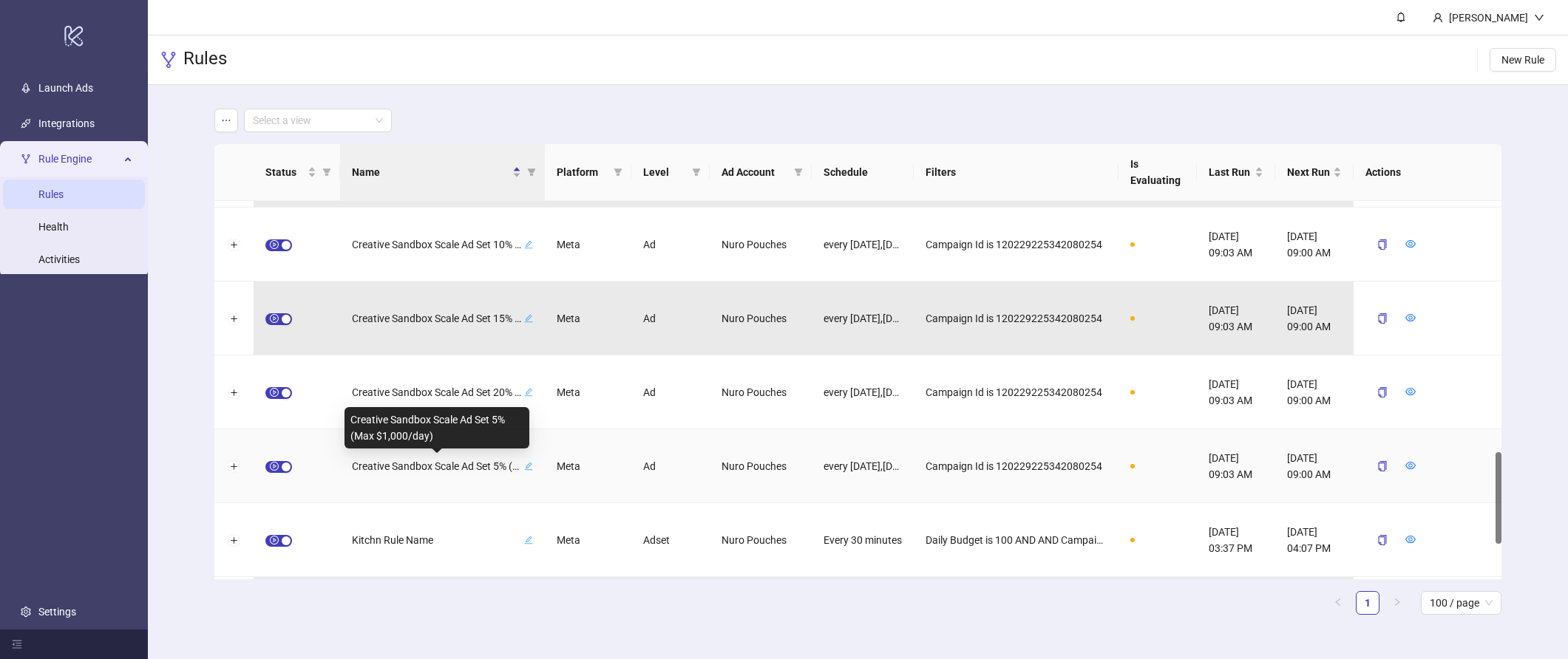
scroll to position [1174, 0]
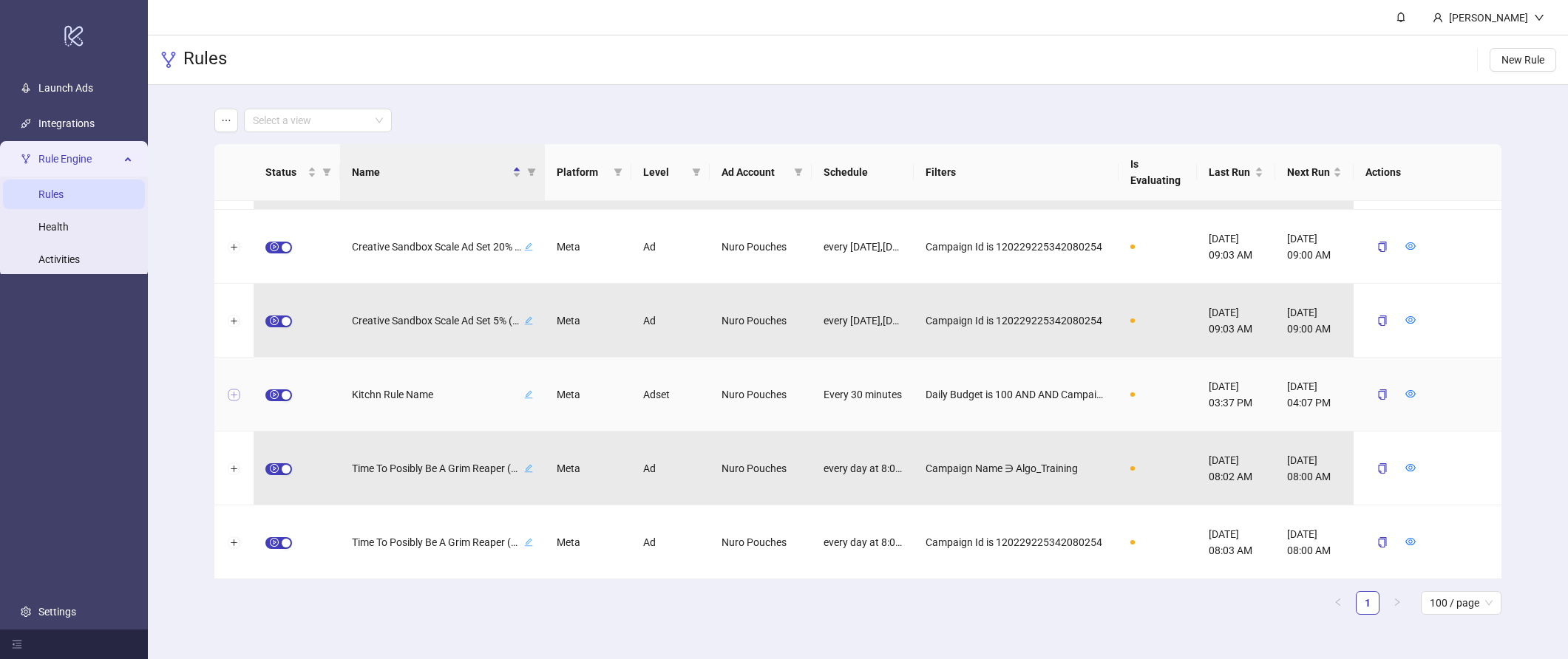
click at [237, 395] on button "Expand row" at bounding box center [234, 396] width 12 height 12
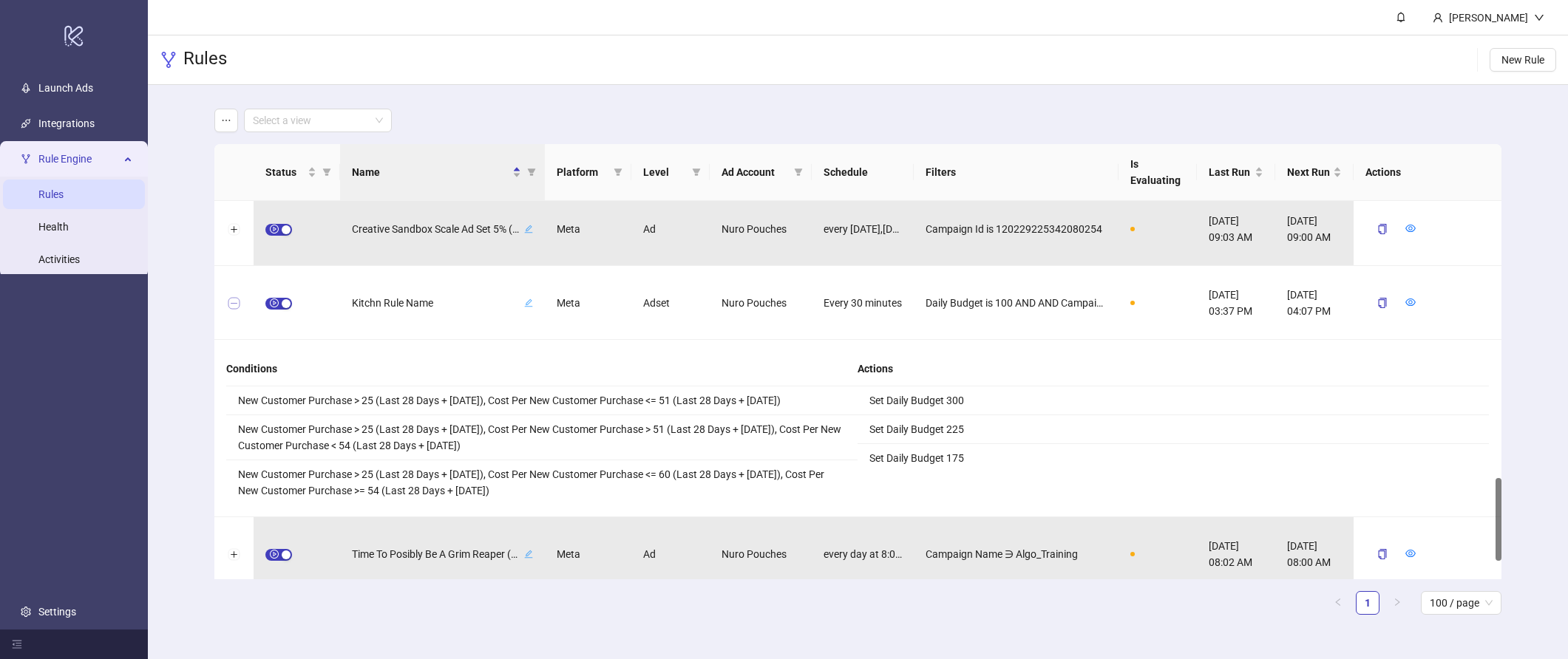
scroll to position [1256, 0]
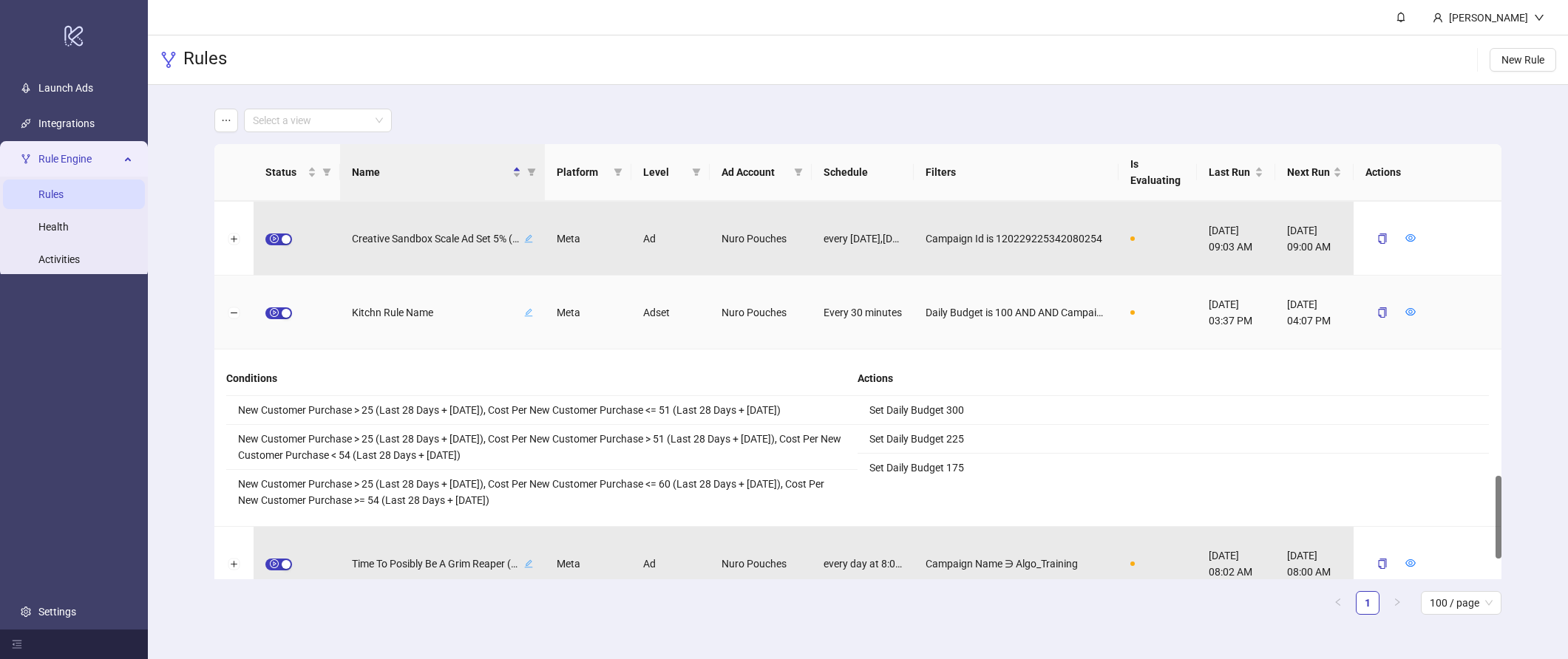
click at [529, 316] on div "Kitchn Rule Name" at bounding box center [443, 313] width 181 height 19
click at [455, 317] on input "**********" at bounding box center [421, 313] width 122 height 18
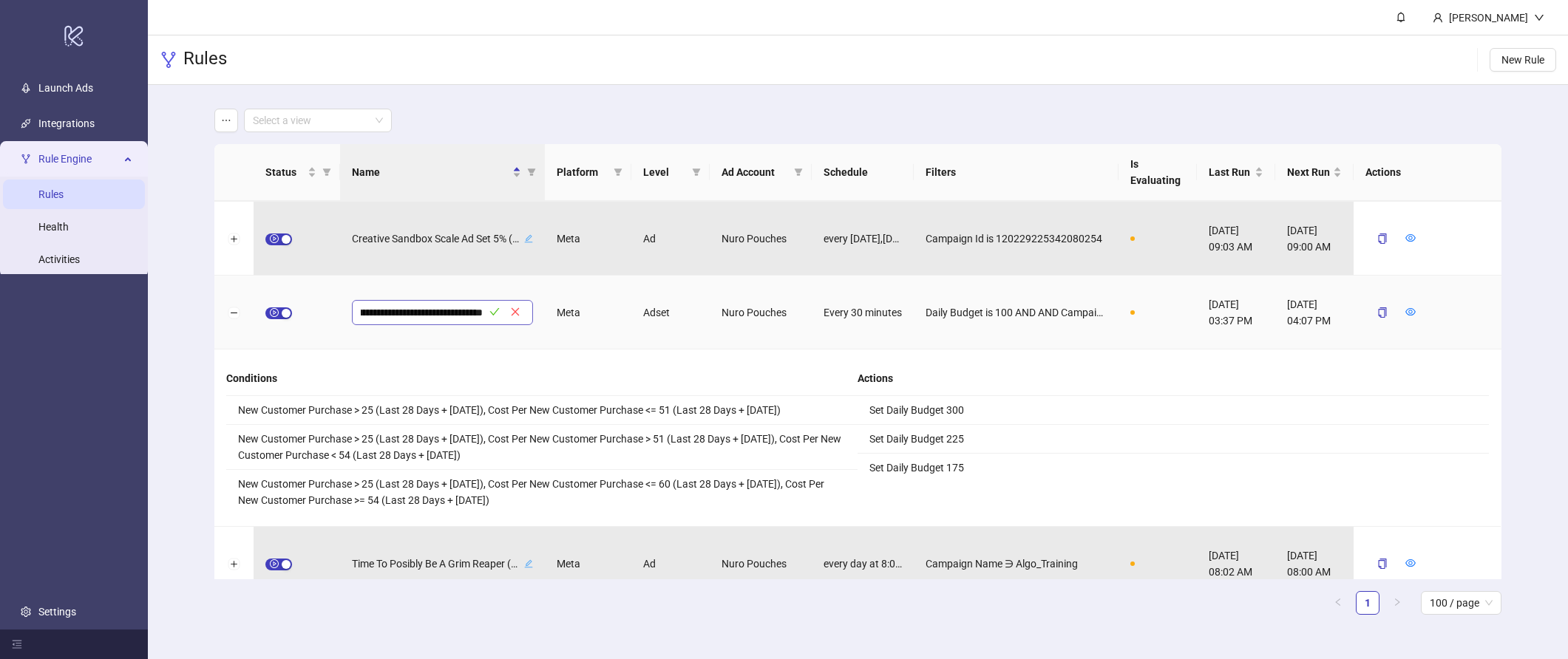
type input "**********"
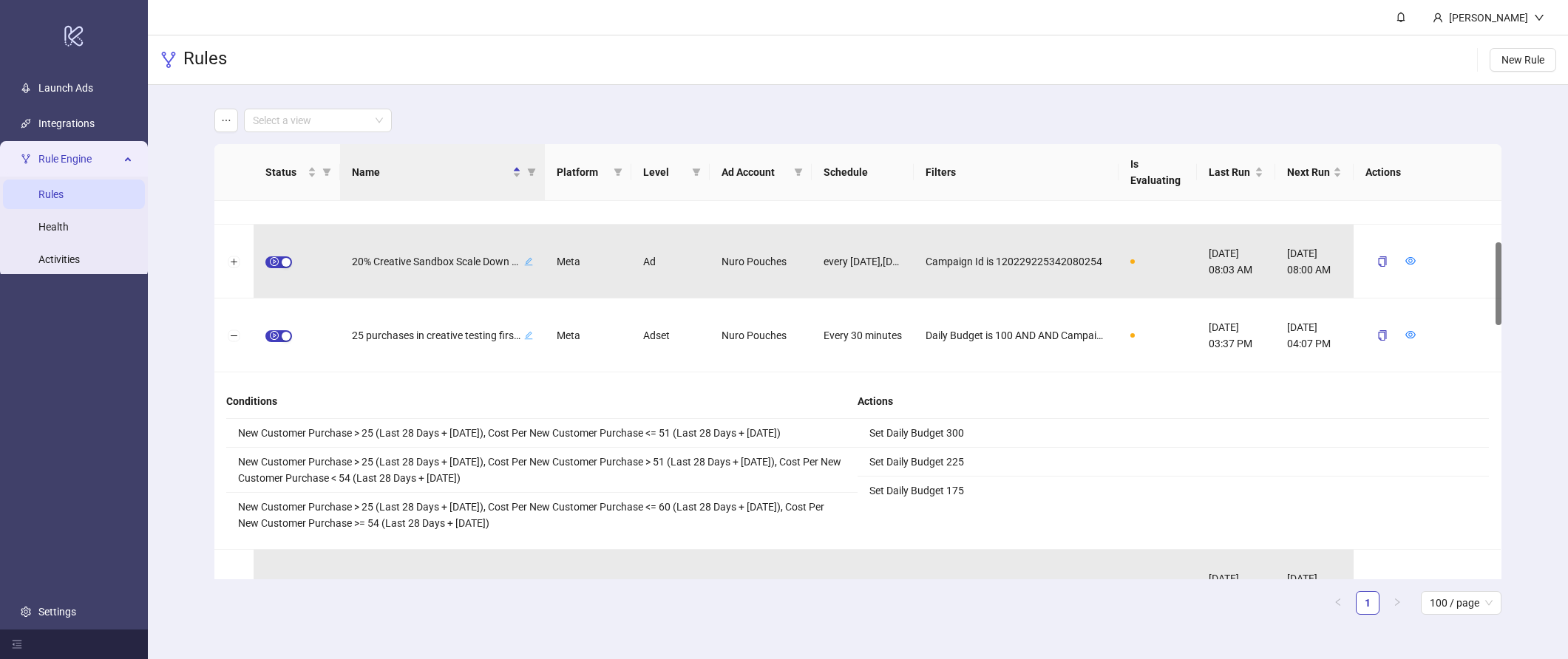
scroll to position [208, 0]
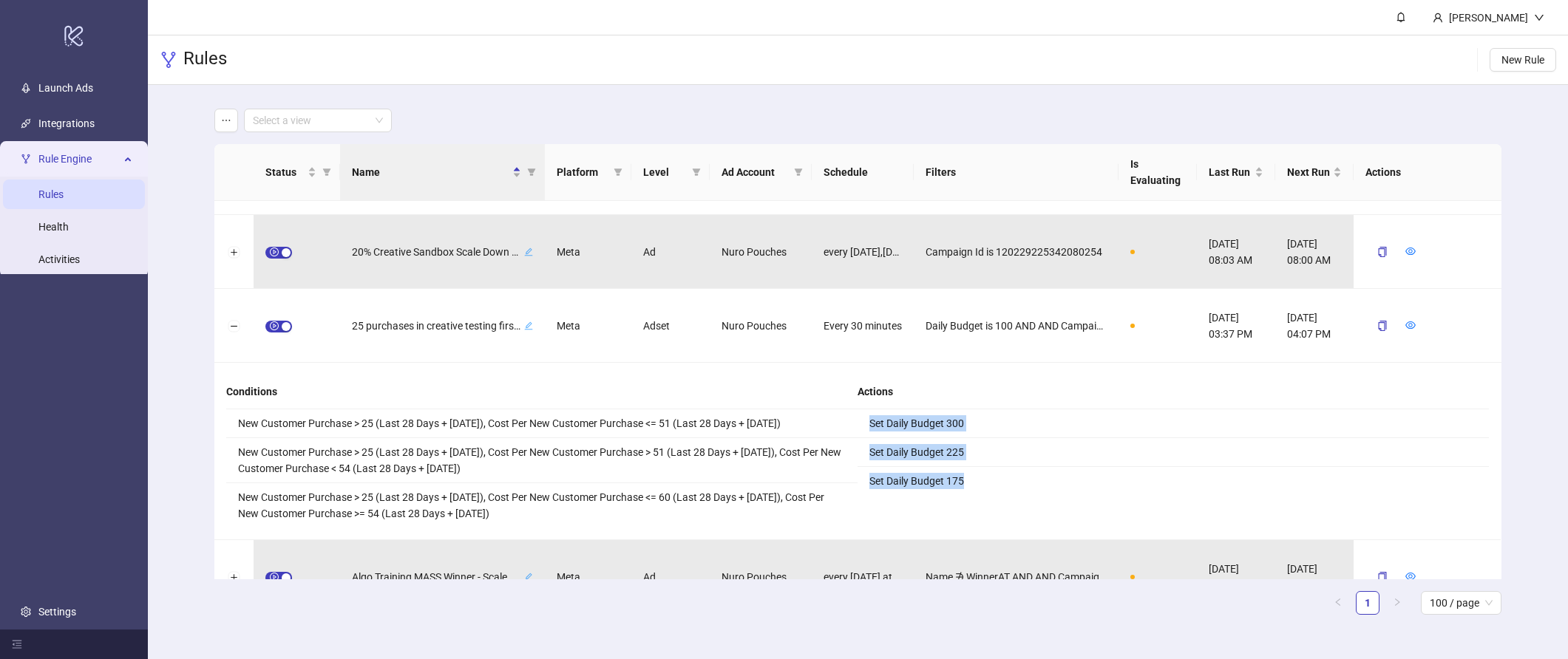
drag, startPoint x: 867, startPoint y: 421, endPoint x: 984, endPoint y: 482, distance: 131.9
click at [984, 482] on ul "Set Daily Budget 300 Set Daily Budget 225 Set Daily Budget 175" at bounding box center [1172, 452] width 632 height 86
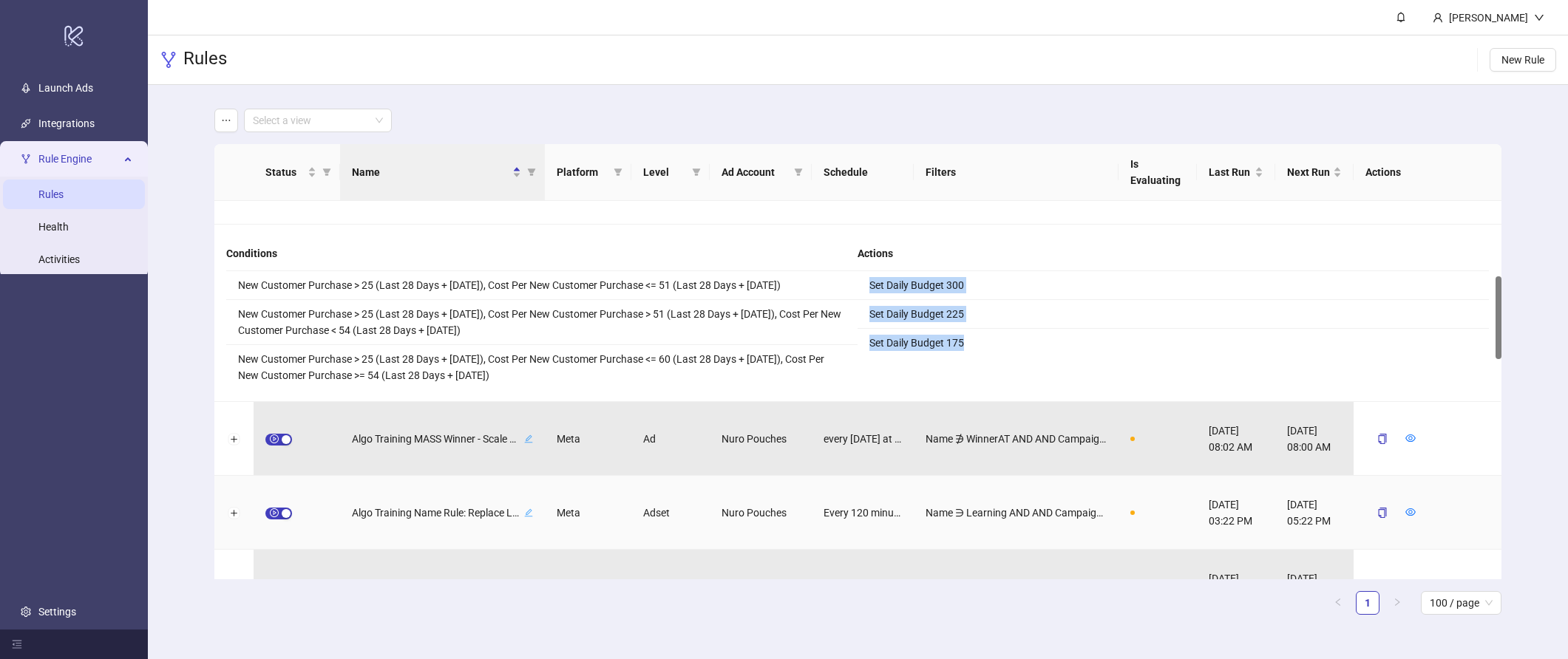
scroll to position [365, 0]
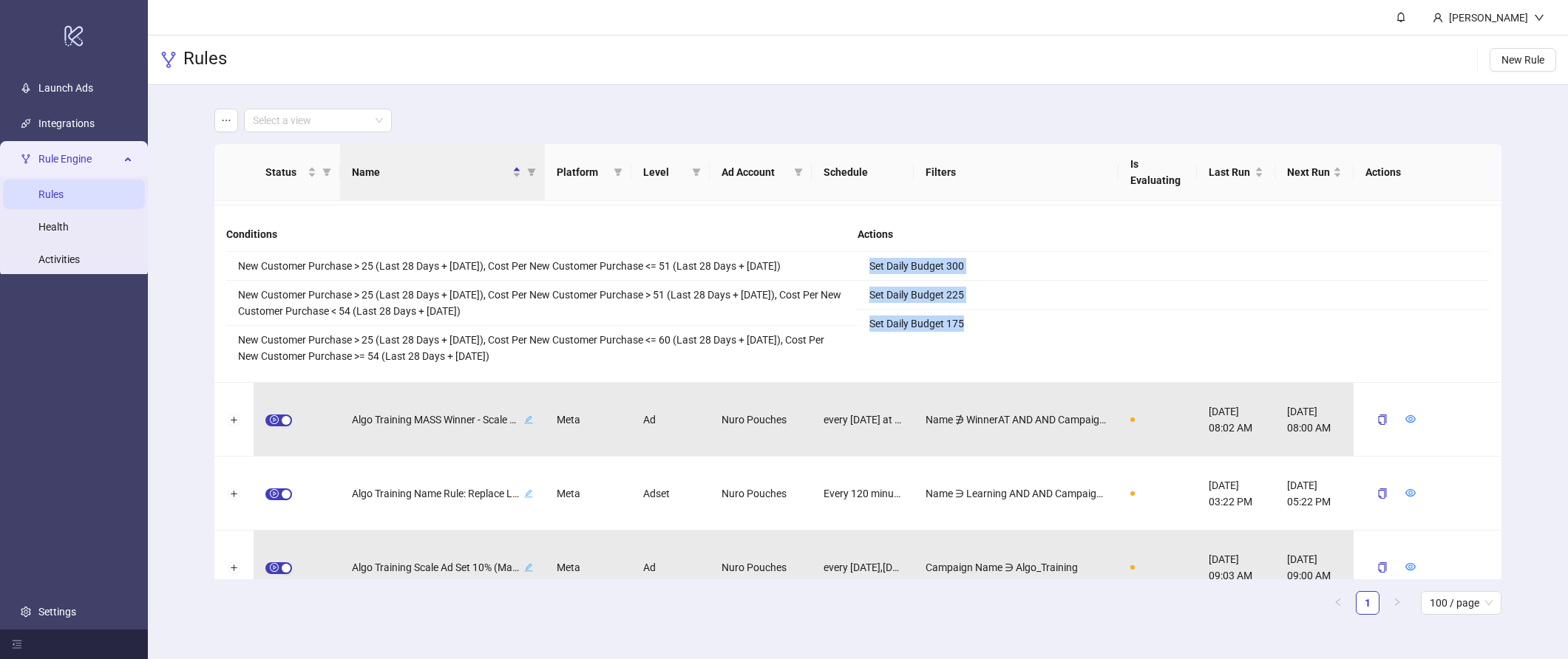
click at [970, 333] on li "Set Daily Budget 175" at bounding box center [1172, 324] width 632 height 28
drag, startPoint x: 979, startPoint y: 328, endPoint x: 867, endPoint y: 267, distance: 127.5
click at [867, 267] on ul "Set Daily Budget 300 Set Daily Budget 225 Set Daily Budget 175" at bounding box center [1172, 295] width 632 height 86
click at [867, 267] on li "Set Daily Budget 300" at bounding box center [1172, 266] width 632 height 29
drag, startPoint x: 643, startPoint y: 339, endPoint x: 673, endPoint y: 343, distance: 30.3
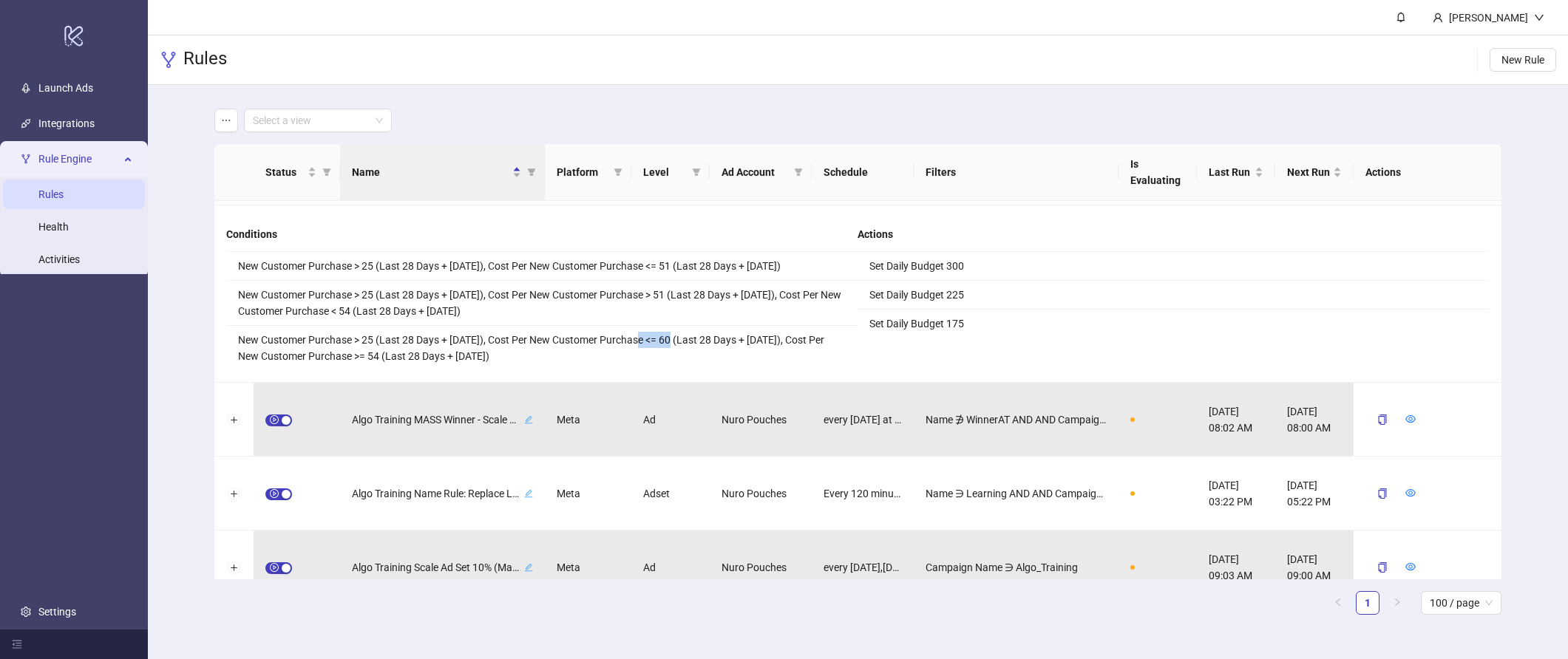
click at [673, 343] on li "New Customer Purchase > 25 (Last 28 Days + [DATE]), Cost Per New Customer Purch…" at bounding box center [542, 347] width 632 height 44
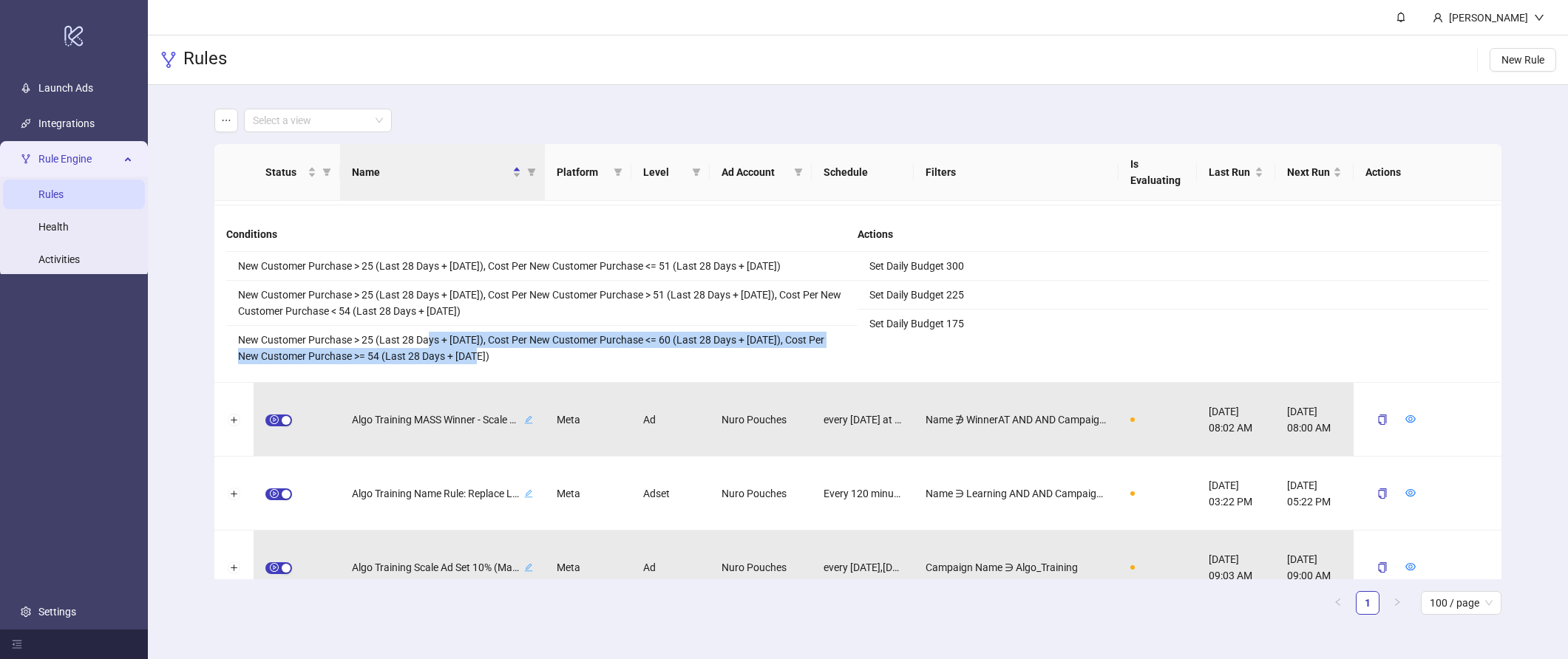
drag, startPoint x: 428, startPoint y: 333, endPoint x: 671, endPoint y: 354, distance: 243.9
click at [671, 354] on li "New Customer Purchase > 25 (Last 28 Days + [DATE]), Cost Per New Customer Purch…" at bounding box center [542, 347] width 632 height 44
drag, startPoint x: 320, startPoint y: 335, endPoint x: 508, endPoint y: 359, distance: 189.5
click at [508, 359] on li "New Customer Purchase > 25 (Last 28 Days + [DATE]), Cost Per New Customer Purch…" at bounding box center [542, 347] width 632 height 44
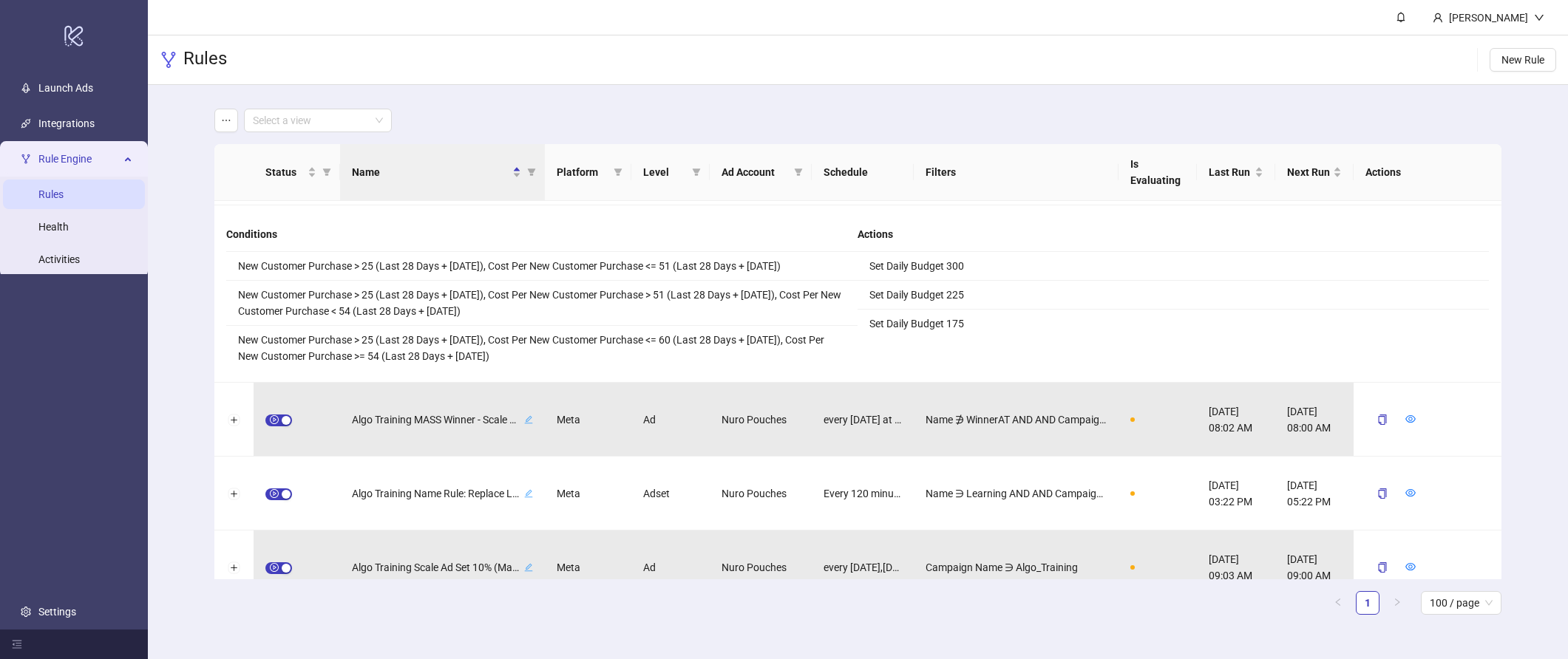
click at [564, 354] on li "New Customer Purchase > 25 (Last 28 Days + [DATE]), Cost Per New Customer Purch…" at bounding box center [542, 347] width 632 height 44
drag, startPoint x: 646, startPoint y: 339, endPoint x: 693, endPoint y: 342, distance: 47.1
click at [693, 342] on li "New Customer Purchase > 25 (Last 28 Days + [DATE]), Cost Per New Customer Purch…" at bounding box center [542, 347] width 632 height 44
click at [732, 372] on div "Conditions New Customer Purchase > 25 (Last 28 Days + [DATE]), Cost Per New Cus…" at bounding box center [857, 295] width 1286 height 177
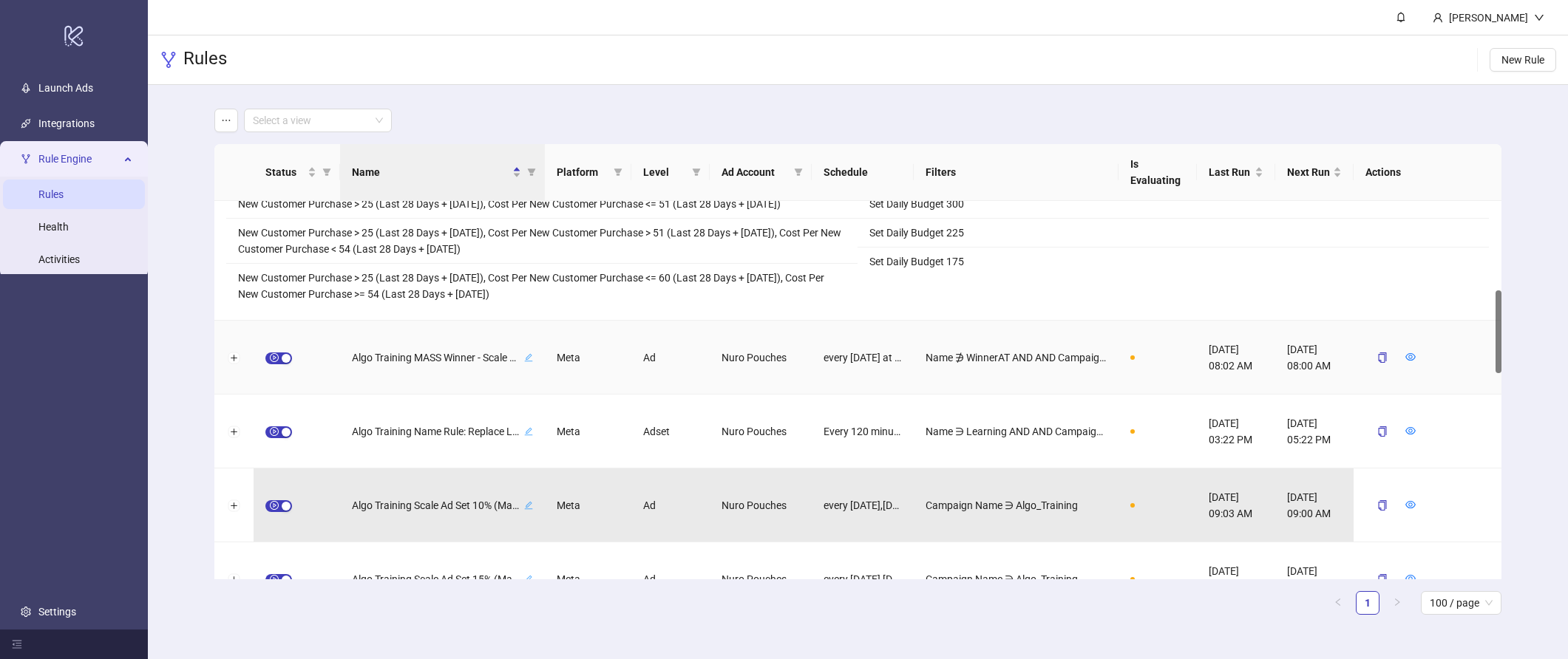
scroll to position [257, 0]
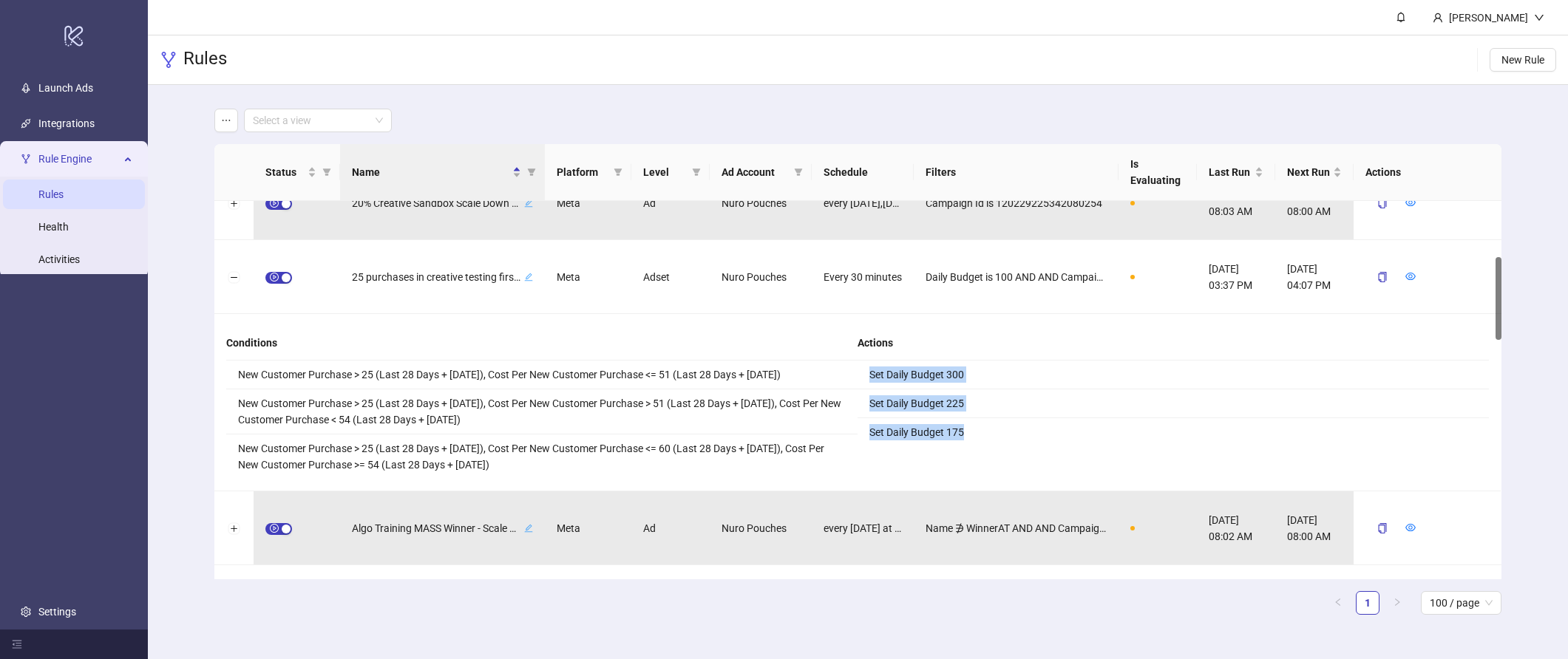
drag, startPoint x: 868, startPoint y: 372, endPoint x: 997, endPoint y: 445, distance: 148.2
click at [997, 445] on ul "Set Daily Budget 300 Set Daily Budget 225 Set Daily Budget 175" at bounding box center [1172, 403] width 632 height 86
click at [997, 445] on li "Set Daily Budget 175" at bounding box center [1172, 432] width 632 height 28
drag, startPoint x: 980, startPoint y: 436, endPoint x: 867, endPoint y: 376, distance: 127.9
click at [867, 376] on ul "Set Daily Budget 300 Set Daily Budget 225 Set Daily Budget 175" at bounding box center [1172, 403] width 632 height 86
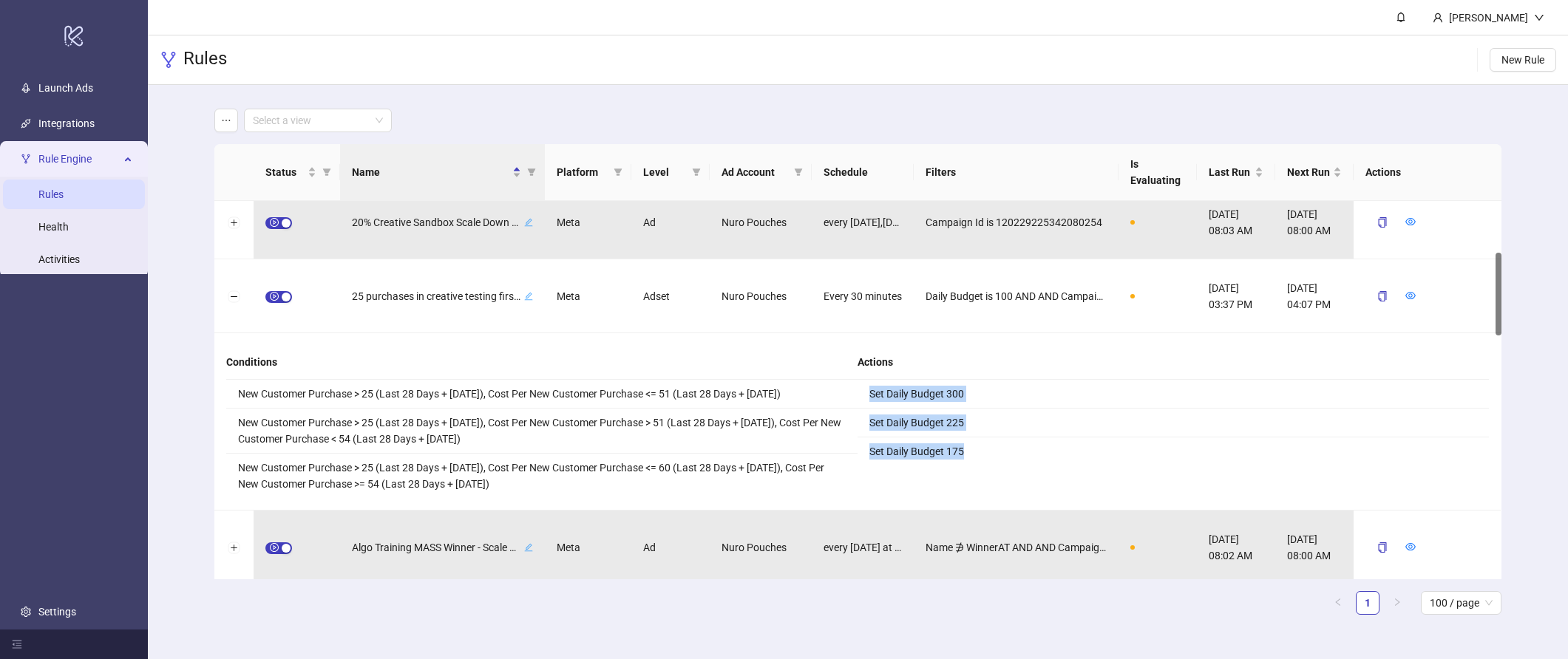
scroll to position [218, 0]
